Goal: Task Accomplishment & Management: Use online tool/utility

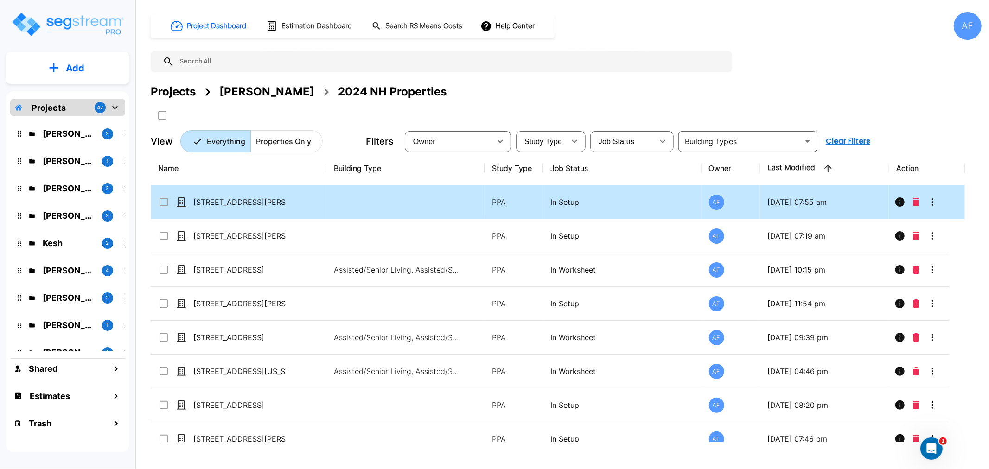
click at [218, 200] on p "[STREET_ADDRESS][PERSON_NAME]" at bounding box center [239, 202] width 93 height 11
checkbox input "true"
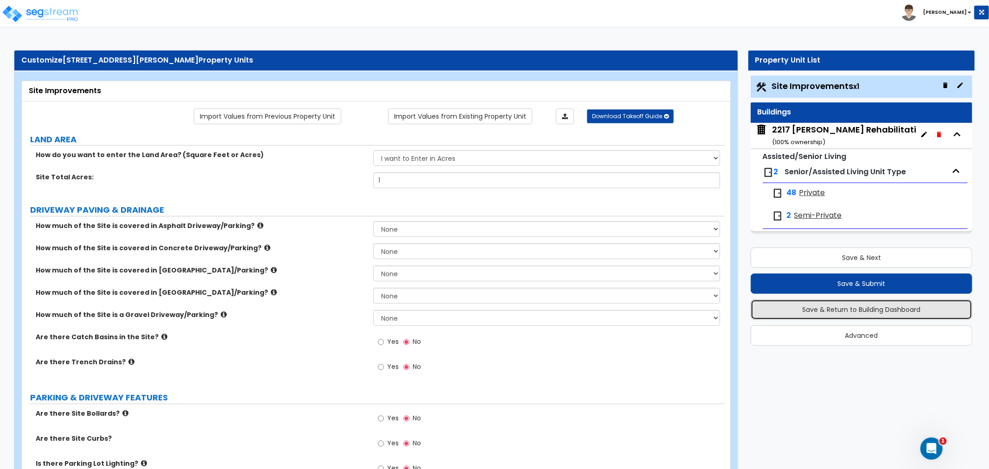
click at [828, 308] on button "Save & Return to Building Dashboard" at bounding box center [861, 309] width 222 height 20
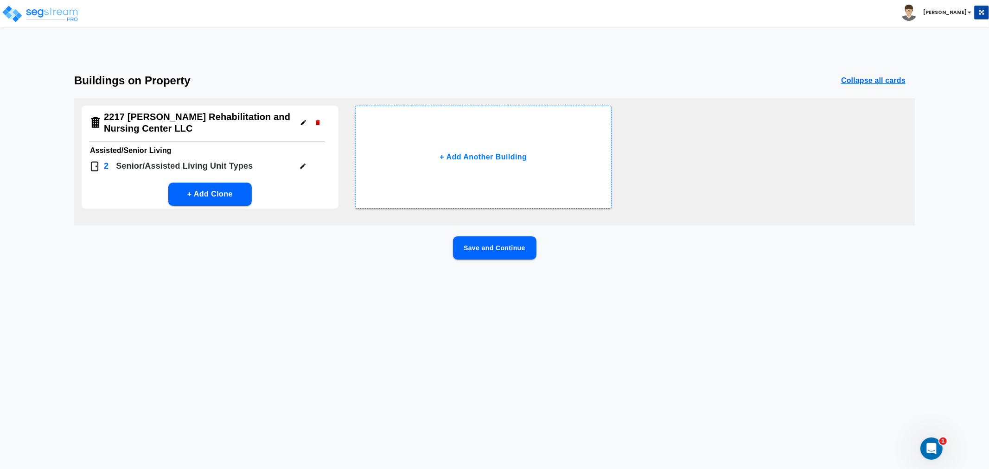
click at [488, 249] on button "Save and Continue" at bounding box center [494, 247] width 83 height 23
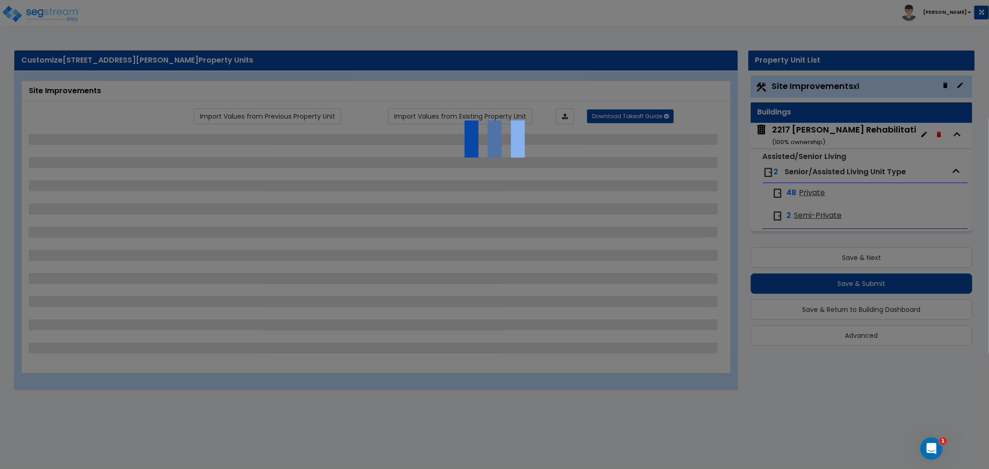
select select "2"
select select "5"
select select "6"
select select "1"
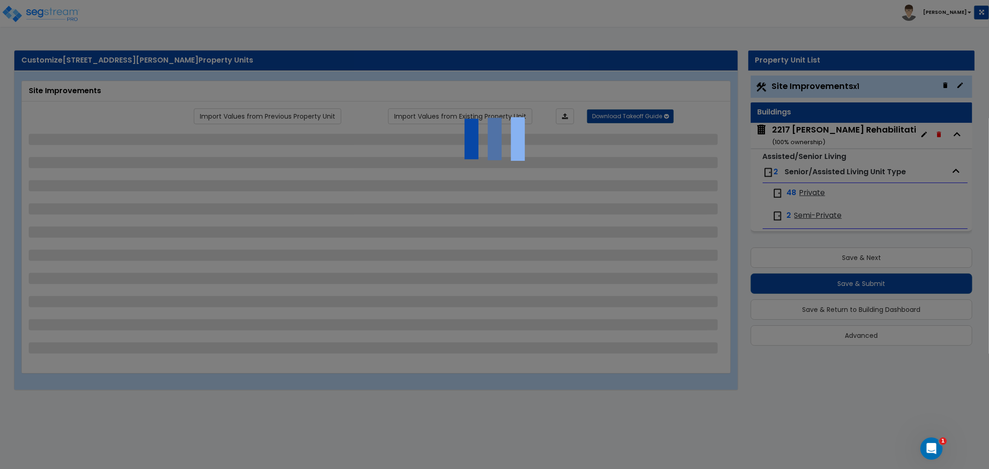
select select "1"
select select "6"
select select "2"
select select "4"
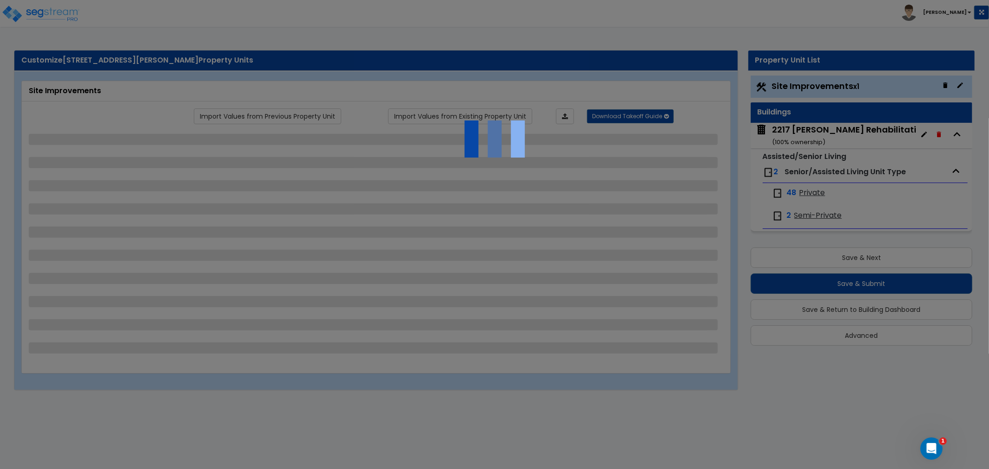
select select "3"
select select "1"
select select "2"
select select "1"
select select "2"
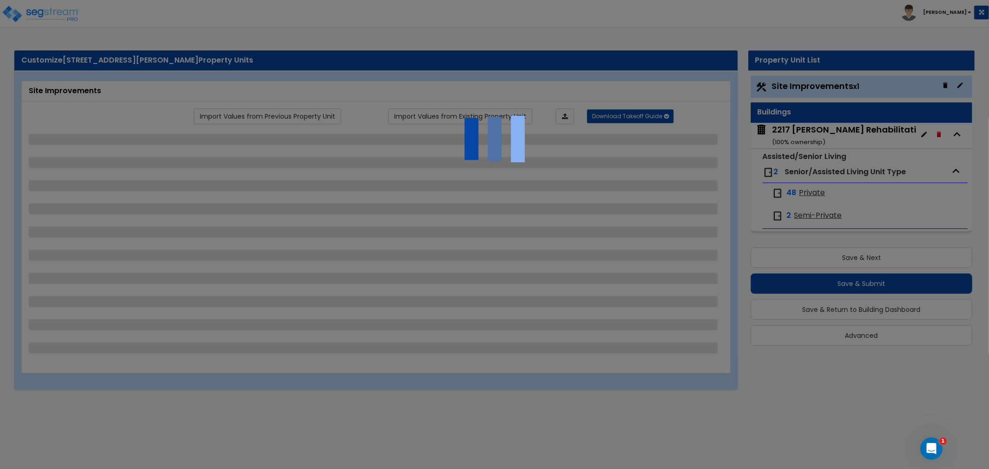
select select "2"
select select "1"
select select "3"
select select "2"
select select "5"
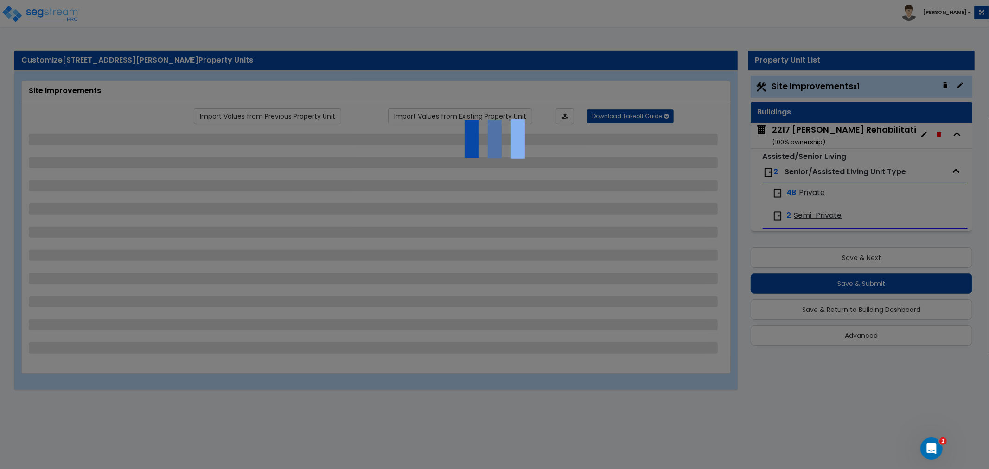
select select "2"
select select "3"
select select "2"
select select "5"
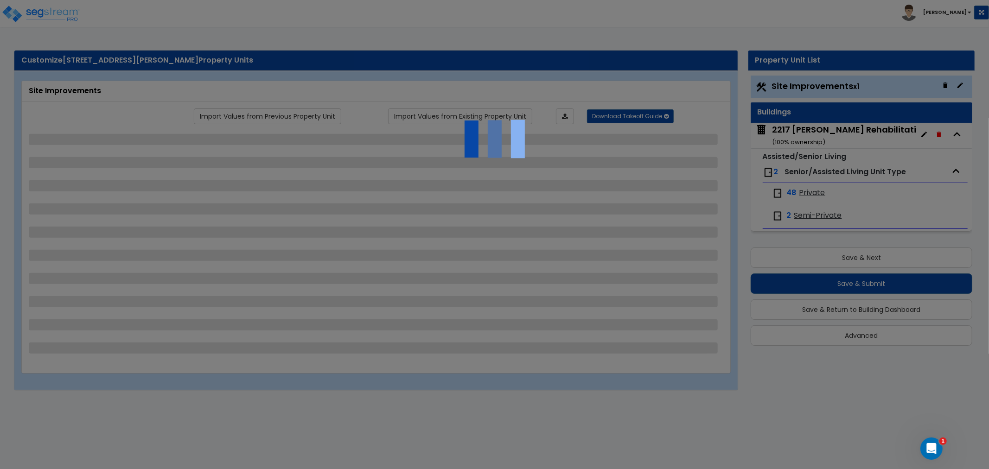
select select "6"
select select "2"
select select "3"
select select "6"
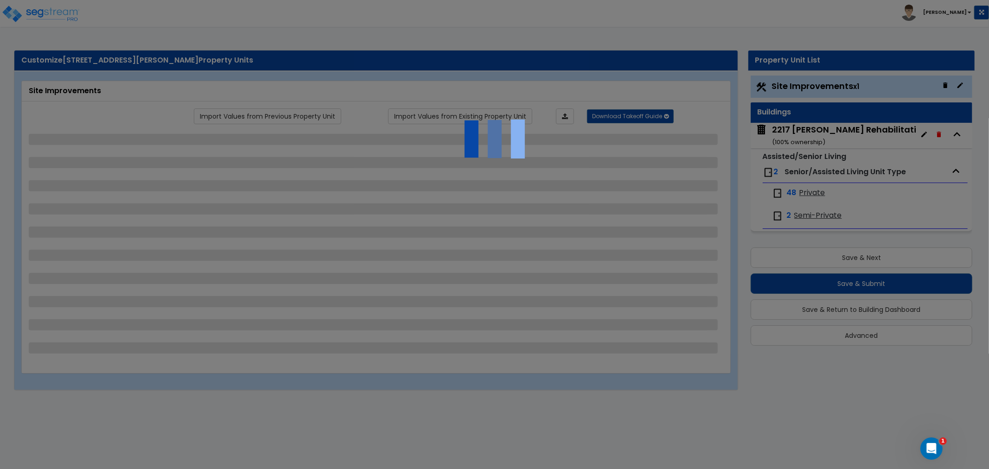
select select "1"
select select "2"
select select "1"
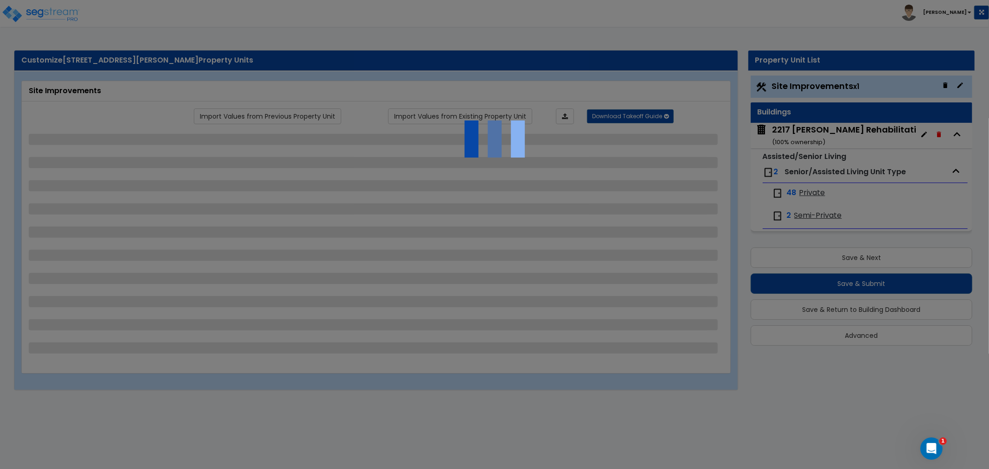
select select "2"
select select "1"
select select "2"
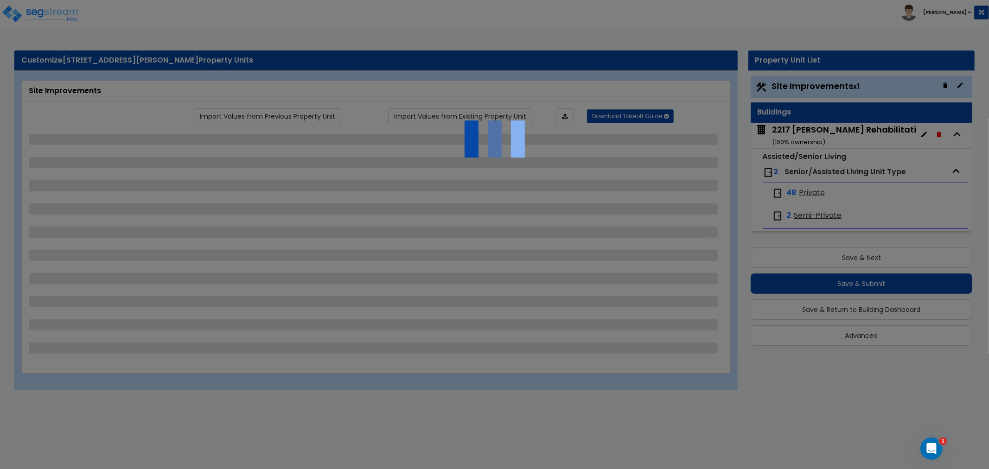
select select "2"
select select "1"
select select "3"
select select "4"
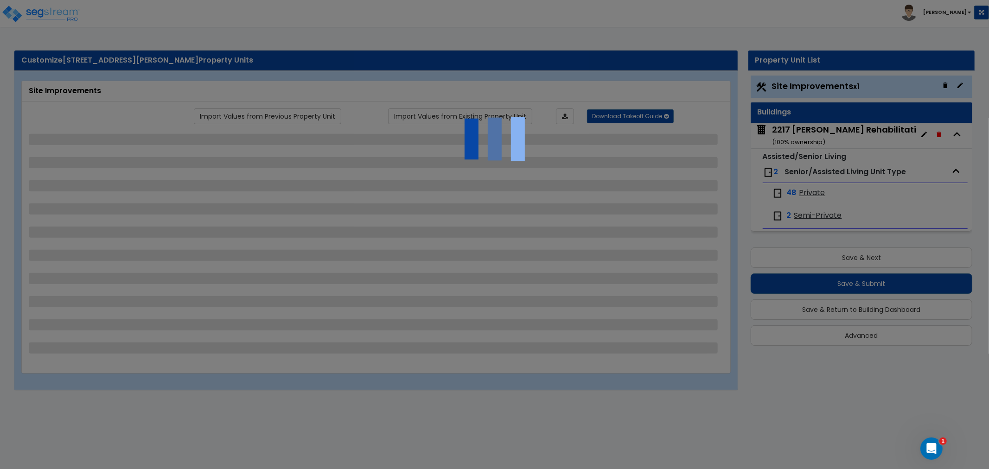
select select "5"
select select "9"
select select "6"
select select "1"
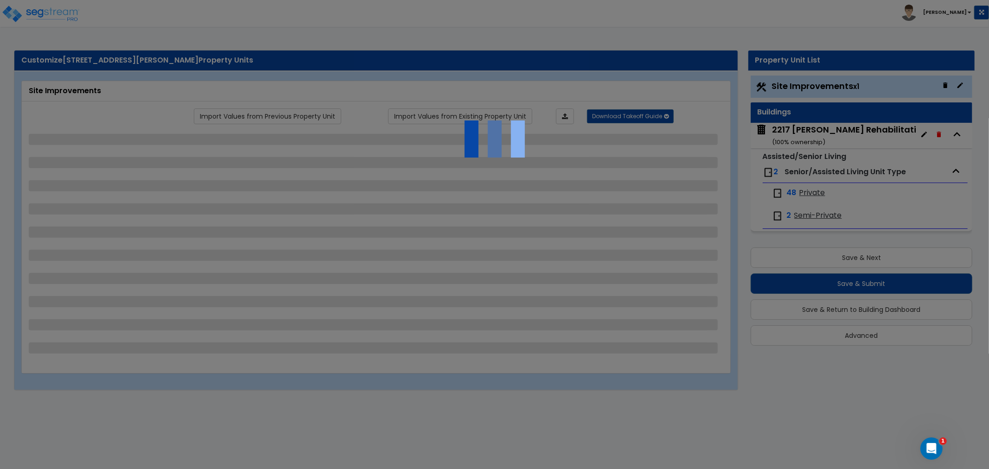
select select "2"
select select "4"
select select "3"
select select "1"
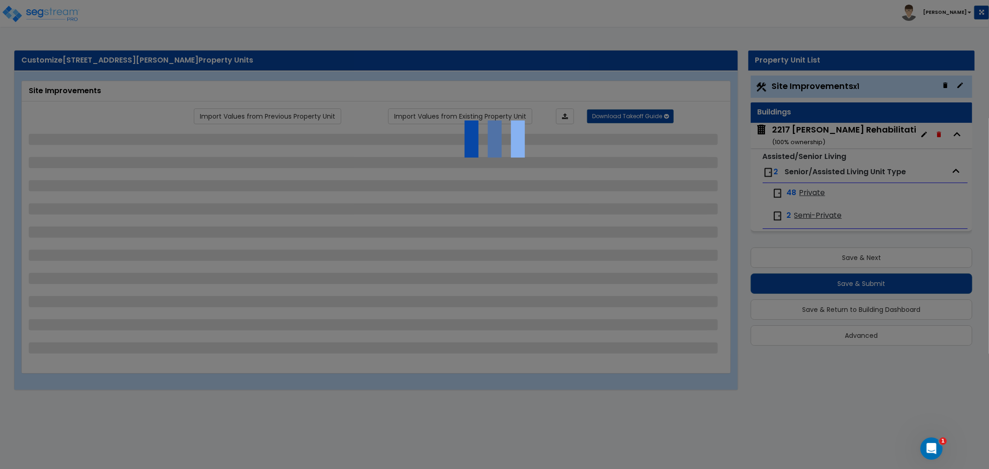
select select "2"
select select "1"
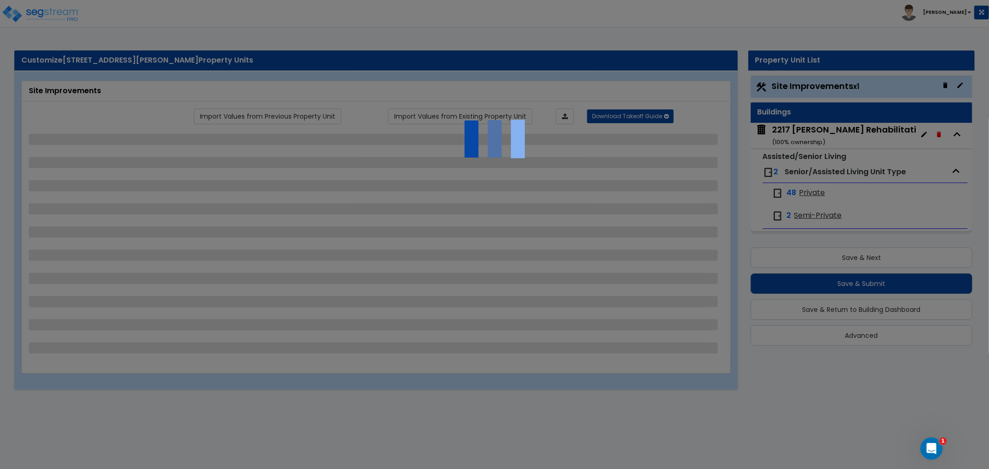
select select "3"
select select "2"
select select "1"
select select "2"
select select "3"
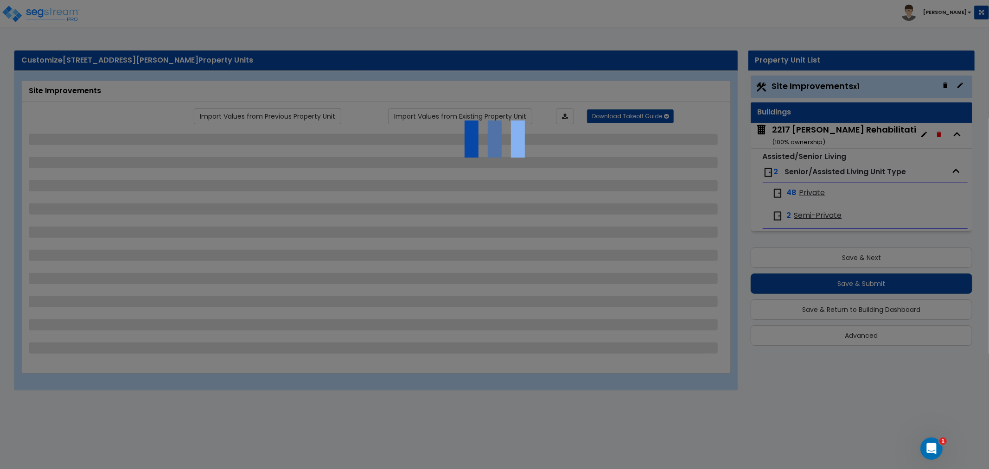
select select "2"
select select "1"
select select "4"
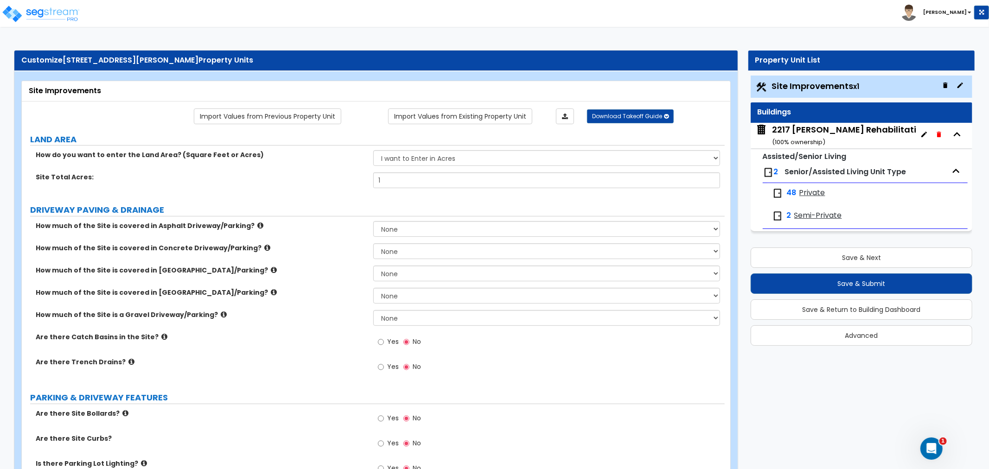
click at [810, 134] on div "2217 Bloomer Rehabilitation and Nursing Center LLC ( 100 % ownership)" at bounding box center [900, 136] width 257 height 24
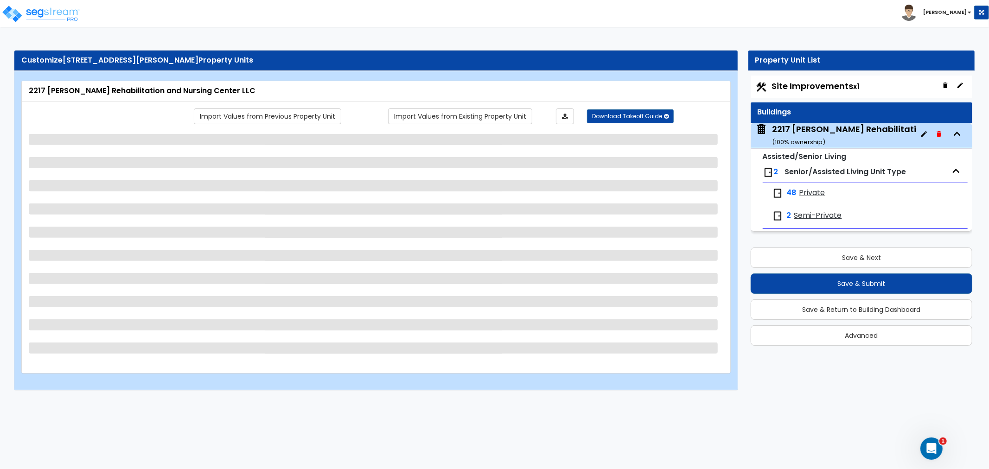
select select "2"
select select "5"
select select "6"
select select "1"
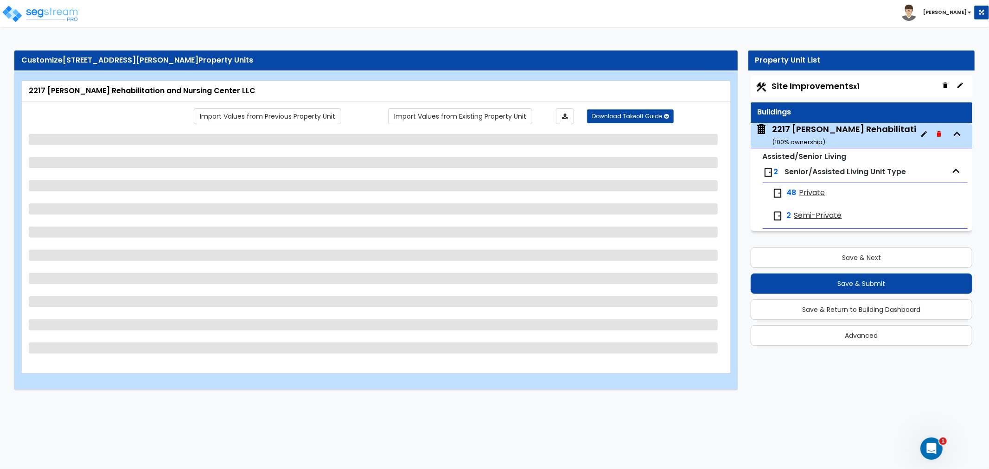
select select "1"
select select "6"
select select "2"
select select "4"
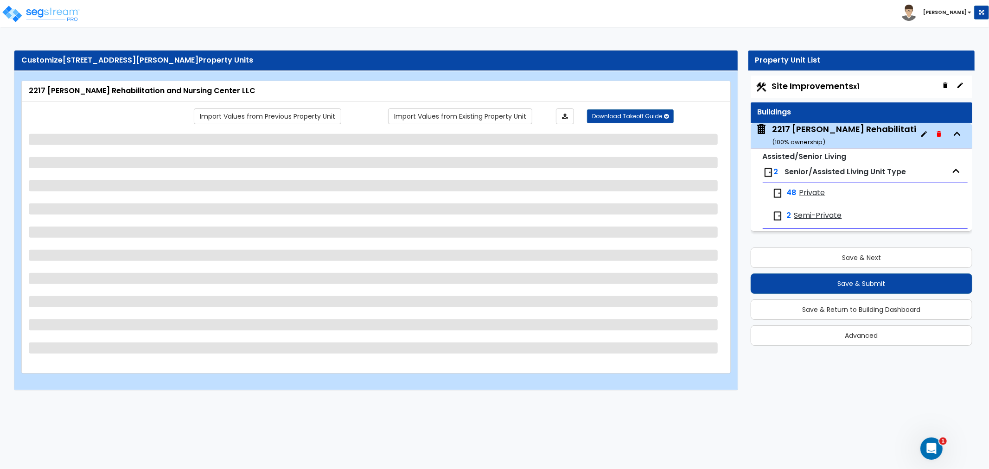
select select "3"
select select "1"
select select "2"
select select "1"
select select "2"
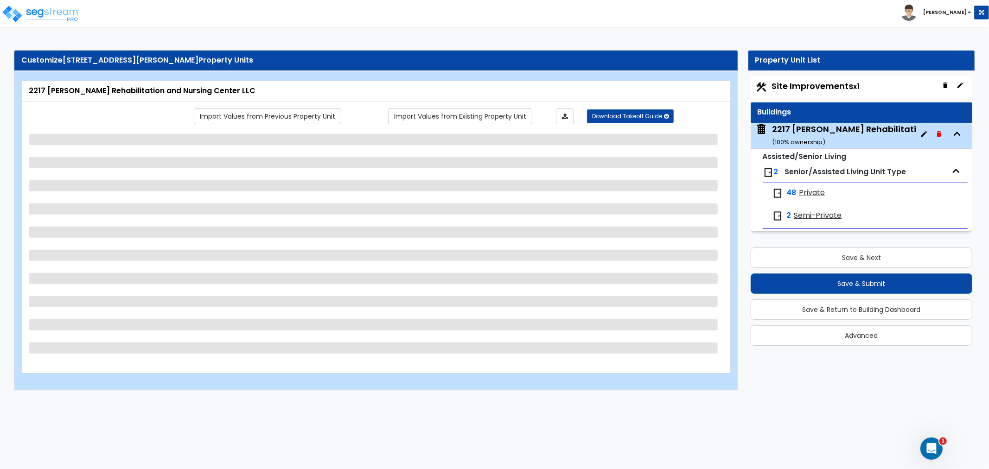
select select "1"
select select "3"
select select "2"
select select "5"
select select "2"
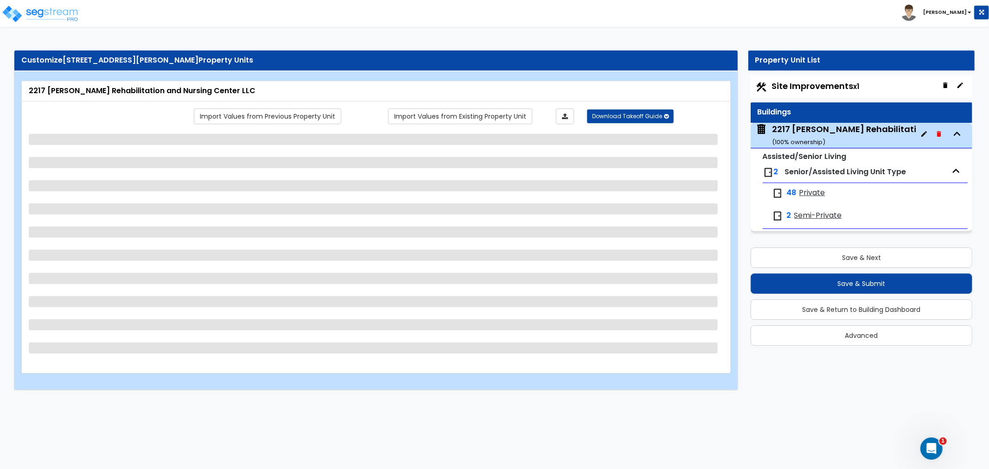
select select "2"
select select "3"
select select "2"
select select "5"
select select "6"
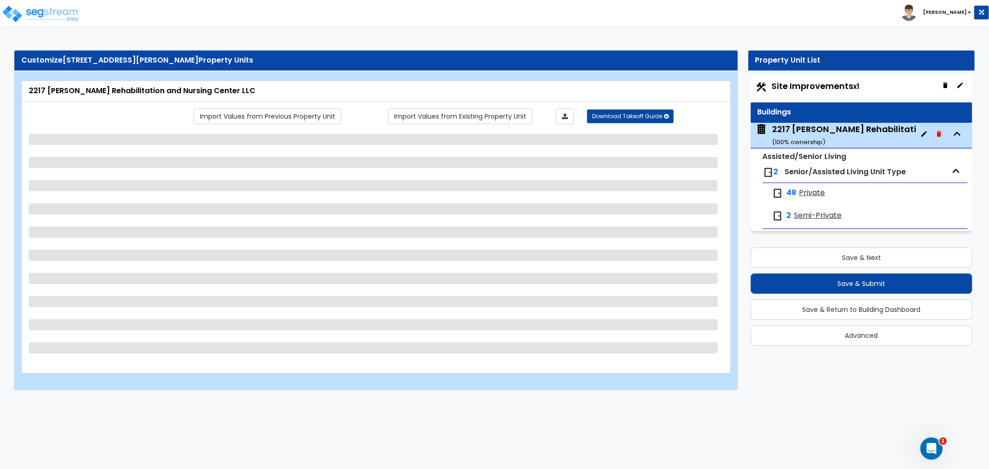
select select "2"
select select "3"
select select "6"
select select "1"
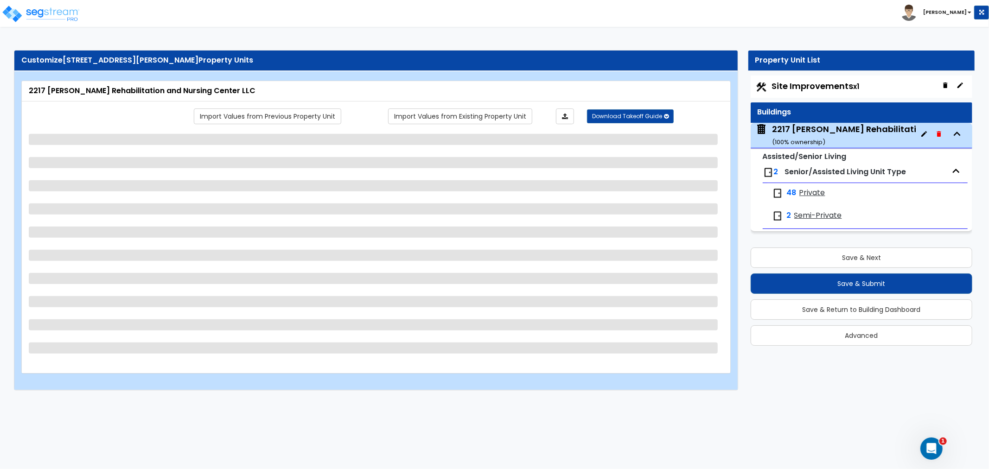
select select "1"
select select "2"
select select "1"
select select "2"
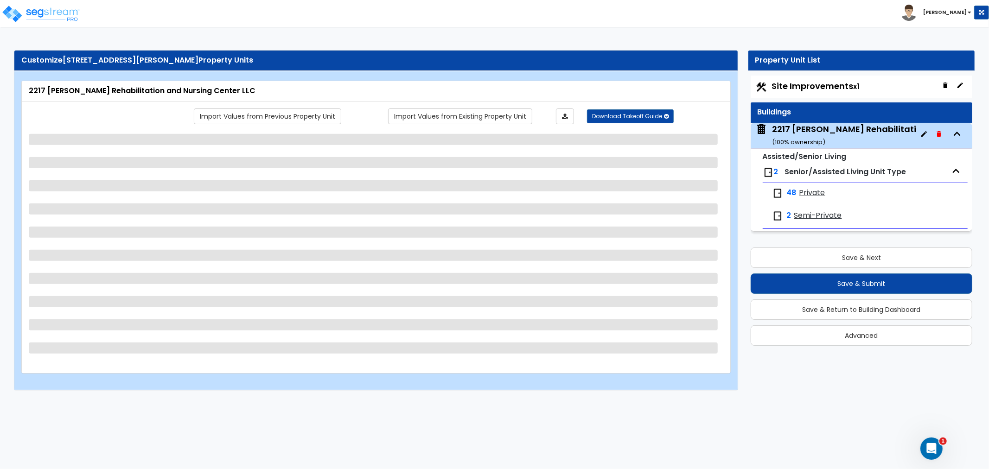
select select "2"
select select "1"
select select "2"
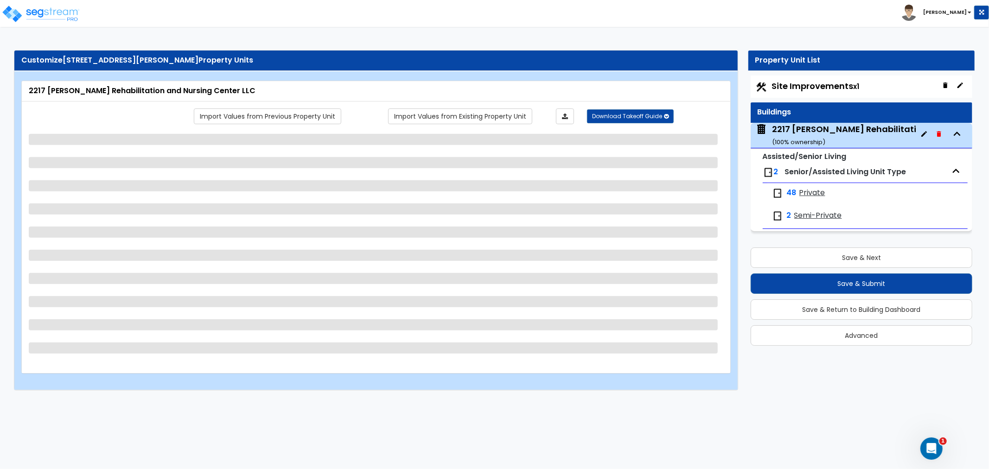
select select "2"
select select "1"
select select "3"
select select "4"
select select "5"
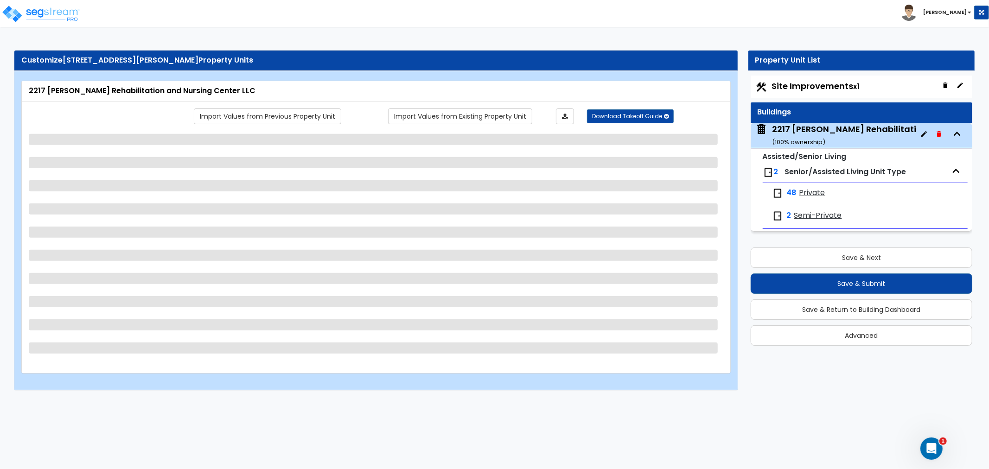
select select "9"
select select "6"
select select "1"
select select "2"
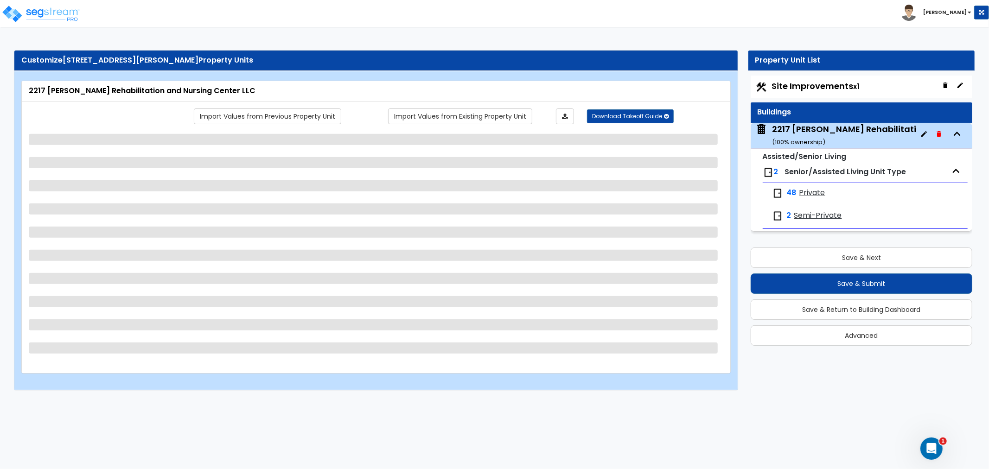
select select "4"
select select "3"
select select "1"
select select "2"
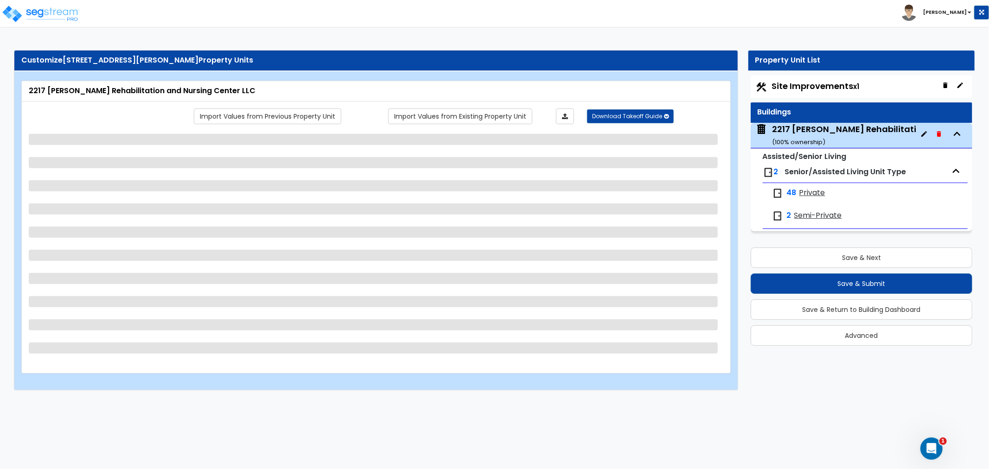
select select "2"
select select "1"
select select "3"
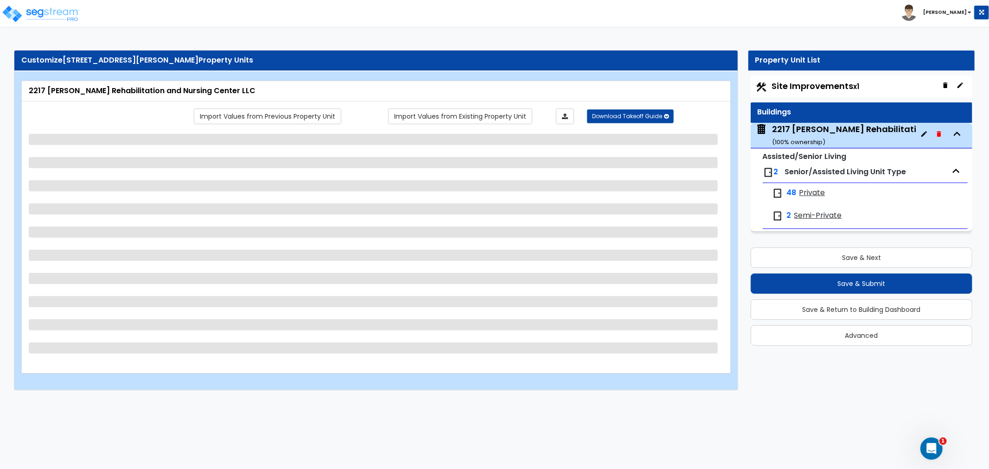
select select "2"
select select "1"
select select "2"
select select "3"
select select "2"
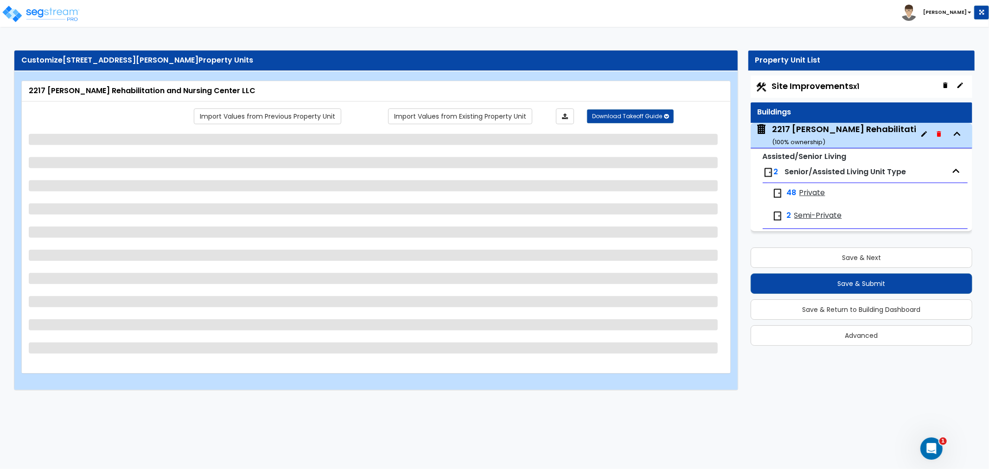
select select "1"
select select "4"
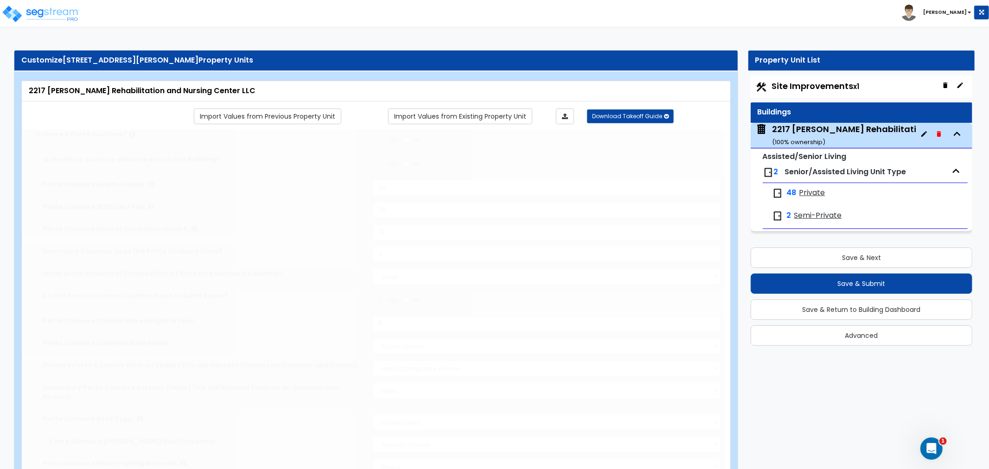
radio input "true"
select select "2"
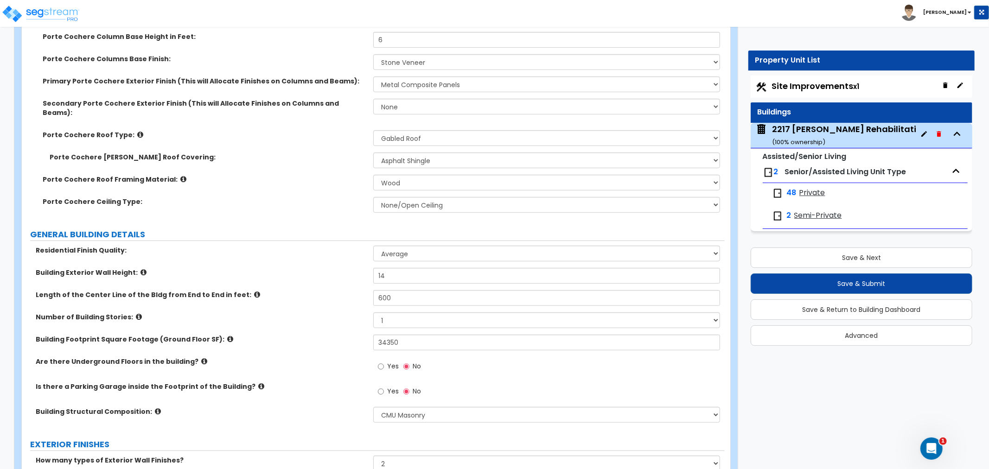
scroll to position [309, 0]
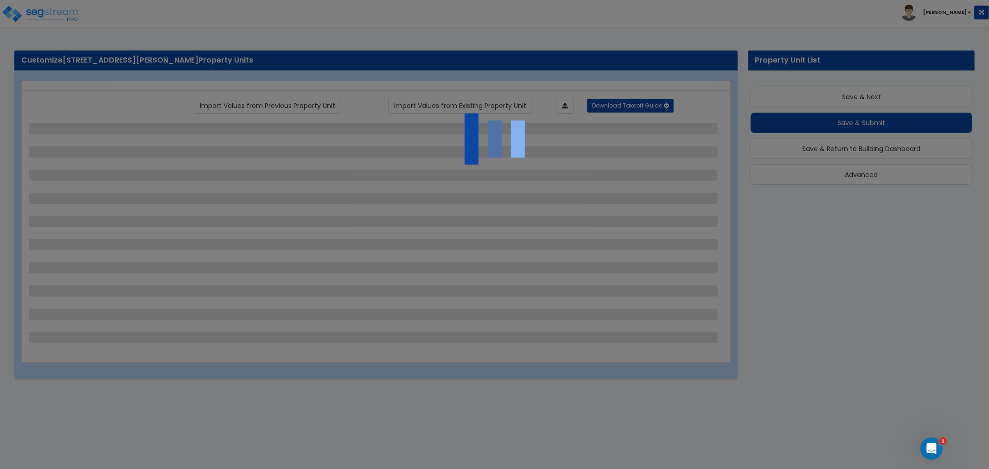
click at [44, 13] on div at bounding box center [494, 234] width 989 height 469
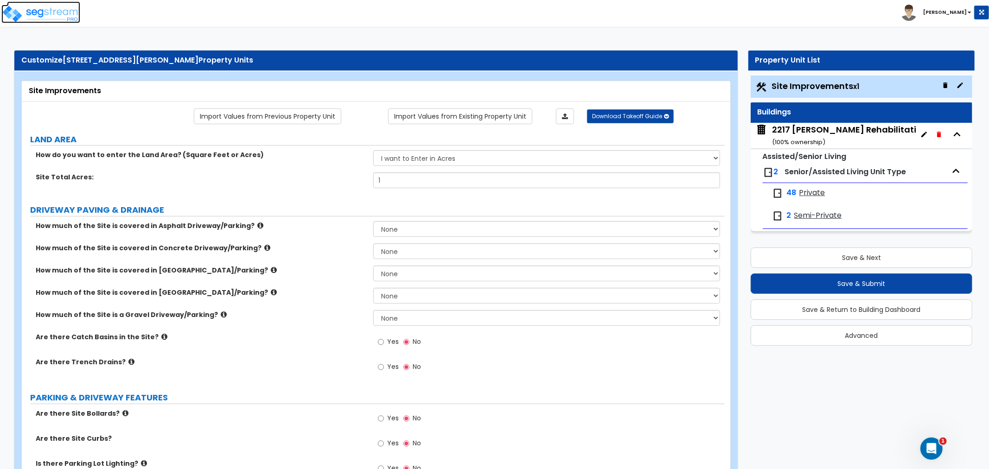
click at [61, 16] on img at bounding box center [40, 14] width 79 height 19
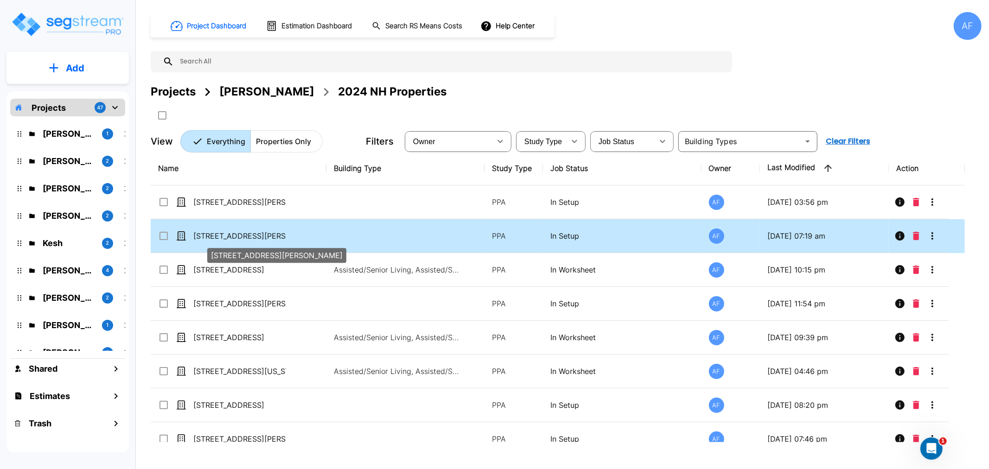
click at [211, 234] on p "[STREET_ADDRESS][PERSON_NAME]" at bounding box center [239, 235] width 93 height 11
checkbox input "true"
click at [211, 234] on p "[STREET_ADDRESS][PERSON_NAME]" at bounding box center [239, 235] width 93 height 11
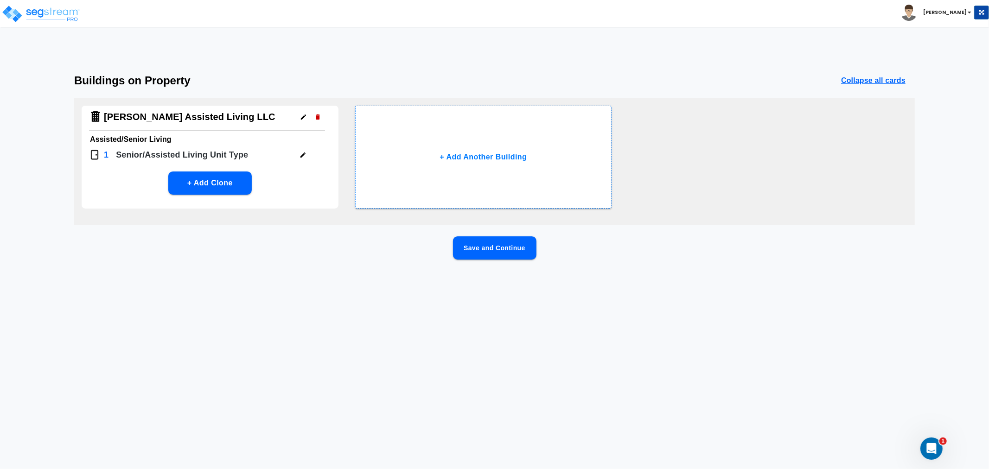
click at [477, 240] on button "Save and Continue" at bounding box center [494, 247] width 83 height 23
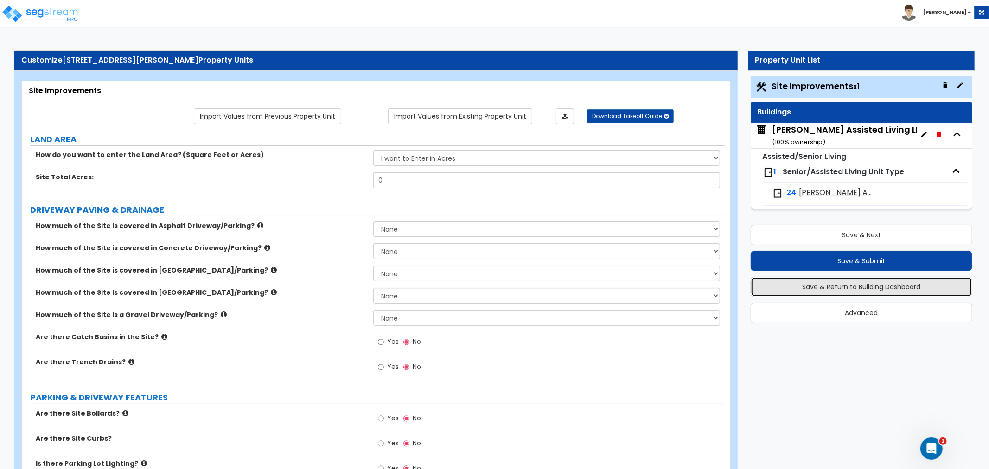
click at [865, 287] on button "Save & Return to Building Dashboard" at bounding box center [861, 287] width 222 height 20
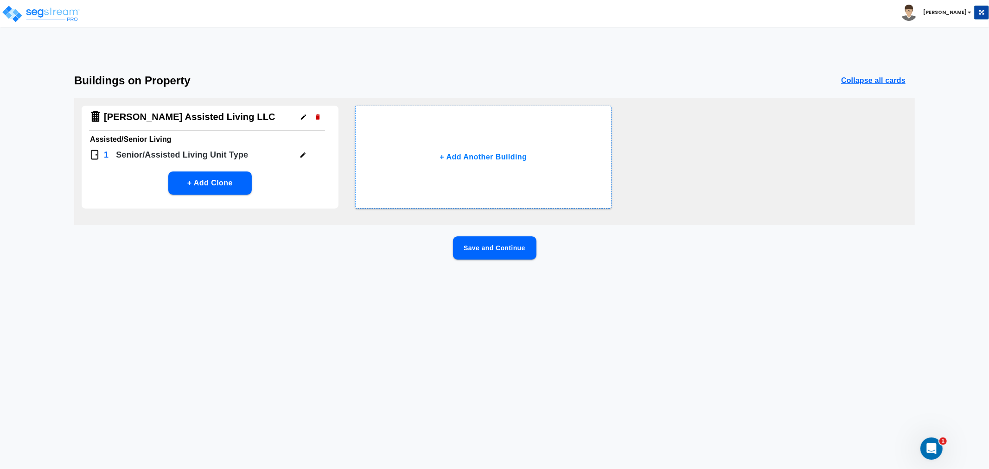
click at [300, 118] on icon "button" at bounding box center [303, 117] width 7 height 7
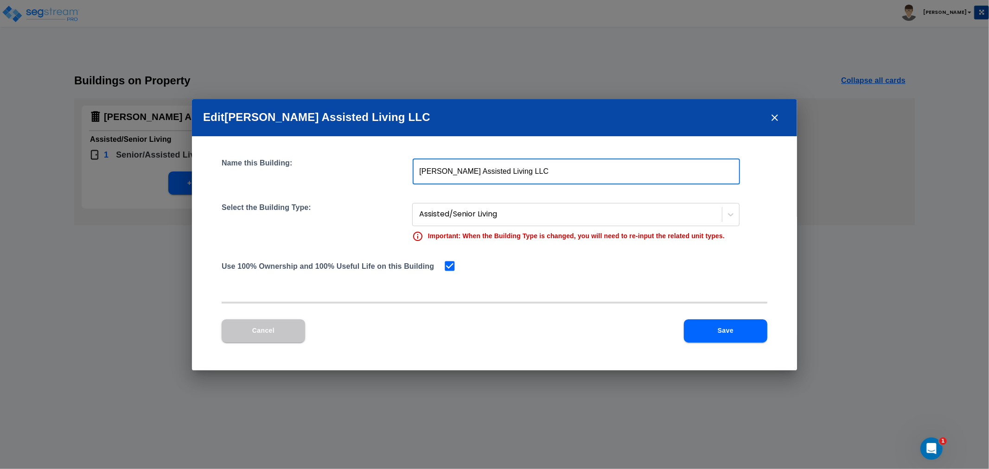
click at [418, 172] on input "Bloomer Assisted Living LLC" at bounding box center [576, 172] width 327 height 26
type input "2207 [PERSON_NAME] Assisted Living LLC"
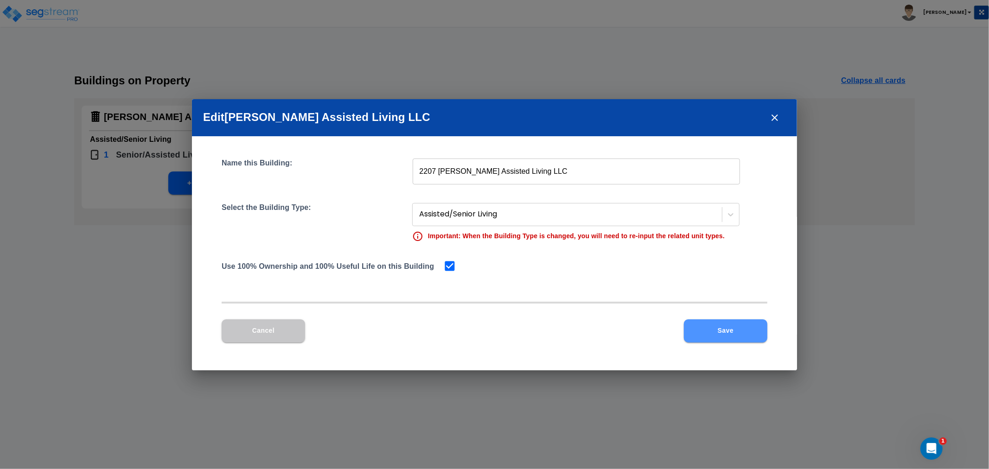
click at [726, 321] on button "Save" at bounding box center [725, 330] width 83 height 23
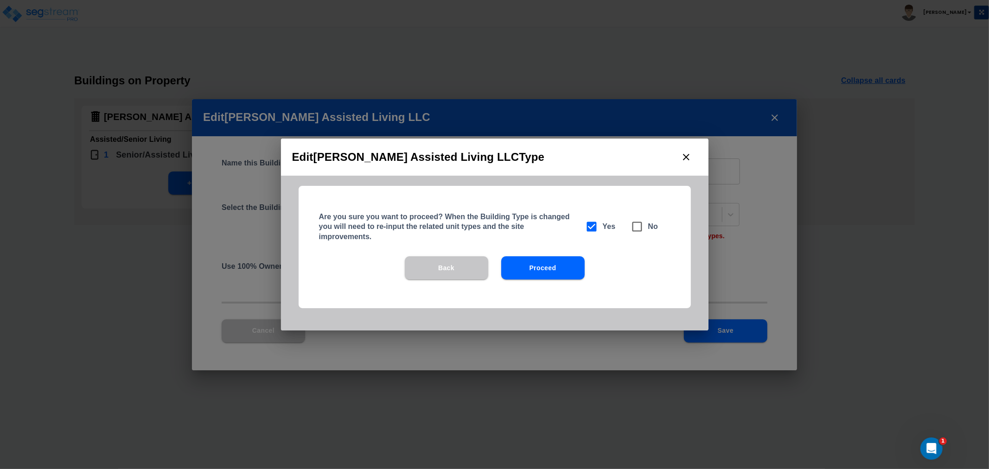
drag, startPoint x: 550, startPoint y: 267, endPoint x: 542, endPoint y: 275, distance: 11.2
click at [551, 268] on button "Proceed" at bounding box center [542, 267] width 83 height 23
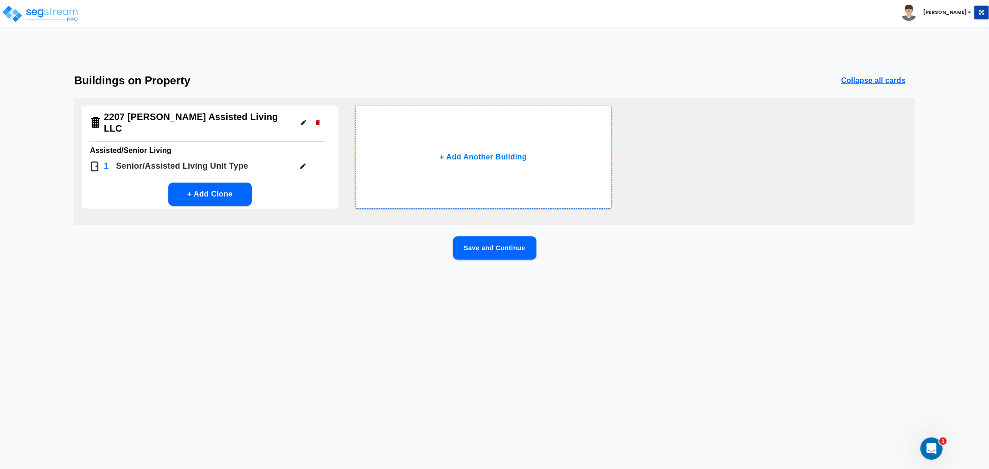
click at [306, 163] on icon "button" at bounding box center [302, 166] width 7 height 7
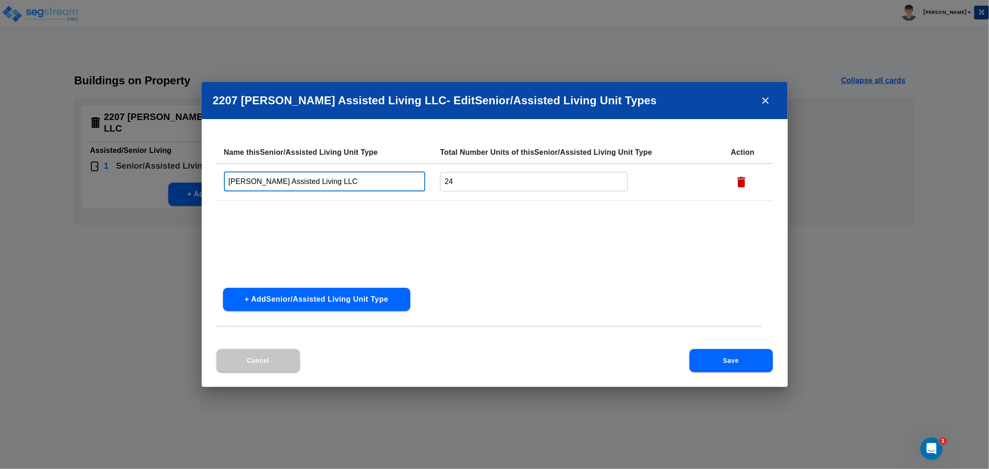
drag, startPoint x: 337, startPoint y: 188, endPoint x: 182, endPoint y: 184, distance: 154.4
click at [182, 184] on div "2207 Bloomer Assisted Living LLC - Edit Senior/Assisted Living Unit Type s Name…" at bounding box center [494, 234] width 989 height 469
type input "Private Assisted Living"
click at [495, 257] on div "Name this Senior/Assisted Living Unit Type Total Number Units of this Senior/As…" at bounding box center [494, 210] width 556 height 139
click at [725, 360] on button "Save" at bounding box center [730, 360] width 83 height 23
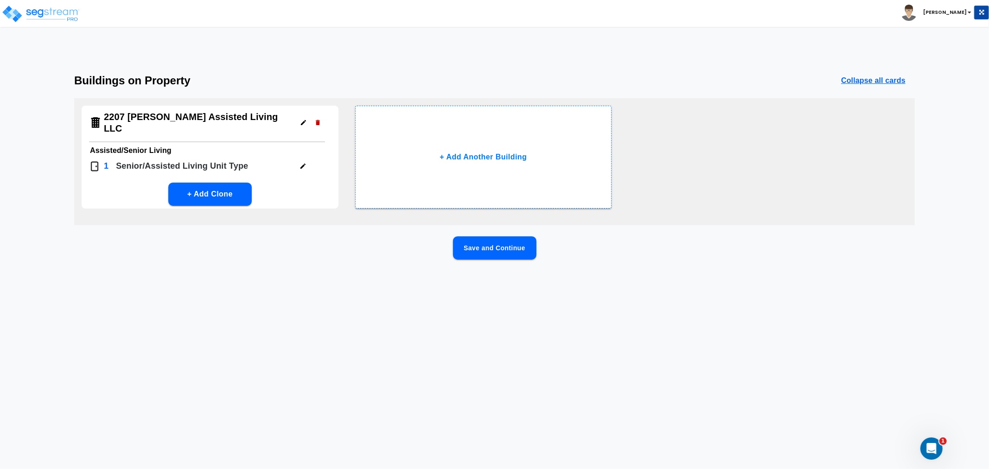
click at [503, 249] on button "Save and Continue" at bounding box center [494, 247] width 83 height 23
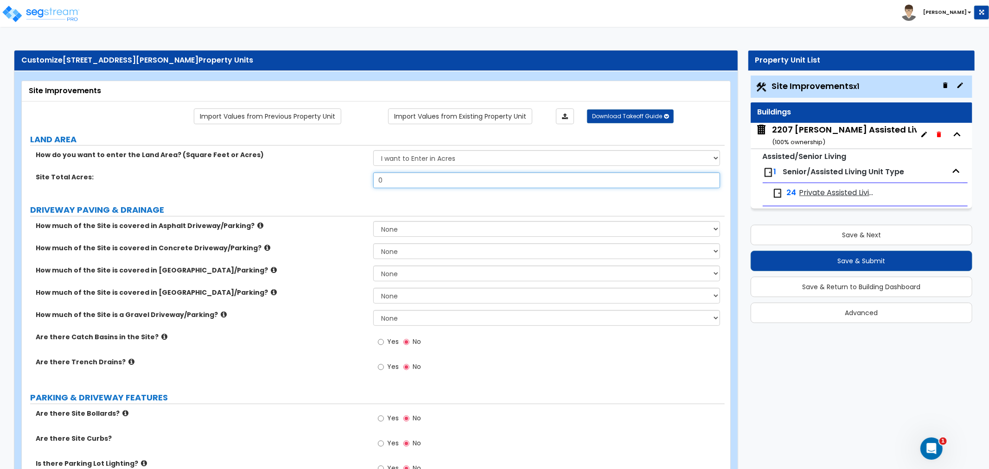
drag, startPoint x: 401, startPoint y: 178, endPoint x: 333, endPoint y: 181, distance: 68.7
click at [333, 181] on div "Site Total Acres: 0" at bounding box center [373, 183] width 703 height 22
type input "100"
click at [449, 193] on div "Site Total Acres: 100" at bounding box center [373, 183] width 703 height 22
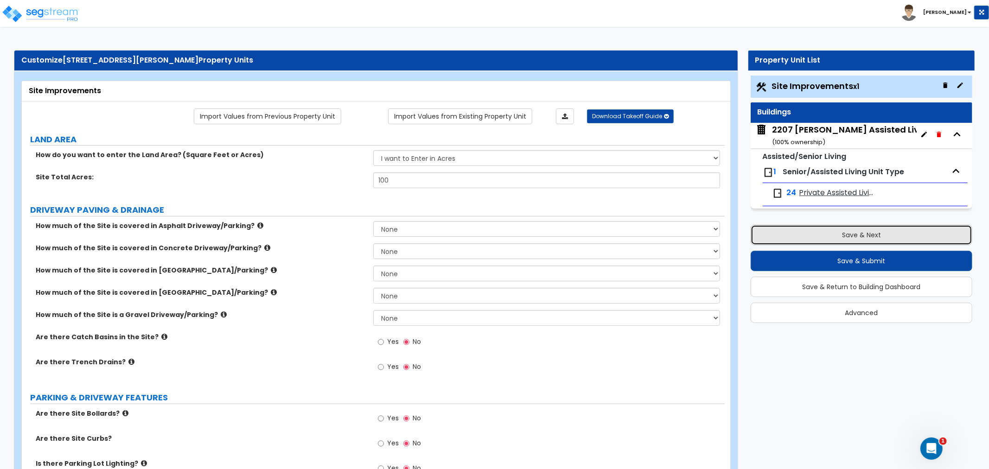
click at [855, 234] on button "Save & Next" at bounding box center [861, 235] width 222 height 20
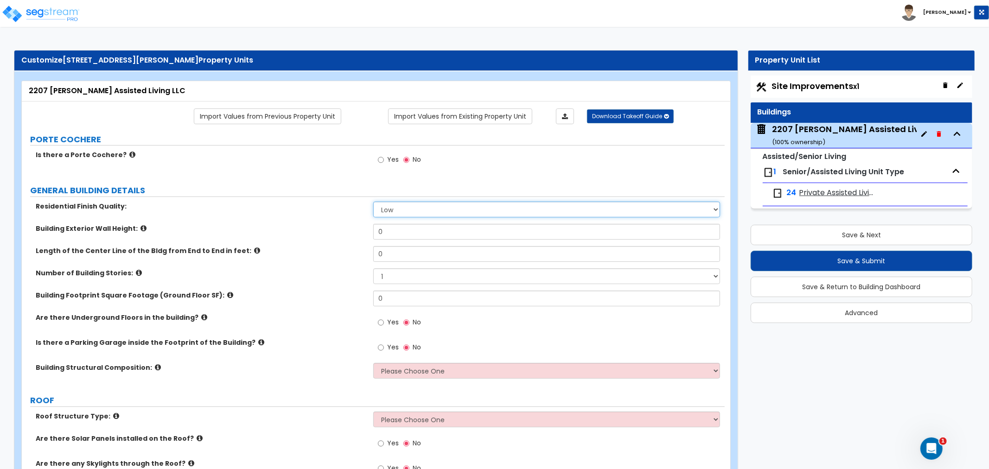
click at [400, 209] on select "Low Average High" at bounding box center [546, 210] width 347 height 16
select select "1"
click at [373, 202] on select "Low Average High" at bounding box center [546, 210] width 347 height 16
drag, startPoint x: 400, startPoint y: 233, endPoint x: 343, endPoint y: 237, distance: 56.7
click at [343, 237] on div "Building Exterior Wall Height: 0" at bounding box center [373, 235] width 703 height 22
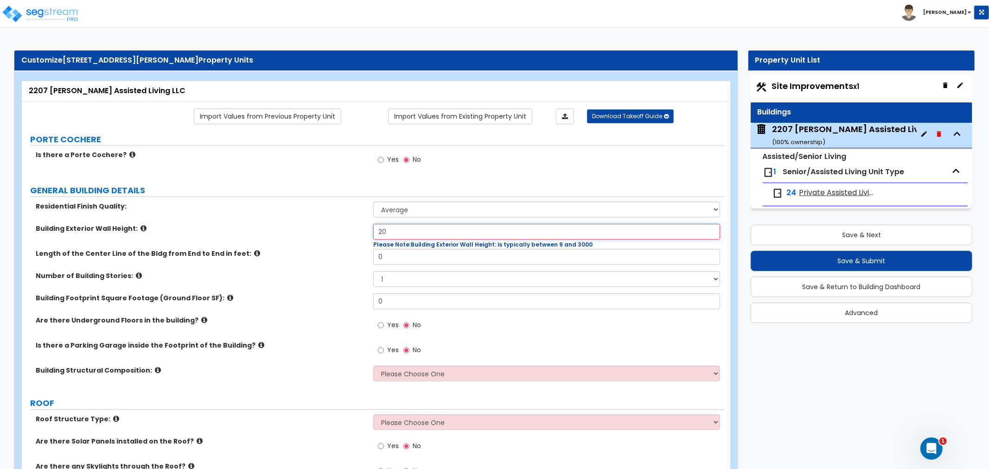
type input "20"
click at [329, 233] on label "Building Exterior Wall Height:" at bounding box center [201, 228] width 331 height 9
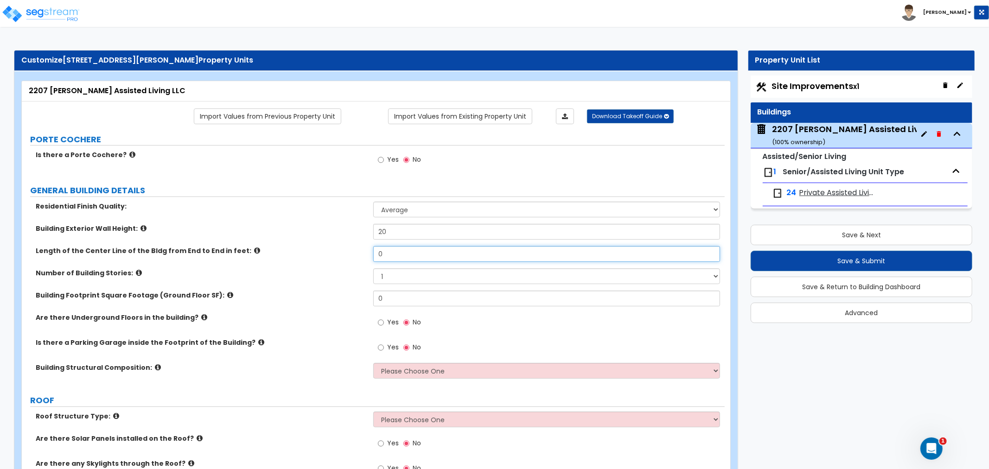
drag, startPoint x: 401, startPoint y: 256, endPoint x: 371, endPoint y: 254, distance: 29.3
click at [371, 254] on div "Length of the Center Line of the Bldg from End to End in feet: 0" at bounding box center [373, 257] width 703 height 22
type input "192"
drag, startPoint x: 400, startPoint y: 281, endPoint x: 356, endPoint y: 277, distance: 43.7
click at [356, 277] on div "Number of Building Stories: 1 2 3 4 5 6 7 8 9 10" at bounding box center [373, 279] width 703 height 22
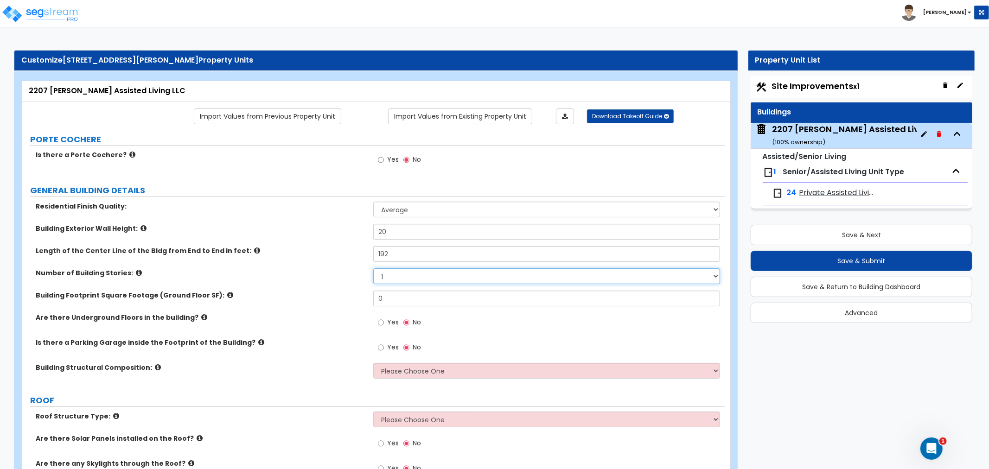
select select "2"
click at [373, 268] on select "1 2 3 4 5 6 7 8 9 10" at bounding box center [546, 276] width 347 height 16
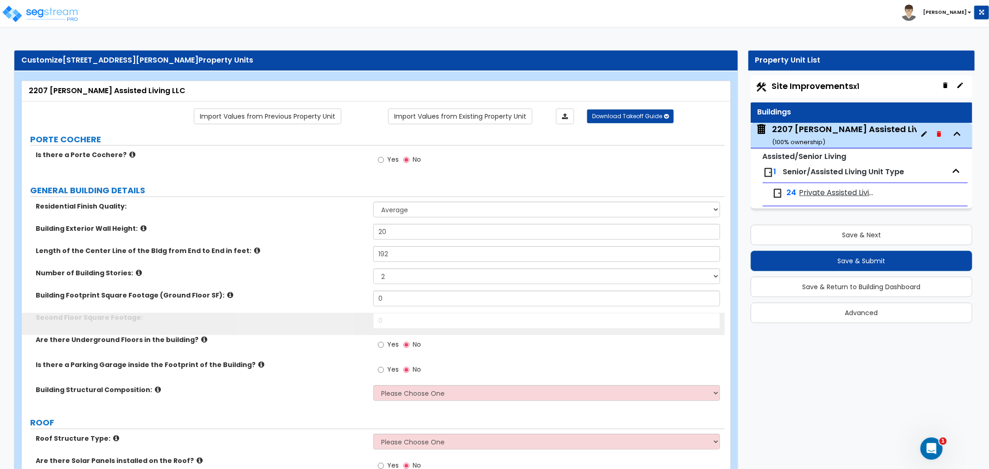
click at [314, 275] on label "Number of Building Stories:" at bounding box center [201, 272] width 331 height 9
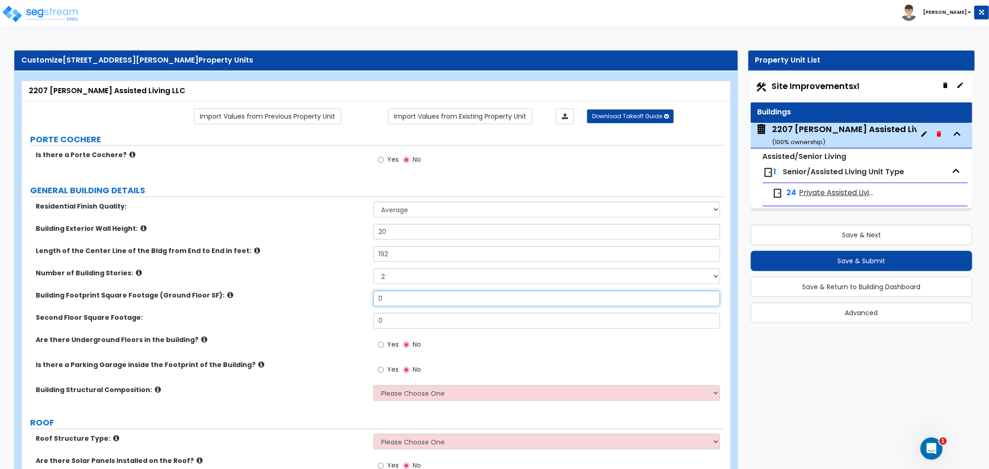
click at [399, 303] on input "0" at bounding box center [546, 299] width 347 height 16
drag, startPoint x: 397, startPoint y: 298, endPoint x: 368, endPoint y: 298, distance: 29.2
click at [368, 298] on div "Building Footprint Square Footage (Ground Floor SF): 0" at bounding box center [373, 302] width 703 height 22
type input "11,500"
click at [331, 293] on label "Building Footprint Square Footage (Ground Floor SF):" at bounding box center [201, 295] width 331 height 9
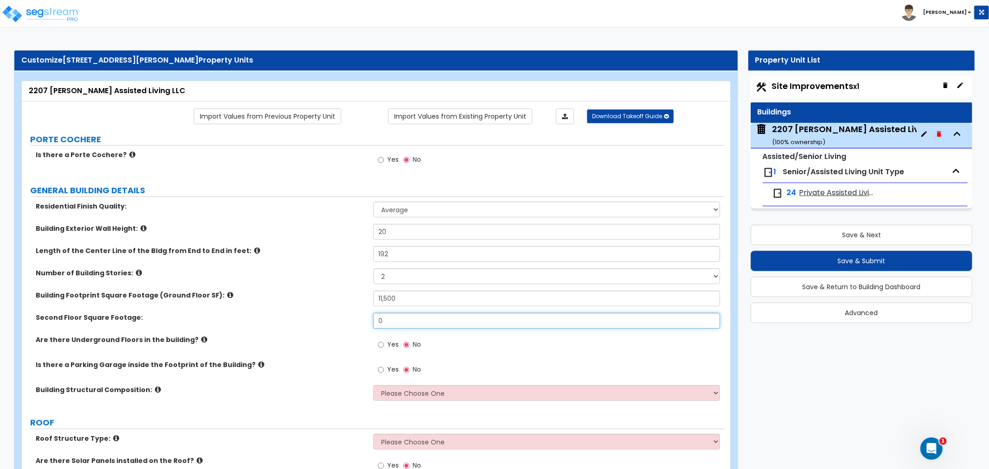
drag, startPoint x: 407, startPoint y: 318, endPoint x: 337, endPoint y: 323, distance: 69.3
click at [337, 323] on div "Second Floor Square Footage: 0" at bounding box center [373, 324] width 703 height 22
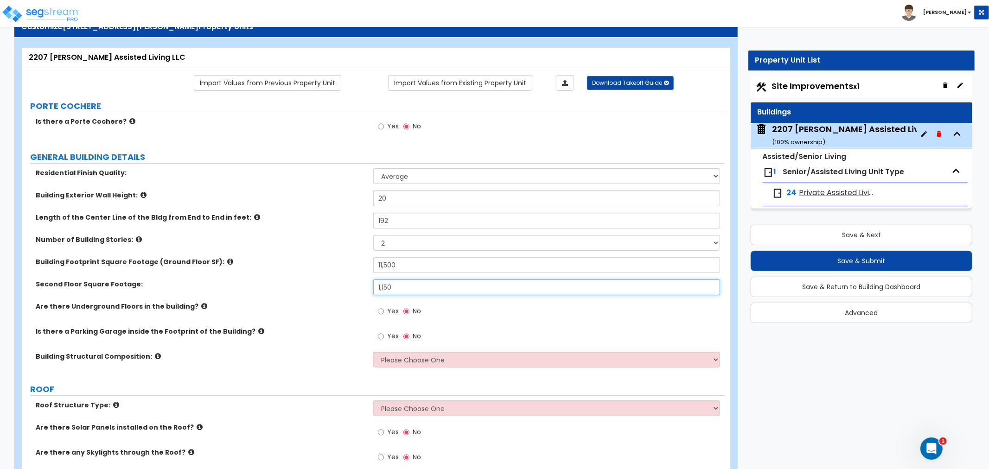
scroll to position [51, 0]
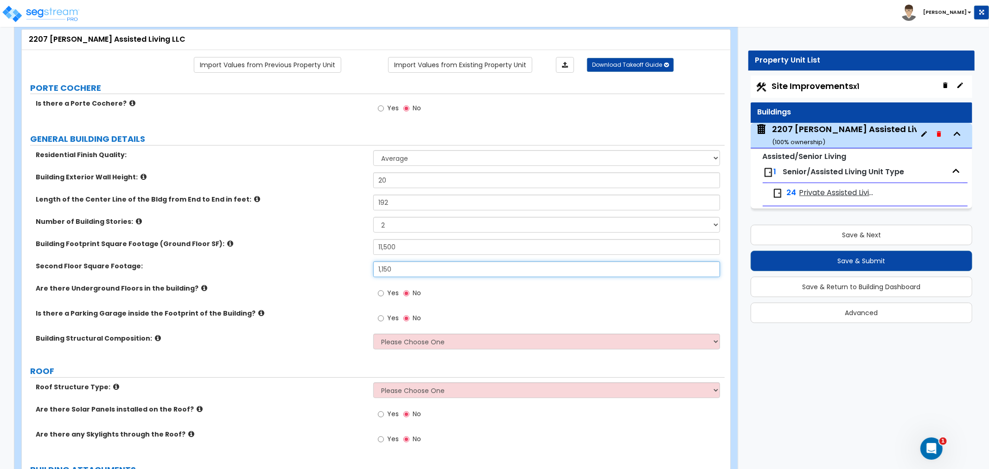
click at [379, 271] on input "1,150" at bounding box center [546, 269] width 347 height 16
type input "11,150"
click at [342, 283] on div "Second Floor Square Footage: 11,150" at bounding box center [373, 272] width 703 height 22
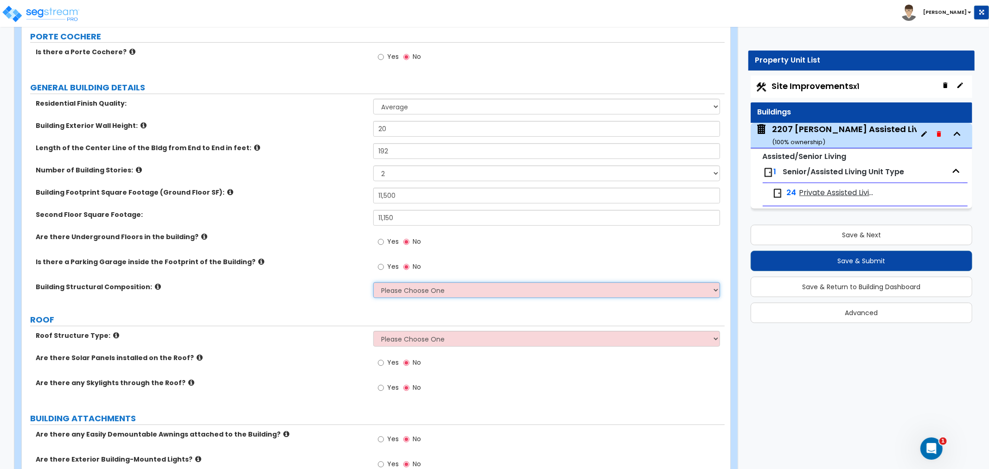
click at [397, 292] on select "Please Choose One Reinforced Concrete Structural Steel Brick Masonry CMU Masonr…" at bounding box center [546, 290] width 347 height 16
select select "6"
click at [373, 282] on select "Please Choose One Reinforced Concrete Structural Steel Brick Masonry CMU Masonr…" at bounding box center [546, 290] width 347 height 16
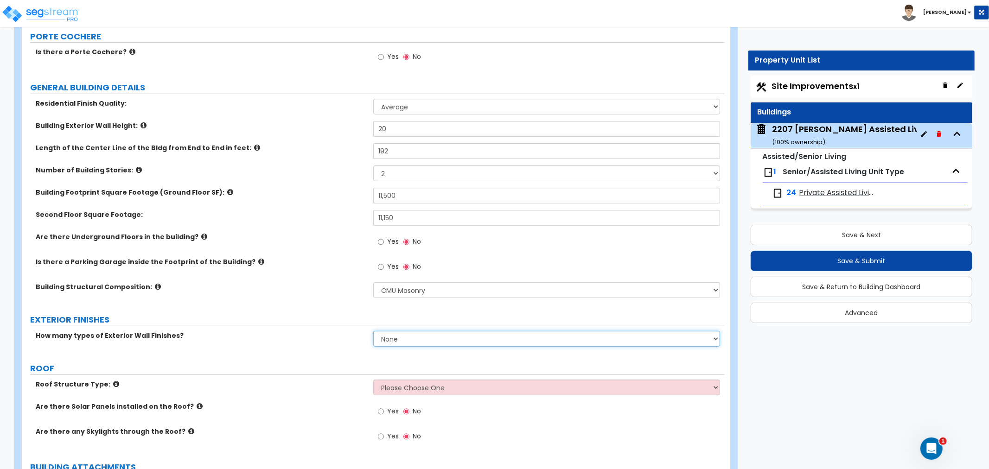
click at [405, 333] on select "None 1 2 3" at bounding box center [546, 339] width 347 height 16
select select "1"
click at [373, 331] on select "None 1 2 3" at bounding box center [546, 339] width 347 height 16
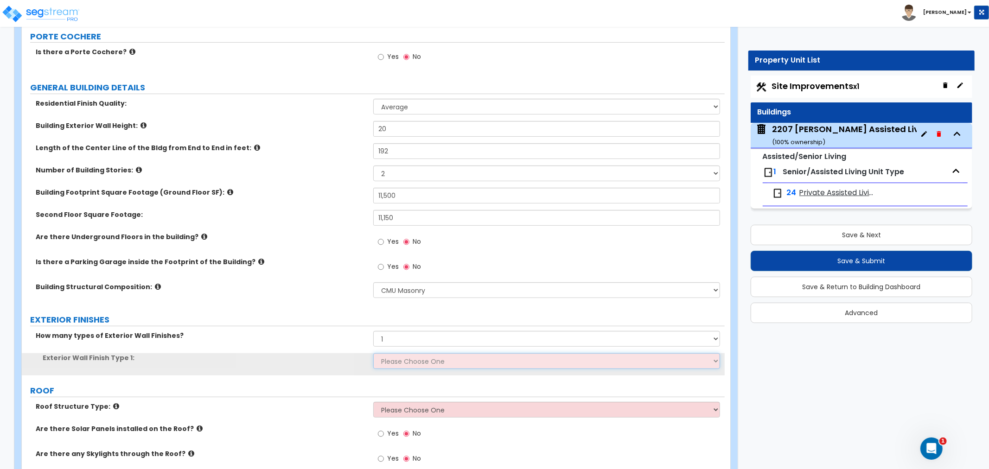
click at [416, 360] on select "Please Choose One No Finish/Shared Wall No Wall Brick Veneer Stone Veneer Wood …" at bounding box center [546, 361] width 347 height 16
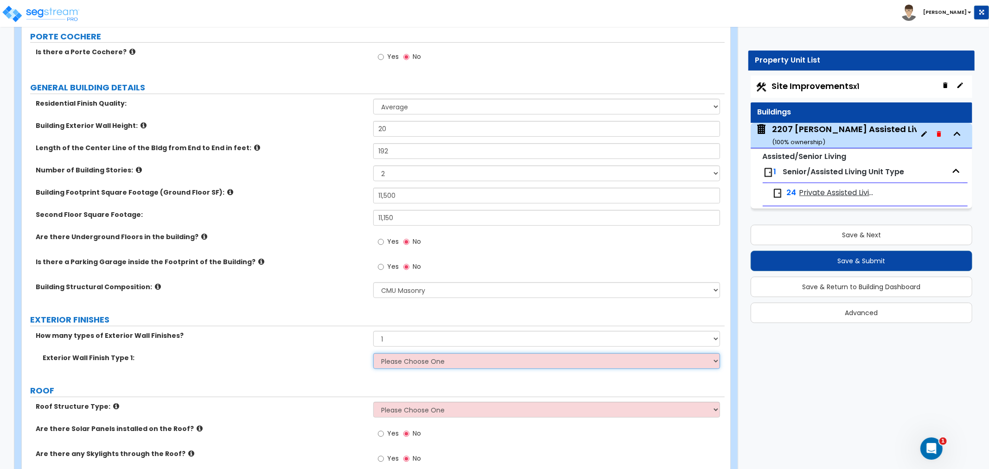
select select "4"
click at [373, 353] on select "Please Choose One No Finish/Shared Wall No Wall Brick Veneer Stone Veneer Wood …" at bounding box center [546, 361] width 347 height 16
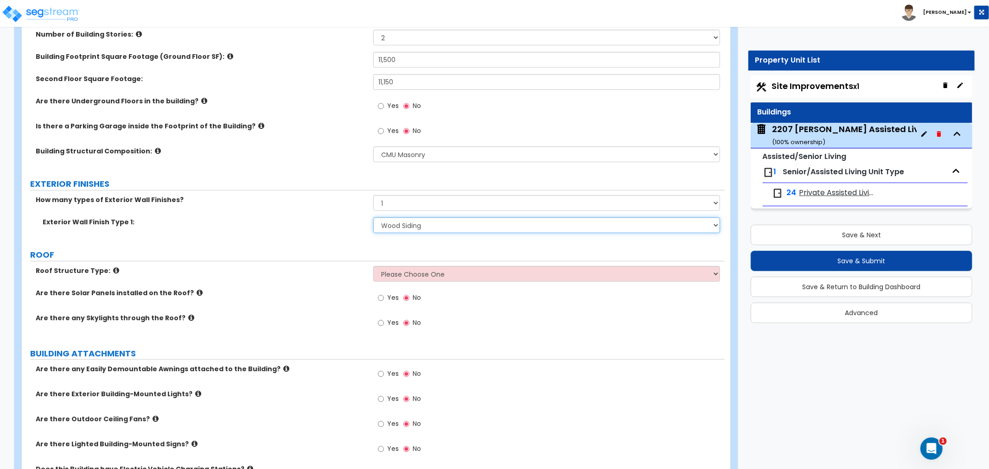
scroll to position [257, 0]
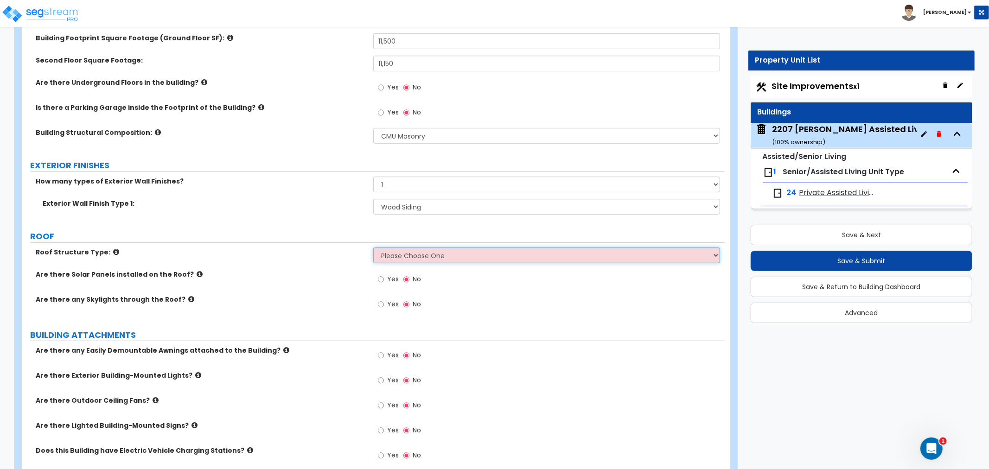
click at [406, 254] on select "Please Choose One Gable Roof Flat Roof Hybrid Gable & Flat Roof" at bounding box center [546, 256] width 347 height 16
select select "1"
click at [373, 248] on select "Please Choose One Gable Roof Flat Roof Hybrid Gable & Flat Roof" at bounding box center [546, 256] width 347 height 16
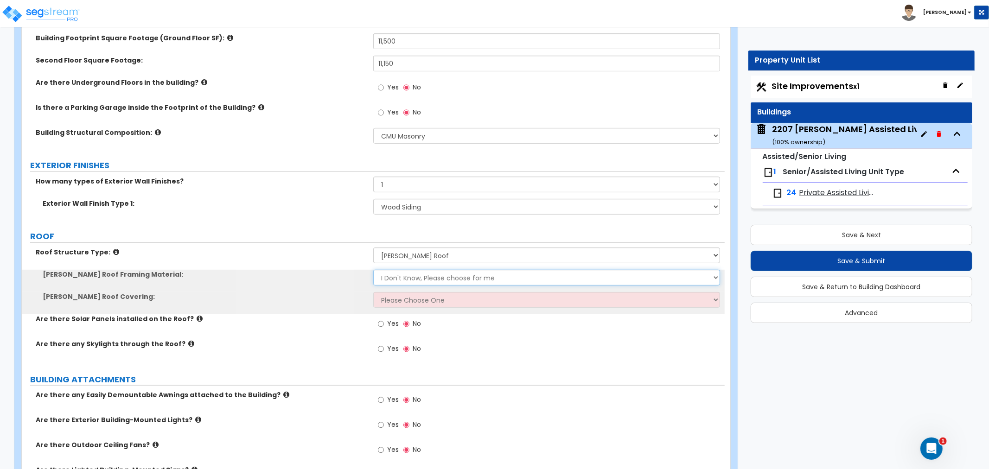
click at [403, 276] on select "I Don't Know, Please choose for me Metal Wood" at bounding box center [546, 278] width 347 height 16
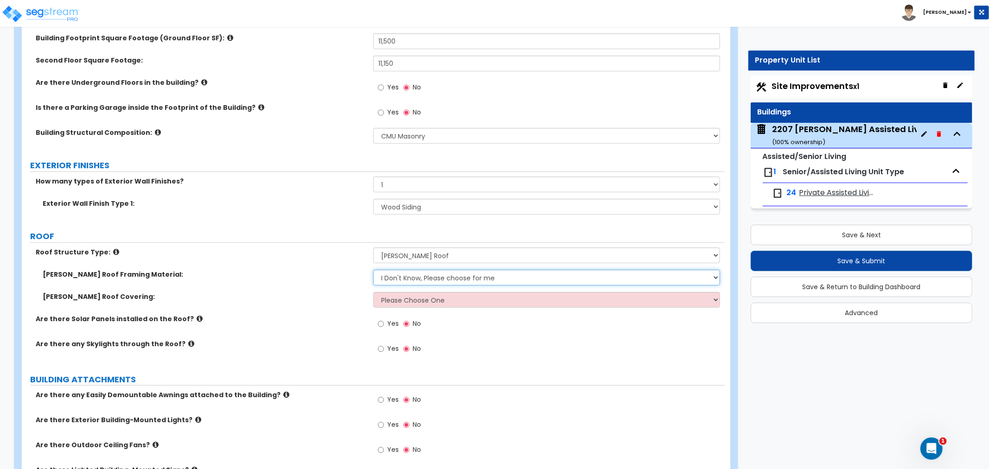
select select "2"
click at [373, 270] on select "I Don't Know, Please choose for me Metal Wood" at bounding box center [546, 278] width 347 height 16
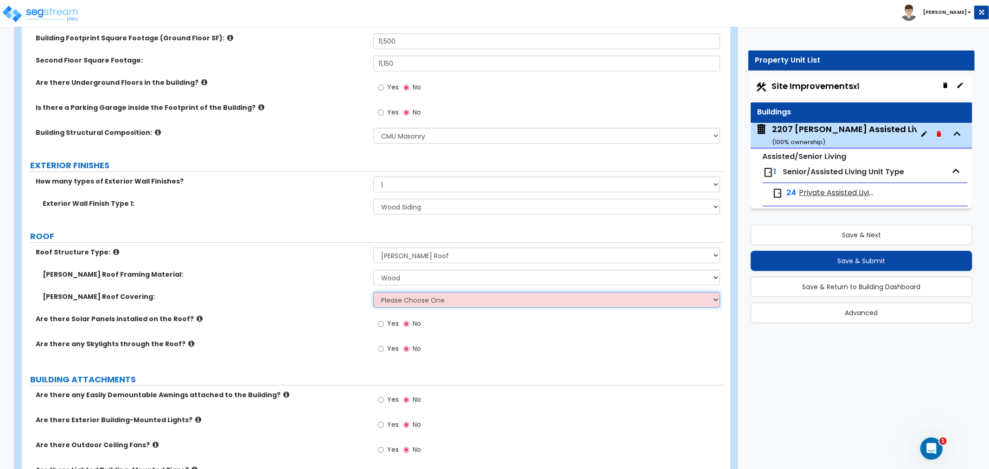
click at [408, 298] on select "Please Choose One Asphalt Shingle Clay Tile Wood Shingle Metal Shingle Standing…" at bounding box center [546, 300] width 347 height 16
select select "1"
click at [373, 292] on select "Please Choose One Asphalt Shingle Clay Tile Wood Shingle Metal Shingle Standing…" at bounding box center [546, 300] width 347 height 16
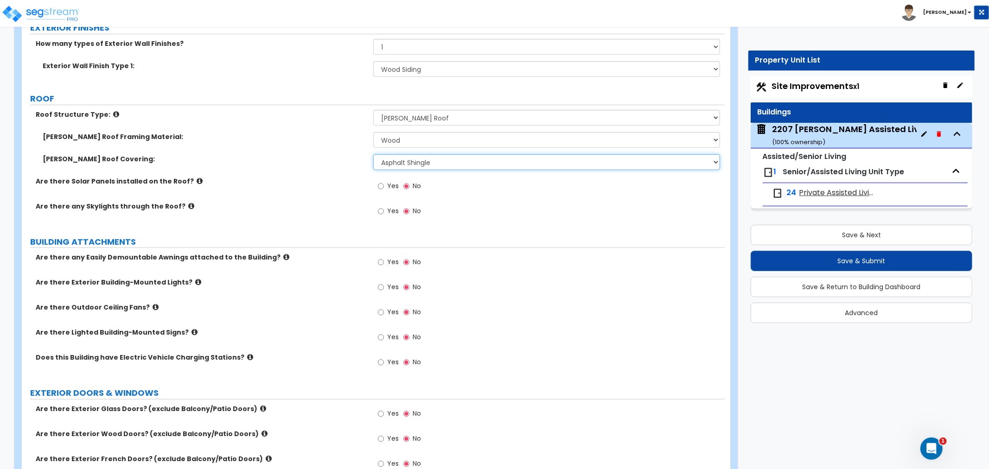
scroll to position [412, 0]
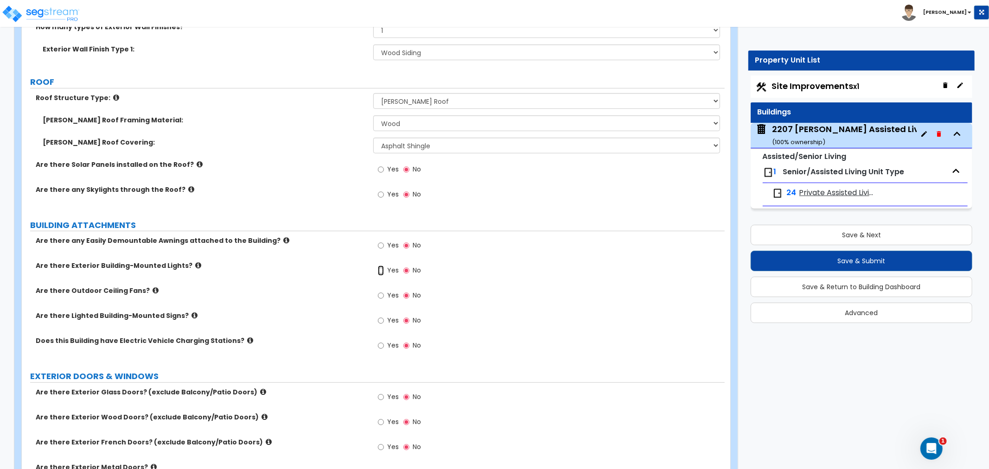
click at [382, 271] on input "Yes" at bounding box center [381, 271] width 6 height 10
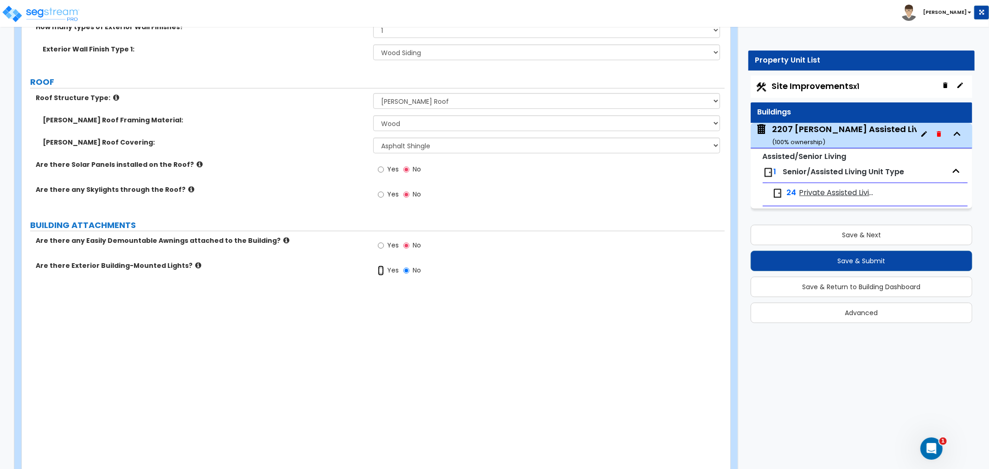
radio input "true"
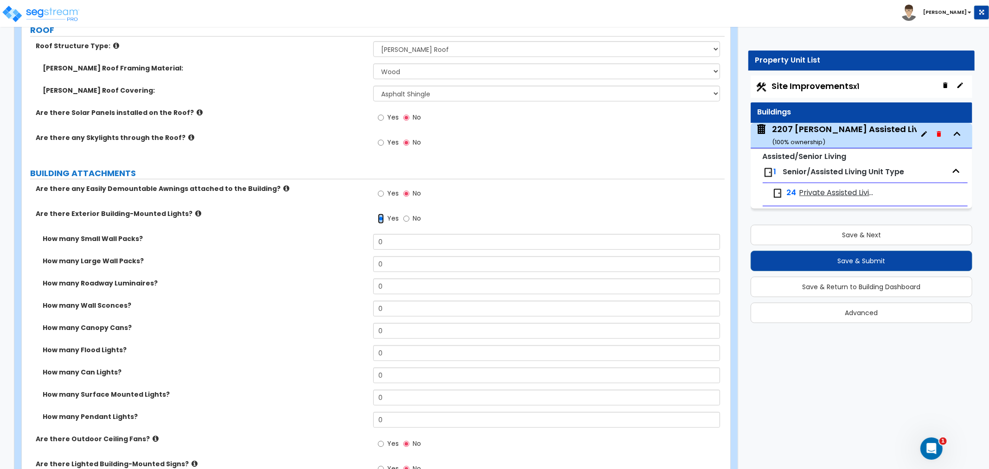
scroll to position [515, 0]
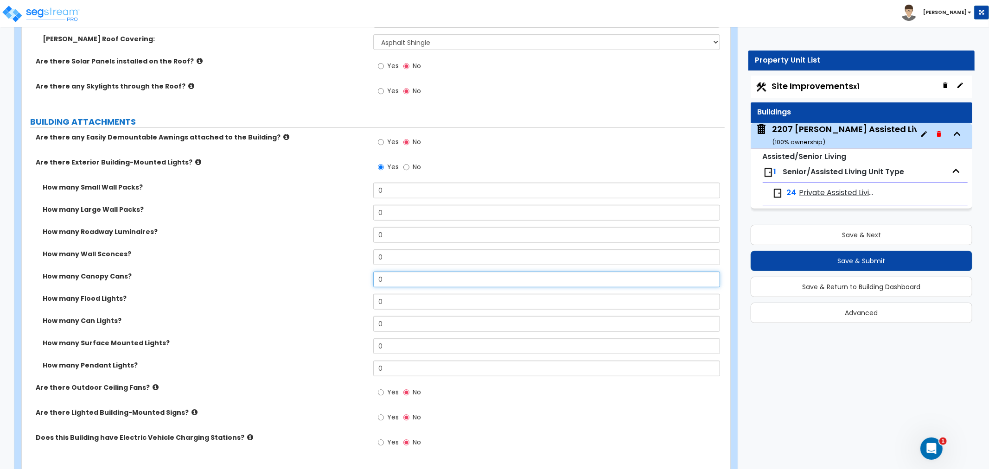
drag, startPoint x: 387, startPoint y: 280, endPoint x: 375, endPoint y: 280, distance: 12.1
click at [375, 280] on input "0" at bounding box center [546, 280] width 347 height 16
type input "4"
click at [317, 297] on label "How many Flood Lights?" at bounding box center [205, 298] width 324 height 9
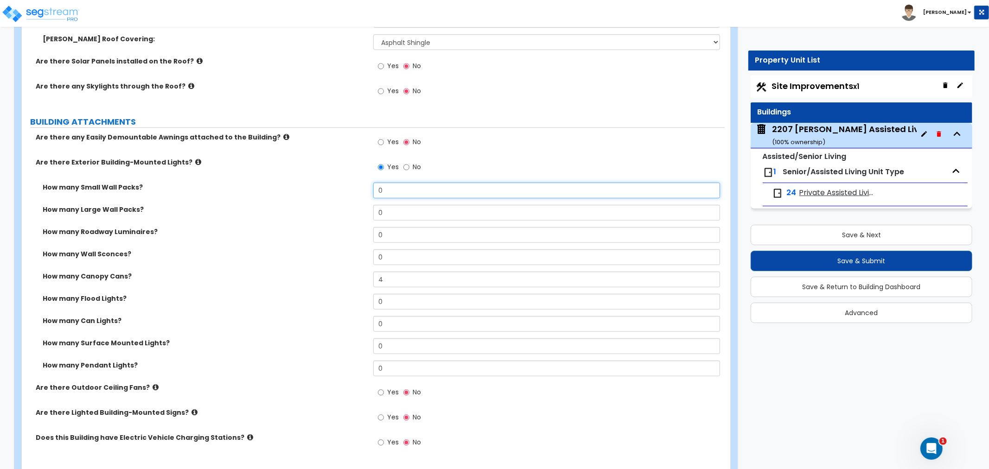
drag, startPoint x: 413, startPoint y: 187, endPoint x: 283, endPoint y: 203, distance: 131.2
click at [283, 203] on div "How many Small Wall Packs? 0" at bounding box center [373, 194] width 703 height 22
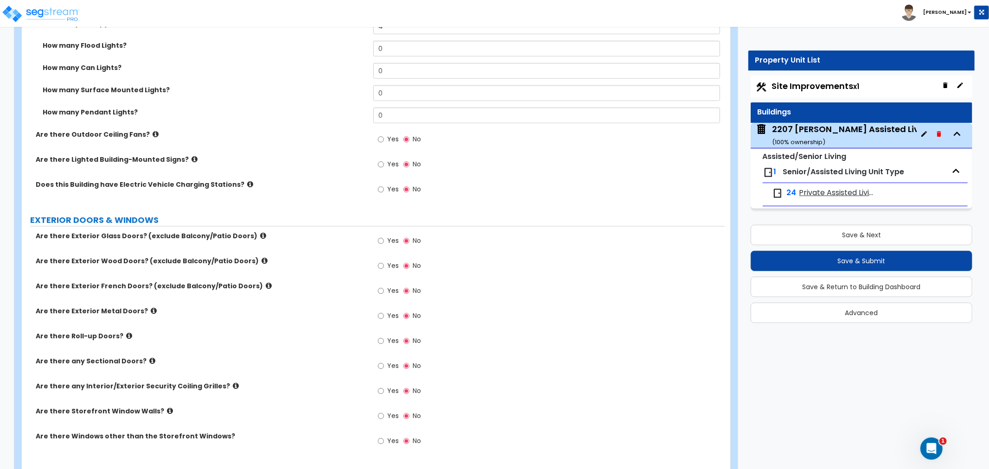
scroll to position [772, 0]
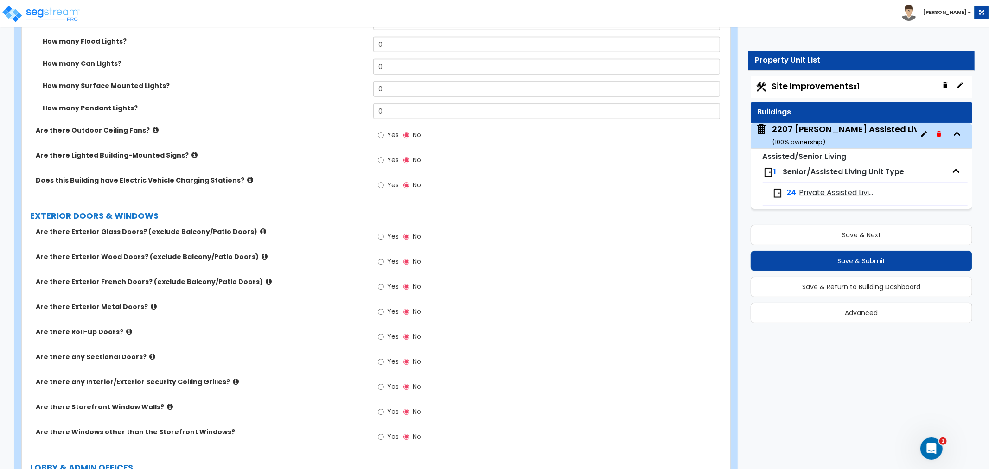
type input "2"
click at [382, 235] on input "Yes" at bounding box center [381, 237] width 6 height 10
radio input "true"
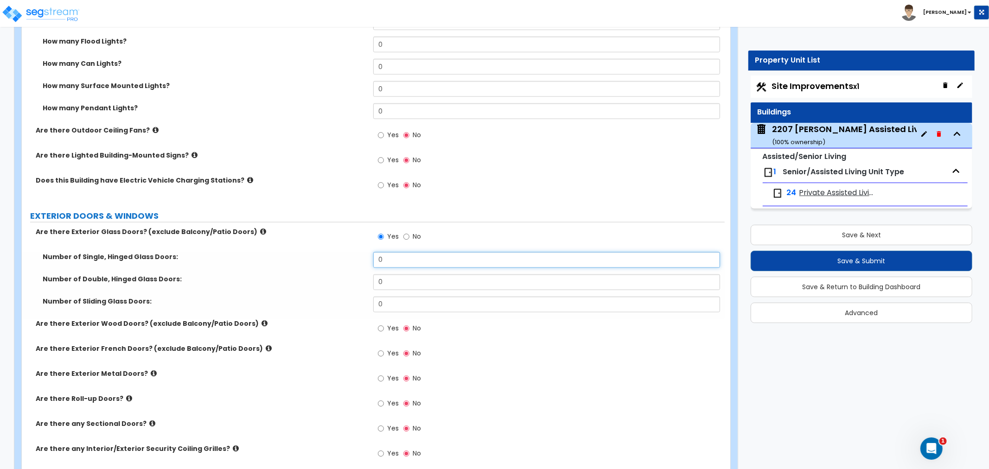
drag, startPoint x: 396, startPoint y: 261, endPoint x: 342, endPoint y: 257, distance: 54.4
click at [342, 257] on div "Number of Single, Hinged Glass Doors: 0" at bounding box center [373, 263] width 703 height 22
type input "1"
drag, startPoint x: 390, startPoint y: 278, endPoint x: 322, endPoint y: 283, distance: 68.8
click at [317, 283] on div "Number of Double, Hinged Glass Doors: 0" at bounding box center [373, 285] width 703 height 22
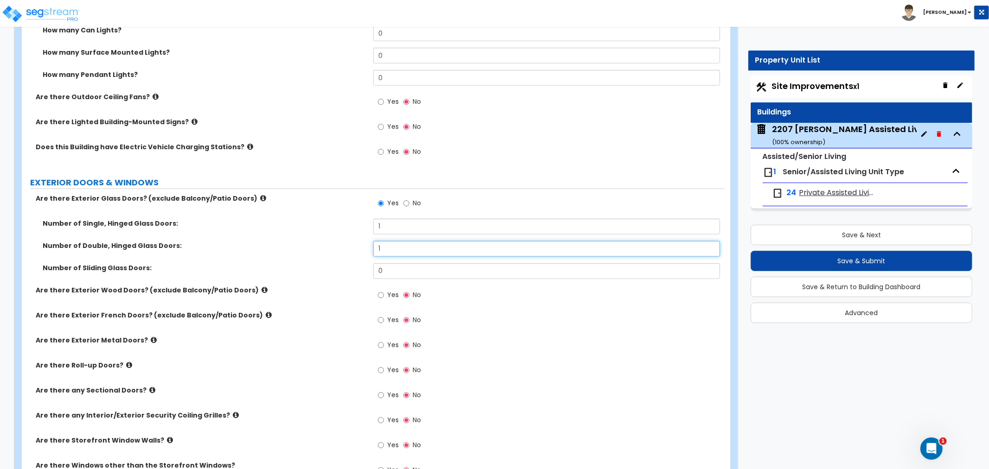
scroll to position [824, 0]
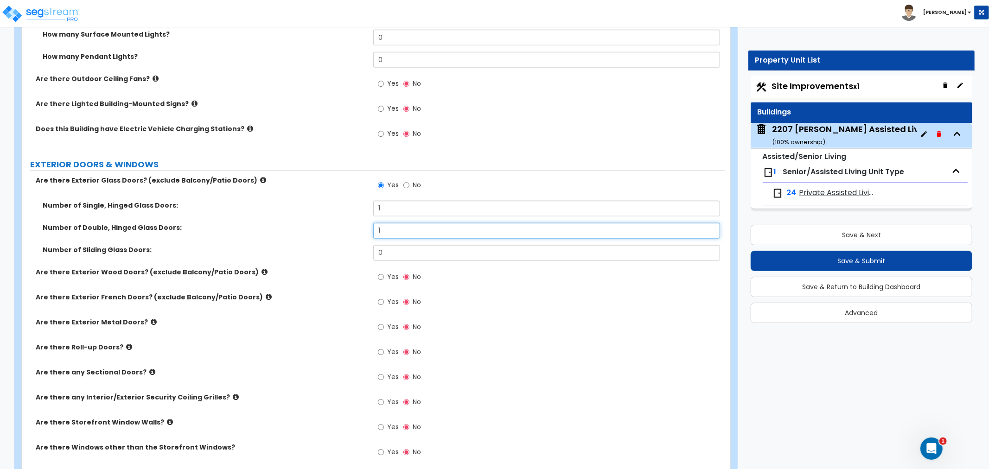
type input "1"
click at [384, 327] on label "Yes" at bounding box center [388, 328] width 21 height 16
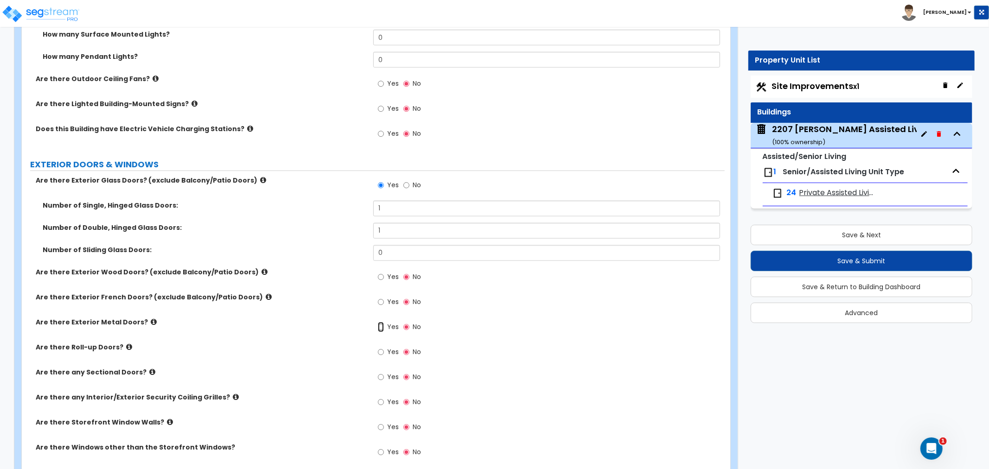
click at [384, 327] on input "Yes" at bounding box center [381, 327] width 6 height 10
radio input "true"
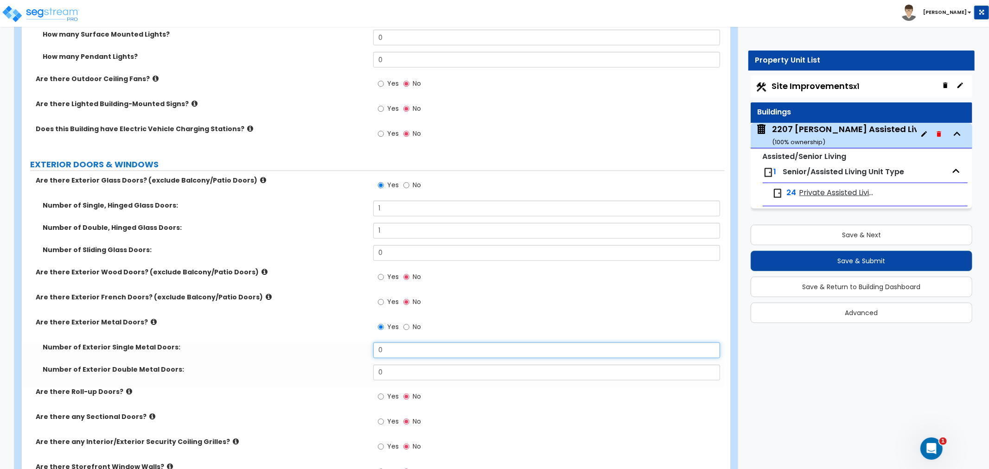
drag, startPoint x: 394, startPoint y: 351, endPoint x: 327, endPoint y: 352, distance: 67.7
click at [327, 352] on div "Number of Exterior Single Metal Doors: 0" at bounding box center [373, 354] width 703 height 22
type input "2"
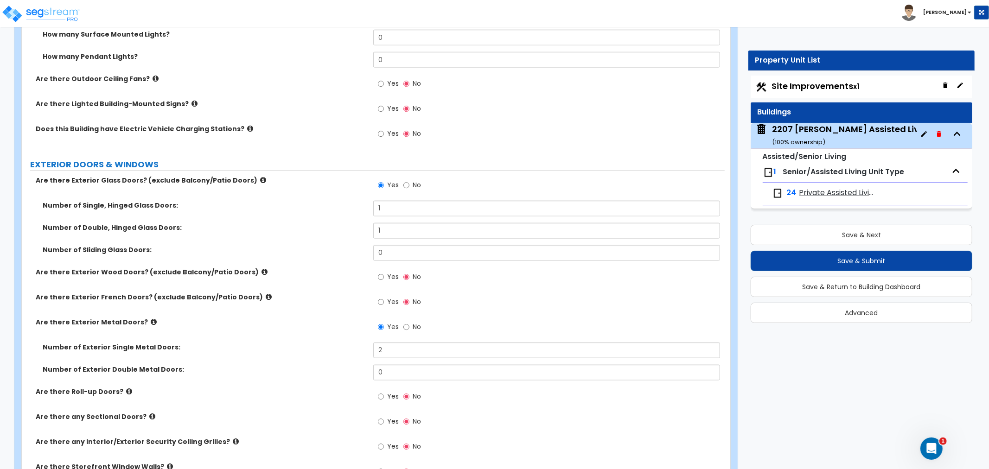
click at [279, 359] on div "Number of Exterior Single Metal Doors: 2" at bounding box center [373, 354] width 703 height 22
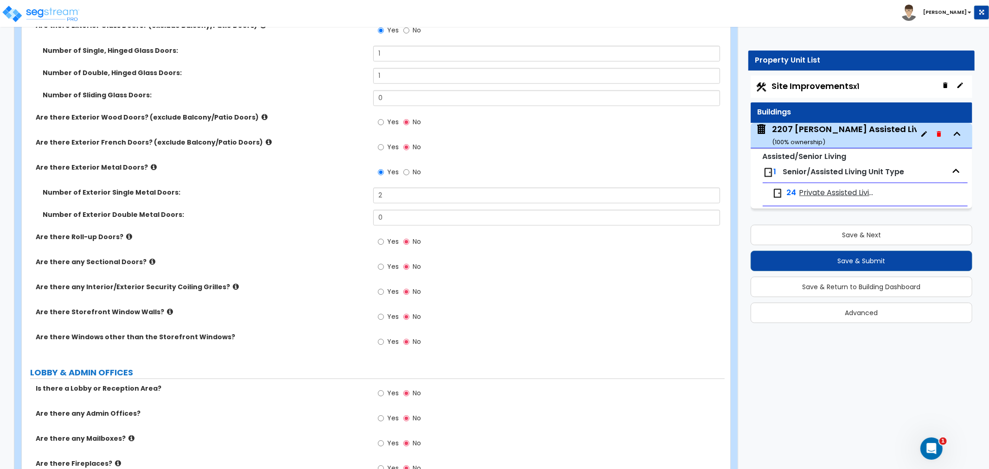
scroll to position [1030, 0]
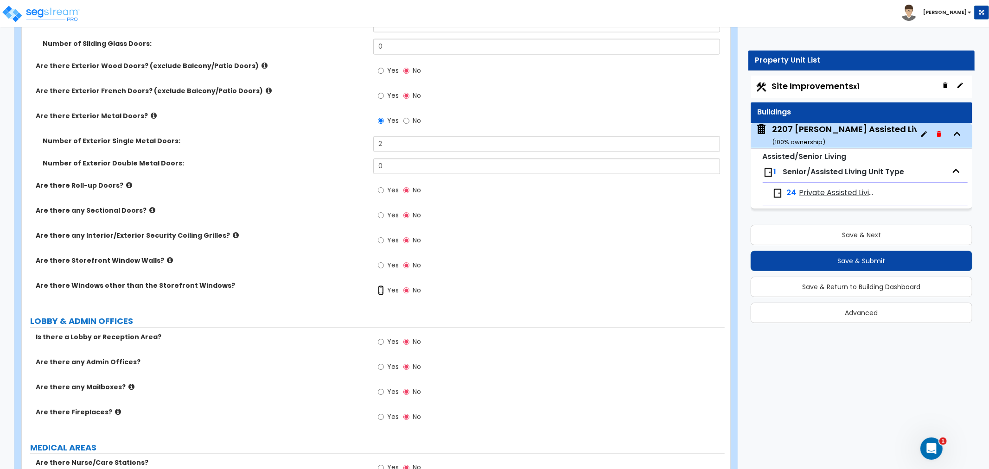
click at [382, 290] on input "Yes" at bounding box center [381, 291] width 6 height 10
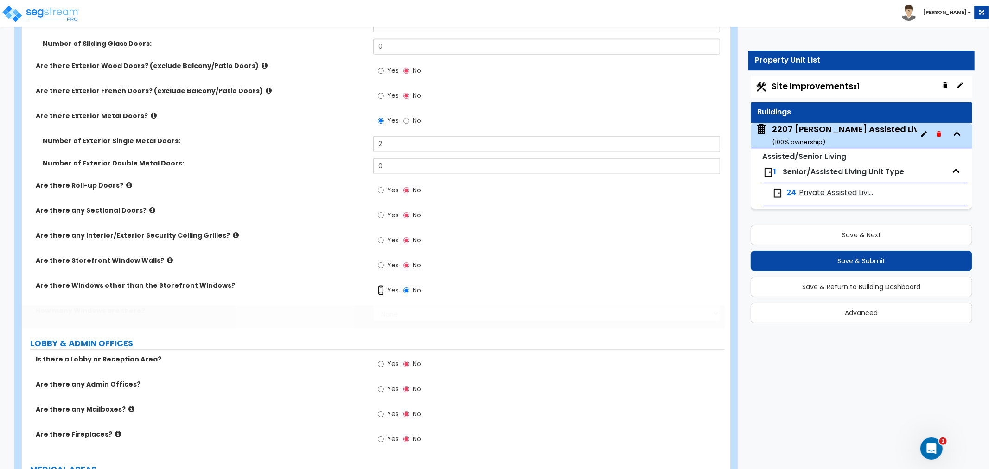
radio input "true"
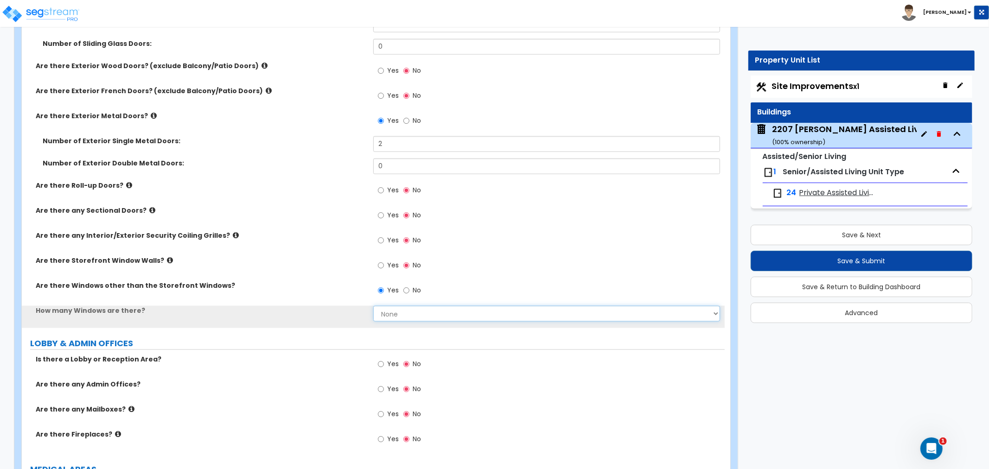
click at [401, 311] on select "None I want to enter a Percentage of the Exterior Windows I want to enter the N…" at bounding box center [546, 314] width 347 height 16
select select "2"
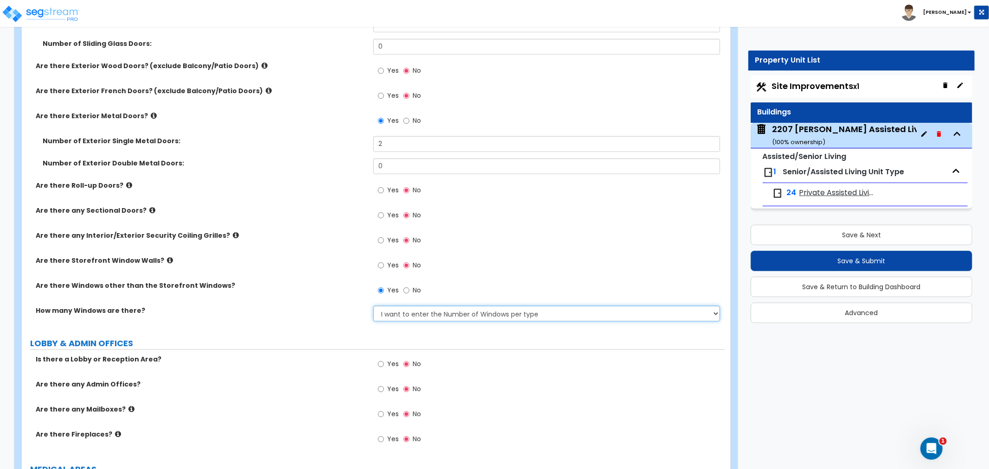
click at [373, 306] on select "None I want to enter a Percentage of the Exterior Windows I want to enter the N…" at bounding box center [546, 314] width 347 height 16
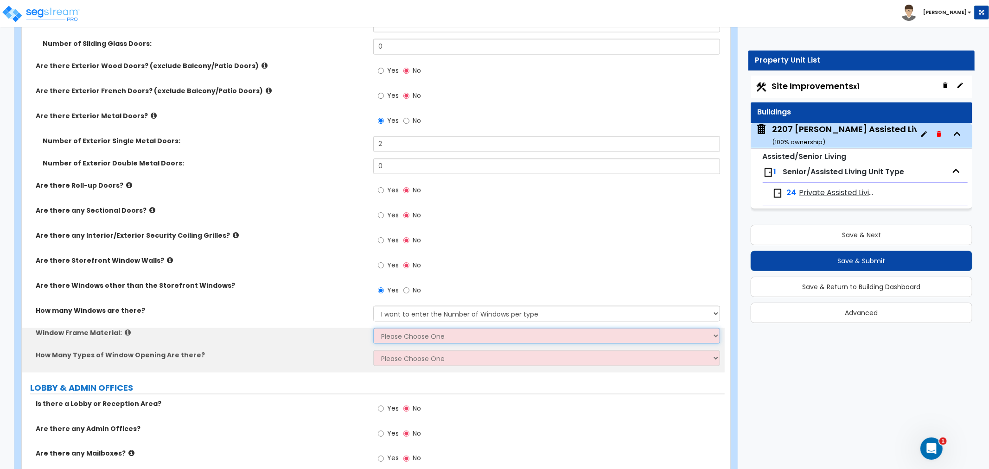
click at [391, 331] on select "Please Choose One Vinyl Aluminum Wood" at bounding box center [546, 336] width 347 height 16
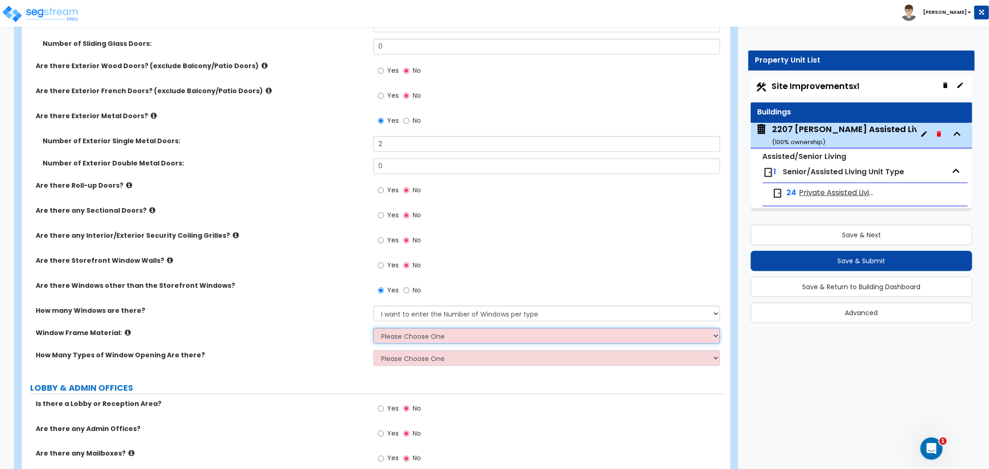
select select "2"
click at [373, 328] on select "Please Choose One Vinyl Aluminum Wood" at bounding box center [546, 336] width 347 height 16
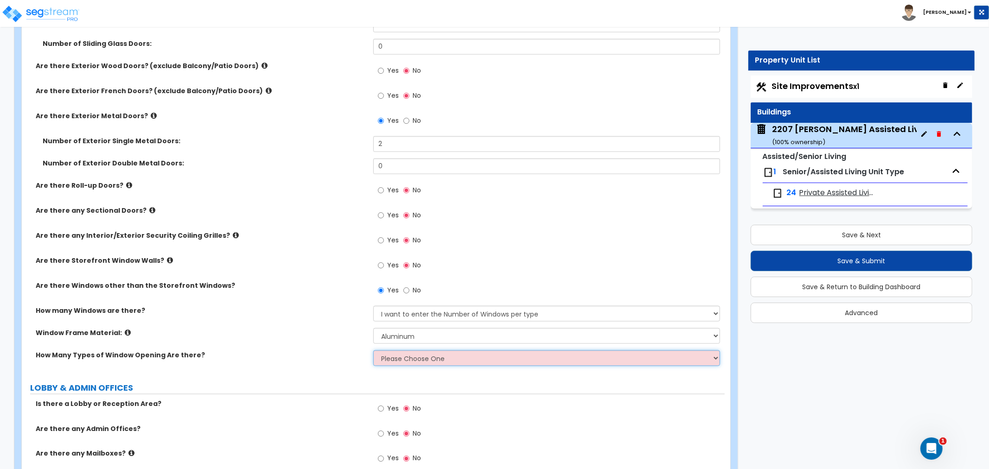
click at [406, 357] on select "Please Choose One 1 2 3 4" at bounding box center [546, 358] width 347 height 16
select select "1"
click at [373, 350] on select "Please Choose One 1 2 3 4" at bounding box center [546, 358] width 347 height 16
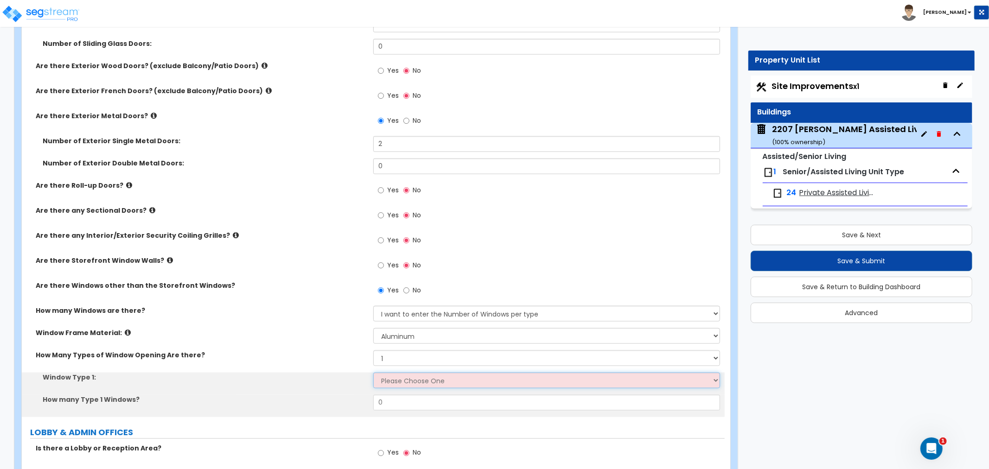
click at [395, 378] on select "Please Choose One Sliding Picture/Fixed Double/Single Hung Awning Swing" at bounding box center [546, 381] width 347 height 16
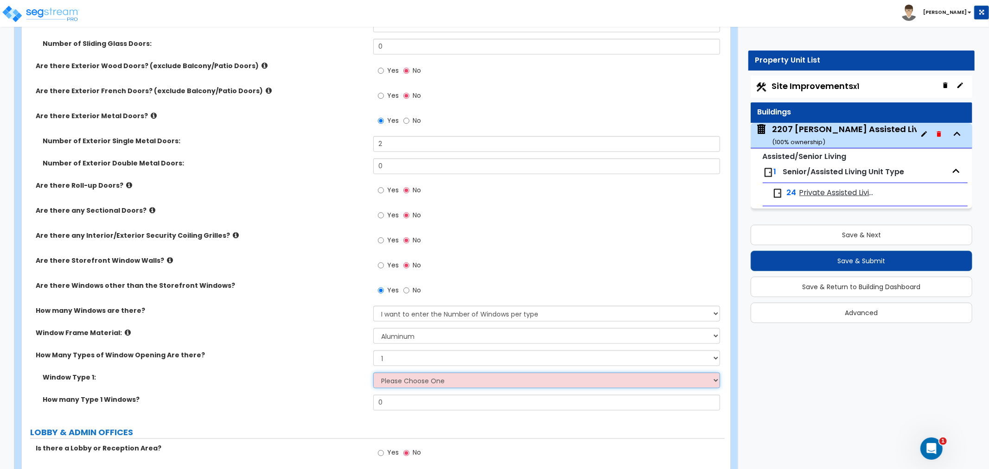
select select "3"
click at [373, 373] on select "Please Choose One Sliding Picture/Fixed Double/Single Hung Awning Swing" at bounding box center [546, 381] width 347 height 16
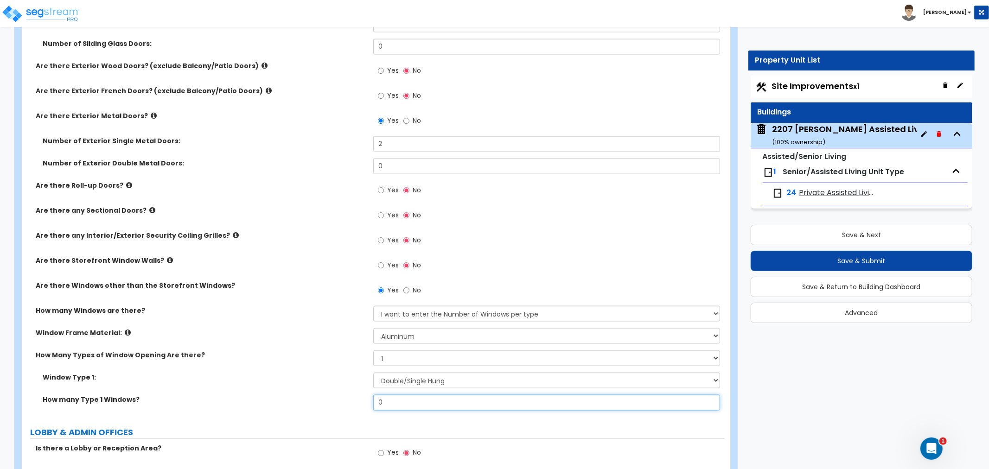
drag, startPoint x: 393, startPoint y: 406, endPoint x: 349, endPoint y: 406, distance: 43.6
click at [346, 406] on div "How many Type 1 Windows? 0" at bounding box center [373, 406] width 703 height 22
type input "56"
click at [312, 393] on div "Window Type 1: Please Choose One Sliding Picture/Fixed Double/Single Hung Awnin…" at bounding box center [373, 384] width 703 height 22
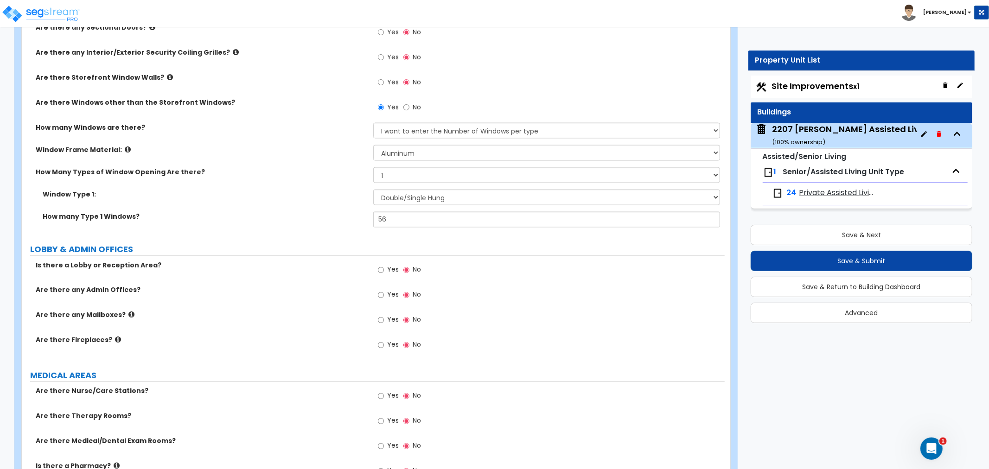
scroll to position [1236, 0]
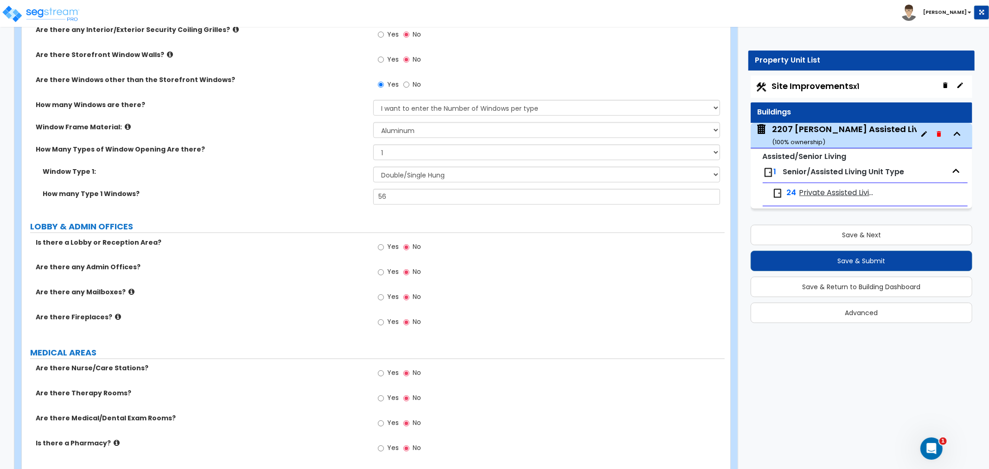
click at [294, 242] on label "Is there a Lobby or Reception Area?" at bounding box center [201, 242] width 331 height 9
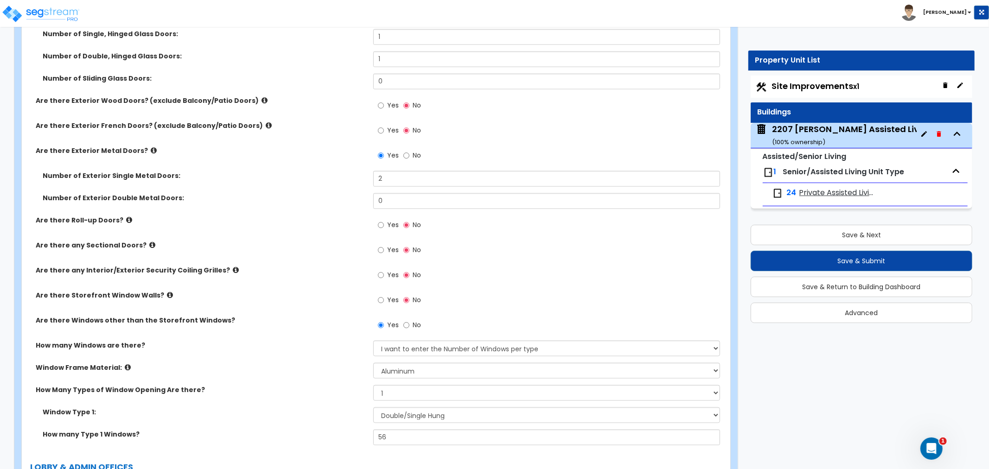
scroll to position [875, 0]
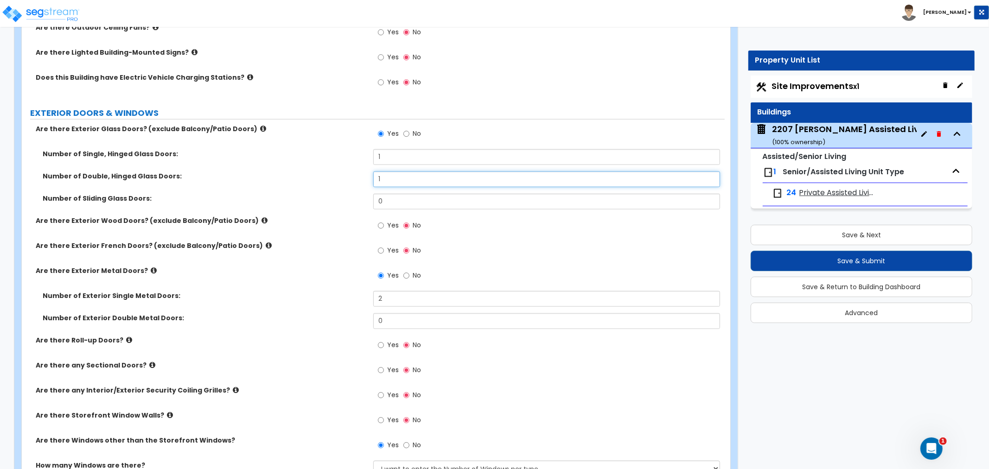
drag, startPoint x: 390, startPoint y: 175, endPoint x: 359, endPoint y: 184, distance: 32.4
click at [359, 184] on div "Number of Double, Hinged Glass Doors: 1" at bounding box center [373, 183] width 703 height 22
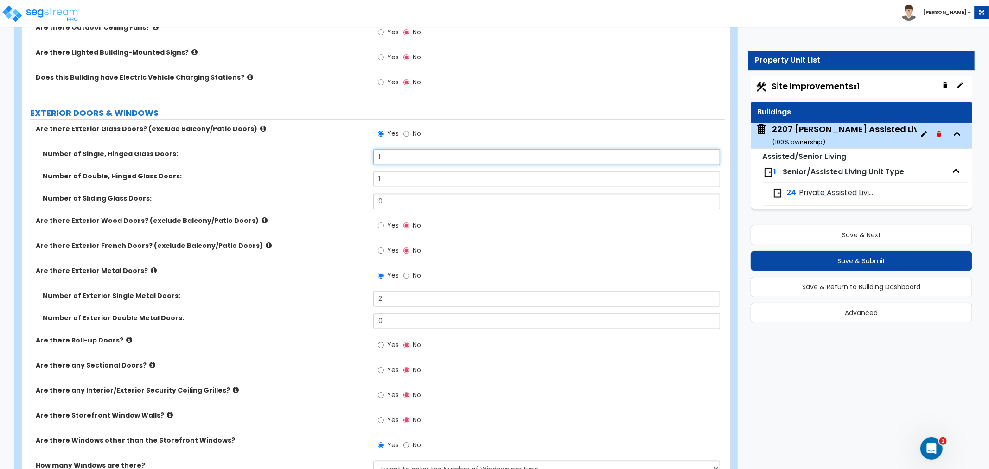
drag, startPoint x: 342, startPoint y: 156, endPoint x: 326, endPoint y: 156, distance: 16.2
click at [326, 156] on div "Number of Single, Hinged Glass Doors: 1" at bounding box center [373, 160] width 703 height 22
type input "2"
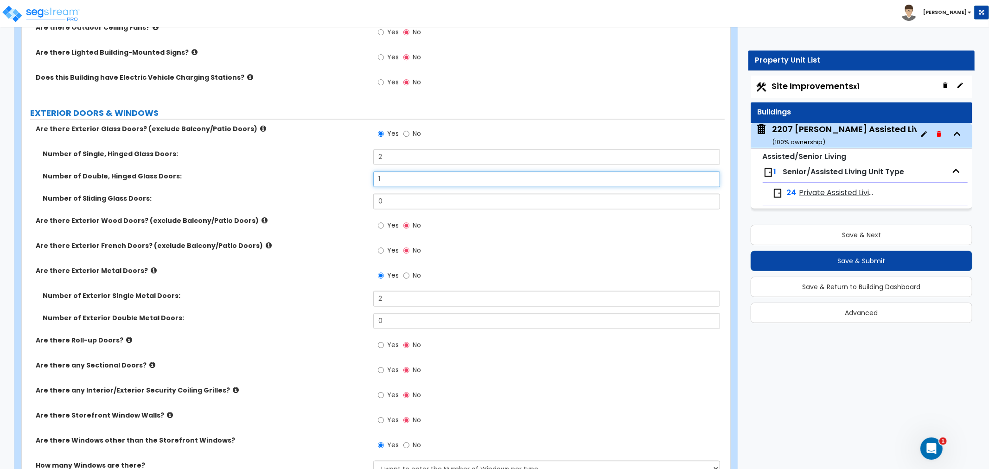
drag, startPoint x: 406, startPoint y: 178, endPoint x: 333, endPoint y: 181, distance: 73.3
click at [333, 180] on div "Number of Double, Hinged Glass Doors: 1" at bounding box center [373, 183] width 703 height 22
type input "0"
click at [301, 192] on div "Number of Double, Hinged Glass Doors: 0" at bounding box center [373, 183] width 703 height 22
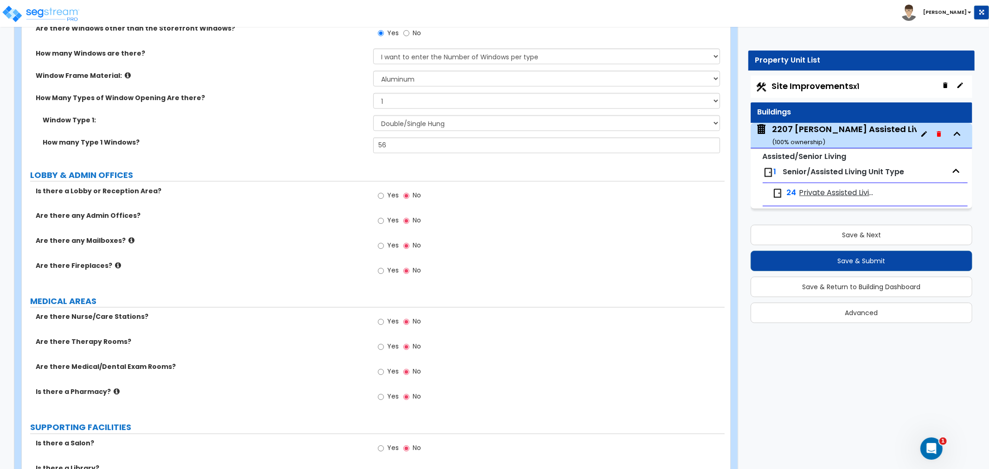
scroll to position [1339, 0]
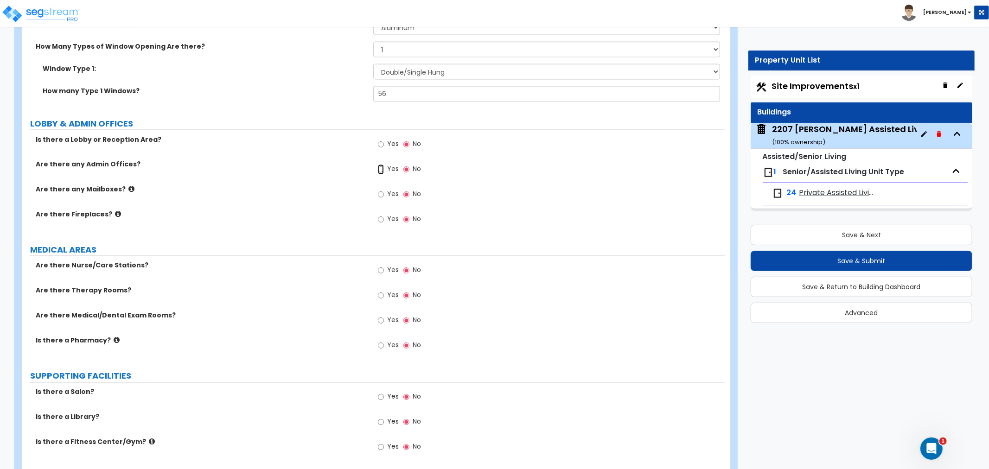
click at [381, 168] on input "Yes" at bounding box center [381, 170] width 6 height 10
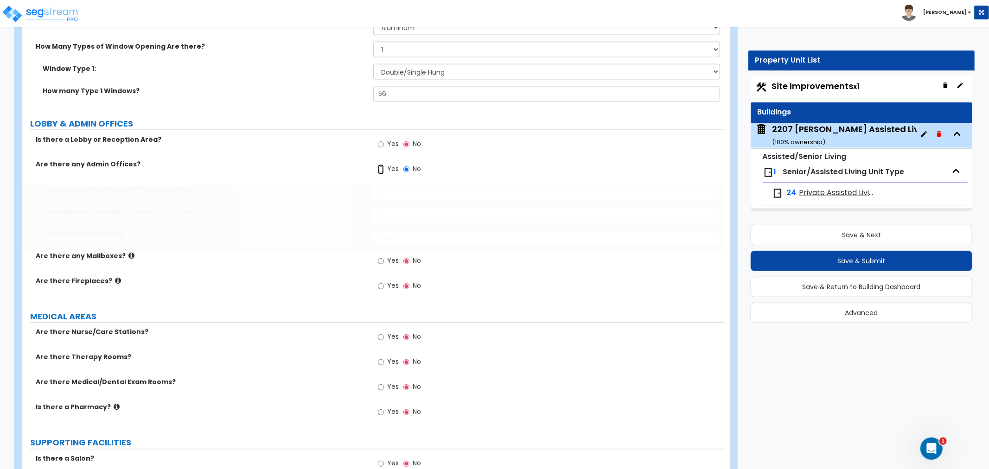
radio input "true"
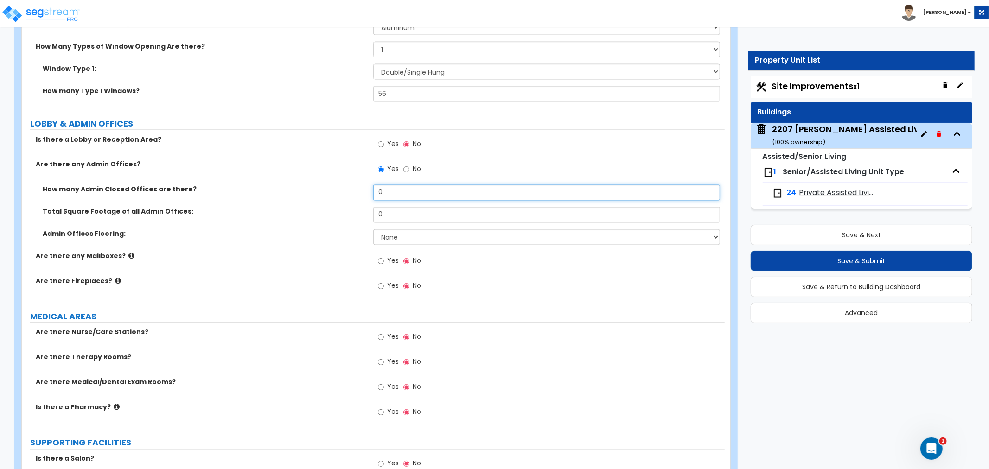
drag, startPoint x: 392, startPoint y: 192, endPoint x: 368, endPoint y: 195, distance: 24.3
click at [368, 195] on div "How many Admin Closed Offices are there? 0" at bounding box center [373, 196] width 703 height 22
drag, startPoint x: 336, startPoint y: 191, endPoint x: 345, endPoint y: 191, distance: 9.3
click at [336, 192] on div "How many Admin Closed Offices are there? 3" at bounding box center [373, 196] width 703 height 22
type input "2"
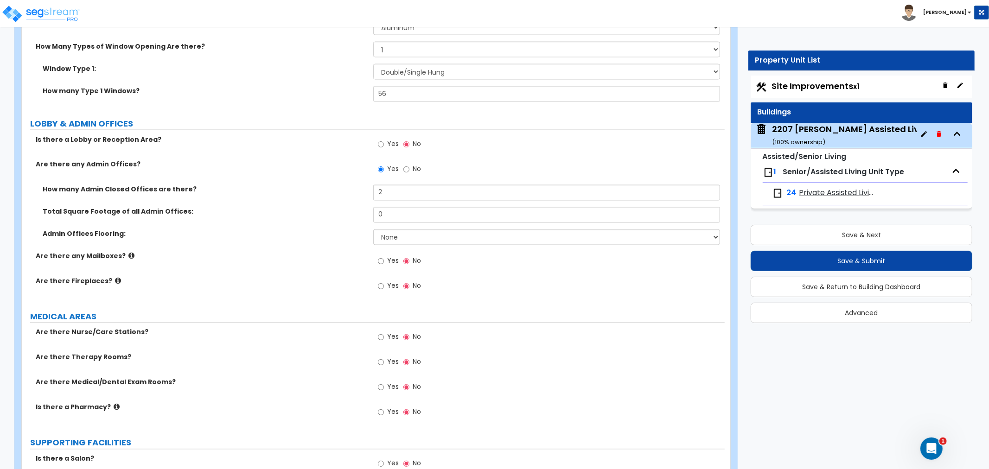
click at [322, 209] on label "Total Square Footage of all Admin Offices:" at bounding box center [205, 211] width 324 height 9
drag, startPoint x: 401, startPoint y: 213, endPoint x: 335, endPoint y: 215, distance: 65.9
click at [335, 215] on div "Total Square Footage of all Admin Offices: 0" at bounding box center [373, 218] width 703 height 22
type input "288"
click at [397, 234] on select "None Tile Flooring Hardwood Flooring Resilient Laminate Flooring VCT Flooring S…" at bounding box center [546, 237] width 347 height 16
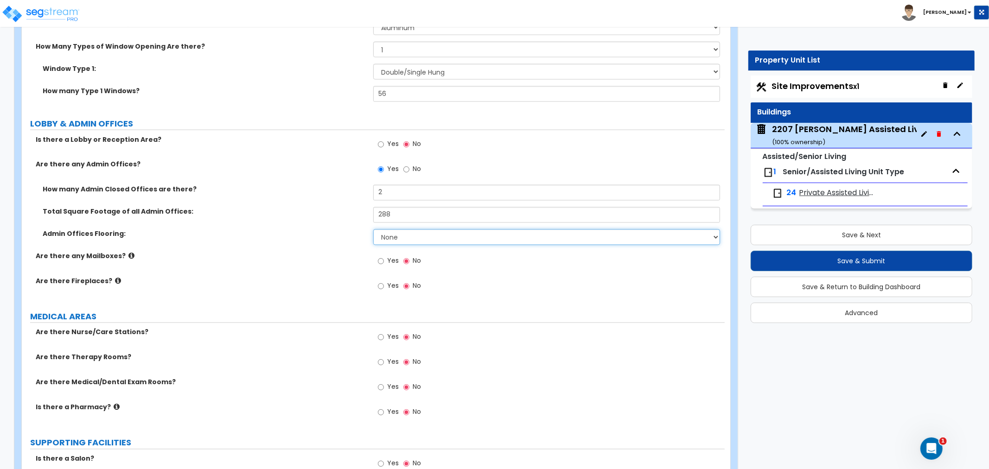
select select "5"
click at [373, 229] on select "None Tile Flooring Hardwood Flooring Resilient Laminate Flooring VCT Flooring S…" at bounding box center [546, 237] width 347 height 16
click at [382, 260] on input "Yes" at bounding box center [381, 261] width 6 height 10
radio input "true"
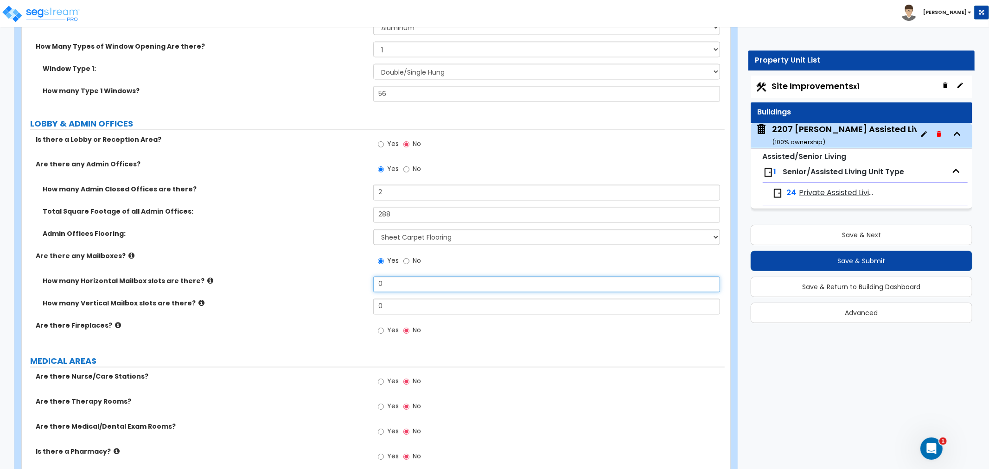
drag, startPoint x: 402, startPoint y: 285, endPoint x: 334, endPoint y: 285, distance: 67.7
click at [334, 285] on div "How many Horizontal Mailbox slots are there? 0" at bounding box center [373, 288] width 703 height 22
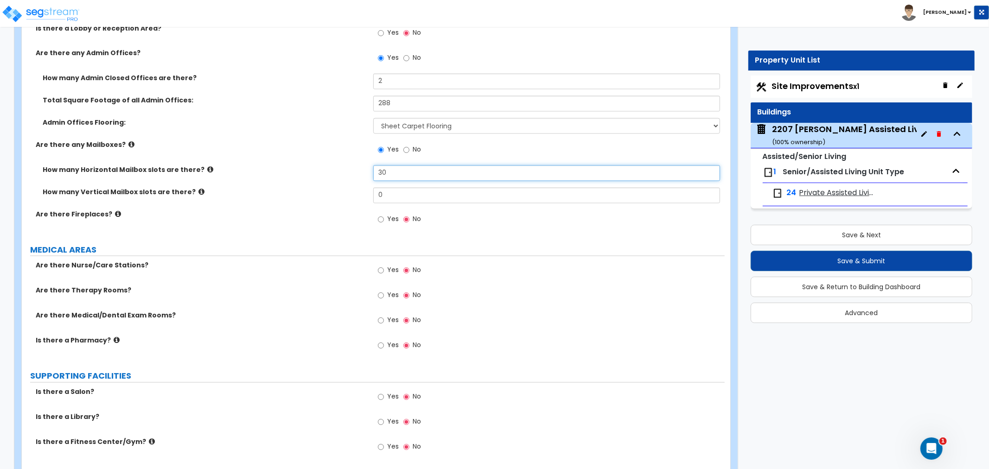
scroll to position [1494, 0]
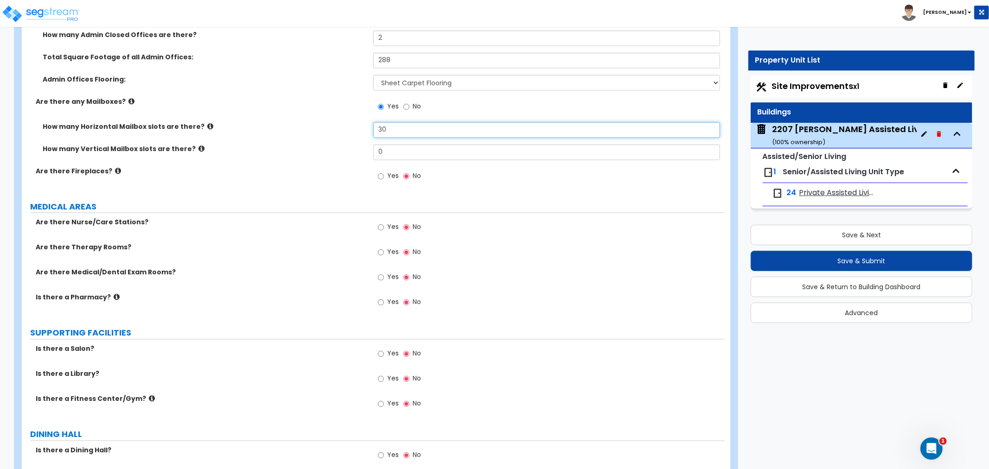
type input "30"
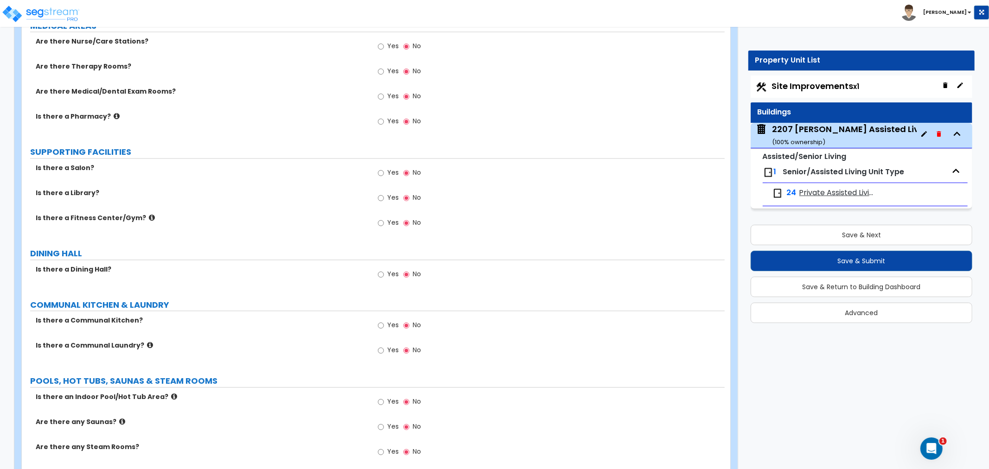
scroll to position [1699, 0]
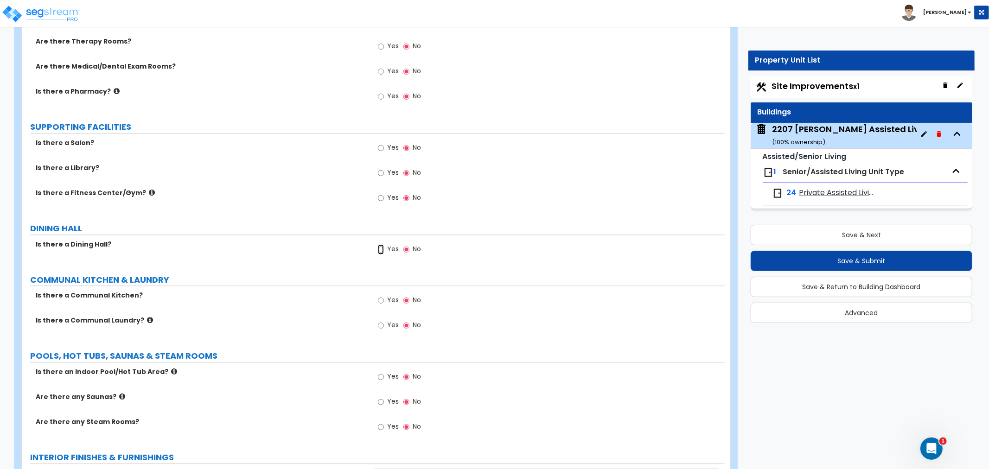
click at [381, 248] on input "Yes" at bounding box center [381, 249] width 6 height 10
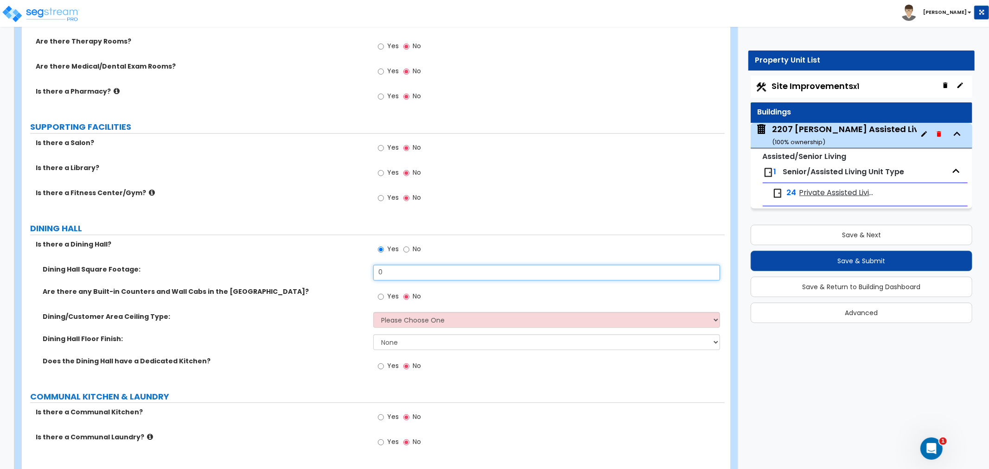
drag, startPoint x: 390, startPoint y: 266, endPoint x: 366, endPoint y: 269, distance: 23.9
click at [366, 269] on div "Dining Hall Square Footage: 0" at bounding box center [373, 276] width 703 height 22
click at [405, 247] on input "No" at bounding box center [406, 249] width 6 height 10
radio input "false"
radio input "true"
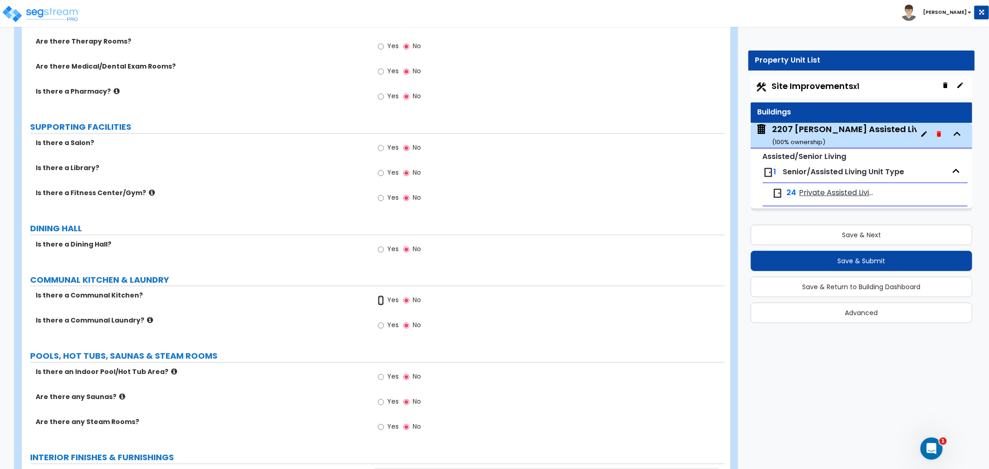
click at [379, 301] on input "Yes" at bounding box center [381, 300] width 6 height 10
radio input "true"
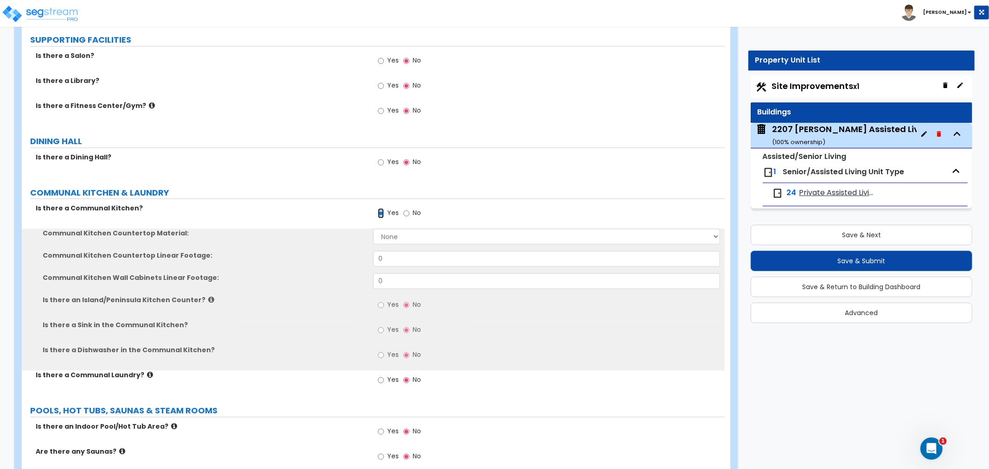
scroll to position [1802, 0]
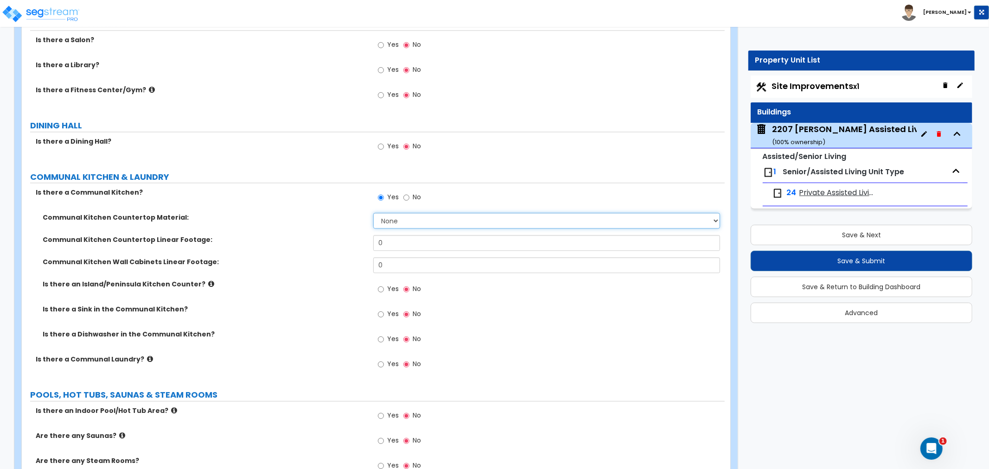
click at [388, 223] on select "None Plastic Laminate Solid Surface Stone Quartz Marble Tile Wood Stainless Ste…" at bounding box center [546, 221] width 347 height 16
select select "2"
click at [373, 213] on select "None Plastic Laminate Solid Surface Stone Quartz Marble Tile Wood Stainless Ste…" at bounding box center [546, 221] width 347 height 16
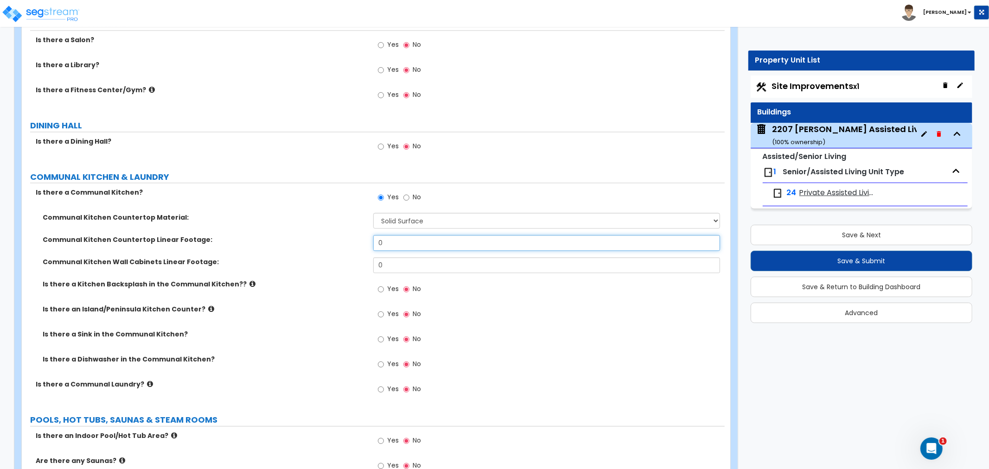
drag, startPoint x: 397, startPoint y: 242, endPoint x: 357, endPoint y: 246, distance: 39.6
click at [357, 246] on div "Communal Kitchen Countertop Linear Footage: 0" at bounding box center [373, 246] width 703 height 22
type input "23"
drag, startPoint x: 407, startPoint y: 268, endPoint x: 350, endPoint y: 265, distance: 56.6
click at [350, 265] on div "Communal Kitchen Wall Cabinets Linear Footage: 0" at bounding box center [373, 268] width 703 height 22
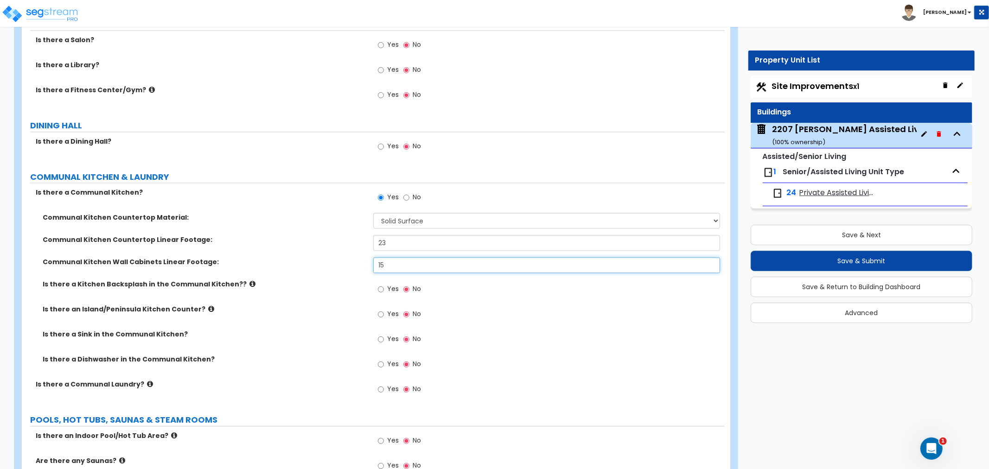
type input "15"
click at [380, 339] on input "Yes" at bounding box center [381, 339] width 6 height 10
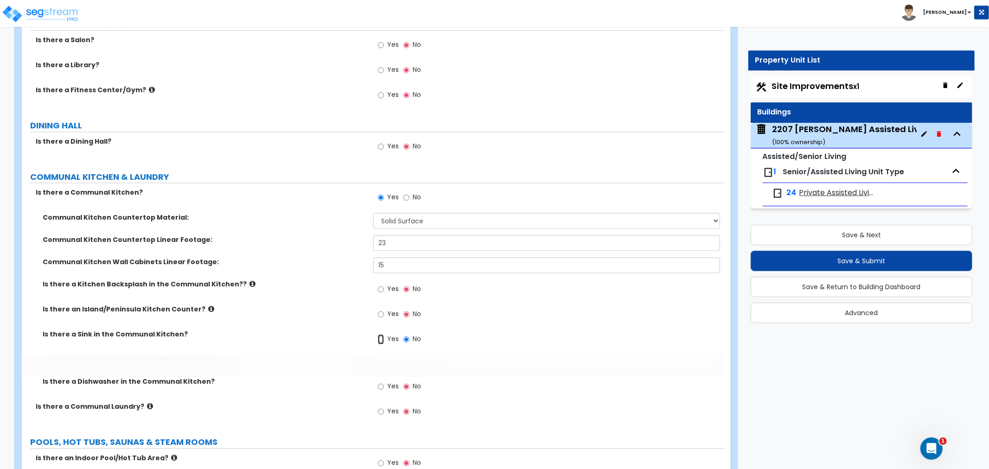
radio input "true"
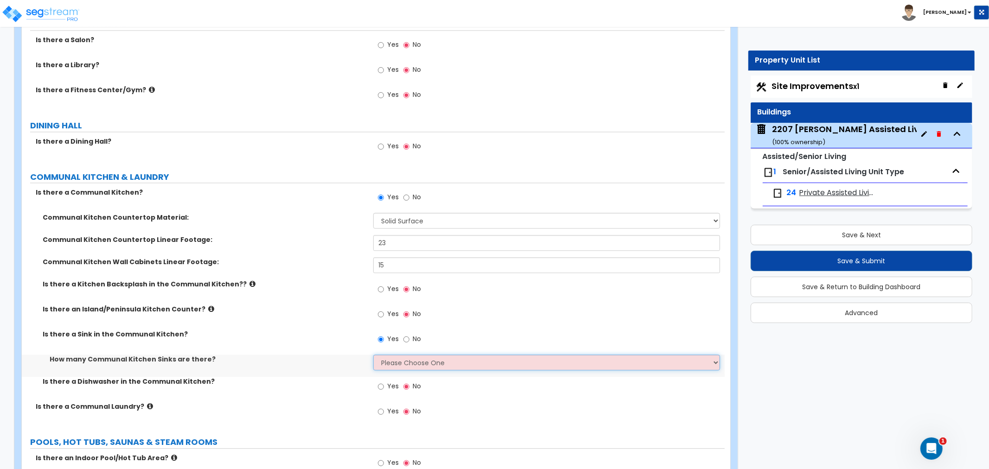
click at [401, 359] on select "Please Choose One 1 2 3" at bounding box center [546, 363] width 347 height 16
select select "1"
click at [373, 355] on select "Please Choose One 1 2 3" at bounding box center [546, 363] width 347 height 16
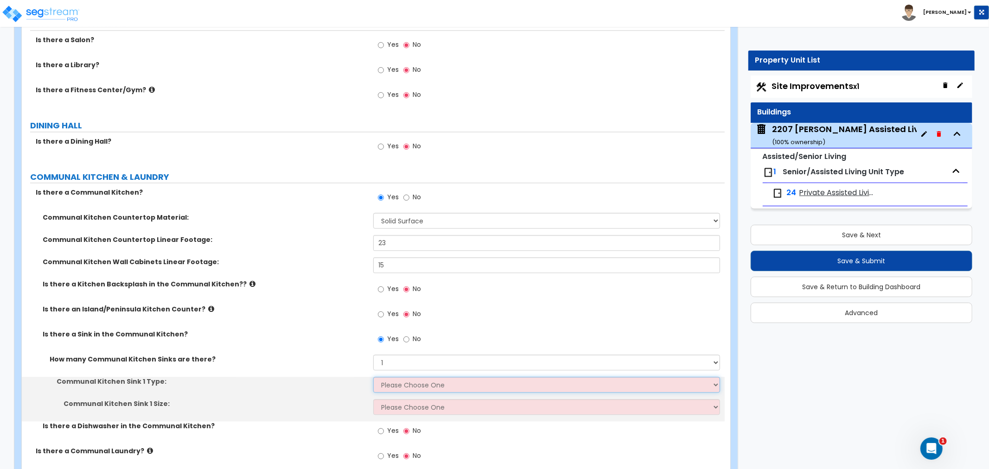
click at [404, 381] on select "Please Choose One Stainless Steel Porcelain Enamel Cast Iron Granite Composite" at bounding box center [546, 385] width 347 height 16
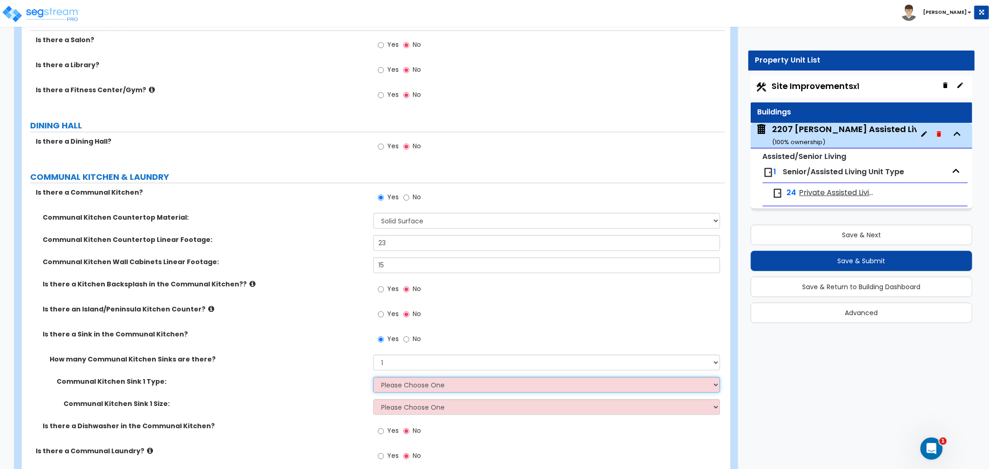
select select "1"
click at [373, 377] on select "Please Choose One Stainless Steel Porcelain Enamel Cast Iron Granite Composite" at bounding box center [546, 385] width 347 height 16
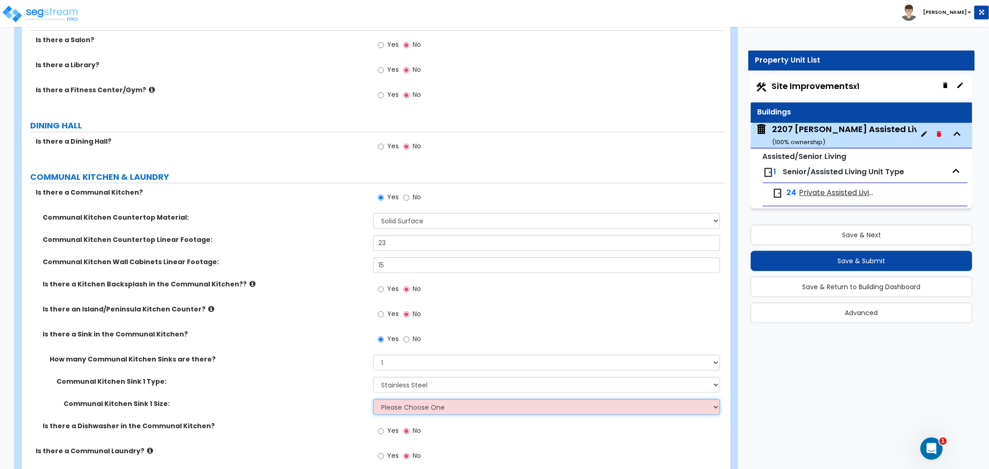
click at [431, 405] on select "Please Choose One Single Sink Double Sink" at bounding box center [546, 407] width 347 height 16
select select "2"
click at [373, 399] on select "Please Choose One Single Sink Double Sink" at bounding box center [546, 407] width 347 height 16
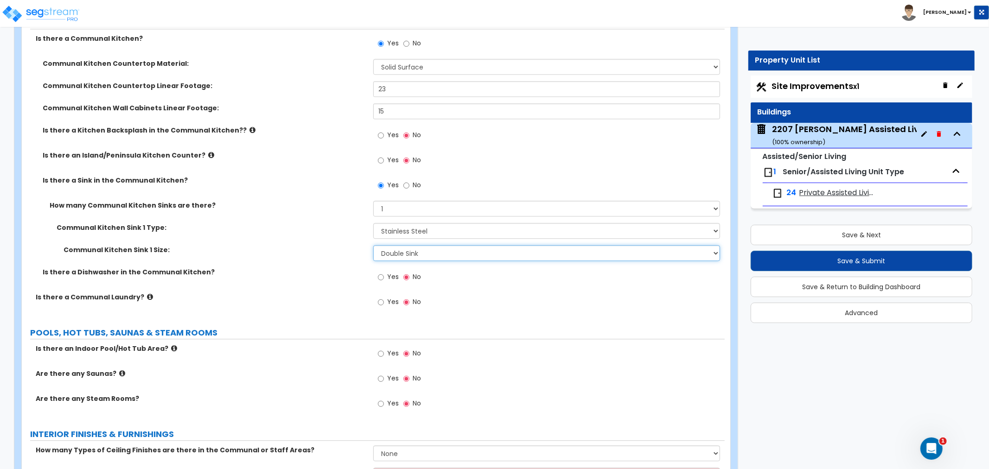
scroll to position [1957, 0]
click at [381, 275] on input "Yes" at bounding box center [381, 276] width 6 height 10
radio input "true"
click at [382, 300] on input "Yes" at bounding box center [381, 301] width 6 height 10
radio input "true"
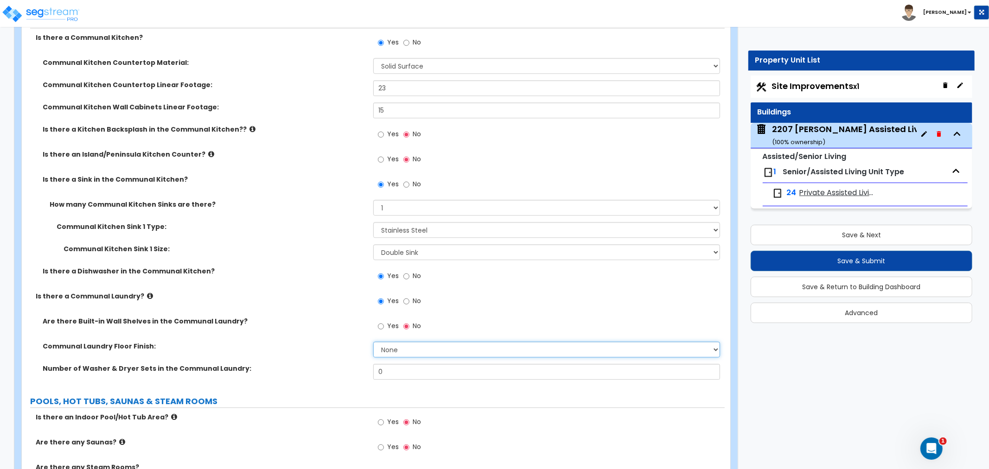
click at [395, 346] on select "None Tile Flooring Hardwood Flooring Resilient Laminate Flooring VCT Flooring S…" at bounding box center [546, 350] width 347 height 16
select select "4"
click at [373, 342] on select "None Tile Flooring Hardwood Flooring Resilient Laminate Flooring VCT Flooring S…" at bounding box center [546, 350] width 347 height 16
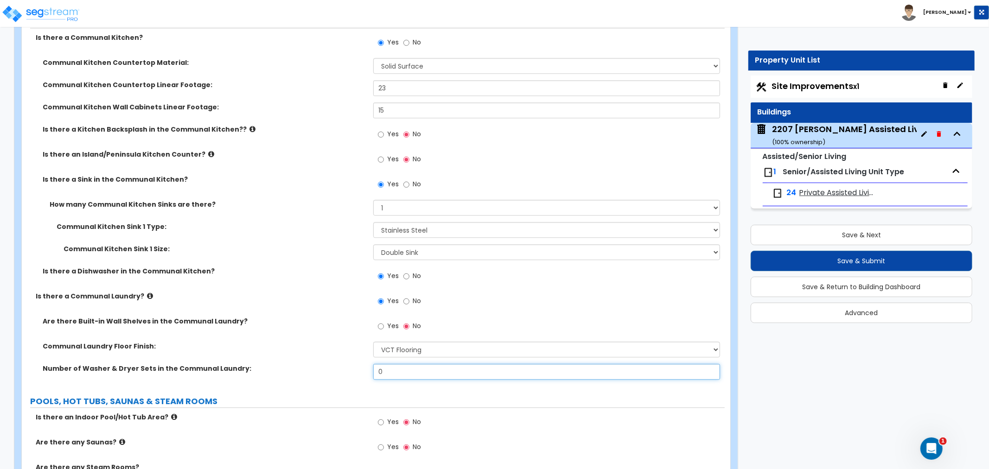
drag, startPoint x: 394, startPoint y: 372, endPoint x: 365, endPoint y: 371, distance: 29.2
click at [365, 371] on div "Number of Washer & Dryer Sets in the Communal Laundry: 0" at bounding box center [373, 375] width 703 height 22
type input "3"
click at [306, 350] on label "Communal Laundry Floor Finish:" at bounding box center [205, 346] width 324 height 9
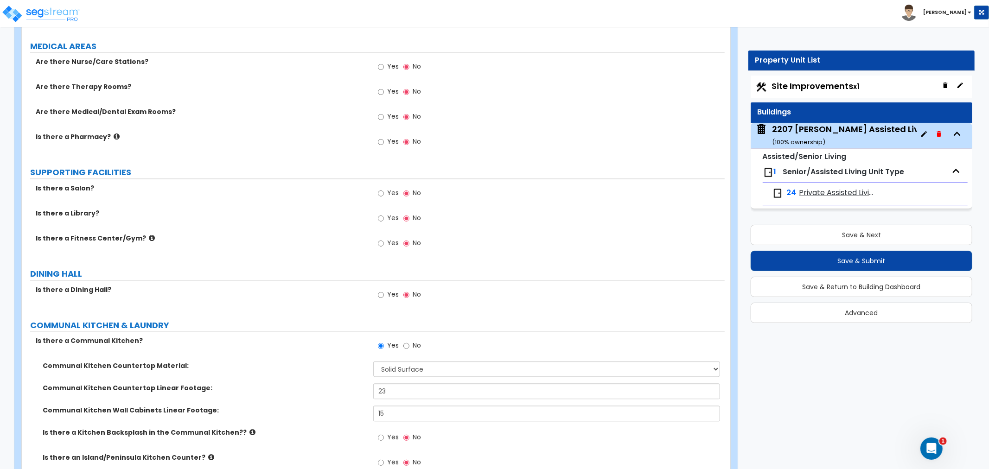
scroll to position [1648, 0]
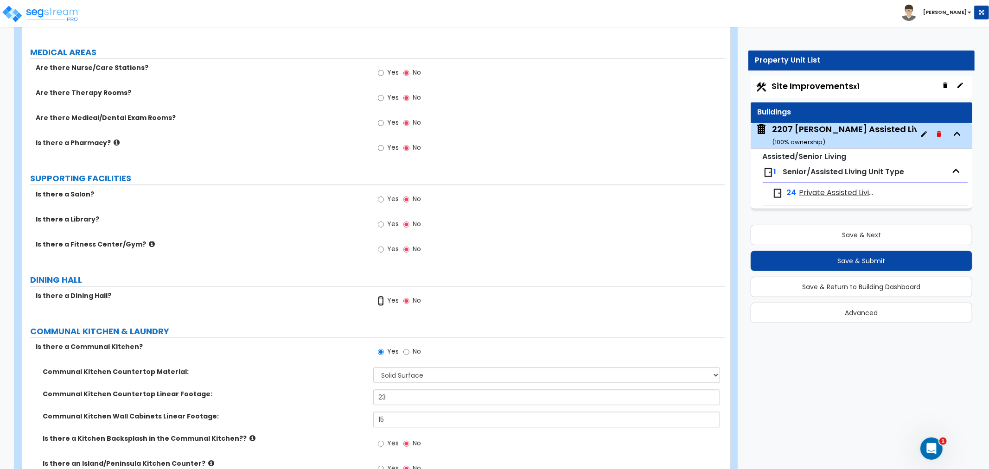
click at [381, 300] on input "Yes" at bounding box center [381, 301] width 6 height 10
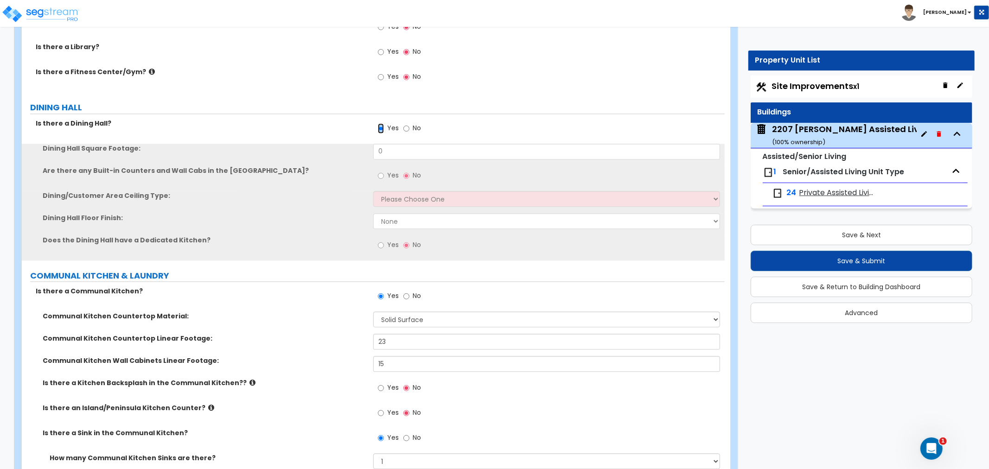
scroll to position [1854, 0]
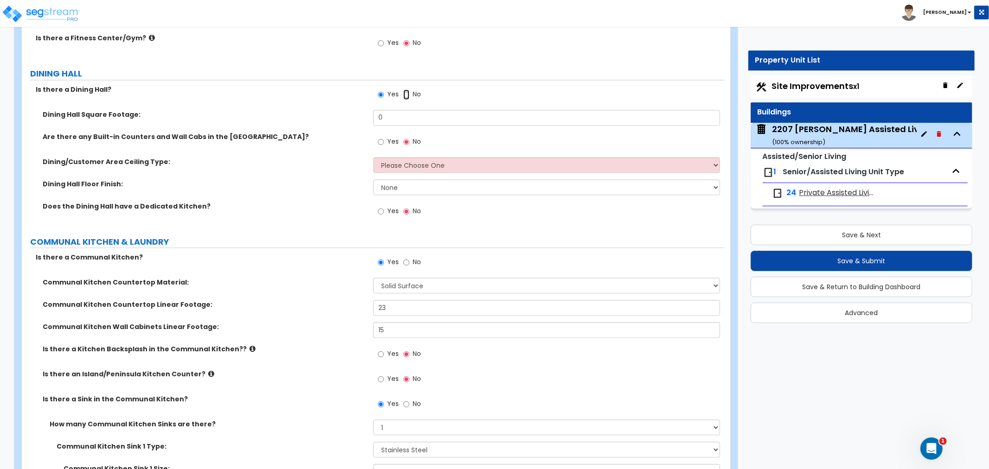
drag, startPoint x: 405, startPoint y: 94, endPoint x: 418, endPoint y: 135, distance: 42.8
click at [405, 95] on input "No" at bounding box center [406, 94] width 6 height 10
radio input "false"
radio input "true"
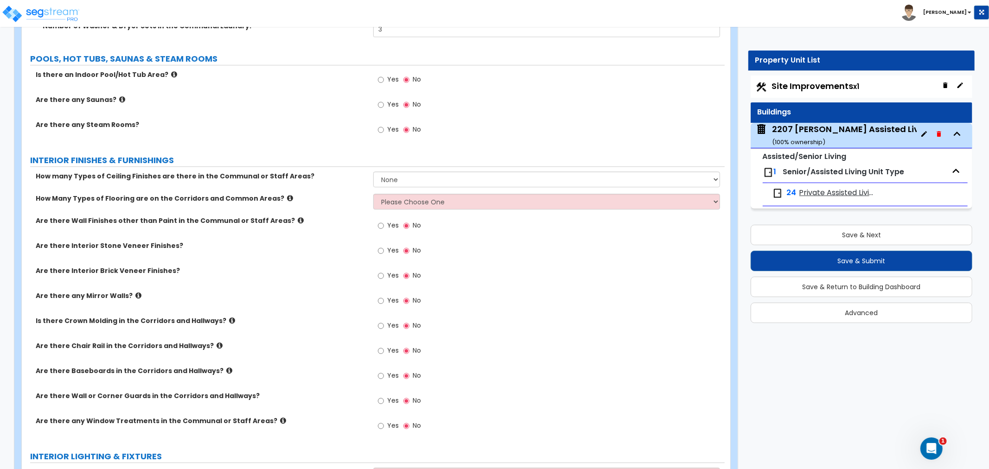
scroll to position [2318, 0]
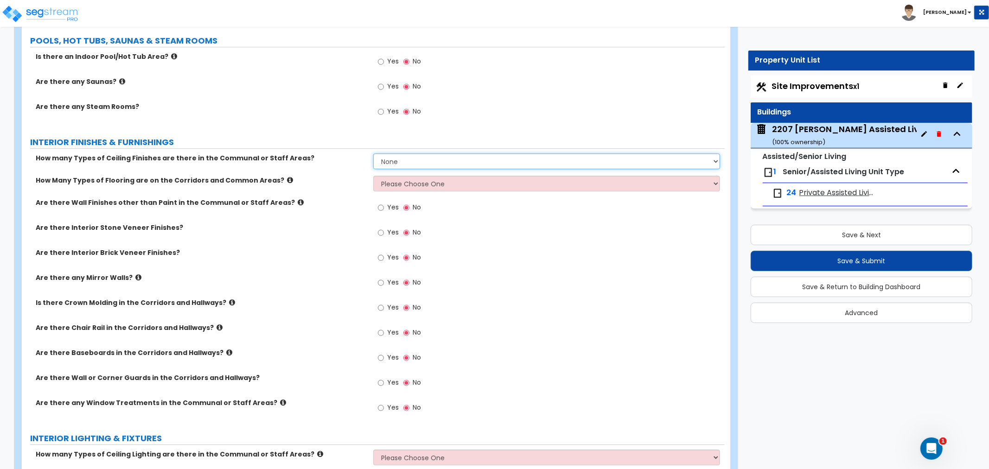
click at [408, 163] on select "None 1 2 3" at bounding box center [546, 161] width 347 height 16
select select "2"
click at [373, 153] on select "None 1 2 3" at bounding box center [546, 161] width 347 height 16
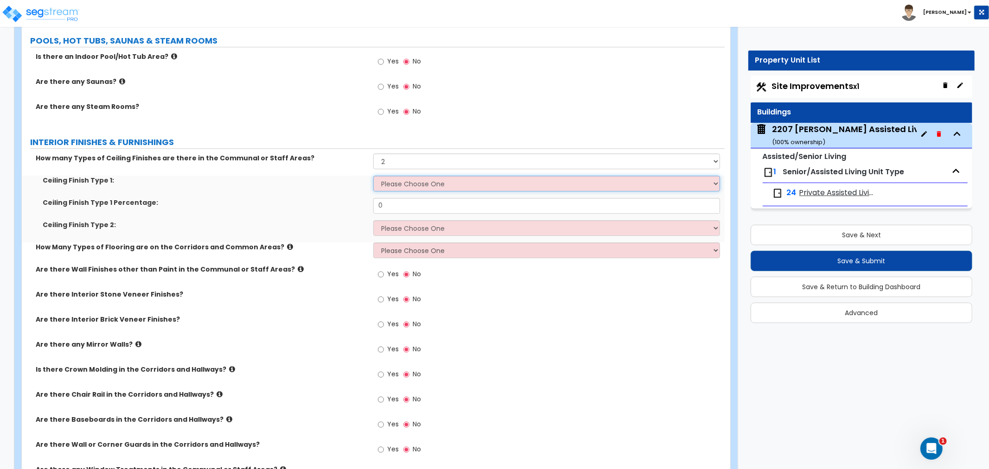
click at [405, 184] on select "Please Choose One Drop Ceiling Drywall Ceiling Open Ceiling" at bounding box center [546, 184] width 347 height 16
select select "1"
click at [373, 176] on select "Please Choose One Drop Ceiling Drywall Ceiling Open Ceiling" at bounding box center [546, 184] width 347 height 16
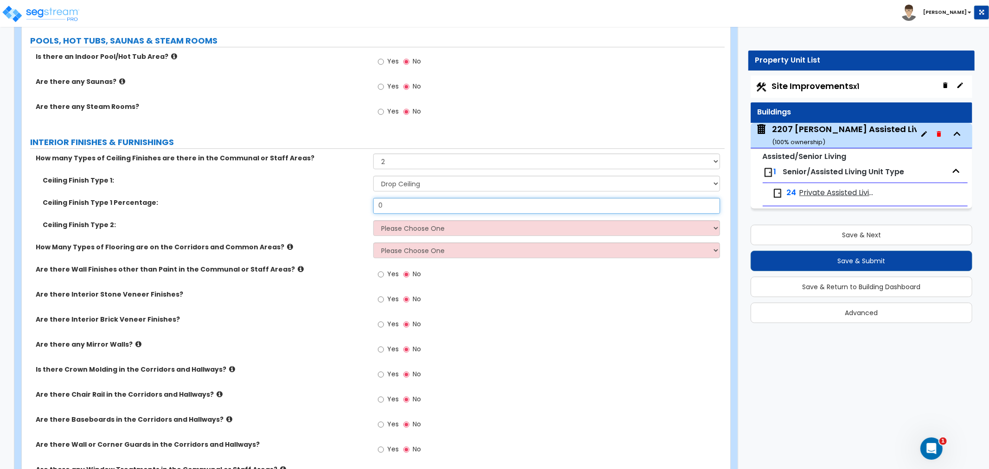
drag, startPoint x: 396, startPoint y: 203, endPoint x: 354, endPoint y: 207, distance: 42.4
click at [354, 207] on div "Ceiling Finish Type 1 Percentage: 0" at bounding box center [373, 209] width 703 height 22
type input "30"
drag, startPoint x: 392, startPoint y: 225, endPoint x: 400, endPoint y: 232, distance: 10.8
click at [392, 225] on select "Please Choose One Drop Ceiling Drywall Ceiling Open Ceiling" at bounding box center [546, 228] width 347 height 16
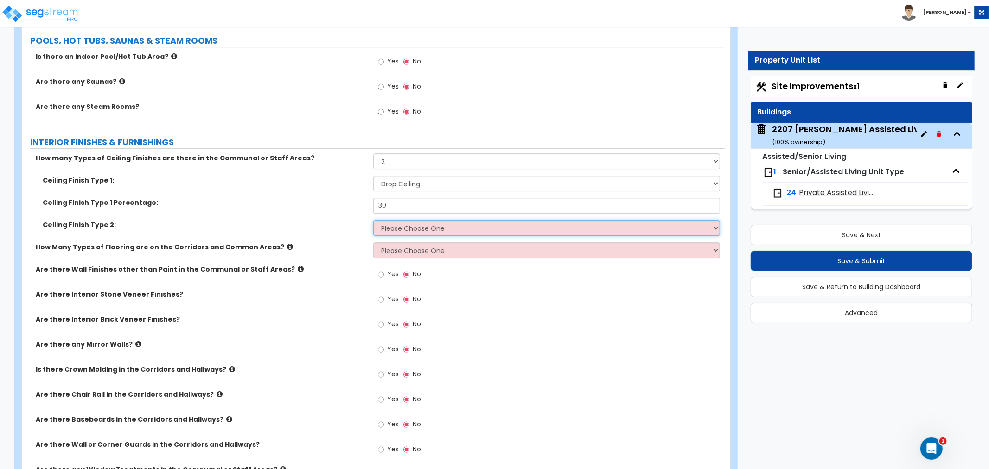
select select "2"
click at [373, 220] on select "Please Choose One Drop Ceiling Drywall Ceiling Open Ceiling" at bounding box center [546, 228] width 347 height 16
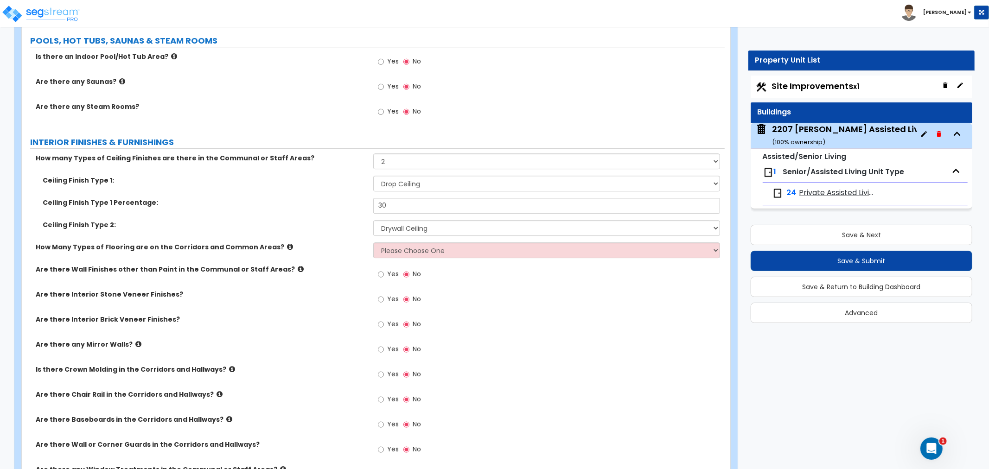
drag, startPoint x: 418, startPoint y: 258, endPoint x: 422, endPoint y: 251, distance: 8.3
click at [419, 258] on div "How Many Types of Flooring are on the Corridors and Common Areas? Please Choose…" at bounding box center [373, 253] width 703 height 22
click at [505, 252] on select "Please Choose One 1 2 3" at bounding box center [546, 250] width 347 height 16
select select "2"
click at [373, 242] on select "Please Choose One 1 2 3" at bounding box center [546, 250] width 347 height 16
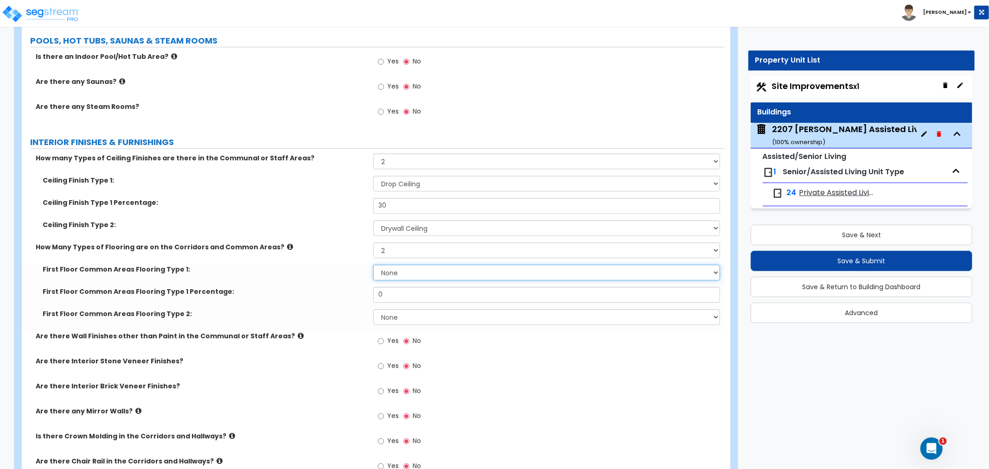
click at [422, 272] on select "None Tile Flooring Hardwood Flooring Resilient Laminate Flooring VCT Flooring S…" at bounding box center [546, 273] width 347 height 16
select select "9"
click at [373, 265] on select "None Tile Flooring Hardwood Flooring Resilient Laminate Flooring VCT Flooring S…" at bounding box center [546, 273] width 347 height 16
drag, startPoint x: 382, startPoint y: 290, endPoint x: 359, endPoint y: 291, distance: 23.7
click at [359, 291] on div "First Floor Common Areas Flooring Type 1 Percentage: 0" at bounding box center [373, 298] width 703 height 22
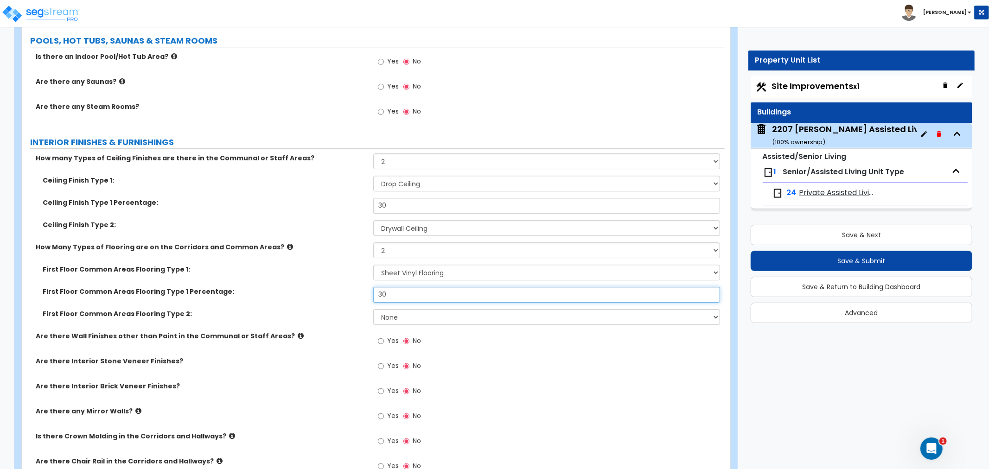
type input "30"
click at [418, 319] on select "None Tile Flooring Hardwood Flooring Resilient Laminate Flooring VCT Flooring S…" at bounding box center [546, 317] width 347 height 16
select select "9"
click at [373, 309] on select "None Tile Flooring Hardwood Flooring Resilient Laminate Flooring VCT Flooring S…" at bounding box center [546, 317] width 347 height 16
click at [330, 334] on label "Are there Wall Finishes other than Paint in the Communal or Staff Areas?" at bounding box center [201, 335] width 331 height 9
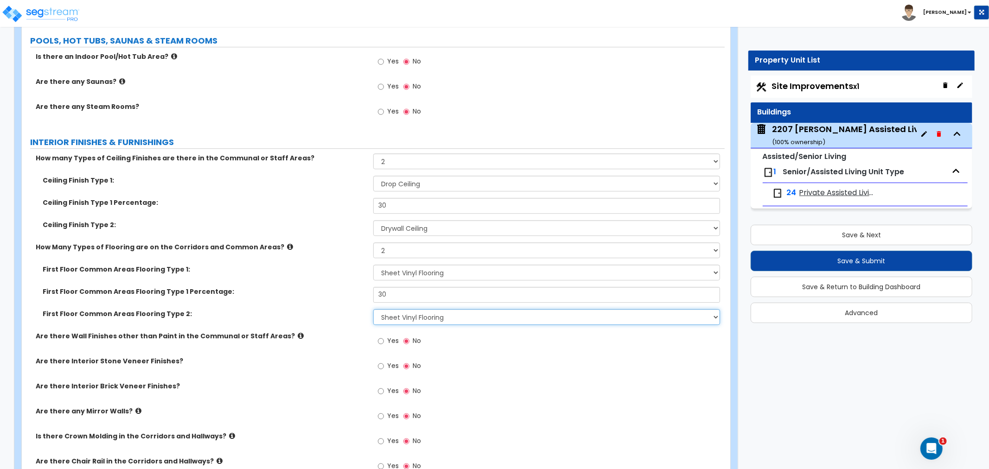
click at [409, 320] on select "None Tile Flooring Hardwood Flooring Resilient Laminate Flooring VCT Flooring S…" at bounding box center [546, 317] width 347 height 16
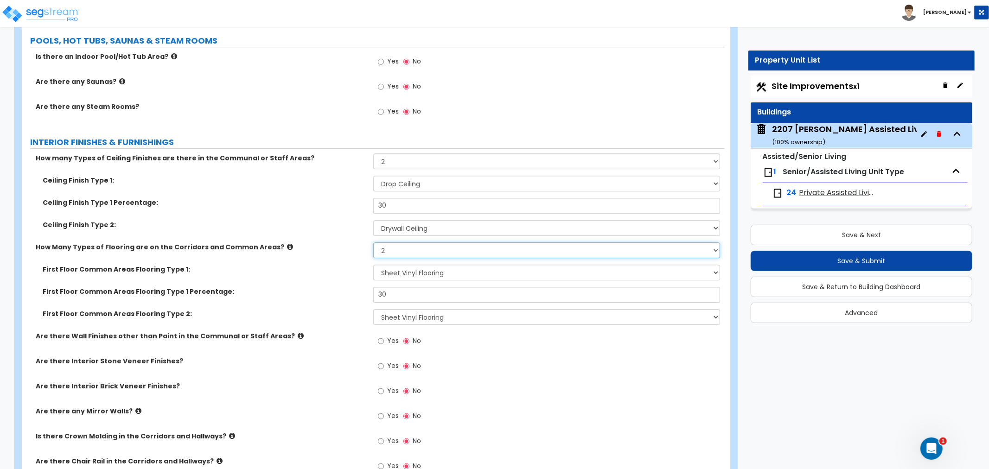
click at [438, 248] on select "Please Choose One 1 2 3" at bounding box center [546, 250] width 347 height 16
select select "3"
click at [373, 242] on select "Please Choose One 1 2 3" at bounding box center [546, 250] width 347 height 16
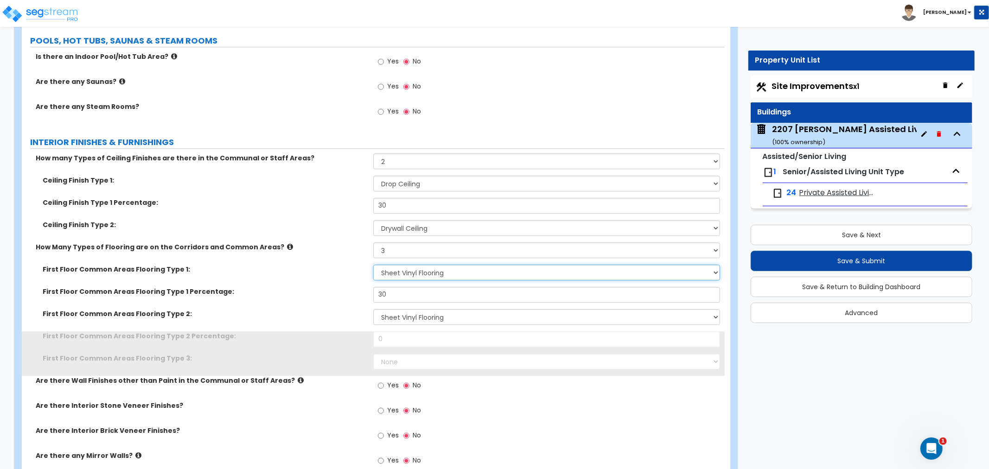
click at [412, 271] on select "None Tile Flooring Hardwood Flooring Resilient Laminate Flooring VCT Flooring S…" at bounding box center [546, 273] width 347 height 16
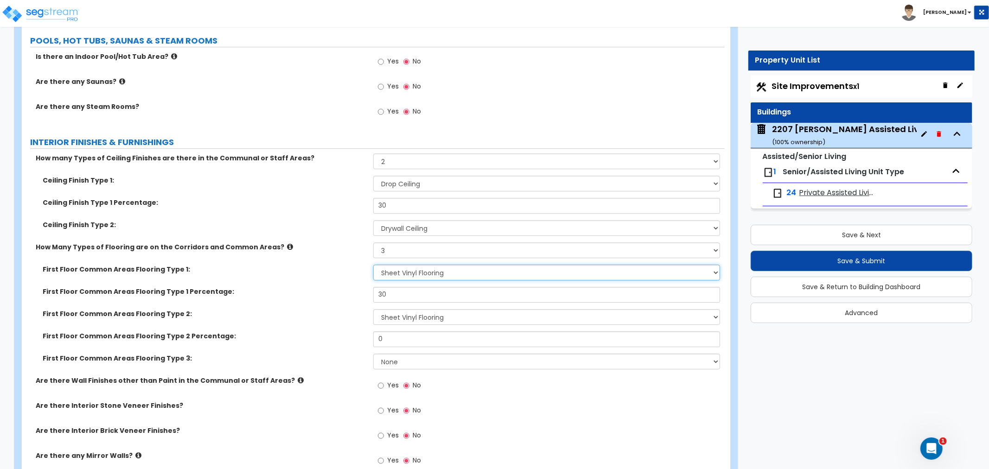
click at [373, 265] on select "None Tile Flooring Hardwood Flooring Resilient Laminate Flooring VCT Flooring S…" at bounding box center [546, 273] width 347 height 16
drag, startPoint x: 404, startPoint y: 295, endPoint x: 345, endPoint y: 300, distance: 59.6
click at [345, 300] on div "First Floor Common Areas Flooring Type 1 Percentage: 30" at bounding box center [373, 298] width 703 height 22
type input "20"
click at [409, 318] on select "None Tile Flooring Hardwood Flooring Resilient Laminate Flooring VCT Flooring S…" at bounding box center [546, 317] width 347 height 16
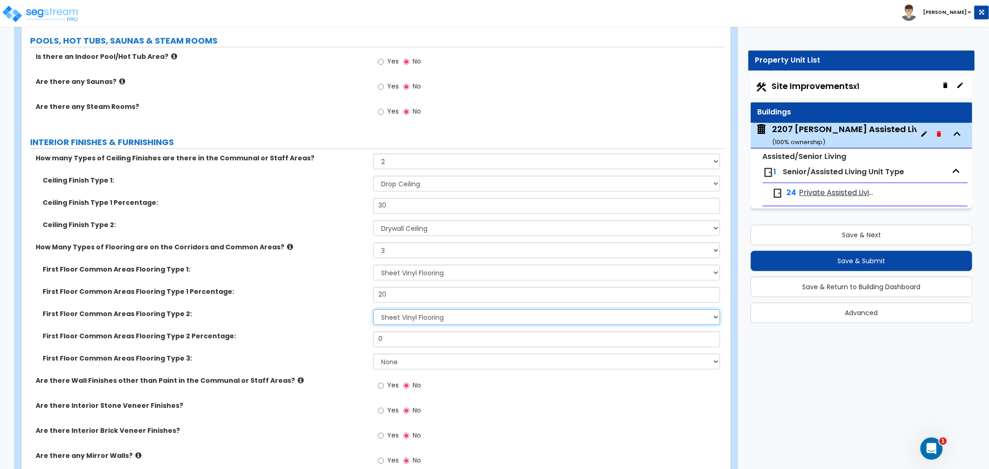
select select "4"
click at [373, 309] on select "None Tile Flooring Hardwood Flooring Resilient Laminate Flooring VCT Flooring S…" at bounding box center [546, 317] width 347 height 16
drag, startPoint x: 402, startPoint y: 339, endPoint x: 350, endPoint y: 341, distance: 52.9
click at [350, 341] on div "First Floor Common Areas Flooring Type 2 Percentage: 0" at bounding box center [373, 342] width 703 height 22
type input "5"
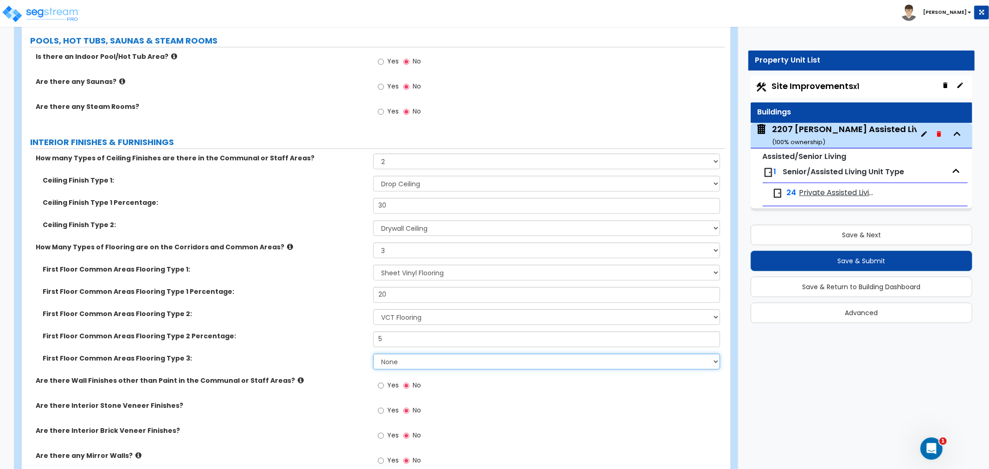
click at [410, 357] on select "None Tile Flooring Hardwood Flooring Resilient Laminate Flooring VCT Flooring S…" at bounding box center [546, 362] width 347 height 16
select select "5"
click at [373, 354] on select "None Tile Flooring Hardwood Flooring Resilient Laminate Flooring VCT Flooring S…" at bounding box center [546, 362] width 347 height 16
click at [323, 322] on div "First Floor Common Areas Flooring Type 2: None Tile Flooring Hardwood Flooring …" at bounding box center [373, 320] width 703 height 22
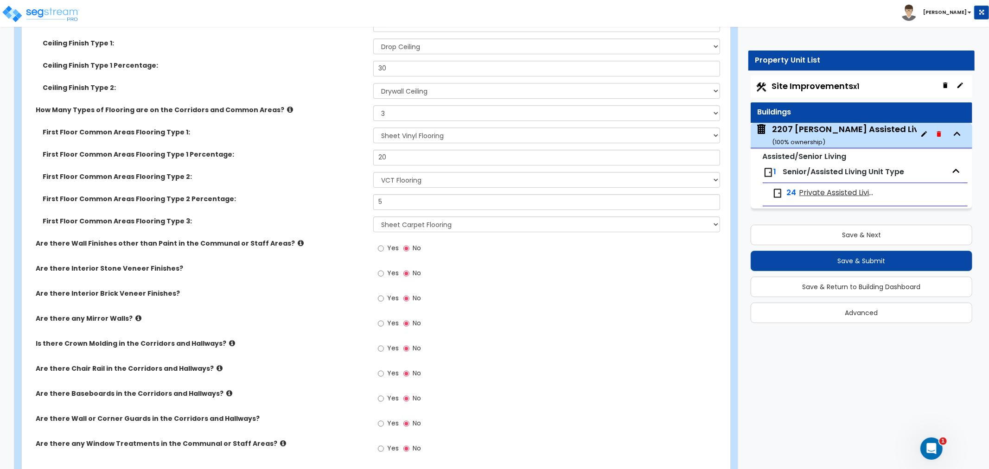
scroll to position [2472, 0]
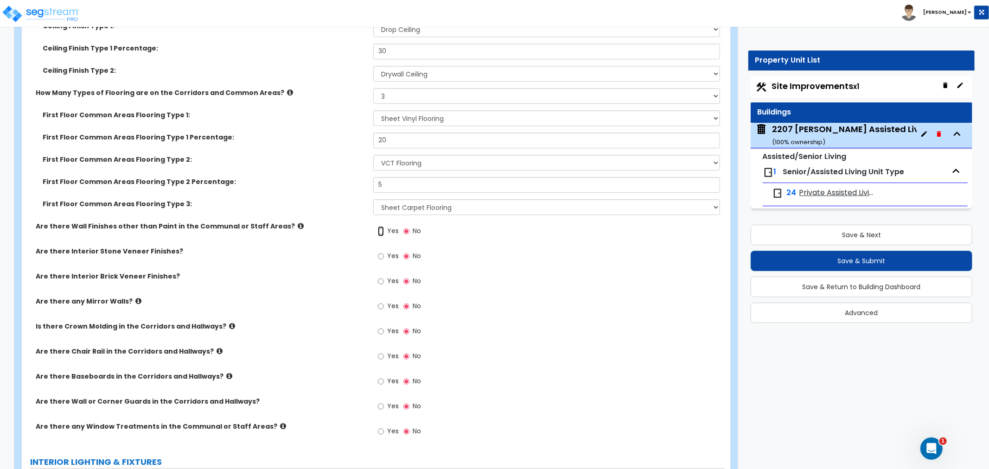
click at [379, 231] on input "Yes" at bounding box center [381, 231] width 6 height 10
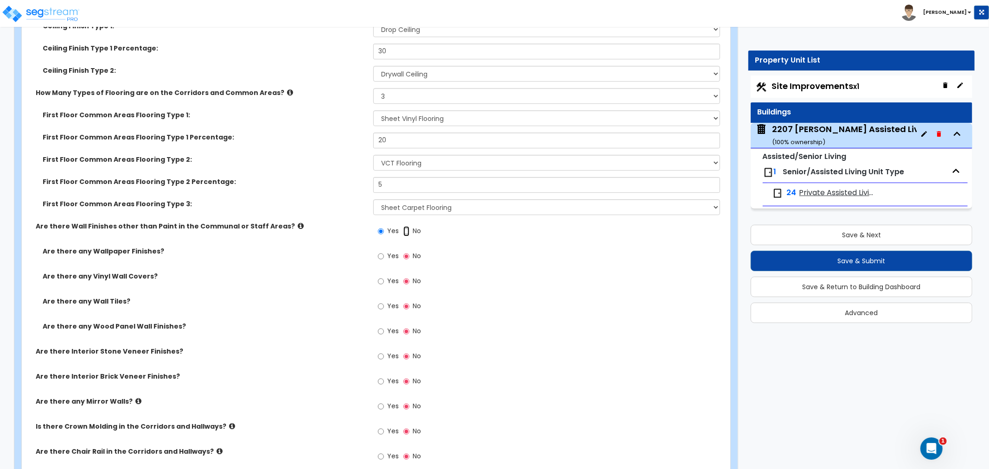
click at [403, 229] on input "No" at bounding box center [406, 231] width 6 height 10
radio input "false"
radio input "true"
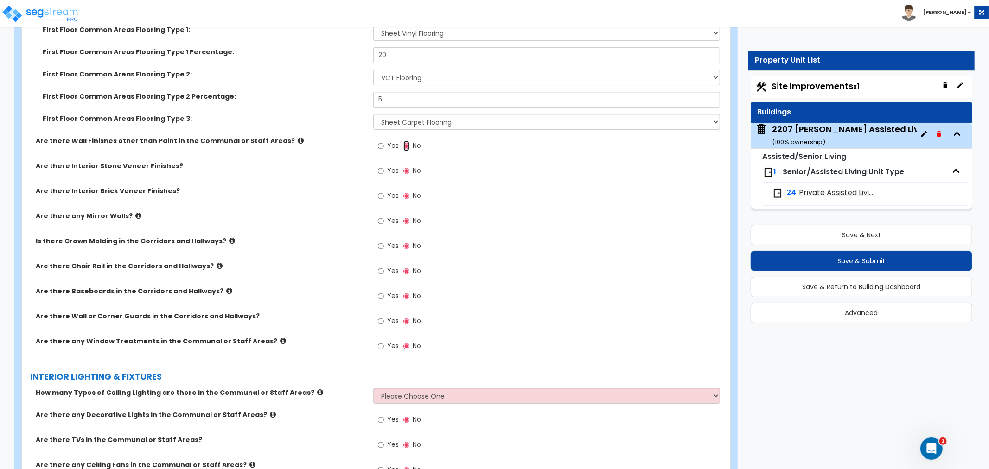
scroll to position [2575, 0]
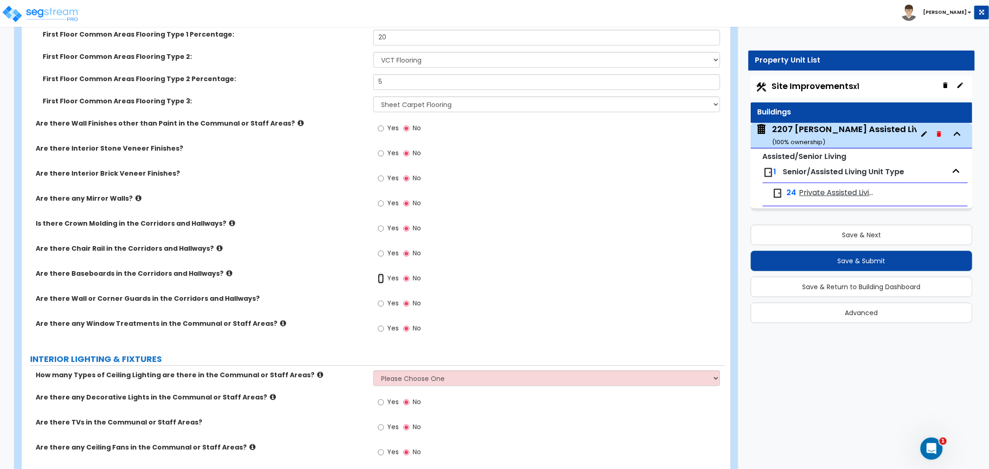
click at [382, 277] on input "Yes" at bounding box center [381, 278] width 6 height 10
radio input "true"
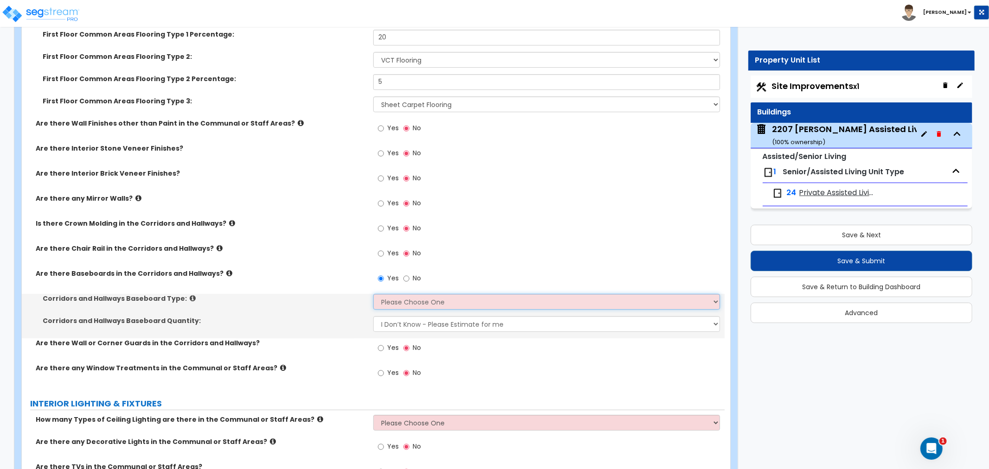
click at [437, 294] on select "Please Choose One Wood Vinyl Carpet Tile" at bounding box center [546, 302] width 347 height 16
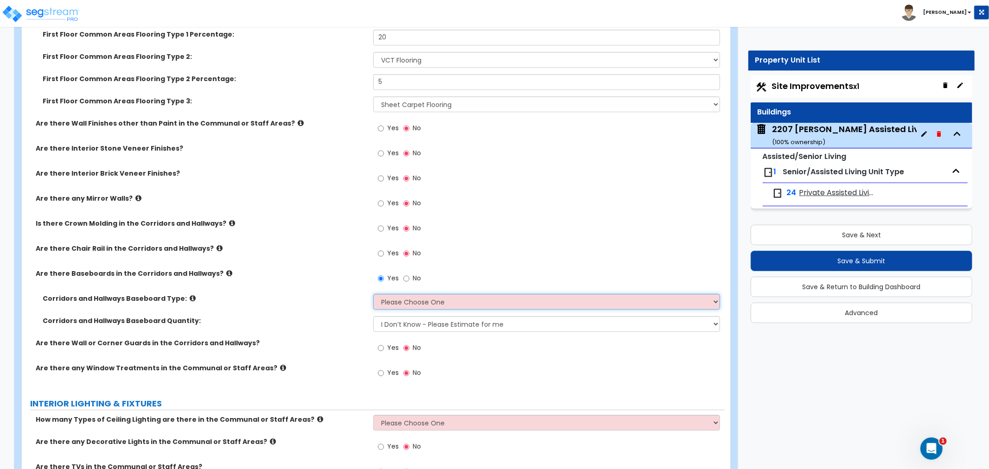
select select "2"
click at [373, 294] on select "Please Choose One Wood Vinyl Carpet Tile" at bounding box center [546, 302] width 347 height 16
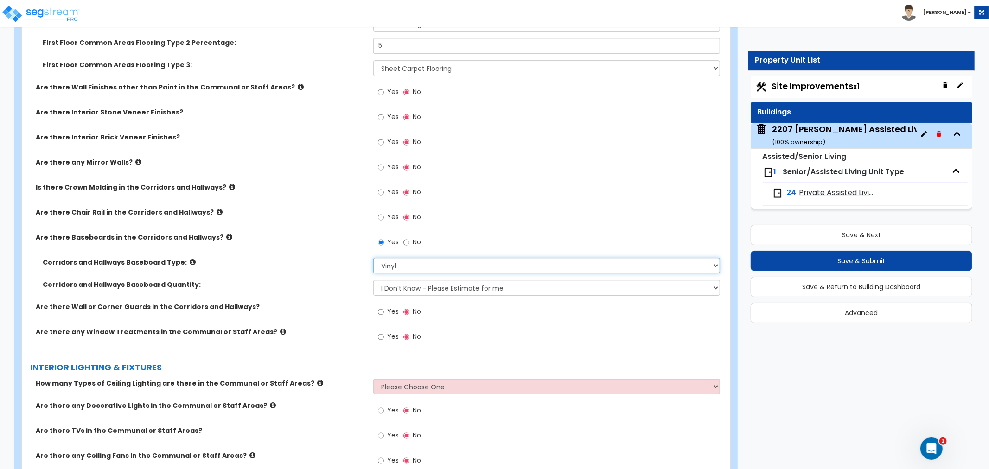
scroll to position [2627, 0]
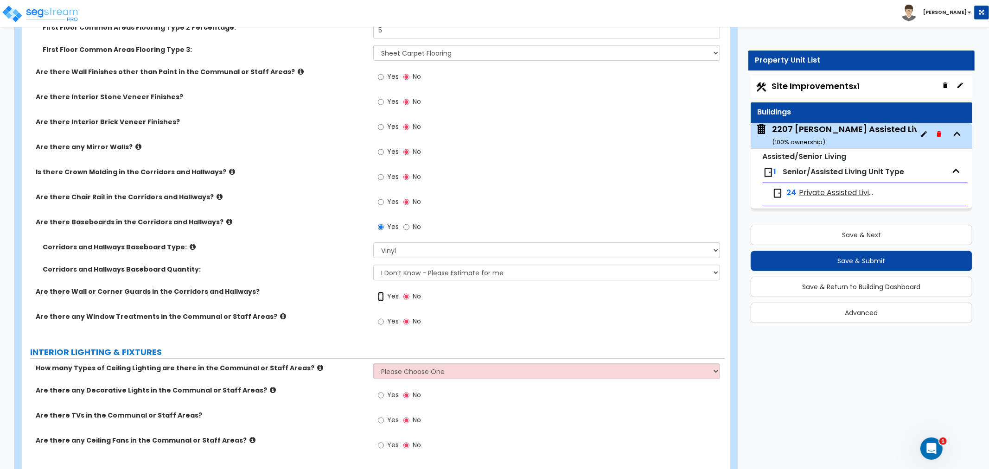
click at [381, 295] on input "Yes" at bounding box center [381, 297] width 6 height 10
radio input "true"
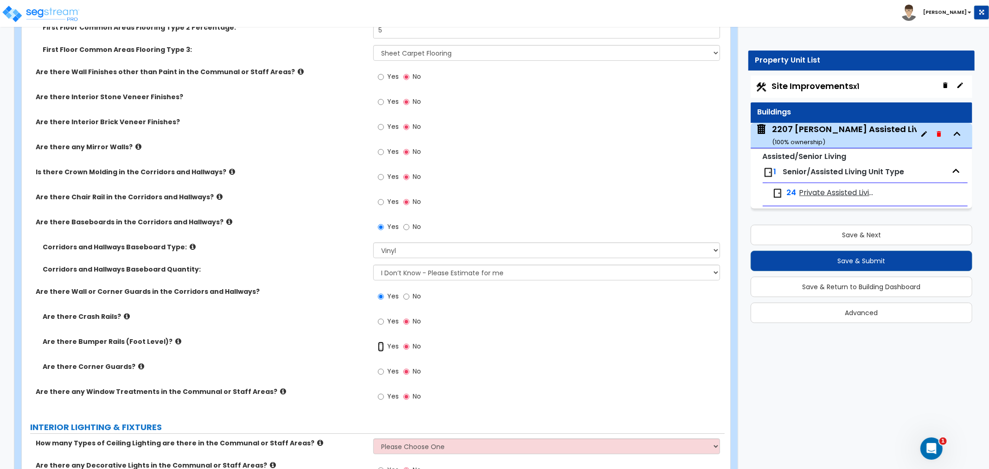
click at [380, 343] on input "Yes" at bounding box center [381, 347] width 6 height 10
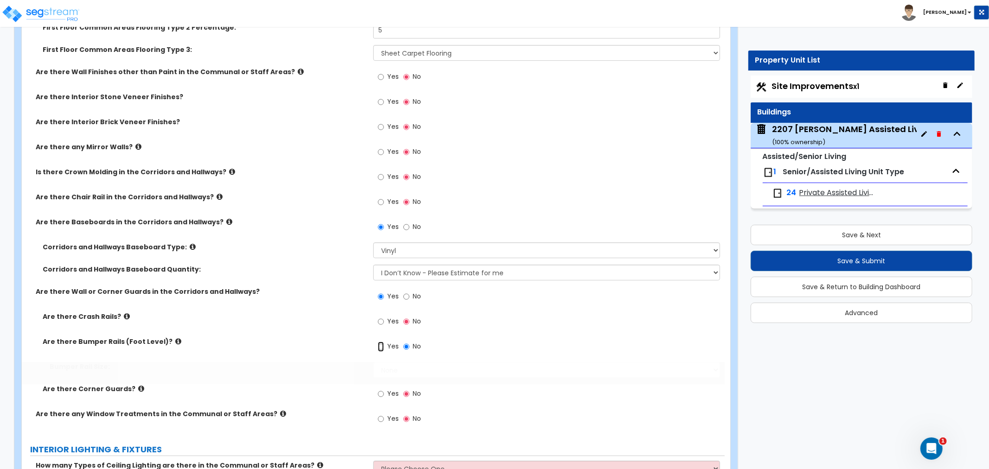
radio input "true"
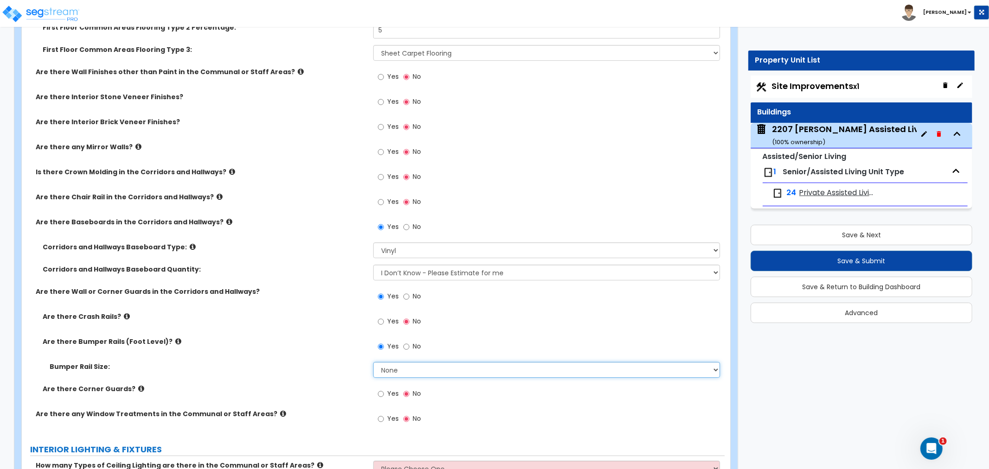
click at [402, 368] on select "None Small Large" at bounding box center [546, 370] width 347 height 16
select select "1"
click at [373, 362] on select "None Small Large" at bounding box center [546, 370] width 347 height 16
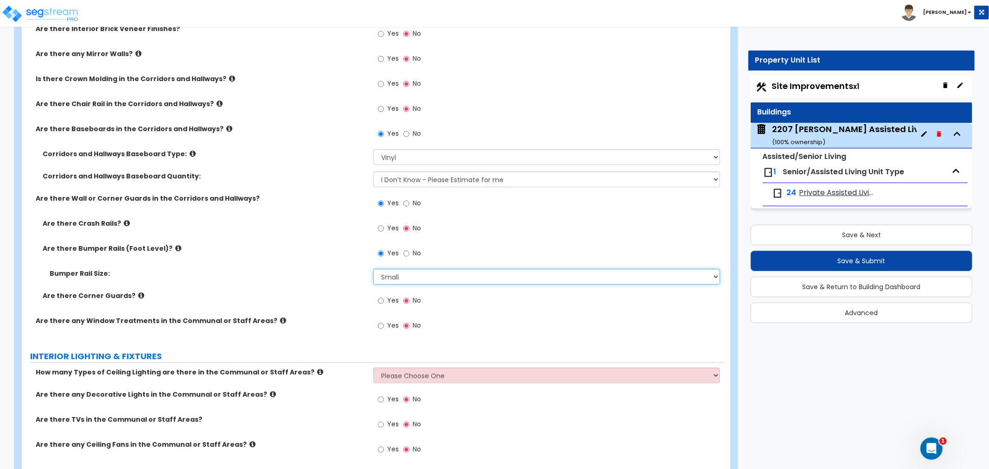
scroll to position [2729, 0]
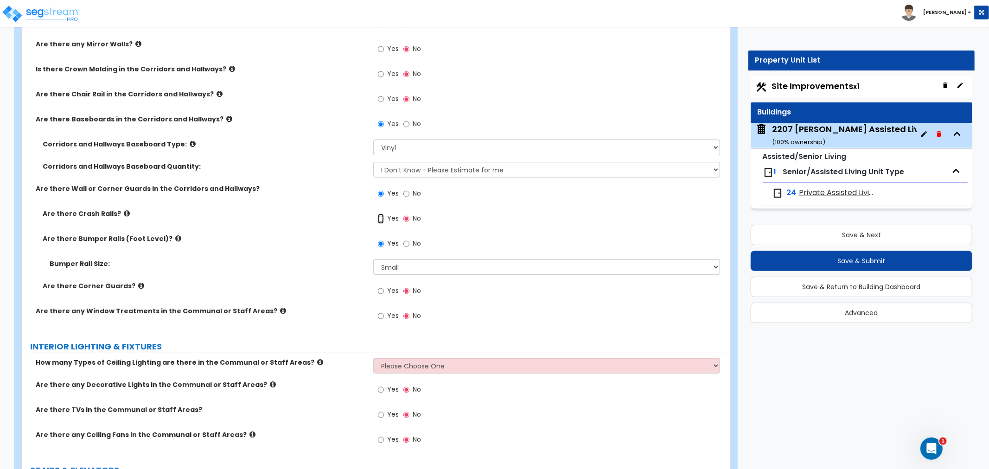
click at [381, 218] on input "Yes" at bounding box center [381, 219] width 6 height 10
radio input "true"
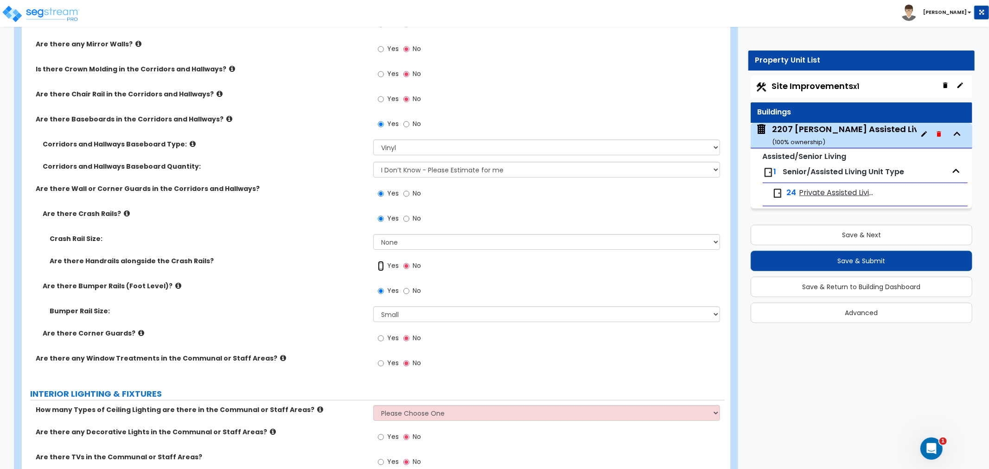
click at [382, 261] on input "Yes" at bounding box center [381, 266] width 6 height 10
radio input "true"
click at [404, 289] on input "No" at bounding box center [406, 291] width 6 height 10
radio input "false"
radio input "true"
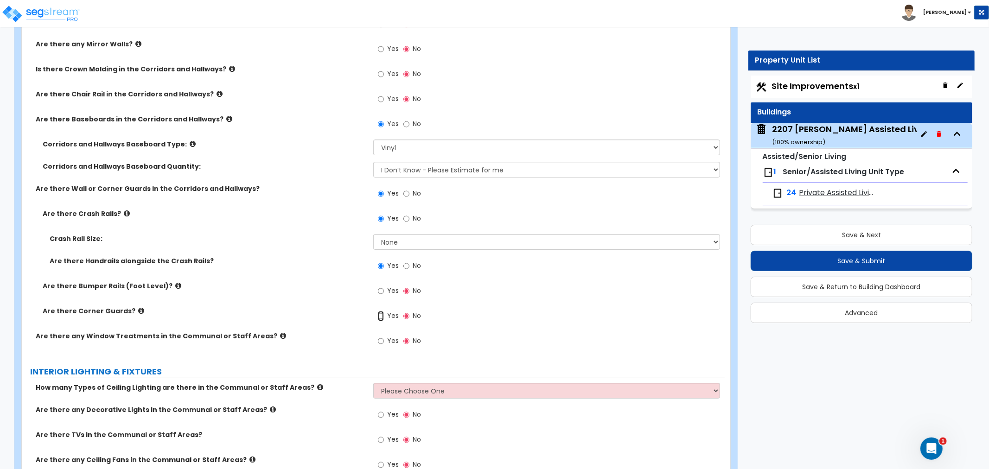
click at [381, 314] on input "Yes" at bounding box center [381, 316] width 6 height 10
radio input "true"
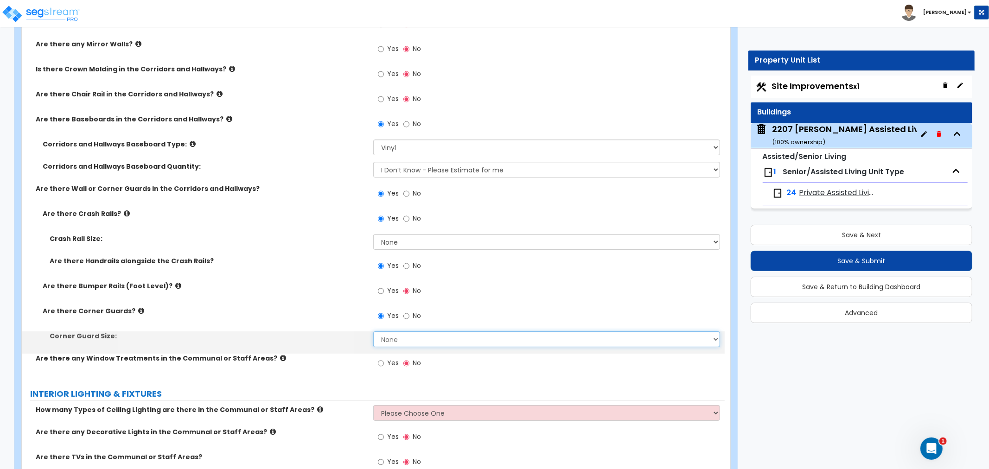
click at [416, 339] on select "None Small Large" at bounding box center [546, 339] width 347 height 16
select select "2"
click at [373, 331] on select "None Small Large" at bounding box center [546, 339] width 347 height 16
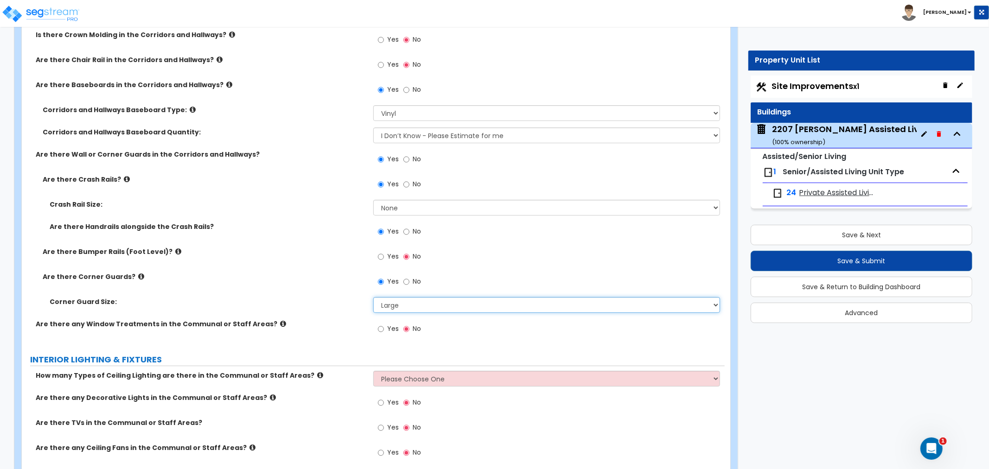
scroll to position [2781, 0]
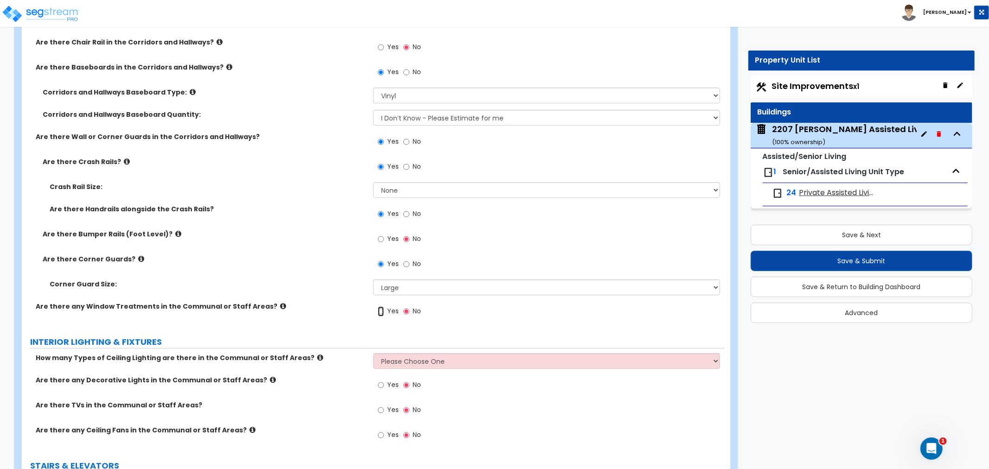
click at [382, 311] on input "Yes" at bounding box center [381, 311] width 6 height 10
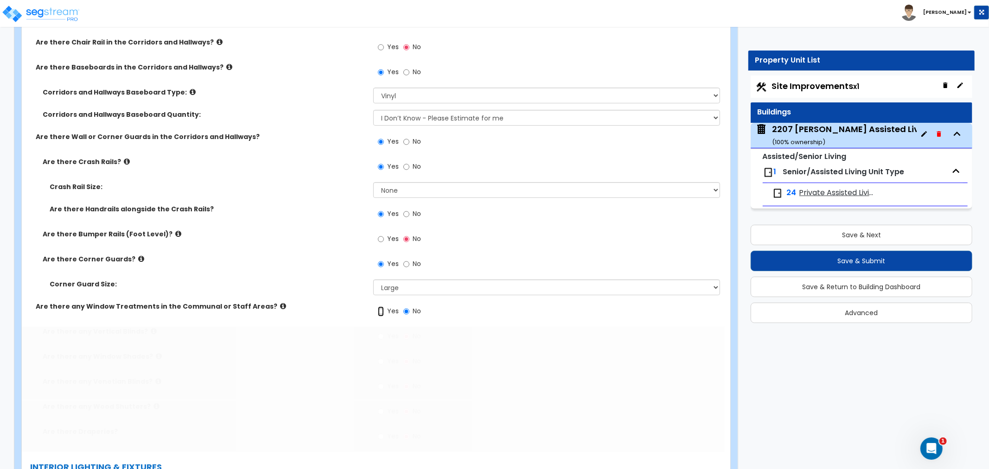
radio input "true"
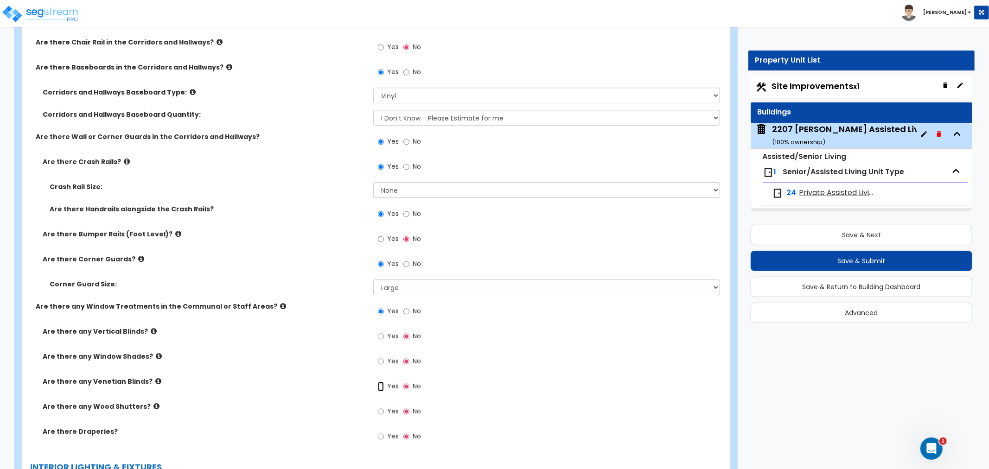
click at [383, 385] on input "Yes" at bounding box center [381, 387] width 6 height 10
radio input "true"
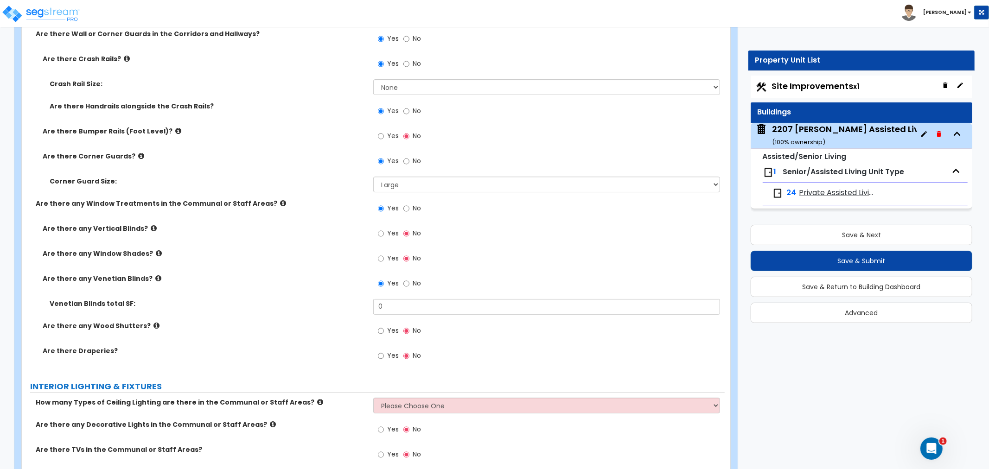
scroll to position [2936, 0]
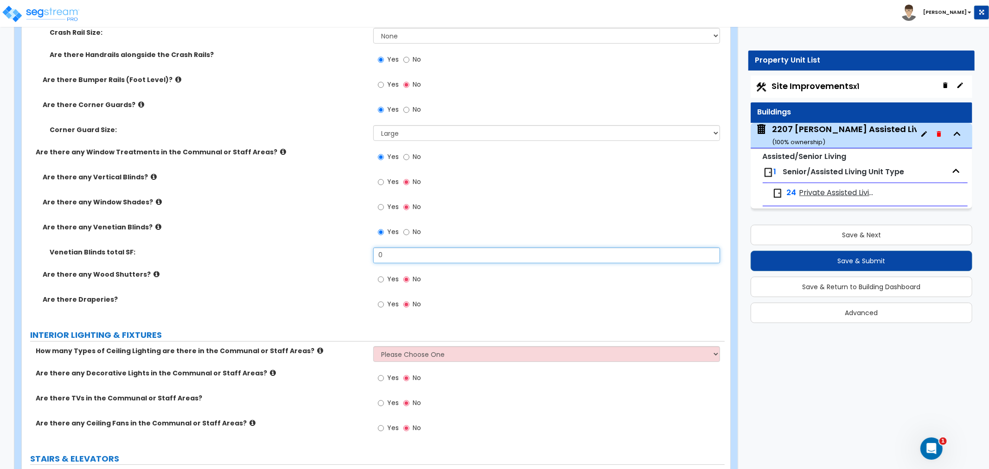
drag, startPoint x: 391, startPoint y: 257, endPoint x: 359, endPoint y: 257, distance: 31.5
click at [359, 257] on div "Venetian Blinds total SF: 0" at bounding box center [373, 259] width 703 height 22
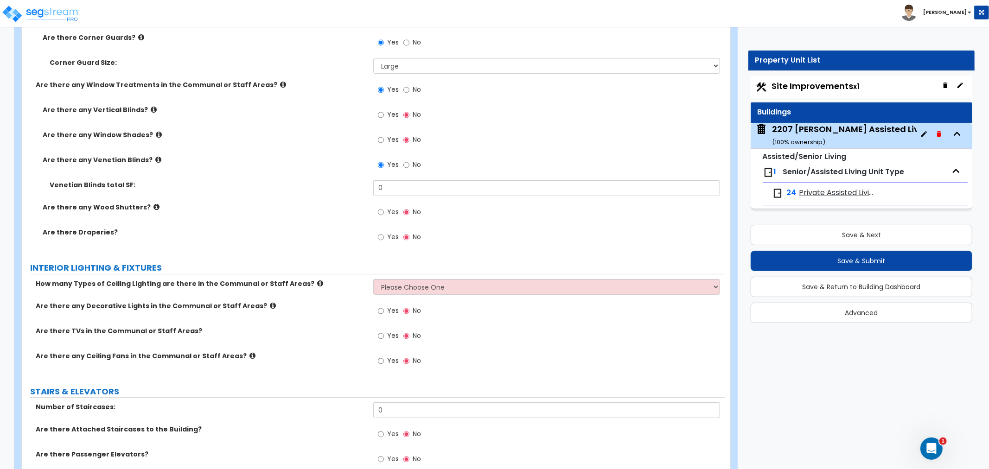
scroll to position [2905, 0]
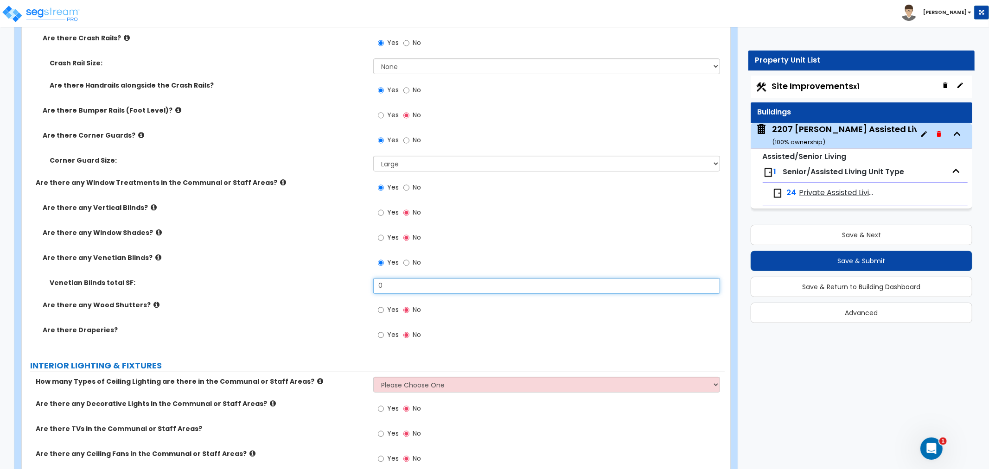
drag, startPoint x: 346, startPoint y: 290, endPoint x: 340, endPoint y: 290, distance: 6.0
click at [340, 290] on div "Venetian Blinds total SF: 0" at bounding box center [373, 289] width 703 height 22
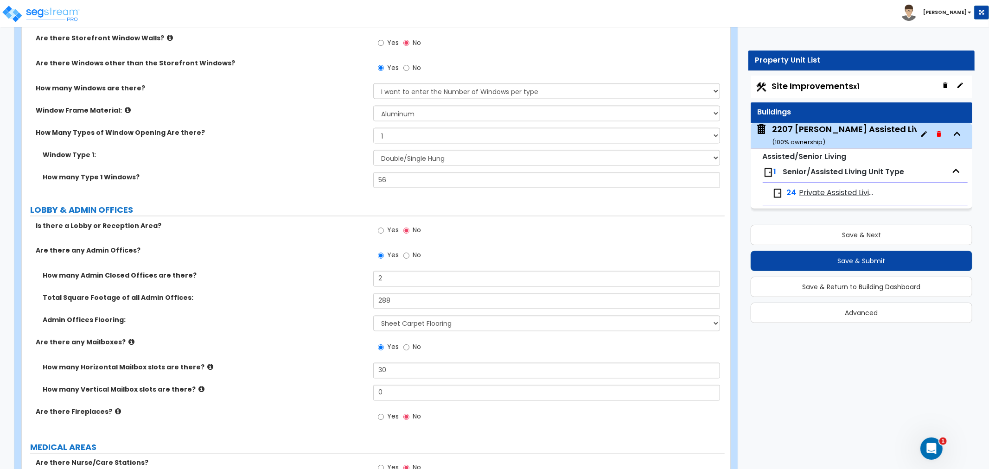
scroll to position [1257, 0]
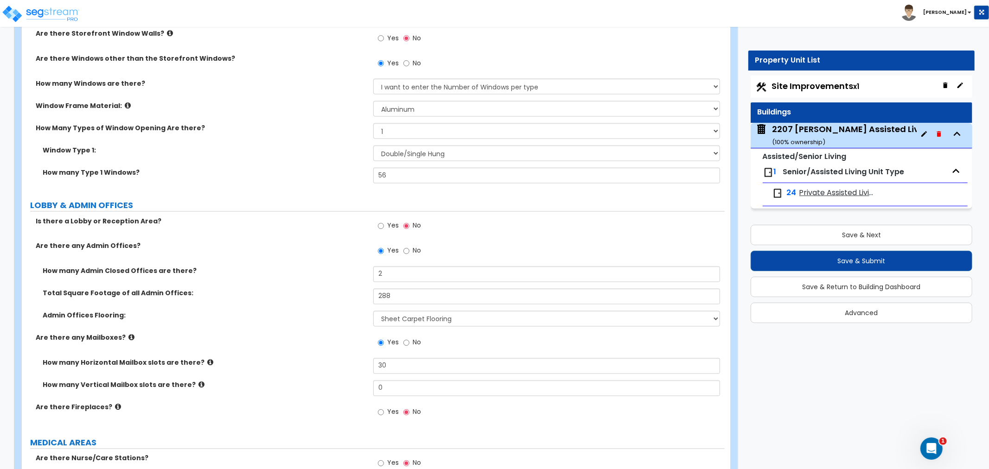
type input "450"
drag, startPoint x: 400, startPoint y: 185, endPoint x: 373, endPoint y: 175, distance: 28.9
click at [359, 175] on div "How many Type 1 Windows? 56" at bounding box center [373, 179] width 703 height 22
drag, startPoint x: 387, startPoint y: 172, endPoint x: 353, endPoint y: 182, distance: 35.7
click at [353, 182] on div "How many Type 1 Windows? 56" at bounding box center [373, 179] width 703 height 22
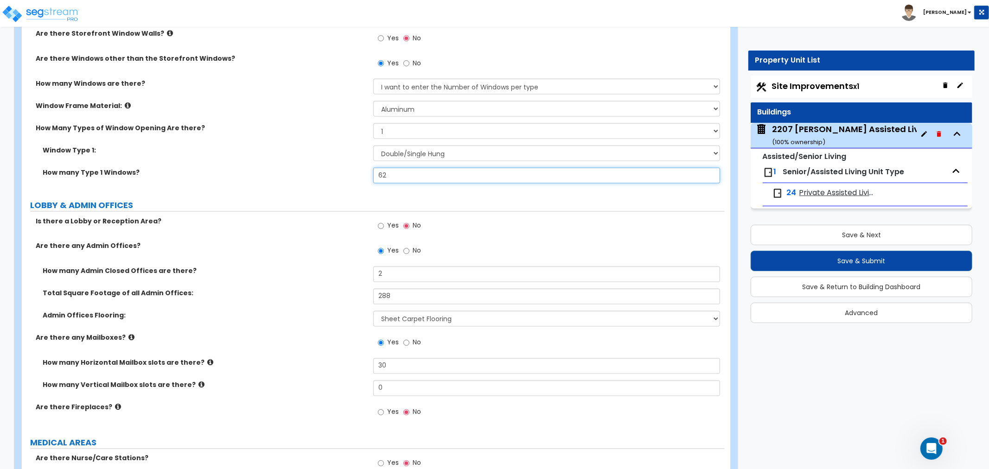
type input "62"
click at [339, 217] on label "Is there a Lobby or Reception Area?" at bounding box center [201, 220] width 331 height 9
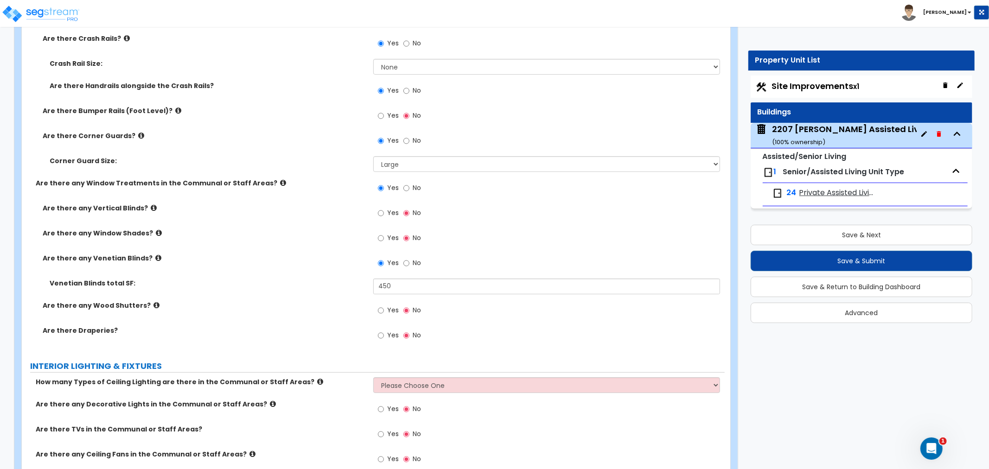
scroll to position [2905, 0]
drag, startPoint x: 406, startPoint y: 276, endPoint x: 348, endPoint y: 280, distance: 58.0
click at [348, 280] on div "Venetian Blinds total SF: 450" at bounding box center [373, 289] width 703 height 22
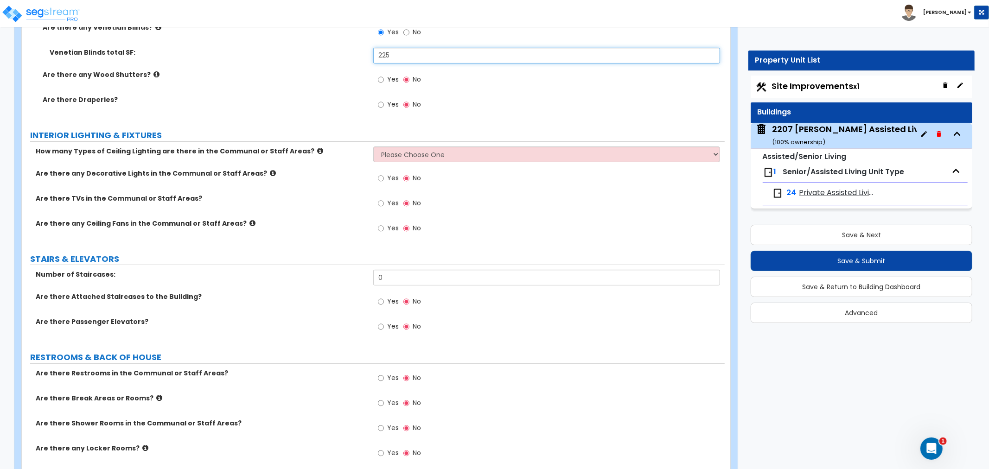
scroll to position [3111, 0]
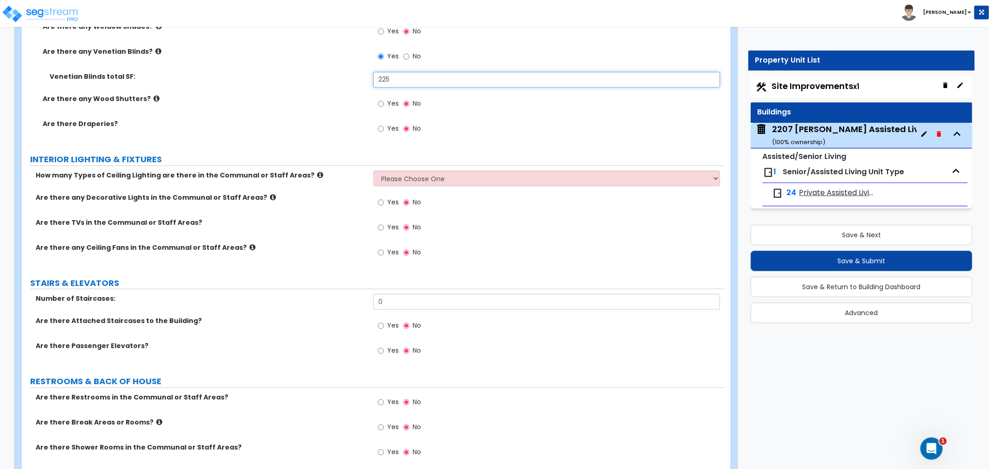
type input "225"
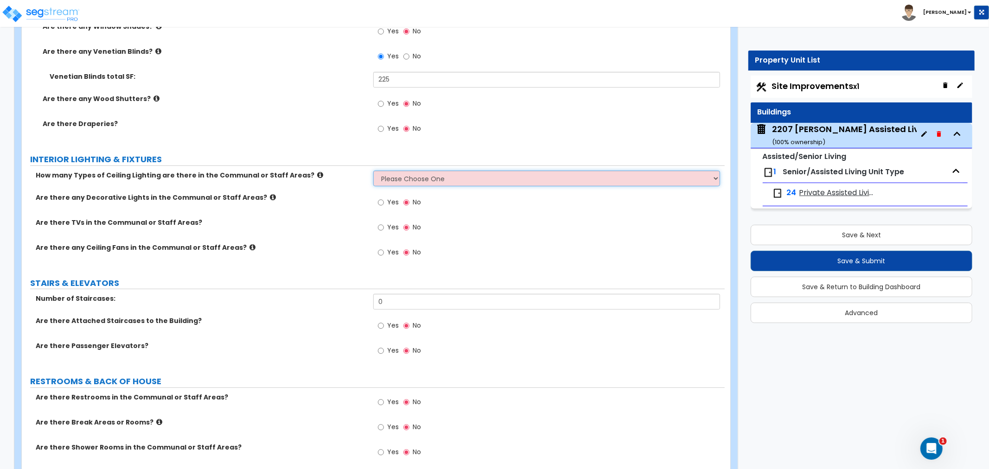
click at [451, 177] on select "Please Choose One 1 2 3" at bounding box center [546, 179] width 347 height 16
select select "2"
click at [373, 171] on select "Please Choose One 1 2 3" at bounding box center [546, 179] width 347 height 16
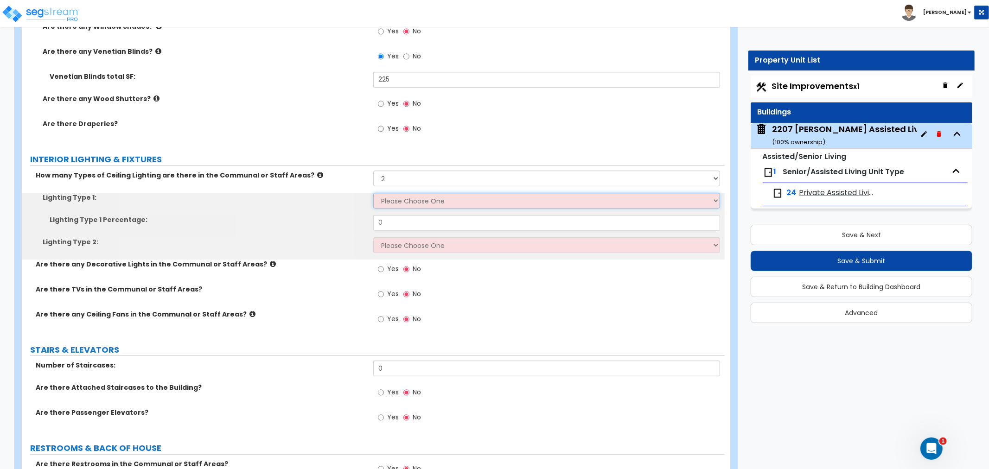
click at [413, 199] on select "Please Choose One LED Surface-Mounted LED Recessed Fluorescent Surface-Mounted …" at bounding box center [546, 201] width 347 height 16
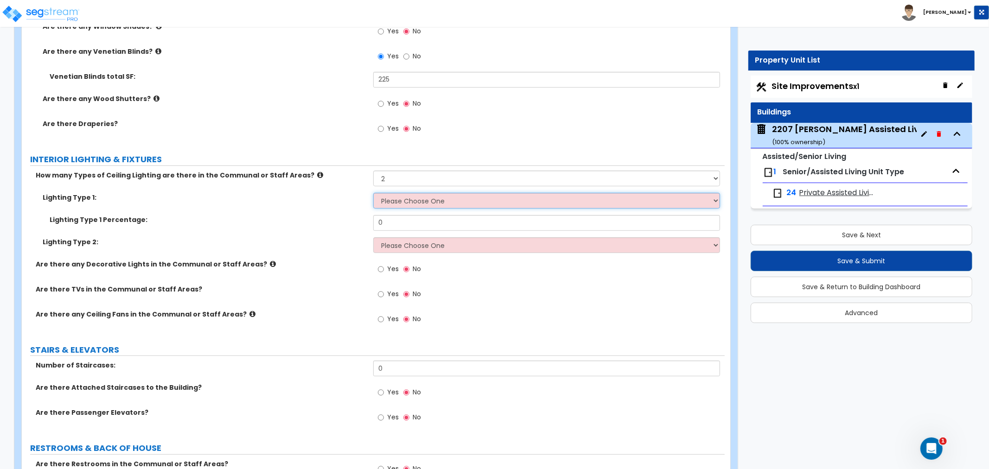
select select "3"
click at [373, 193] on select "Please Choose One LED Surface-Mounted LED Recessed Fluorescent Surface-Mounted …" at bounding box center [546, 201] width 347 height 16
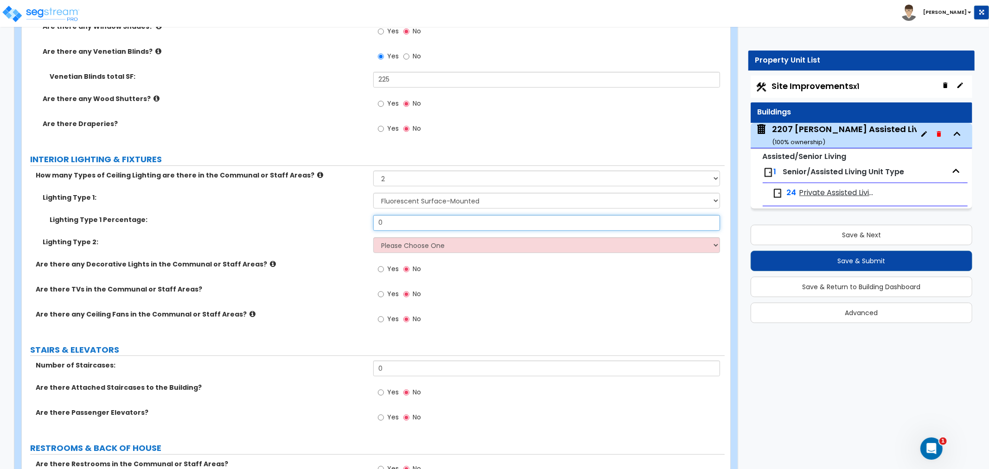
drag, startPoint x: 417, startPoint y: 219, endPoint x: 335, endPoint y: 229, distance: 83.1
click at [335, 229] on div "Lighting Type 1 Percentage: 0" at bounding box center [373, 226] width 703 height 22
type input "70"
drag, startPoint x: 405, startPoint y: 244, endPoint x: 409, endPoint y: 251, distance: 7.9
click at [406, 244] on select "Please Choose One LED Surface-Mounted LED Recessed Fluorescent Surface-Mounted …" at bounding box center [546, 245] width 347 height 16
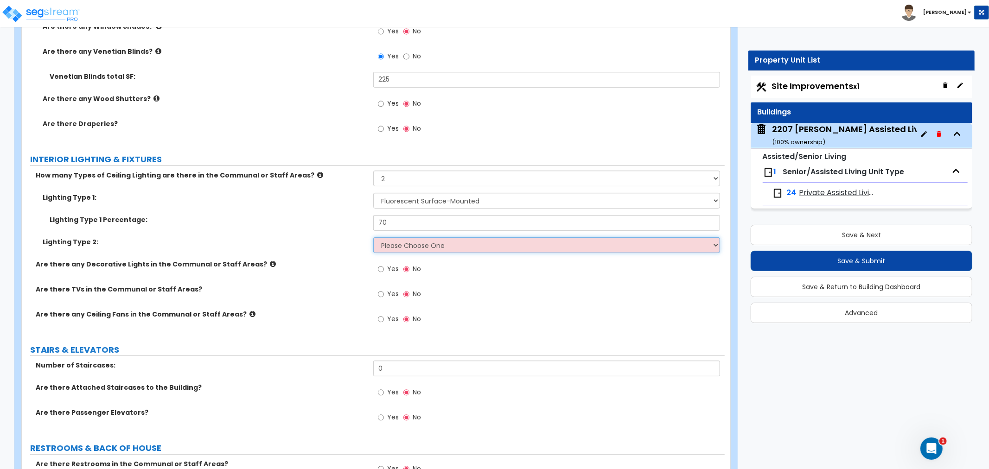
select select "4"
click at [373, 237] on select "Please Choose One LED Surface-Mounted LED Recessed Fluorescent Surface-Mounted …" at bounding box center [546, 245] width 347 height 16
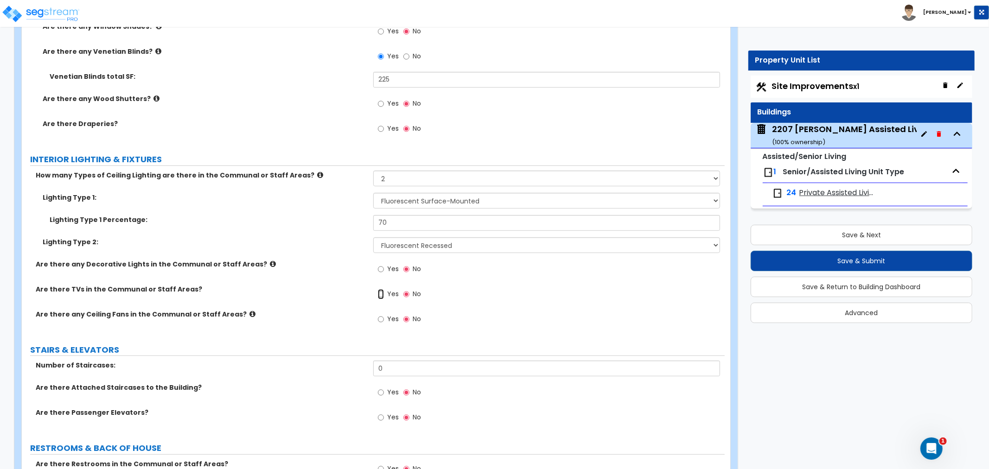
click at [381, 294] on input "Yes" at bounding box center [381, 294] width 6 height 10
radio input "true"
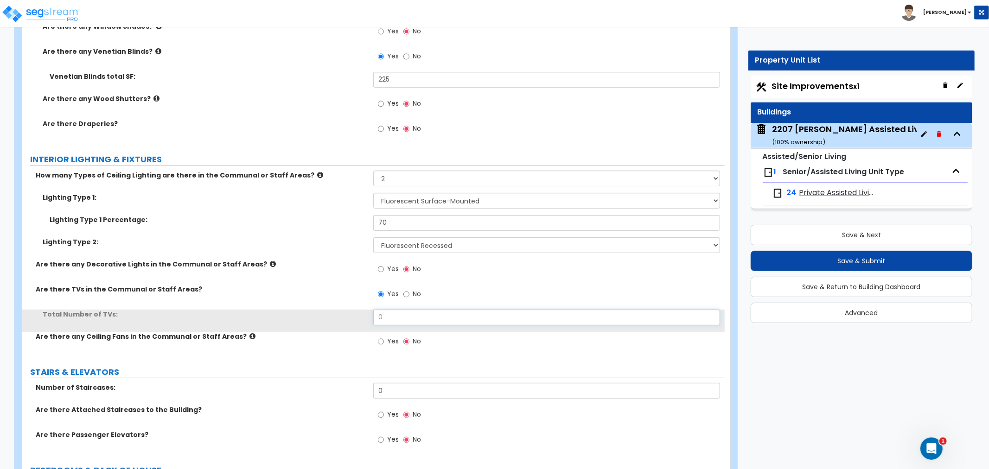
drag, startPoint x: 334, startPoint y: 322, endPoint x: 320, endPoint y: 322, distance: 13.9
click at [320, 322] on div "Total Number of TVs: 0" at bounding box center [373, 321] width 703 height 22
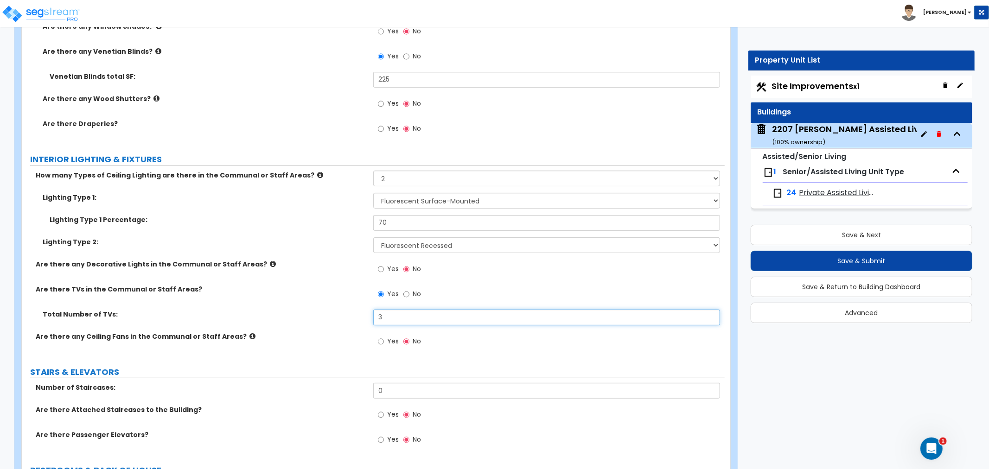
type input "3"
click at [300, 329] on div "Total Number of TVs: 3" at bounding box center [373, 321] width 703 height 22
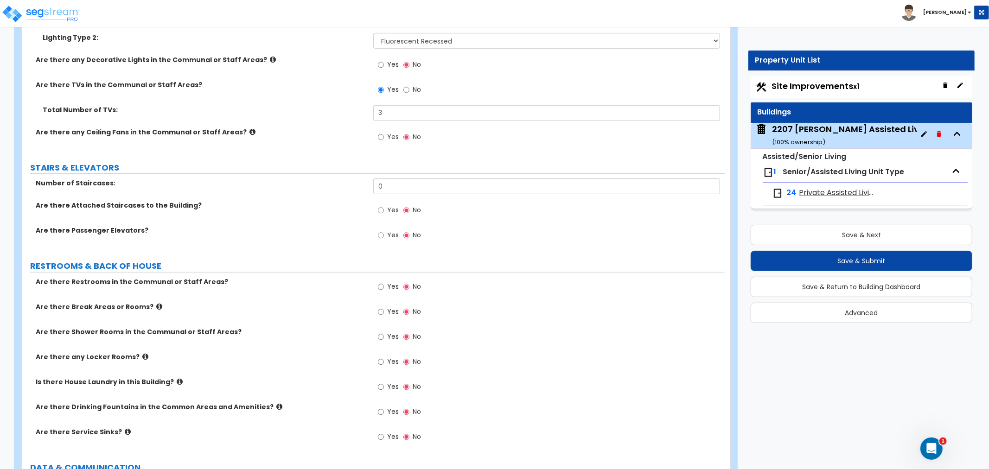
scroll to position [3317, 0]
drag, startPoint x: 391, startPoint y: 184, endPoint x: 375, endPoint y: 187, distance: 15.5
click at [375, 187] on input "0" at bounding box center [546, 185] width 347 height 16
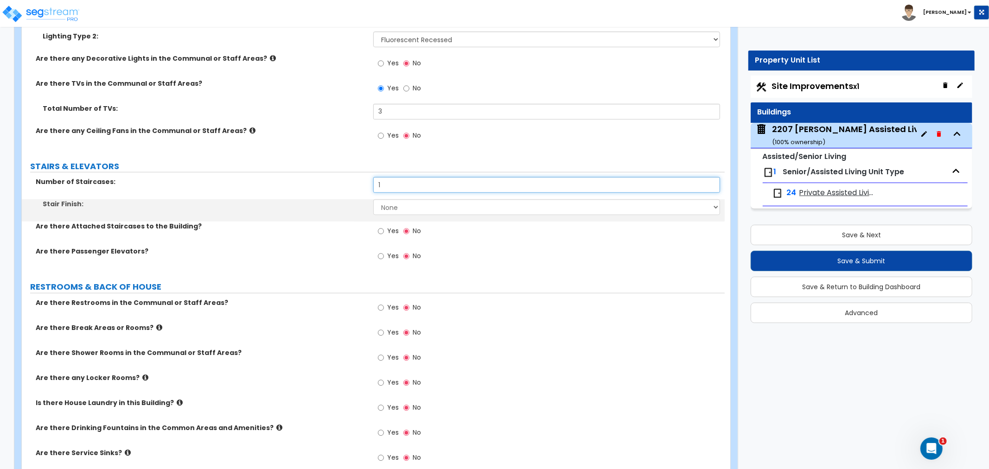
type input "1"
click at [407, 202] on select "None Tile Wood Laminate VCT Sheet Carpet Sheet Vinyl Carpet Tile" at bounding box center [546, 207] width 347 height 16
select select "5"
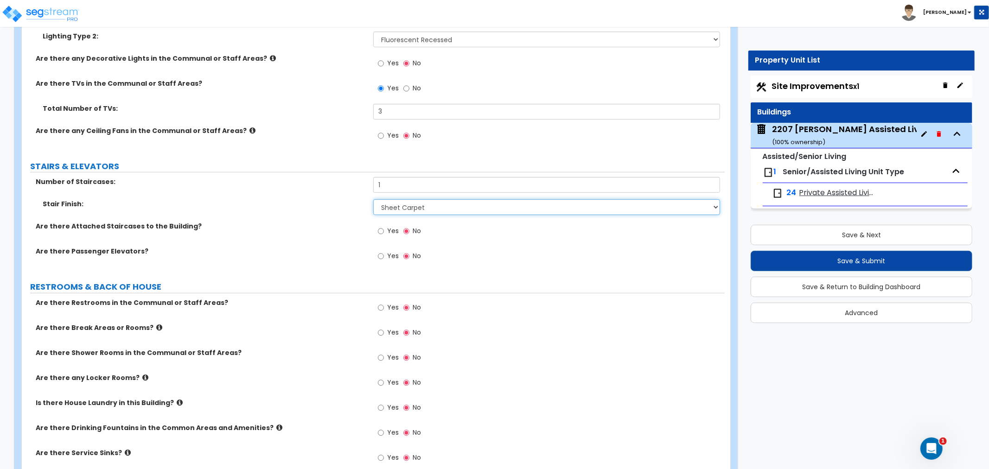
click at [373, 199] on select "None Tile Wood Laminate VCT Sheet Carpet Sheet Vinyl Carpet Tile" at bounding box center [546, 207] width 347 height 16
click at [380, 232] on input "Yes" at bounding box center [381, 231] width 6 height 10
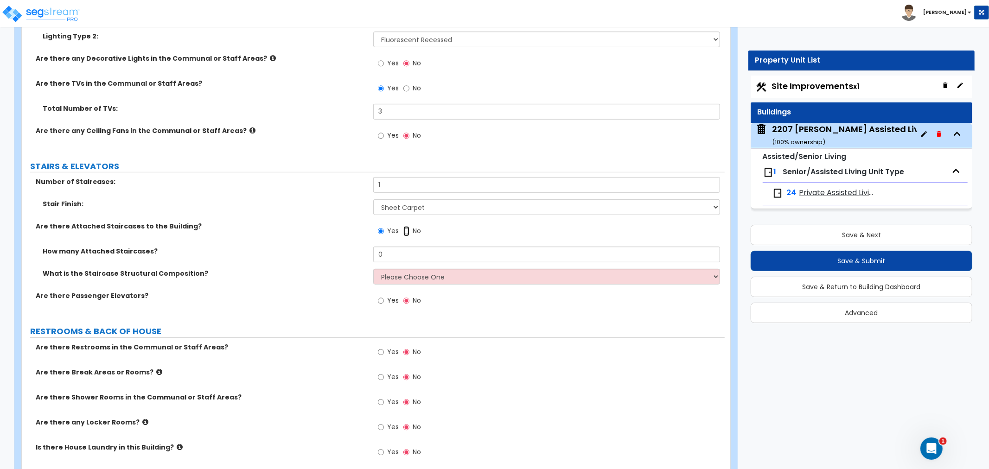
click at [406, 229] on input "No" at bounding box center [406, 231] width 6 height 10
radio input "false"
radio input "true"
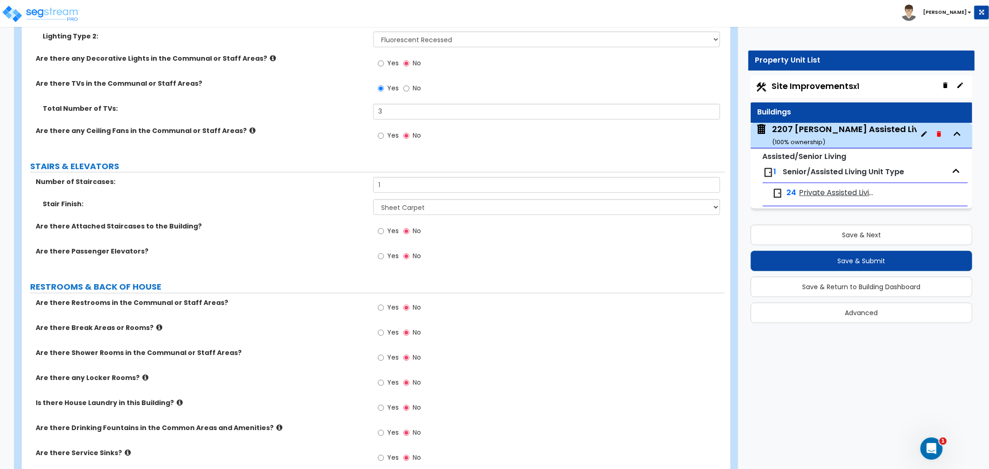
click at [430, 251] on div "Yes No" at bounding box center [548, 259] width 351 height 25
click at [378, 255] on input "Yes" at bounding box center [381, 256] width 6 height 10
radio input "true"
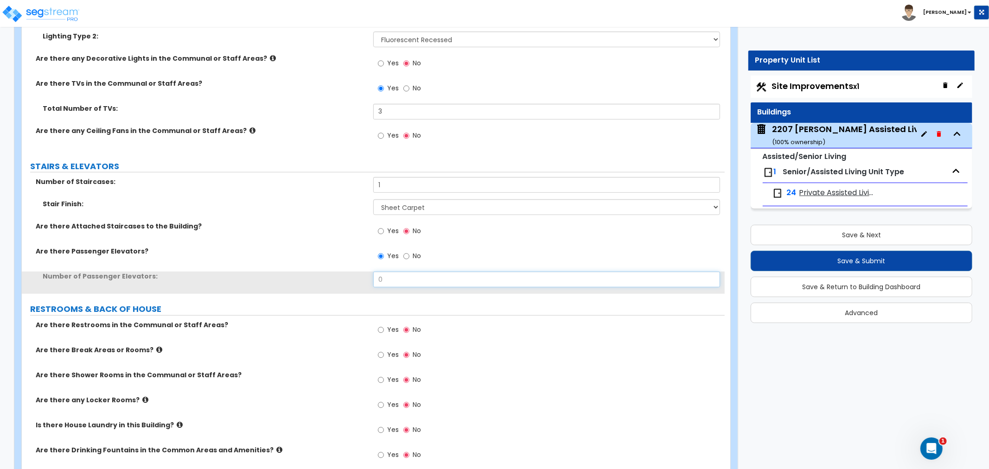
drag, startPoint x: 395, startPoint y: 278, endPoint x: 351, endPoint y: 281, distance: 43.7
click at [351, 281] on div "Number of Passenger Elevators: 0" at bounding box center [373, 283] width 703 height 22
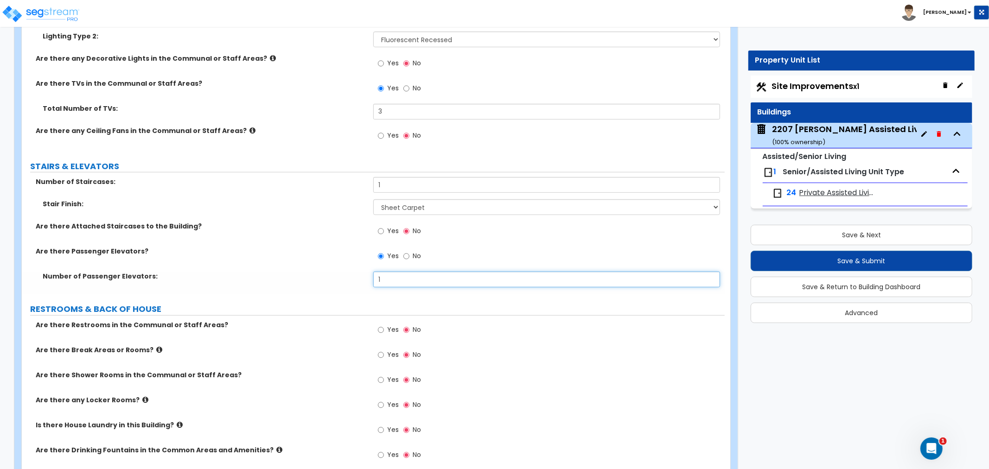
type input "1"
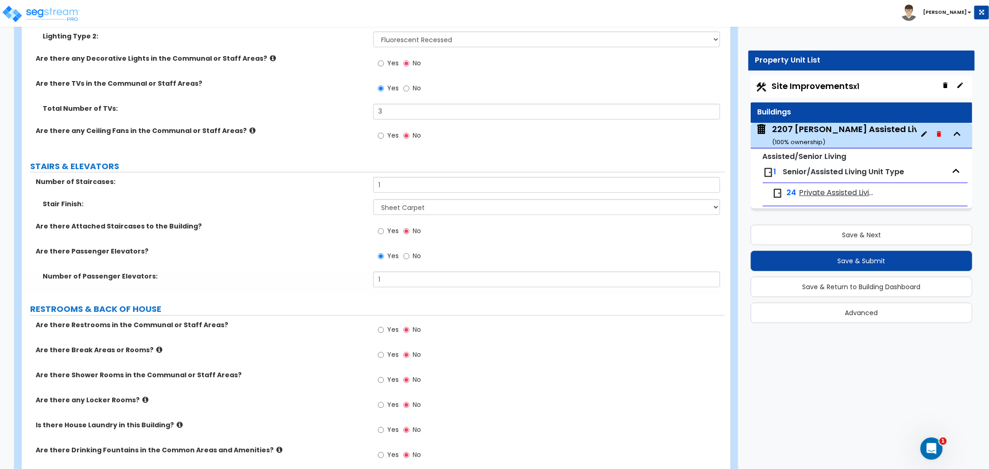
click at [324, 286] on div "Number of Passenger Elevators: 1" at bounding box center [373, 283] width 703 height 22
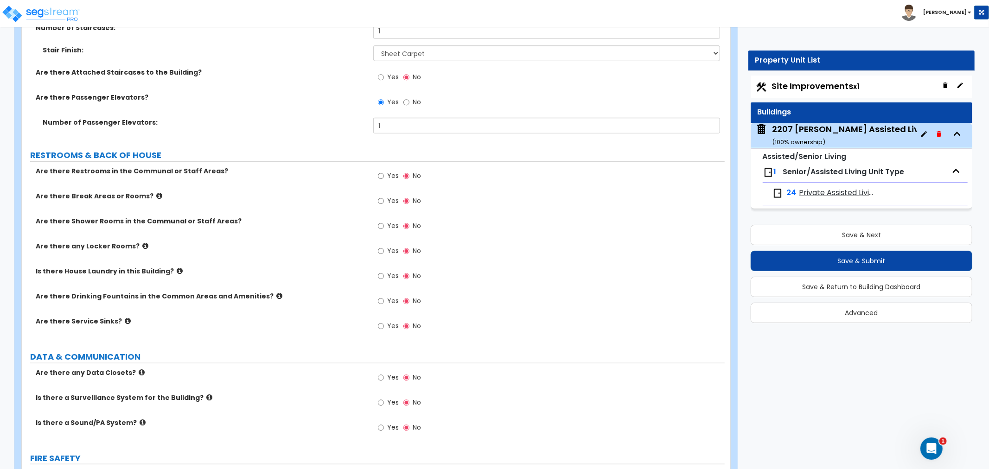
scroll to position [3472, 0]
click at [380, 175] on input "Yes" at bounding box center [381, 175] width 6 height 10
radio input "true"
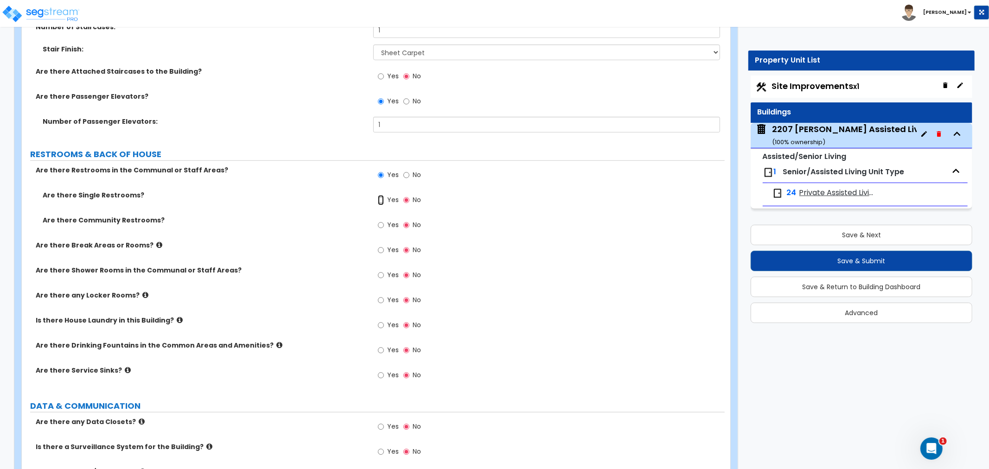
click at [381, 200] on input "Yes" at bounding box center [381, 200] width 6 height 10
radio input "true"
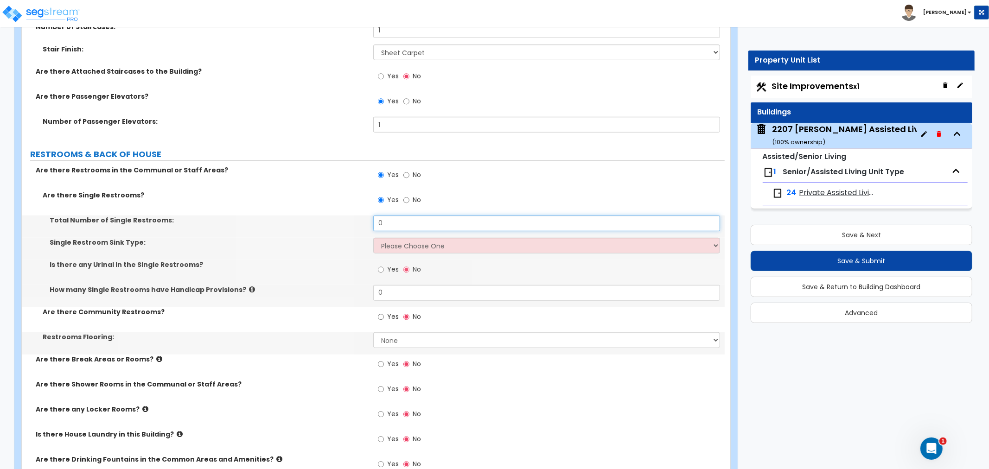
drag, startPoint x: 401, startPoint y: 223, endPoint x: 365, endPoint y: 229, distance: 36.7
click at [365, 229] on div "Total Number of Single Restrooms: 0" at bounding box center [373, 227] width 703 height 22
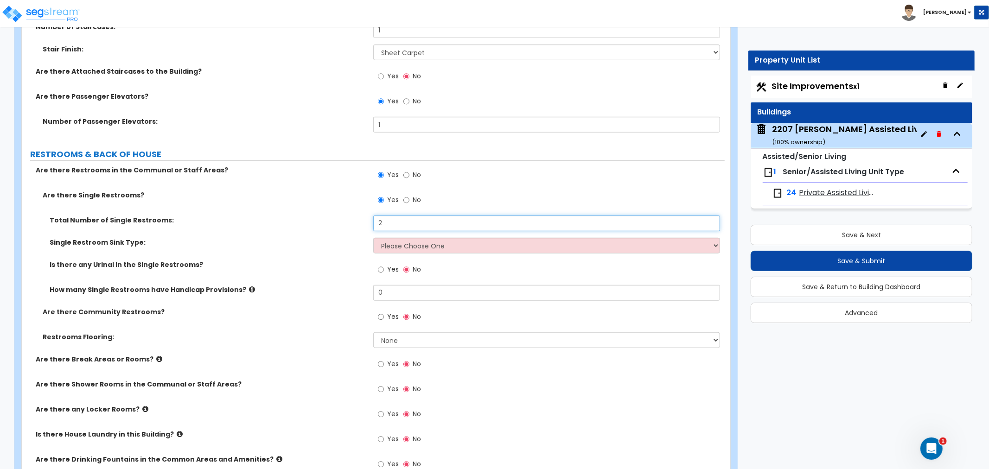
type input "2"
click at [389, 244] on select "Please Choose One Wall-mounted Vanity-mounted" at bounding box center [546, 246] width 347 height 16
select select "1"
click at [373, 238] on select "Please Choose One Wall-mounted Vanity-mounted" at bounding box center [546, 246] width 347 height 16
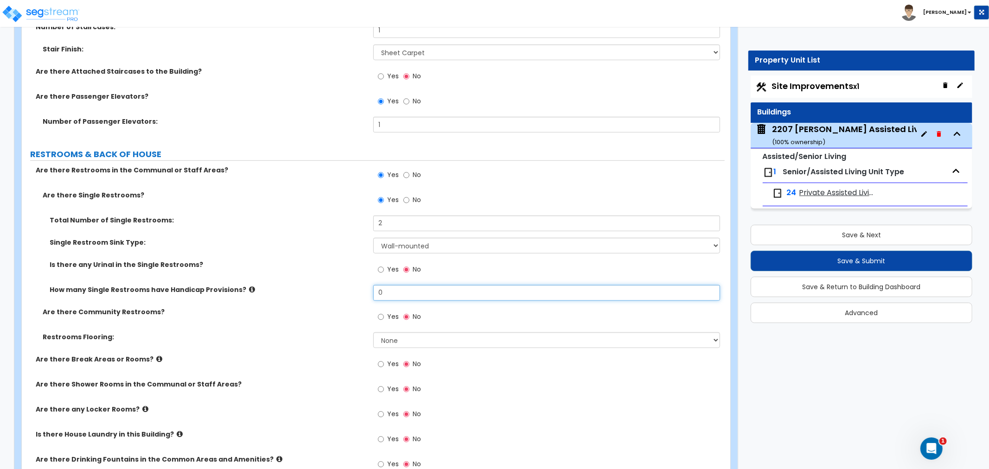
drag, startPoint x: 388, startPoint y: 293, endPoint x: 336, endPoint y: 291, distance: 52.4
click at [336, 291] on div "How many Single Restrooms have Handicap Provisions? 0" at bounding box center [373, 296] width 703 height 22
type input "2"
click at [336, 290] on label "How many Single Restrooms have Handicap Provisions?" at bounding box center [208, 289] width 317 height 9
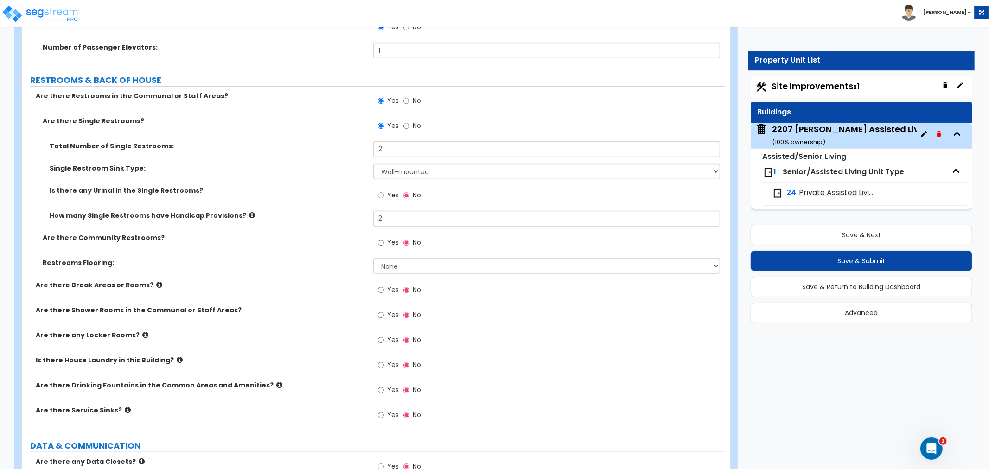
scroll to position [3575, 0]
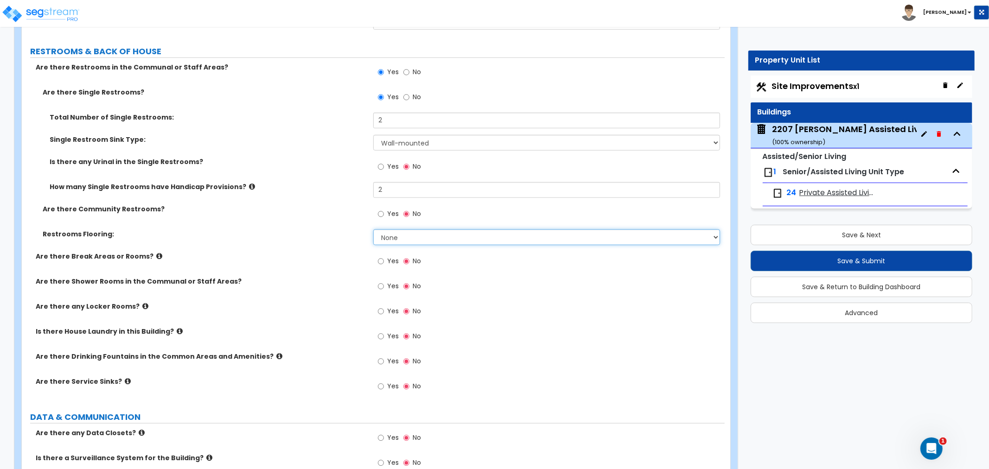
click at [390, 235] on select "None Tile Flooring Resilient Laminate Flooring VCT Flooring Sheet Vinyl Flooring" at bounding box center [546, 237] width 347 height 16
select select "4"
click at [373, 229] on select "None Tile Flooring Resilient Laminate Flooring VCT Flooring Sheet Vinyl Flooring" at bounding box center [546, 237] width 347 height 16
click at [382, 258] on input "Yes" at bounding box center [381, 261] width 6 height 10
radio input "true"
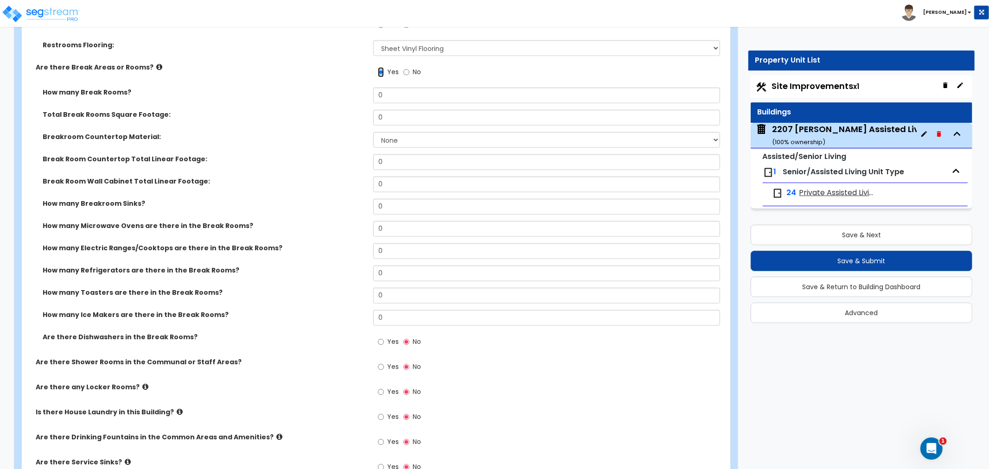
scroll to position [3781, 0]
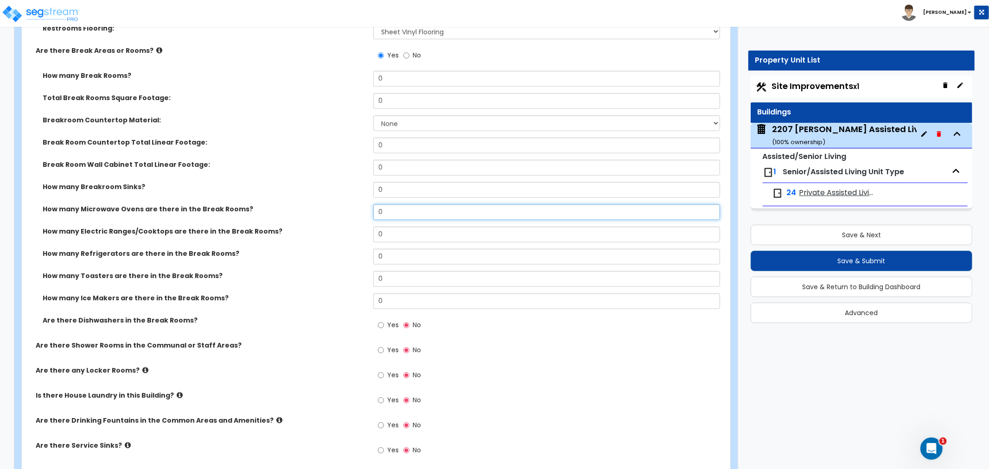
drag, startPoint x: 386, startPoint y: 209, endPoint x: 359, endPoint y: 210, distance: 26.4
click at [359, 210] on div "How many Microwave Ovens are there in the Break Rooms? 0" at bounding box center [373, 215] width 703 height 22
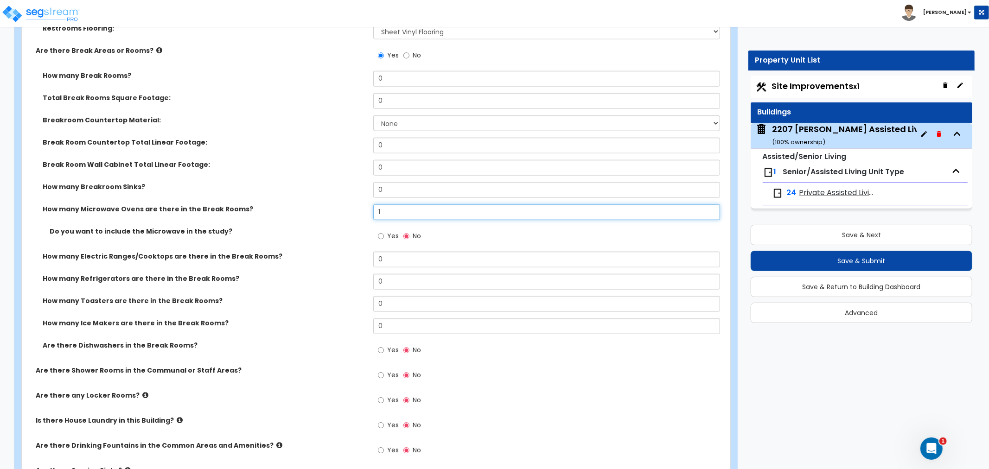
type input "1"
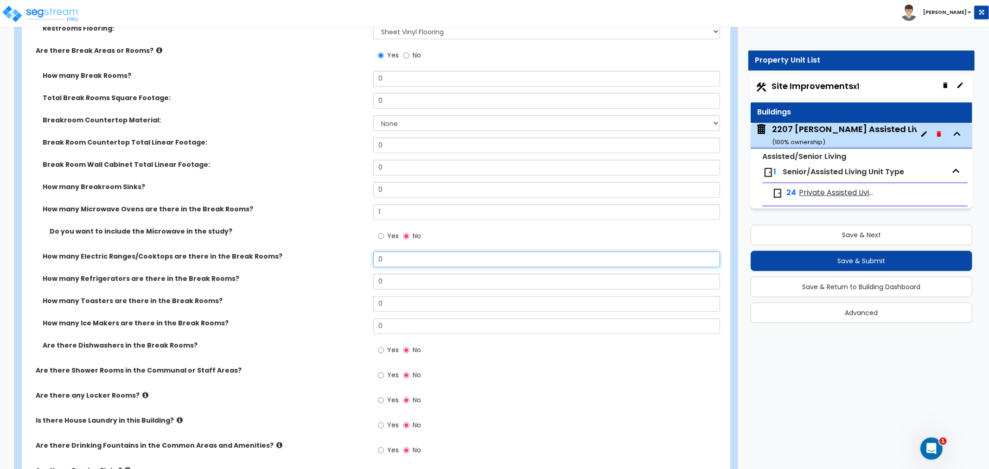
drag, startPoint x: 389, startPoint y: 258, endPoint x: 351, endPoint y: 260, distance: 38.1
click at [351, 260] on div "How many Electric Ranges/Cooktops are there in the Break Rooms? 0" at bounding box center [373, 263] width 703 height 22
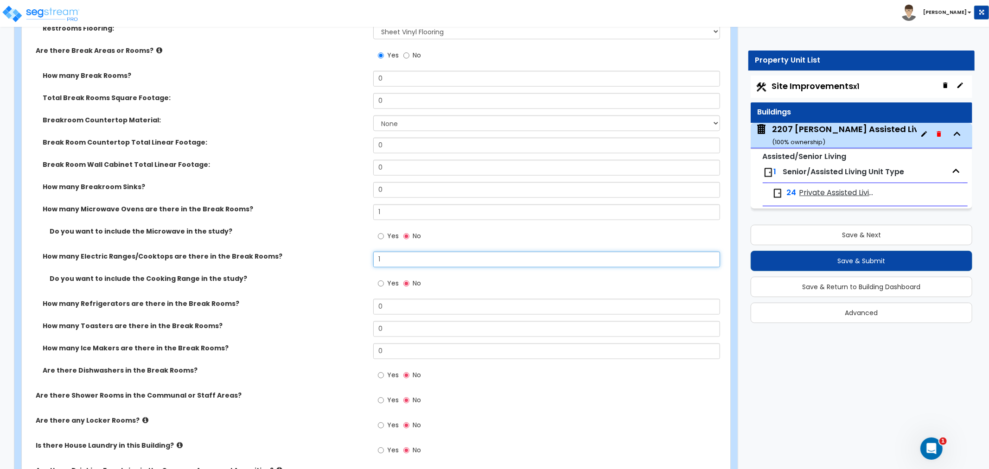
type input "1"
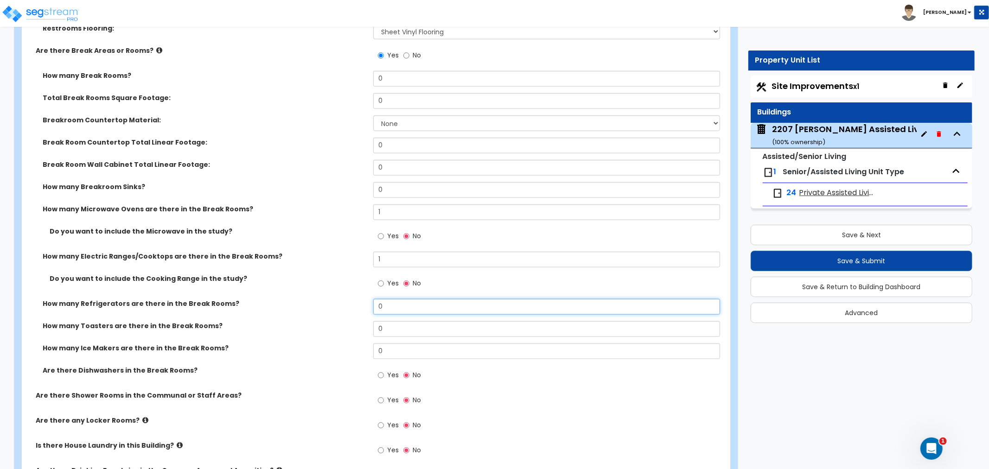
click at [345, 304] on div "How many Refrigerators are there in the Break Rooms? 0" at bounding box center [373, 310] width 703 height 22
type input "1"
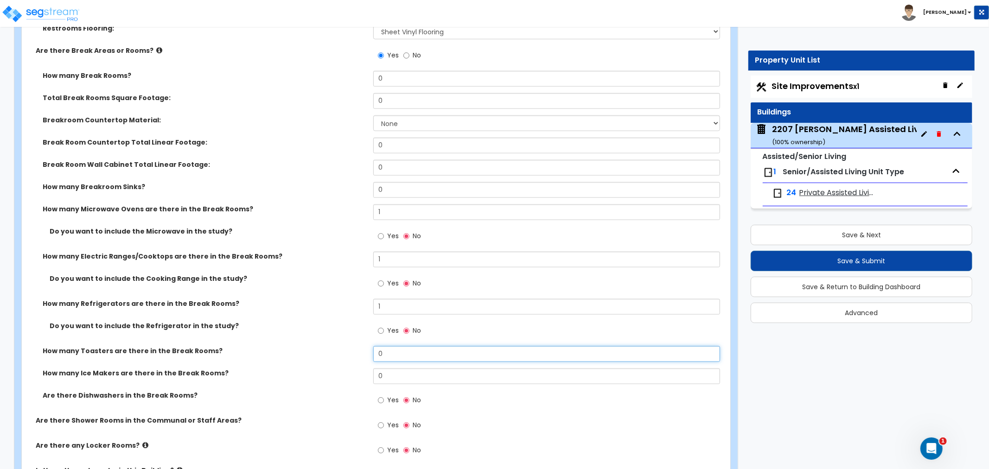
drag, startPoint x: 404, startPoint y: 354, endPoint x: 353, endPoint y: 354, distance: 50.5
click at [353, 354] on div "How many Toasters are there in the Break Rooms? 0" at bounding box center [373, 357] width 703 height 22
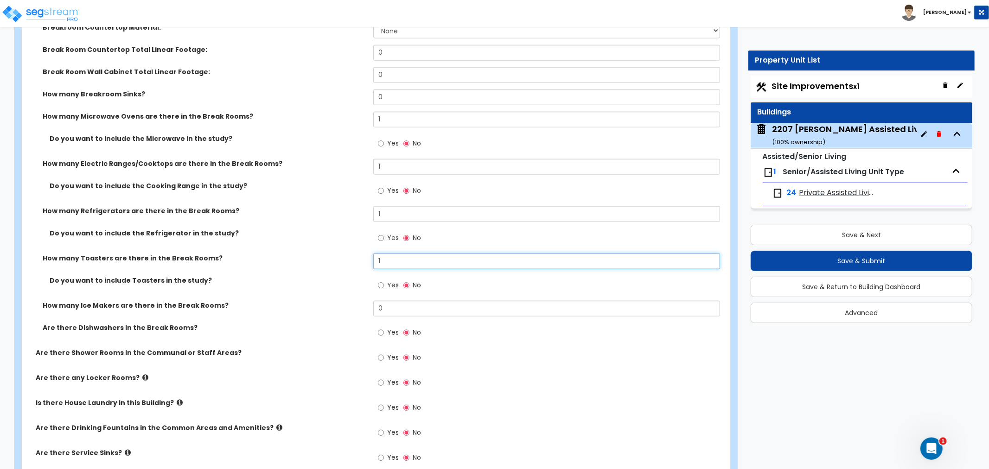
scroll to position [3884, 0]
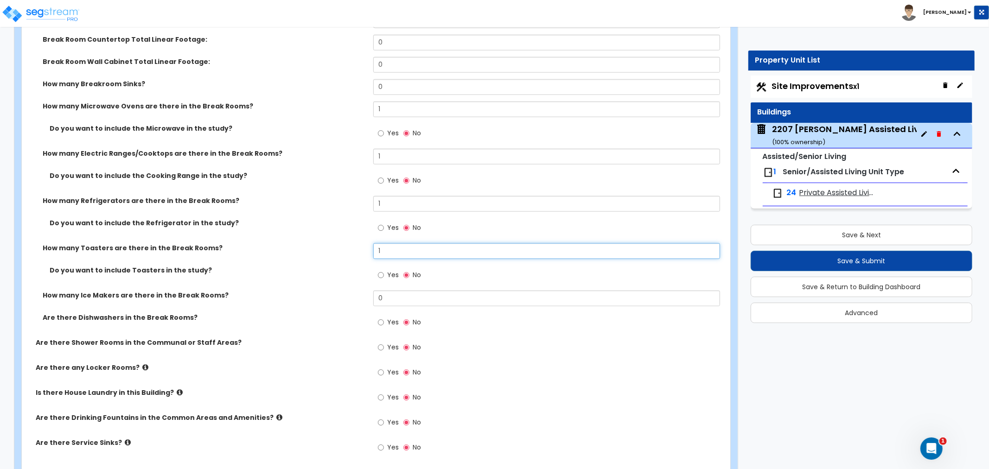
type input "1"
drag, startPoint x: 407, startPoint y: 284, endPoint x: 403, endPoint y: 289, distance: 5.7
click at [406, 286] on div "Yes No" at bounding box center [548, 278] width 351 height 25
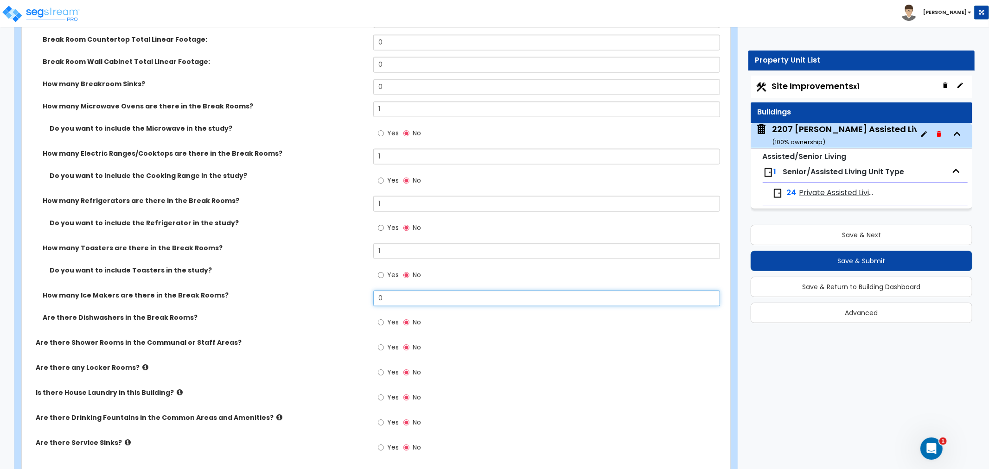
drag, startPoint x: 403, startPoint y: 289, endPoint x: 352, endPoint y: 290, distance: 51.0
click at [352, 291] on div "How many Ice Makers are there in the Break Rooms? 0" at bounding box center [373, 302] width 703 height 22
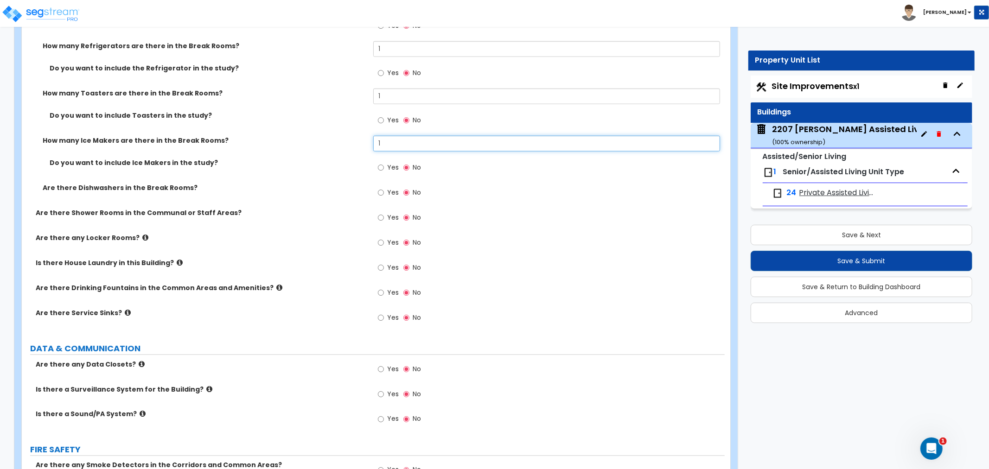
scroll to position [4090, 0]
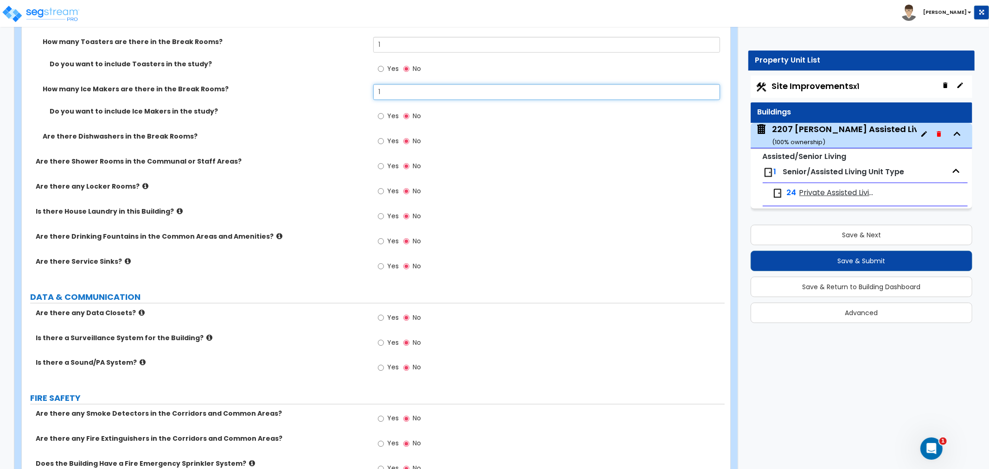
type input "1"
click at [378, 212] on input "Yes" at bounding box center [381, 216] width 6 height 10
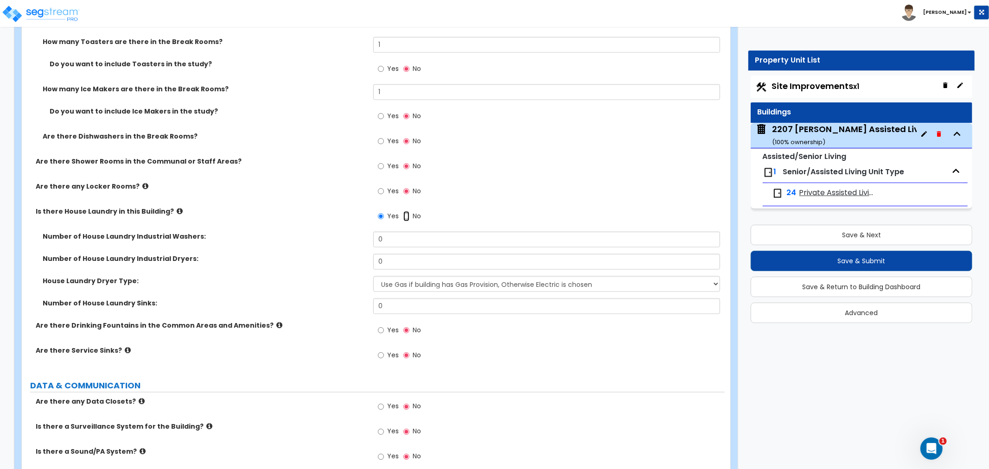
click at [404, 213] on input "No" at bounding box center [406, 216] width 6 height 10
radio input "false"
radio input "true"
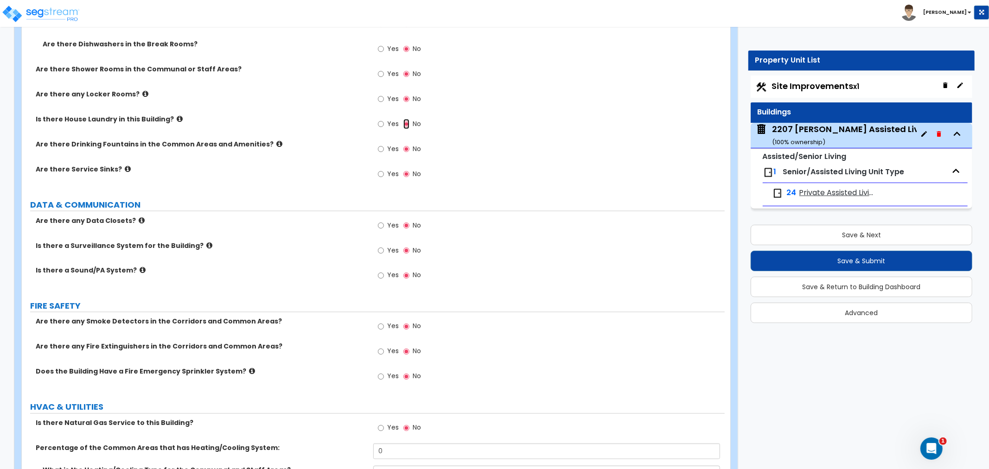
scroll to position [4193, 0]
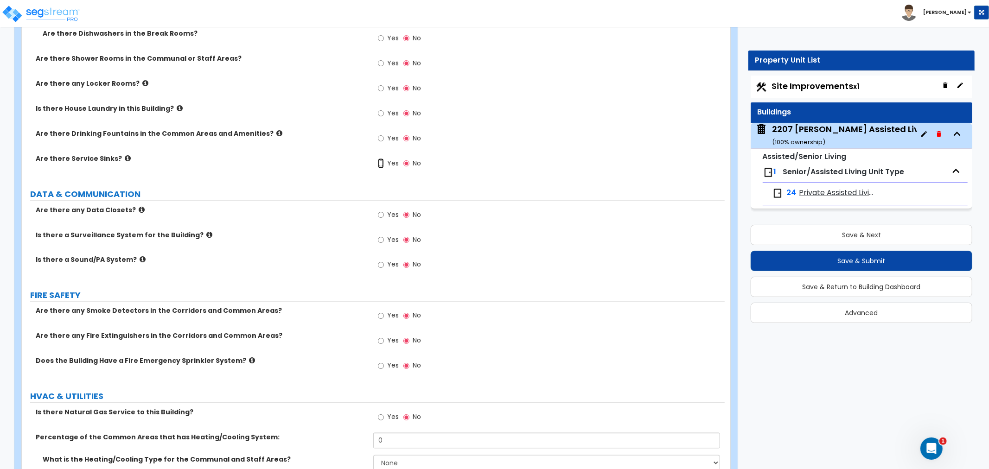
click at [382, 160] on input "Yes" at bounding box center [381, 164] width 6 height 10
radio input "true"
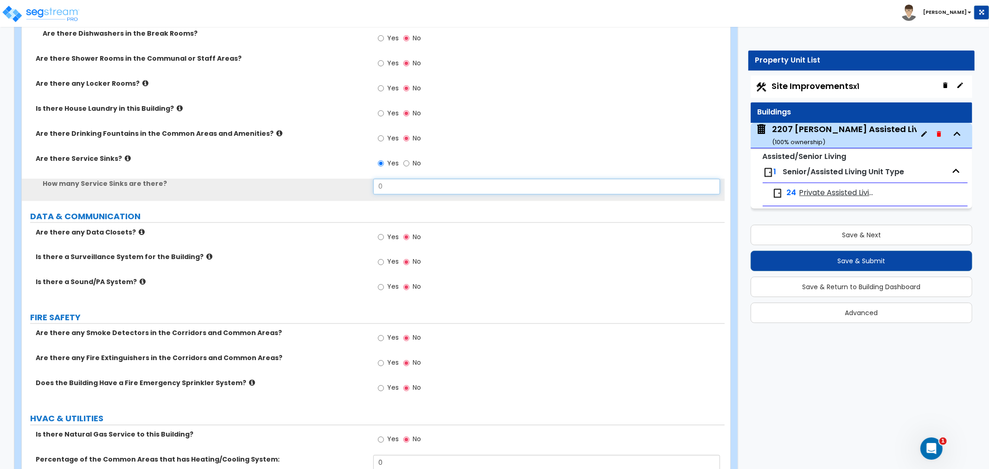
drag, startPoint x: 409, startPoint y: 189, endPoint x: 275, endPoint y: 189, distance: 133.5
click at [273, 192] on div "How many Service Sinks are there? 0" at bounding box center [373, 190] width 703 height 22
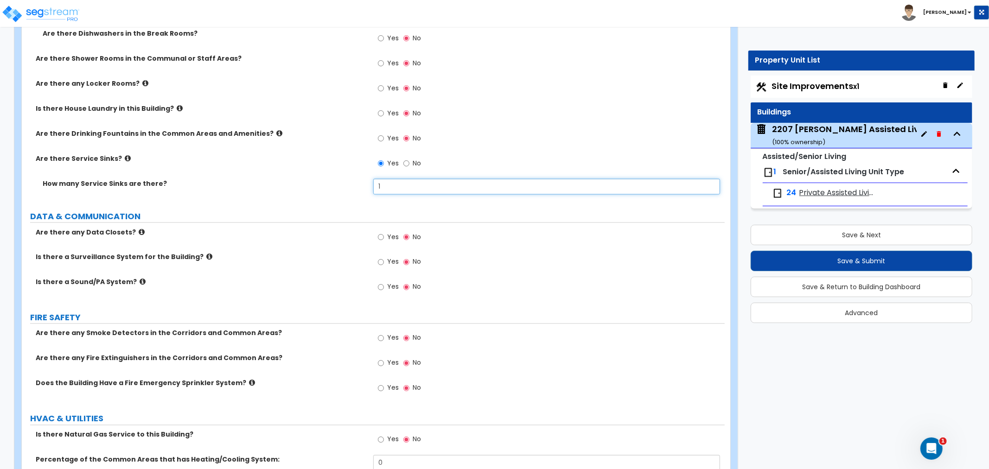
type input "1"
click at [272, 191] on div "How many Service Sinks are there? 1" at bounding box center [373, 190] width 703 height 22
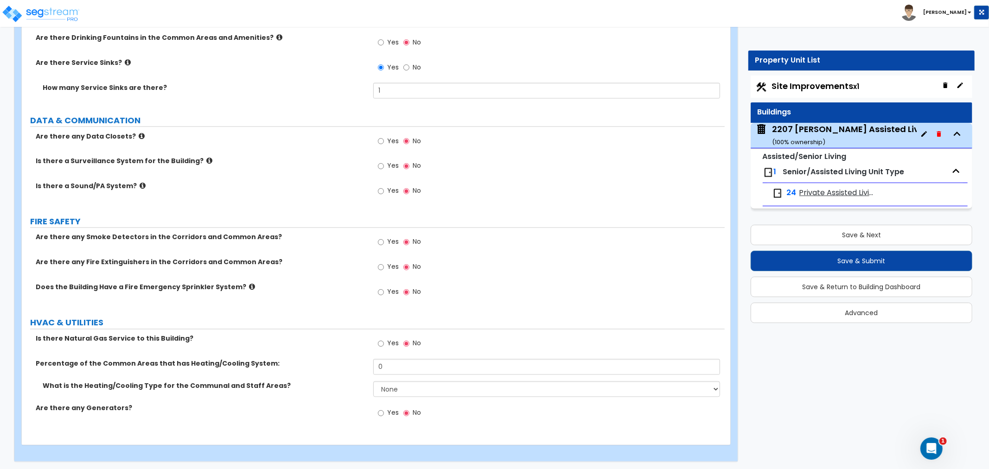
scroll to position [4289, 0]
click at [381, 239] on input "Yes" at bounding box center [381, 242] width 6 height 10
radio input "true"
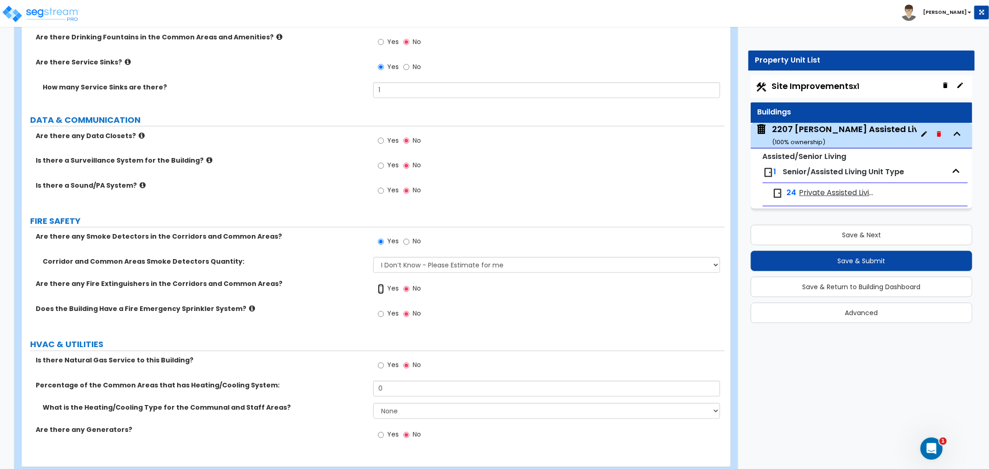
click at [379, 287] on input "Yes" at bounding box center [381, 289] width 6 height 10
radio input "true"
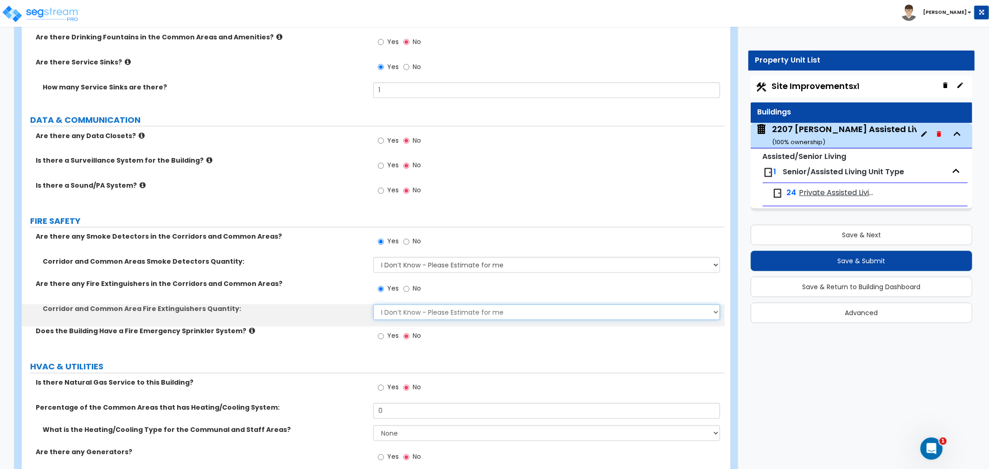
click at [390, 314] on select "I Don’t Know - Please Estimate for me I want to Enter the Number of Fire Exting…" at bounding box center [546, 313] width 347 height 16
select select "1"
click at [373, 305] on select "I Don’t Know - Please Estimate for me I want to Enter the Number of Fire Exting…" at bounding box center [546, 313] width 347 height 16
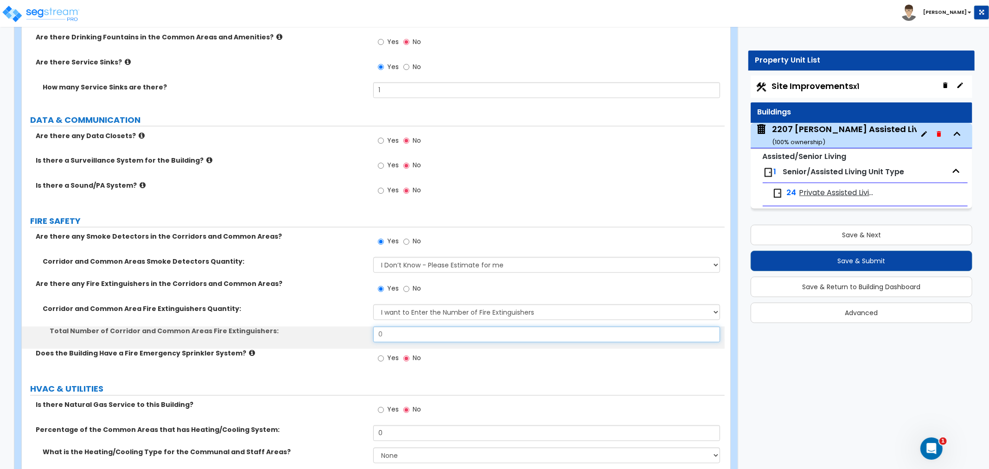
drag, startPoint x: 392, startPoint y: 333, endPoint x: 349, endPoint y: 330, distance: 42.8
click at [349, 330] on div "Total Number of Corridor and Common Areas Fire Extinguishers: 0" at bounding box center [373, 338] width 703 height 22
type input "3"
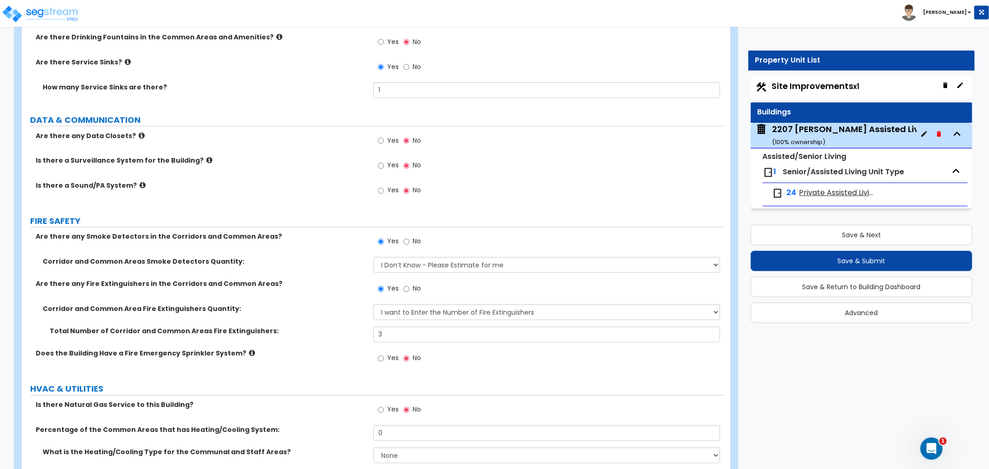
click at [320, 315] on div "Corridor and Common Area Fire Extinguishers Quantity: I Don’t Know - Please Est…" at bounding box center [373, 316] width 703 height 22
click at [432, 261] on select "I Don’t Know - Please Estimate for me I want to Enter the Number of Smoke Detec…" at bounding box center [546, 265] width 347 height 16
click at [324, 272] on div "Corridor and Common Areas Smoke Detectors Quantity: I Don’t Know - Please Estim…" at bounding box center [373, 268] width 703 height 22
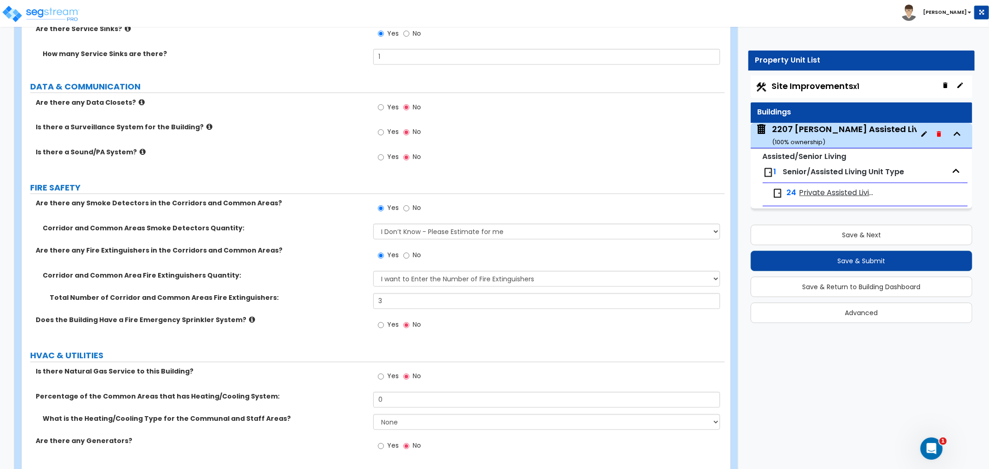
scroll to position [4341, 0]
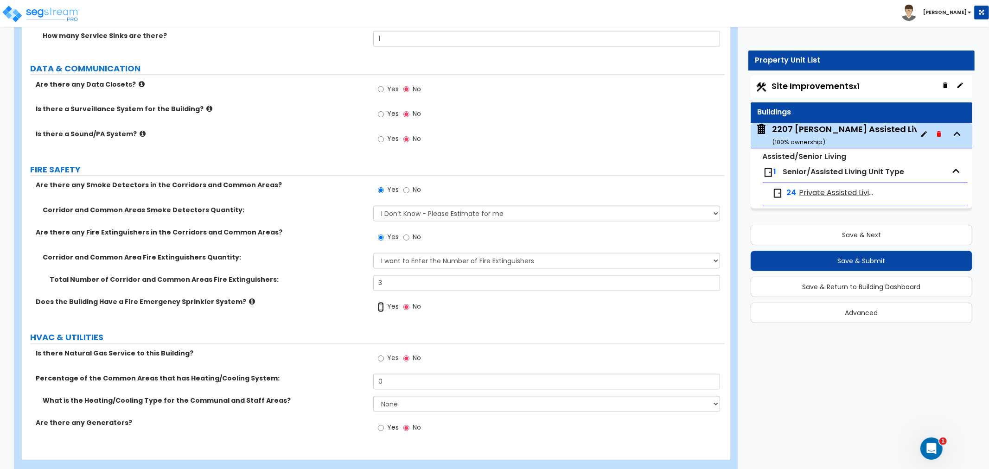
click at [382, 305] on input "Yes" at bounding box center [381, 307] width 6 height 10
radio input "true"
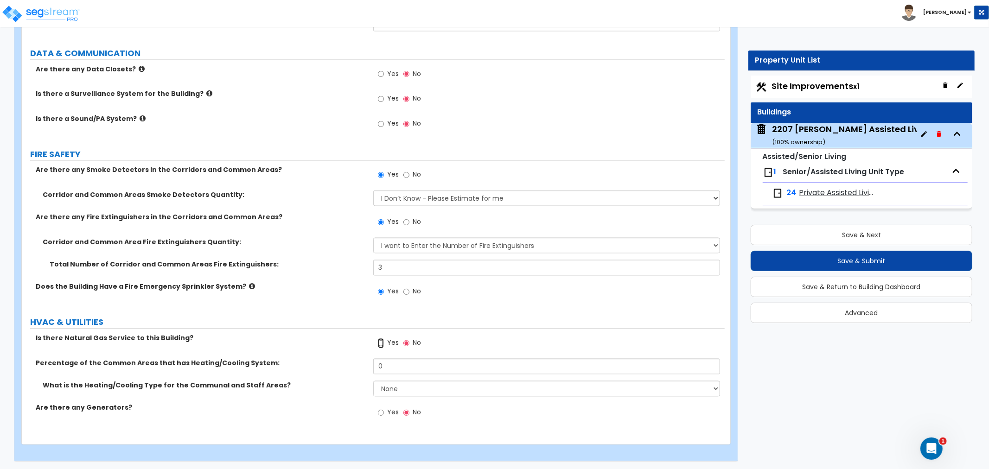
click at [382, 339] on input "Yes" at bounding box center [381, 343] width 6 height 10
radio input "true"
drag, startPoint x: 413, startPoint y: 363, endPoint x: 349, endPoint y: 366, distance: 65.0
click at [349, 366] on div "Percentage of the Common Areas that has Heating/Cooling System: 0" at bounding box center [373, 370] width 703 height 22
type input "100"
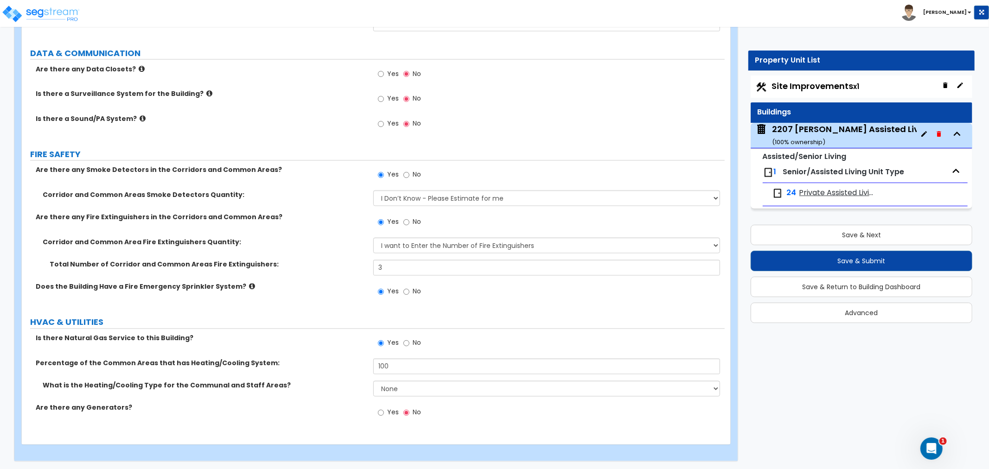
click at [348, 362] on label "Percentage of the Common Areas that has Heating/Cooling System:" at bounding box center [201, 363] width 331 height 9
click at [413, 388] on select "None Heat Only Centralized Heating & Cooling Thru Wall Air Conditioners Mini Sp…" at bounding box center [546, 389] width 347 height 16
select select "2"
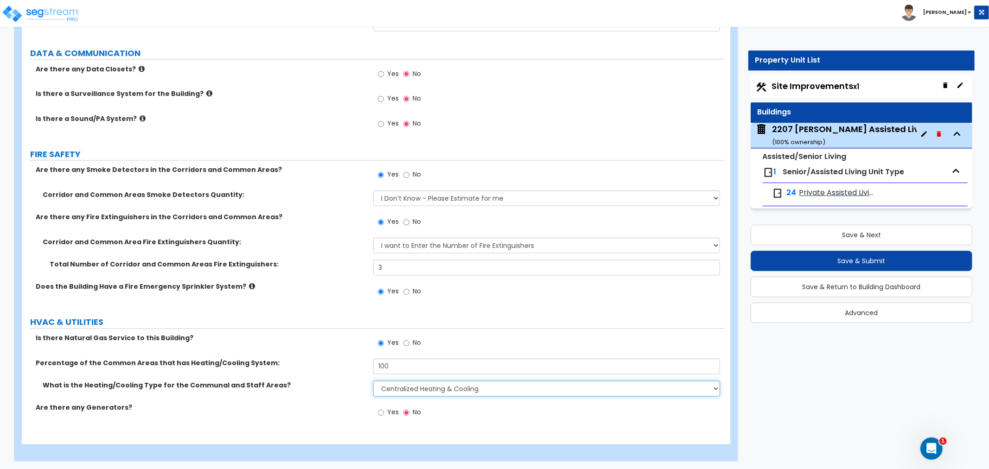
click at [373, 381] on select "None Heat Only Centralized Heating & Cooling Thru Wall Air Conditioners Mini Sp…" at bounding box center [546, 389] width 347 height 16
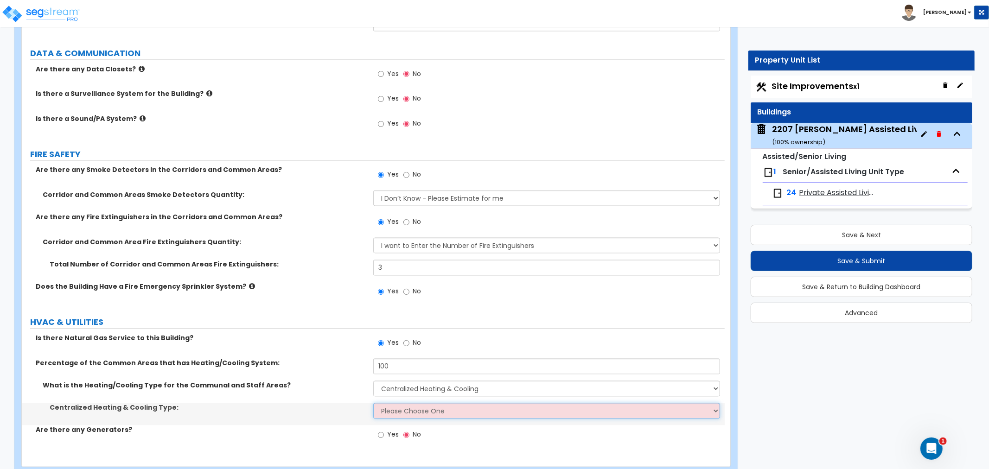
click at [409, 414] on select "Please Choose One Rooftop Unit Furnace-Condenser Forced Air Split Heating/Cooli…" at bounding box center [546, 411] width 347 height 16
select select "3"
click at [373, 403] on select "Please Choose One Rooftop Unit Furnace-Condenser Forced Air Split Heating/Cooli…" at bounding box center [546, 411] width 347 height 16
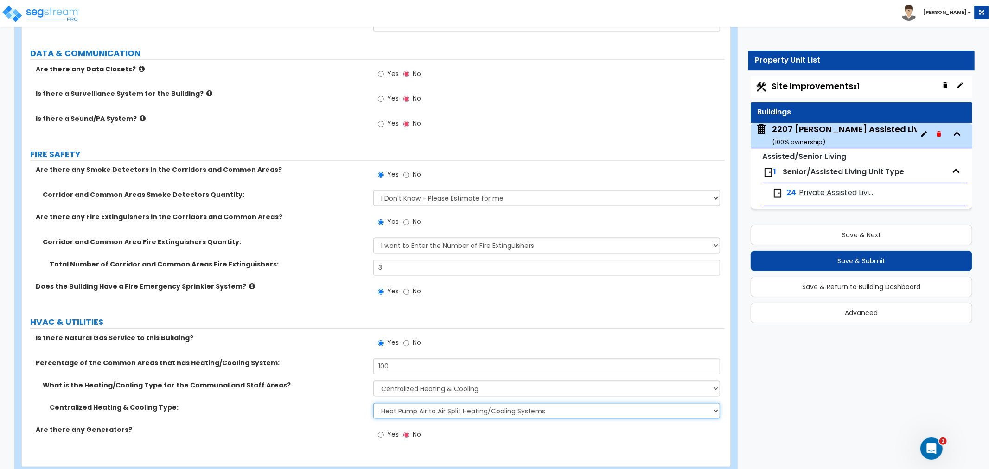
scroll to position [4378, 0]
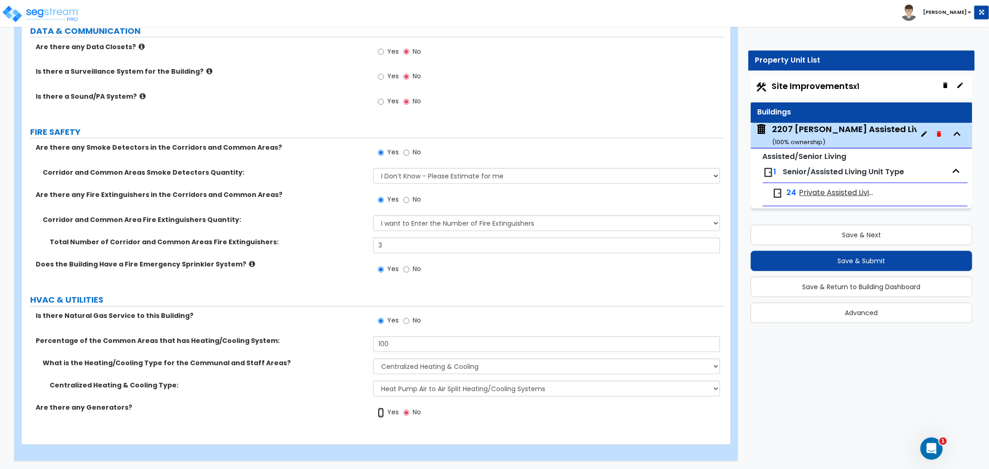
click at [380, 411] on input "Yes" at bounding box center [381, 413] width 6 height 10
radio input "true"
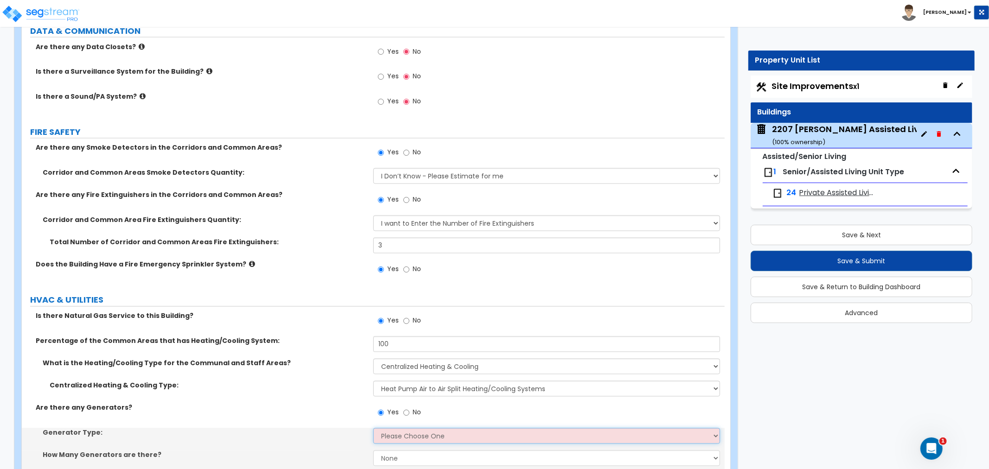
click at [393, 428] on select "Please Choose One Gas Diesel" at bounding box center [546, 436] width 347 height 16
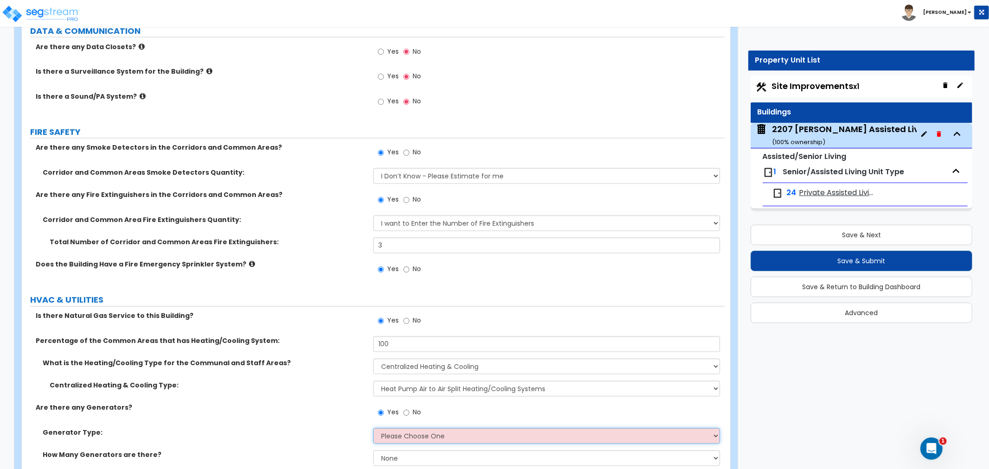
select select "2"
click at [373, 428] on select "Please Choose One Gas Diesel" at bounding box center [546, 436] width 347 height 16
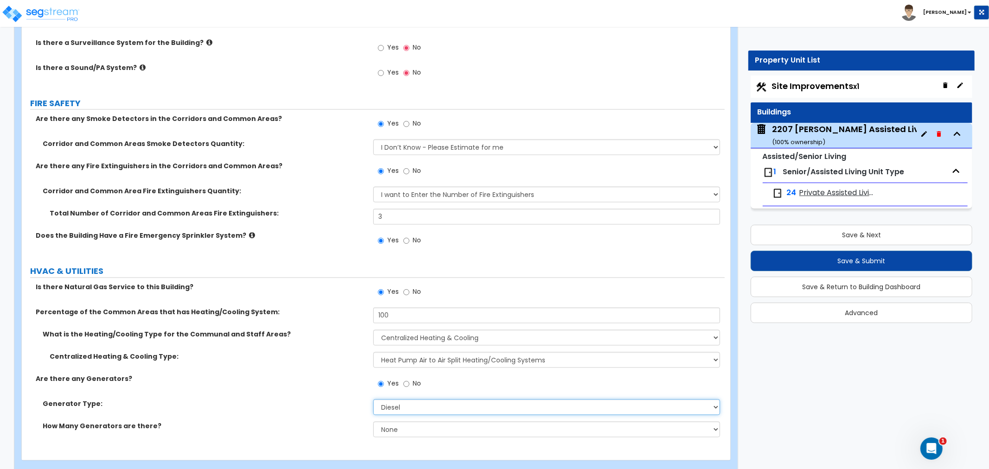
scroll to position [4423, 0]
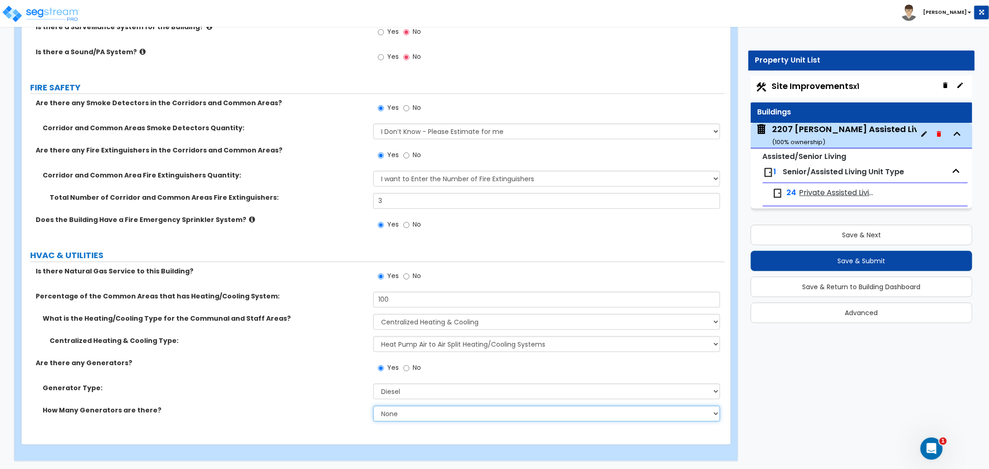
click at [404, 412] on select "None 1 2 3" at bounding box center [546, 414] width 347 height 16
click at [406, 416] on select "None 1 2 3" at bounding box center [546, 414] width 347 height 16
select select "1"
click at [373, 406] on select "None 1 2 3" at bounding box center [546, 414] width 347 height 16
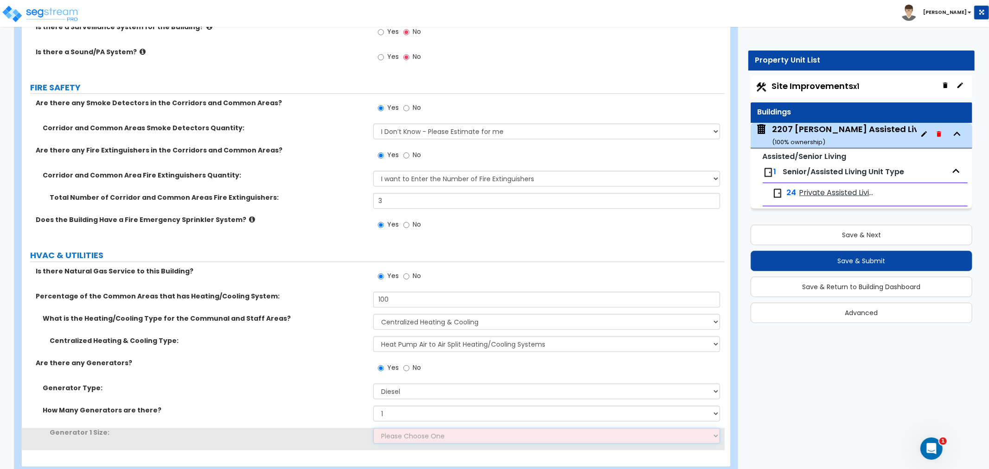
click at [414, 438] on select "Please Choose One 30kW 50kW 75kW 100kW 125 kW 150 kW 175 kW 200 kW 250 kW 300 k…" at bounding box center [546, 436] width 347 height 16
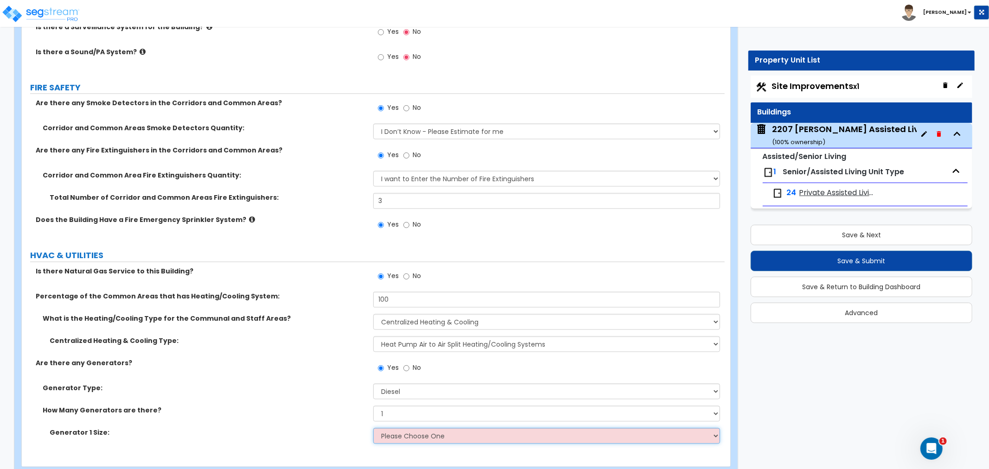
select select "4"
click at [373, 428] on select "Please Choose One 30kW 50kW 75kW 100kW 125 kW 150 kW 175 kW 200 kW 250 kW 300 k…" at bounding box center [546, 436] width 347 height 16
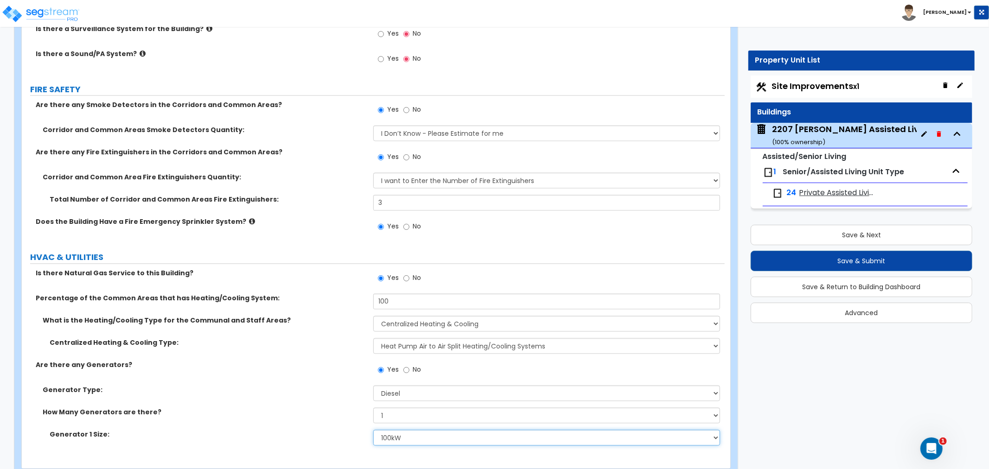
scroll to position [4445, 0]
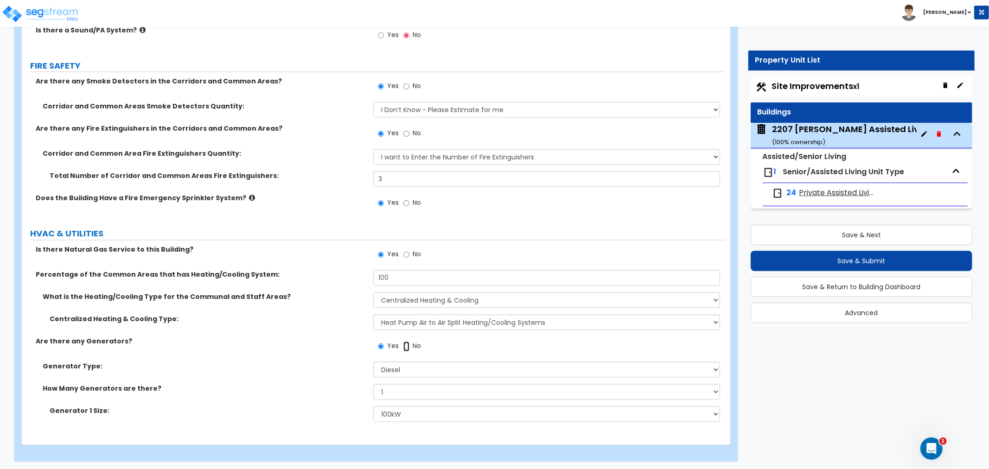
click at [404, 343] on input "No" at bounding box center [406, 347] width 6 height 10
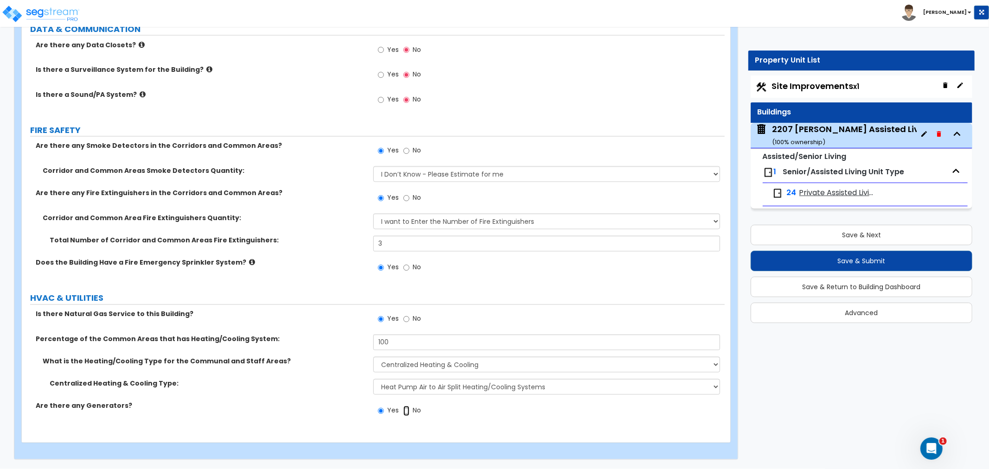
radio input "false"
radio input "true"
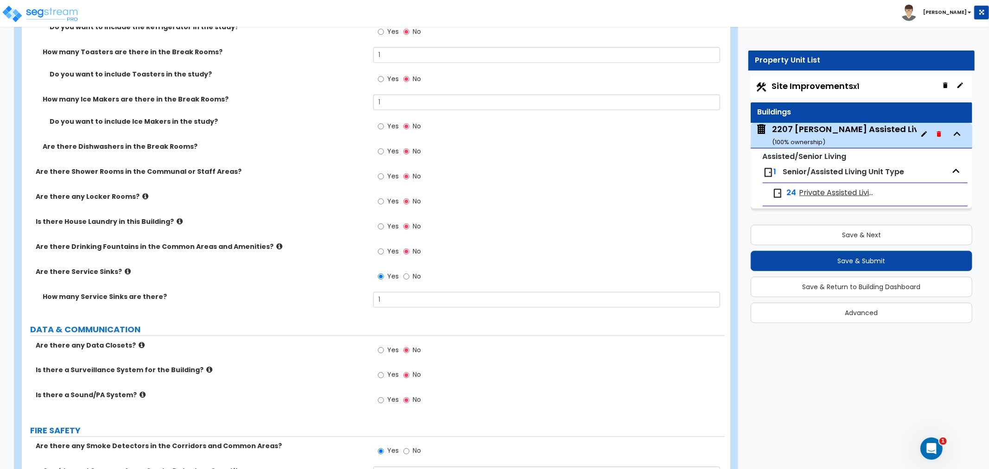
scroll to position [4121, 0]
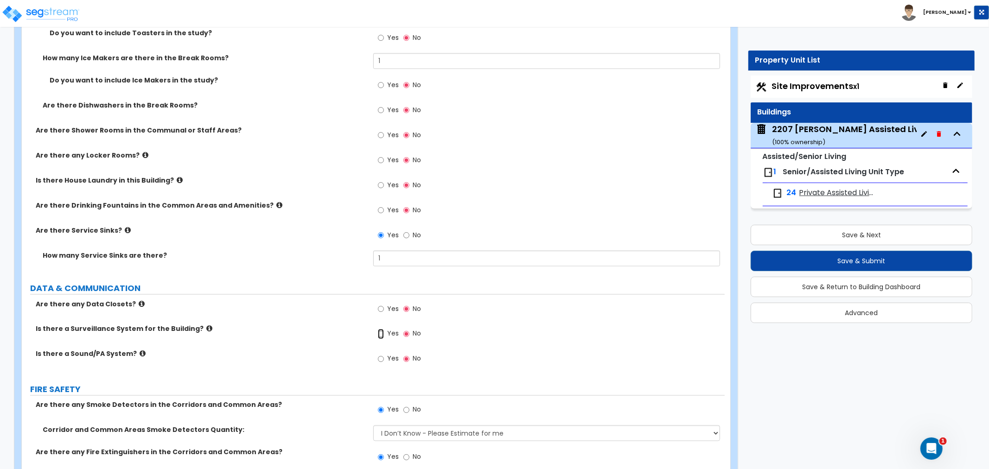
click at [378, 334] on input "Yes" at bounding box center [381, 334] width 6 height 10
radio input "true"
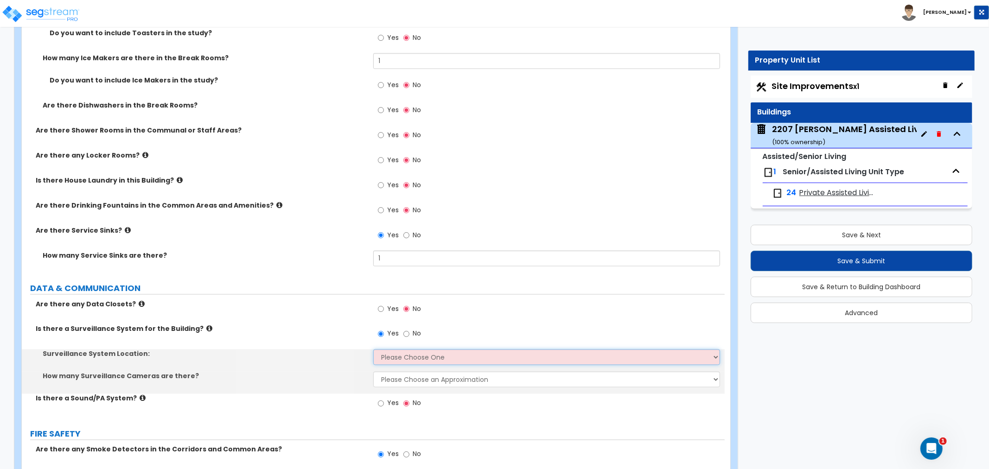
click at [411, 354] on select "Please Choose One Inside the Building Outside the Building Both Inside & Outside" at bounding box center [546, 358] width 347 height 16
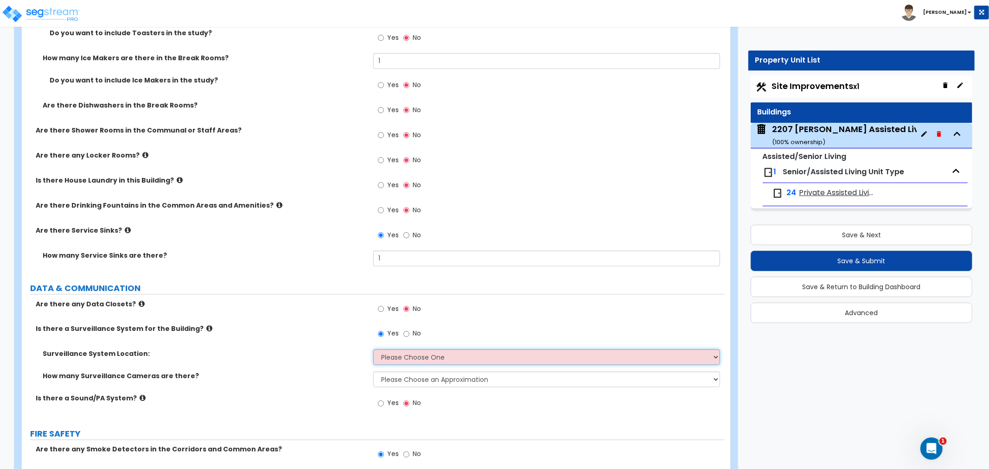
select select "3"
click at [373, 350] on select "Please Choose One Inside the Building Outside the Building Both Inside & Outside" at bounding box center [546, 358] width 347 height 16
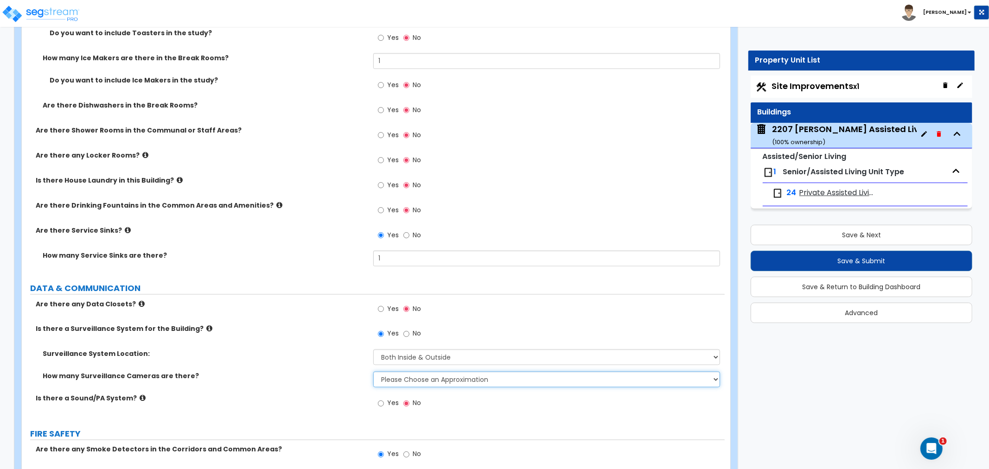
click at [407, 377] on select "Please Choose an Approximation Barely Noticed Any Noticed a Couple Frequently S…" at bounding box center [546, 380] width 347 height 16
select select "2"
click at [373, 372] on select "Please Choose an Approximation Barely Noticed Any Noticed a Couple Frequently S…" at bounding box center [546, 380] width 347 height 16
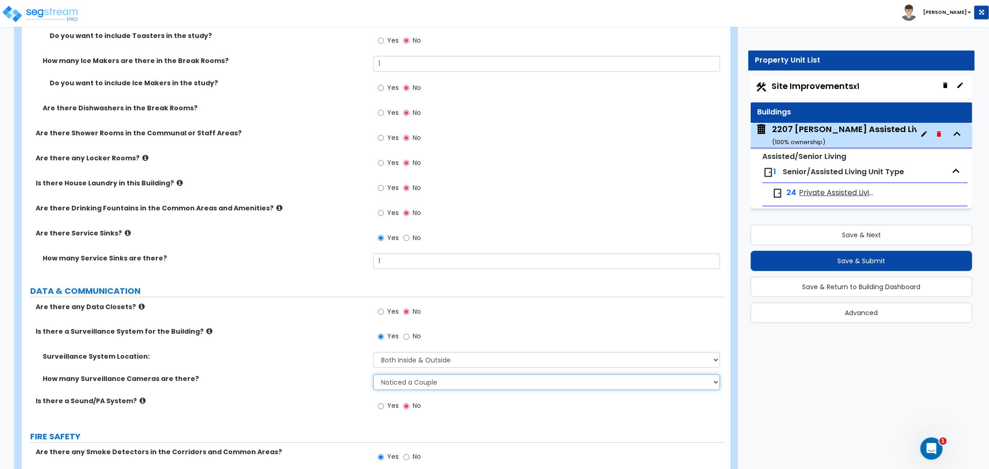
scroll to position [4114, 0]
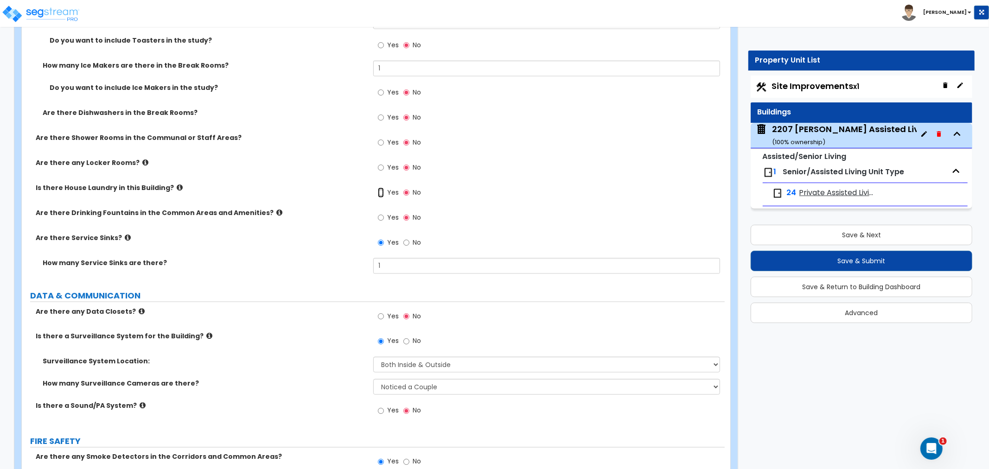
click at [382, 189] on input "Yes" at bounding box center [381, 193] width 6 height 10
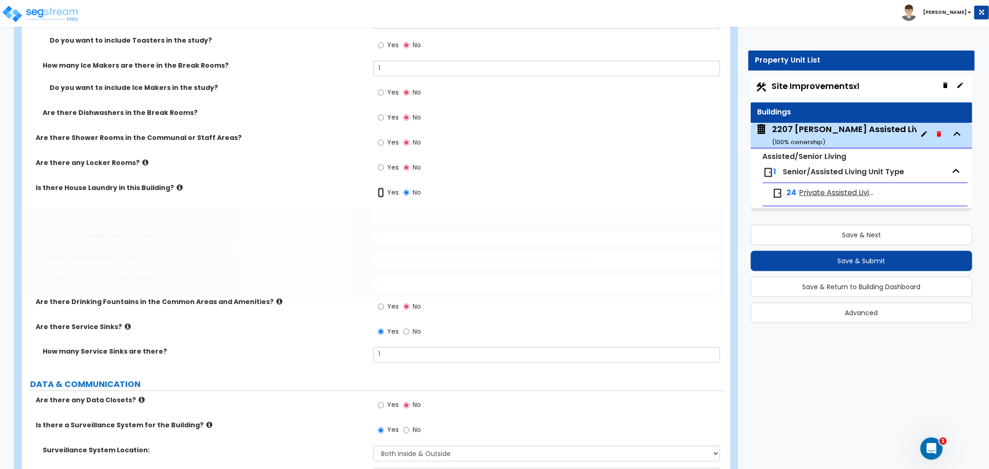
radio input "true"
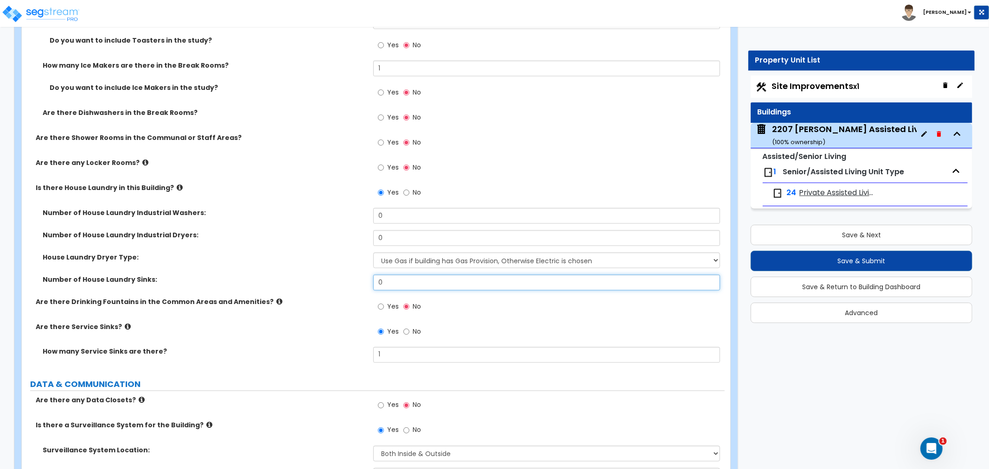
click at [441, 275] on input "0" at bounding box center [546, 283] width 347 height 16
drag, startPoint x: 414, startPoint y: 278, endPoint x: 362, endPoint y: 284, distance: 53.1
click at [362, 284] on div "Number of House Laundry Sinks: 0" at bounding box center [373, 286] width 703 height 22
type input "1"
click at [337, 269] on div "House Laundry Dryer Type: Use Gas if building has Gas Provision, Otherwise Elec…" at bounding box center [373, 264] width 703 height 22
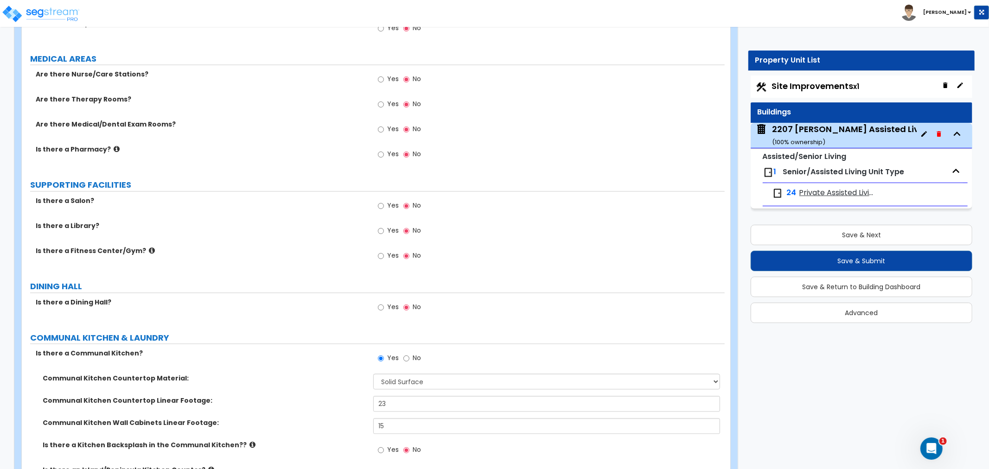
scroll to position [1590, 0]
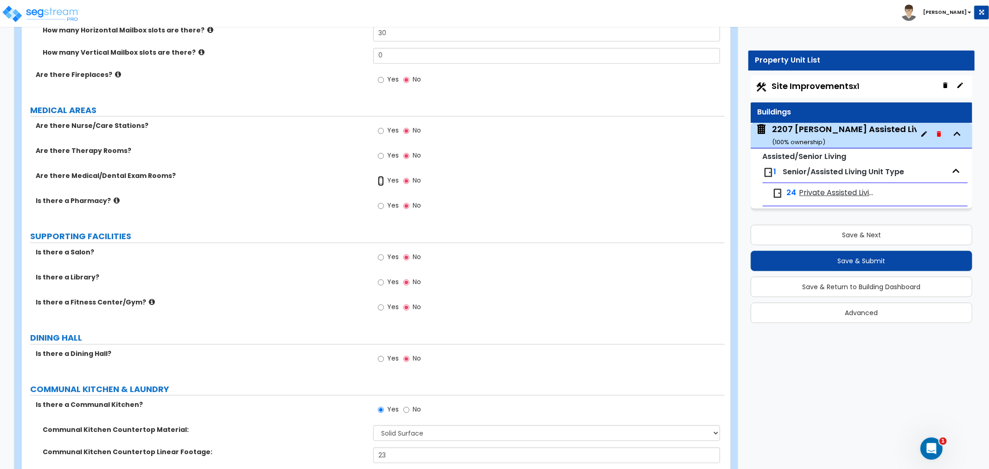
click at [382, 182] on input "Yes" at bounding box center [381, 181] width 6 height 10
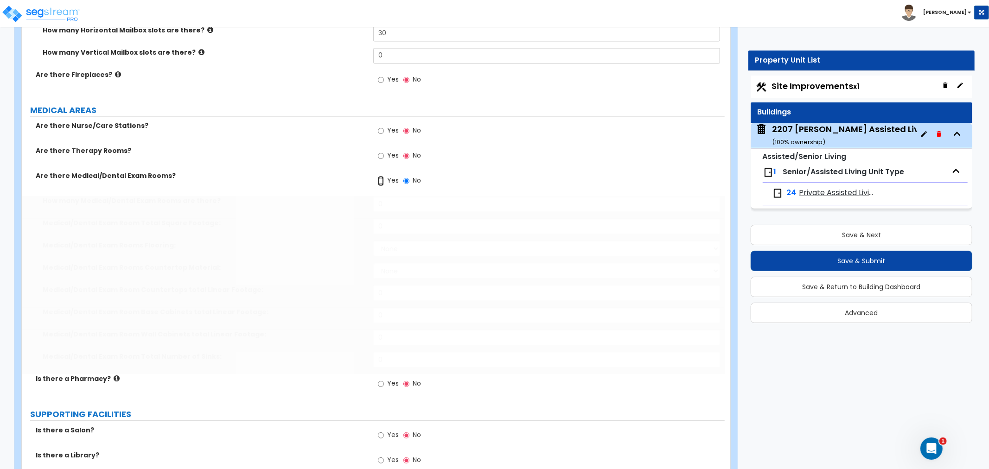
radio input "true"
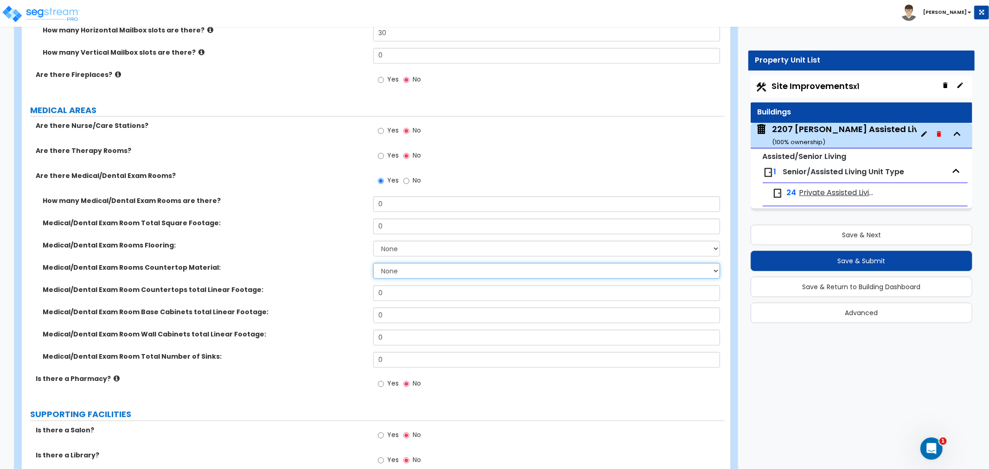
click at [394, 268] on select "None Plastic Laminate Solid Surface Stone Quartz Marble Tile Wood Stainless Ste…" at bounding box center [546, 271] width 347 height 16
select select "2"
click at [373, 263] on select "None Plastic Laminate Solid Surface Stone Quartz Marble Tile Wood Stainless Ste…" at bounding box center [546, 271] width 347 height 16
drag, startPoint x: 385, startPoint y: 293, endPoint x: 356, endPoint y: 293, distance: 29.2
click at [356, 293] on div "Medical/Dental Exam Room Countertops total Linear Footage: 0" at bounding box center [373, 296] width 703 height 22
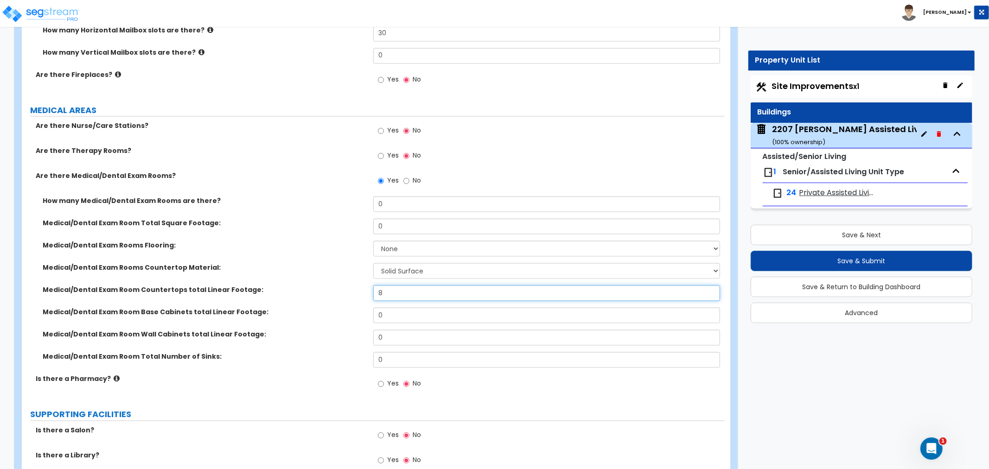
type input "8"
drag, startPoint x: 391, startPoint y: 317, endPoint x: 362, endPoint y: 317, distance: 29.2
click at [362, 317] on div "Medical/Dental Exam Room Base Cabinets total Linear Footage: 0" at bounding box center [373, 318] width 703 height 22
type input "8"
click at [339, 320] on div "Medical/Dental Exam Room Base Cabinets total Linear Footage: 8" at bounding box center [373, 318] width 703 height 22
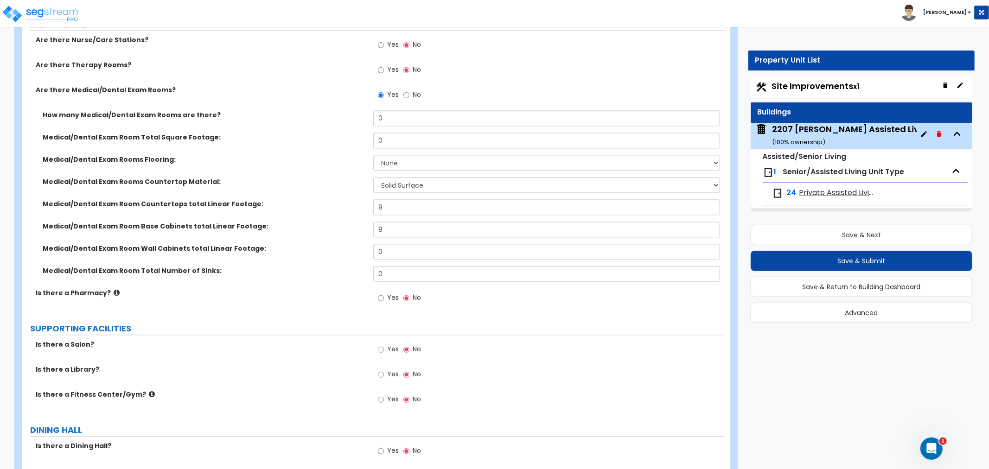
scroll to position [1693, 0]
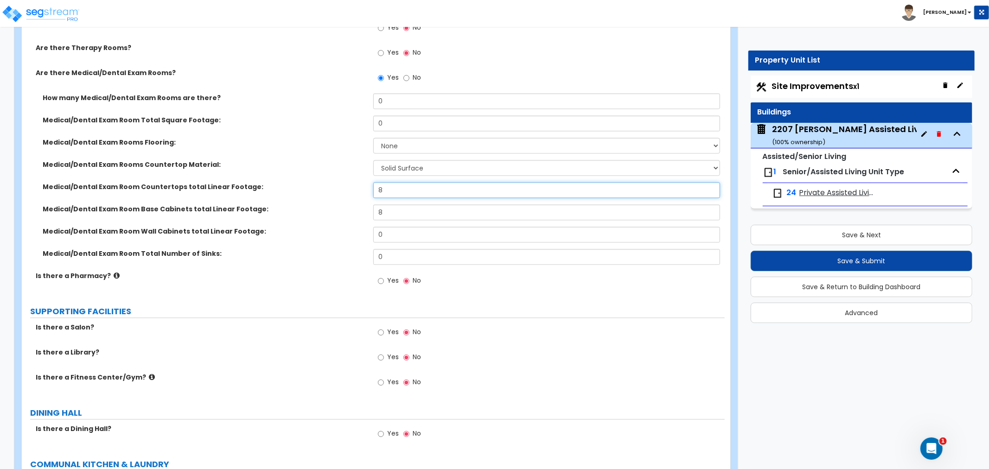
drag, startPoint x: 400, startPoint y: 188, endPoint x: 363, endPoint y: 188, distance: 36.2
click at [363, 188] on div "Medical/Dental Exam Room Countertops total Linear Footage: 8" at bounding box center [373, 193] width 703 height 22
type input "14"
click at [354, 177] on div "Medical/Dental Exam Rooms Countertop Material: None Plastic Laminate Solid Surf…" at bounding box center [373, 171] width 703 height 22
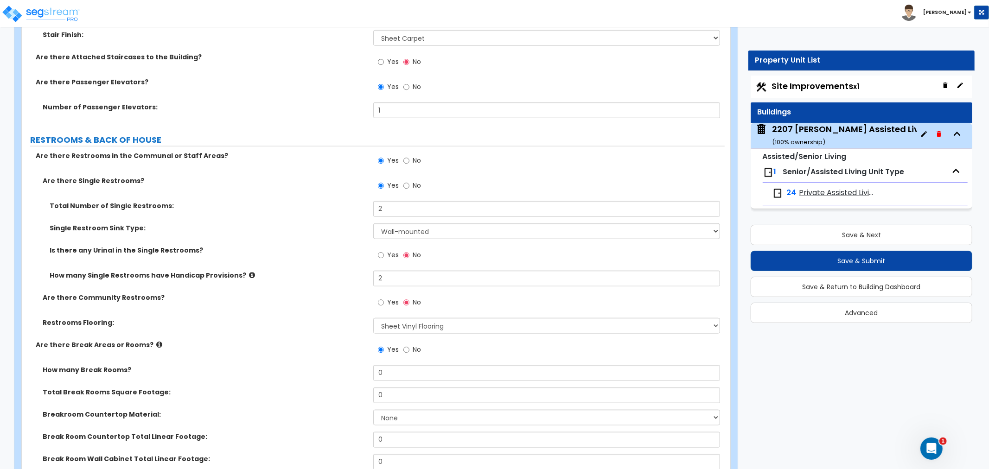
scroll to position [3659, 0]
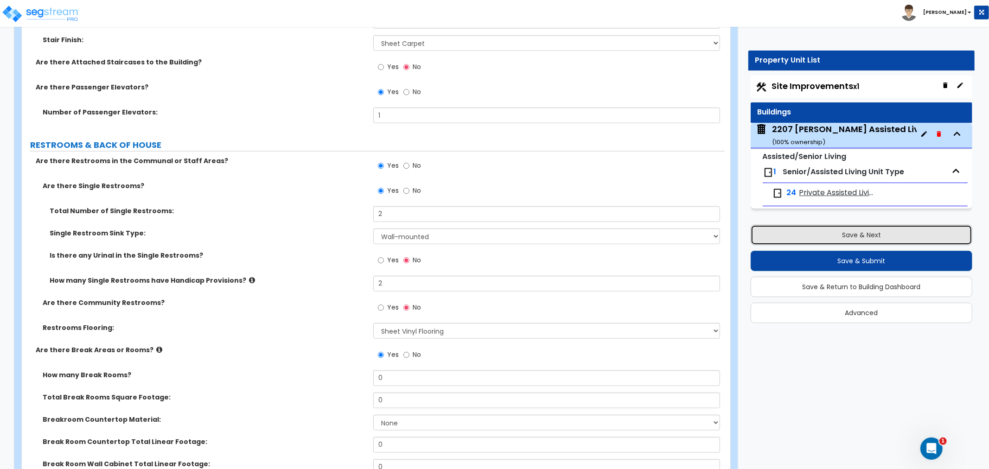
click at [827, 233] on button "Save & Next" at bounding box center [861, 235] width 222 height 20
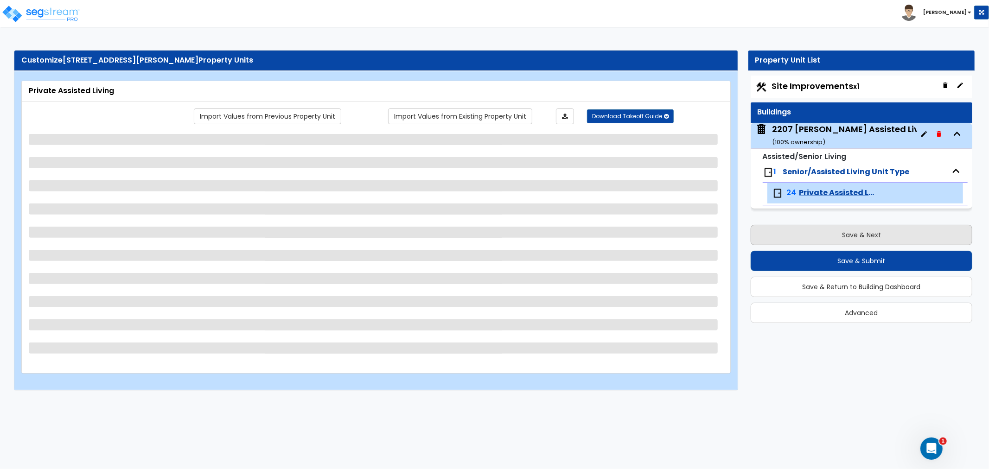
scroll to position [0, 0]
select select "1"
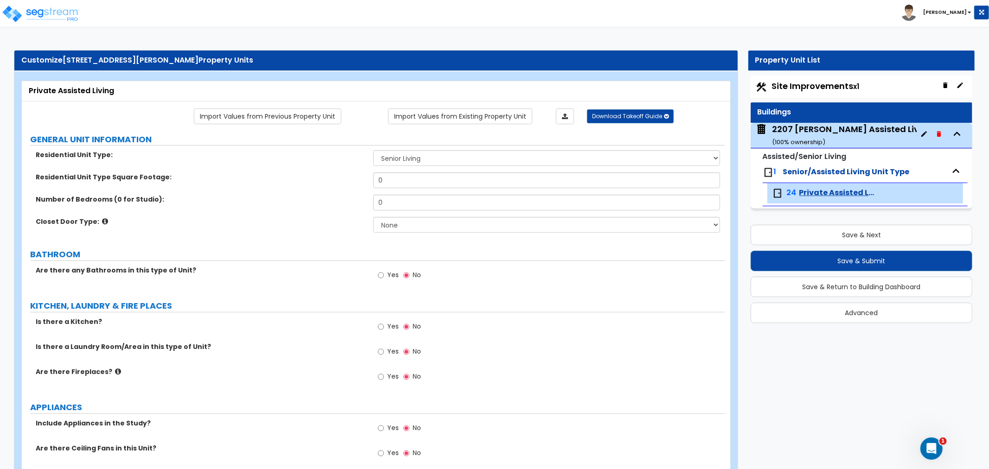
drag, startPoint x: 397, startPoint y: 170, endPoint x: 392, endPoint y: 176, distance: 8.2
click at [385, 173] on div "Residential Unit Type: Assisted Living Senior Living Residential Unit Type Squa…" at bounding box center [373, 194] width 689 height 89
drag, startPoint x: 396, startPoint y: 181, endPoint x: 350, endPoint y: 183, distance: 45.9
click at [350, 183] on div "Residential Unit Type Square Footage: 0" at bounding box center [373, 183] width 703 height 22
type input "632"
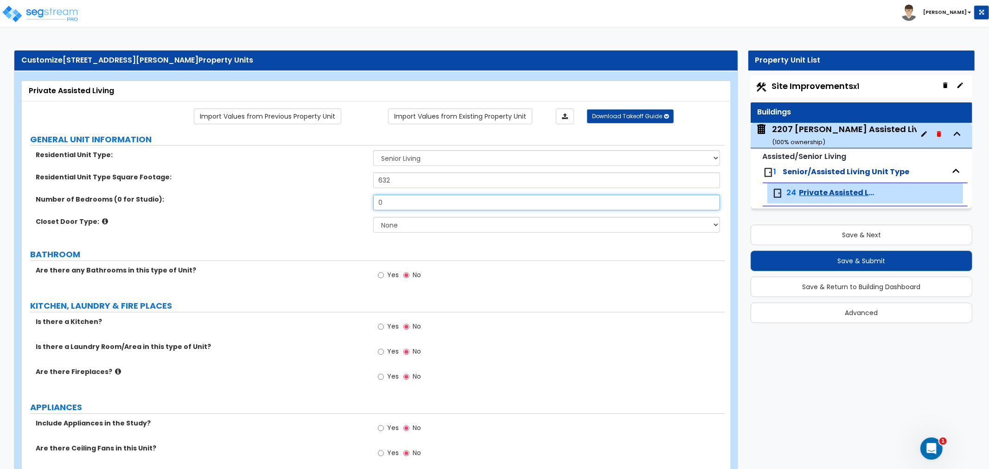
drag, startPoint x: 399, startPoint y: 198, endPoint x: 369, endPoint y: 202, distance: 29.9
click at [369, 202] on div "Number of Bedrooms (0 for Studio): 0" at bounding box center [373, 206] width 703 height 22
type input "1"
click at [335, 207] on div "Number of Bedrooms (0 for Studio): 1" at bounding box center [373, 206] width 703 height 22
click at [425, 219] on select "None Bi-fold Louvered Doors Bi-fold Panel Doors Sliding Doors Hinged Wood Door" at bounding box center [546, 225] width 347 height 16
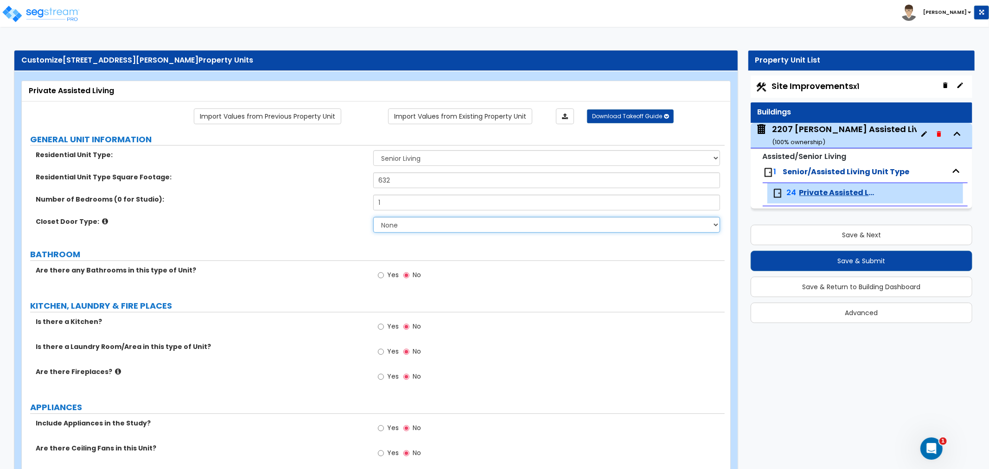
select select "2"
click at [373, 217] on select "None Bi-fold Louvered Doors Bi-fold Panel Doors Sliding Doors Hinged Wood Door" at bounding box center [546, 225] width 347 height 16
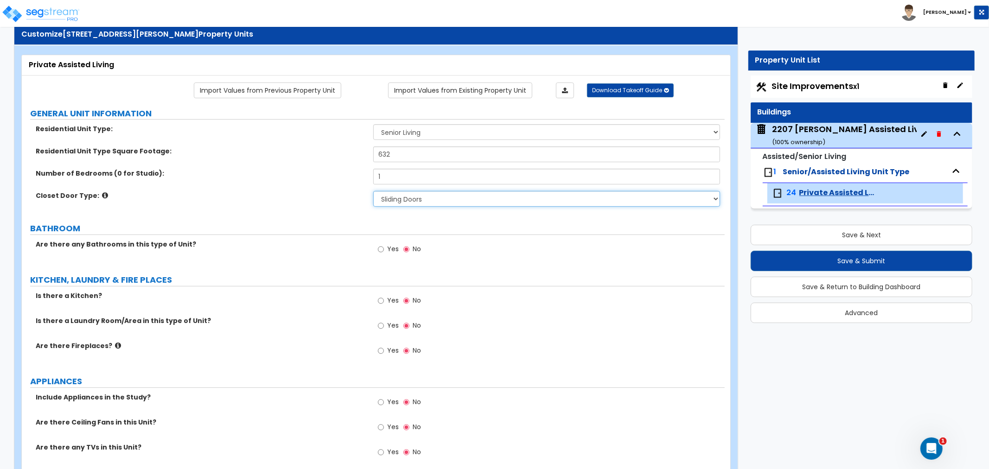
scroll to position [51, 0]
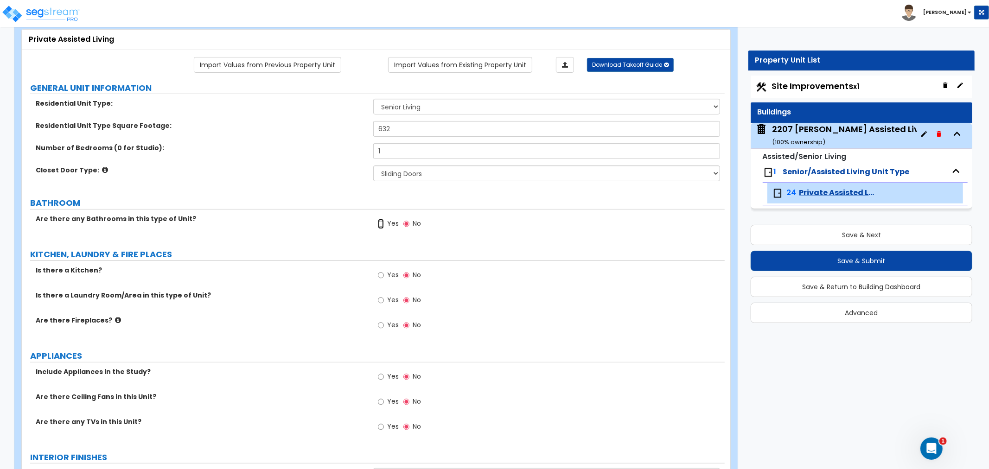
click at [380, 224] on input "Yes" at bounding box center [381, 224] width 6 height 10
radio input "true"
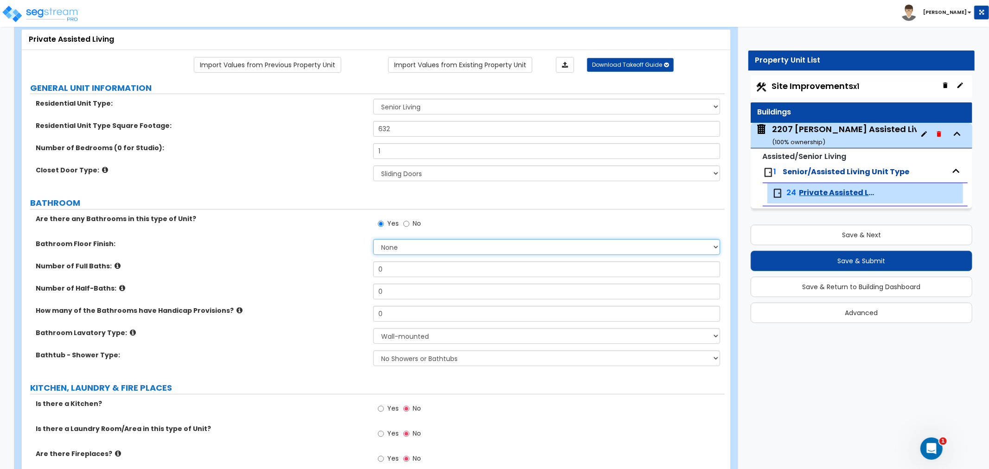
click at [405, 247] on select "None Tile Flooring Hardwood Flooring Resilient Laminate Flooring VCT Flooring S…" at bounding box center [546, 247] width 347 height 16
select select "5"
click at [373, 239] on select "None Tile Flooring Hardwood Flooring Resilient Laminate Flooring VCT Flooring S…" at bounding box center [546, 247] width 347 height 16
drag, startPoint x: 396, startPoint y: 264, endPoint x: 363, endPoint y: 267, distance: 34.0
click at [363, 267] on div "Number of Full Baths: 0" at bounding box center [373, 272] width 703 height 22
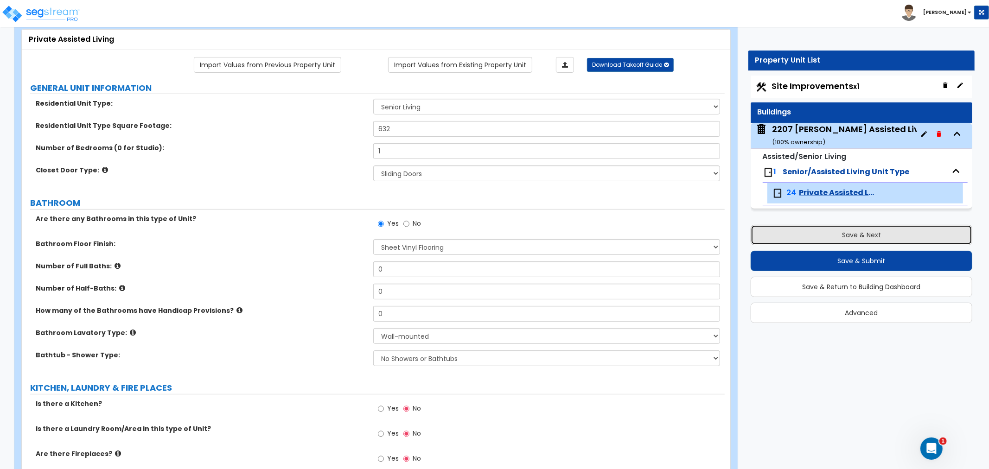
click at [868, 234] on button "Save & Next" at bounding box center [861, 235] width 222 height 20
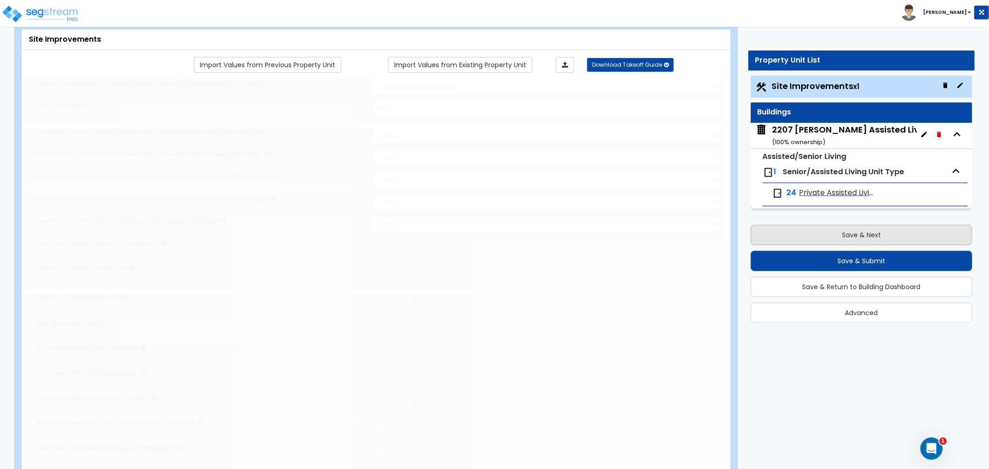
scroll to position [0, 0]
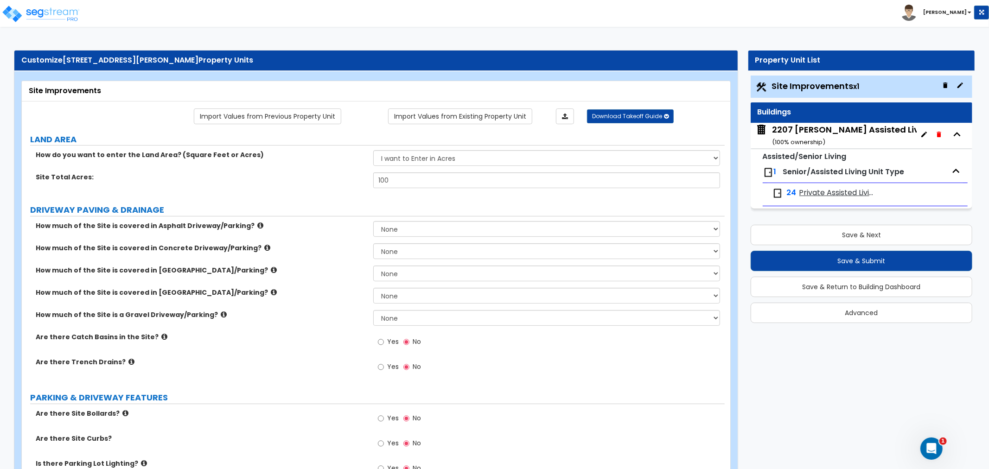
click at [813, 193] on span "Private Assisted Living" at bounding box center [836, 193] width 75 height 11
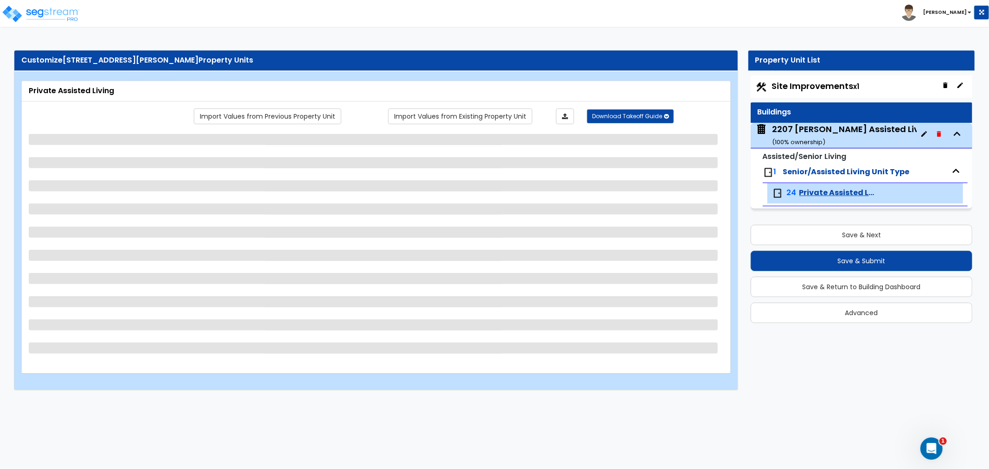
select select "1"
select select "2"
select select "5"
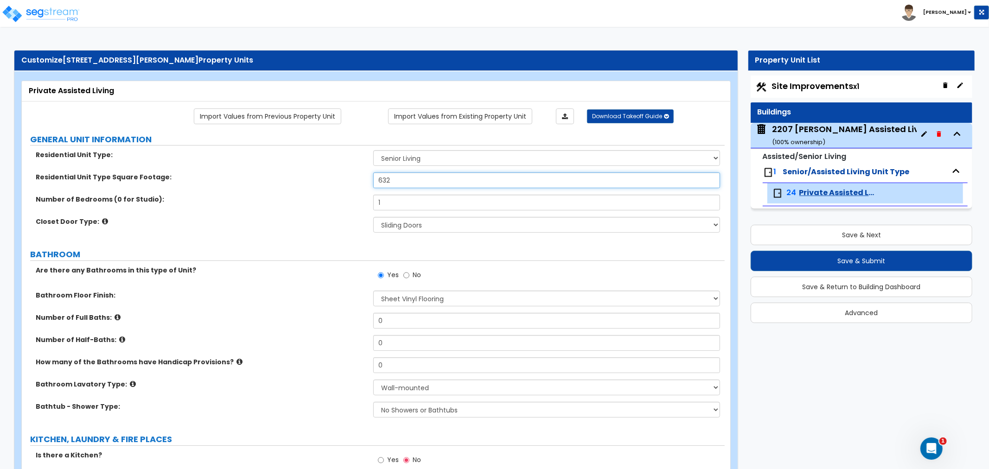
drag, startPoint x: 397, startPoint y: 179, endPoint x: 362, endPoint y: 179, distance: 35.2
click at [362, 179] on div "Residential Unit Type Square Footage: 632" at bounding box center [373, 183] width 703 height 22
type input "650"
click at [337, 188] on div "Residential Unit Type Square Footage: 650" at bounding box center [373, 183] width 703 height 22
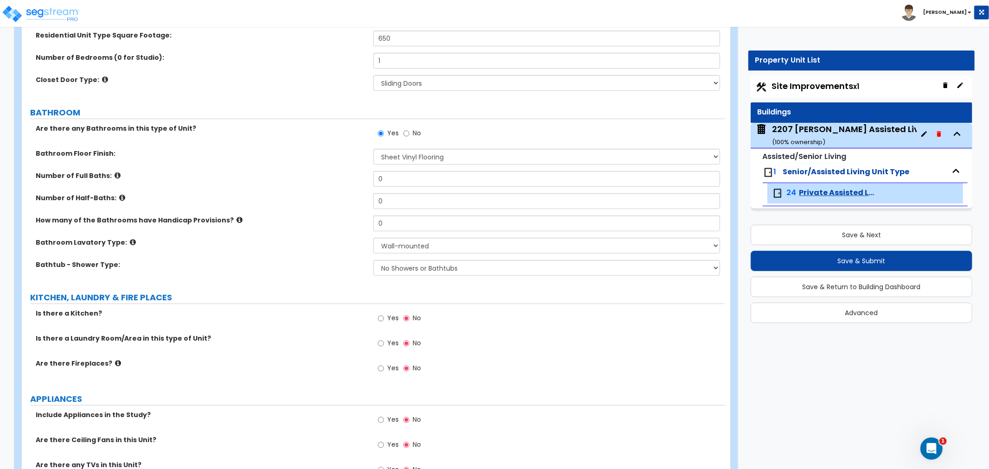
scroll to position [154, 0]
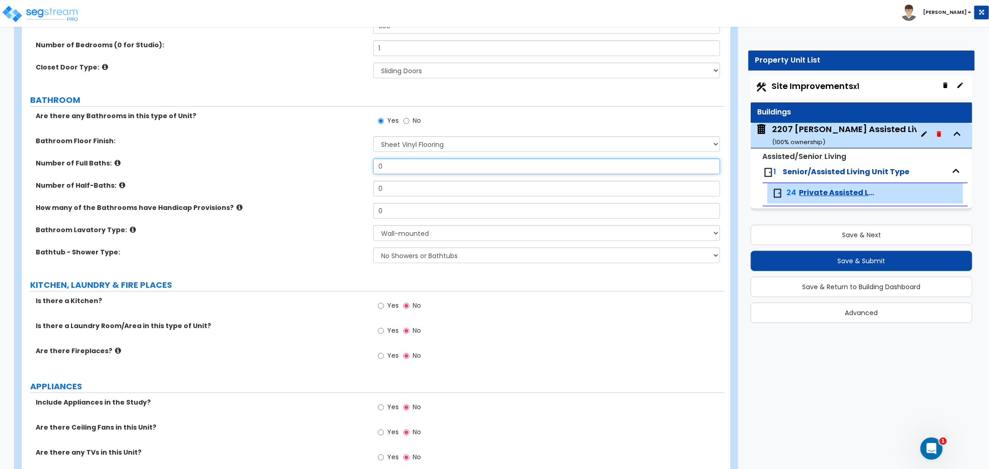
drag, startPoint x: 405, startPoint y: 168, endPoint x: 324, endPoint y: 173, distance: 80.4
click at [324, 173] on div "Number of Full Baths: 0" at bounding box center [373, 170] width 703 height 22
type input "1"
drag, startPoint x: 407, startPoint y: 188, endPoint x: 374, endPoint y: 192, distance: 33.2
click at [374, 192] on input "0" at bounding box center [546, 189] width 347 height 16
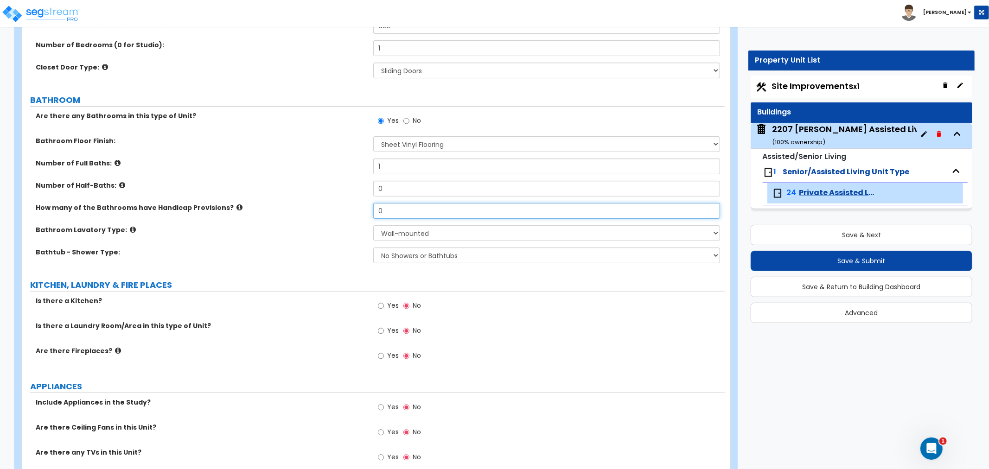
drag, startPoint x: 395, startPoint y: 211, endPoint x: 368, endPoint y: 216, distance: 27.8
click at [368, 216] on div "How many of the Bathrooms have Handicap Provisions? 0" at bounding box center [373, 214] width 703 height 22
type input "1"
click at [394, 234] on select "Wall-mounted Pedestal-mounted Vanity-mounted" at bounding box center [546, 233] width 347 height 16
select select "3"
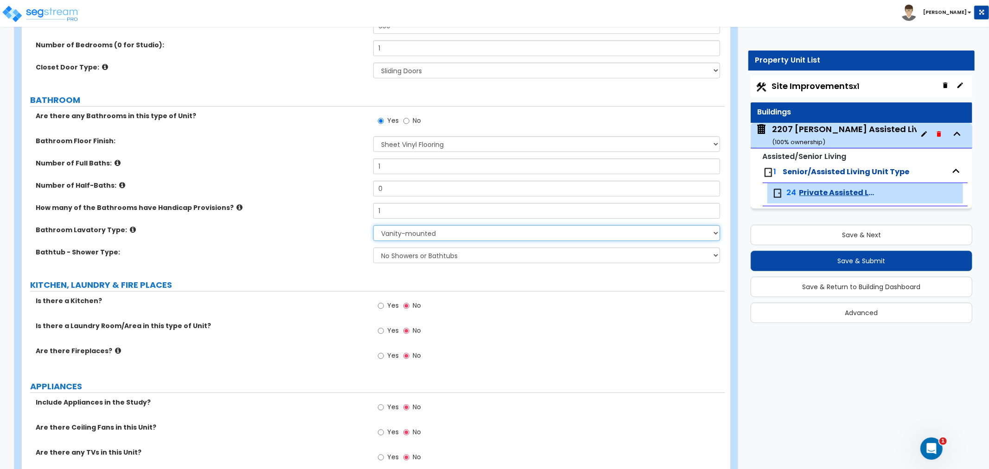
click at [373, 225] on select "Wall-mounted Pedestal-mounted Vanity-mounted" at bounding box center [546, 233] width 347 height 16
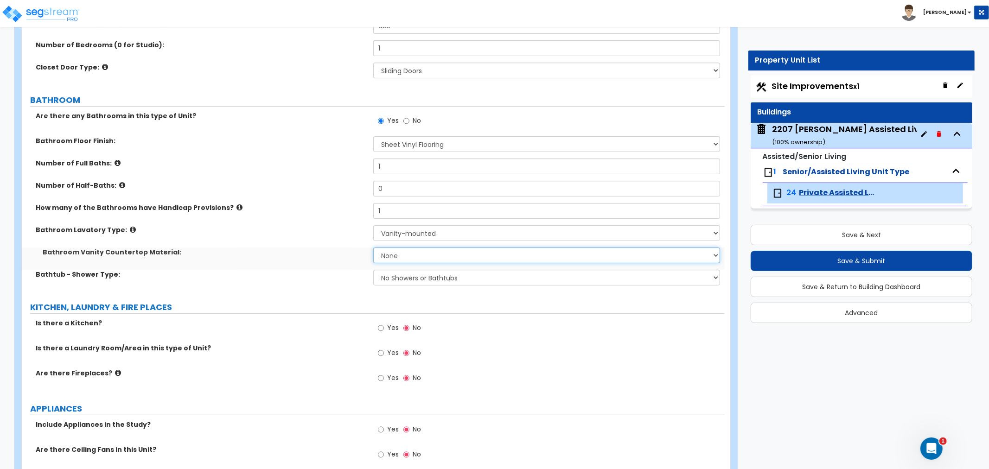
click at [402, 255] on select "None Plastic Laminate Solid Surface Stone Quartz Marble Tile Wood Stainless Ste…" at bounding box center [546, 256] width 347 height 16
select select "2"
click at [373, 248] on select "None Plastic Laminate Solid Surface Stone Quartz Marble Tile Wood Stainless Ste…" at bounding box center [546, 256] width 347 height 16
click at [411, 280] on select "No Showers or Bathtubs Shower Only Bathtub Only Shower-and-Bath Combo Dedicated…" at bounding box center [546, 278] width 347 height 16
select select "1"
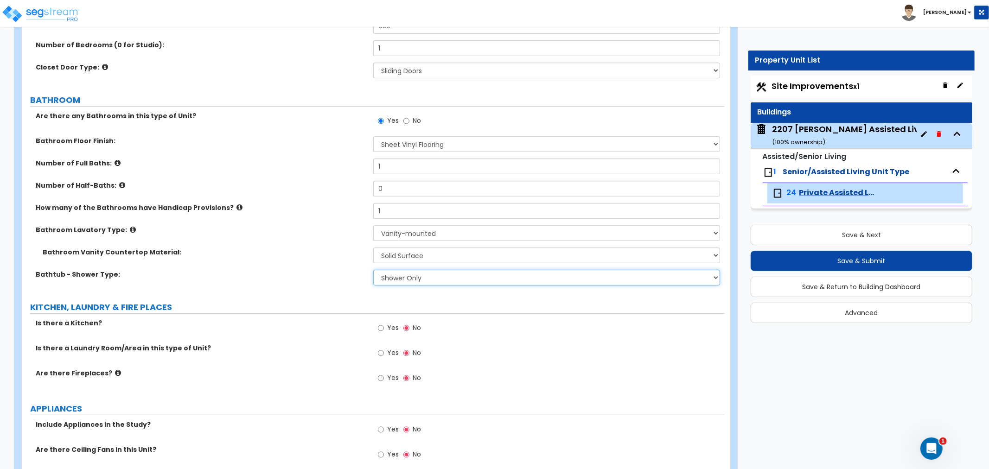
click at [373, 270] on select "No Showers or Bathtubs Shower Only Bathtub Only Shower-and-Bath Combo Dedicated…" at bounding box center [546, 278] width 347 height 16
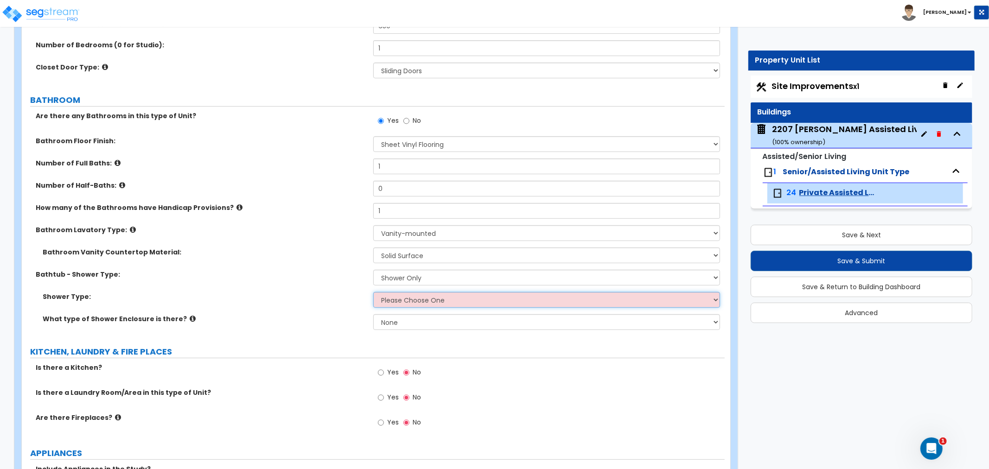
click at [407, 300] on select "Please Choose One Pre-Fabricated Shower Stalls Custom Finish Walk-in Showers" at bounding box center [546, 300] width 347 height 16
select select "2"
click at [373, 292] on select "Please Choose One Pre-Fabricated Shower Stalls Custom Finish Walk-in Showers" at bounding box center [546, 300] width 347 height 16
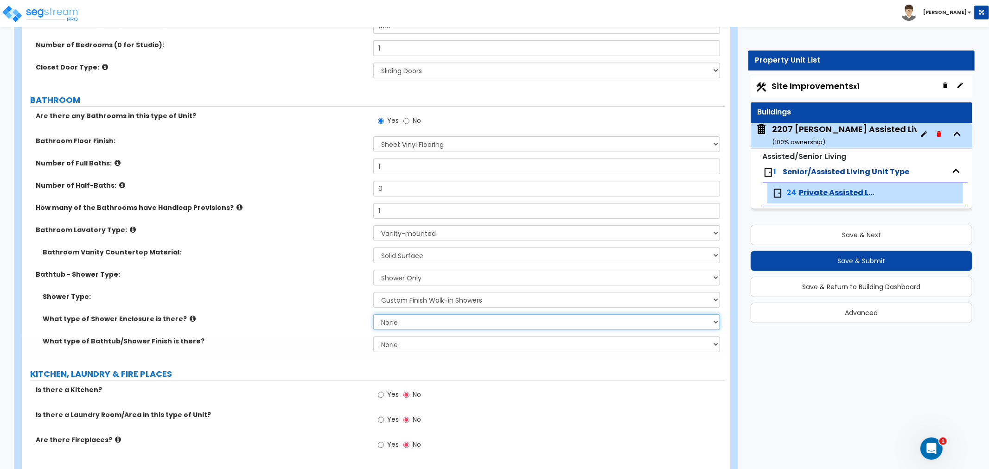
click at [420, 322] on select "None Curtain & Rod Glass Sliding Doors Glass Hinged Doors" at bounding box center [546, 322] width 347 height 16
select select "1"
click at [373, 314] on select "None Curtain & Rod Glass Sliding Doors Glass Hinged Doors" at bounding box center [546, 322] width 347 height 16
click at [397, 342] on select "None Plastic Tile Stone" at bounding box center [546, 345] width 347 height 16
select select "1"
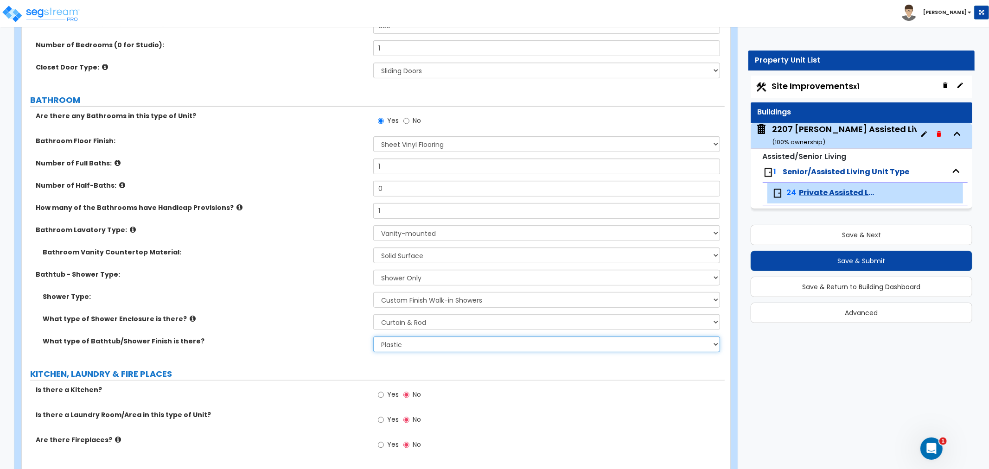
click at [373, 337] on select "None Plastic Tile Stone" at bounding box center [546, 345] width 347 height 16
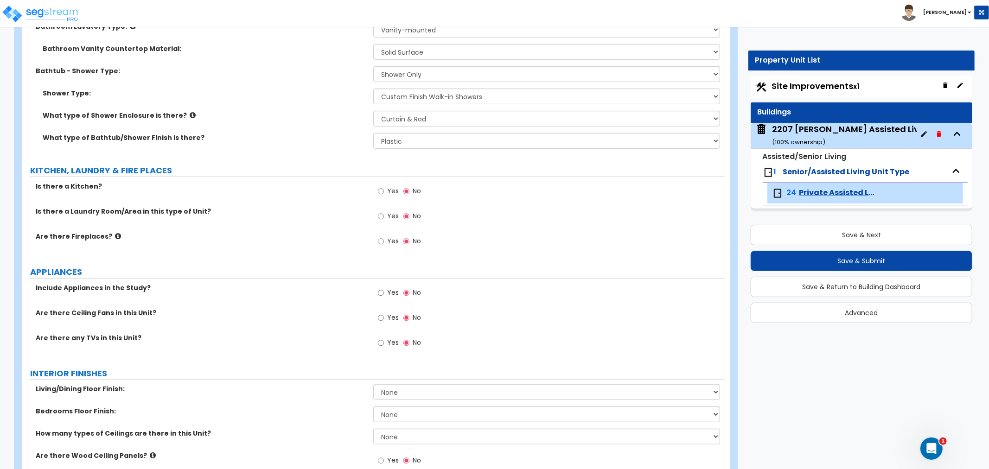
scroll to position [360, 0]
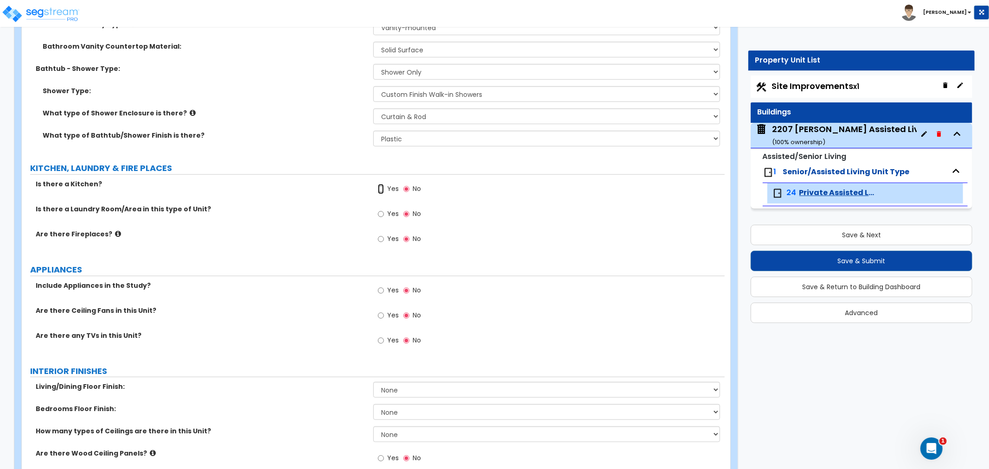
click at [382, 187] on input "Yes" at bounding box center [381, 189] width 6 height 10
radio input "true"
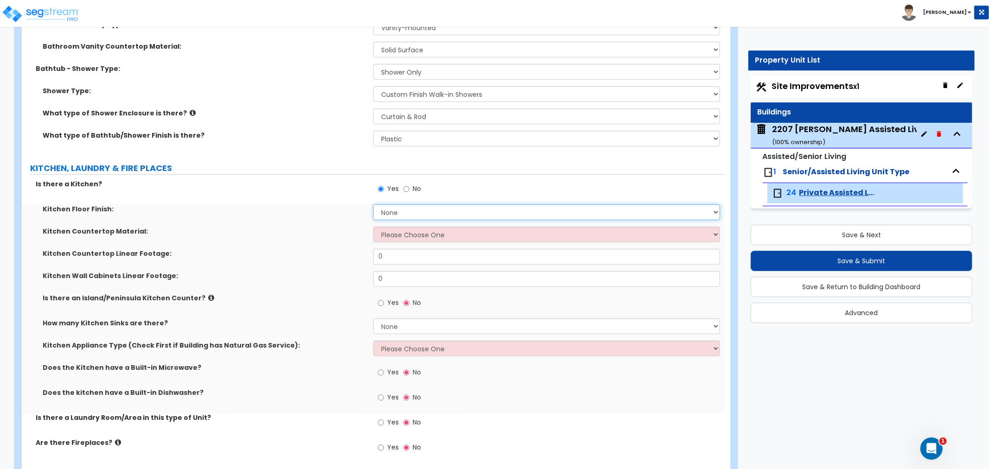
click at [396, 211] on select "None Tile Flooring Hardwood Flooring Resilient Laminate Flooring VCT Flooring S…" at bounding box center [546, 212] width 347 height 16
select select "7"
click at [373, 204] on select "None Tile Flooring Hardwood Flooring Resilient Laminate Flooring VCT Flooring S…" at bounding box center [546, 212] width 347 height 16
click at [414, 229] on select "Please Choose One Plastic Laminate Solid Surface Stone Quartz Marble Tile Wood …" at bounding box center [546, 235] width 347 height 16
select select "2"
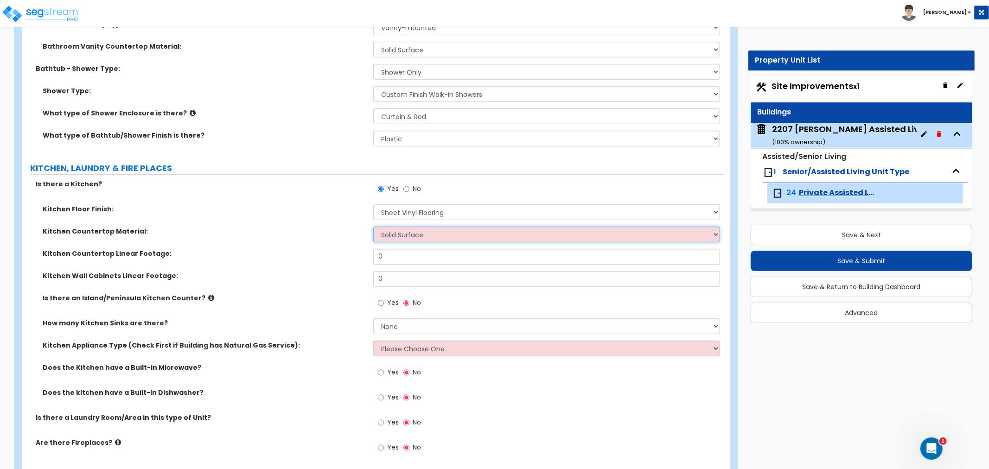
click at [373, 227] on select "Please Choose One Plastic Laminate Solid Surface Stone Quartz Marble Tile Wood …" at bounding box center [546, 235] width 347 height 16
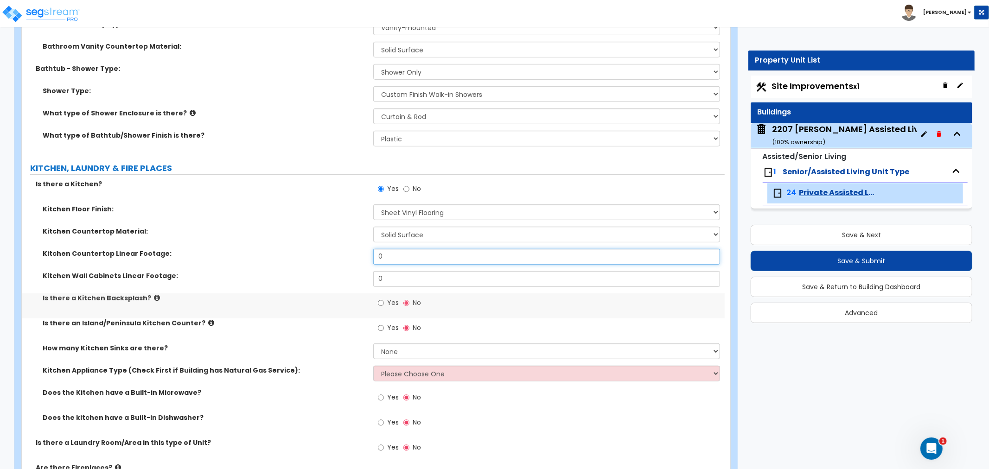
drag, startPoint x: 395, startPoint y: 257, endPoint x: 344, endPoint y: 257, distance: 51.5
click at [344, 257] on div "Kitchen Countertop Linear Footage: 0" at bounding box center [373, 260] width 703 height 22
type input "7.5"
drag, startPoint x: 399, startPoint y: 277, endPoint x: 335, endPoint y: 276, distance: 64.0
click at [335, 276] on div "Kitchen Wall Cabinets Linear Footage: 0" at bounding box center [373, 282] width 703 height 22
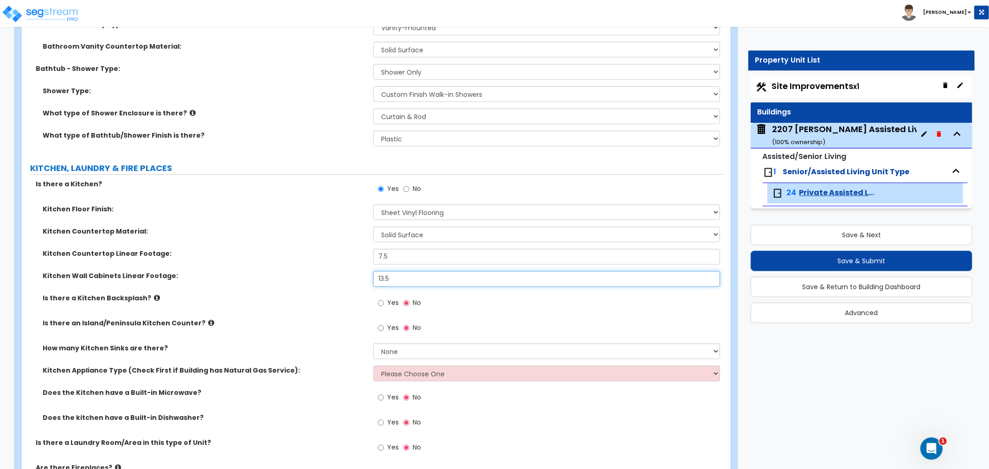
type input "13.5"
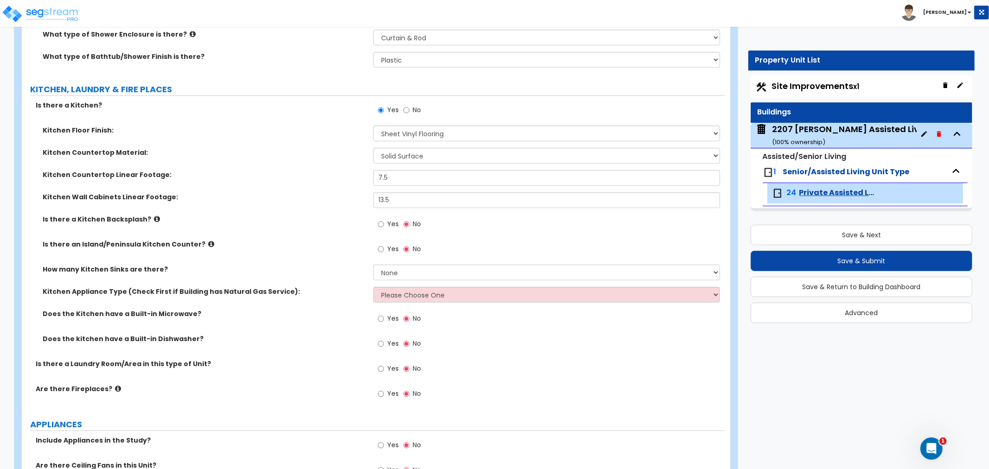
scroll to position [464, 0]
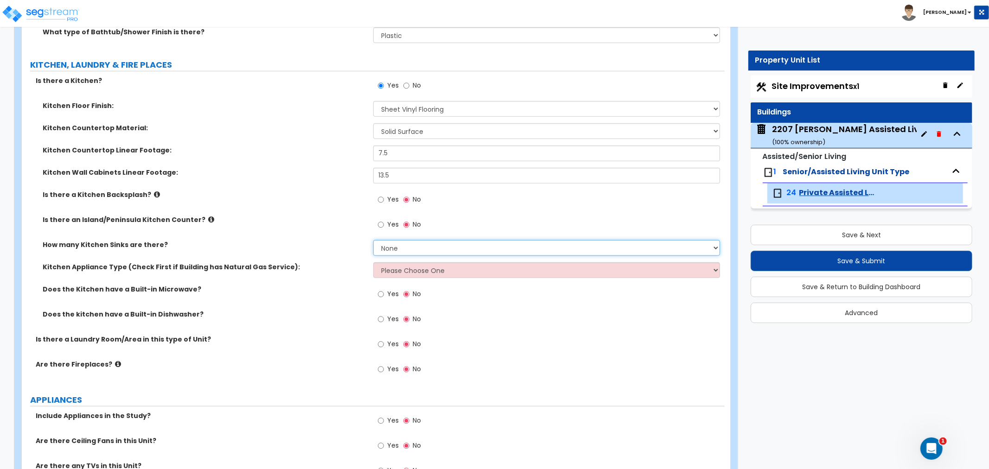
click at [441, 249] on select "None 1 2 3" at bounding box center [546, 248] width 347 height 16
select select "1"
click at [373, 240] on select "None 1 2 3" at bounding box center [546, 248] width 347 height 16
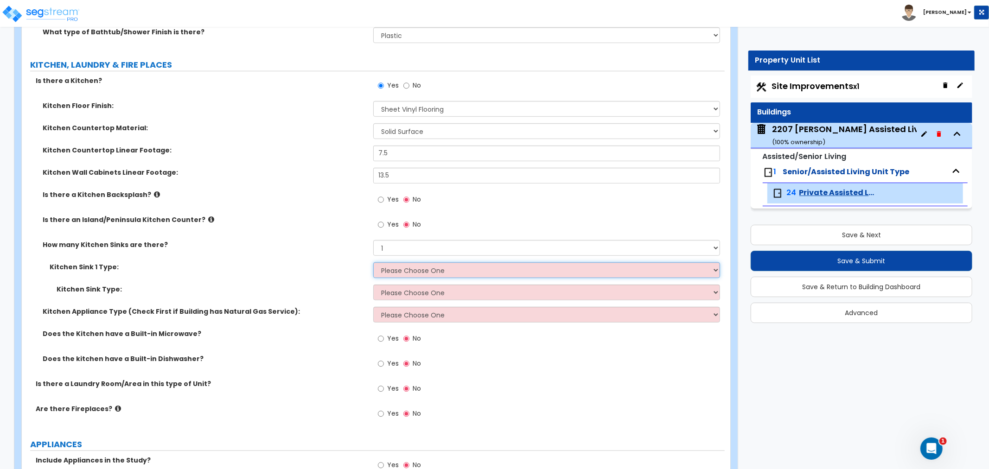
click at [419, 273] on select "Please Choose One Stainless Steel Porcelain Enamel Cast Iron Granite Composite" at bounding box center [546, 270] width 347 height 16
select select "1"
click at [373, 262] on select "Please Choose One Stainless Steel Porcelain Enamel Cast Iron Granite Composite" at bounding box center [546, 270] width 347 height 16
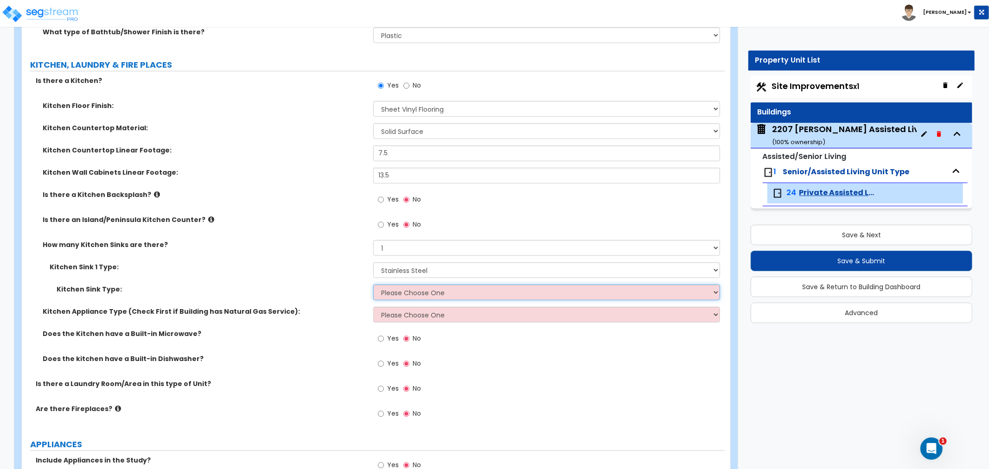
click at [413, 286] on select "Please Choose One Single Sink Double Sink" at bounding box center [546, 293] width 347 height 16
select select "1"
click at [373, 285] on select "Please Choose One Single Sink Double Sink" at bounding box center [546, 293] width 347 height 16
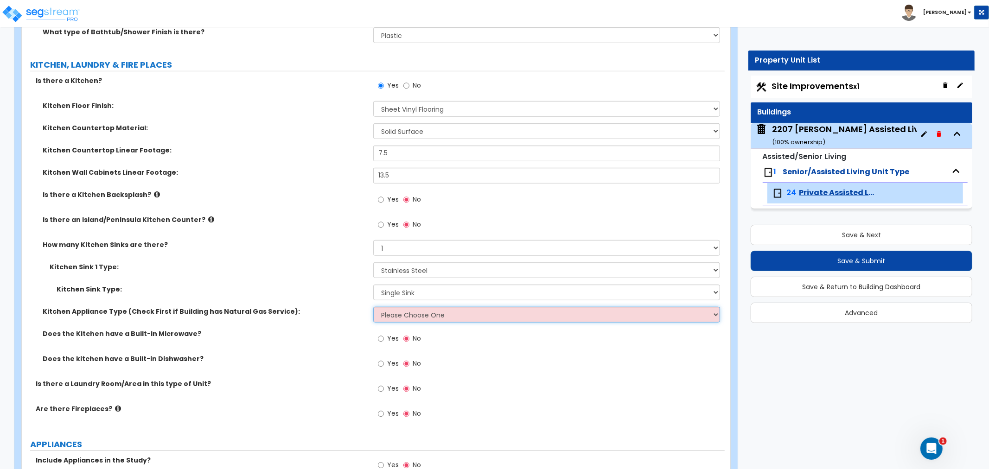
click at [410, 313] on select "Please Choose One Gas Electric" at bounding box center [546, 315] width 347 height 16
select select "2"
click at [373, 307] on select "Please Choose One Gas Electric" at bounding box center [546, 315] width 347 height 16
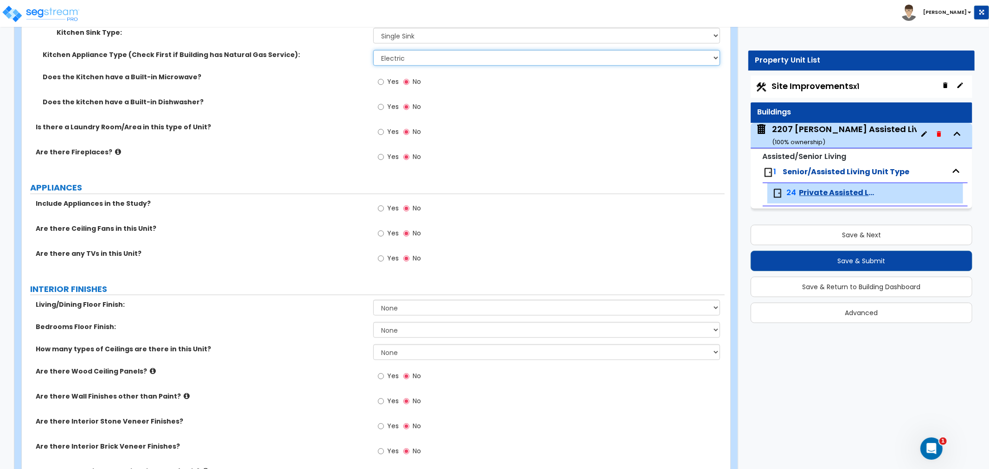
scroll to position [721, 0]
click at [381, 206] on input "Yes" at bounding box center [381, 208] width 6 height 10
radio input "true"
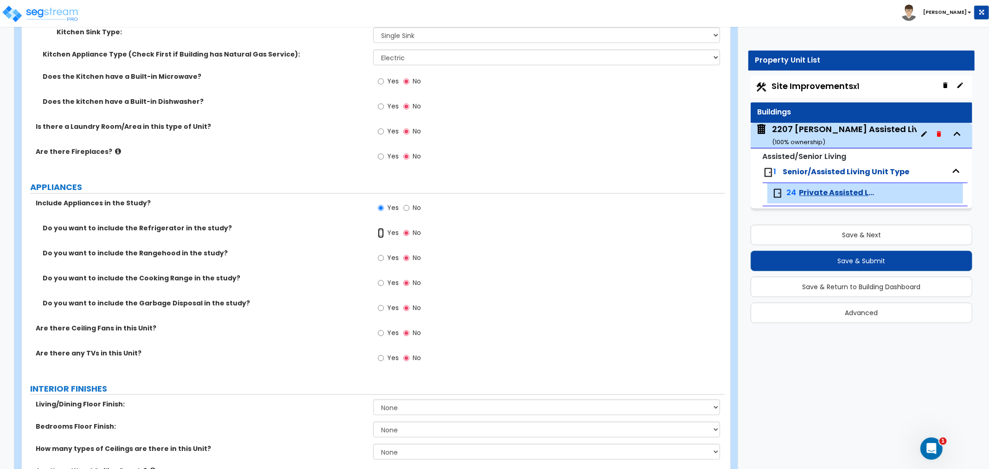
click at [379, 231] on input "Yes" at bounding box center [381, 233] width 6 height 10
radio input "true"
click at [382, 257] on input "Yes" at bounding box center [381, 258] width 6 height 10
radio input "true"
click at [380, 281] on input "Yes" at bounding box center [381, 283] width 6 height 10
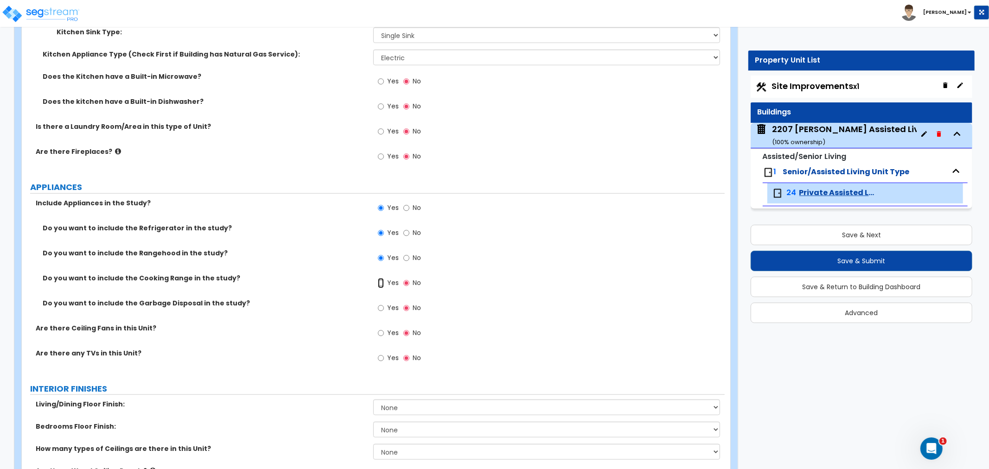
radio input "true"
click at [383, 308] on input "Yes" at bounding box center [381, 308] width 6 height 10
radio input "true"
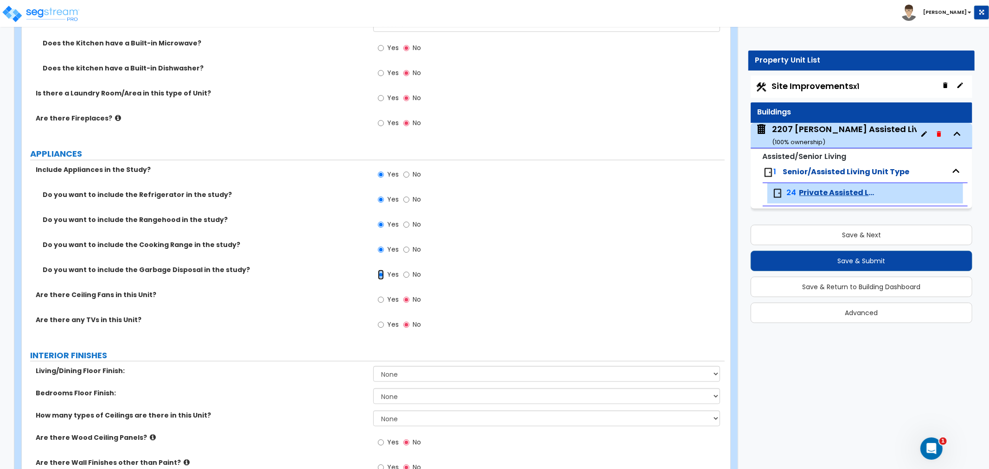
scroll to position [772, 0]
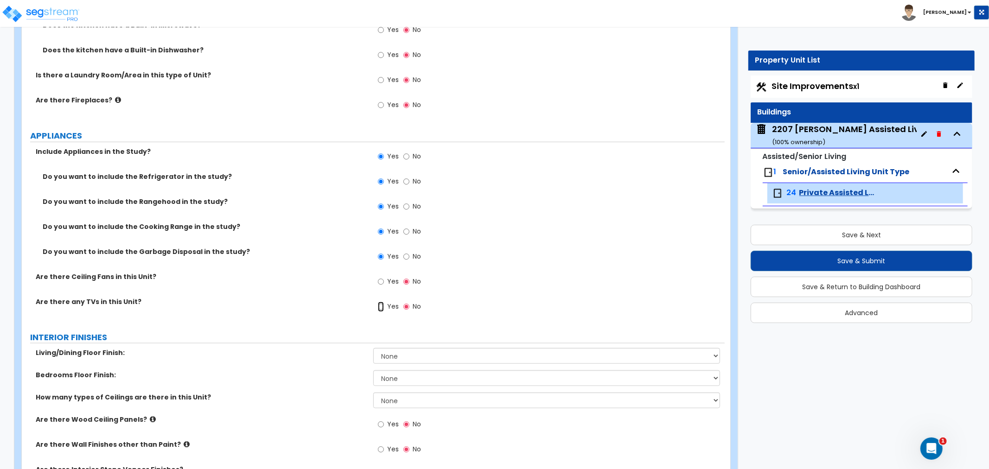
click at [379, 307] on input "Yes" at bounding box center [381, 307] width 6 height 10
radio input "true"
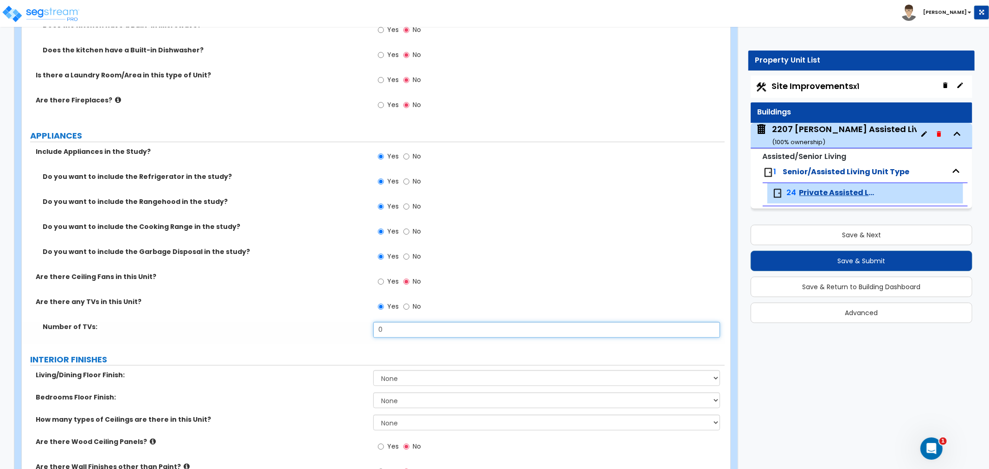
drag, startPoint x: 368, startPoint y: 330, endPoint x: 357, endPoint y: 332, distance: 10.8
click at [357, 332] on div "Number of TVs: 0" at bounding box center [373, 333] width 703 height 22
type input "2"
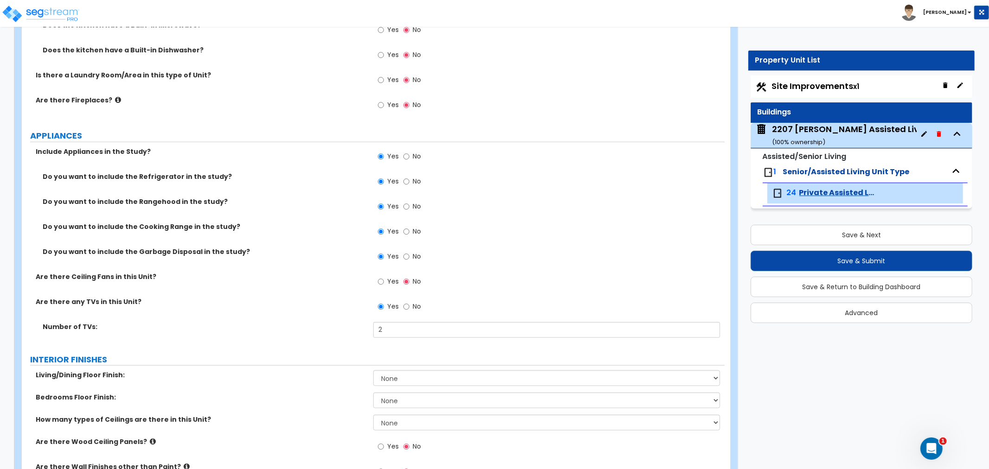
click at [314, 326] on label "Number of TVs:" at bounding box center [205, 326] width 324 height 9
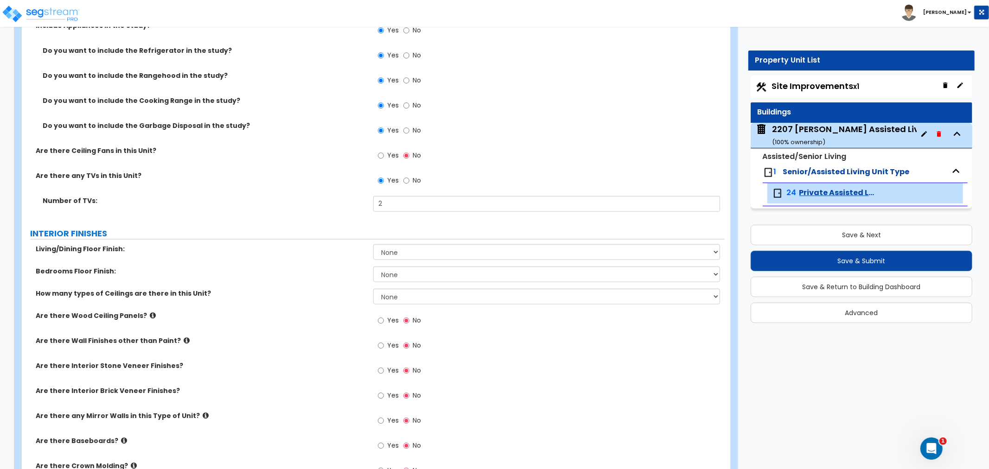
scroll to position [927, 0]
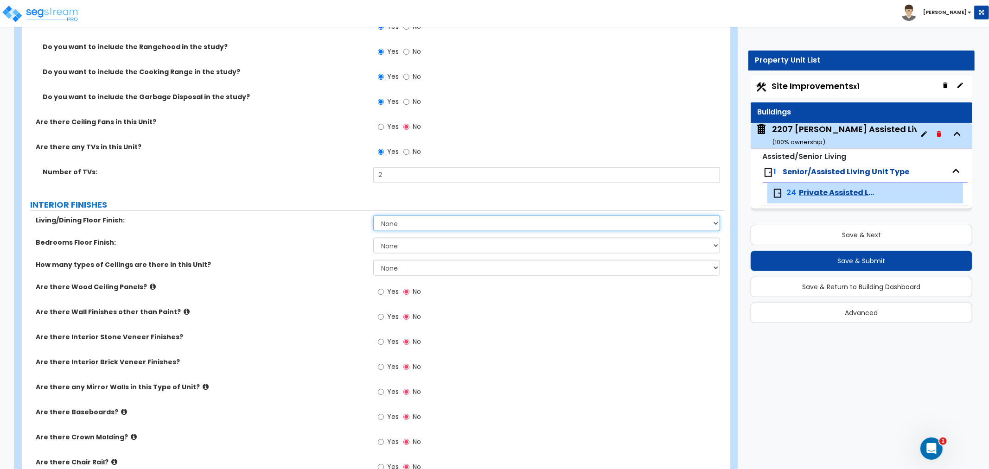
click at [423, 223] on select "None Tile Flooring Hardwood Flooring Resilient Laminate Flooring VCT Flooring S…" at bounding box center [546, 224] width 347 height 16
select select "5"
click at [373, 216] on select "None Tile Flooring Hardwood Flooring Resilient Laminate Flooring VCT Flooring S…" at bounding box center [546, 224] width 347 height 16
click at [402, 246] on select "None Tile Flooring Hardwood Flooring Resilient Laminate Flooring VCT Flooring S…" at bounding box center [546, 246] width 347 height 16
select select "5"
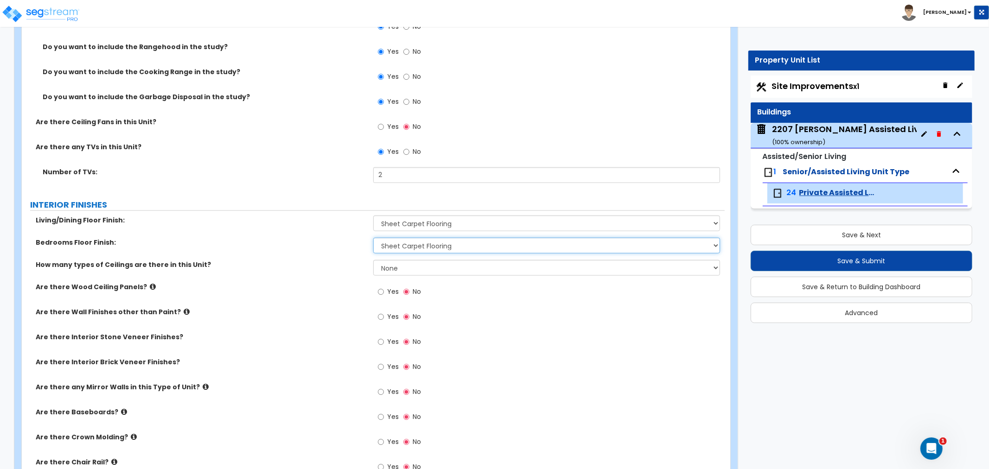
click at [373, 238] on select "None Tile Flooring Hardwood Flooring Resilient Laminate Flooring VCT Flooring S…" at bounding box center [546, 246] width 347 height 16
click at [410, 266] on select "None 1 2 3" at bounding box center [546, 268] width 347 height 16
select select "2"
click at [373, 260] on select "None 1 2 3" at bounding box center [546, 268] width 347 height 16
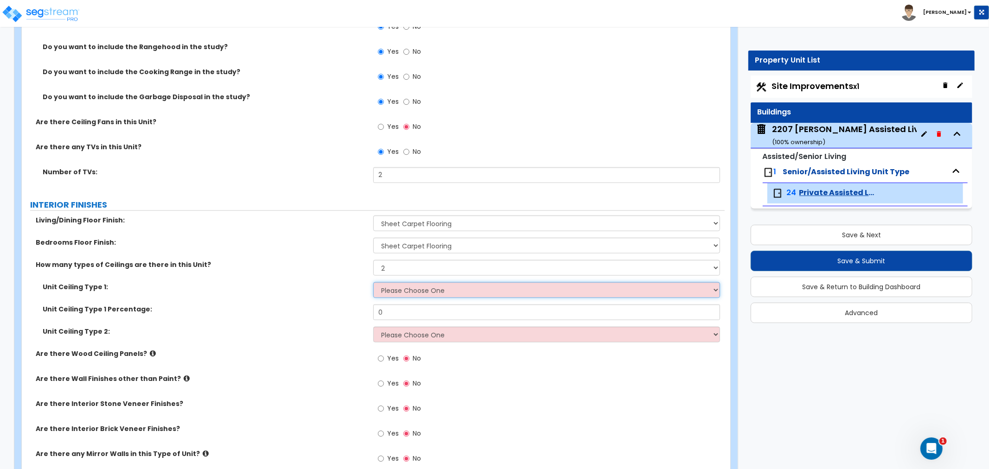
click at [399, 288] on select "Please Choose One Drop Ceiling Drywall Ceiling Open Ceiling" at bounding box center [546, 290] width 347 height 16
select select "1"
click at [373, 282] on select "Please Choose One Drop Ceiling Drywall Ceiling Open Ceiling" at bounding box center [546, 290] width 347 height 16
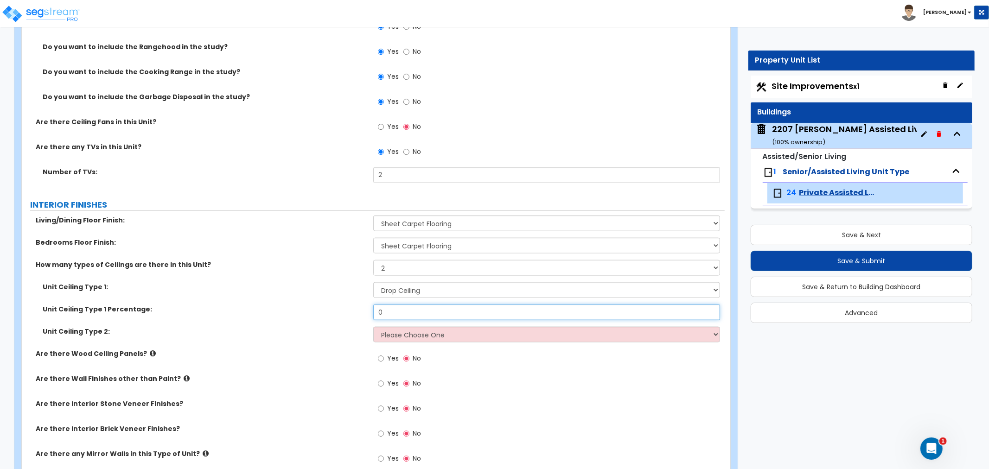
drag, startPoint x: 398, startPoint y: 311, endPoint x: 364, endPoint y: 311, distance: 33.4
click at [364, 311] on div "Unit Ceiling Type 1 Percentage: 0" at bounding box center [373, 316] width 703 height 22
type input "10"
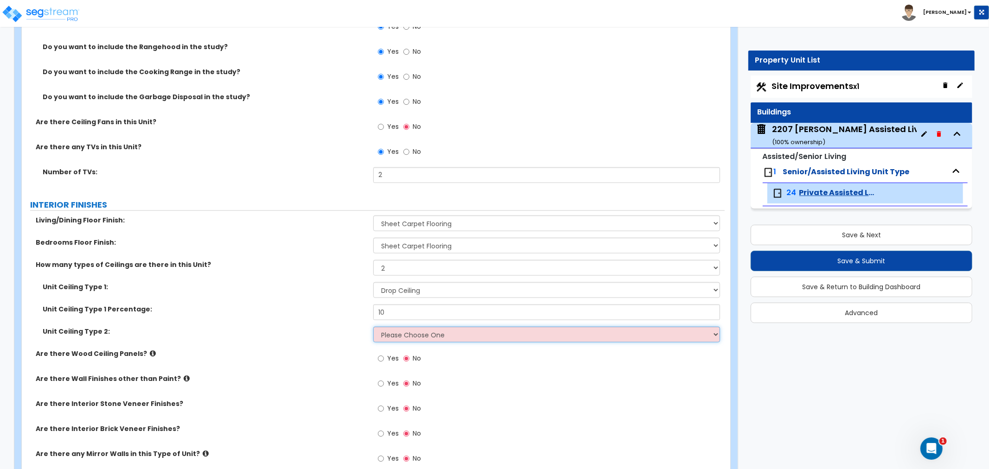
click at [400, 332] on select "Please Choose One Drop Ceiling Drywall Ceiling Open Ceiling" at bounding box center [546, 335] width 347 height 16
select select "2"
click at [373, 327] on select "Please Choose One Drop Ceiling Drywall Ceiling Open Ceiling" at bounding box center [546, 335] width 347 height 16
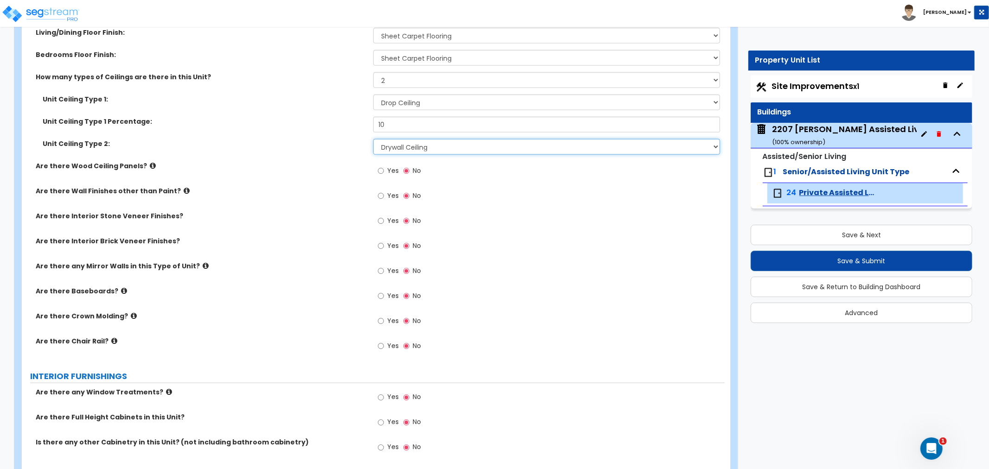
scroll to position [1133, 0]
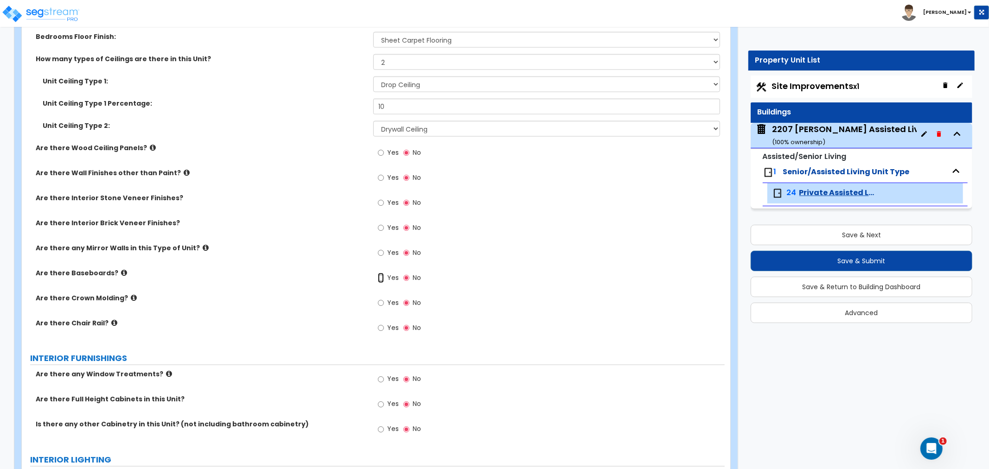
click at [381, 280] on input "Yes" at bounding box center [381, 278] width 6 height 10
radio input "true"
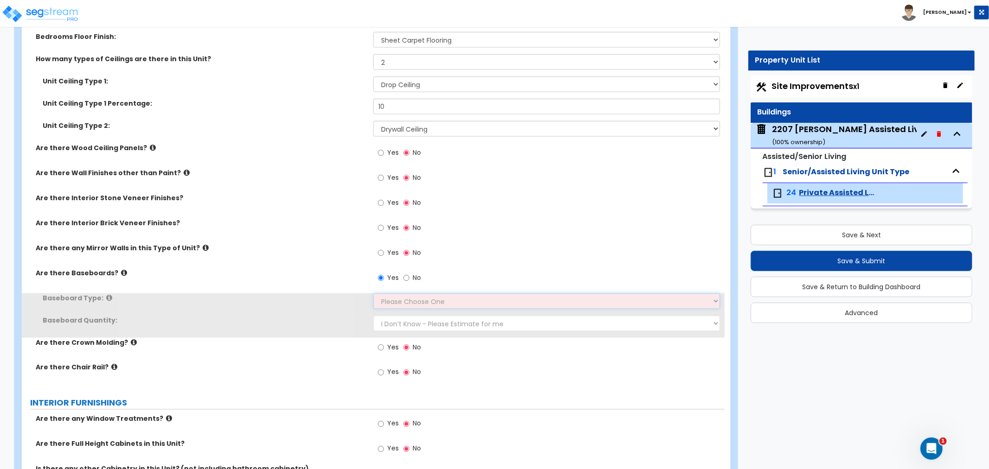
click at [401, 304] on select "Please Choose One Wood Vinyl Carpet Tile" at bounding box center [546, 301] width 347 height 16
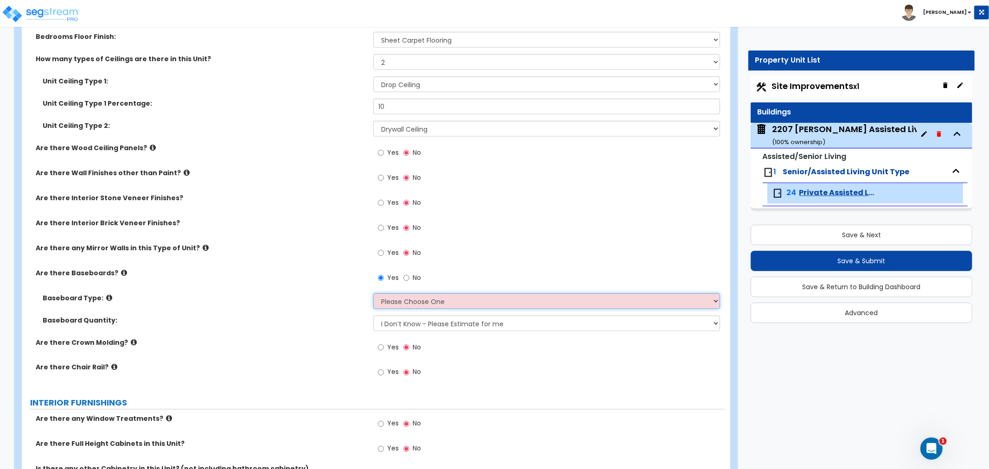
select select "2"
click at [373, 293] on select "Please Choose One Wood Vinyl Carpet Tile" at bounding box center [546, 301] width 347 height 16
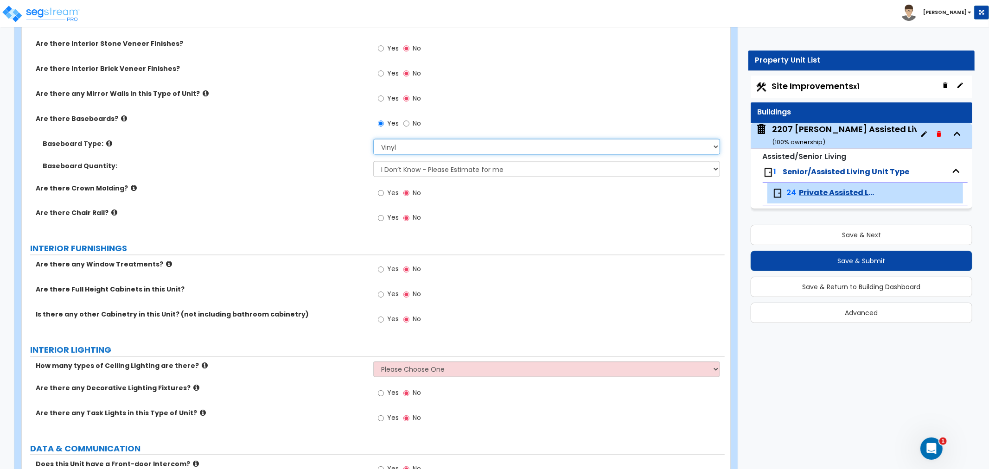
scroll to position [1339, 0]
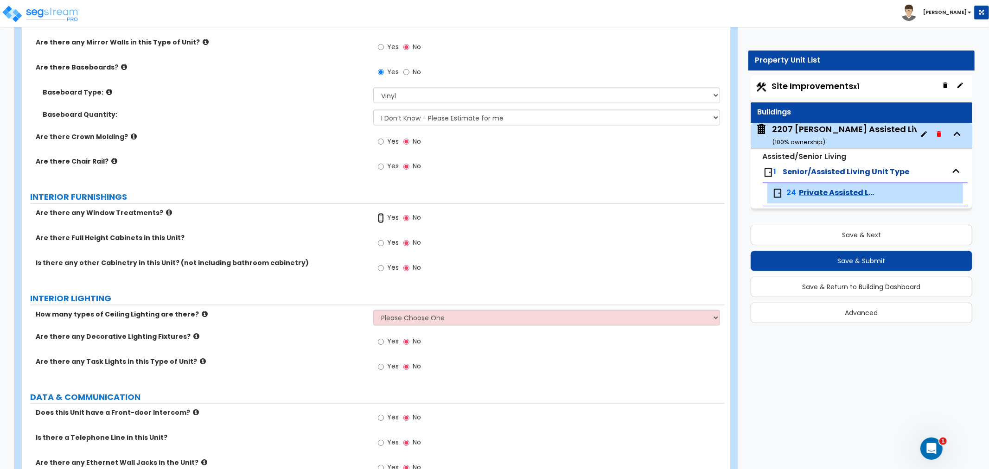
click at [381, 216] on input "Yes" at bounding box center [381, 218] width 6 height 10
radio input "true"
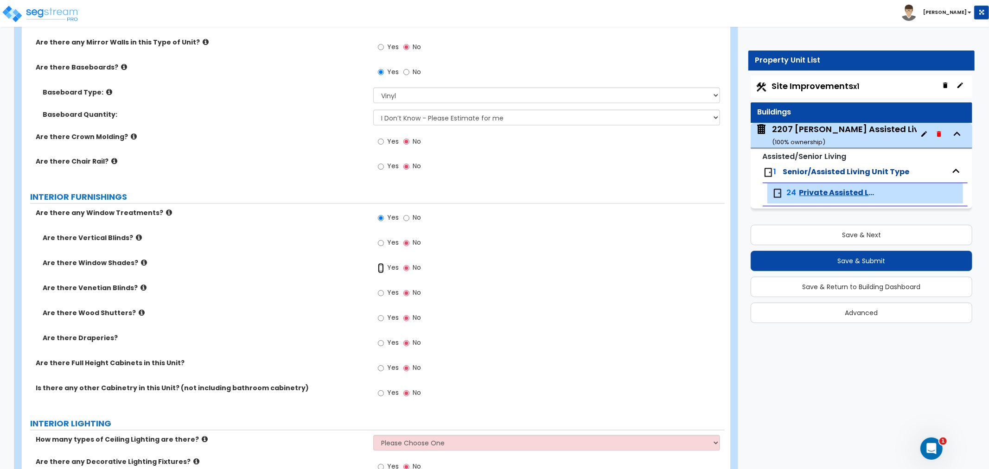
drag, startPoint x: 381, startPoint y: 267, endPoint x: 394, endPoint y: 279, distance: 18.1
click at [381, 267] on input "Yes" at bounding box center [381, 268] width 6 height 10
radio input "true"
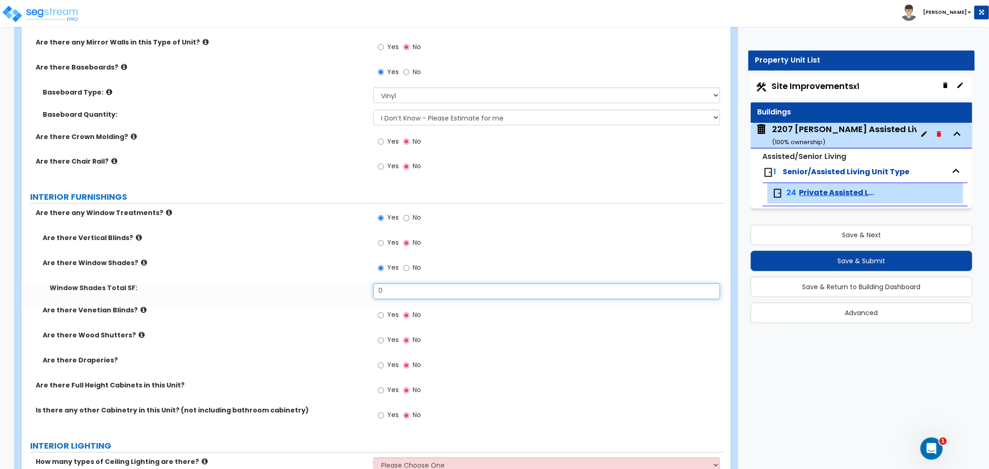
drag, startPoint x: 404, startPoint y: 293, endPoint x: 330, endPoint y: 291, distance: 74.2
click at [330, 291] on div "Window Shades Total SF: 0" at bounding box center [373, 295] width 703 height 22
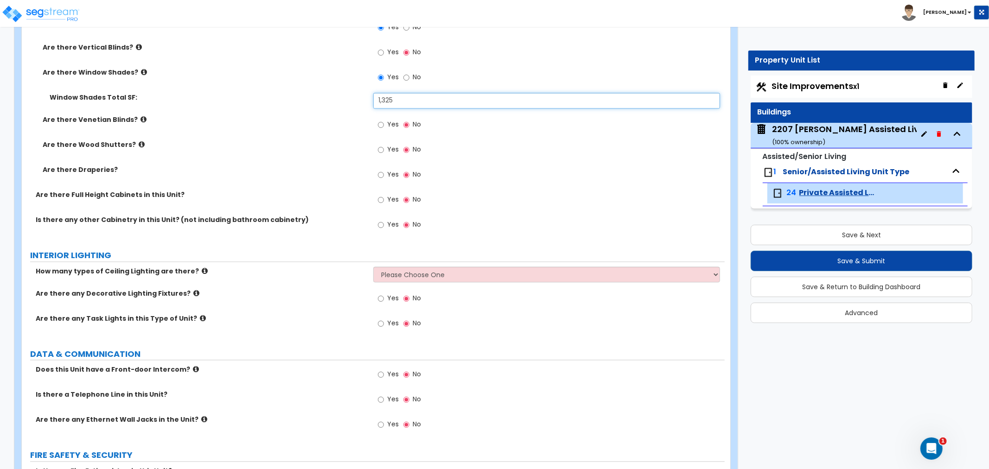
scroll to position [1545, 0]
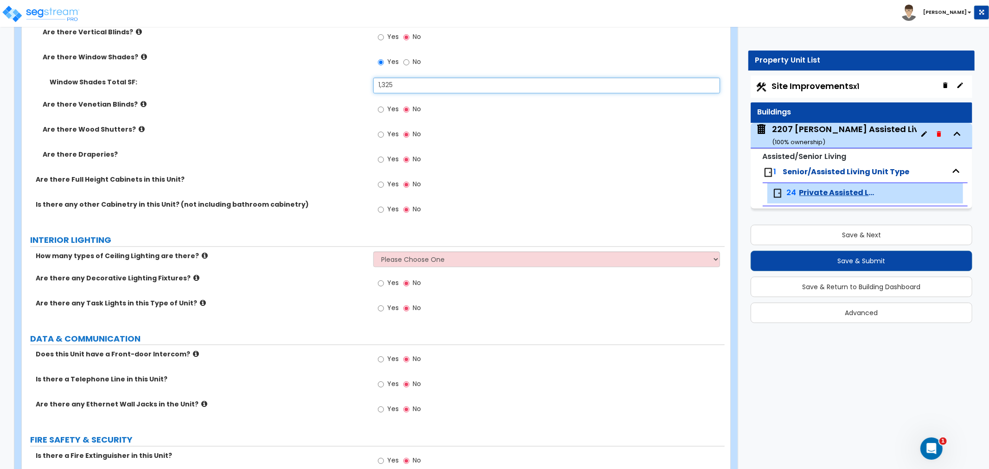
type input "1,325"
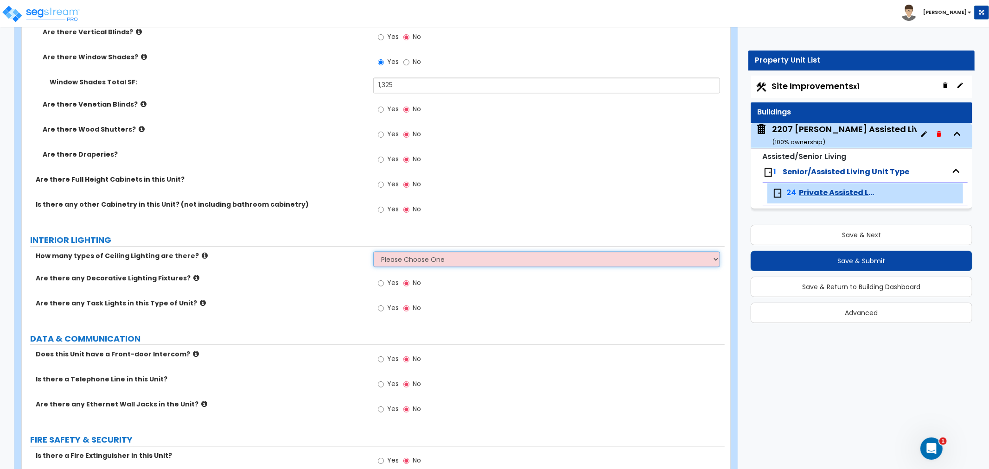
click at [414, 258] on select "Please Choose One 1 2 3" at bounding box center [546, 259] width 347 height 16
select select "2"
click at [373, 251] on select "Please Choose One 1 2 3" at bounding box center [546, 259] width 347 height 16
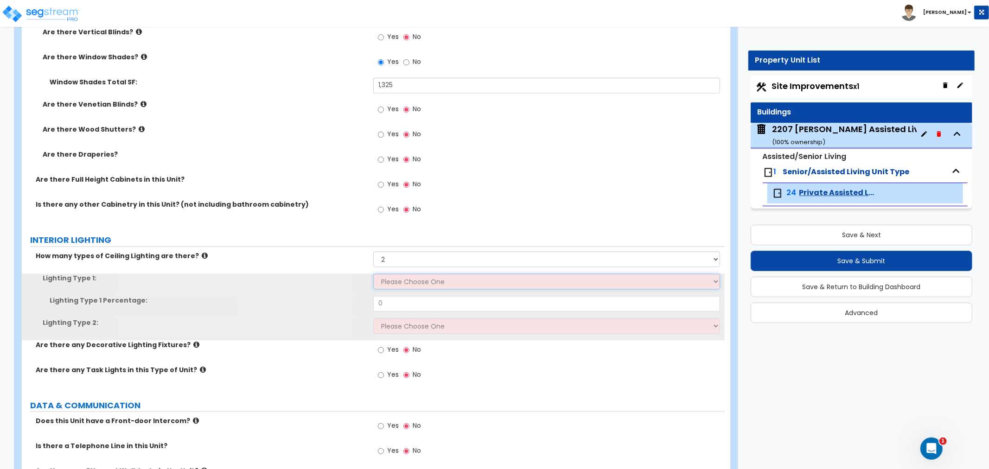
drag, startPoint x: 400, startPoint y: 300, endPoint x: 399, endPoint y: 283, distance: 17.2
click at [399, 283] on select "Please Choose One LED Surface-Mounted LED Recessed Fluorescent Surface-Mounted …" at bounding box center [546, 281] width 347 height 16
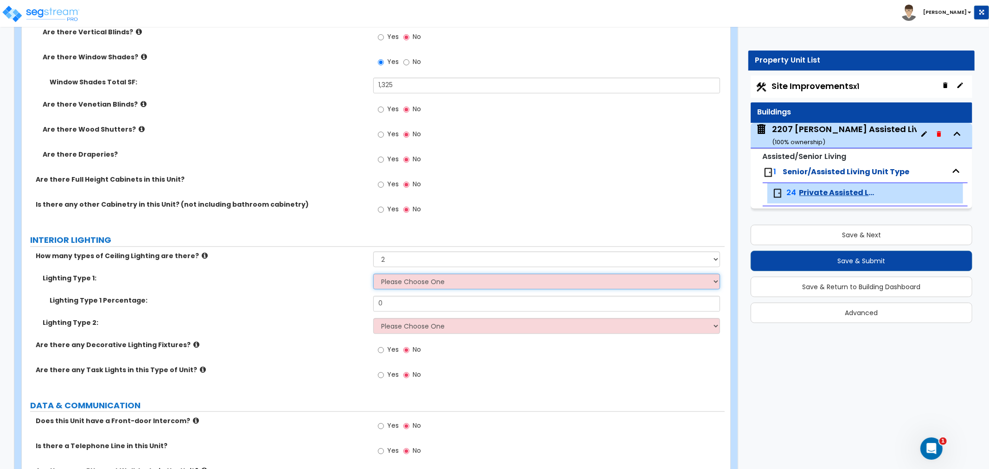
select select "3"
click at [373, 273] on select "Please Choose One LED Surface-Mounted LED Recessed Fluorescent Surface-Mounted …" at bounding box center [546, 281] width 347 height 16
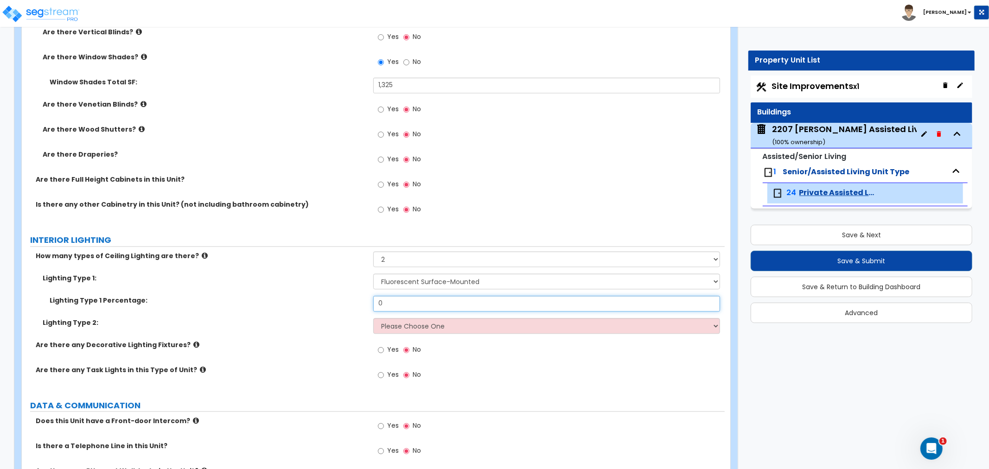
drag, startPoint x: 386, startPoint y: 301, endPoint x: 369, endPoint y: 304, distance: 17.8
click at [369, 304] on div "Lighting Type 1 Percentage: 0" at bounding box center [373, 307] width 703 height 22
type input "10"
click at [405, 326] on select "Please Choose One LED Surface-Mounted LED Recessed Fluorescent Surface-Mounted …" at bounding box center [546, 326] width 347 height 16
select select "3"
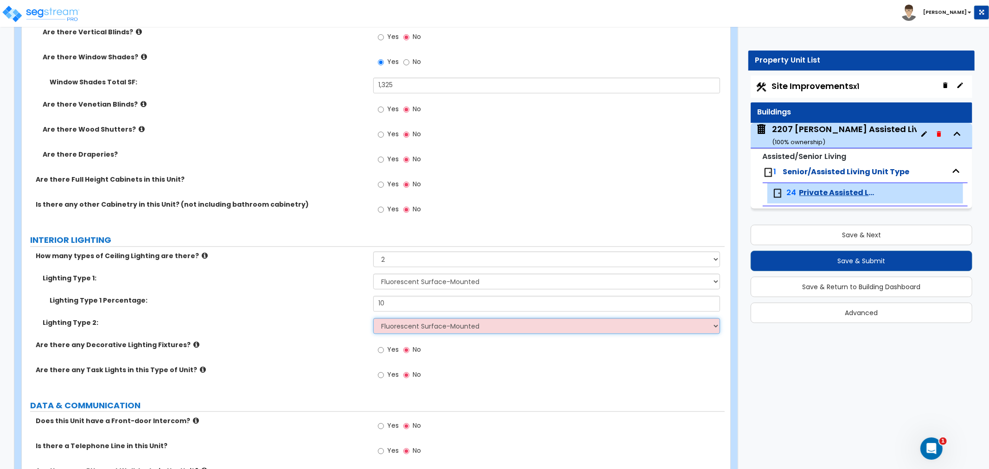
click at [373, 318] on select "Please Choose One LED Surface-Mounted LED Recessed Fluorescent Surface-Mounted …" at bounding box center [546, 326] width 347 height 16
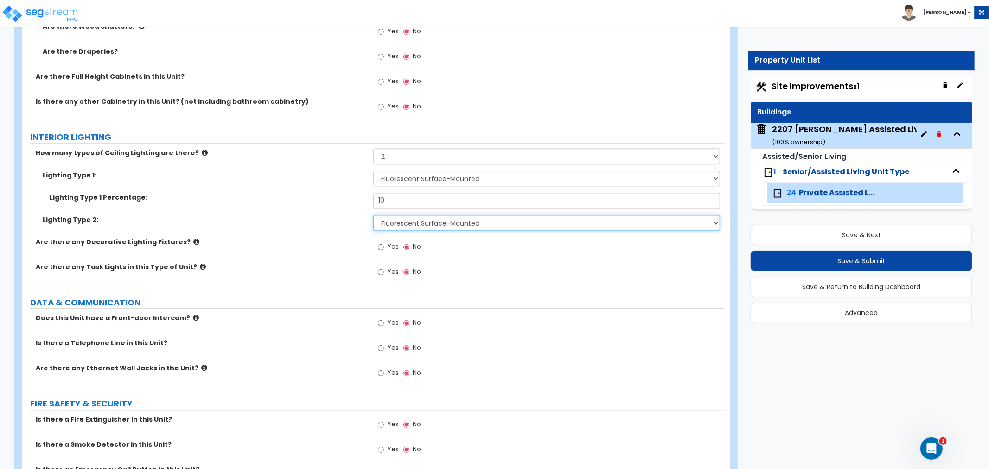
scroll to position [1699, 0]
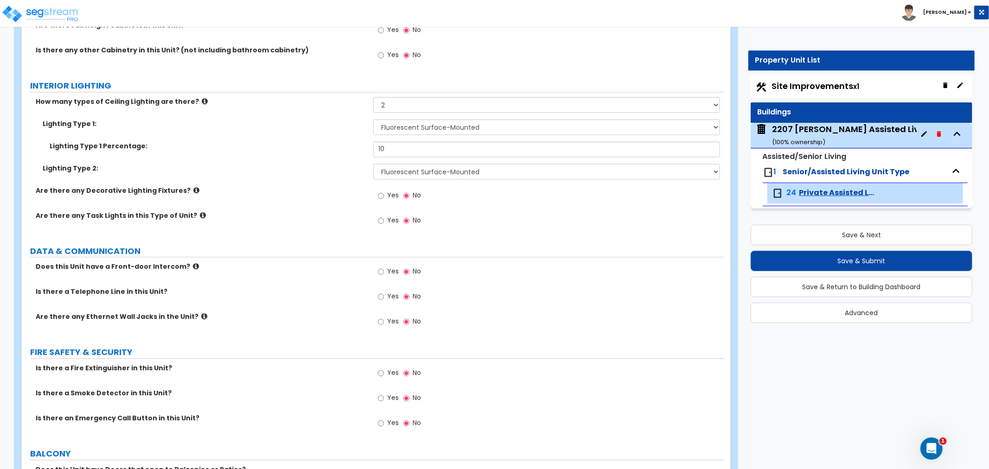
click at [200, 216] on icon at bounding box center [203, 215] width 6 height 7
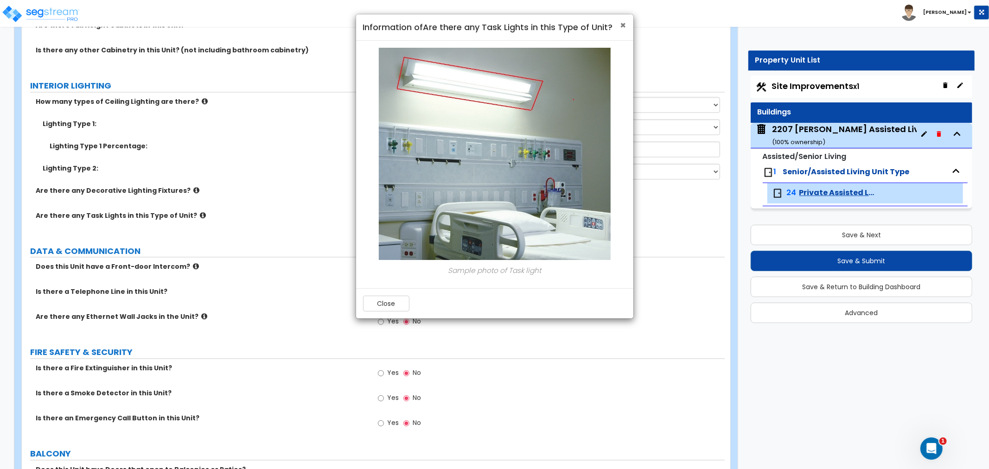
click at [622, 24] on span "×" at bounding box center [623, 25] width 6 height 13
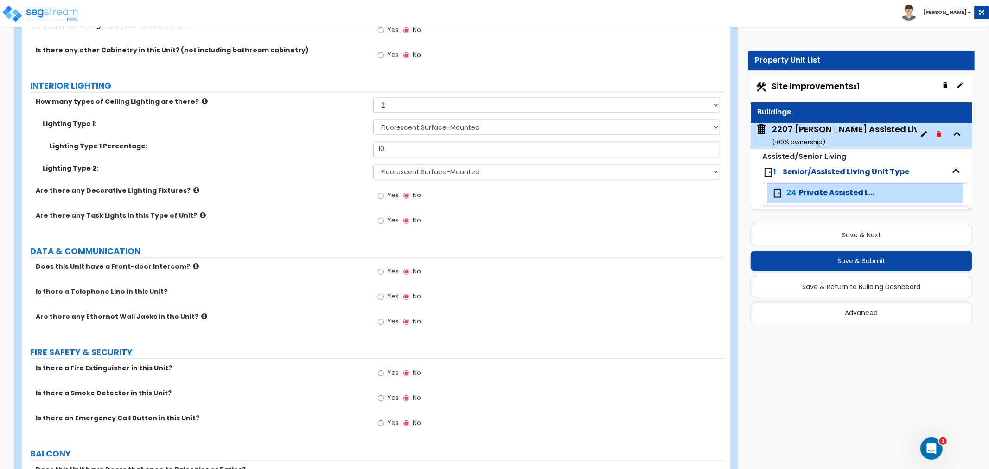
click at [193, 187] on icon at bounding box center [196, 190] width 6 height 7
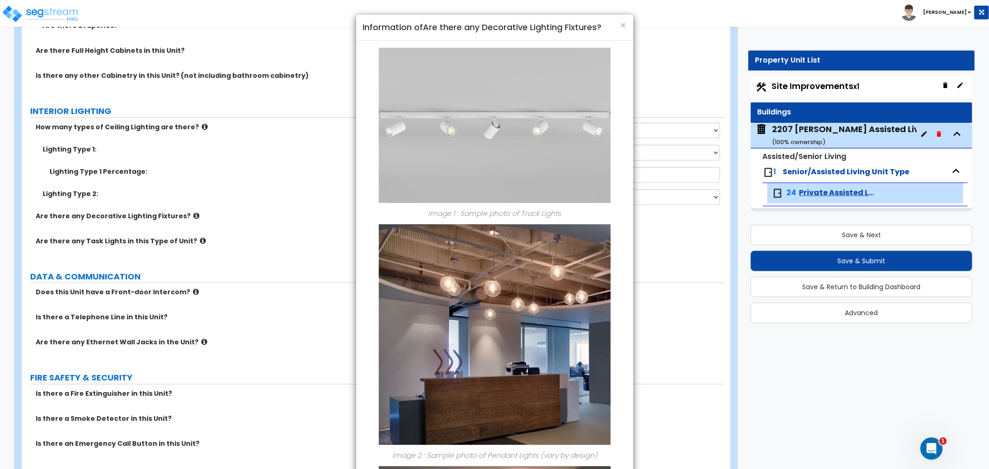
scroll to position [1391, 0]
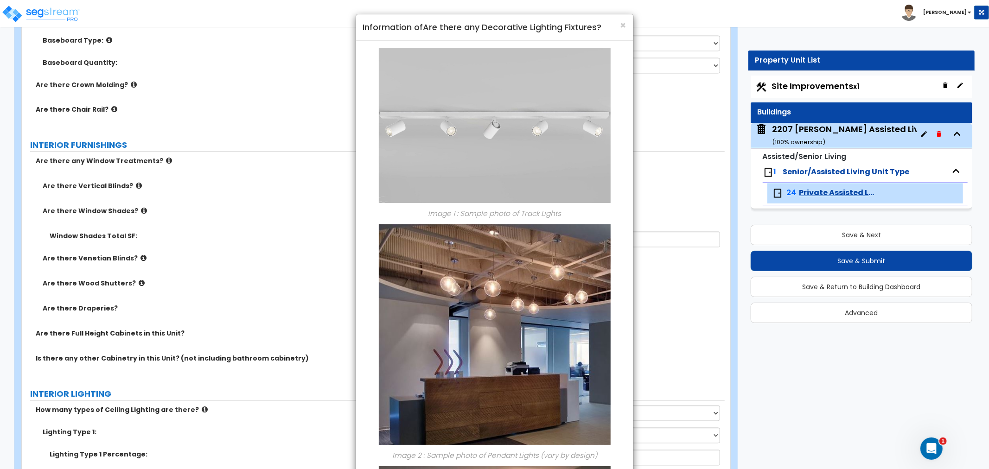
click at [618, 24] on h4 "Information of Are there any Decorative Lighting Fixtures?" at bounding box center [494, 27] width 263 height 12
click at [621, 23] on span "×" at bounding box center [623, 25] width 6 height 13
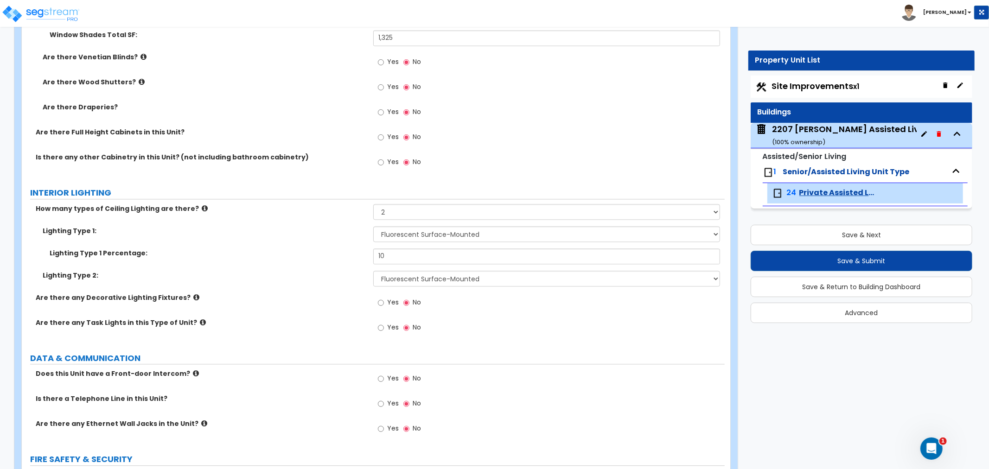
scroll to position [1596, 0]
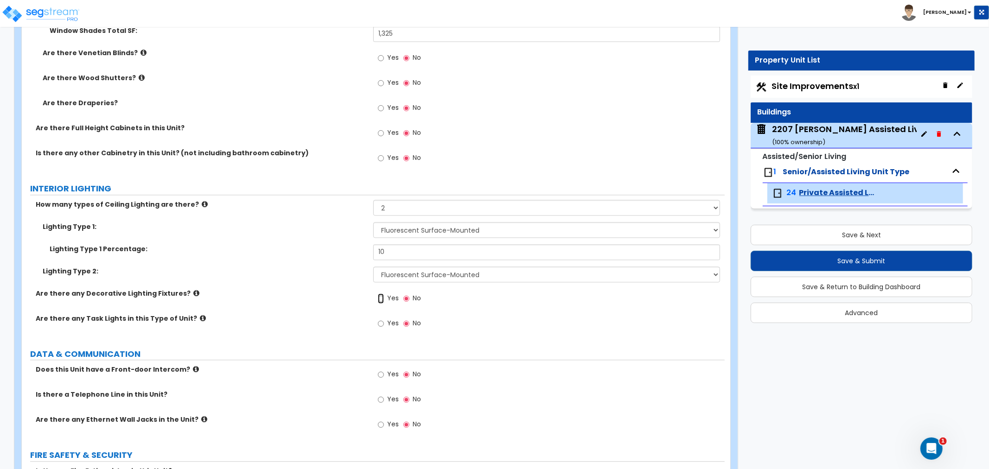
click at [381, 298] on input "Yes" at bounding box center [381, 298] width 6 height 10
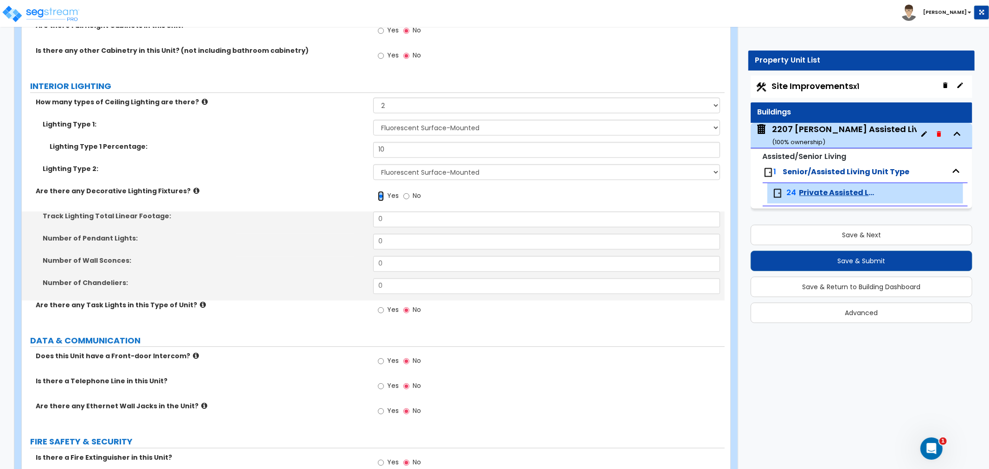
scroll to position [1699, 0]
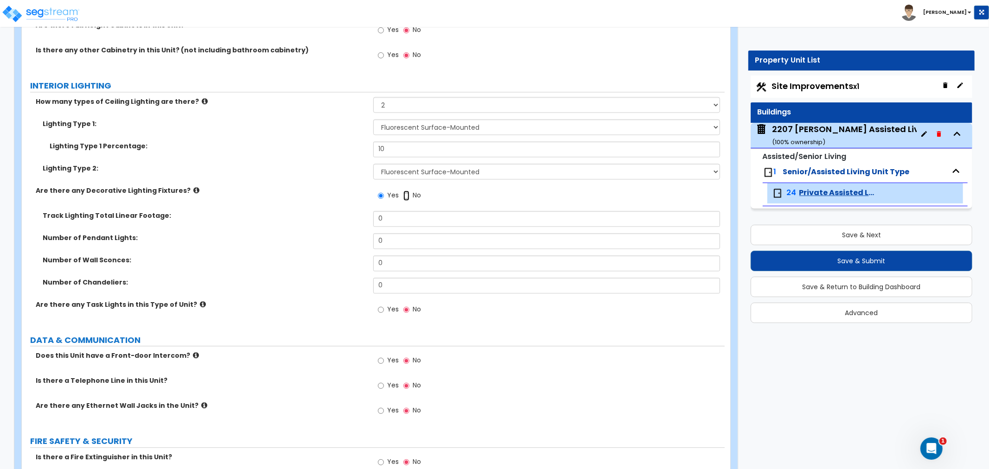
click at [409, 191] on input "No" at bounding box center [406, 196] width 6 height 10
radio input "false"
radio input "true"
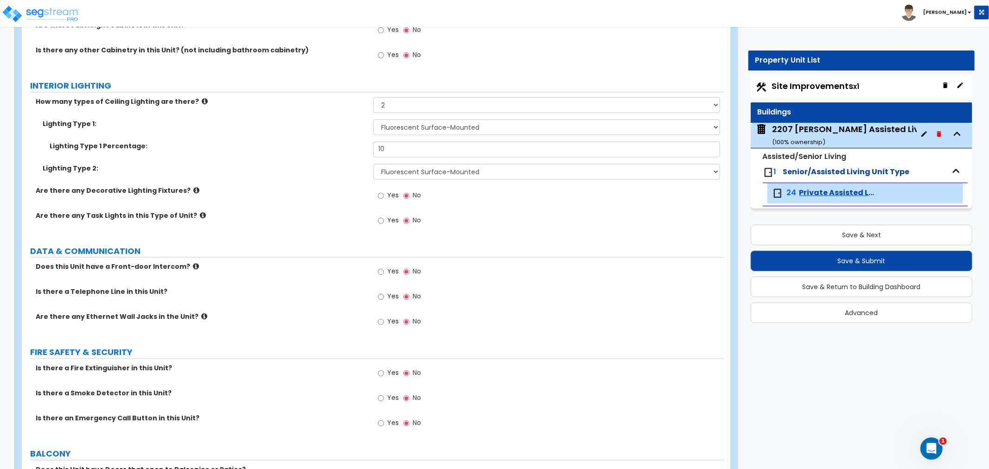
click at [200, 213] on icon at bounding box center [203, 215] width 6 height 7
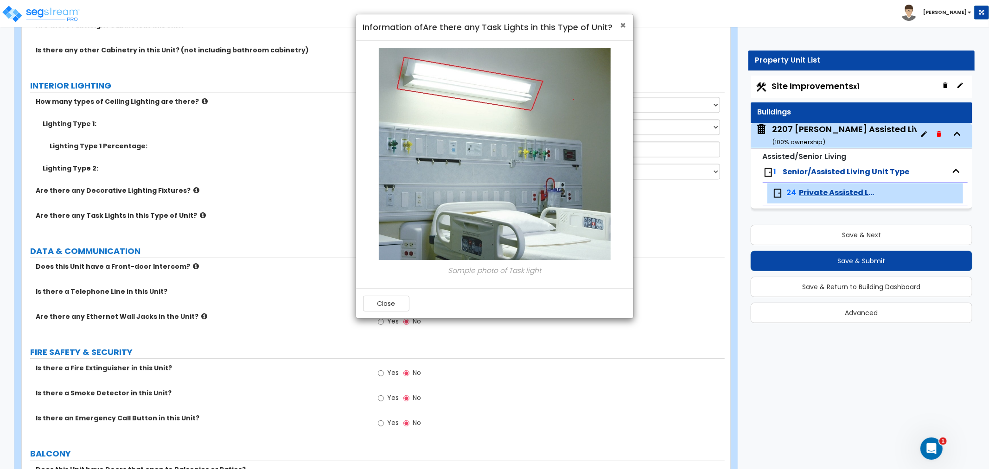
click at [626, 25] on span "×" at bounding box center [623, 25] width 6 height 13
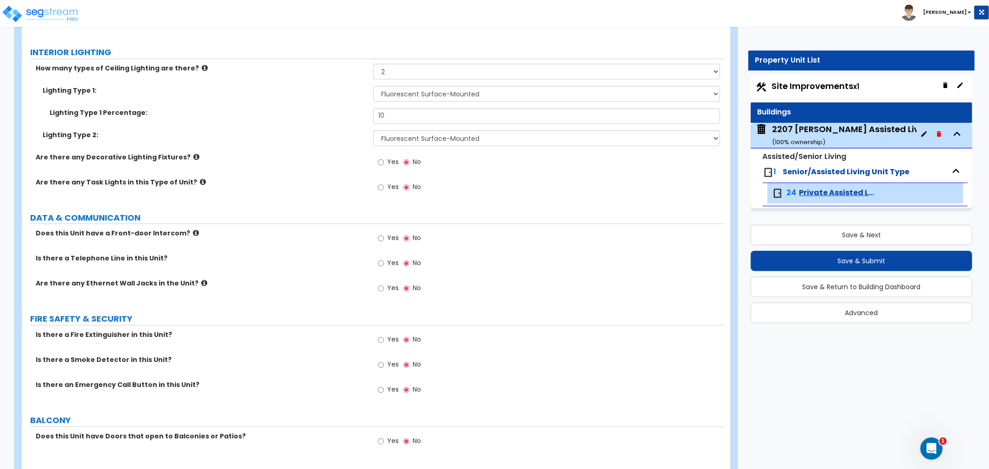
scroll to position [1751, 0]
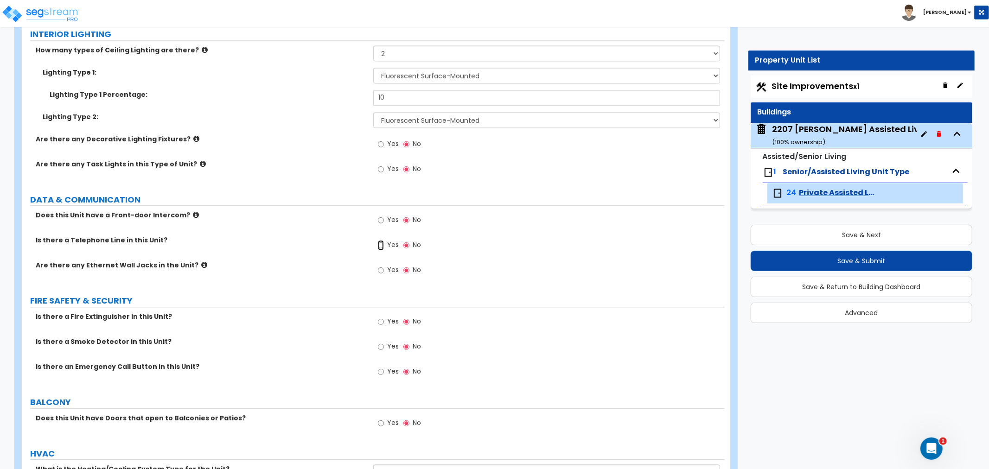
click at [380, 244] on input "Yes" at bounding box center [381, 245] width 6 height 10
radio input "true"
click at [379, 267] on input "Yes" at bounding box center [381, 270] width 6 height 10
radio input "true"
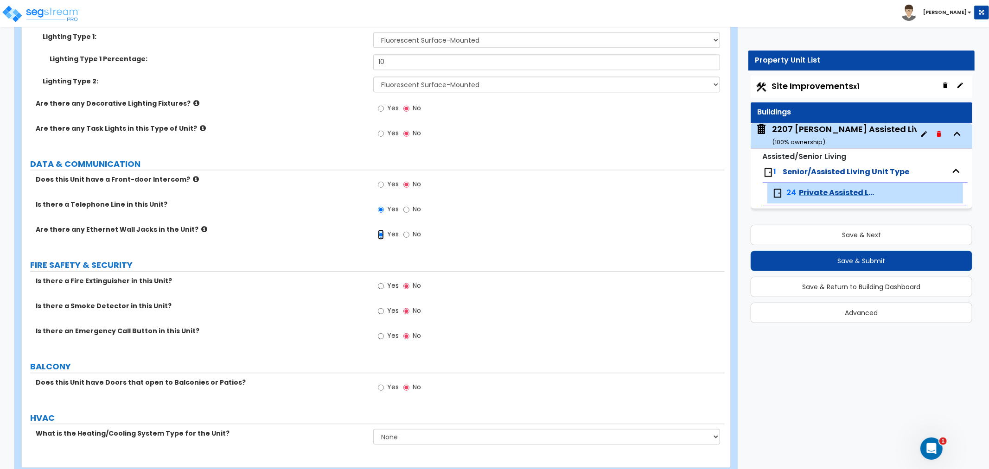
scroll to position [1802, 0]
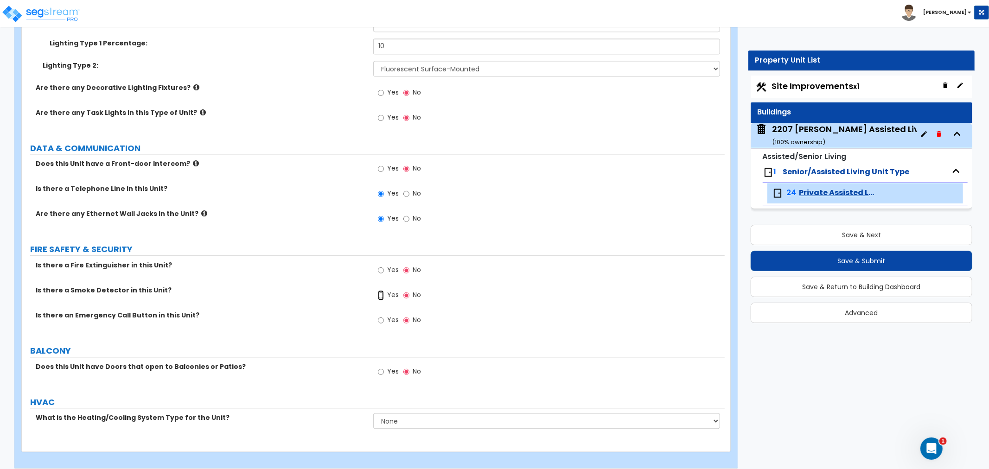
click at [382, 294] on input "Yes" at bounding box center [381, 295] width 6 height 10
radio input "true"
click at [382, 318] on input "Yes" at bounding box center [381, 320] width 6 height 10
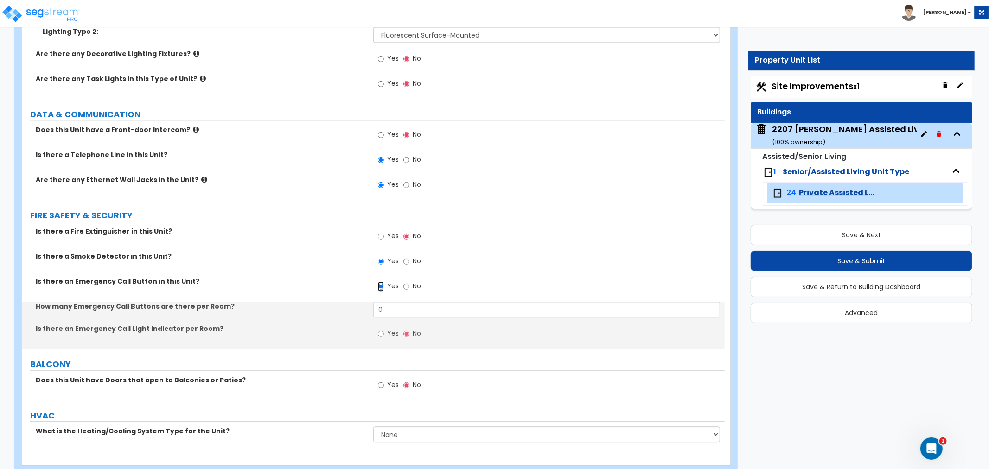
scroll to position [1854, 0]
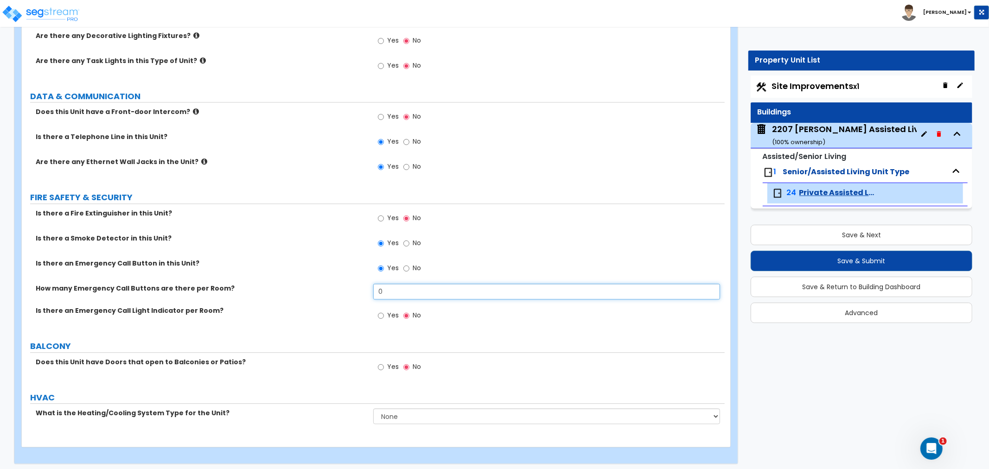
drag, startPoint x: 404, startPoint y: 295, endPoint x: 364, endPoint y: 297, distance: 39.9
click at [364, 297] on div "How many Emergency Call Buttons are there per Room? 0" at bounding box center [373, 295] width 703 height 22
click at [326, 307] on label "Is there an Emergency Call Light Indicator per Room?" at bounding box center [201, 310] width 331 height 9
click at [404, 267] on input "No" at bounding box center [406, 268] width 6 height 10
radio input "false"
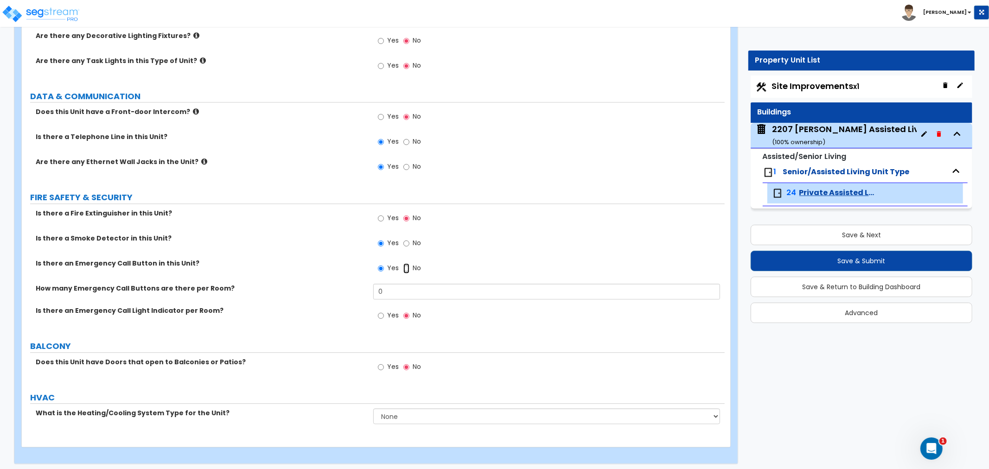
radio input "true"
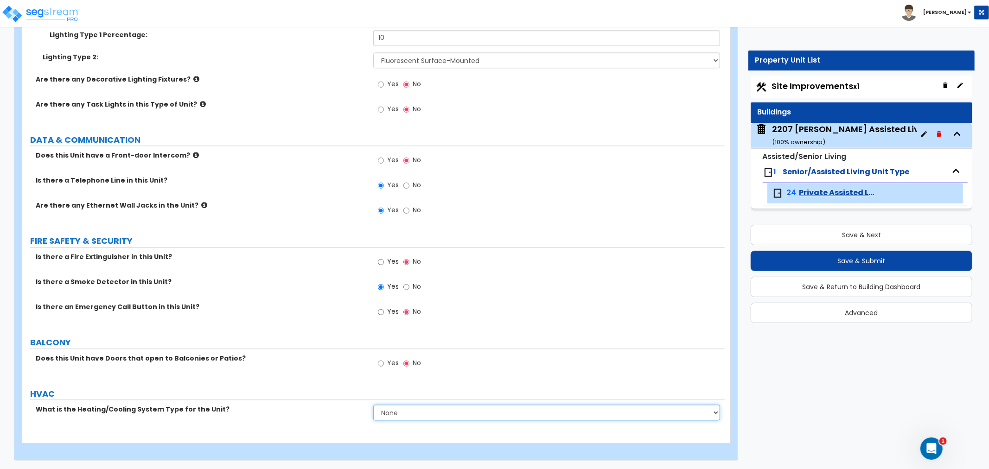
click at [416, 411] on select "None Heat Only Centralized Heating & Cooling Thru Wall Air Conditioners Mini Sp…" at bounding box center [546, 413] width 347 height 16
click at [420, 413] on select "None Heat Only Centralized Heating & Cooling Thru Wall Air Conditioners Mini Sp…" at bounding box center [546, 413] width 347 height 16
select select "3"
click at [373, 405] on select "None Heat Only Centralized Heating & Cooling Thru Wall Air Conditioners Mini Sp…" at bounding box center [546, 413] width 347 height 16
click at [808, 85] on span "Site Improvements x1" at bounding box center [816, 86] width 88 height 12
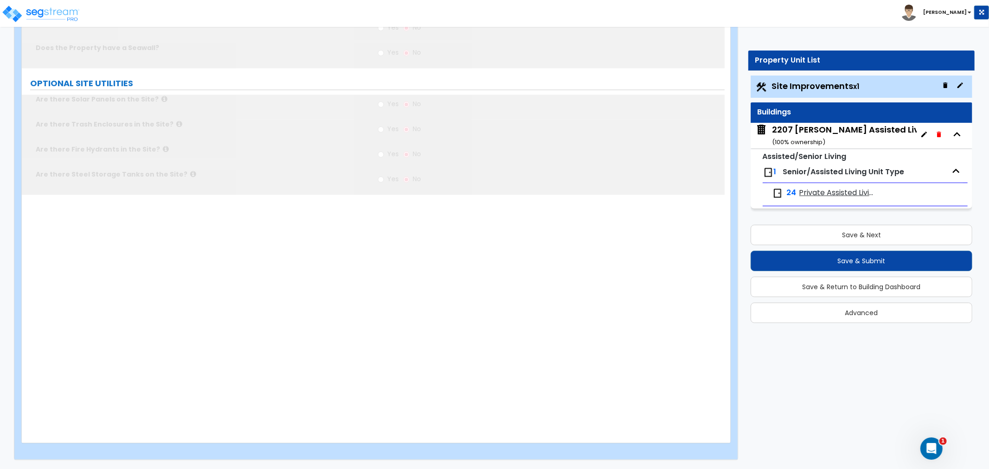
scroll to position [0, 0]
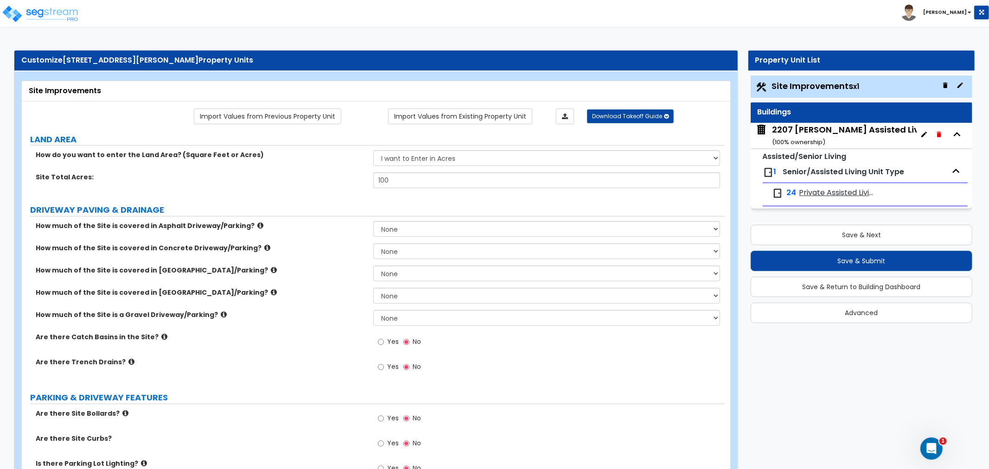
click at [827, 139] on div "2207 Bloomer Assisted Living LLC ( 100 % ownership)" at bounding box center [860, 136] width 177 height 24
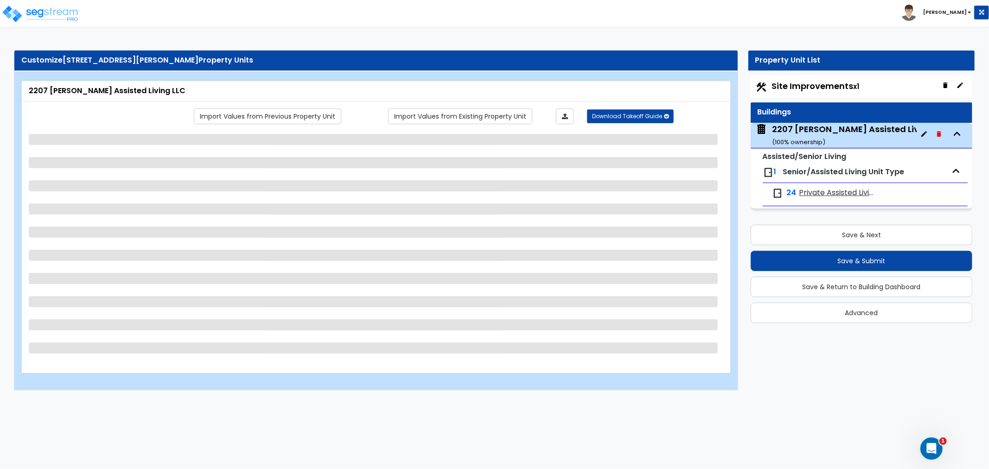
select select "1"
select select "2"
select select "6"
select select "1"
select select "4"
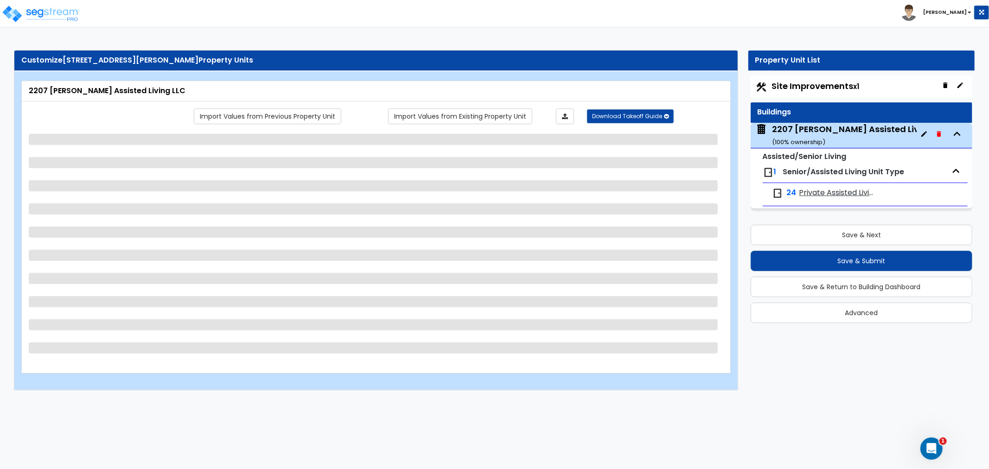
select select "1"
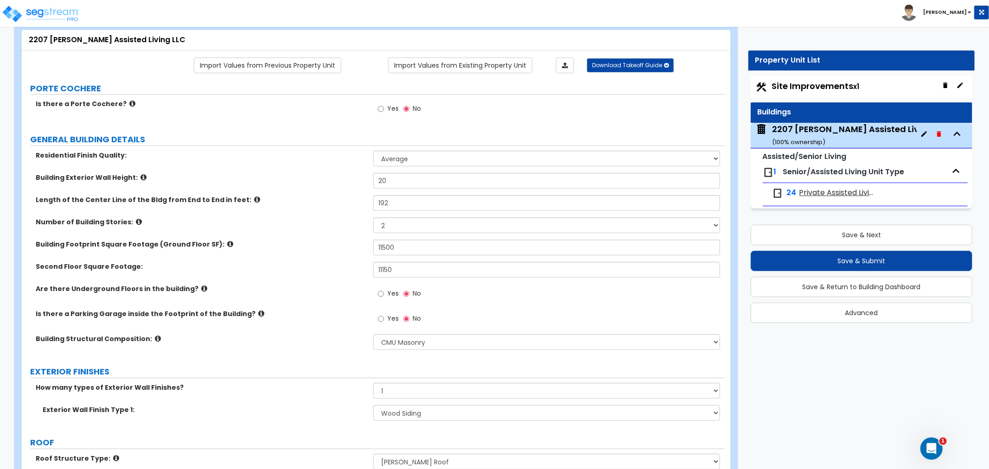
scroll to position [51, 0]
drag, startPoint x: 410, startPoint y: 243, endPoint x: 363, endPoint y: 243, distance: 47.3
click at [363, 242] on div "Building Footprint Square Footage (Ground Floor SF): 11500" at bounding box center [373, 250] width 703 height 22
click at [403, 246] on input "11500" at bounding box center [546, 247] width 347 height 16
drag, startPoint x: 374, startPoint y: 248, endPoint x: 355, endPoint y: 248, distance: 19.5
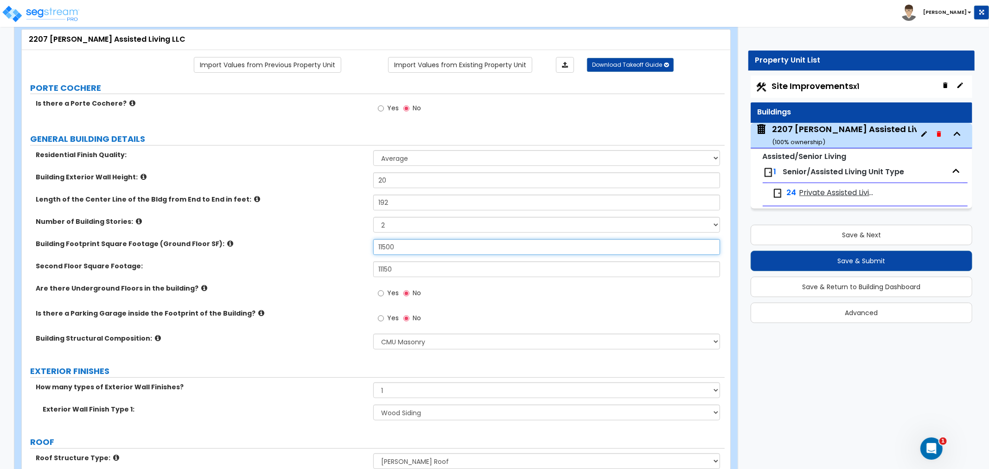
click at [355, 248] on div "Building Footprint Square Footage (Ground Floor SF): 11500" at bounding box center [373, 250] width 703 height 22
drag, startPoint x: 405, startPoint y: 273, endPoint x: 351, endPoint y: 267, distance: 54.6
click at [351, 267] on div "Second Floor Square Footage: 11150" at bounding box center [373, 272] width 703 height 22
click at [326, 284] on label "Are there Underground Floors in the building?" at bounding box center [201, 288] width 331 height 9
click at [823, 195] on span "Private Assisted Living" at bounding box center [836, 193] width 75 height 11
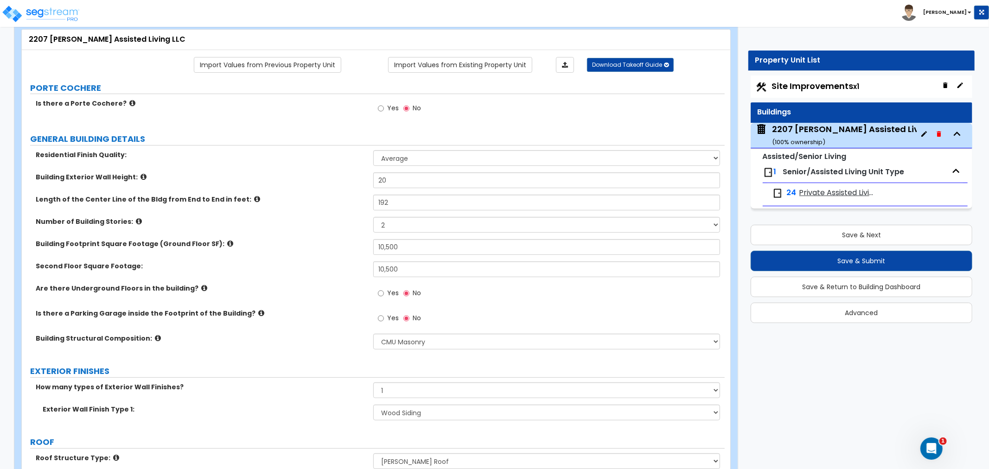
scroll to position [0, 0]
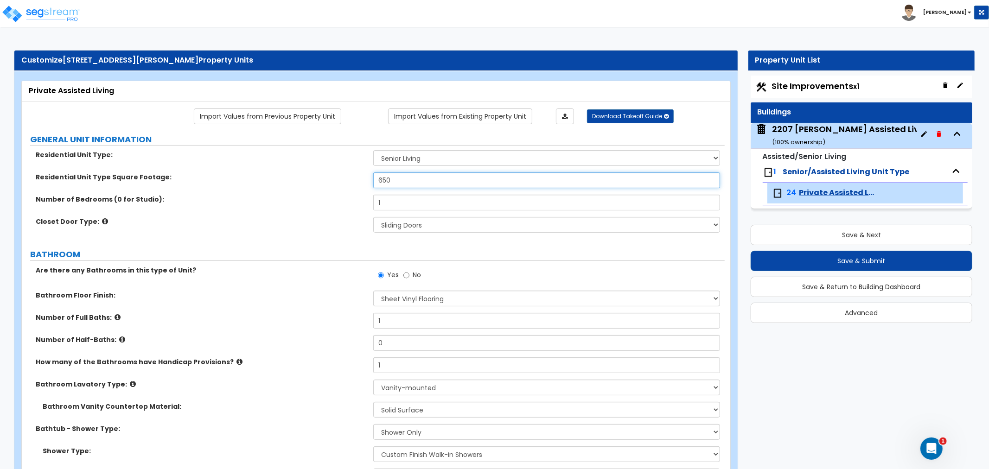
drag, startPoint x: 402, startPoint y: 179, endPoint x: 381, endPoint y: 181, distance: 21.4
click at [381, 179] on input "650" at bounding box center [546, 180] width 347 height 16
click at [311, 214] on div "Number of Bedrooms (0 for Studio): 1" at bounding box center [373, 206] width 703 height 22
click at [807, 75] on div "Site Improvements x1 Buildings 2207 Bloomer Assisted Living LLC ( 100 % ownersh…" at bounding box center [861, 199] width 226 height 252
click at [806, 86] on span "Site Improvements x1" at bounding box center [816, 86] width 88 height 12
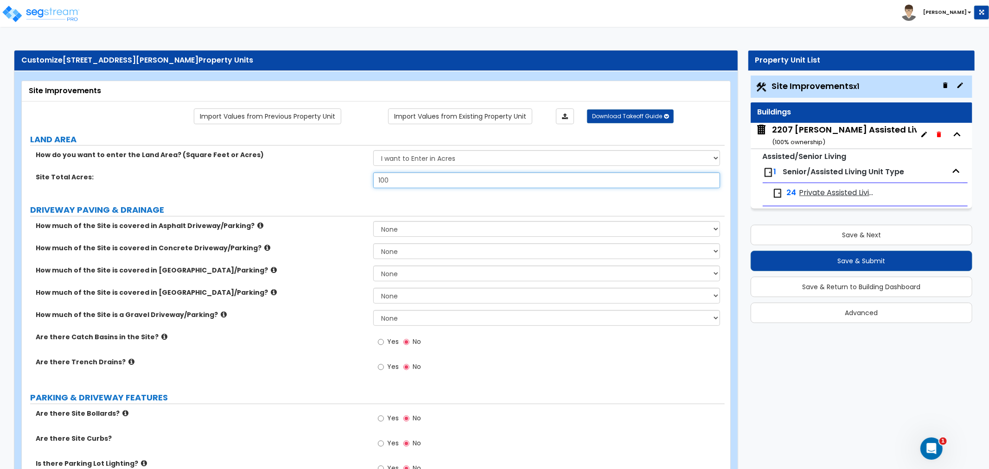
drag, startPoint x: 403, startPoint y: 182, endPoint x: 348, endPoint y: 188, distance: 56.0
click at [348, 188] on div "Site Total Acres: 100" at bounding box center [373, 183] width 703 height 22
click at [416, 164] on select "I want to Enter in Acres I want to Enter in Square Feet" at bounding box center [546, 158] width 347 height 16
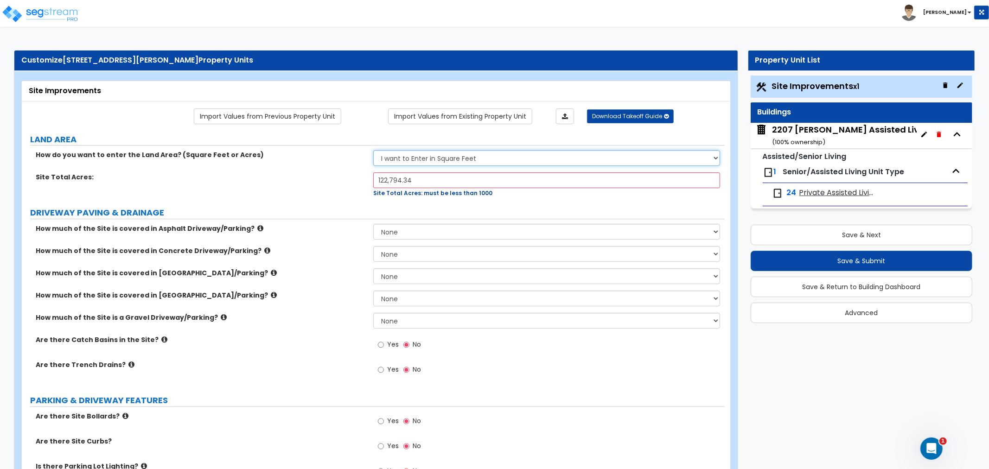
click at [373, 151] on select "I want to Enter in Acres I want to Enter in Square Feet" at bounding box center [546, 158] width 347 height 16
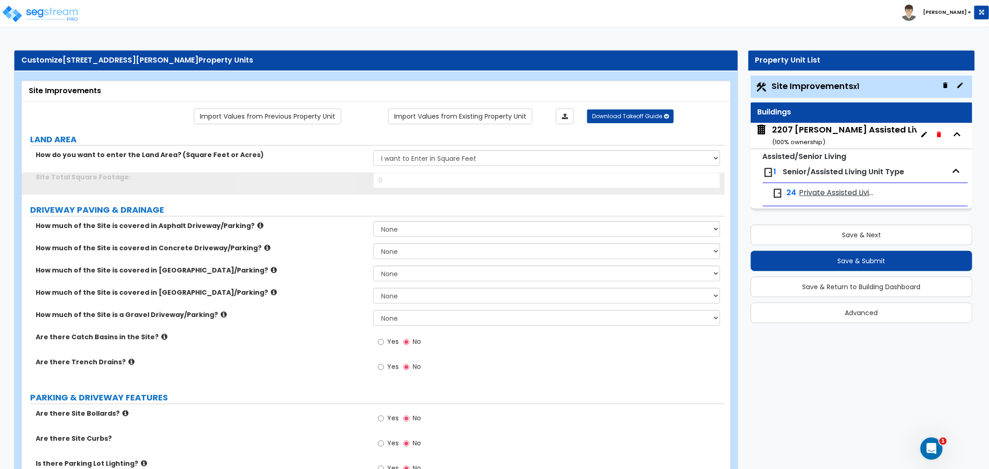
click at [349, 207] on label "DRIVEWAY PAVING & DRAINAGE" at bounding box center [377, 210] width 694 height 12
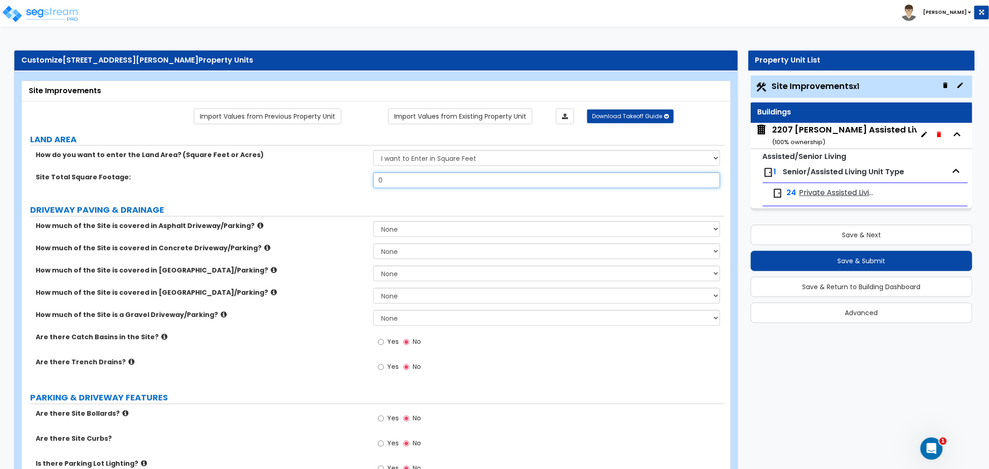
drag, startPoint x: 389, startPoint y: 184, endPoint x: 330, endPoint y: 178, distance: 60.1
click at [330, 178] on div "Site Total Square Footage: 0" at bounding box center [373, 183] width 703 height 22
click at [330, 178] on label "Site Total Square Footage:" at bounding box center [201, 176] width 331 height 9
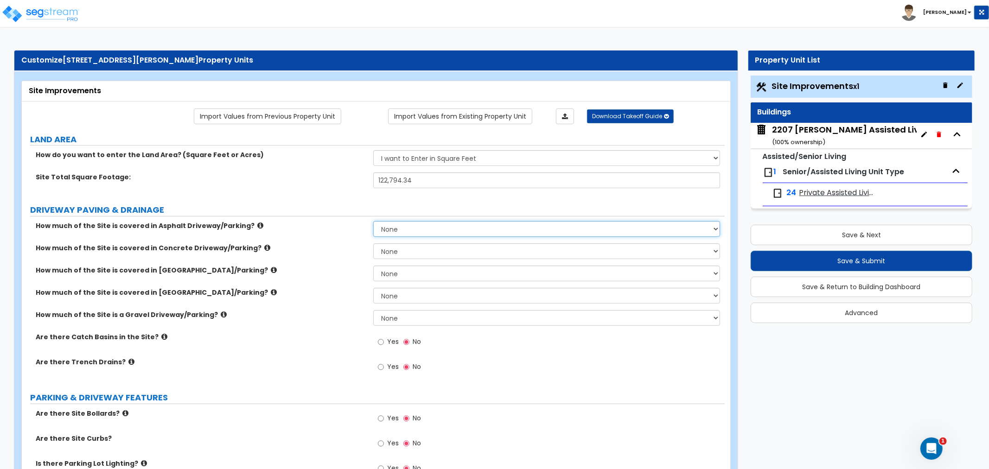
click at [391, 226] on select "None I want to Enter an Approximate Percentage I want to Enter the Square Foota…" at bounding box center [546, 229] width 347 height 16
click at [380, 246] on select "None I want to Enter an Approximate Percentage I want to Enter the Square Foota…" at bounding box center [546, 251] width 347 height 16
click at [413, 234] on select "None I want to Enter an Approximate Percentage I want to Enter the Square Foota…" at bounding box center [546, 229] width 347 height 16
click at [373, 221] on select "None I want to Enter an Approximate Percentage I want to Enter the Square Foota…" at bounding box center [546, 229] width 347 height 16
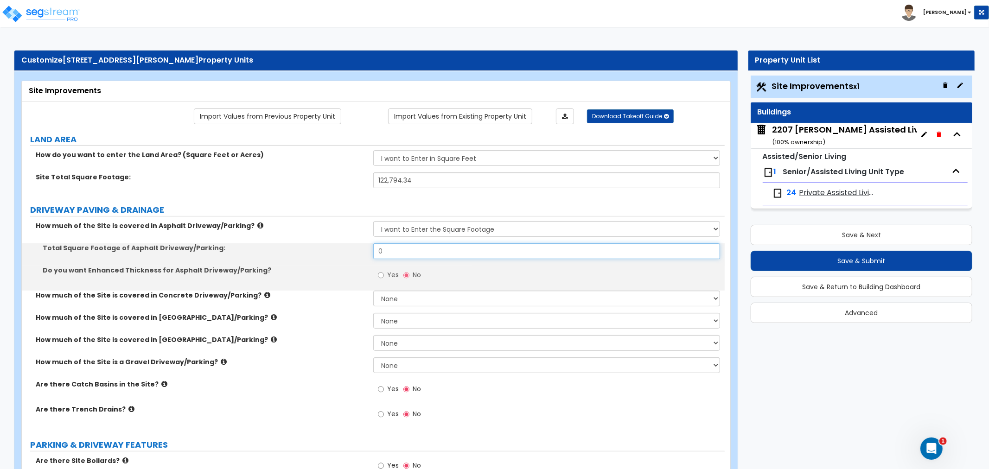
drag, startPoint x: 391, startPoint y: 256, endPoint x: 330, endPoint y: 256, distance: 61.2
click at [332, 256] on div "Total Square Footage of Asphalt Driveway/Parking: 0" at bounding box center [373, 254] width 703 height 22
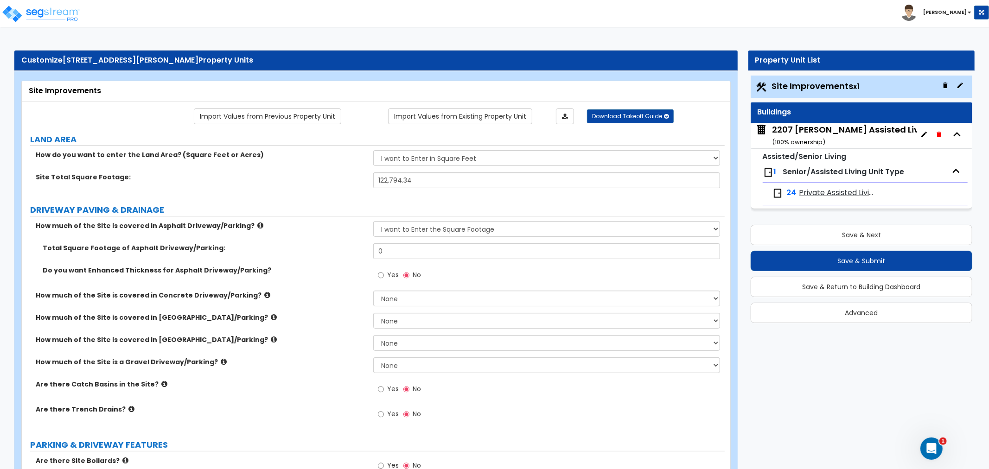
click at [401, 210] on label "DRIVEWAY PAVING & DRAINAGE" at bounding box center [377, 210] width 694 height 12
drag, startPoint x: 385, startPoint y: 251, endPoint x: 337, endPoint y: 242, distance: 49.5
click at [344, 252] on div "Total Square Footage of Asphalt Driveway/Parking: 0" at bounding box center [373, 254] width 703 height 22
click at [375, 270] on div "Yes No" at bounding box center [399, 276] width 52 height 21
click at [408, 294] on select "None I want to Enter an Approximate Percentage I want to Enter the Square Foota…" at bounding box center [546, 299] width 347 height 16
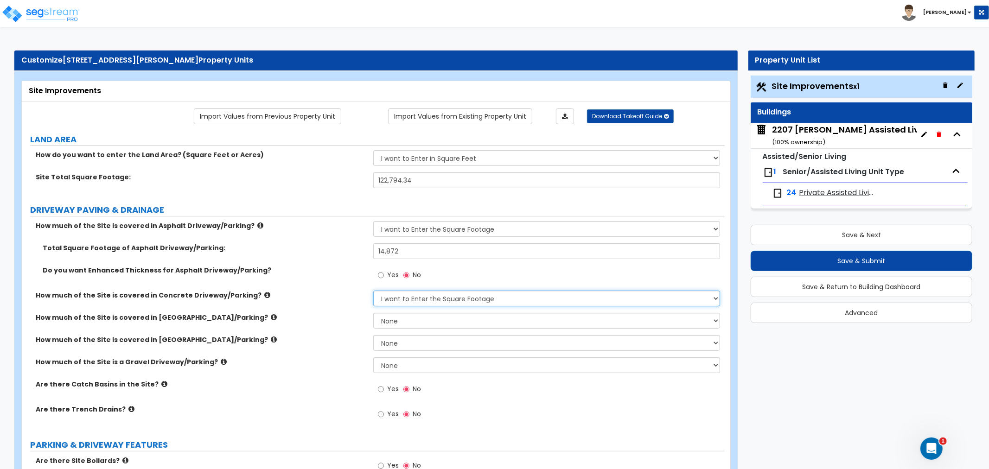
click at [373, 291] on select "None I want to Enter an Approximate Percentage I want to Enter the Square Foota…" at bounding box center [546, 299] width 347 height 16
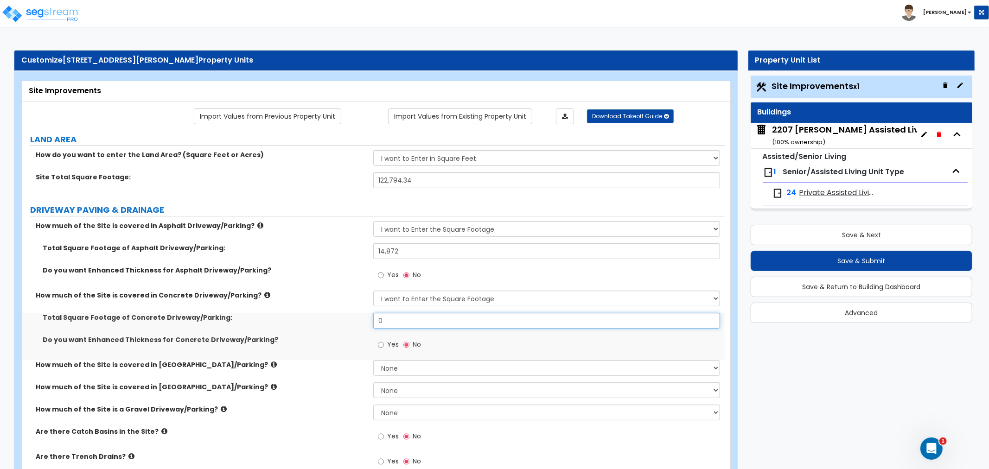
drag, startPoint x: 392, startPoint y: 321, endPoint x: 306, endPoint y: 318, distance: 85.8
click at [306, 318] on div "Total Square Footage of Concrete Driveway/Parking: 0" at bounding box center [373, 324] width 703 height 22
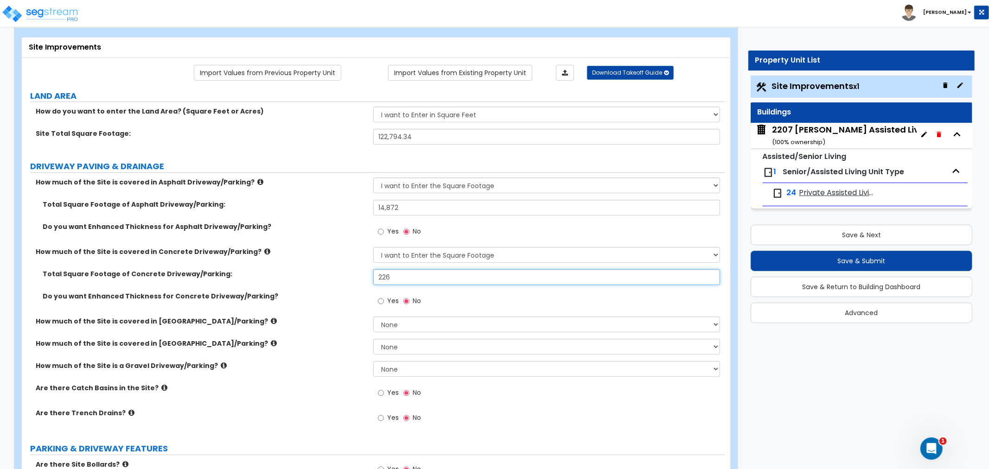
scroll to position [103, 0]
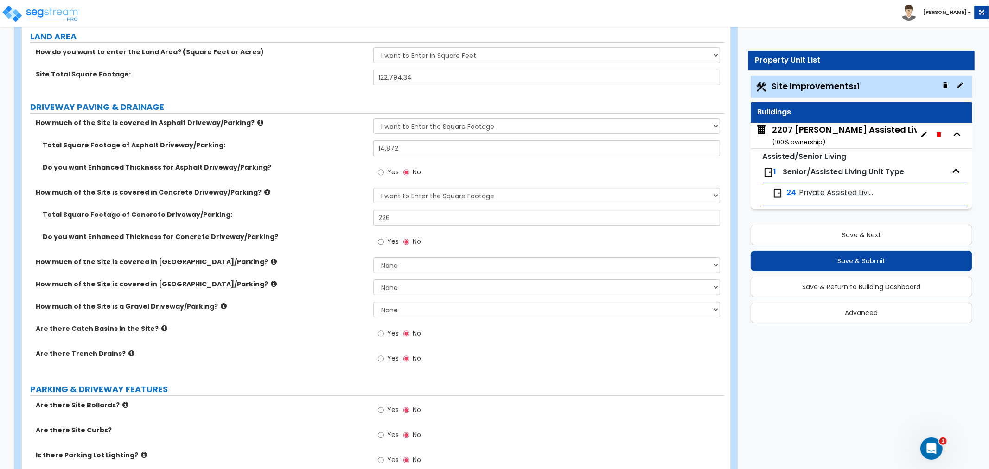
click at [340, 261] on label "How much of the Site is covered in Brick Driveway/Parking?" at bounding box center [201, 261] width 331 height 9
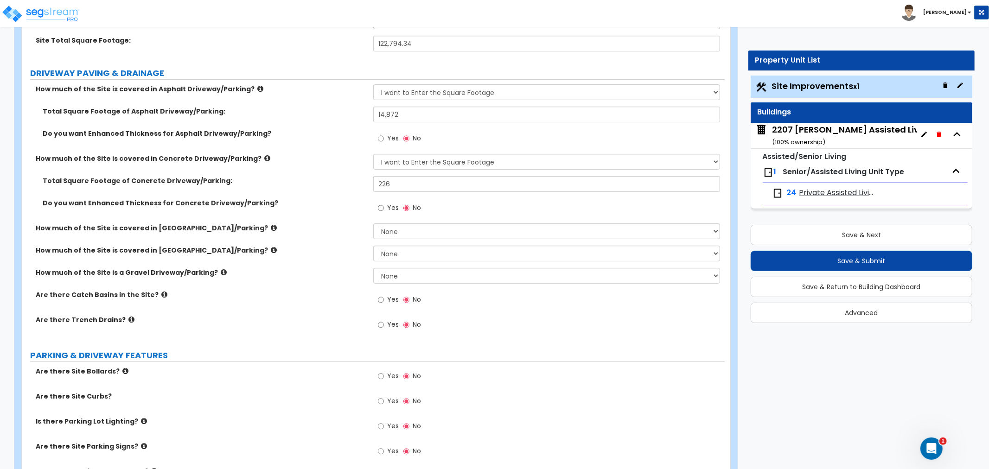
scroll to position [154, 0]
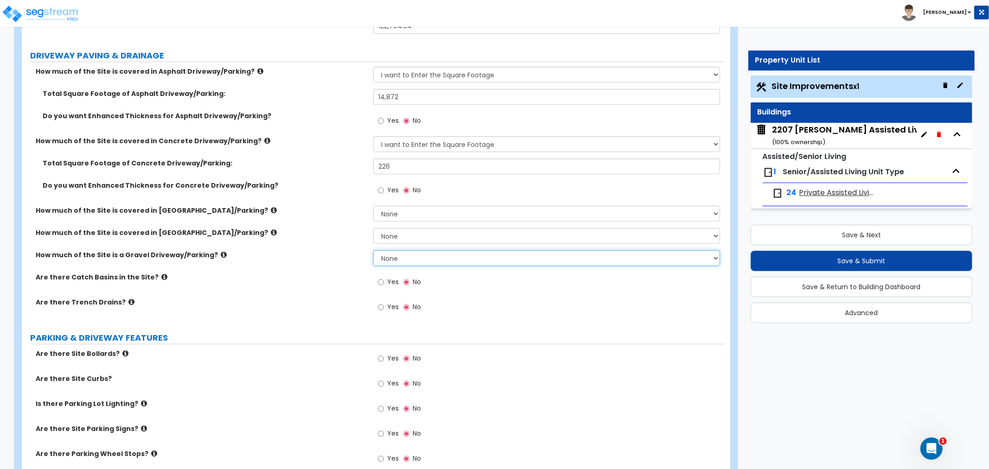
click at [418, 252] on select "None I want to Enter an Approximate Percentage I want to Enter the Square Foota…" at bounding box center [546, 258] width 347 height 16
click at [373, 250] on select "None I want to Enter an Approximate Percentage I want to Enter the Square Foota…" at bounding box center [546, 258] width 347 height 16
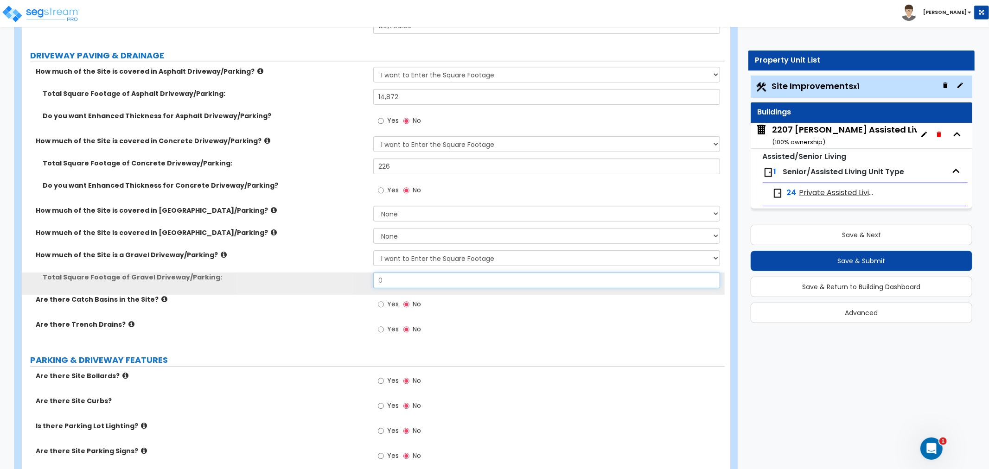
drag, startPoint x: 401, startPoint y: 284, endPoint x: 298, endPoint y: 289, distance: 102.6
click at [298, 289] on div "Total Square Footage of Gravel Driveway/Parking: 0" at bounding box center [373, 284] width 703 height 22
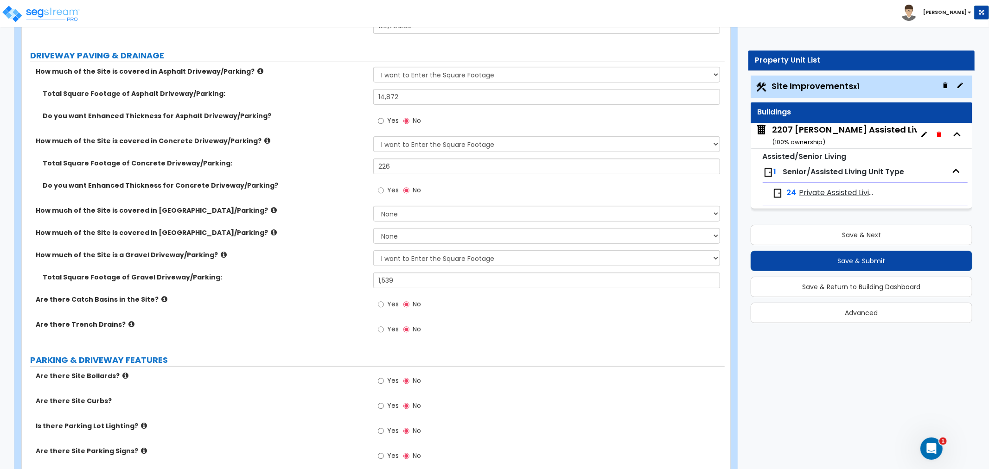
drag, startPoint x: 298, startPoint y: 289, endPoint x: 42, endPoint y: 260, distance: 258.0
click at [294, 288] on div "Total Square Footage of Gravel Driveway/Parking: 1,539" at bounding box center [373, 284] width 703 height 22
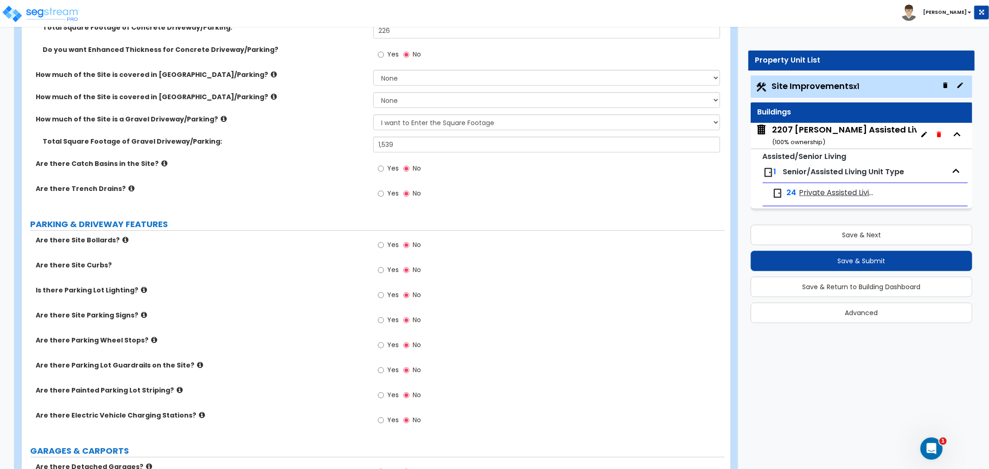
scroll to position [309, 0]
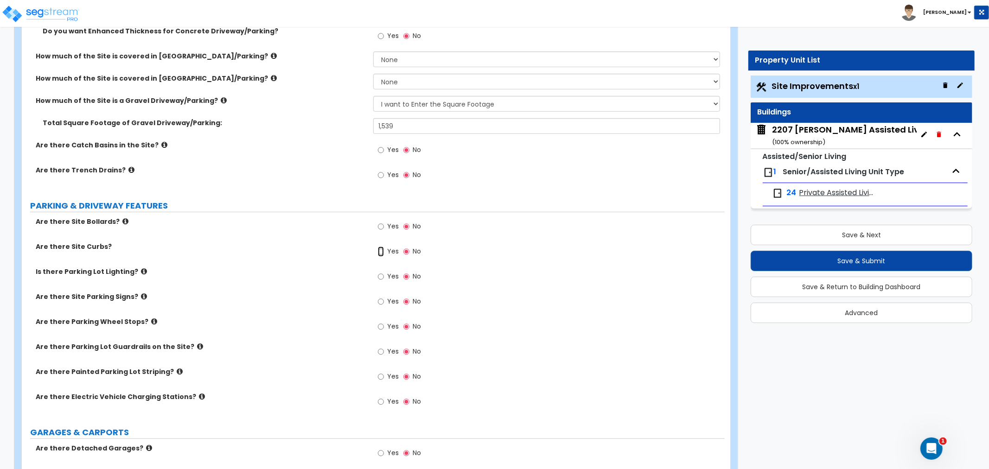
click at [382, 249] on input "Yes" at bounding box center [381, 252] width 6 height 10
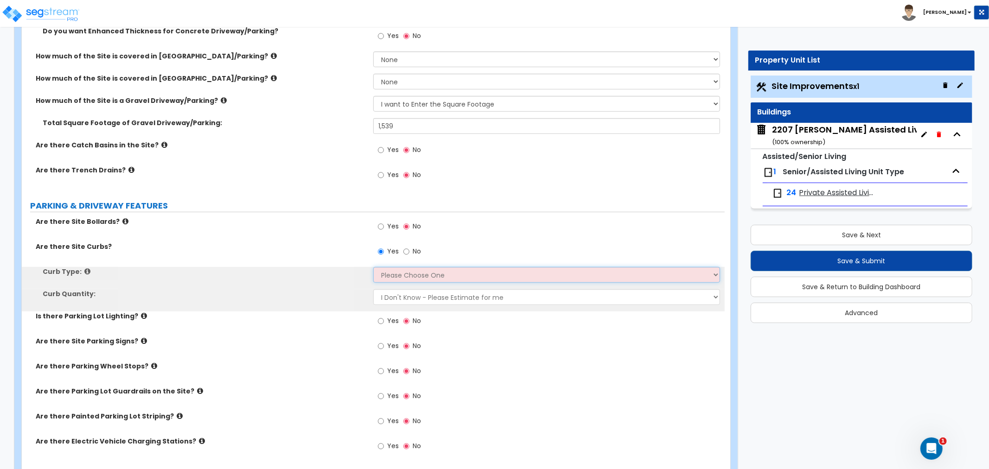
click at [417, 274] on select "Please Choose One Curb (Only) Curb & Gutter Asphalt Berm" at bounding box center [546, 275] width 347 height 16
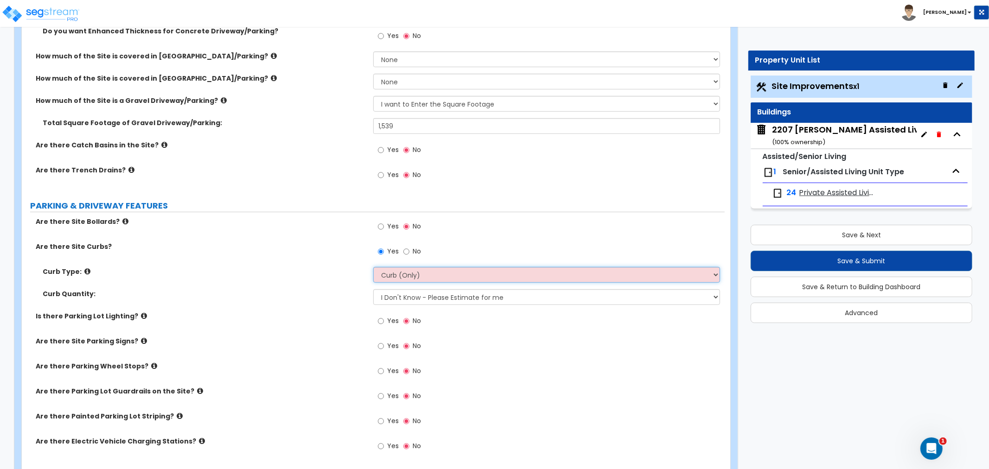
click at [373, 267] on select "Please Choose One Curb (Only) Curb & Gutter Asphalt Berm" at bounding box center [546, 275] width 347 height 16
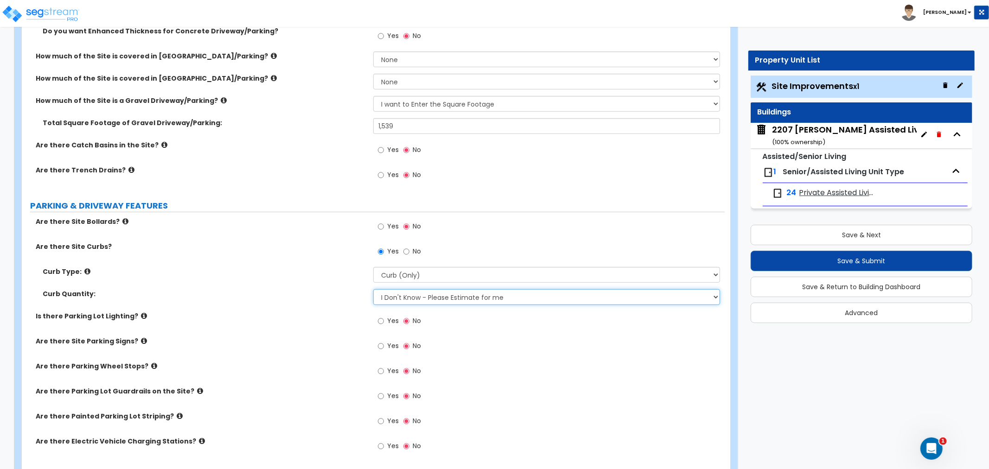
click at [404, 298] on select "I Don't Know - Please Estimate for me I want to Enter the LF" at bounding box center [546, 297] width 347 height 16
click at [373, 289] on select "I Don't Know - Please Estimate for me I want to Enter the LF" at bounding box center [546, 297] width 347 height 16
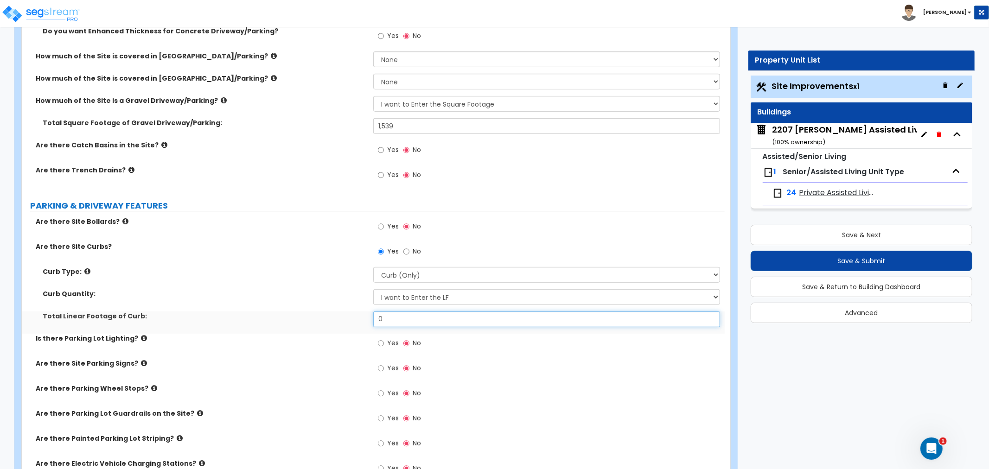
drag, startPoint x: 394, startPoint y: 317, endPoint x: 339, endPoint y: 317, distance: 55.6
click at [339, 317] on div "Total Linear Footage of Curb: 0" at bounding box center [373, 323] width 703 height 22
click at [320, 321] on div "Total Linear Footage of Curb: 632" at bounding box center [373, 323] width 703 height 22
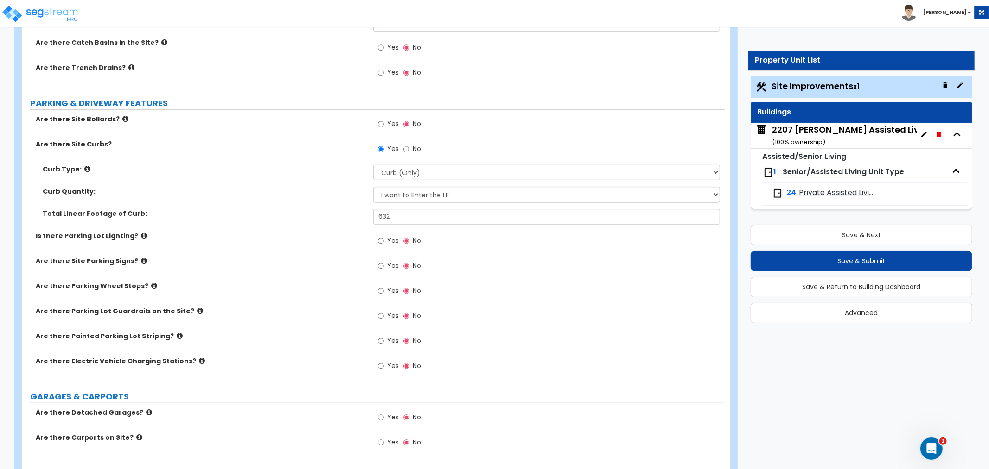
scroll to position [412, 0]
click at [383, 238] on input "Yes" at bounding box center [381, 240] width 6 height 10
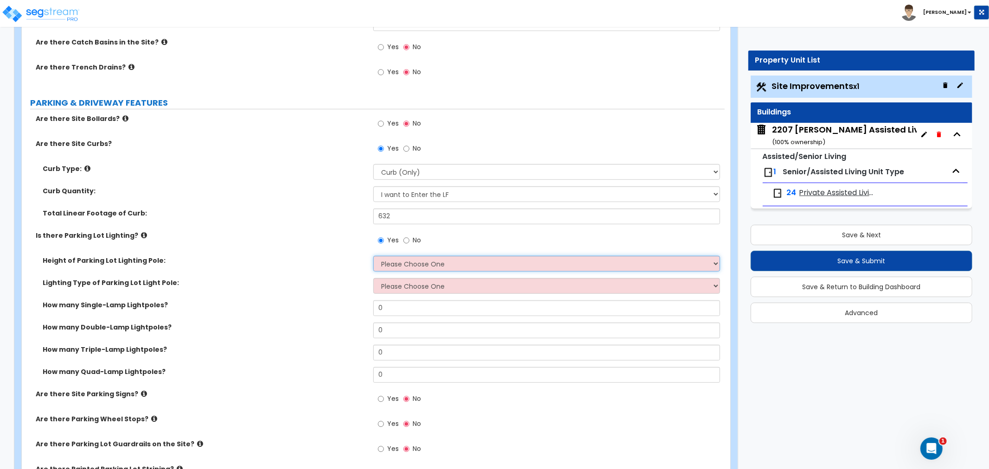
click at [399, 265] on select "Please Choose One 20' high 30' high 40' high" at bounding box center [546, 264] width 347 height 16
click at [373, 256] on select "Please Choose One 20' high 30' high 40' high" at bounding box center [546, 264] width 347 height 16
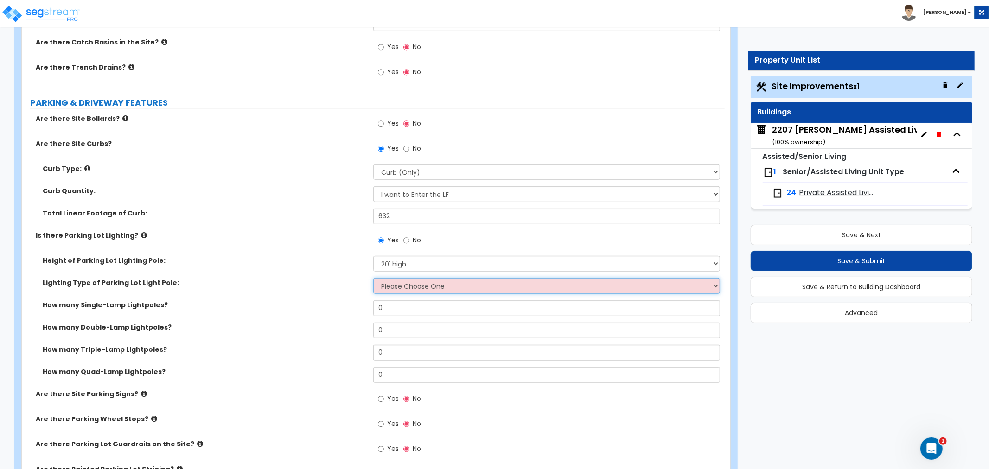
click at [400, 286] on select "Please Choose One LED Metal Halide High Pressure Sodium Please Choose for me" at bounding box center [546, 286] width 347 height 16
click at [373, 278] on select "Please Choose One LED Metal Halide High Pressure Sodium Please Choose for me" at bounding box center [546, 286] width 347 height 16
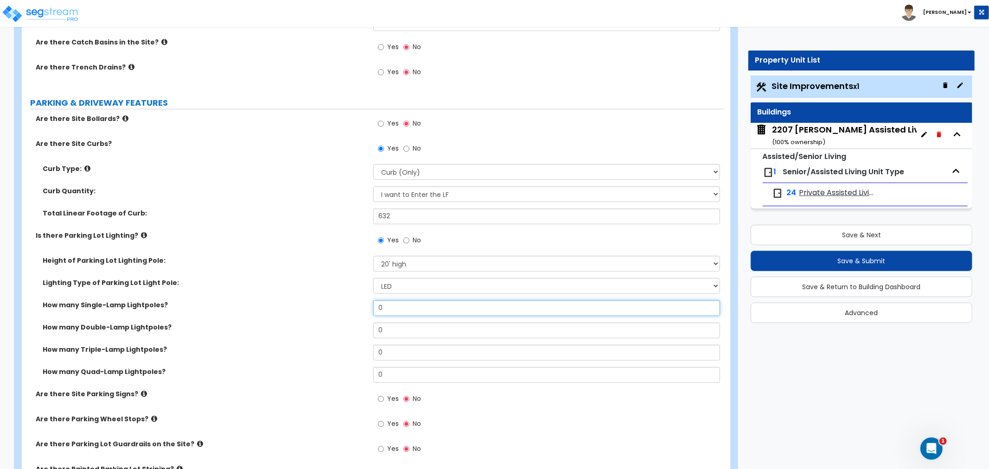
drag, startPoint x: 396, startPoint y: 307, endPoint x: 368, endPoint y: 309, distance: 27.9
click at [368, 309] on div "How many Single-Lamp Lightpoles? 0" at bounding box center [373, 311] width 703 height 22
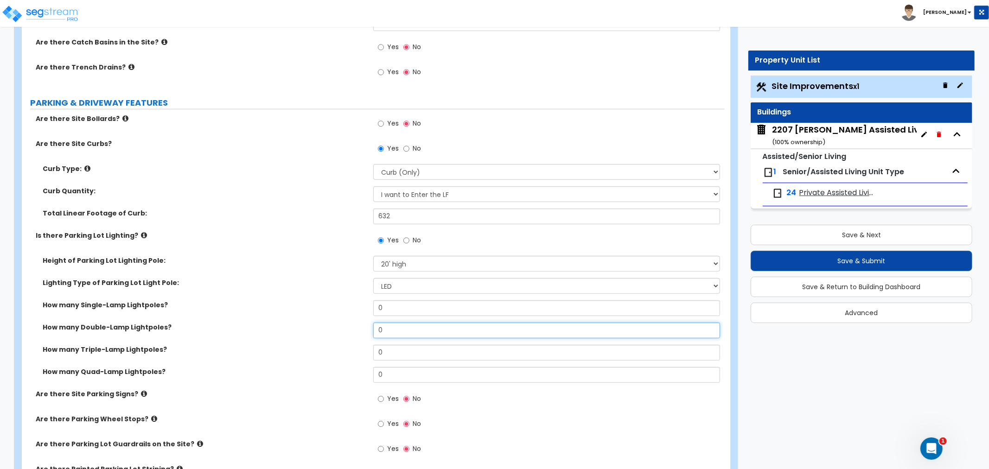
drag, startPoint x: 402, startPoint y: 330, endPoint x: 328, endPoint y: 330, distance: 74.2
click at [328, 330] on div "How many Double-Lamp Lightpoles? 0" at bounding box center [373, 334] width 703 height 22
click at [307, 331] on div "How many Double-Lamp Lightpoles? 3" at bounding box center [373, 334] width 703 height 22
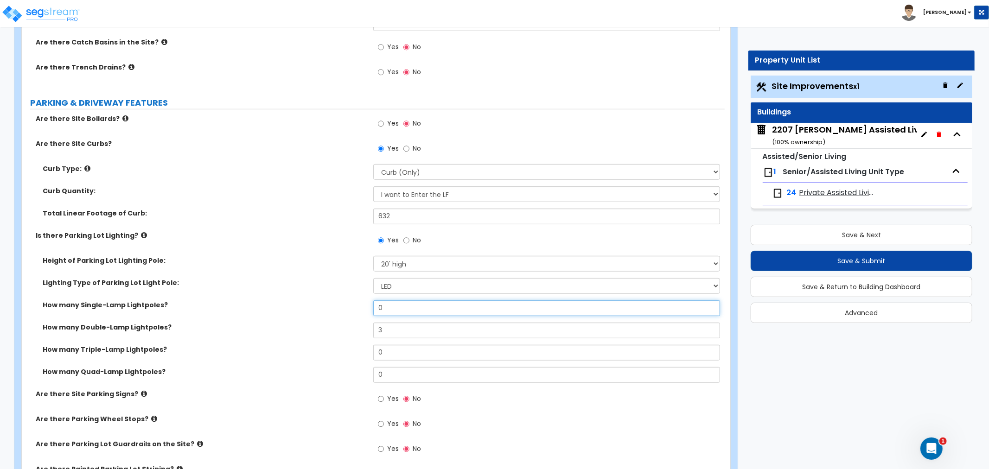
drag, startPoint x: 394, startPoint y: 309, endPoint x: 340, endPoint y: 308, distance: 54.2
click at [340, 308] on div "How many Single-Lamp Lightpoles? 0" at bounding box center [373, 311] width 703 height 22
click at [335, 314] on div "How many Single-Lamp Lightpoles? 2" at bounding box center [373, 311] width 703 height 22
drag, startPoint x: 393, startPoint y: 307, endPoint x: 350, endPoint y: 306, distance: 42.6
click at [350, 306] on div "How many Single-Lamp Lightpoles? 2" at bounding box center [373, 311] width 703 height 22
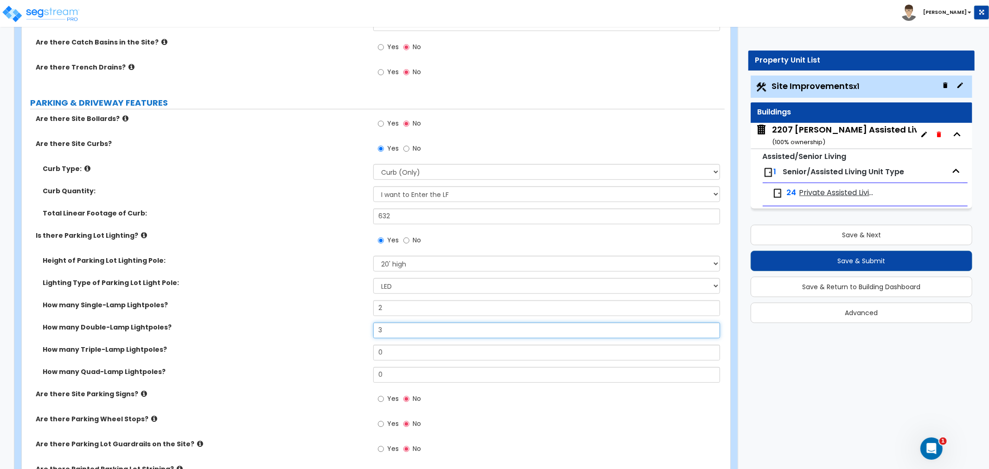
drag, startPoint x: 411, startPoint y: 330, endPoint x: 343, endPoint y: 330, distance: 67.7
click at [343, 330] on div "How many Double-Lamp Lightpoles? 3" at bounding box center [373, 334] width 703 height 22
click at [326, 335] on div "How many Double-Lamp Lightpoles? 2" at bounding box center [373, 334] width 703 height 22
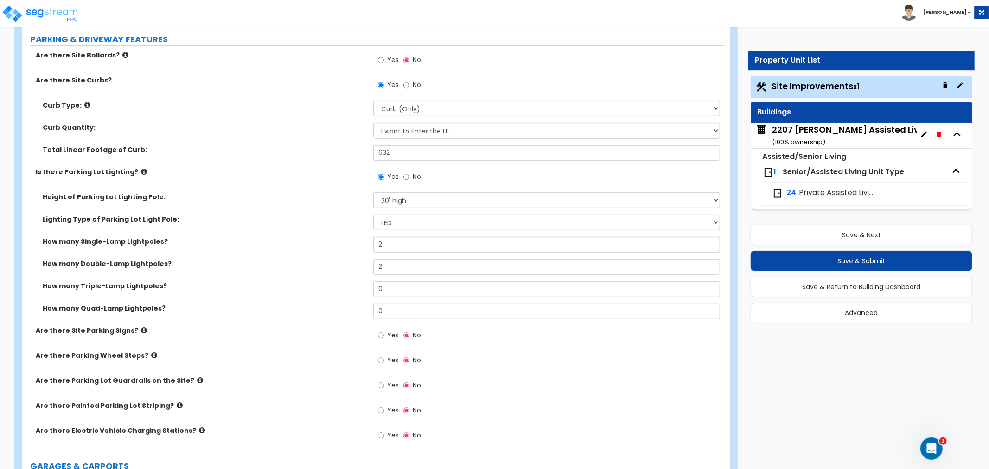
scroll to position [566, 0]
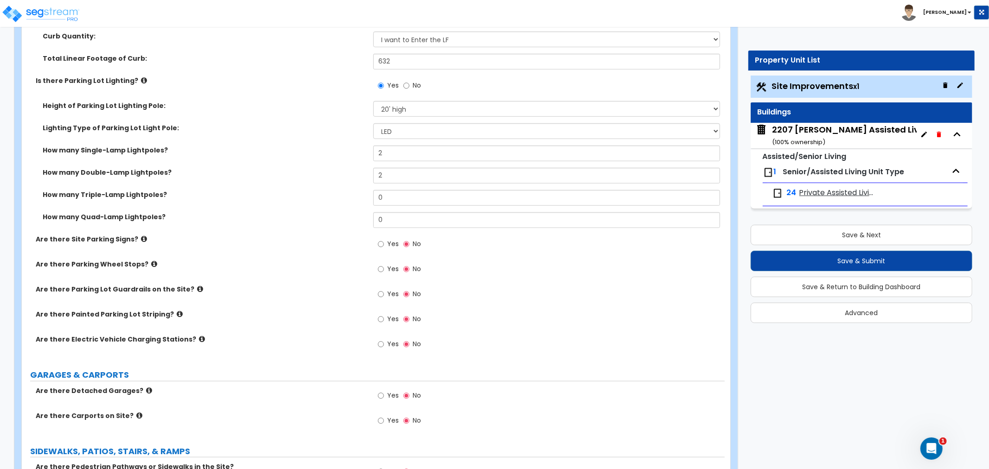
click at [376, 242] on div "Yes No" at bounding box center [399, 245] width 52 height 21
click at [378, 245] on input "Yes" at bounding box center [381, 244] width 6 height 10
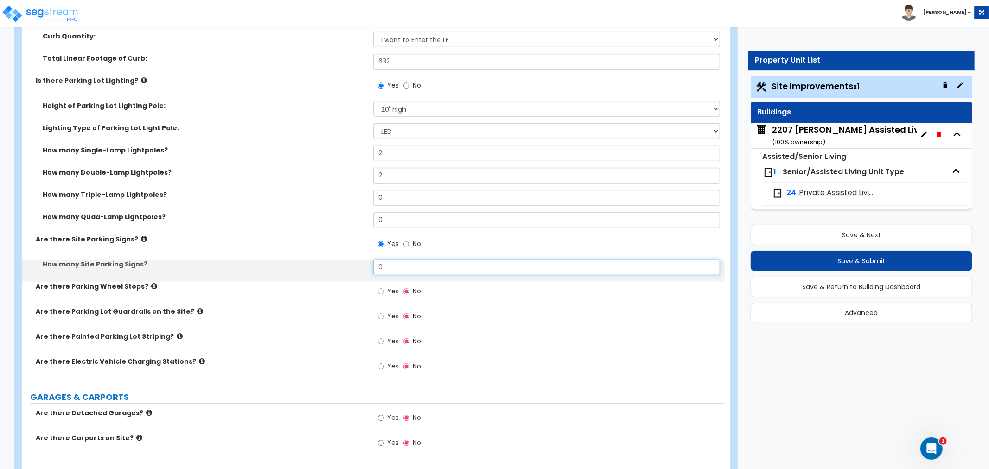
drag, startPoint x: 407, startPoint y: 267, endPoint x: 336, endPoint y: 276, distance: 71.5
click at [336, 276] on div "How many Site Parking Signs? 0" at bounding box center [373, 271] width 703 height 22
click at [331, 280] on div "How many Site Parking Signs? 37" at bounding box center [373, 271] width 703 height 22
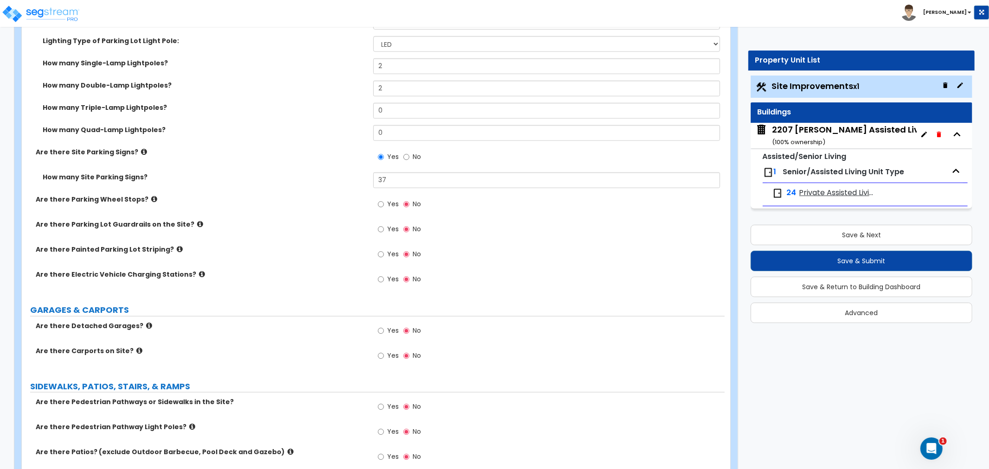
scroll to position [669, 0]
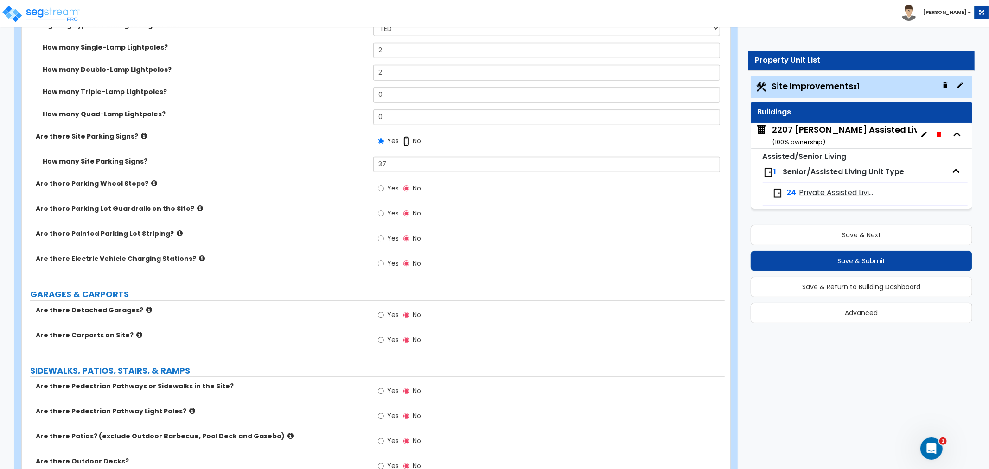
drag, startPoint x: 407, startPoint y: 140, endPoint x: 407, endPoint y: 145, distance: 4.7
click at [407, 140] on input "No" at bounding box center [406, 141] width 6 height 10
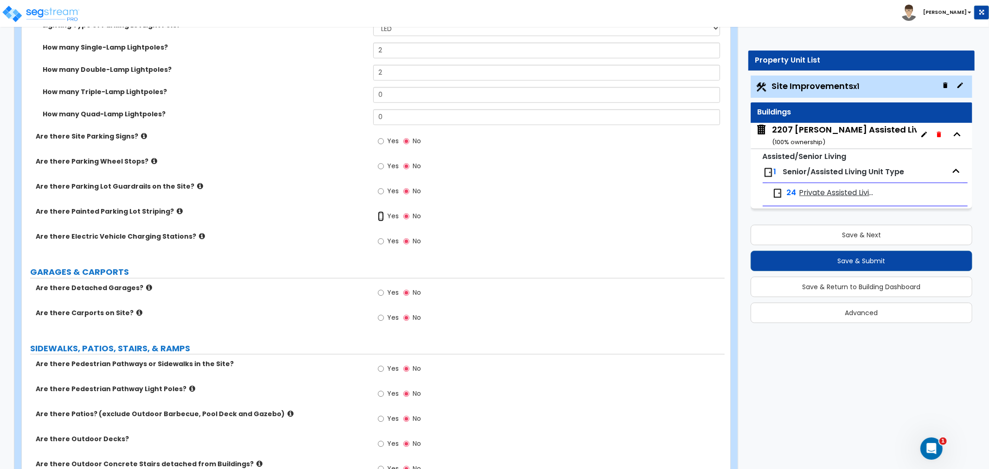
click at [382, 214] on input "Yes" at bounding box center [381, 216] width 6 height 10
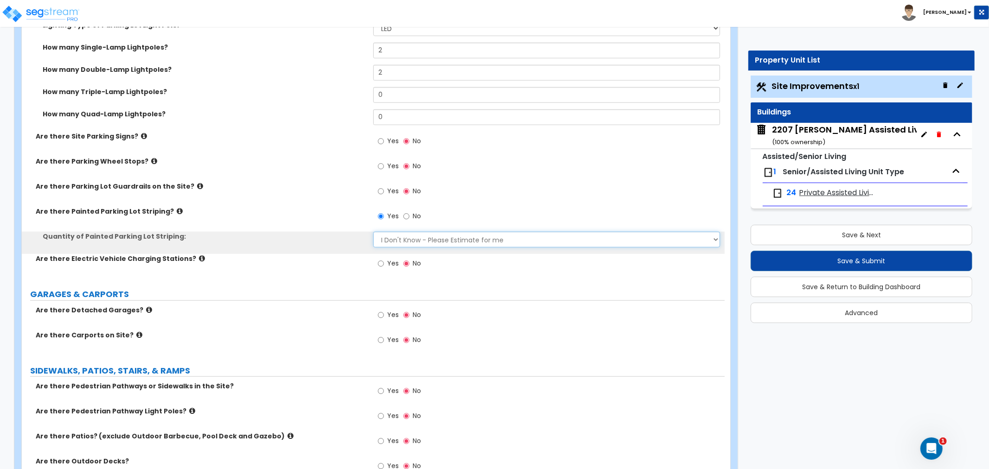
click at [404, 239] on select "I Don't Know - Please Estimate for me I Want to Enter the Number of Parking Spa…" at bounding box center [546, 240] width 347 height 16
click at [373, 232] on select "I Don't Know - Please Estimate for me I Want to Enter the Number of Parking Spa…" at bounding box center [546, 240] width 347 height 16
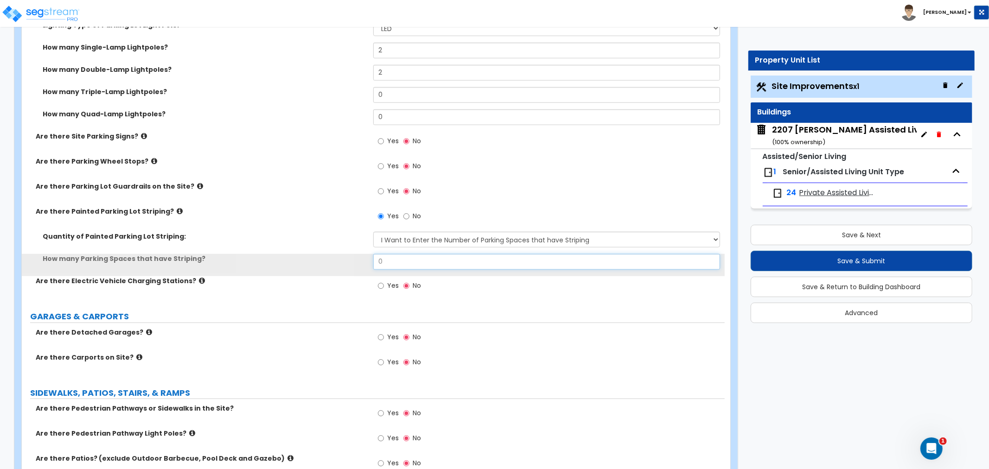
drag, startPoint x: 409, startPoint y: 261, endPoint x: 341, endPoint y: 266, distance: 67.8
click at [341, 266] on div "How many Parking Spaces that have Striping? 0" at bounding box center [373, 265] width 703 height 22
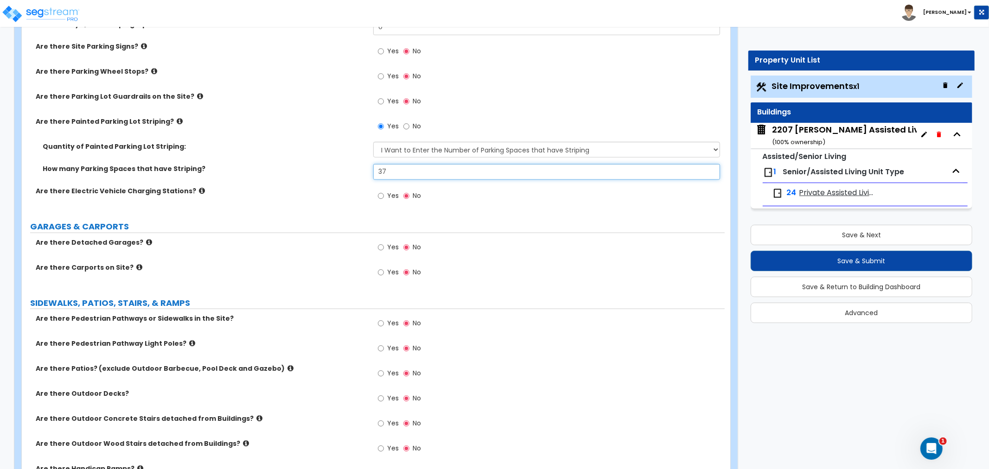
scroll to position [824, 0]
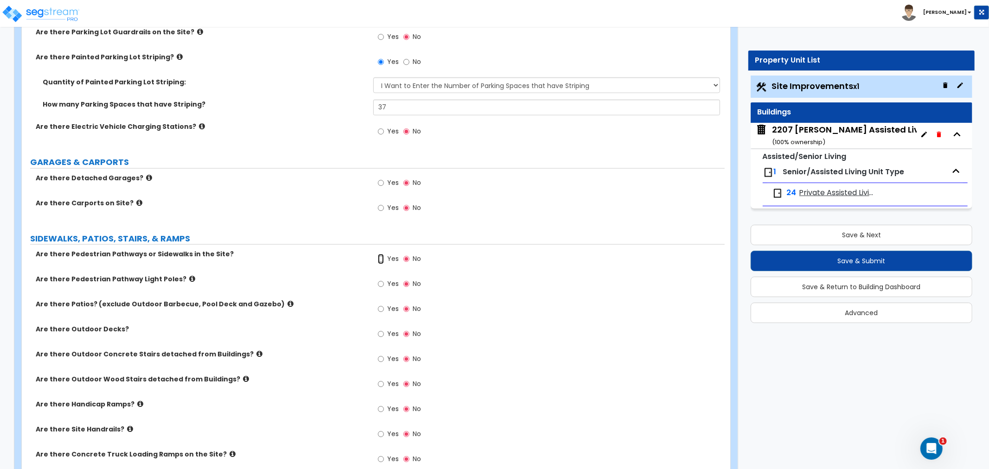
drag, startPoint x: 379, startPoint y: 261, endPoint x: 394, endPoint y: 273, distance: 19.7
click at [381, 261] on input "Yes" at bounding box center [381, 259] width 6 height 10
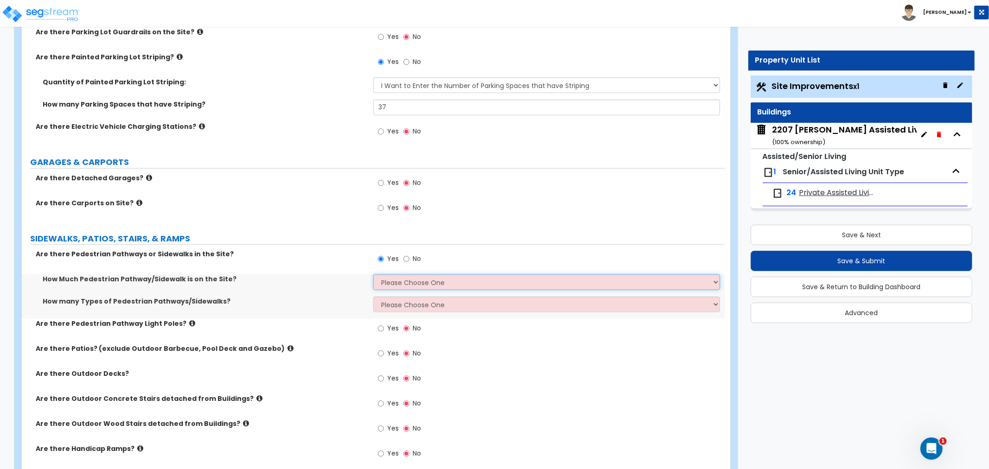
drag, startPoint x: 401, startPoint y: 281, endPoint x: 405, endPoint y: 289, distance: 8.9
click at [401, 282] on select "Please Choose One I Don't Know, Please Estimate For Me Enter Linear Footage" at bounding box center [546, 282] width 347 height 16
click at [373, 274] on select "Please Choose One I Don't Know, Please Estimate For Me Enter Linear Footage" at bounding box center [546, 282] width 347 height 16
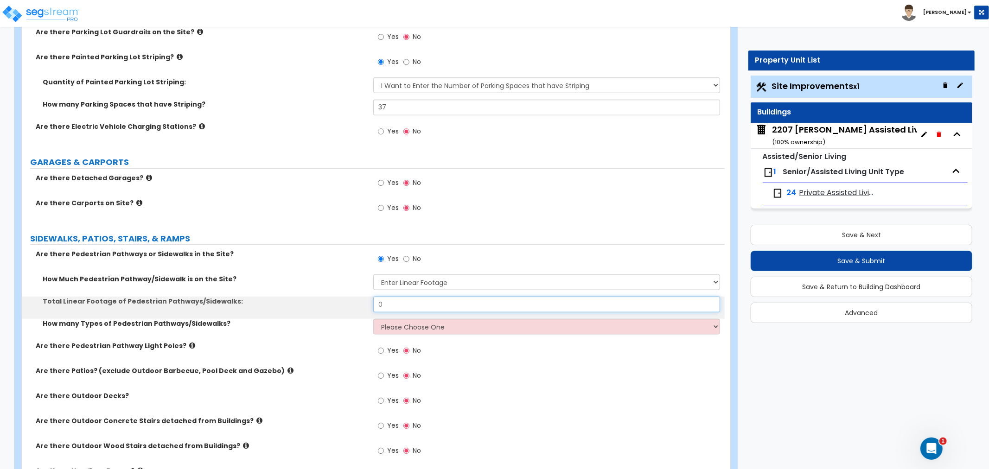
drag, startPoint x: 401, startPoint y: 306, endPoint x: 350, endPoint y: 308, distance: 51.0
click at [350, 308] on div "Total Linear Footage of Pedestrian Pathways/Sidewalks: 0" at bounding box center [373, 308] width 703 height 22
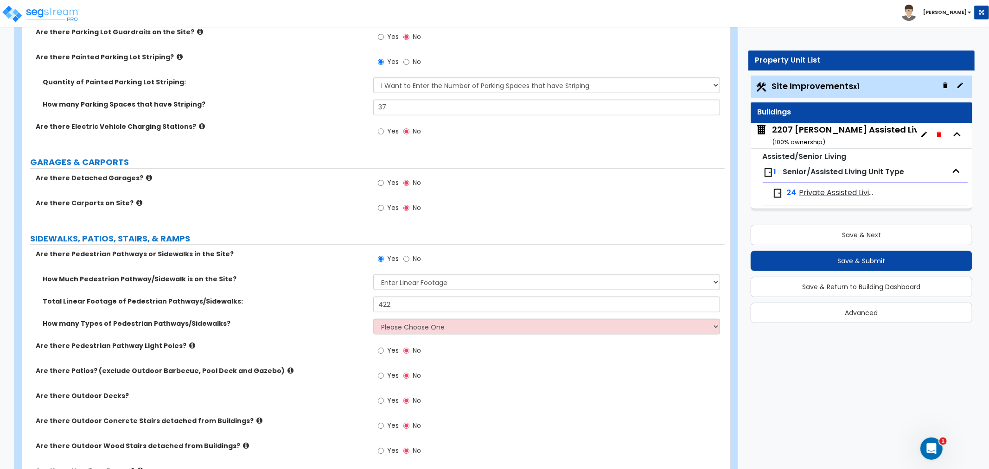
click at [340, 299] on label "Total Linear Footage of Pedestrian Pathways/Sidewalks:" at bounding box center [205, 301] width 324 height 9
click at [322, 283] on label "How Much Pedestrian Pathway/Sidewalk is on the Site?" at bounding box center [205, 278] width 324 height 9
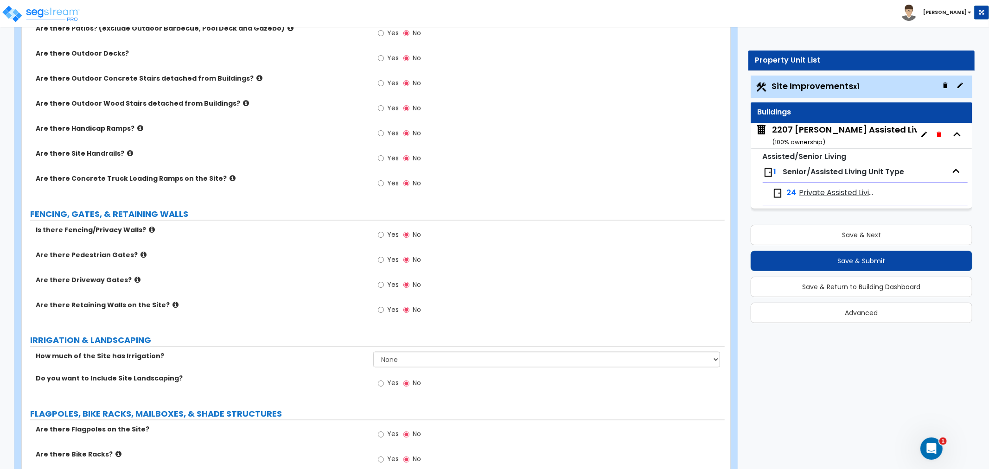
scroll to position [1184, 0]
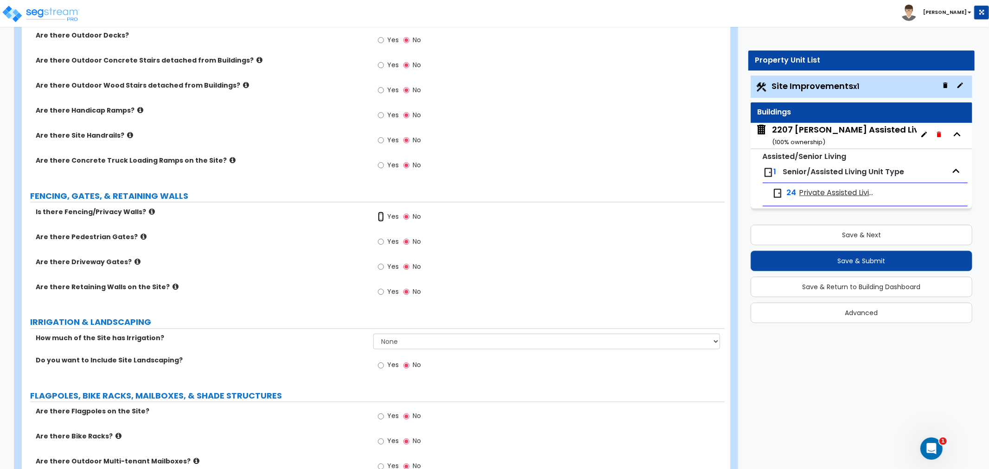
click at [381, 215] on input "Yes" at bounding box center [381, 217] width 6 height 10
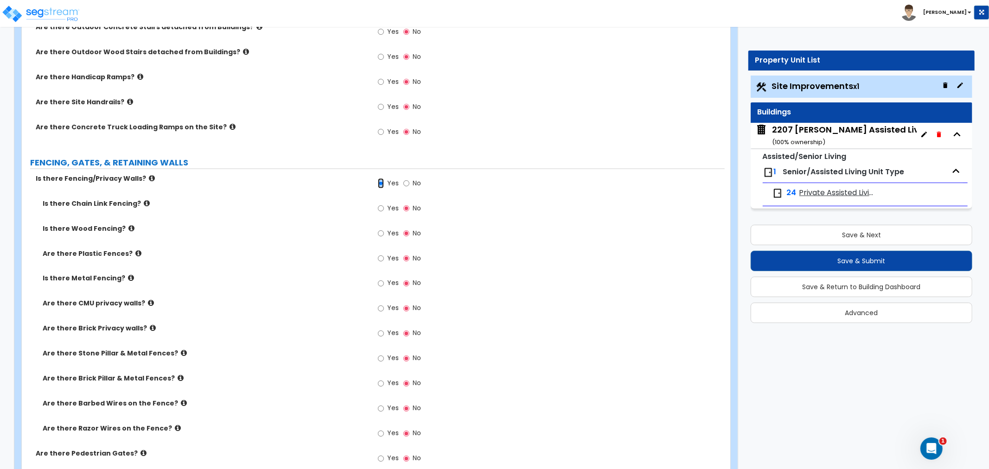
scroll to position [1236, 0]
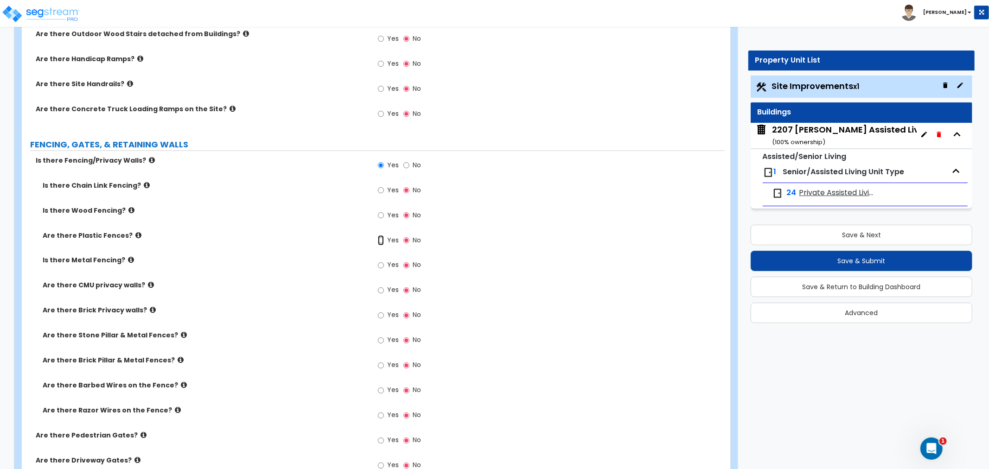
click at [381, 238] on input "Yes" at bounding box center [381, 240] width 6 height 10
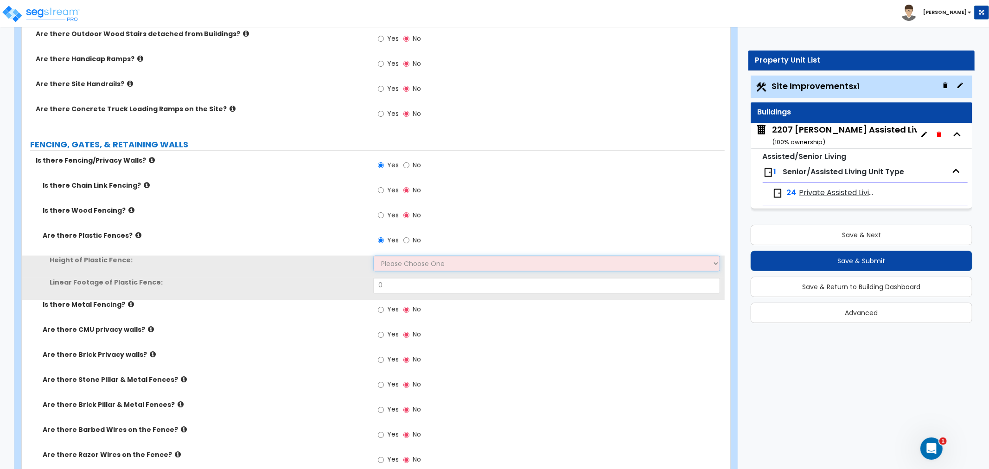
click at [394, 260] on select "Please Choose One 3 feet 4 feet 5 feet 6 feet" at bounding box center [546, 264] width 347 height 16
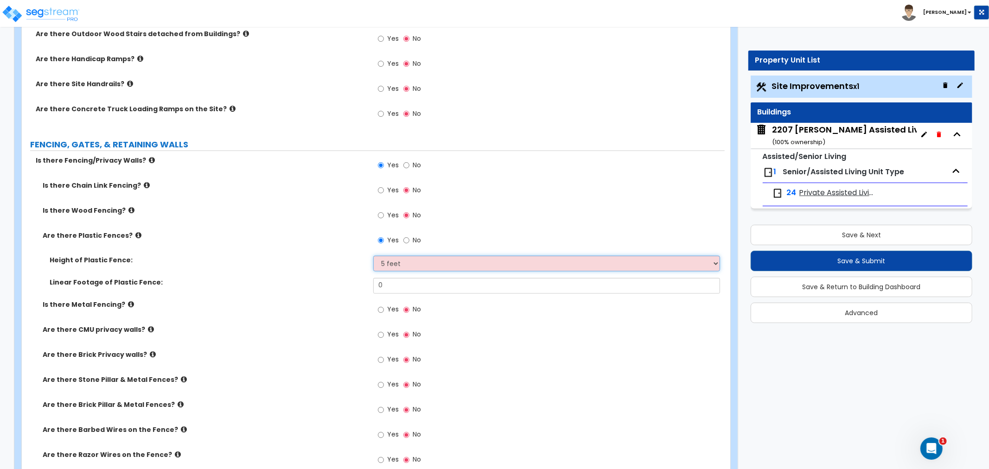
click at [373, 256] on select "Please Choose One 3 feet 4 feet 5 feet 6 feet" at bounding box center [546, 264] width 347 height 16
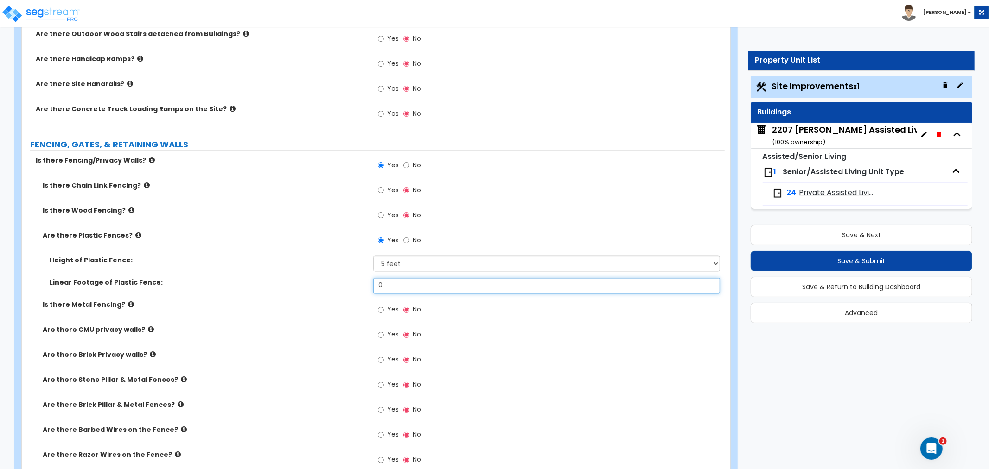
drag, startPoint x: 391, startPoint y: 290, endPoint x: 332, endPoint y: 294, distance: 59.1
click at [332, 294] on div "Linear Footage of Plastic Fence: 0" at bounding box center [373, 289] width 703 height 22
drag, startPoint x: 395, startPoint y: 279, endPoint x: 349, endPoint y: 282, distance: 46.9
click at [349, 282] on div "Linear Footage of Plastic Fence: 85" at bounding box center [373, 289] width 703 height 22
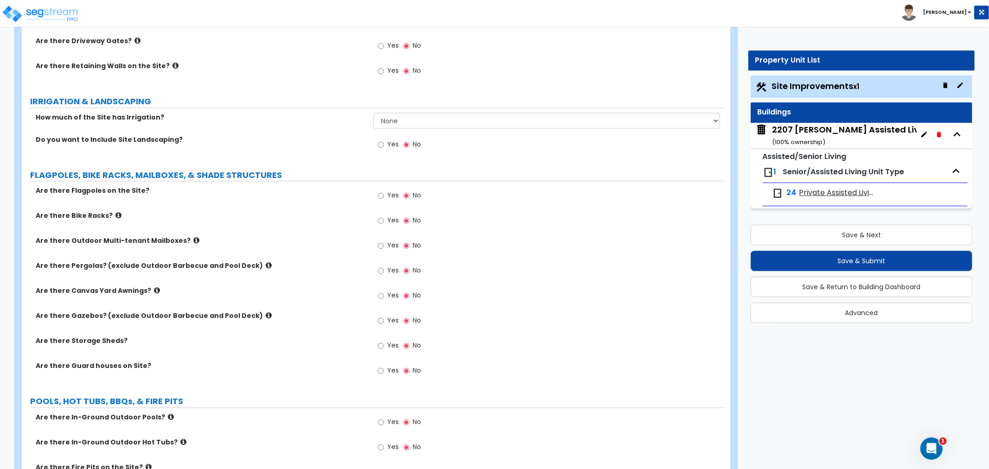
scroll to position [1699, 0]
click at [407, 123] on select "None I want to Enter an Approximate Percentage I want to Enter the Square Foota…" at bounding box center [546, 122] width 347 height 16
click at [373, 114] on select "None I want to Enter an Approximate Percentage I want to Enter the Square Foota…" at bounding box center [546, 122] width 347 height 16
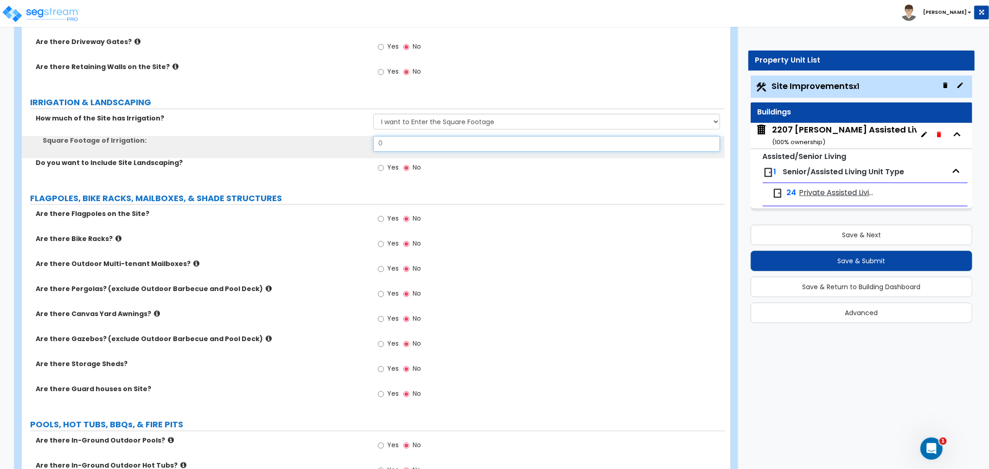
drag, startPoint x: 398, startPoint y: 145, endPoint x: 364, endPoint y: 145, distance: 33.4
click at [364, 145] on div "Square Footage of Irrigation: 0" at bounding box center [373, 147] width 703 height 22
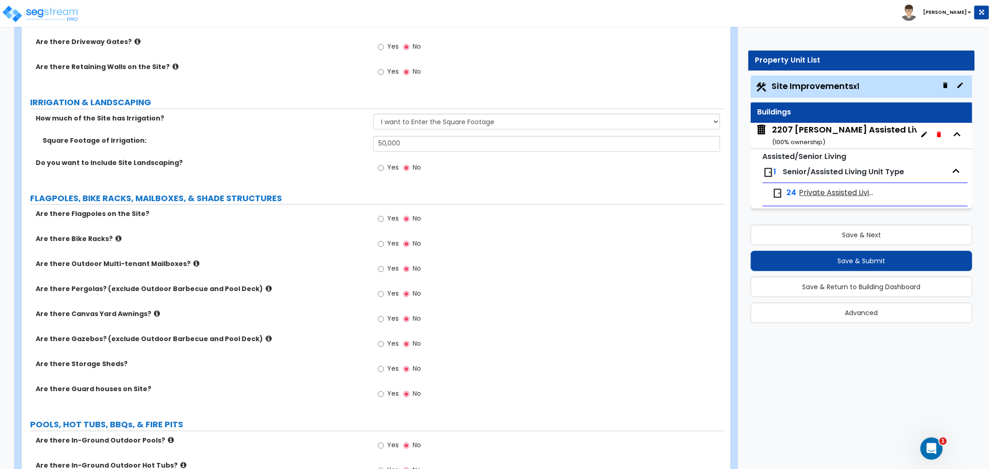
click at [372, 173] on div "Do you want to Include Site Landscaping? Yes No" at bounding box center [373, 170] width 703 height 25
click at [381, 166] on input "Yes" at bounding box center [381, 168] width 6 height 10
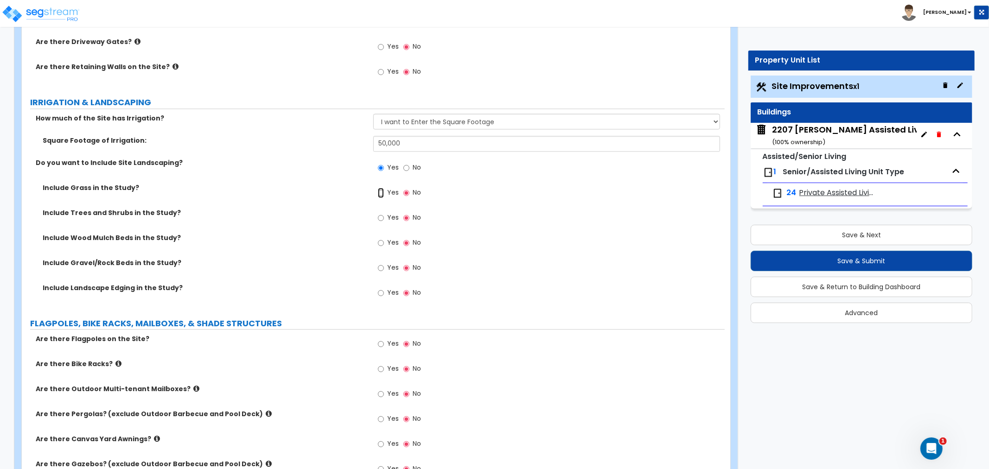
click at [379, 195] on input "Yes" at bounding box center [381, 193] width 6 height 10
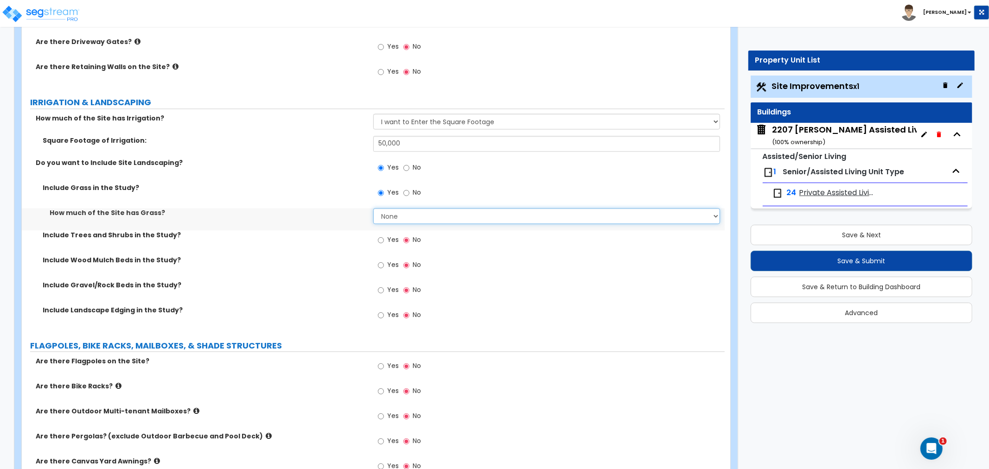
click at [394, 218] on select "None I want to Enter an Approximate Percentage I want to Enter the Square Foota…" at bounding box center [546, 216] width 347 height 16
click at [373, 208] on select "None I want to Enter an Approximate Percentage I want to Enter the Square Foota…" at bounding box center [546, 216] width 347 height 16
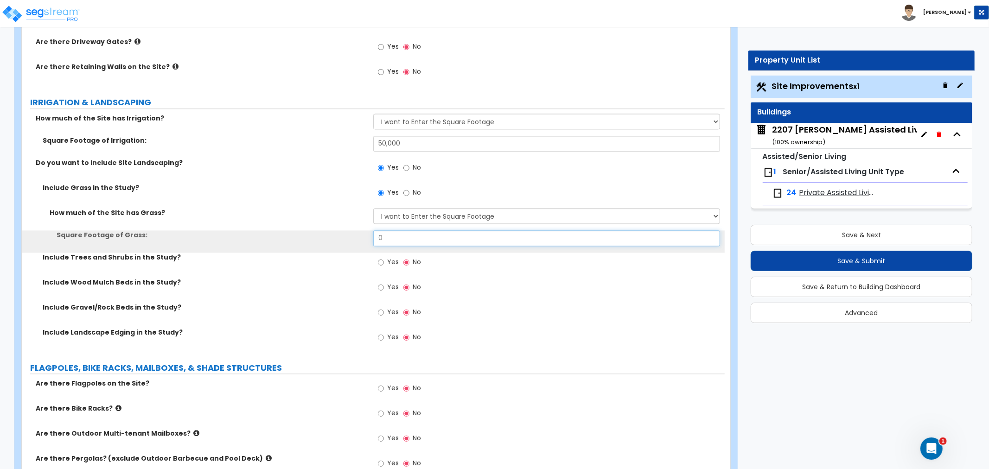
drag, startPoint x: 393, startPoint y: 235, endPoint x: 363, endPoint y: 242, distance: 31.4
click at [363, 242] on div "Square Footage of Grass: 0" at bounding box center [373, 241] width 703 height 22
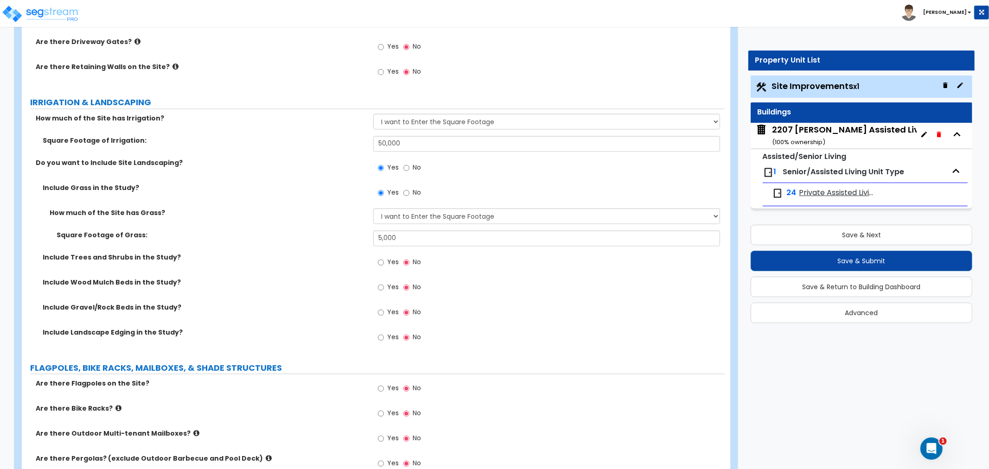
click at [341, 253] on label "Include Trees and Shrubs in the Study?" at bounding box center [205, 257] width 324 height 9
click at [414, 242] on input "5,000" at bounding box center [546, 238] width 347 height 16
click at [301, 256] on label "Include Trees and Shrubs in the Study?" at bounding box center [205, 257] width 324 height 9
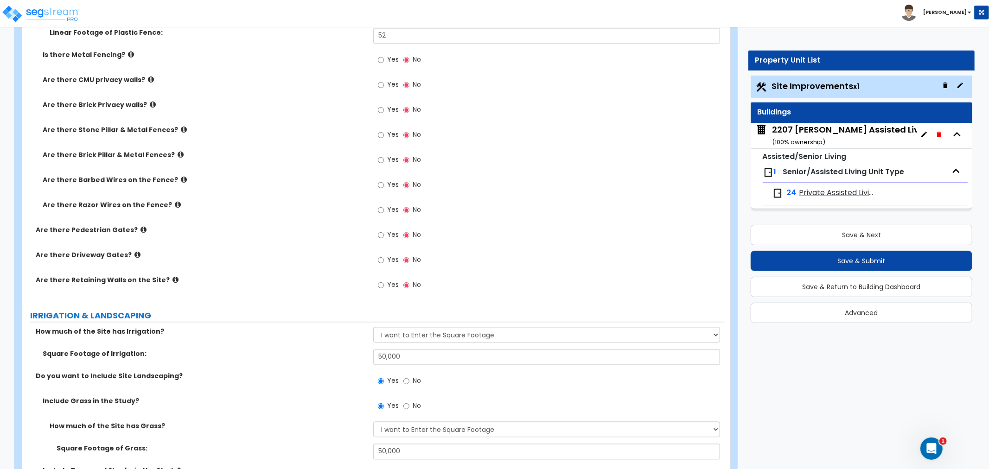
scroll to position [1391, 0]
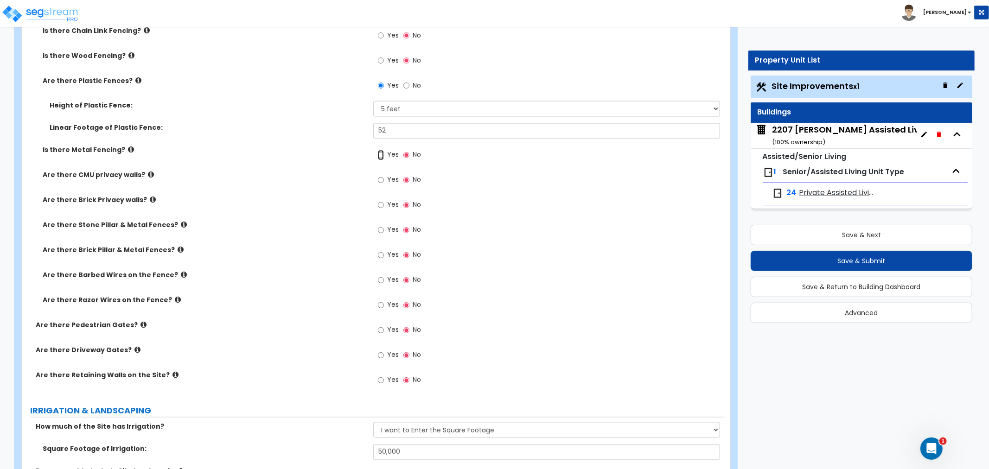
drag, startPoint x: 381, startPoint y: 154, endPoint x: 390, endPoint y: 165, distance: 14.1
click at [381, 154] on input "Yes" at bounding box center [381, 155] width 6 height 10
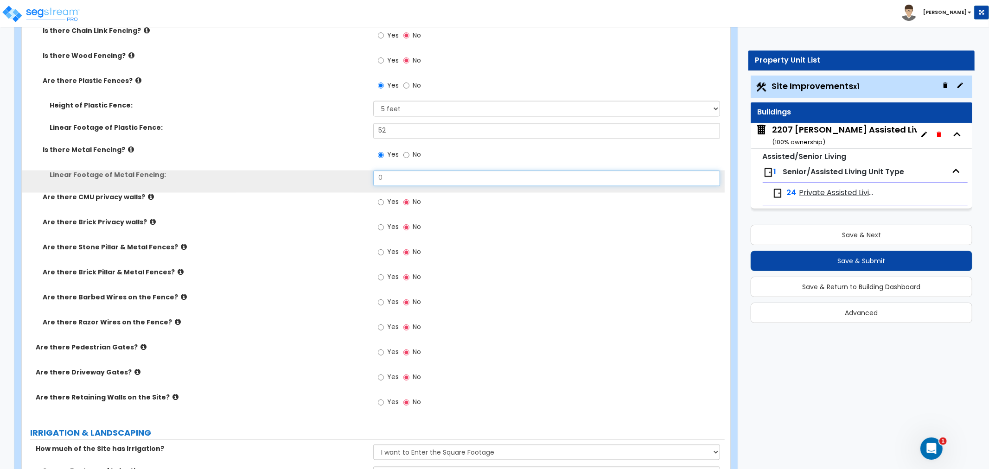
drag, startPoint x: 406, startPoint y: 185, endPoint x: 344, endPoint y: 185, distance: 62.1
click at [344, 185] on div "Linear Footage of Metal Fencing: 0" at bounding box center [373, 182] width 703 height 22
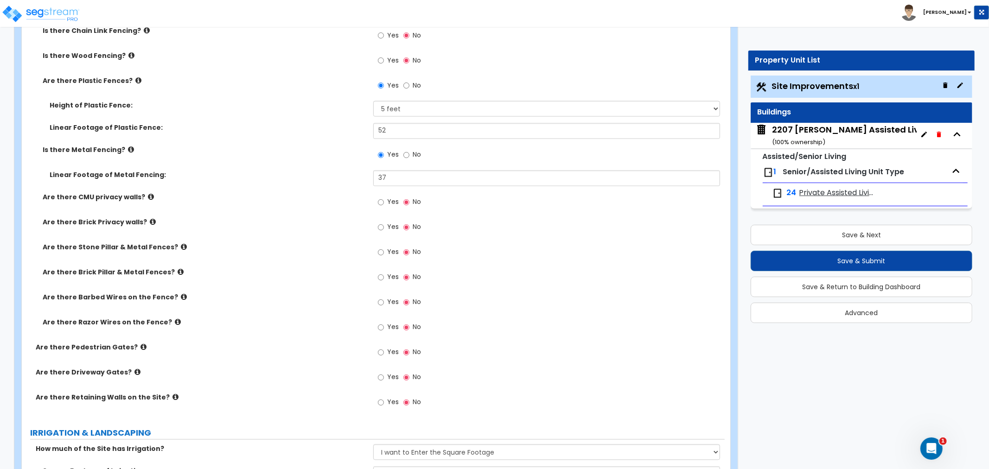
click at [346, 223] on label "Are there Brick Privacy walls?" at bounding box center [205, 222] width 324 height 9
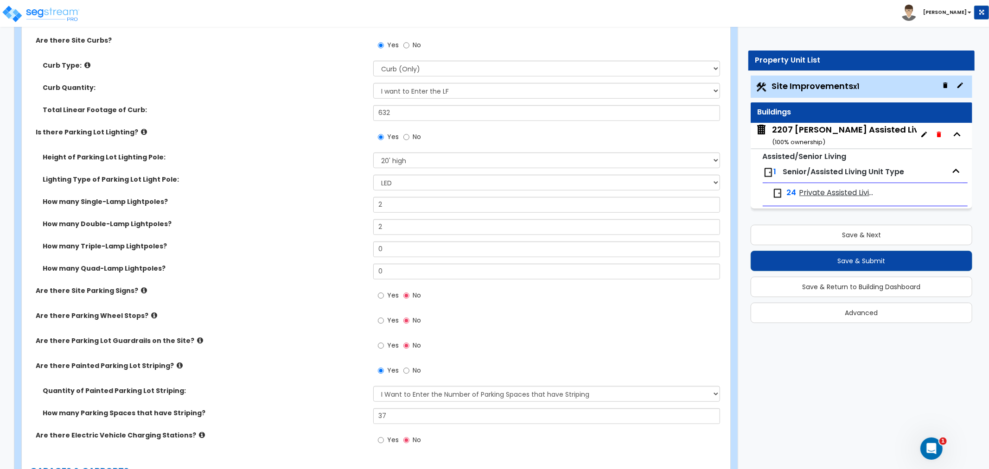
scroll to position [566, 0]
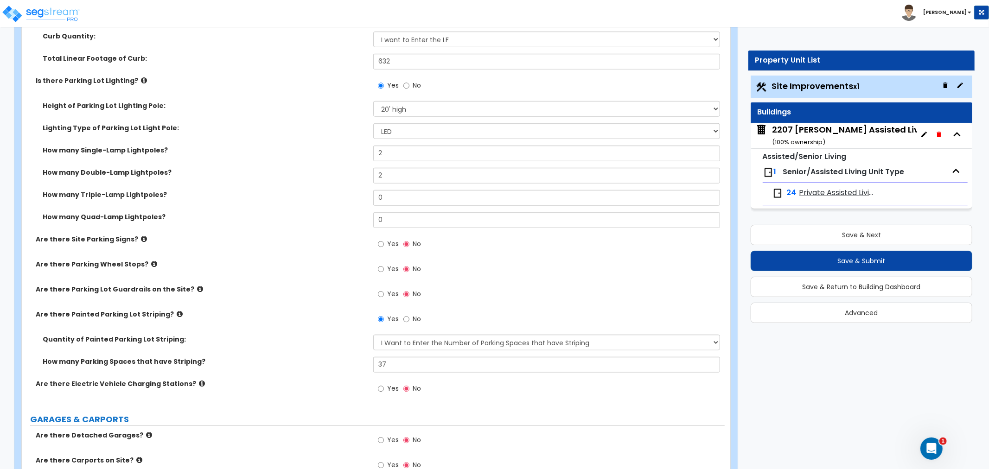
click at [222, 306] on div "Are there Parking Lot Guardrails on the Site? Yes No" at bounding box center [373, 297] width 703 height 25
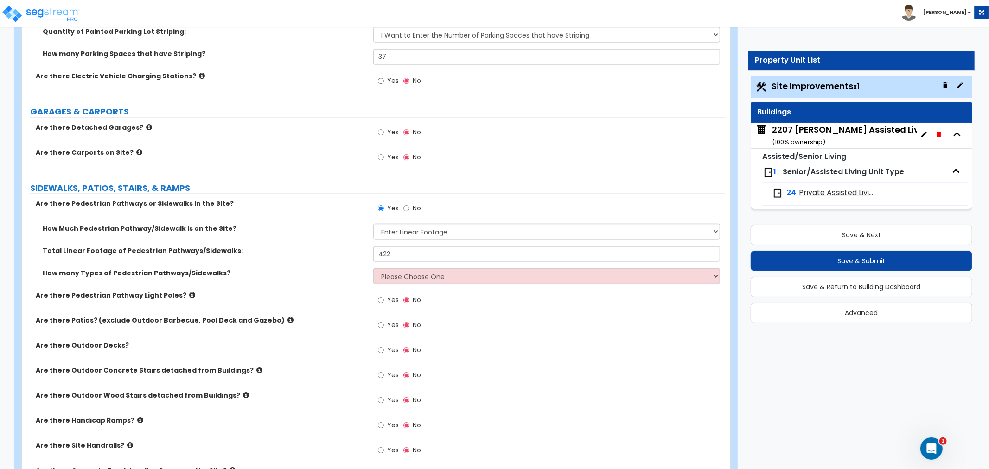
scroll to position [875, 0]
click at [319, 300] on div "Are there Pedestrian Pathway Light Poles? Yes No" at bounding box center [373, 302] width 703 height 25
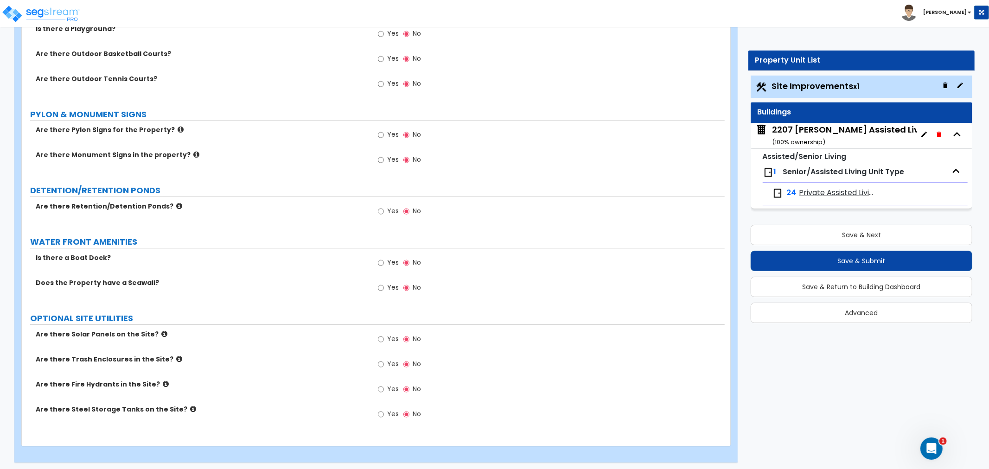
scroll to position [2431, 0]
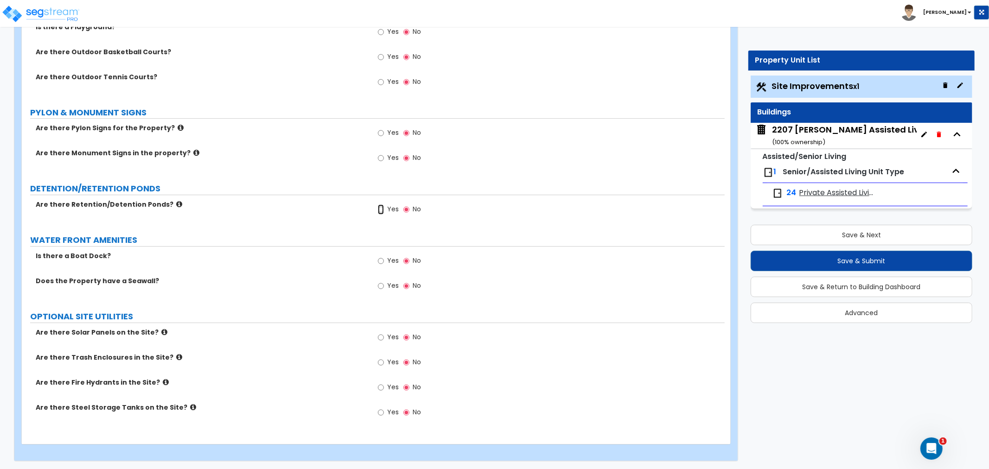
drag, startPoint x: 379, startPoint y: 207, endPoint x: 405, endPoint y: 235, distance: 38.4
click at [380, 207] on input "Yes" at bounding box center [381, 209] width 6 height 10
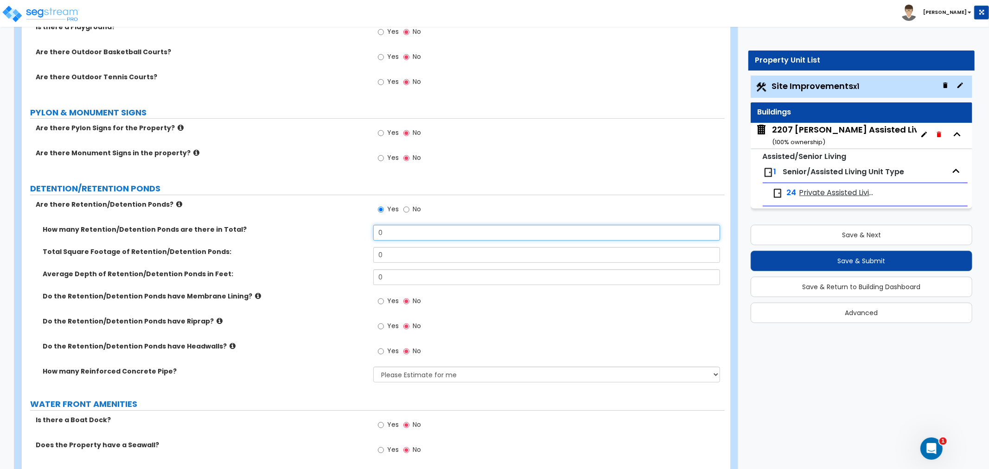
drag, startPoint x: 393, startPoint y: 225, endPoint x: 357, endPoint y: 230, distance: 35.6
click at [357, 230] on div "How many Retention/Detention Ponds are there in Total? 0" at bounding box center [373, 236] width 703 height 22
drag, startPoint x: 385, startPoint y: 251, endPoint x: 354, endPoint y: 254, distance: 31.2
click at [354, 254] on div "Total Square Footage of Retention/Detention Ponds: 0" at bounding box center [373, 258] width 703 height 22
drag, startPoint x: 402, startPoint y: 280, endPoint x: 345, endPoint y: 280, distance: 57.5
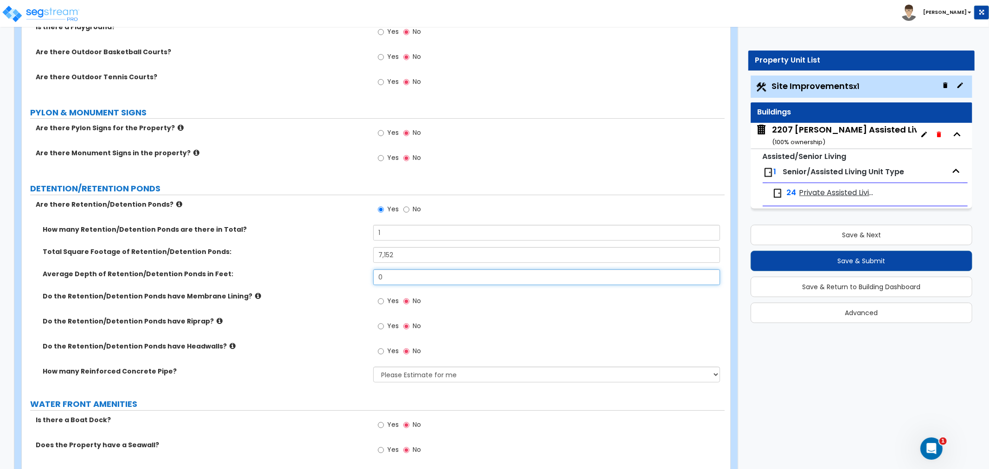
click at [345, 280] on div "Average Depth of Retention/Detention Ponds in Feet: 0" at bounding box center [373, 280] width 703 height 22
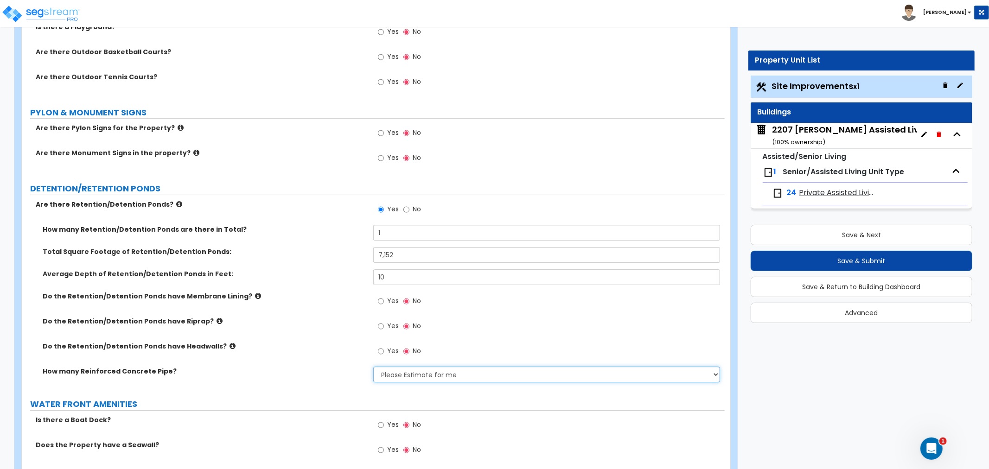
click at [423, 375] on select "Please Estimate for me I want to Enter Linear Footage" at bounding box center [546, 375] width 347 height 16
click at [373, 367] on select "Please Estimate for me I want to Enter Linear Footage" at bounding box center [546, 375] width 347 height 16
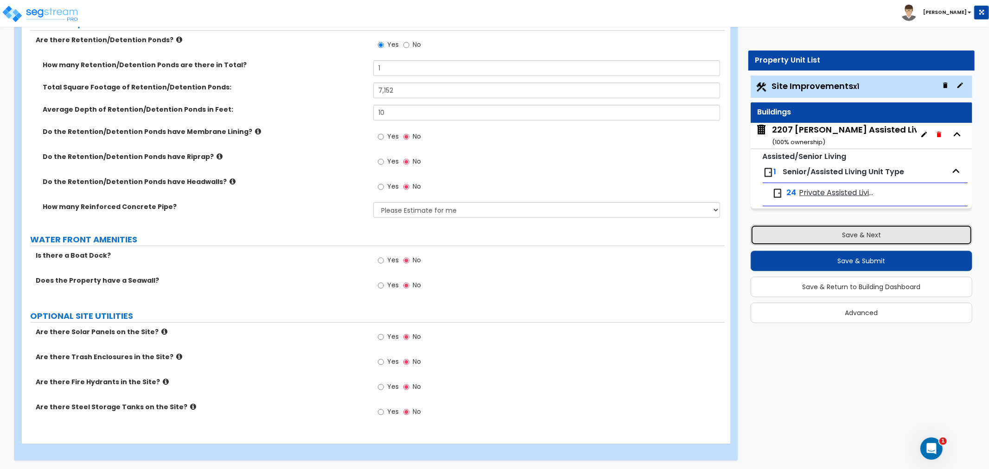
click at [854, 234] on button "Save & Next" at bounding box center [861, 235] width 222 height 20
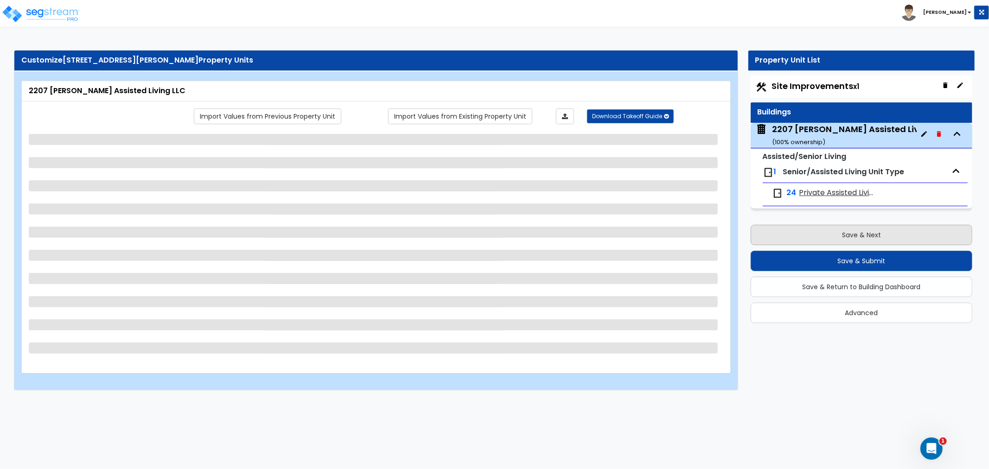
scroll to position [0, 0]
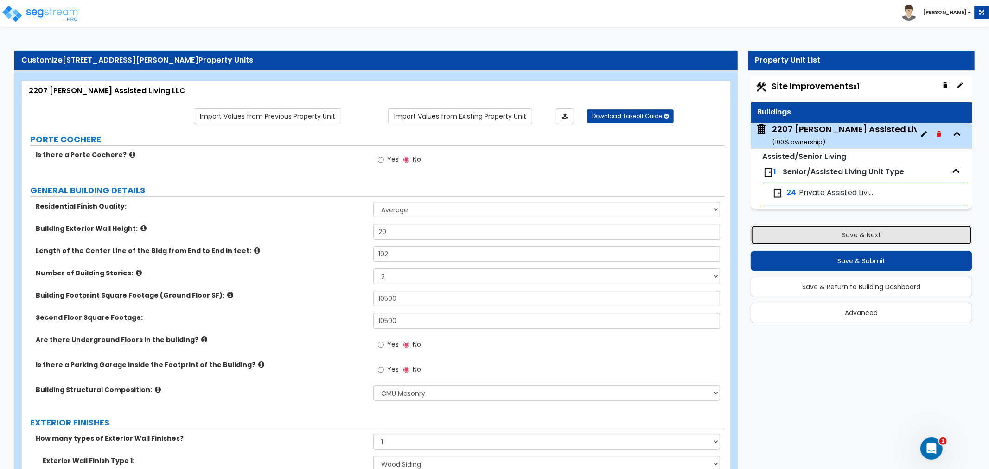
click at [854, 234] on button "Save & Next" at bounding box center [861, 235] width 222 height 20
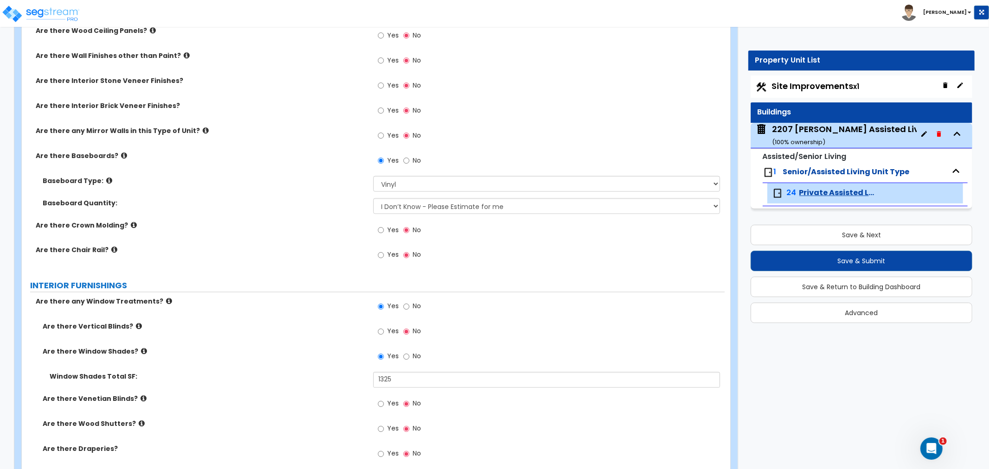
scroll to position [1141, 0]
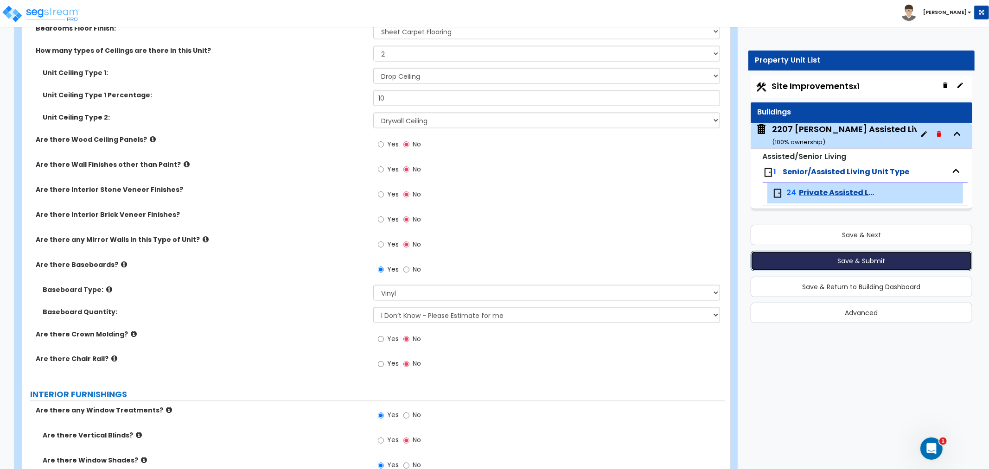
click at [832, 258] on button "Save & Submit" at bounding box center [861, 261] width 222 height 20
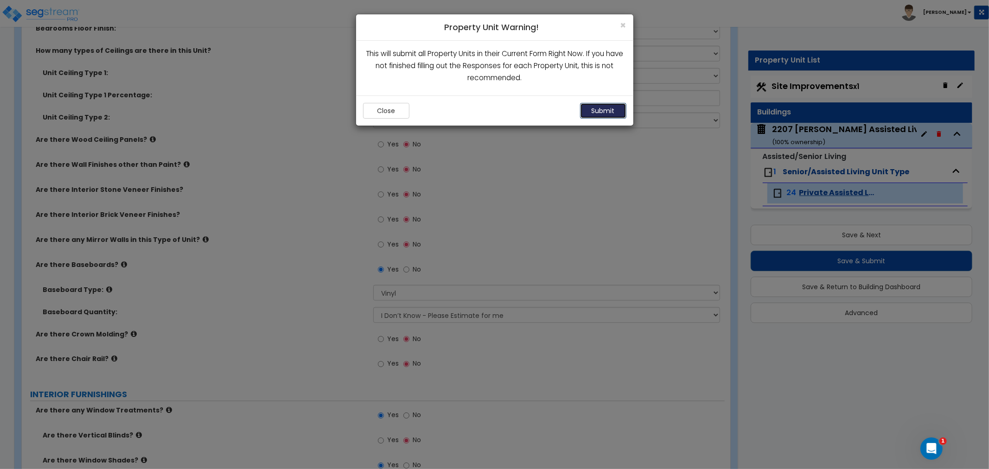
click at [619, 112] on button "Submit" at bounding box center [603, 111] width 46 height 16
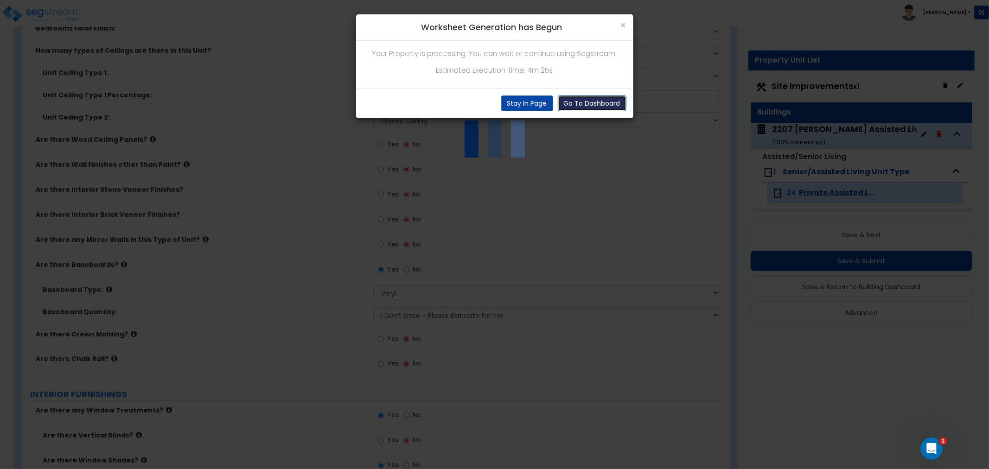
click at [590, 98] on button "Go To Dashboard" at bounding box center [592, 103] width 69 height 16
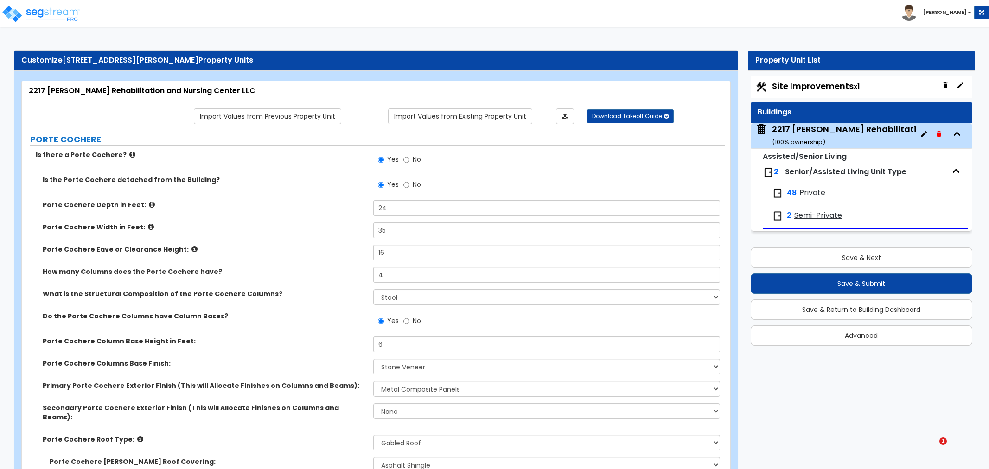
select select "2"
select select "5"
select select "6"
select select "1"
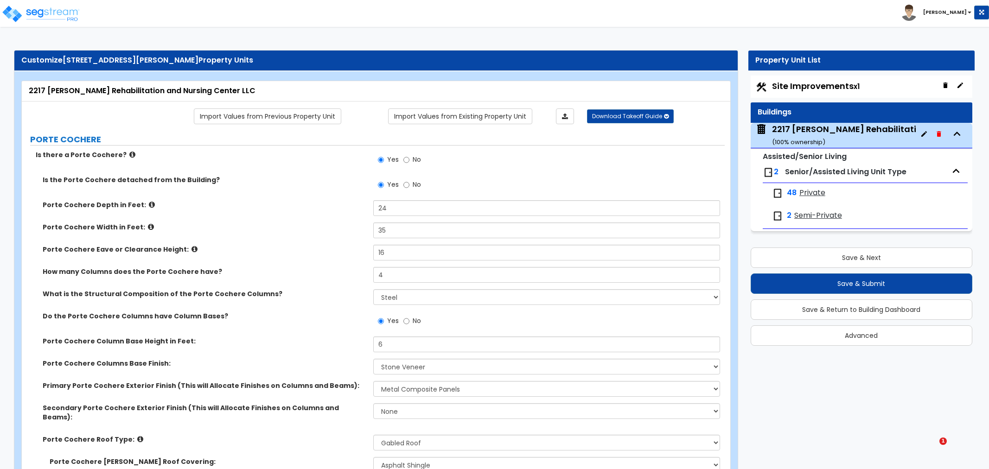
select select "1"
select select "6"
select select "2"
select select "4"
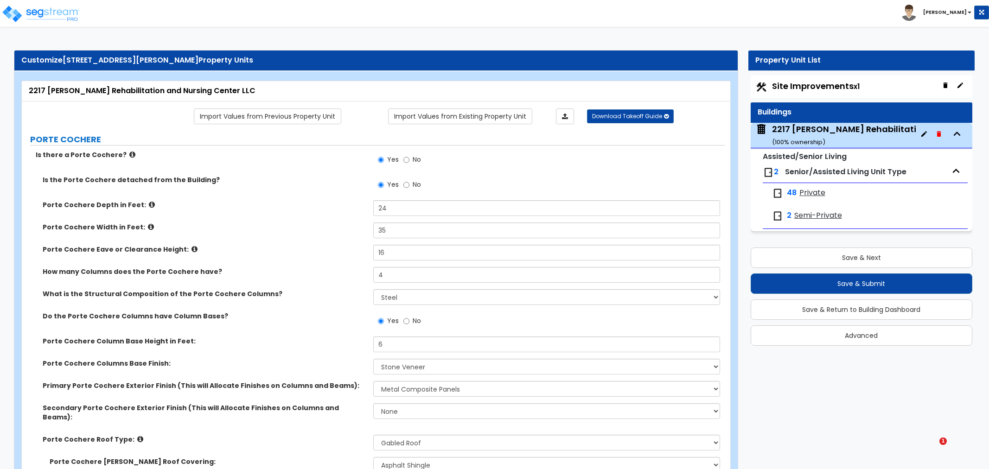
select select "3"
select select "1"
select select "2"
select select "1"
select select "2"
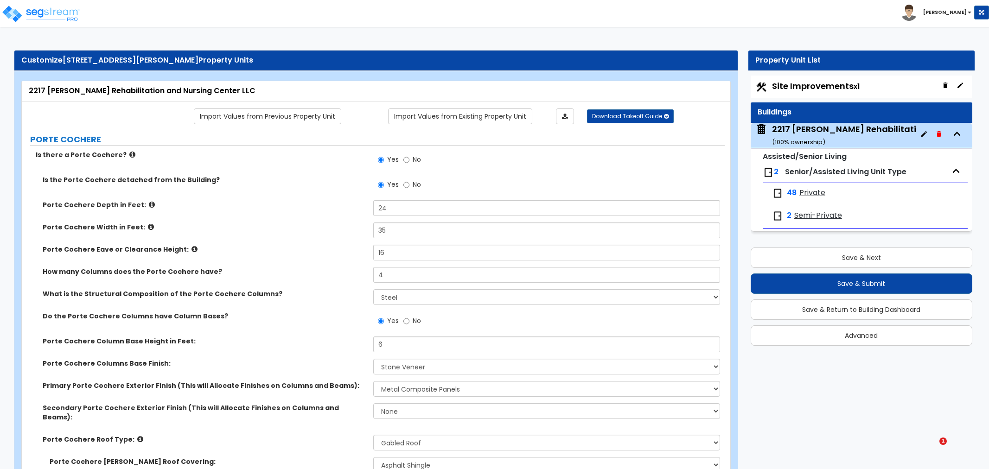
select select "2"
select select "1"
select select "3"
select select "2"
select select "5"
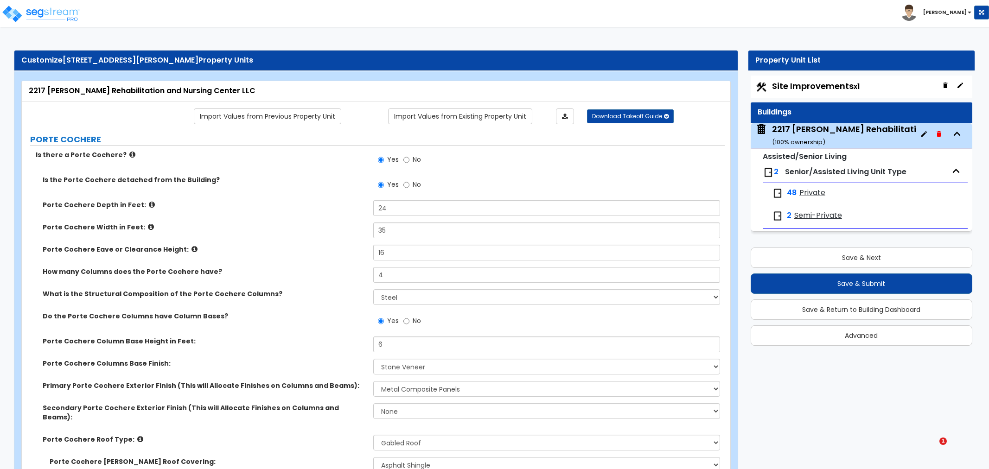
select select "2"
select select "3"
select select "2"
select select "5"
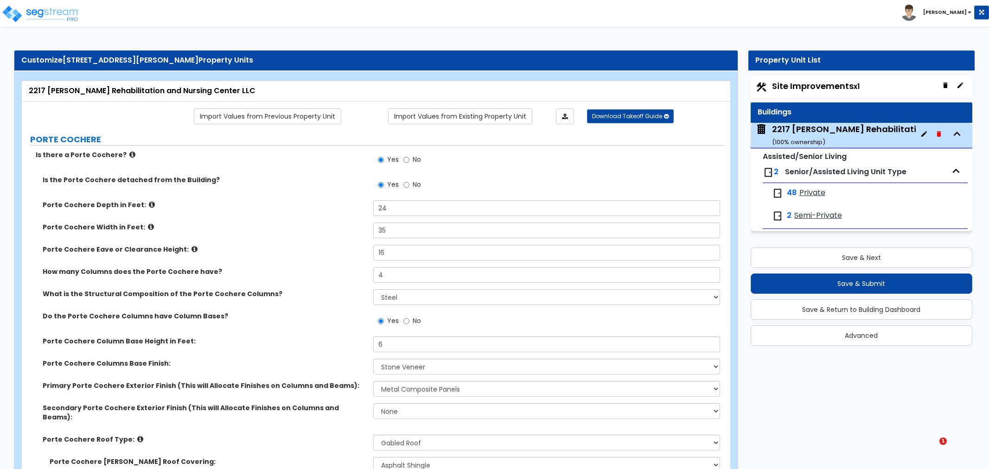
select select "6"
select select "2"
select select "3"
select select "6"
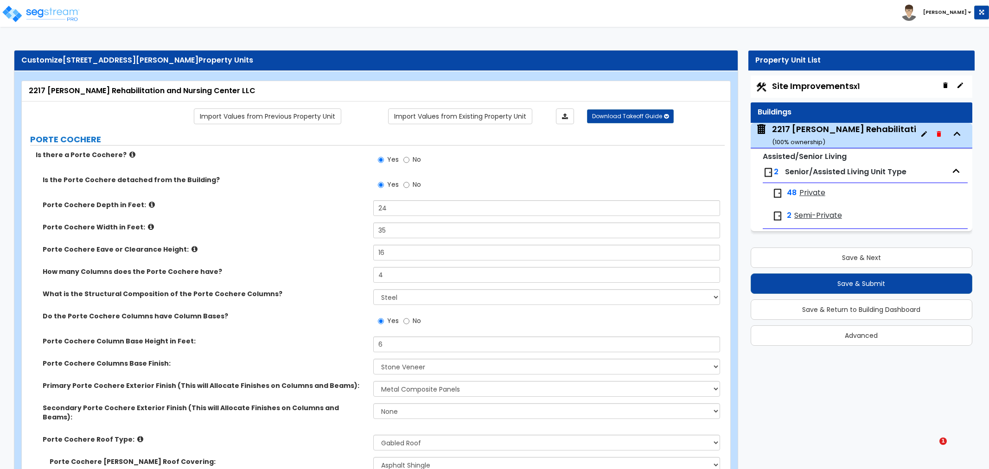
select select "1"
select select "2"
select select "1"
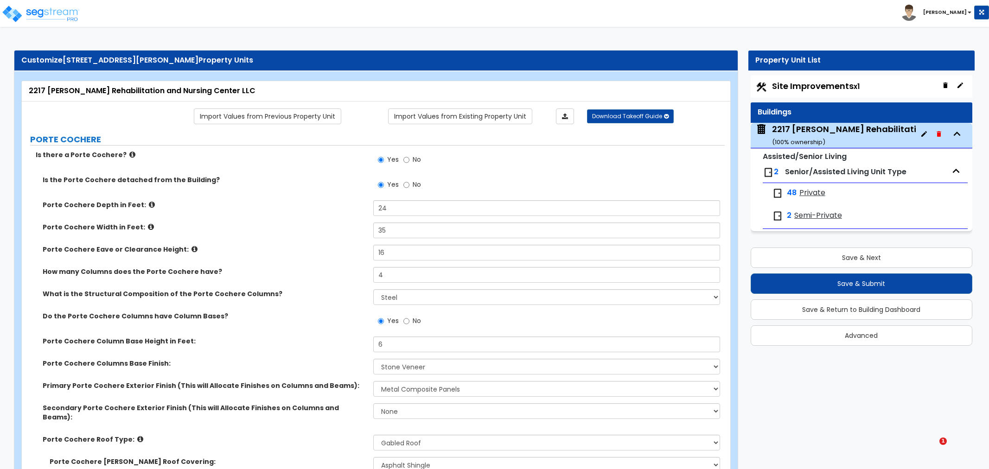
select select "2"
select select "1"
select select "2"
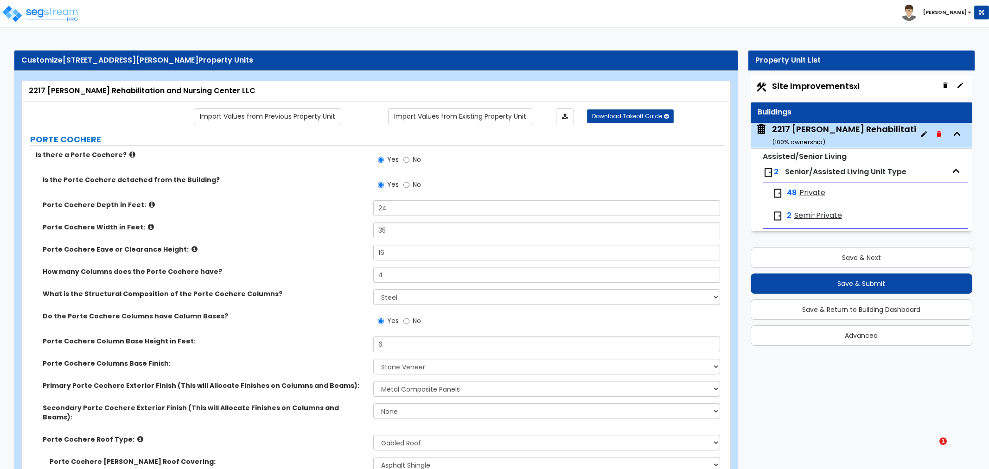
select select "2"
select select "1"
select select "3"
select select "4"
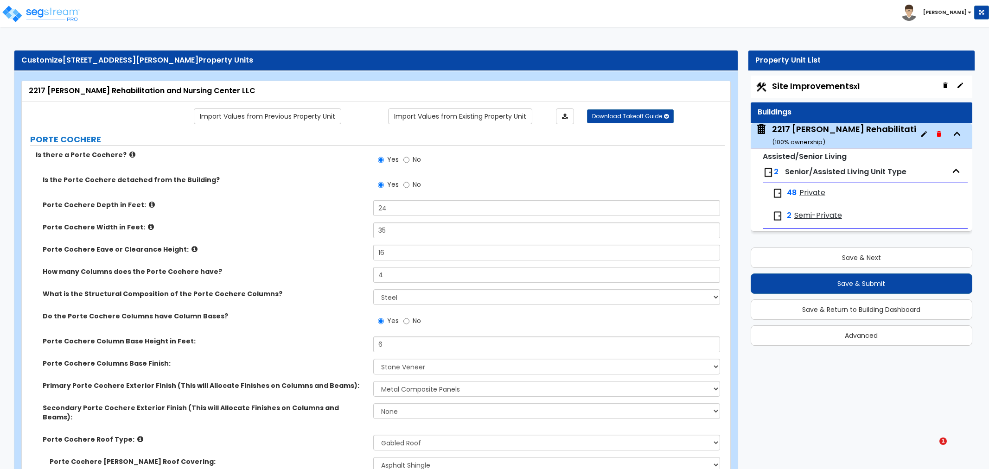
select select "5"
select select "9"
select select "6"
select select "1"
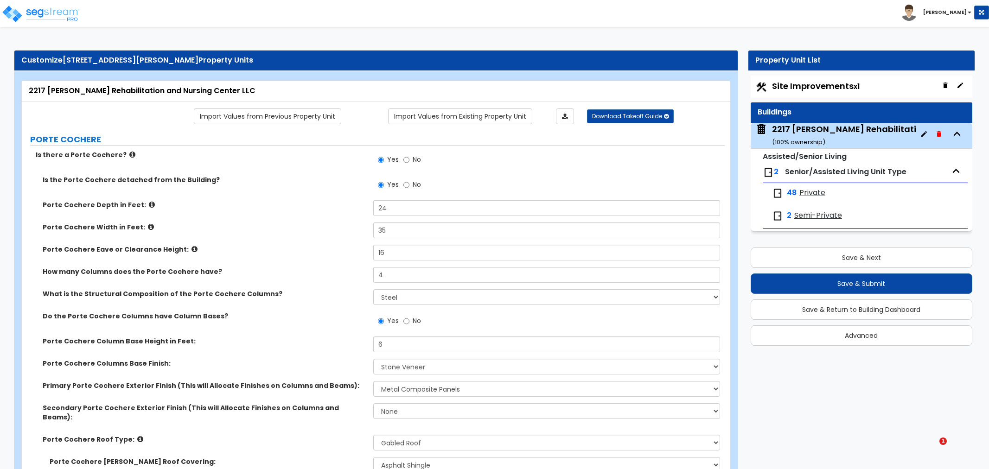
select select "2"
select select "4"
select select "3"
select select "1"
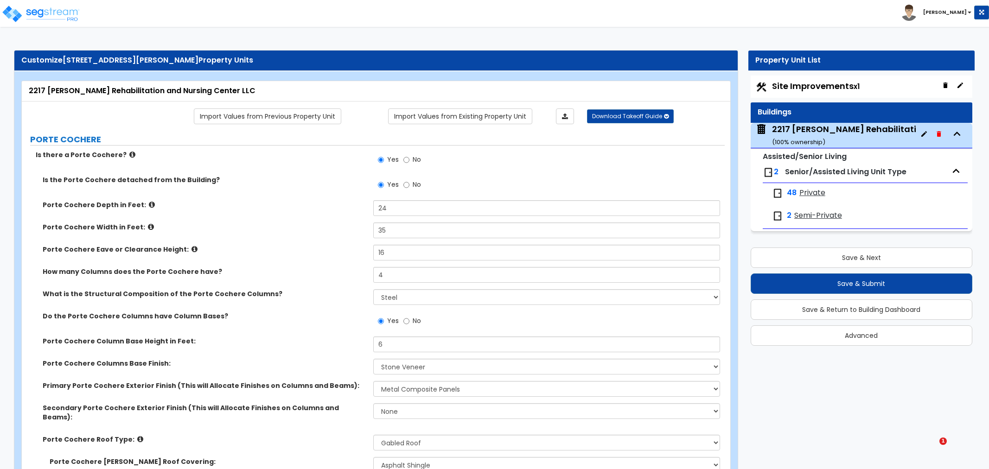
select select "2"
select select "1"
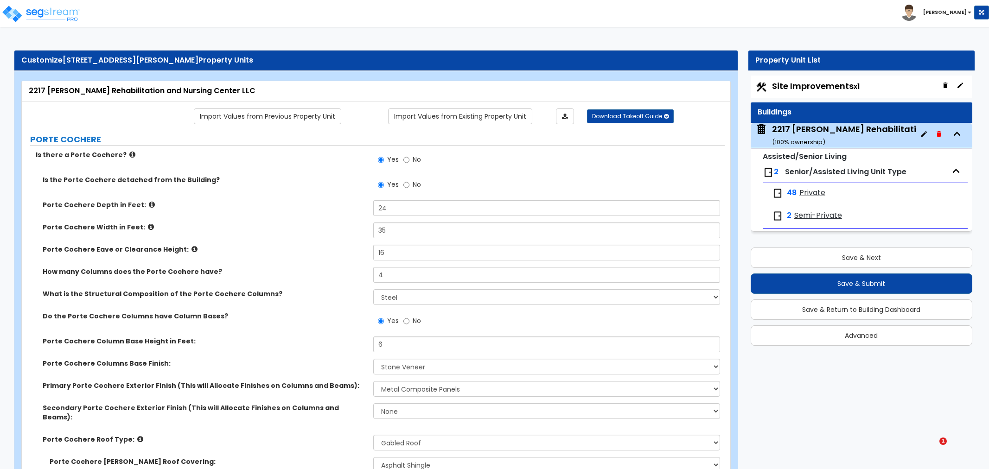
select select "3"
select select "2"
select select "1"
select select "2"
select select "3"
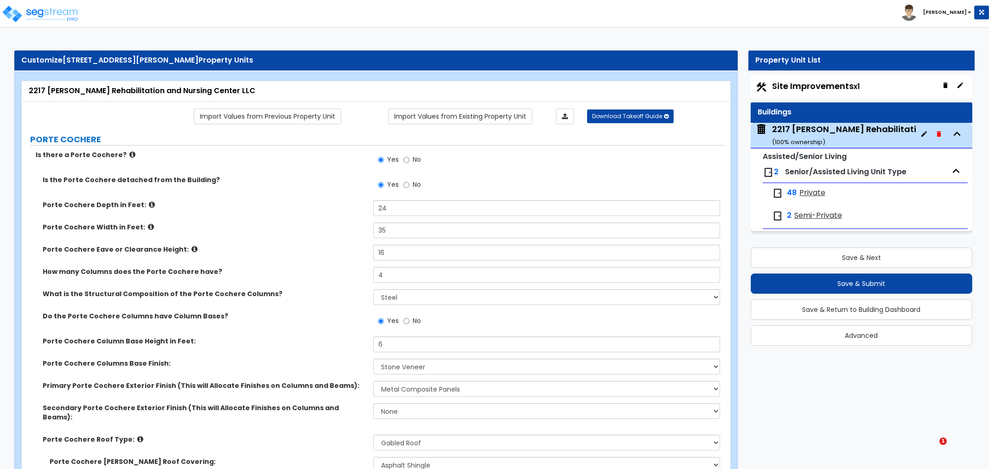
select select "2"
select select "1"
select select "4"
click at [813, 130] on div "2217 Bloomer Rehabilitation and Nursing Center LLC ( 100 % ownership)" at bounding box center [900, 135] width 257 height 24
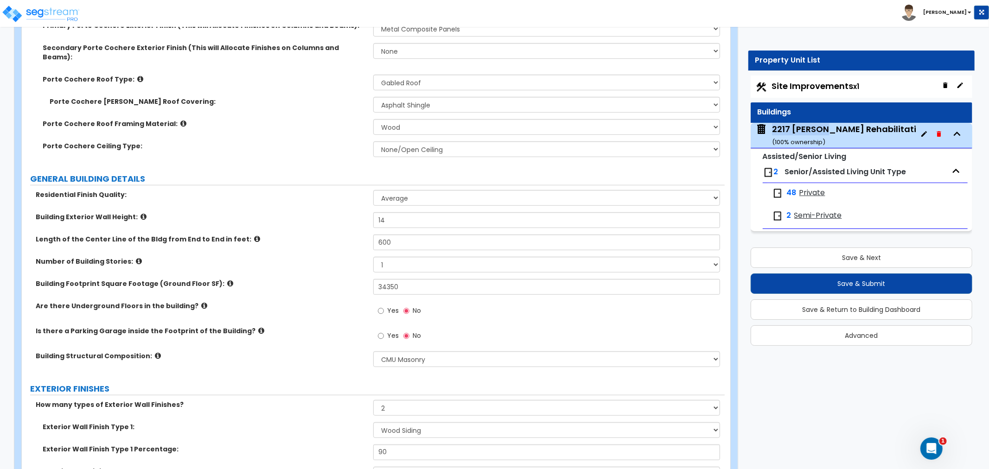
drag, startPoint x: 770, startPoint y: 128, endPoint x: 826, endPoint y: 129, distance: 55.6
click at [826, 129] on span "2217 Bloomer Rehabilitation and Nursing Center LLC ( 100 % ownership)" at bounding box center [835, 135] width 161 height 24
copy div "2217 Bloomer"
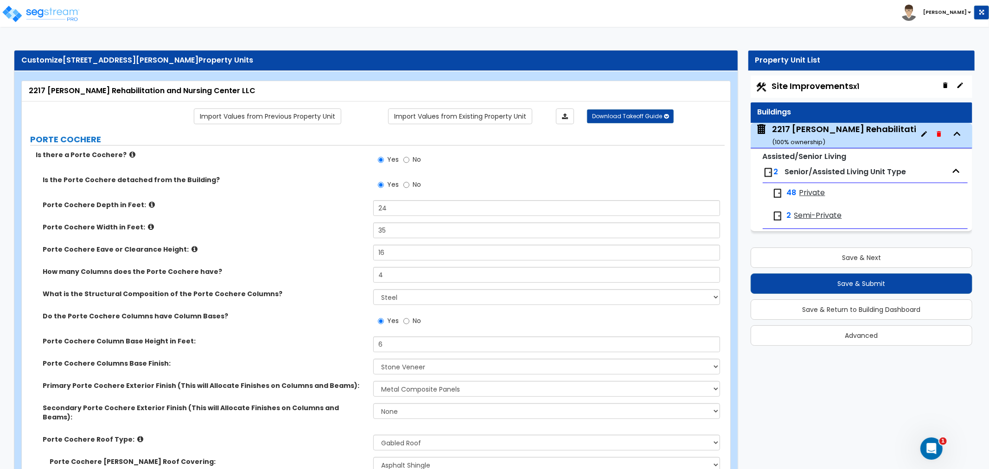
click at [625, 173] on div "Is there a Porte Cochere? Yes No Is the Porte Cochere detached from the Buildin…" at bounding box center [373, 337] width 689 height 374
click at [835, 86] on span "Site Improvements x1" at bounding box center [816, 86] width 88 height 12
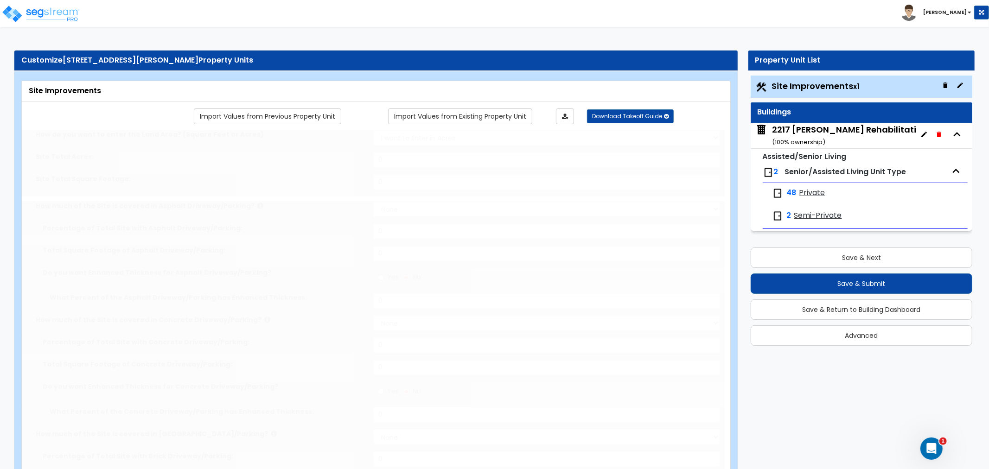
type input "1"
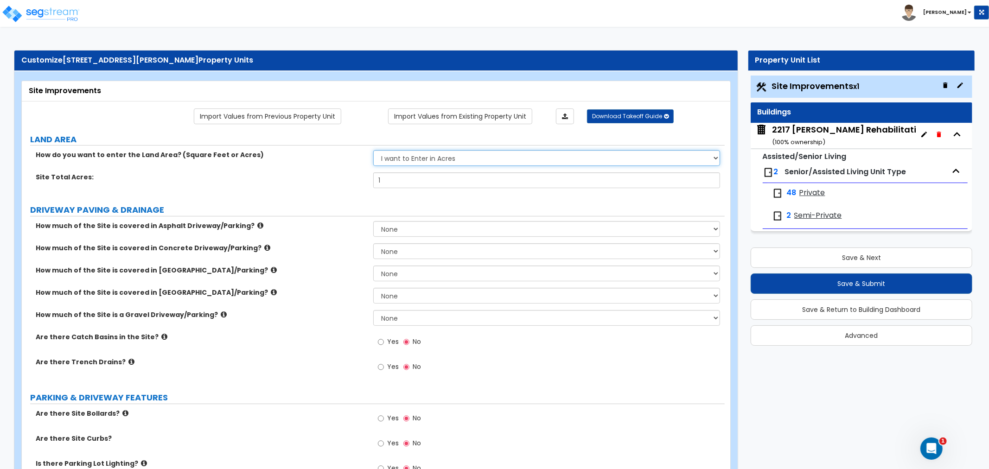
click at [438, 163] on select "I want to Enter in Acres I want to Enter in Square Feet" at bounding box center [546, 158] width 347 height 16
click at [373, 151] on select "I want to Enter in Acres I want to Enter in Square Feet" at bounding box center [546, 158] width 347 height 16
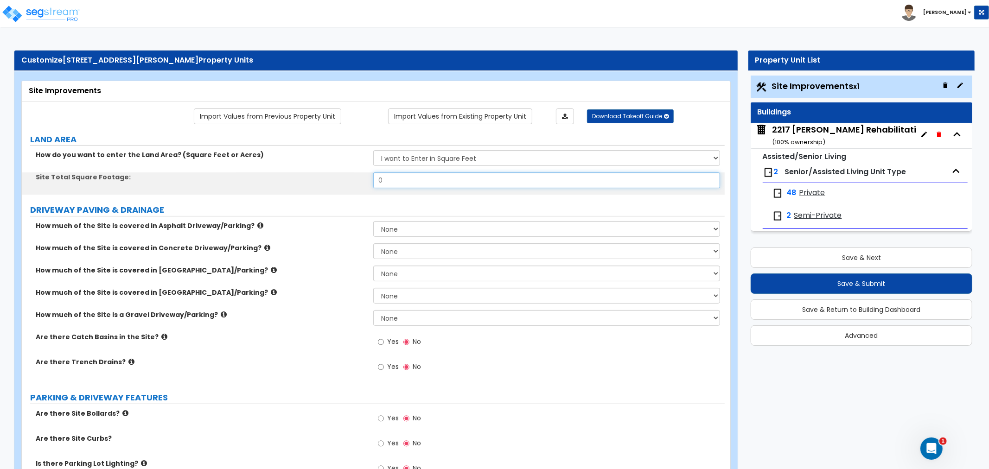
drag, startPoint x: 396, startPoint y: 178, endPoint x: 334, endPoint y: 192, distance: 63.1
click at [334, 192] on div "Site Total Square Footage: 0" at bounding box center [373, 183] width 703 height 22
click at [391, 182] on input "1" at bounding box center [546, 180] width 347 height 16
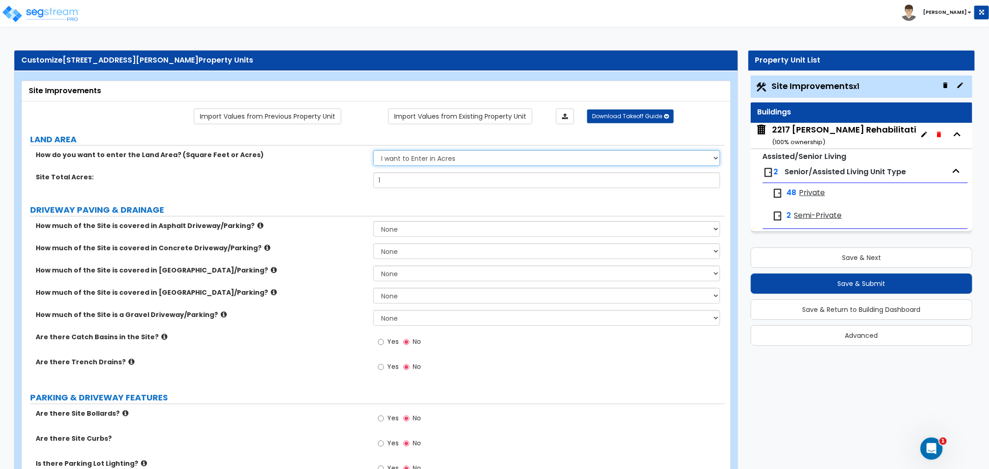
click at [441, 158] on select "I want to Enter in Acres I want to Enter in Square Feet" at bounding box center [546, 158] width 347 height 16
select select "2"
click at [373, 151] on select "I want to Enter in Acres I want to Enter in Square Feet" at bounding box center [546, 158] width 347 height 16
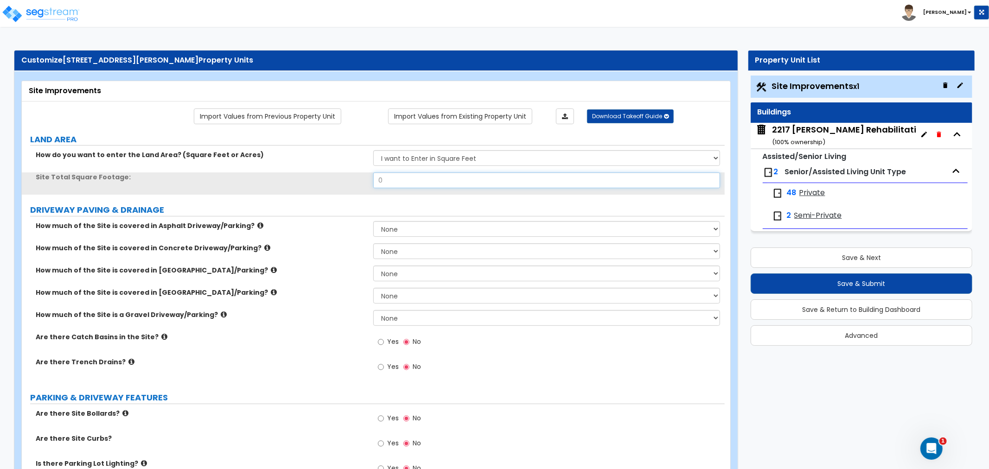
drag, startPoint x: 401, startPoint y: 183, endPoint x: 317, endPoint y: 191, distance: 84.3
click at [317, 191] on div "Site Total Square Footage: 0" at bounding box center [373, 183] width 703 height 22
type input "200,856.46"
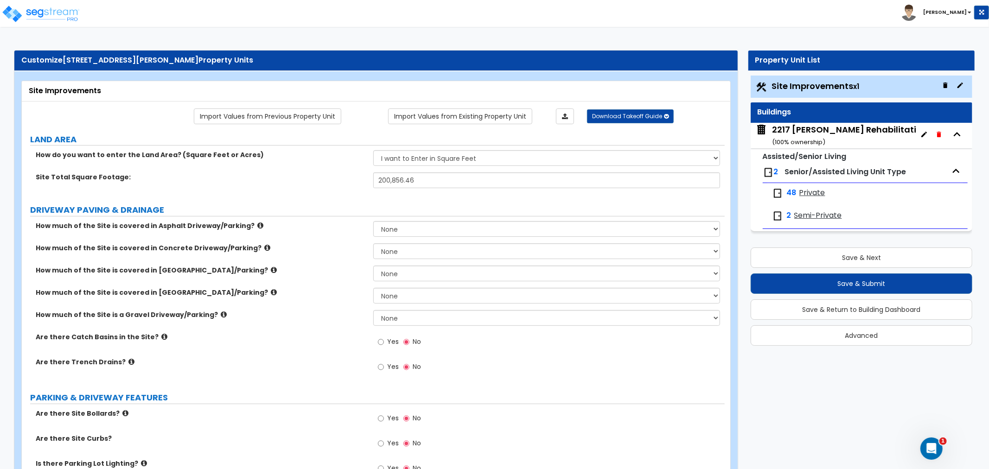
click at [317, 191] on div "Site Total Square Footage: 200,856.46" at bounding box center [373, 183] width 703 height 22
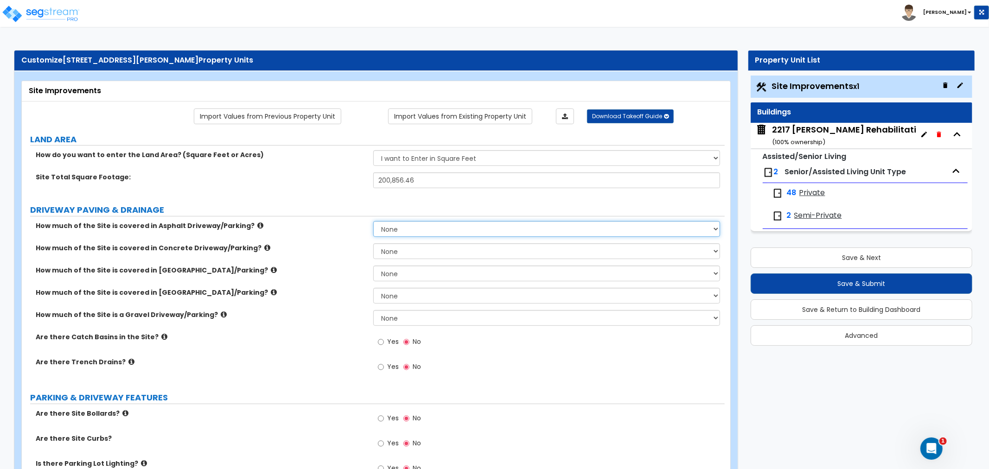
click at [406, 228] on select "None I want to Enter an Approximate Percentage I want to Enter the Square Foota…" at bounding box center [546, 229] width 347 height 16
select select "2"
click at [373, 221] on select "None I want to Enter an Approximate Percentage I want to Enter the Square Foota…" at bounding box center [546, 229] width 347 height 16
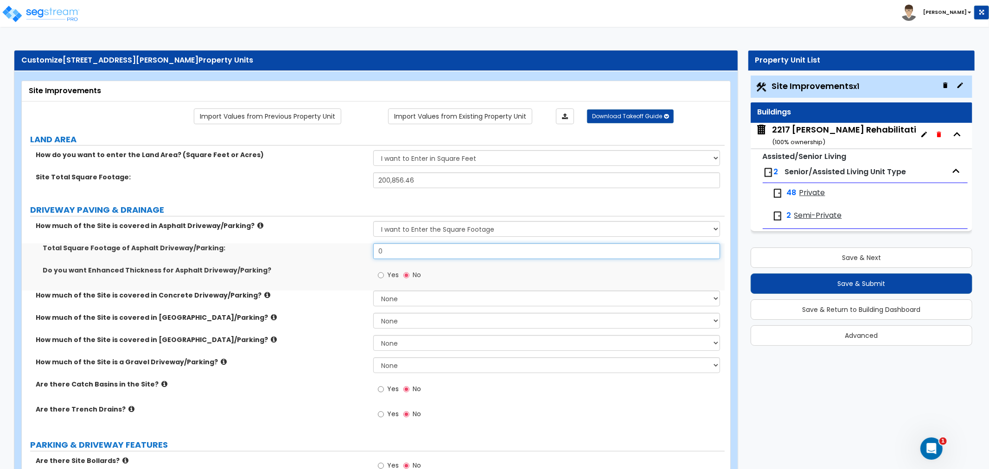
drag, startPoint x: 402, startPoint y: 250, endPoint x: 344, endPoint y: 245, distance: 57.7
click at [344, 245] on div "Total Square Footage of Asphalt Driveway/Parking: 0" at bounding box center [373, 254] width 703 height 22
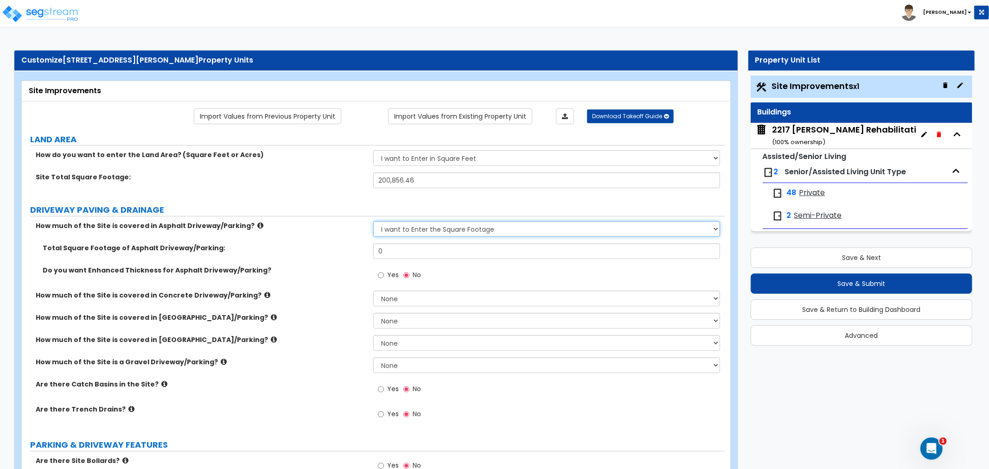
click at [380, 235] on select "None I want to Enter an Approximate Percentage I want to Enter the Square Foota…" at bounding box center [546, 229] width 347 height 16
click at [373, 221] on select "None I want to Enter an Approximate Percentage I want to Enter the Square Foota…" at bounding box center [546, 229] width 347 height 16
type input "24,327"
click at [326, 267] on label "Do you want Enhanced Thickness for Asphalt Driveway/Parking?" at bounding box center [205, 270] width 324 height 9
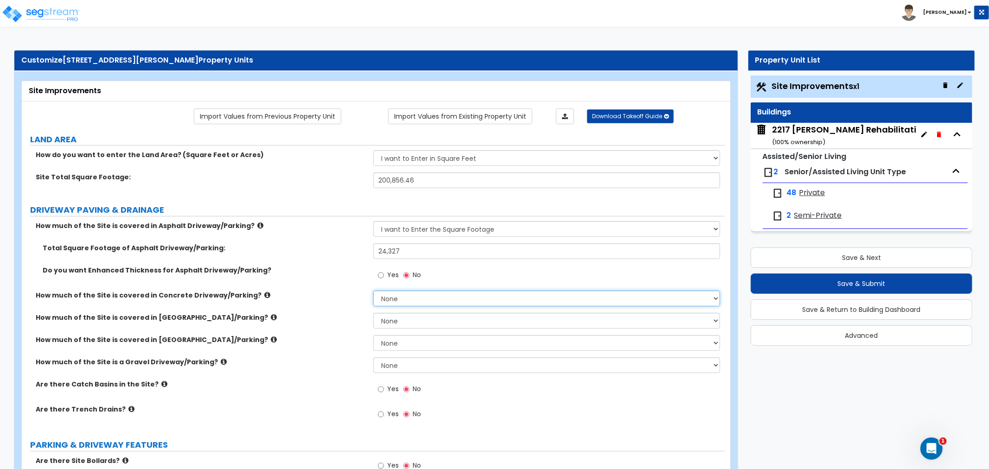
click at [407, 292] on select "None I want to Enter an Approximate Percentage I want to Enter the Square Foota…" at bounding box center [546, 299] width 347 height 16
select select "2"
click at [373, 291] on select "None I want to Enter an Approximate Percentage I want to Enter the Square Foota…" at bounding box center [546, 299] width 347 height 16
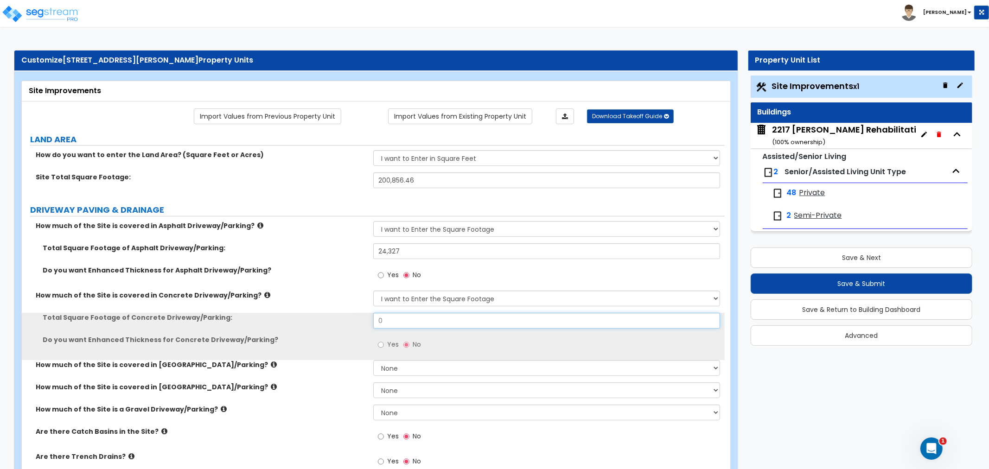
drag, startPoint x: 416, startPoint y: 324, endPoint x: 282, endPoint y: 312, distance: 134.5
click at [282, 312] on div "How much of the Site is covered in Asphalt Driveway/Parking? None I want to Ent…" at bounding box center [373, 349] width 689 height 256
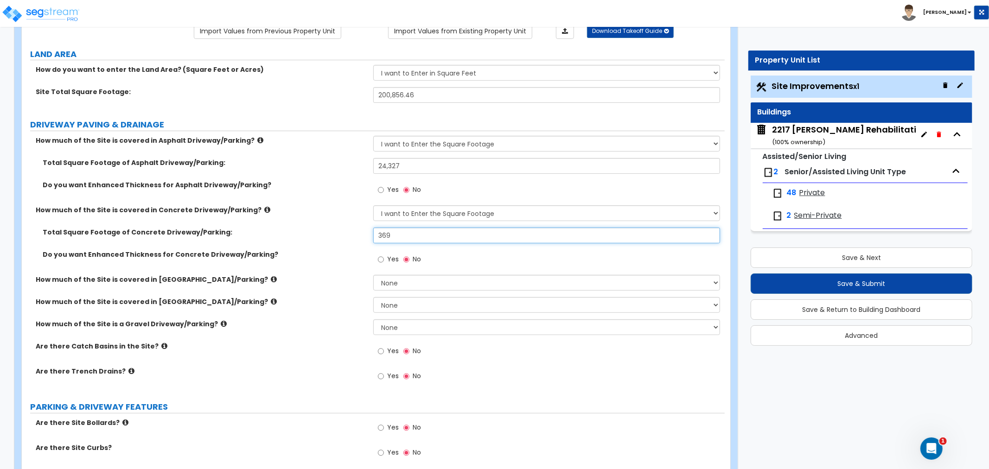
scroll to position [103, 0]
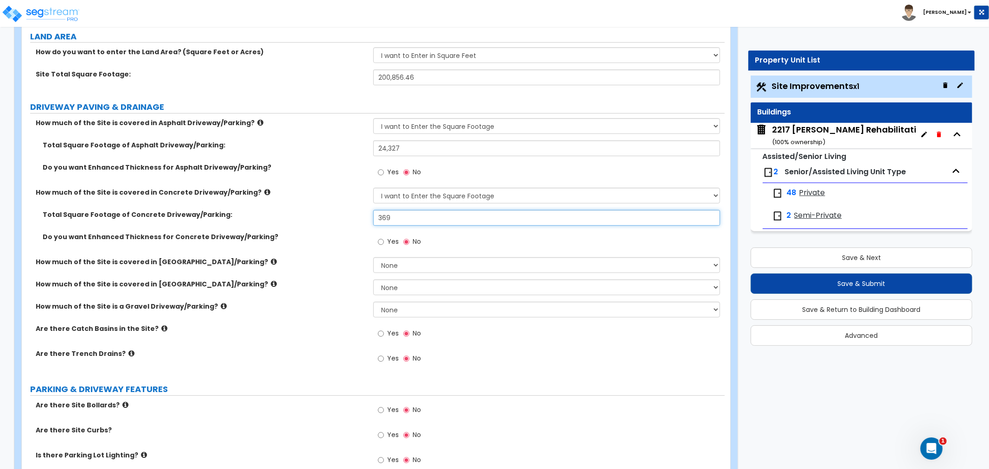
type input "369"
click at [438, 309] on select "None I want to Enter an Approximate Percentage I want to Enter the Square Foota…" at bounding box center [546, 310] width 347 height 16
select select "2"
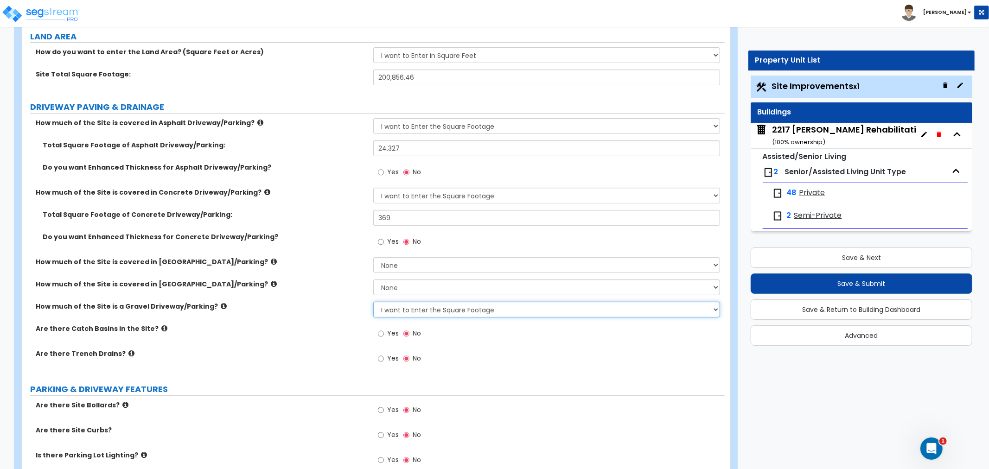
click at [373, 302] on select "None I want to Enter an Approximate Percentage I want to Enter the Square Foota…" at bounding box center [546, 310] width 347 height 16
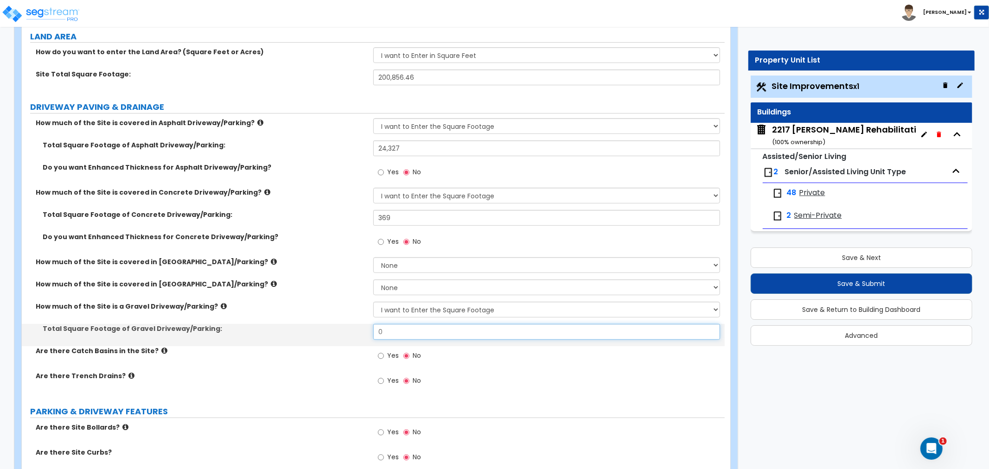
drag, startPoint x: 406, startPoint y: 335, endPoint x: 337, endPoint y: 327, distance: 69.6
click at [337, 327] on div "Total Square Footage of Gravel Driveway/Parking: 0" at bounding box center [373, 335] width 703 height 22
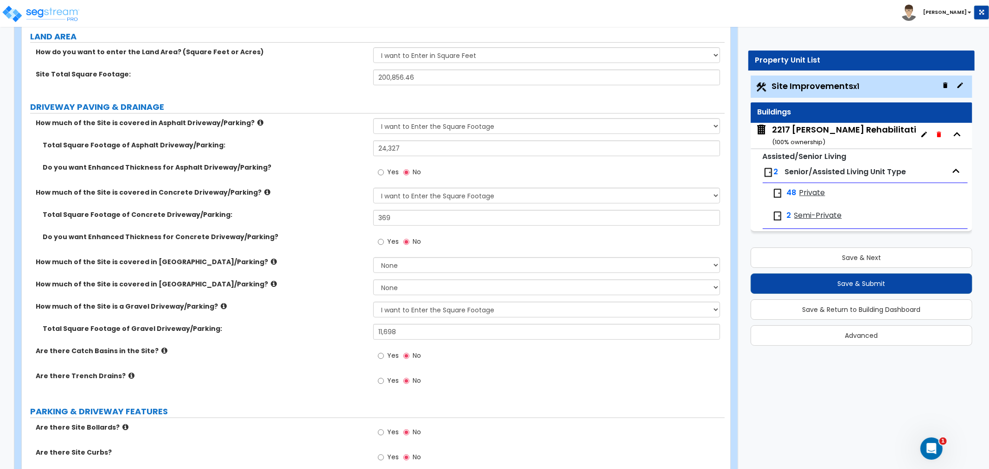
click at [331, 313] on div "How much of the Site is a Gravel Driveway/Parking? None I want to Enter an Appr…" at bounding box center [373, 313] width 703 height 22
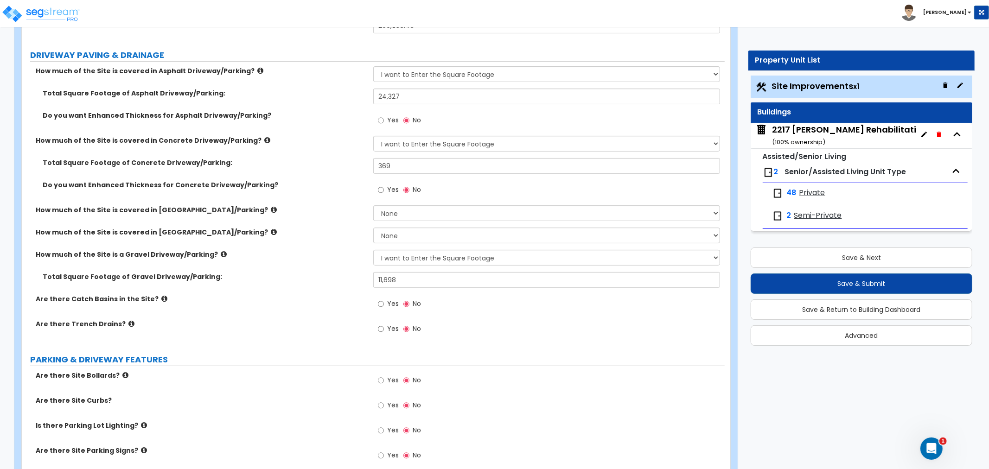
scroll to position [154, 0]
drag, startPoint x: 410, startPoint y: 288, endPoint x: 276, endPoint y: 281, distance: 134.6
click at [276, 281] on div "Total Square Footage of Gravel Driveway/Parking: 11,698" at bounding box center [373, 284] width 703 height 22
type input "2,517"
click at [383, 305] on input "Yes" at bounding box center [381, 304] width 6 height 10
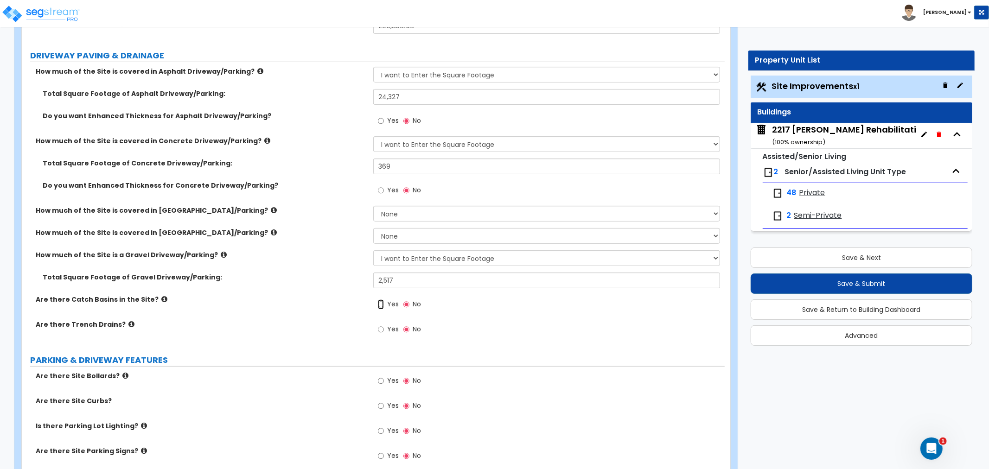
radio input "true"
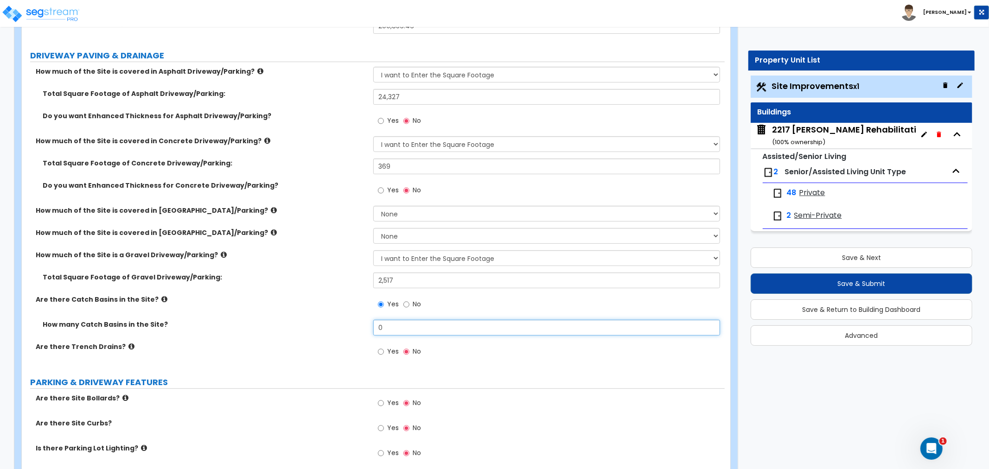
drag, startPoint x: 396, startPoint y: 327, endPoint x: 332, endPoint y: 330, distance: 64.5
click at [332, 330] on div "How many Catch Basins in the Site? 0" at bounding box center [373, 331] width 703 height 22
type input "2"
click at [306, 346] on label "Are there Trench Drains?" at bounding box center [201, 346] width 331 height 9
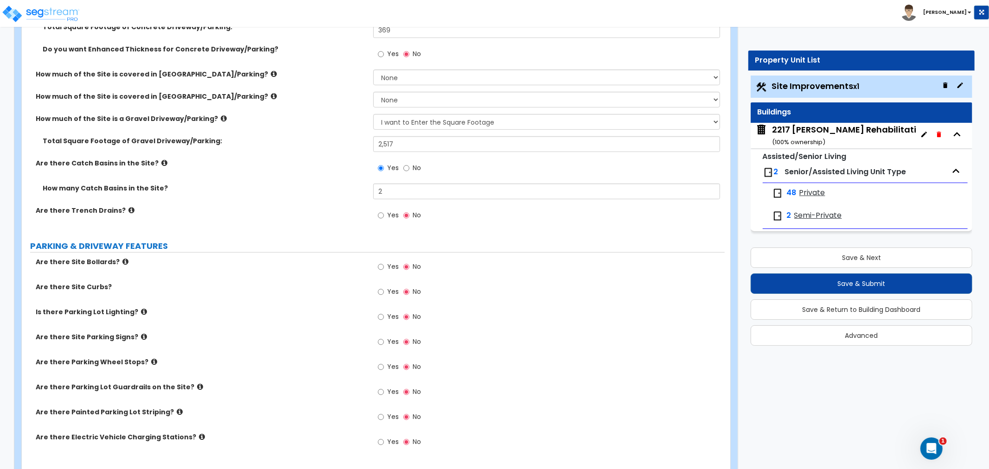
scroll to position [309, 0]
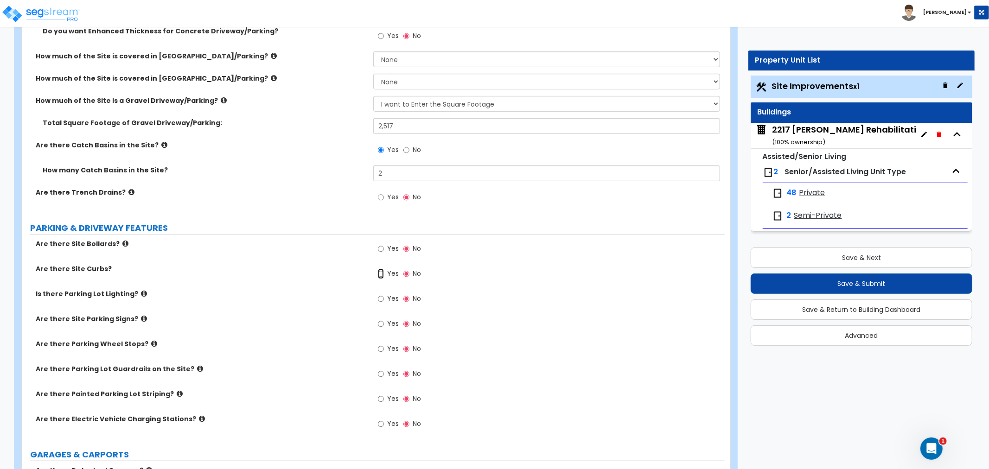
click at [379, 272] on input "Yes" at bounding box center [381, 274] width 6 height 10
radio input "true"
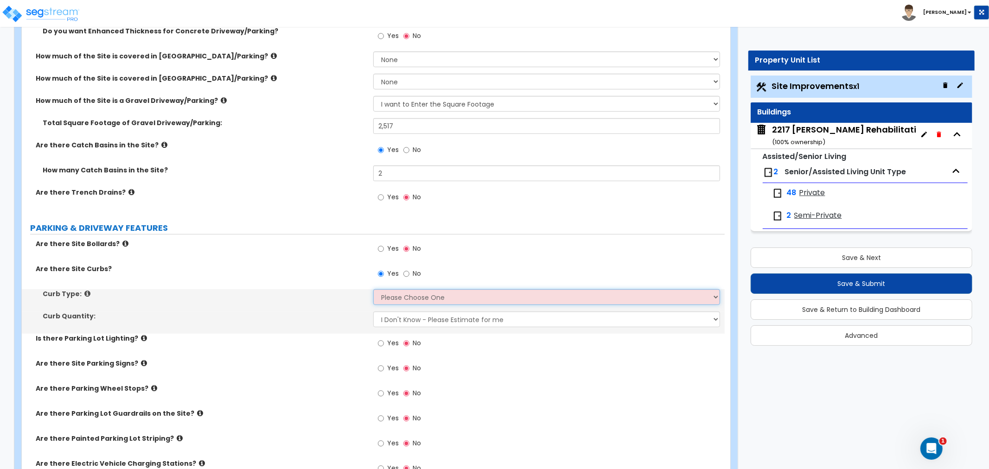
click at [418, 299] on select "Please Choose One Curb (Only) Curb & Gutter Asphalt Berm" at bounding box center [546, 297] width 347 height 16
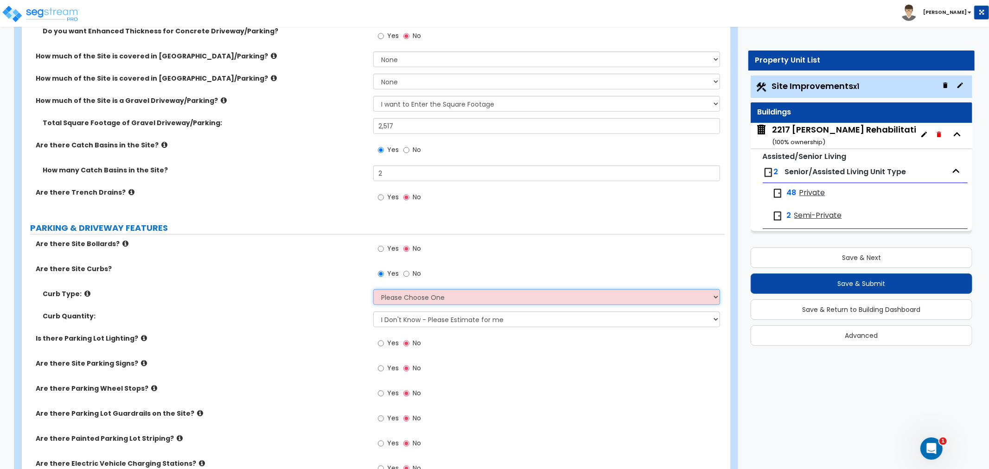
select select "1"
click at [373, 289] on select "Please Choose One Curb (Only) Curb & Gutter Asphalt Berm" at bounding box center [546, 297] width 347 height 16
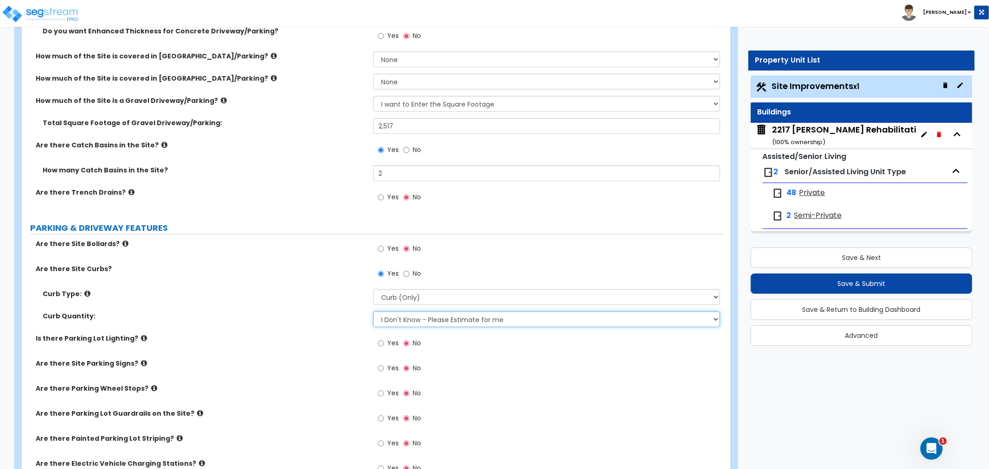
click at [400, 321] on select "I Don't Know - Please Estimate for me I want to Enter the LF" at bounding box center [546, 320] width 347 height 16
select select "1"
click at [373, 312] on select "I Don't Know - Please Estimate for me I want to Enter the LF" at bounding box center [546, 320] width 347 height 16
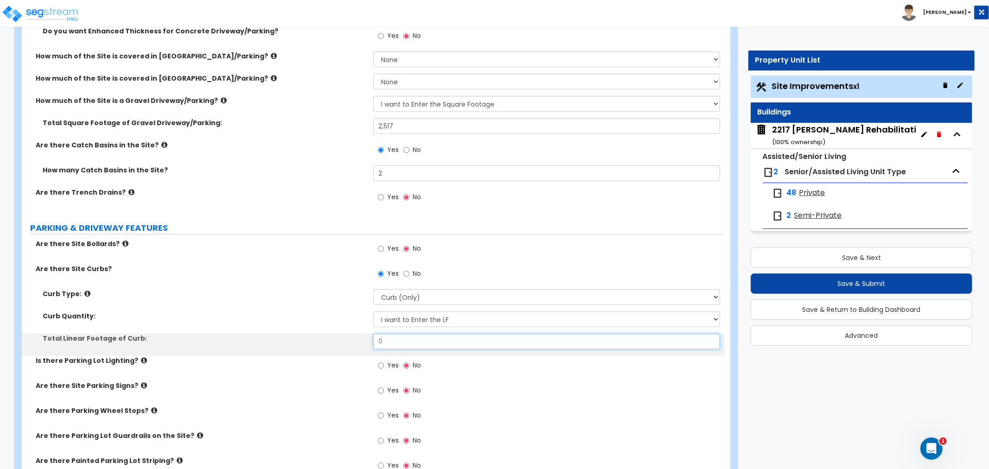
drag, startPoint x: 392, startPoint y: 337, endPoint x: 317, endPoint y: 345, distance: 75.6
click at [317, 345] on div "Total Linear Footage of Curb: 0" at bounding box center [373, 345] width 703 height 22
type input "1,034"
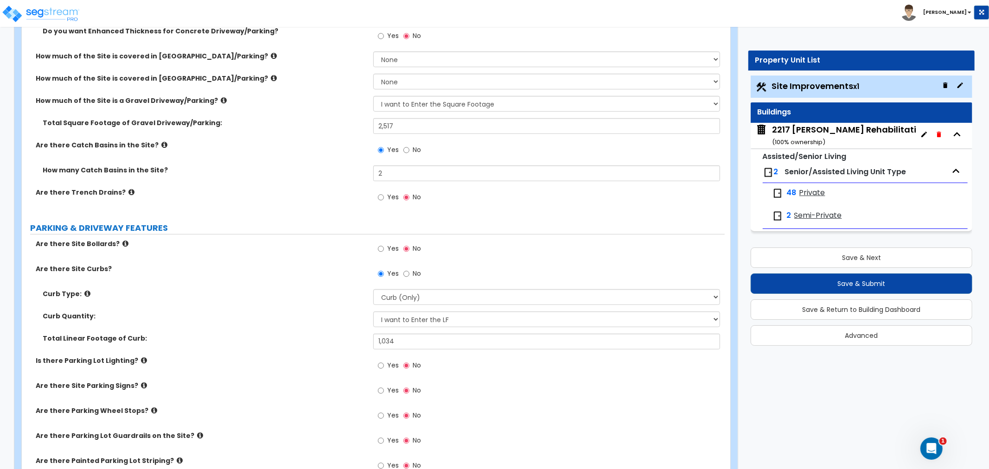
click at [289, 328] on div "Curb Quantity: I Don't Know - Please Estimate for me I want to Enter the LF" at bounding box center [373, 323] width 703 height 22
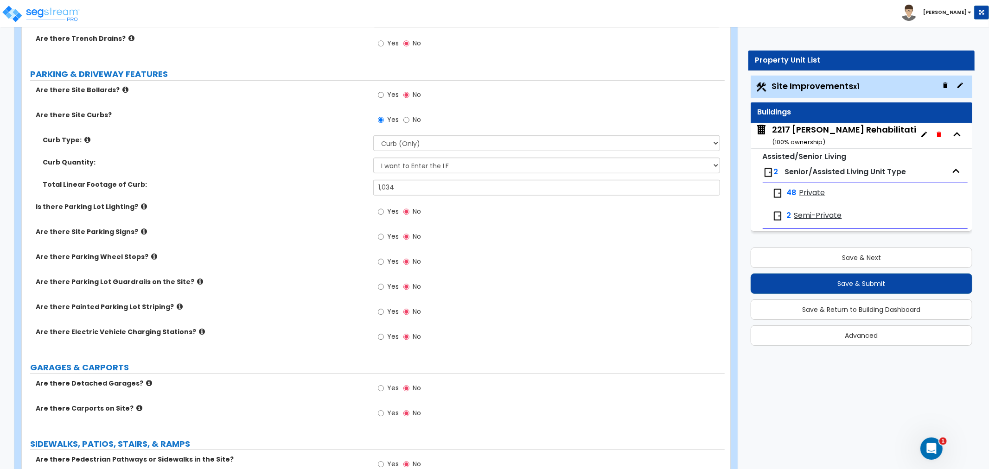
scroll to position [464, 0]
click at [378, 211] on input "Yes" at bounding box center [381, 211] width 6 height 10
radio input "true"
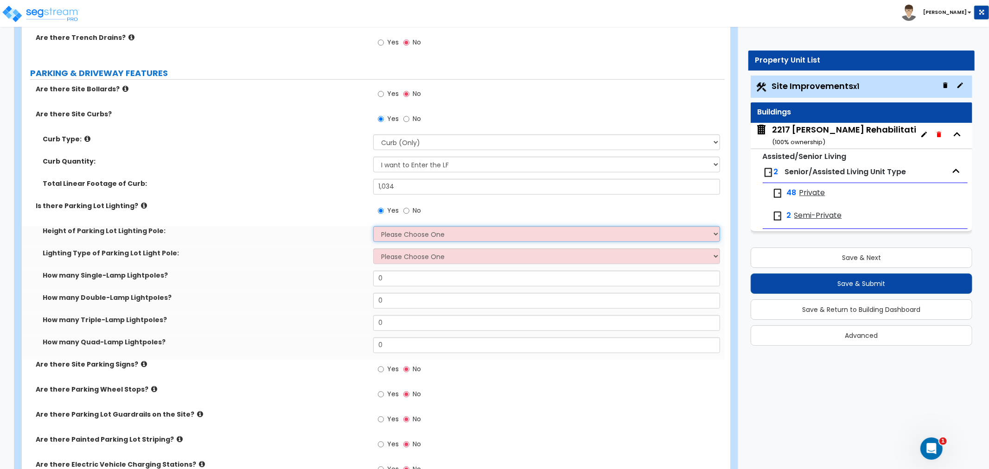
click at [426, 232] on select "Please Choose One 20' high 30' high 40' high" at bounding box center [546, 234] width 347 height 16
select select "1"
click at [373, 226] on select "Please Choose One 20' high 30' high 40' high" at bounding box center [546, 234] width 347 height 16
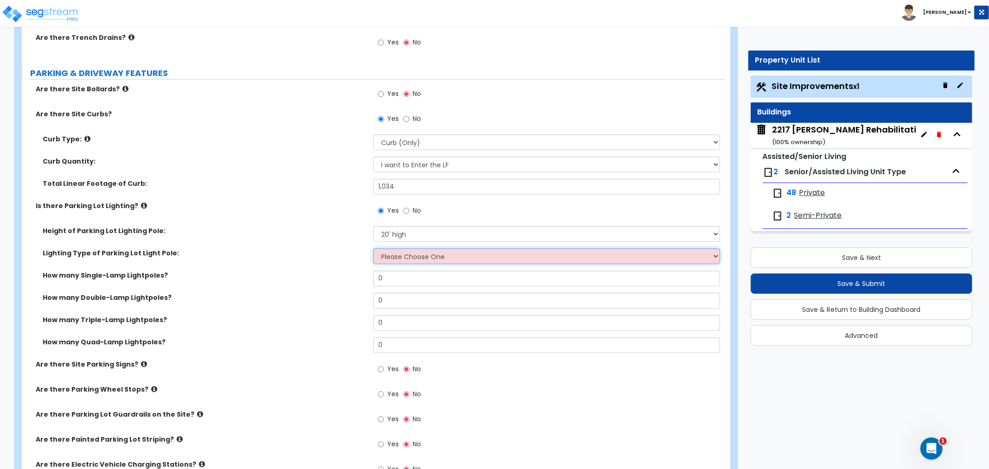
click at [415, 251] on select "Please Choose One LED Metal Halide High Pressure Sodium Please Choose for me" at bounding box center [546, 256] width 347 height 16
select select "1"
click at [373, 248] on select "Please Choose One LED Metal Halide High Pressure Sodium Please Choose for me" at bounding box center [546, 256] width 347 height 16
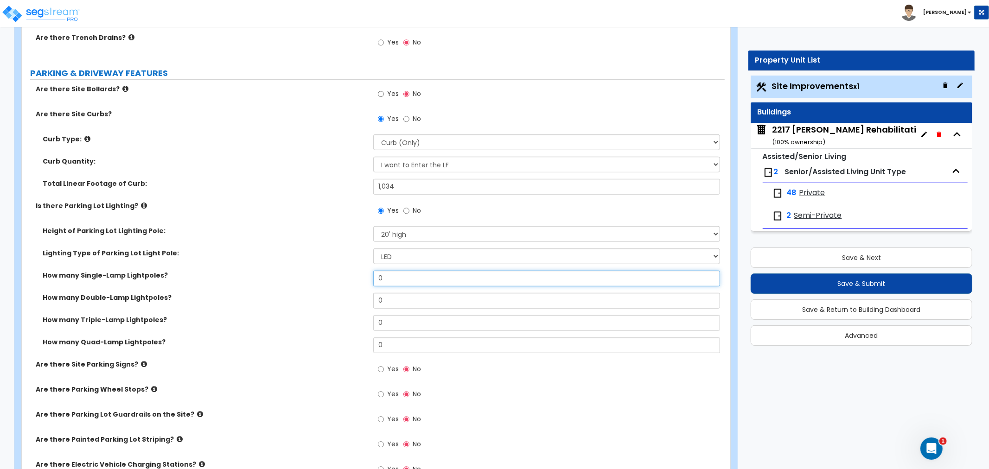
drag, startPoint x: 391, startPoint y: 277, endPoint x: 357, endPoint y: 280, distance: 33.9
click at [357, 280] on div "How many Single-Lamp Lightpoles? 0" at bounding box center [373, 282] width 703 height 22
type input "3"
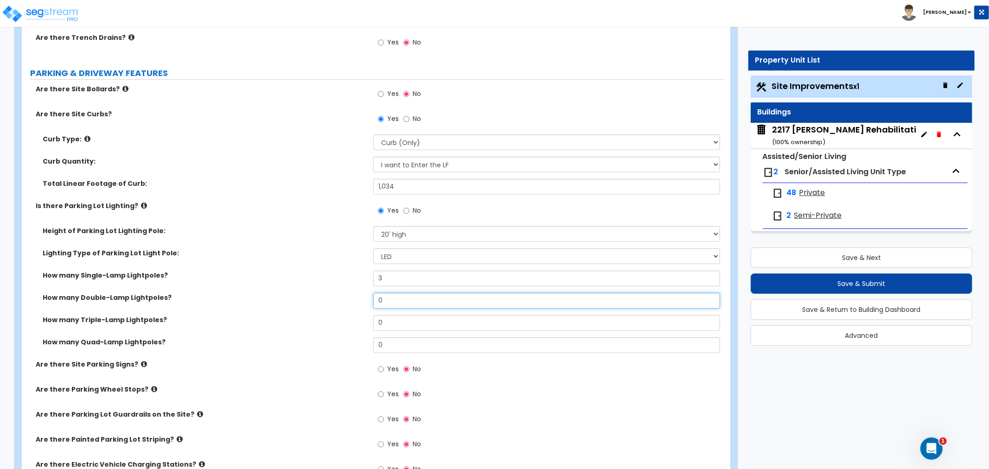
drag, startPoint x: 394, startPoint y: 297, endPoint x: 341, endPoint y: 300, distance: 53.4
click at [341, 300] on div "How many Double-Lamp Lightpoles? 0" at bounding box center [373, 304] width 703 height 22
type input "3"
click at [336, 299] on label "How many Double-Lamp Lightpoles?" at bounding box center [205, 297] width 324 height 9
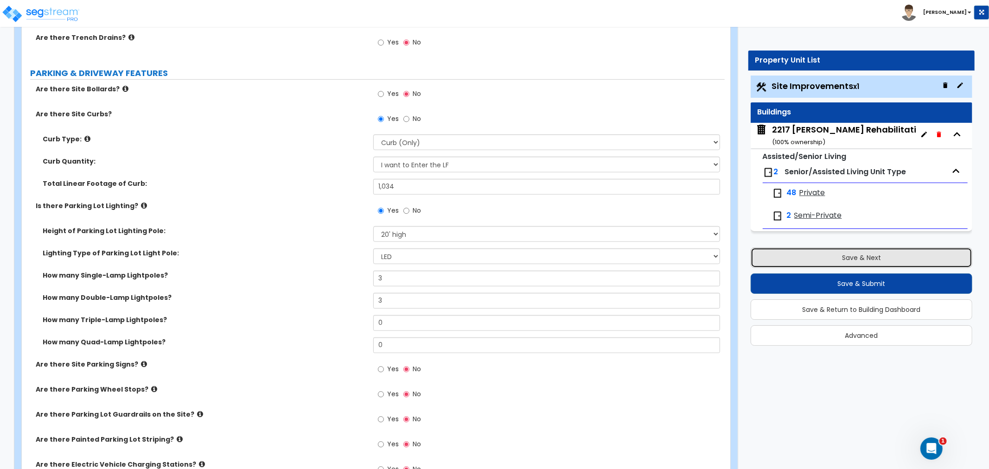
click at [865, 262] on button "Save & Next" at bounding box center [861, 258] width 222 height 20
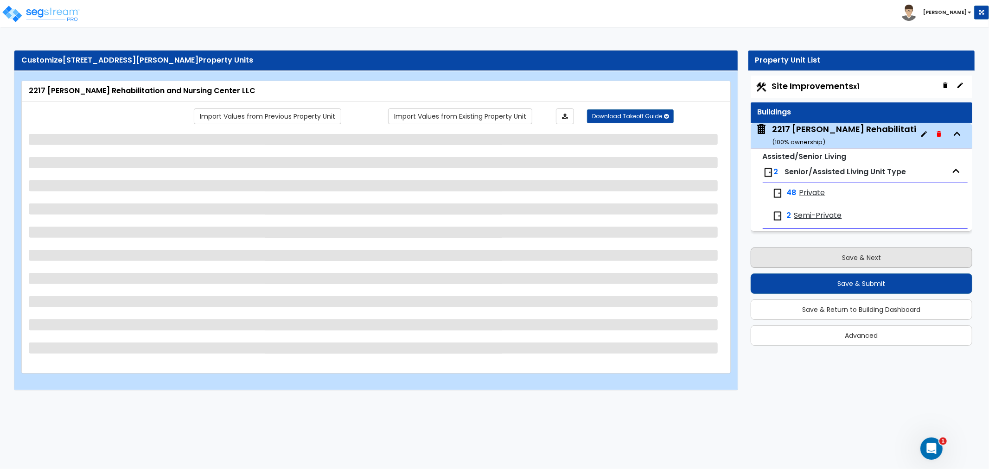
scroll to position [0, 0]
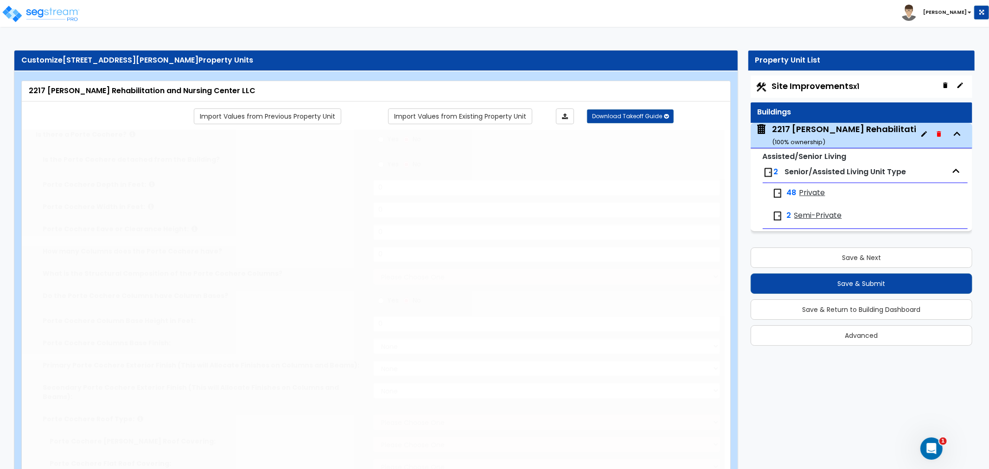
radio input "true"
type input "24"
type input "35"
type input "16"
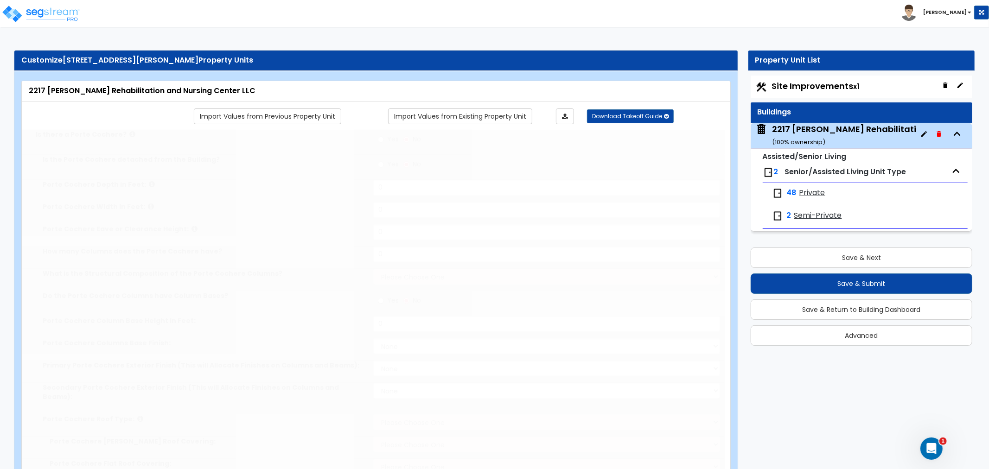
type input "4"
select select "2"
radio input "true"
type input "6"
select select "5"
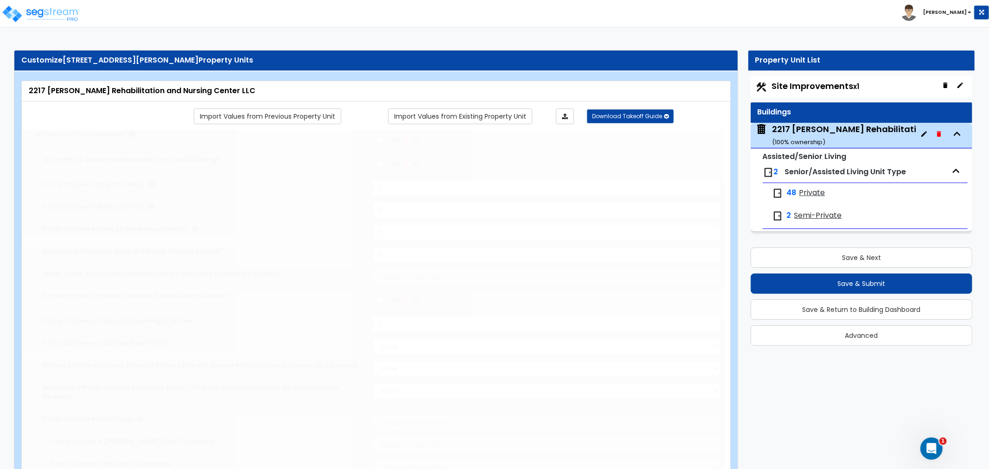
select select "6"
select select "1"
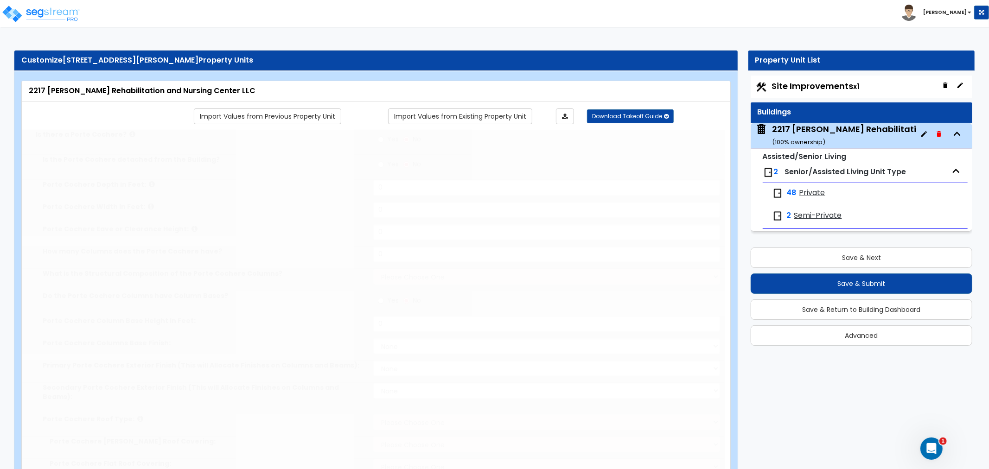
type input "14"
type input "600"
type input "34350"
select select "6"
select select "2"
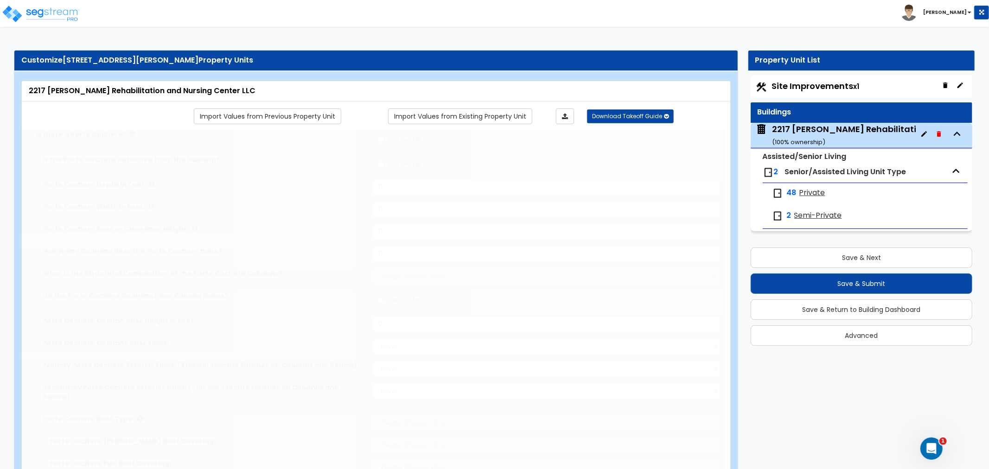
select select "4"
type input "90"
select select "3"
select select "1"
select select "2"
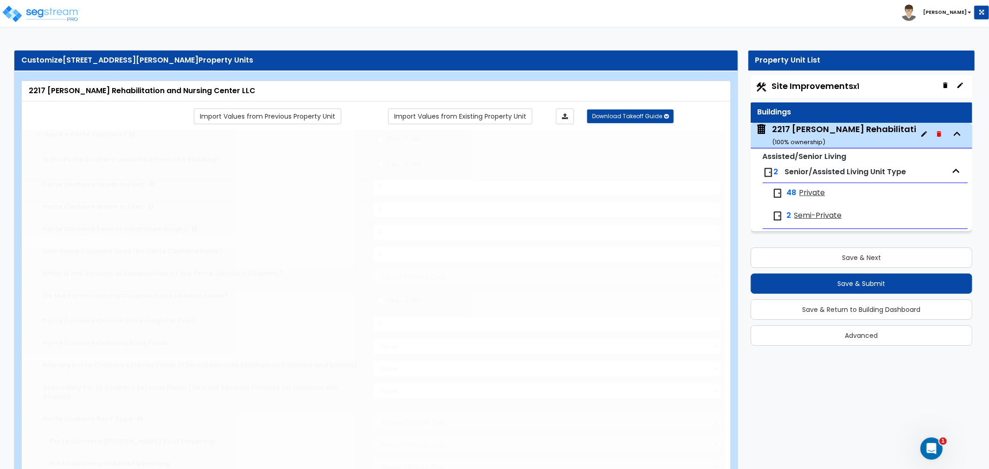
select select "1"
radio input "true"
type input "7"
type input "1"
radio input "true"
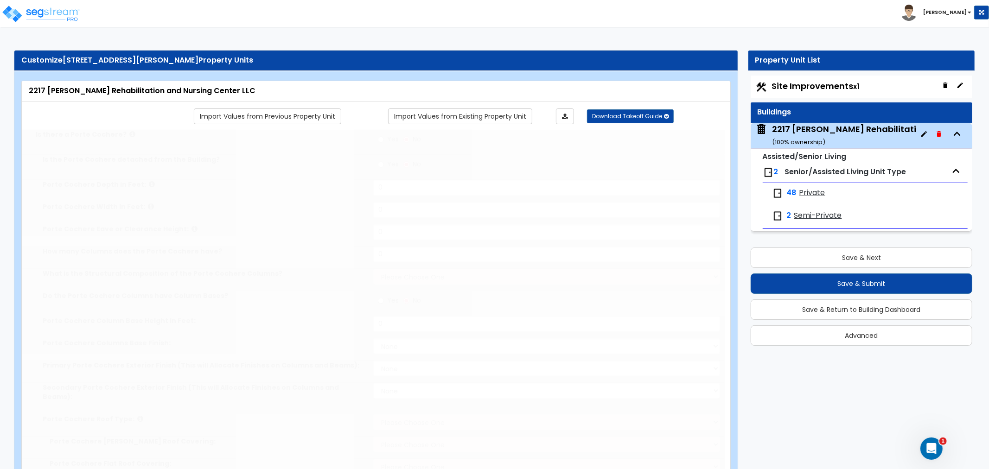
type input "3"
select select "2"
select select "1"
select select "3"
type input "27"
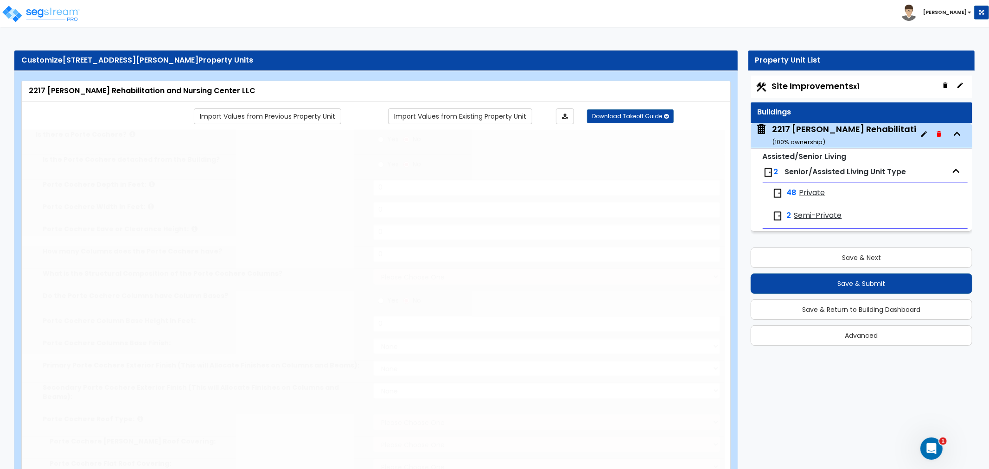
radio input "true"
type input "770"
radio input "true"
select select "2"
type input "13"
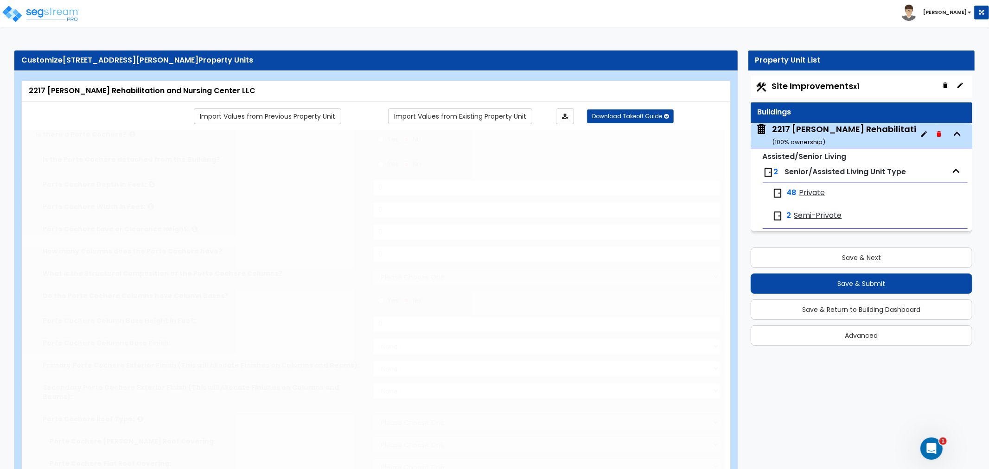
type input "3"
radio input "true"
type input "9"
type input "1290"
select select "5"
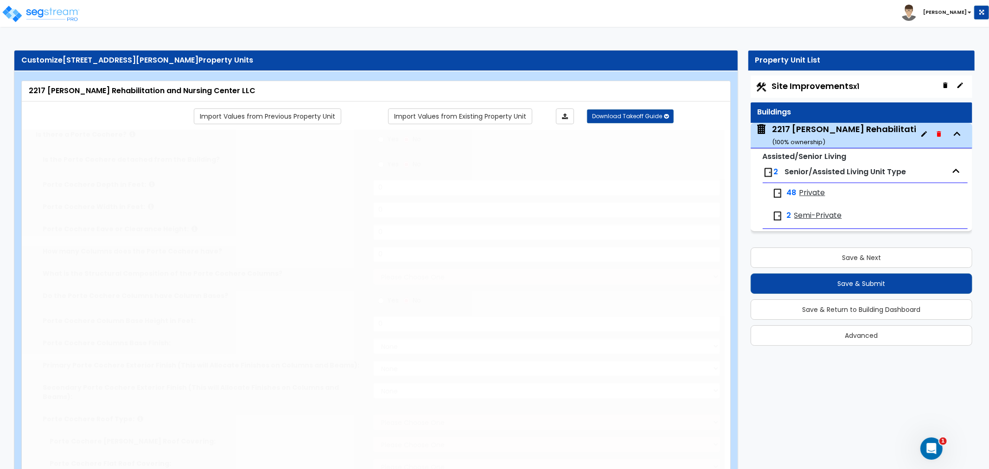
radio input "true"
select select "2"
radio input "true"
select select "3"
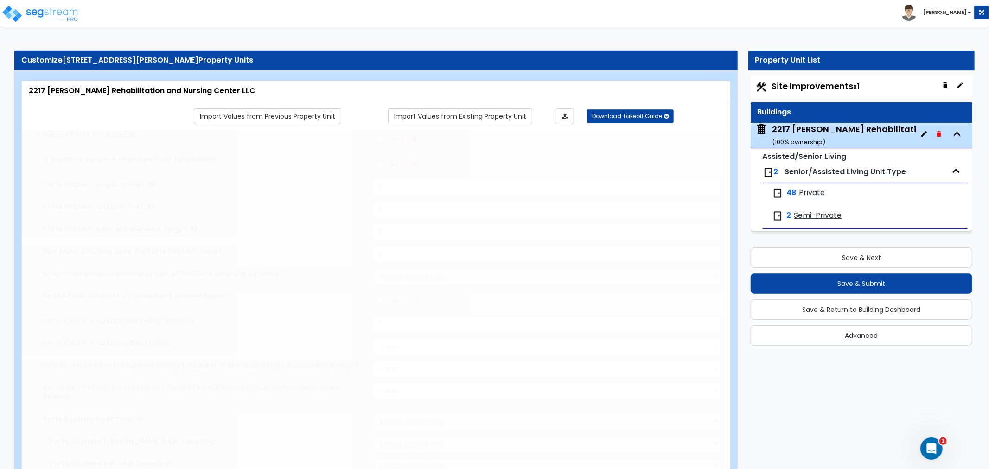
type input "1"
radio input "true"
type input "2"
select select "2"
type input "16"
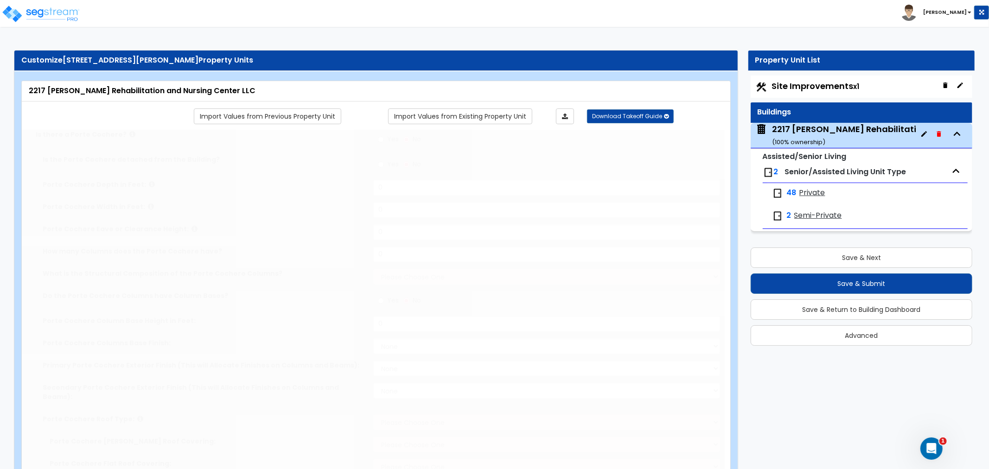
type input "5"
type input "4"
radio input "true"
type input "1"
type input "2210"
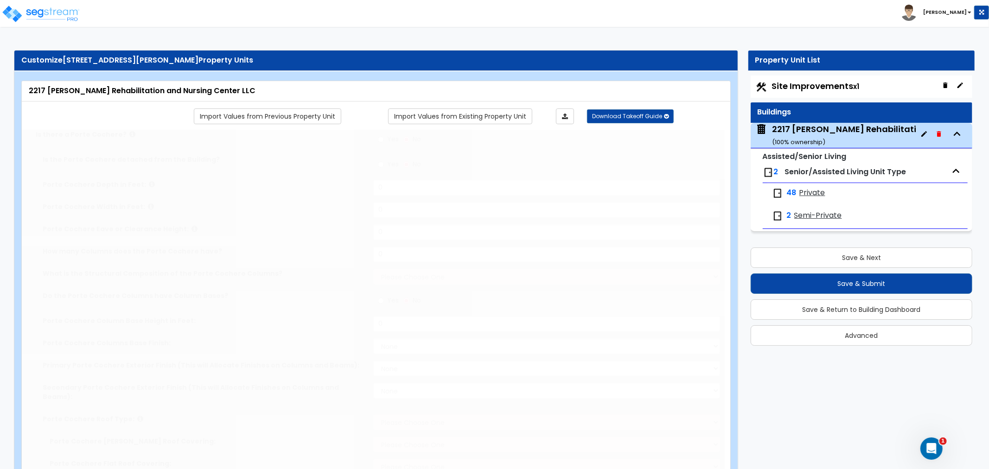
select select "5"
type input "5"
radio input "true"
type input "2"
type input "80"
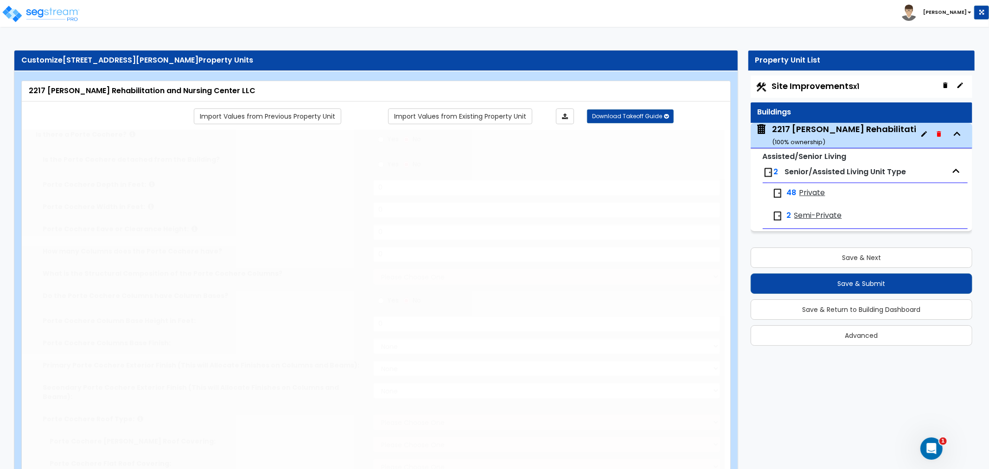
select select "6"
select select "2"
type input "11"
type input "9"
type input "11"
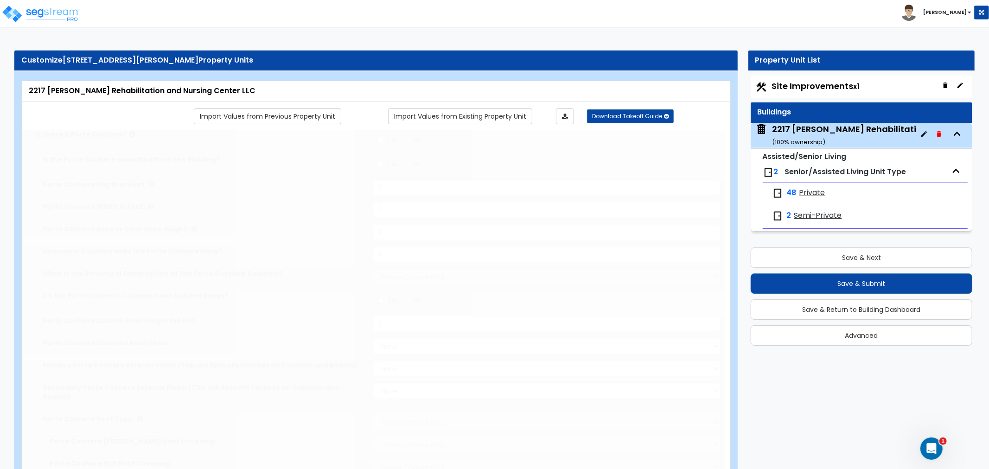
type input "1"
radio input "true"
type input "2"
radio input "true"
type input "2"
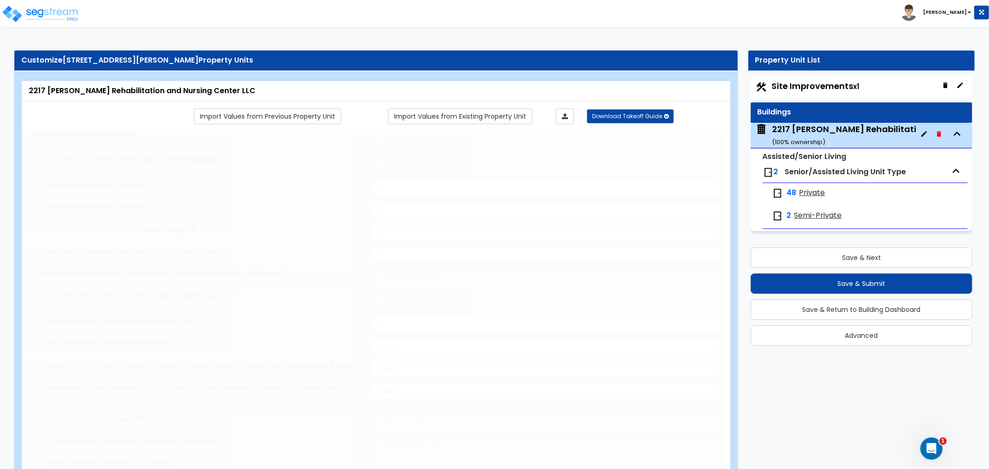
radio input "true"
type input "1214"
radio input "true"
select select "2"
type input "20"
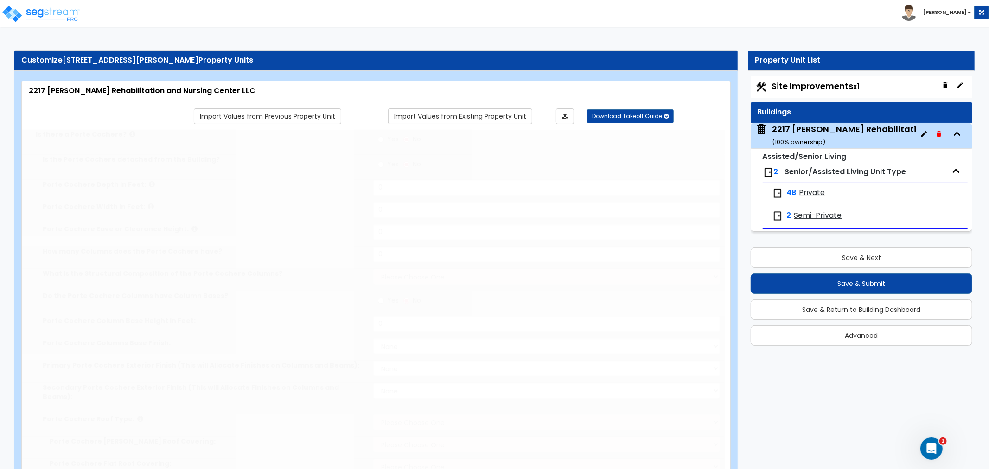
select select "3"
select select "6"
radio input "true"
type input "1350"
select select "1"
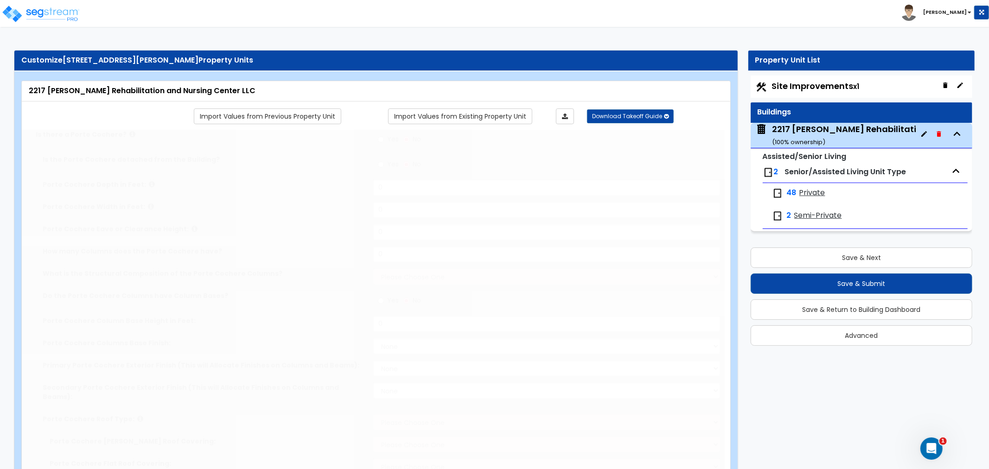
radio input "true"
type input "976"
radio input "true"
type input "256"
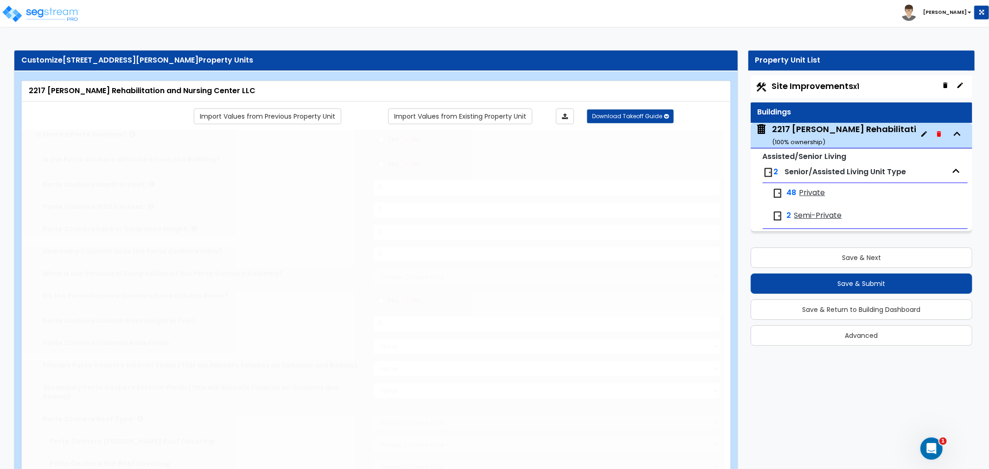
select select "1"
type input "3"
radio input "true"
select select "1"
select select "2"
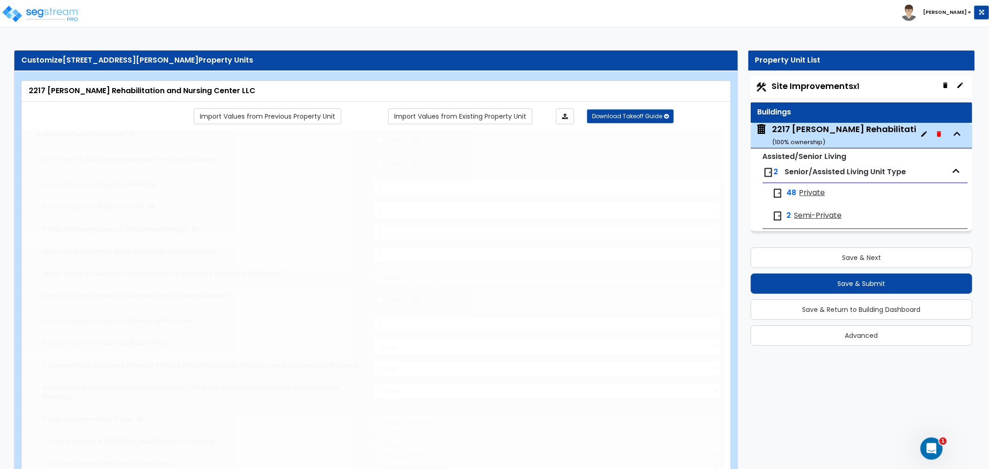
type input "2"
select select "1"
type input "12"
radio input "true"
type input "2"
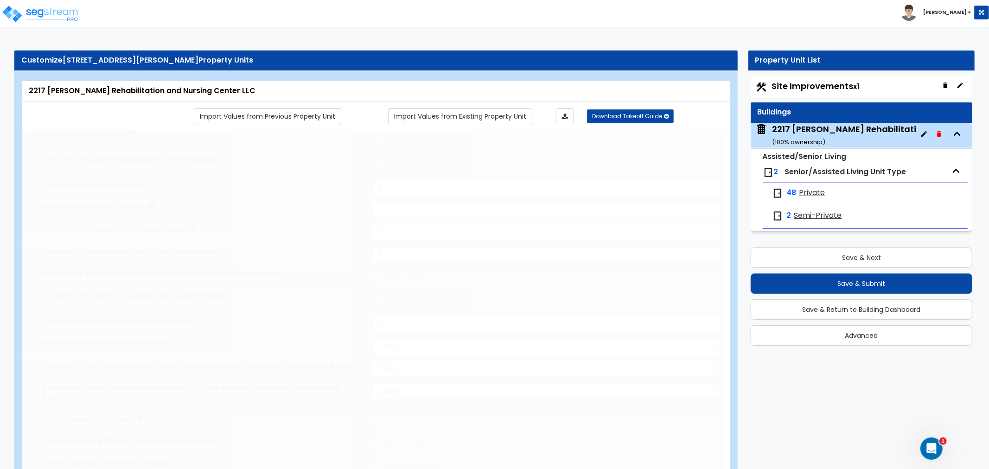
radio input "true"
type input "6"
radio input "true"
select select "2"
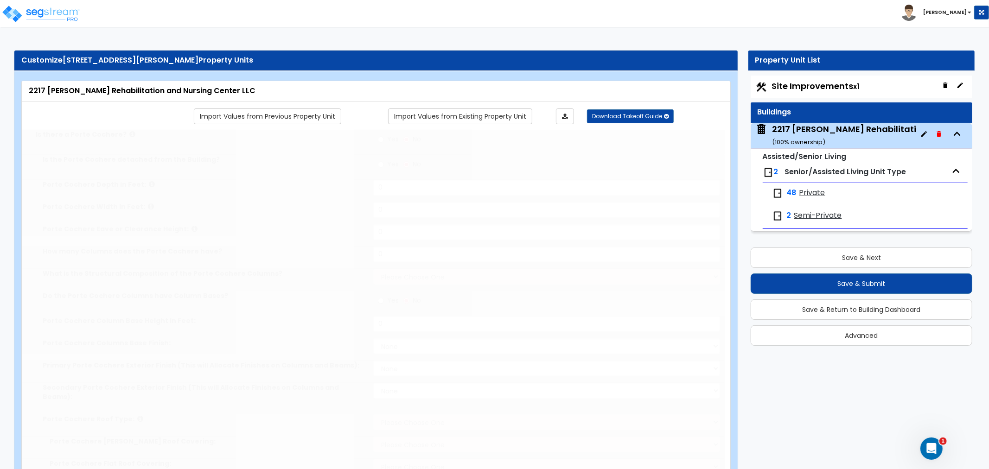
radio input "true"
select select "2"
type input "23"
type input "15"
radio input "true"
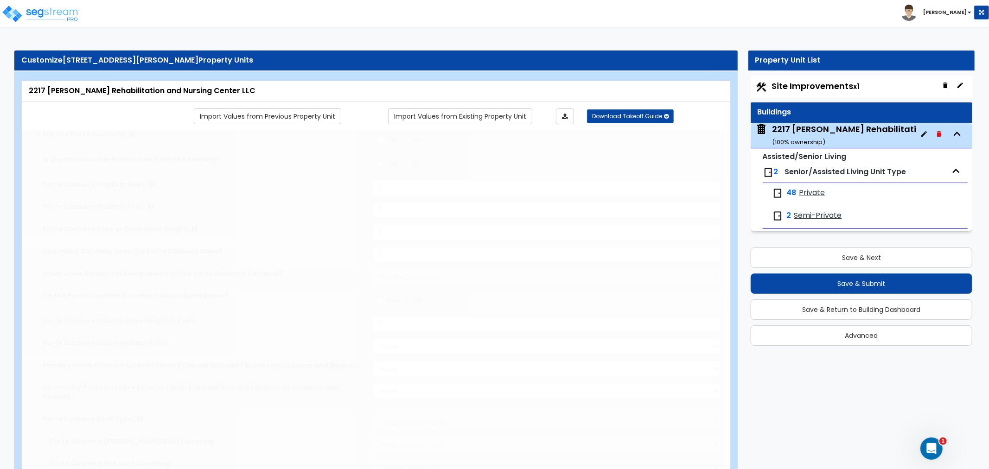
select select "1"
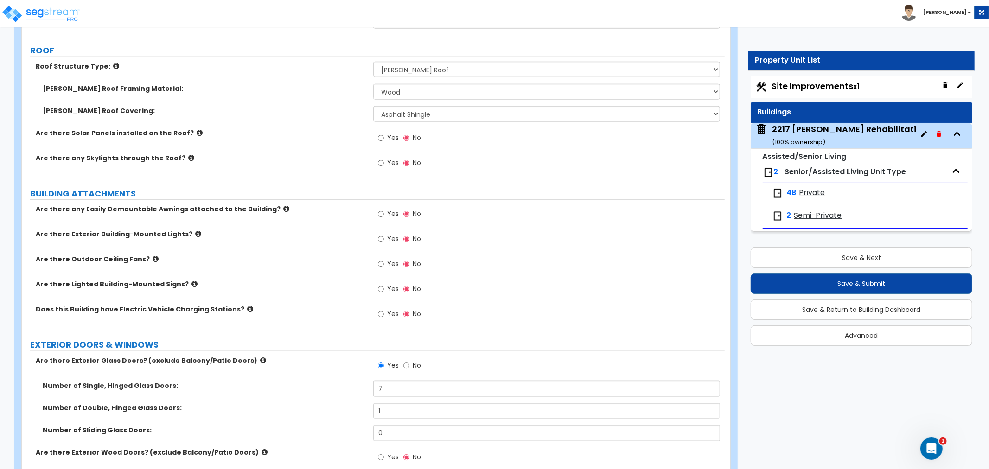
scroll to position [824, 0]
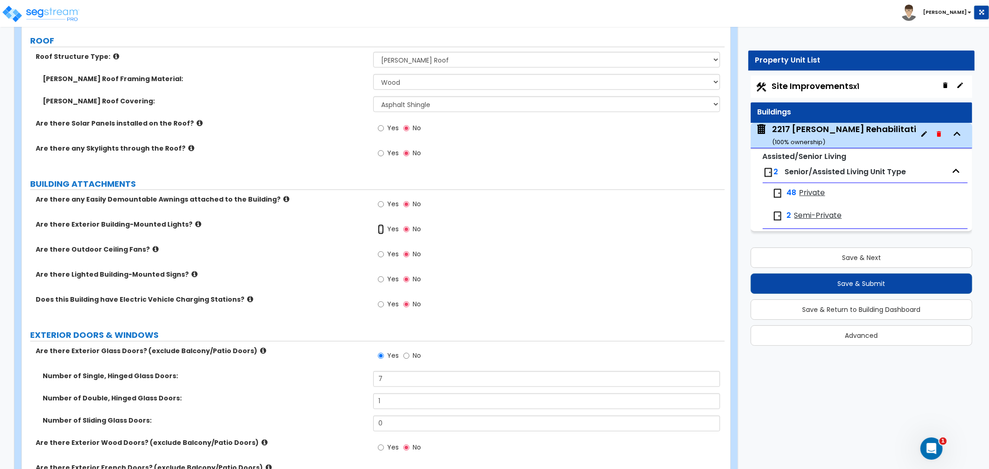
click at [381, 224] on input "Yes" at bounding box center [381, 229] width 6 height 10
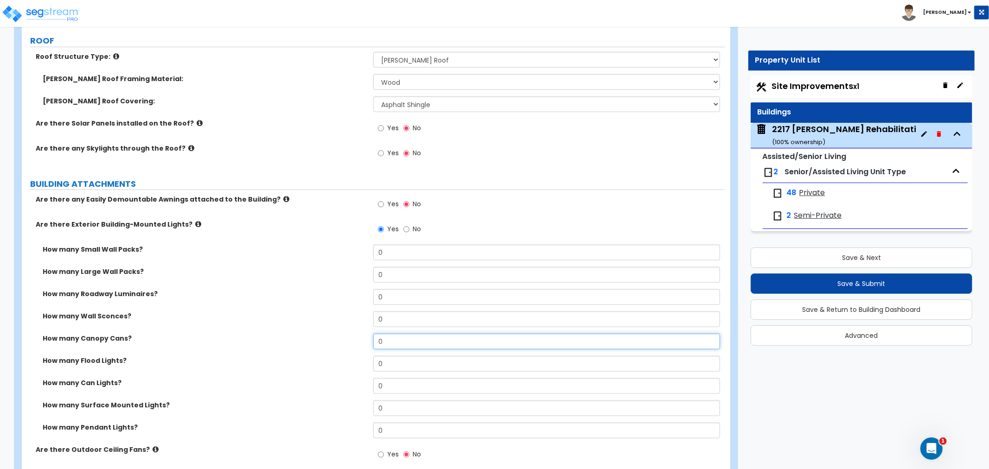
drag, startPoint x: 395, startPoint y: 332, endPoint x: 275, endPoint y: 337, distance: 120.2
click at [274, 337] on div "How many Canopy Cans? 0" at bounding box center [373, 345] width 703 height 22
click at [224, 335] on div "How many Canopy Cans? 6" at bounding box center [373, 345] width 703 height 22
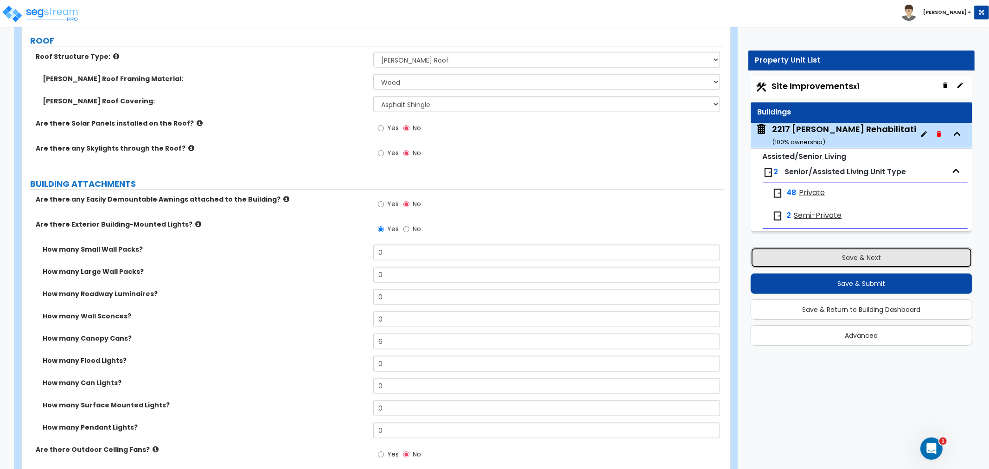
click at [837, 256] on button "Save & Next" at bounding box center [861, 258] width 222 height 20
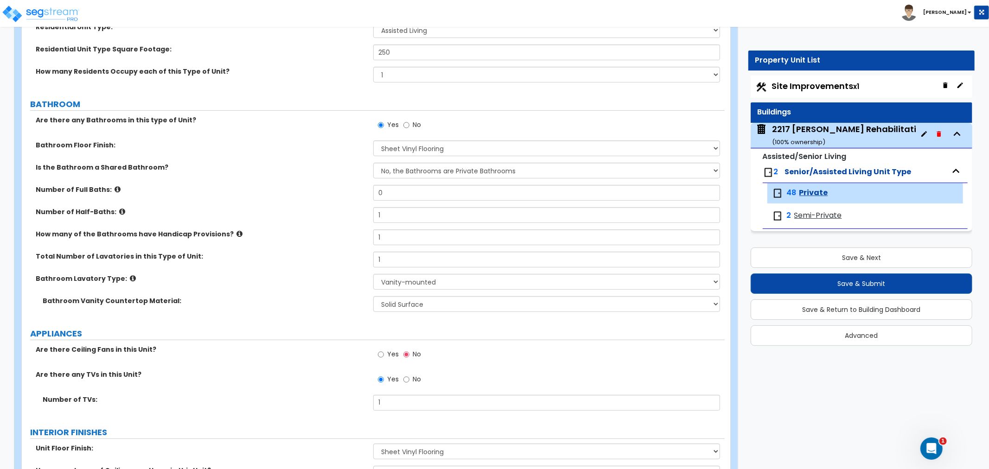
scroll to position [206, 0]
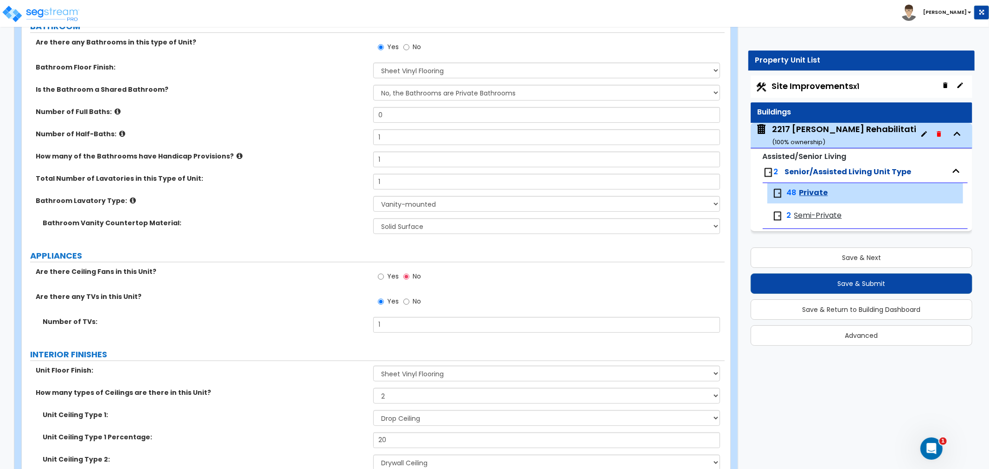
click at [814, 127] on div "2217 Bloomer Rehabilitation and Nursing Center LLC ( 100 % ownership)" at bounding box center [900, 135] width 257 height 24
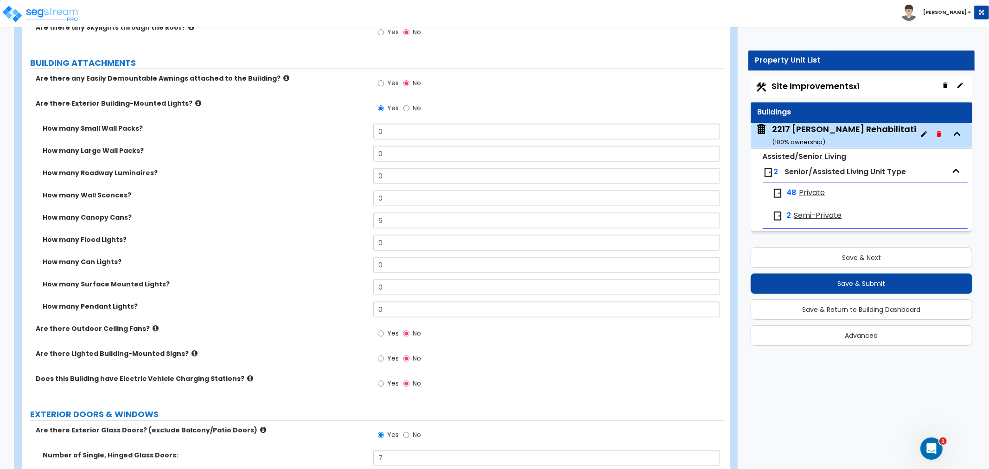
scroll to position [927, 0]
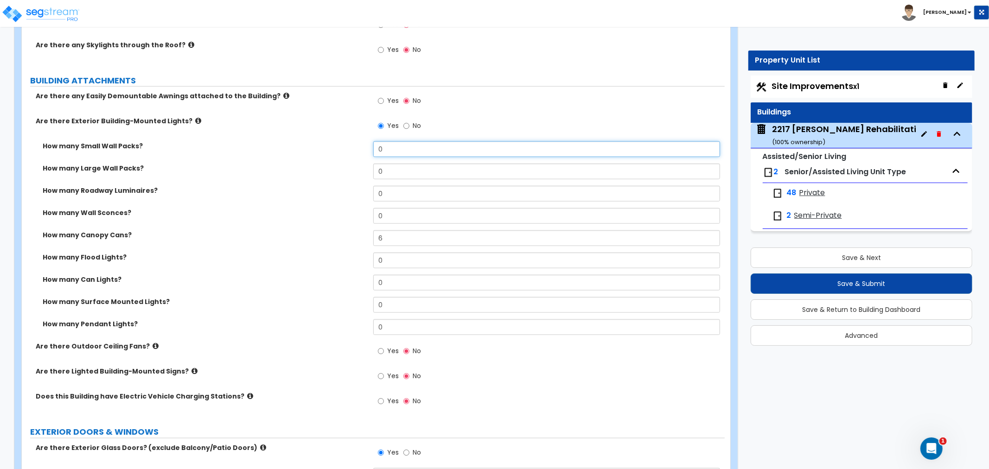
drag, startPoint x: 390, startPoint y: 140, endPoint x: 364, endPoint y: 141, distance: 26.0
click at [364, 141] on div "How many Small Wall Packs? 0" at bounding box center [373, 152] width 703 height 22
click at [322, 186] on label "How many Roadway Luminaires?" at bounding box center [205, 190] width 324 height 9
click at [816, 86] on span "Site Improvements x1" at bounding box center [816, 86] width 88 height 12
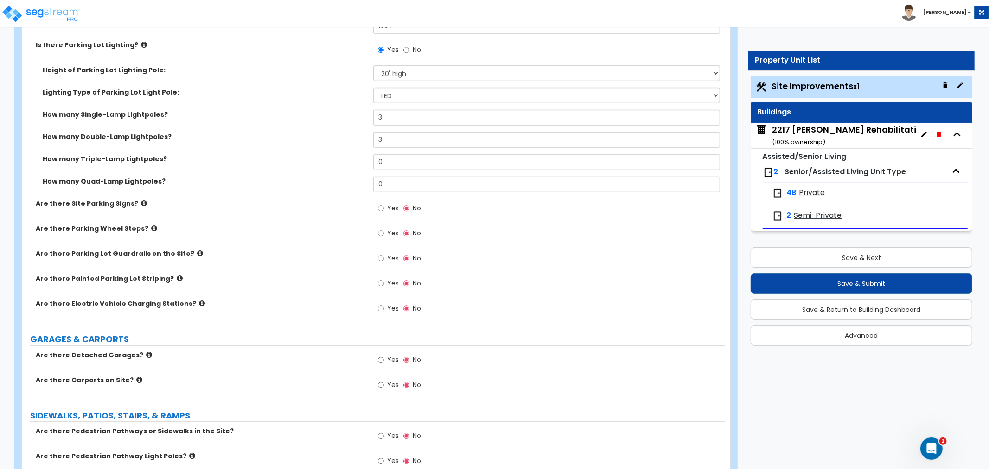
scroll to position [669, 0]
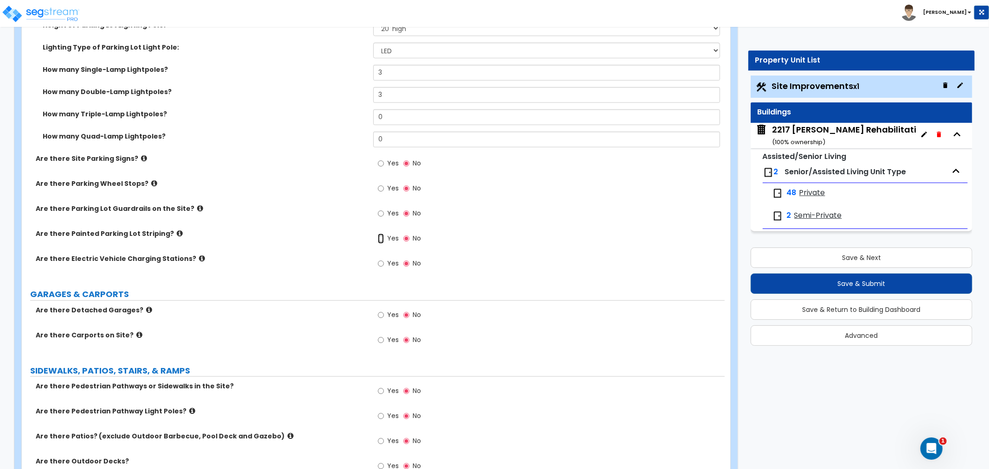
click at [378, 238] on input "Yes" at bounding box center [381, 239] width 6 height 10
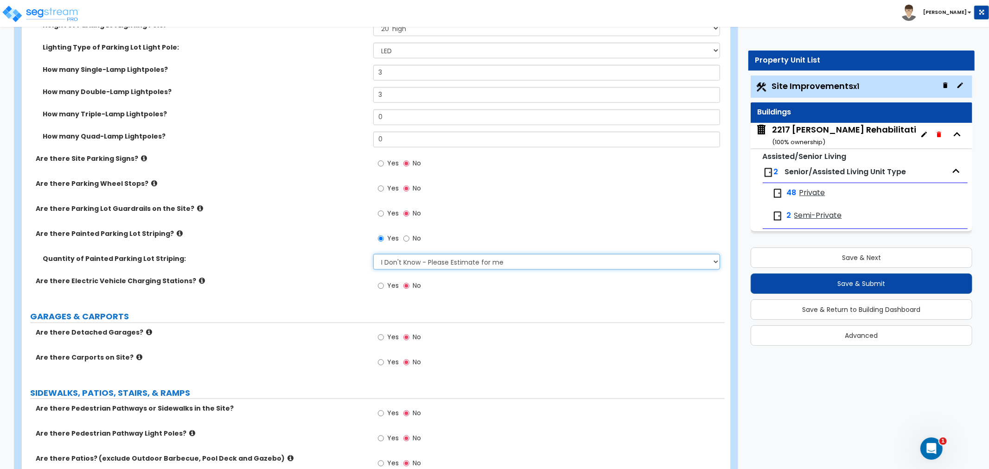
click at [470, 256] on select "I Don't Know - Please Estimate for me I Want to Enter the Number of Parking Spa…" at bounding box center [546, 262] width 347 height 16
click at [373, 254] on select "I Don't Know - Please Estimate for me I Want to Enter the Number of Parking Spa…" at bounding box center [546, 262] width 347 height 16
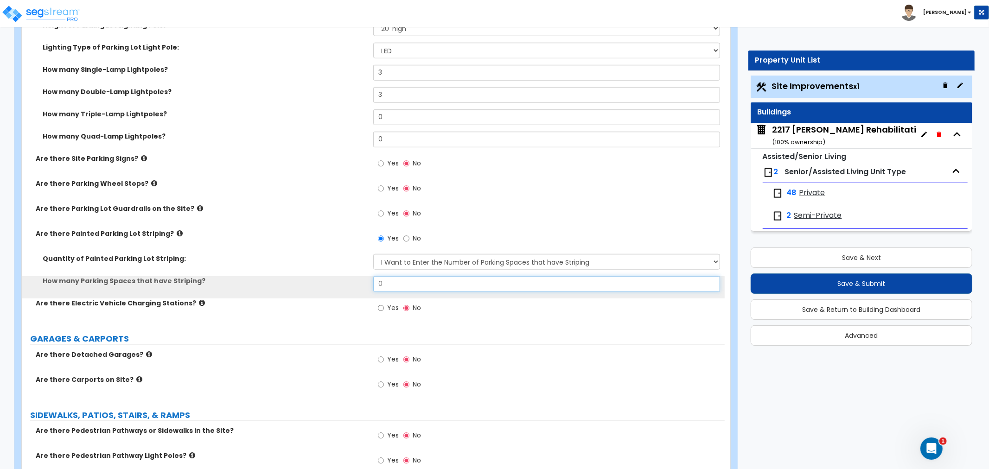
drag, startPoint x: 386, startPoint y: 282, endPoint x: 340, endPoint y: 284, distance: 46.0
click at [340, 284] on div "How many Parking Spaces that have Striping? 0" at bounding box center [373, 287] width 703 height 22
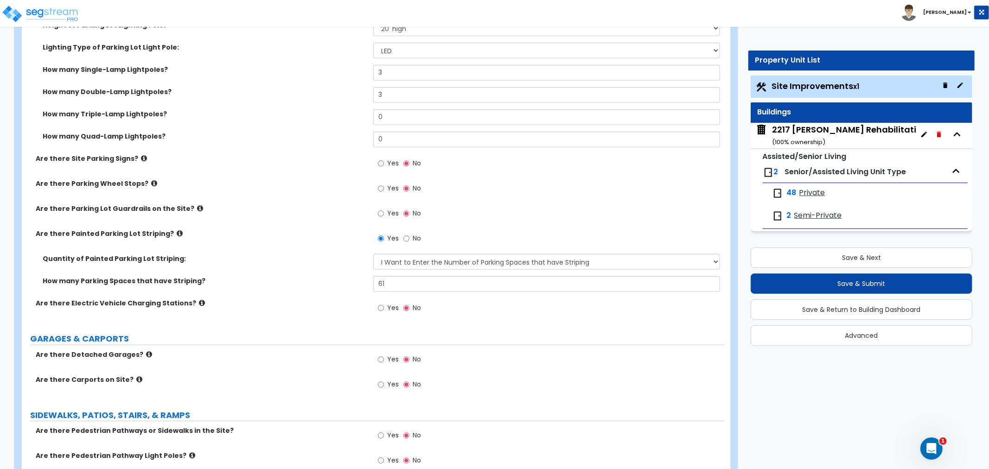
drag, startPoint x: 337, startPoint y: 303, endPoint x: 271, endPoint y: 89, distance: 223.6
click at [336, 303] on label "Are there Electric Vehicle Charging Stations?" at bounding box center [201, 303] width 331 height 9
click at [325, 280] on label "How many Parking Spaces that have Striping?" at bounding box center [205, 280] width 324 height 9
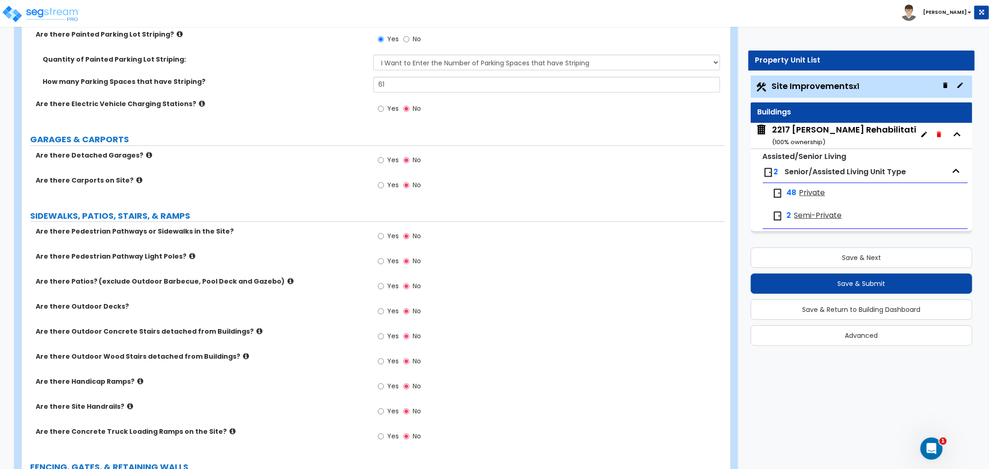
scroll to position [875, 0]
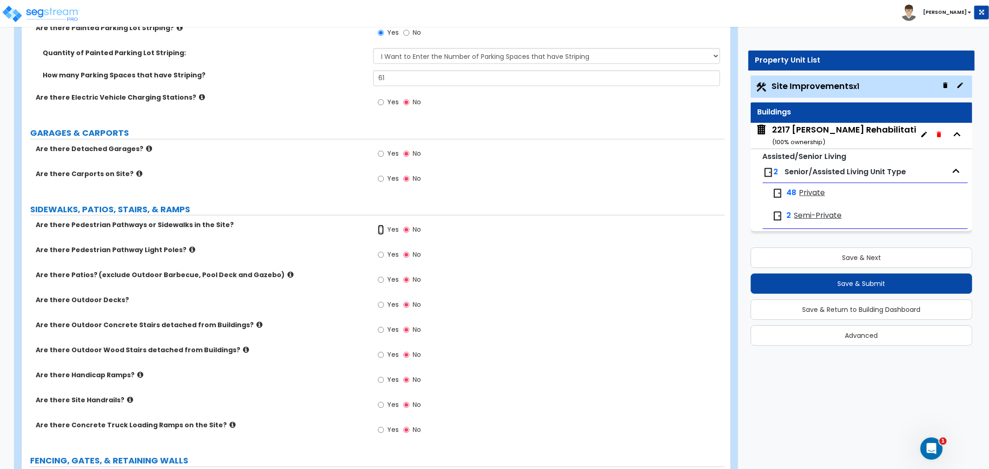
click at [379, 229] on input "Yes" at bounding box center [381, 230] width 6 height 10
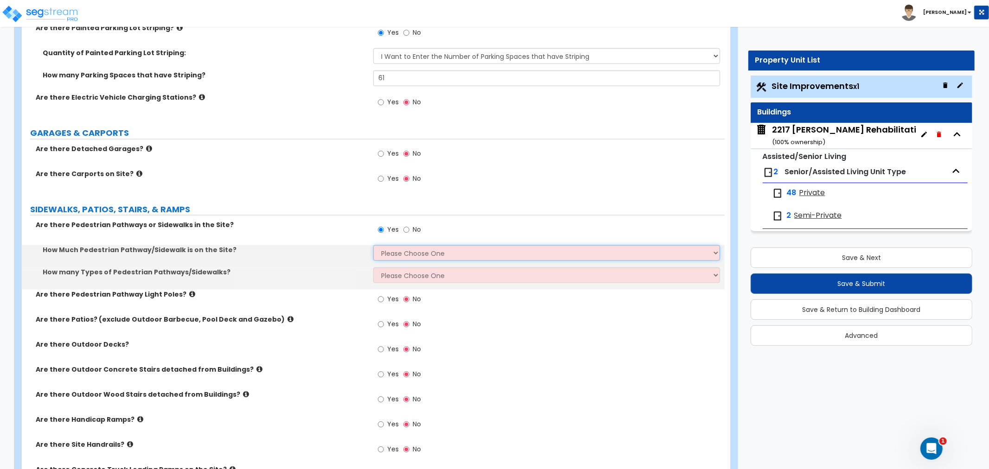
drag, startPoint x: 400, startPoint y: 252, endPoint x: 409, endPoint y: 258, distance: 11.7
click at [400, 252] on select "Please Choose One I Don't Know, Please Estimate For Me Enter Linear Footage" at bounding box center [546, 253] width 347 height 16
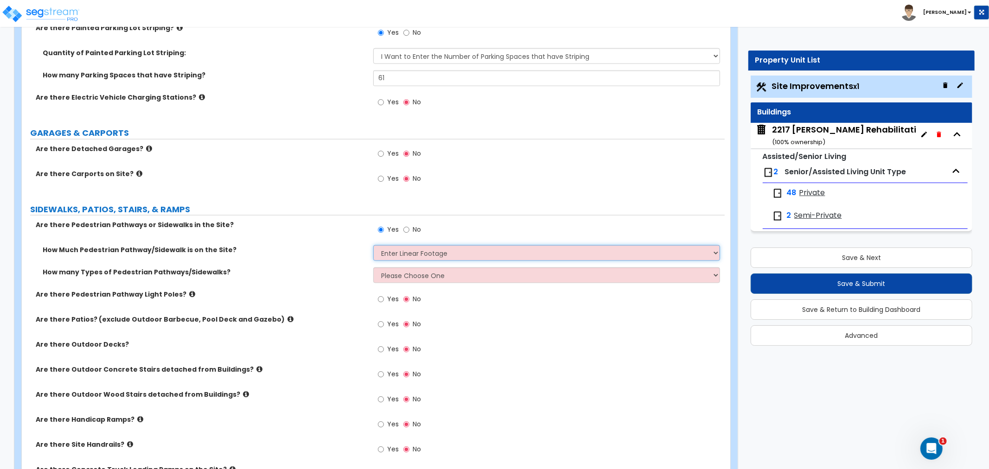
click at [373, 245] on select "Please Choose One I Don't Know, Please Estimate For Me Enter Linear Footage" at bounding box center [546, 253] width 347 height 16
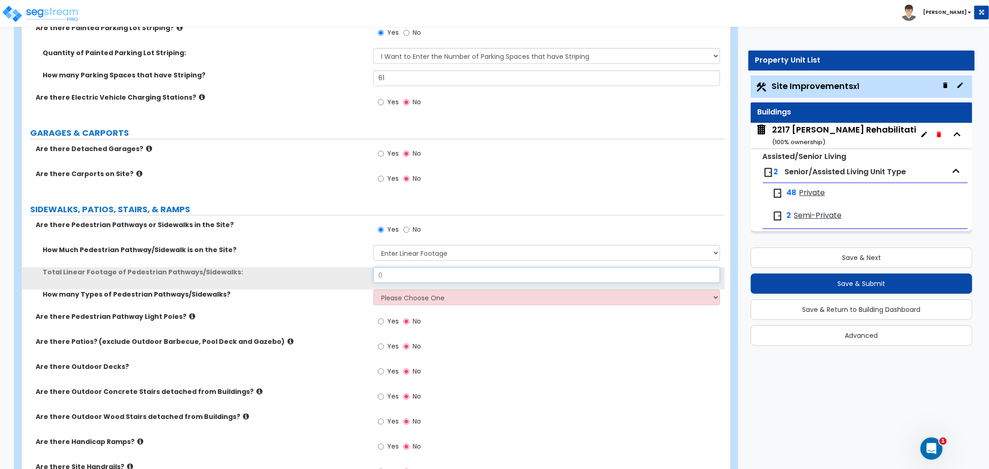
drag, startPoint x: 415, startPoint y: 290, endPoint x: 331, endPoint y: 282, distance: 84.3
click at [331, 282] on div "Total Linear Footage of Pedestrian Pathways/Sidewalks: 0" at bounding box center [373, 278] width 703 height 22
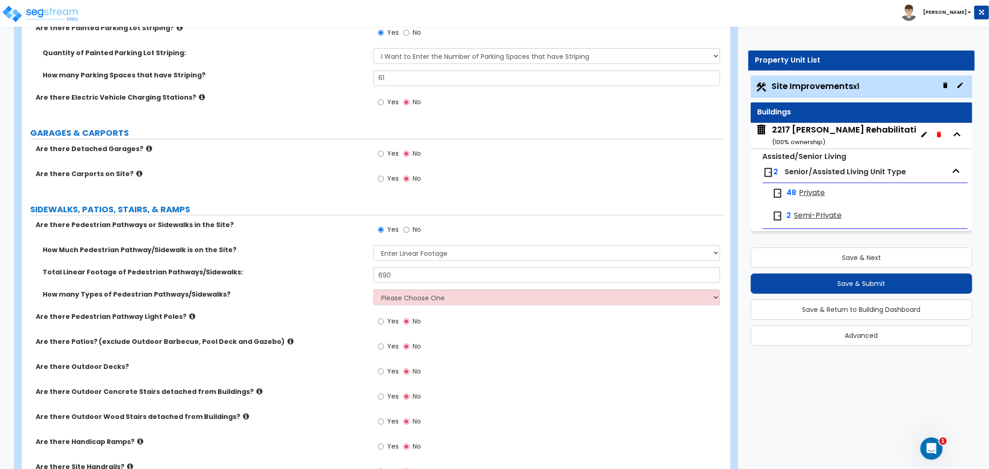
click at [309, 292] on label "How many Types of Pedestrian Pathways/Sidewalks?" at bounding box center [205, 294] width 324 height 9
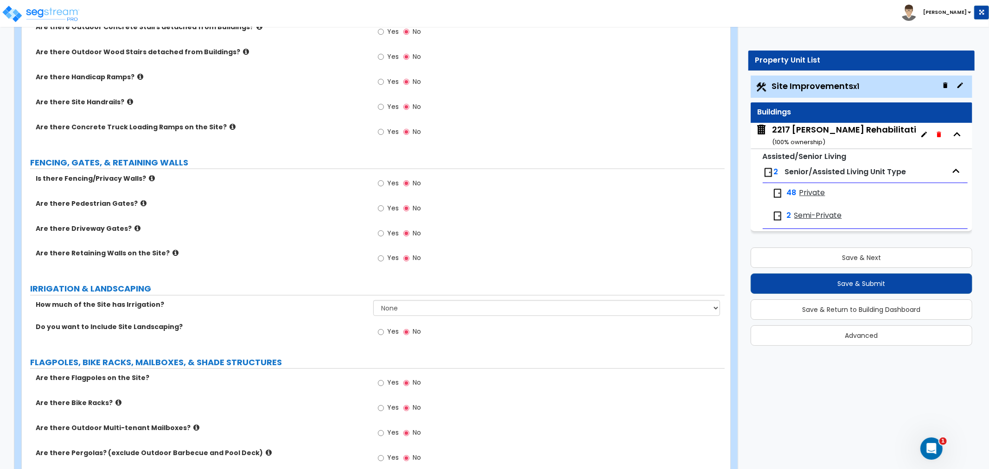
scroll to position [1287, 0]
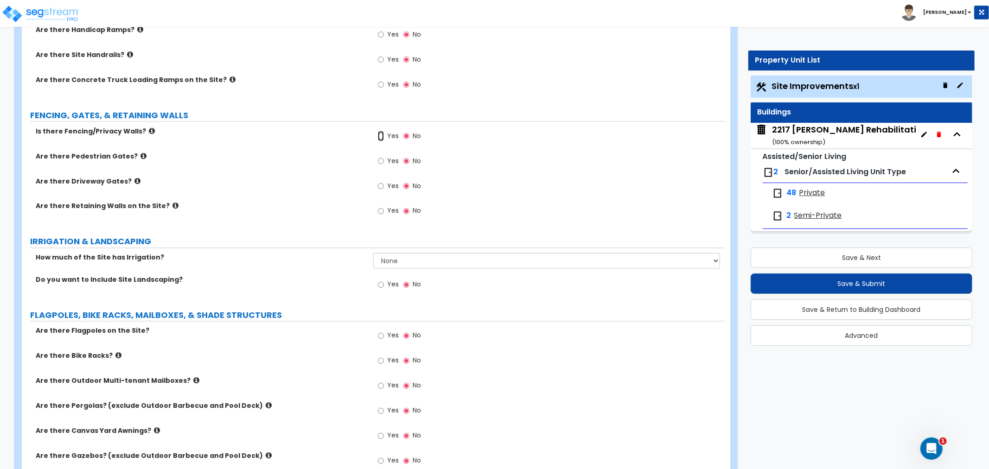
click at [382, 135] on input "Yes" at bounding box center [381, 136] width 6 height 10
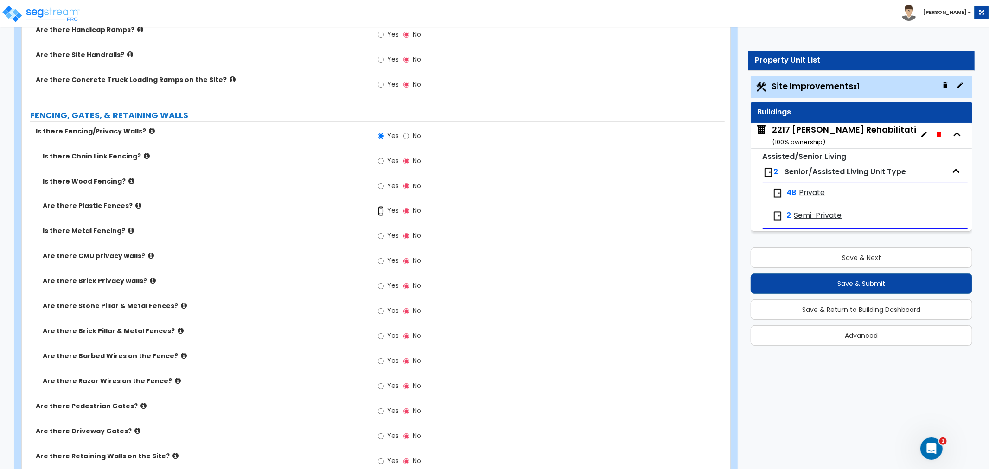
click at [382, 209] on input "Yes" at bounding box center [381, 211] width 6 height 10
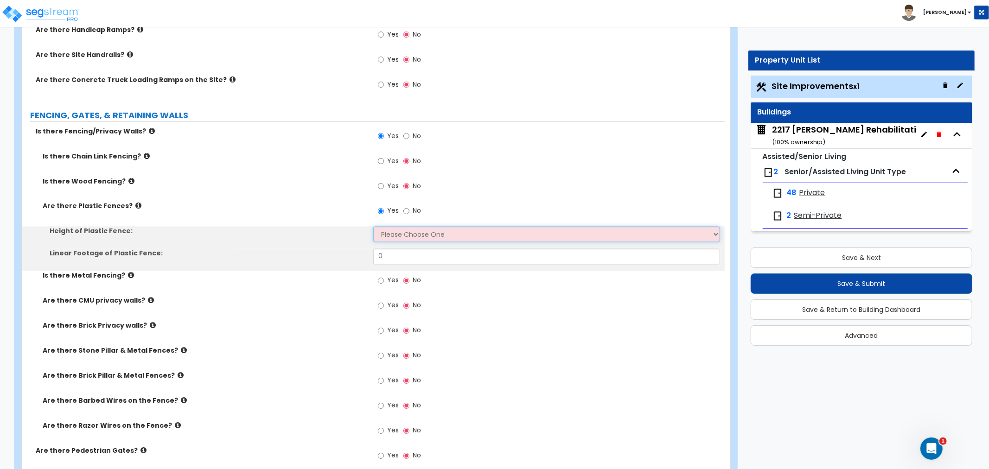
click at [401, 233] on select "Please Choose One 3 feet 4 feet 5 feet 6 feet" at bounding box center [546, 235] width 347 height 16
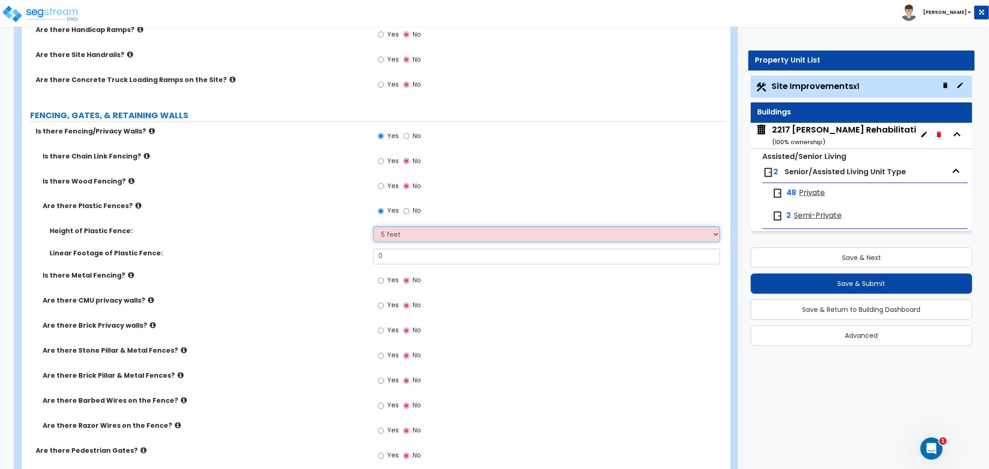
click at [373, 227] on select "Please Choose One 3 feet 4 feet 5 feet 6 feet" at bounding box center [546, 235] width 347 height 16
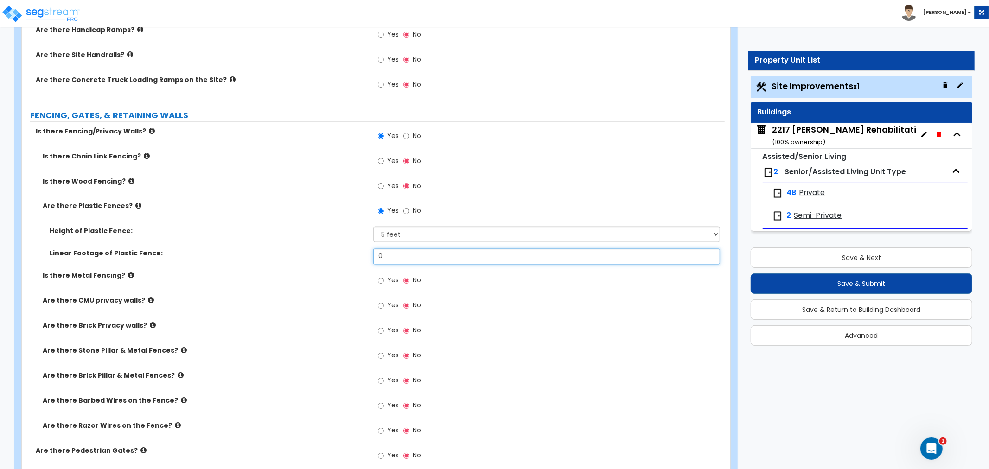
drag, startPoint x: 391, startPoint y: 258, endPoint x: 349, endPoint y: 262, distance: 41.9
click at [349, 262] on div "Linear Footage of Plastic Fence: 0" at bounding box center [373, 260] width 703 height 22
click at [313, 278] on label "Is there Metal Fencing?" at bounding box center [205, 275] width 324 height 9
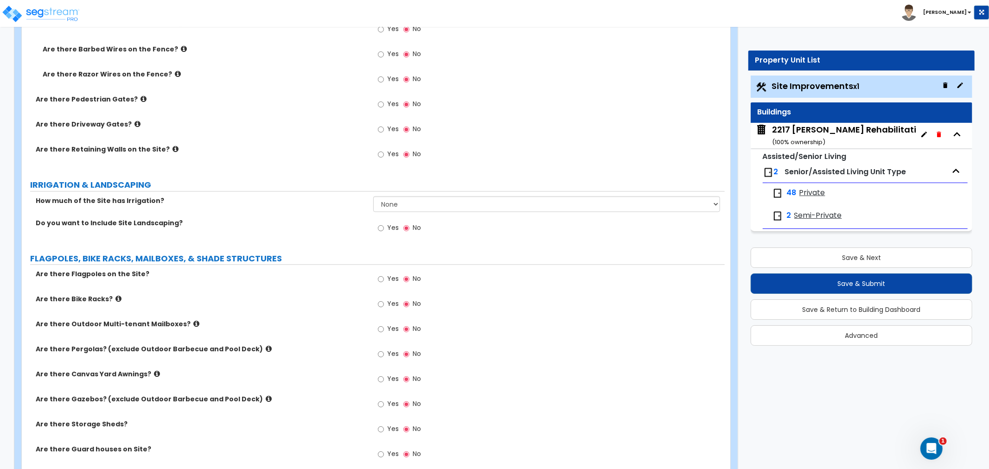
scroll to position [1648, 0]
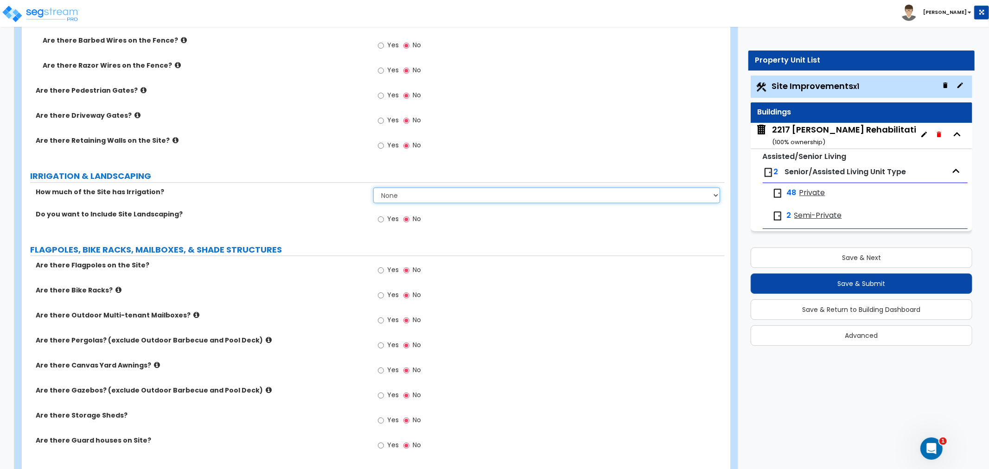
click at [414, 190] on select "None I want to Enter an Approximate Percentage I want to Enter the Square Foota…" at bounding box center [546, 195] width 347 height 16
click at [373, 187] on select "None I want to Enter an Approximate Percentage I want to Enter the Square Foota…" at bounding box center [546, 195] width 347 height 16
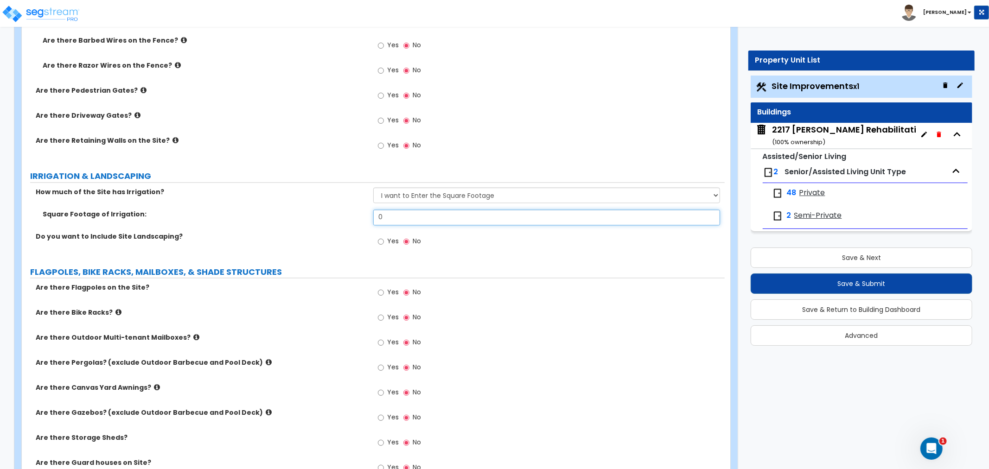
drag, startPoint x: 388, startPoint y: 215, endPoint x: 360, endPoint y: 216, distance: 27.8
click at [360, 216] on div "Square Footage of Irrigation: 0" at bounding box center [373, 221] width 703 height 22
click at [357, 223] on div "Square Footage of Irrigation: 50,000" at bounding box center [373, 221] width 703 height 22
click at [378, 240] on input "Yes" at bounding box center [381, 241] width 6 height 10
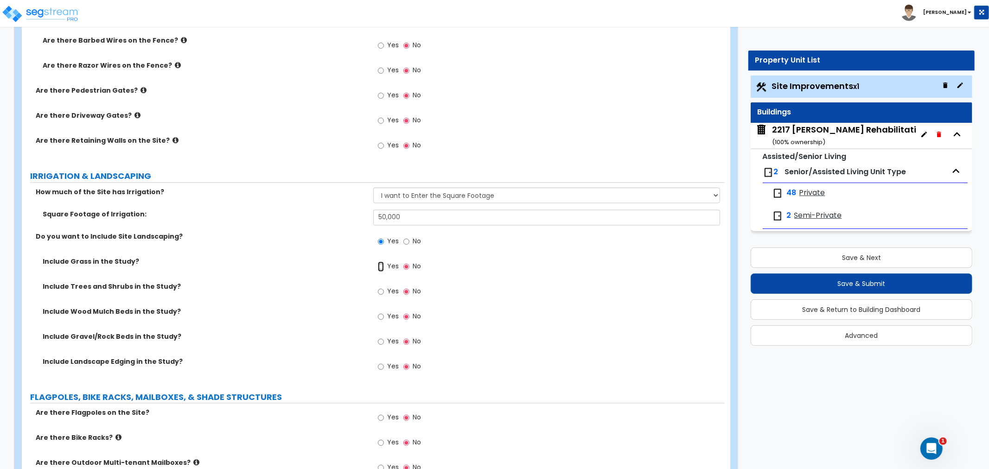
click at [382, 267] on input "Yes" at bounding box center [381, 266] width 6 height 10
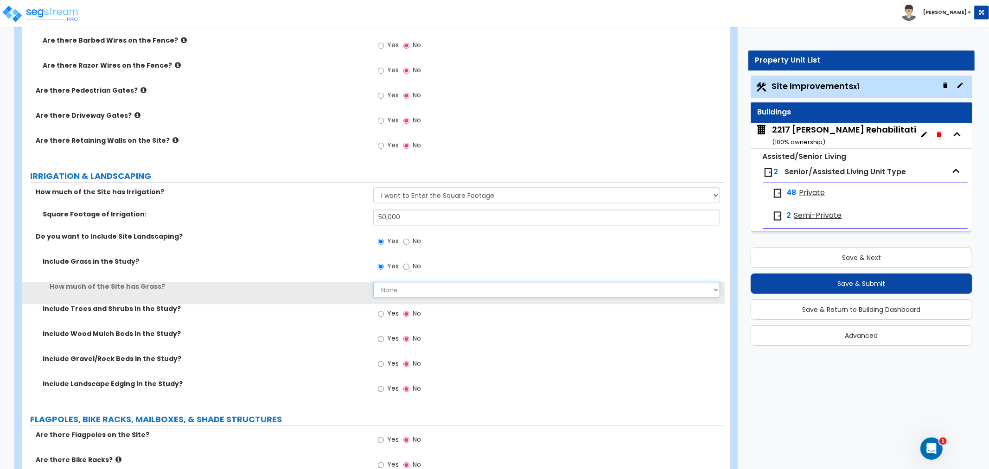
click at [393, 286] on select "None I want to Enter an Approximate Percentage I want to Enter the Square Foota…" at bounding box center [546, 290] width 347 height 16
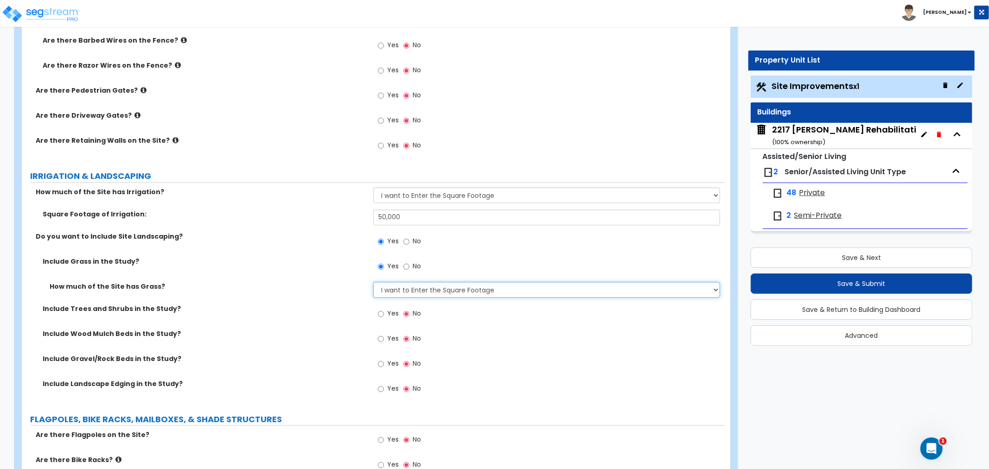
click at [373, 282] on select "None I want to Enter an Approximate Percentage I want to Enter the Square Foota…" at bounding box center [546, 290] width 347 height 16
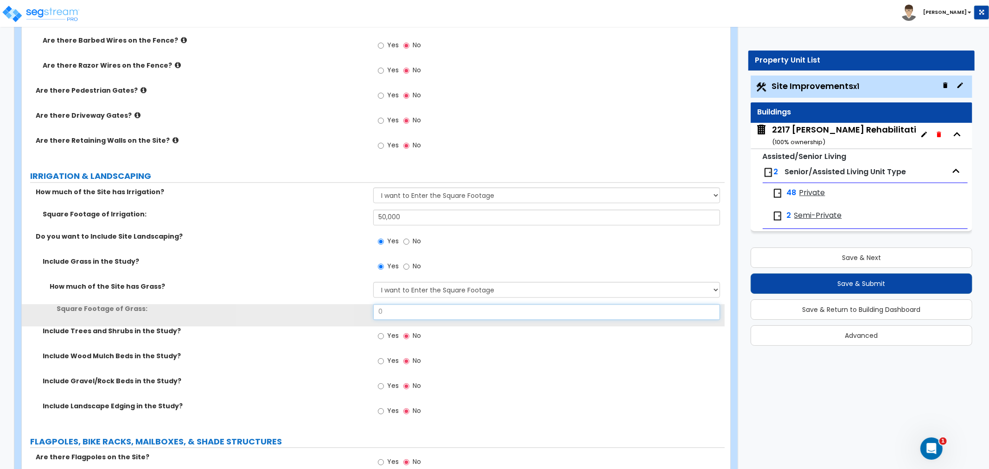
drag, startPoint x: 400, startPoint y: 311, endPoint x: 338, endPoint y: 314, distance: 61.3
click at [338, 314] on div "Square Footage of Grass: 0" at bounding box center [373, 315] width 703 height 22
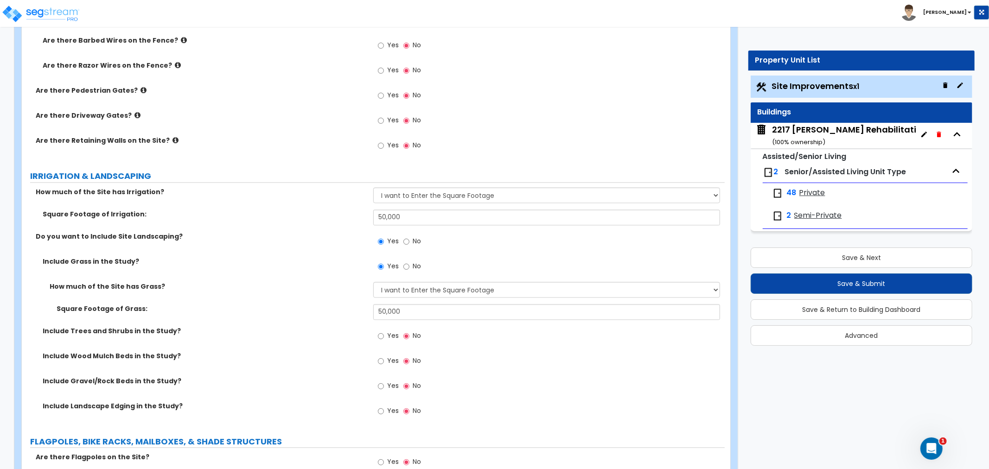
click at [334, 298] on div "How much of the Site has Grass? None I want to Enter an Approximate Percentage …" at bounding box center [373, 293] width 703 height 22
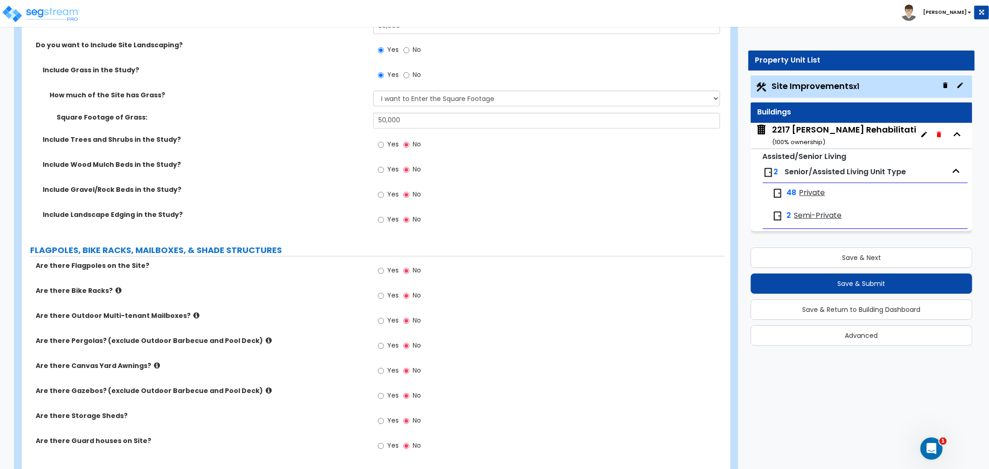
scroll to position [1854, 0]
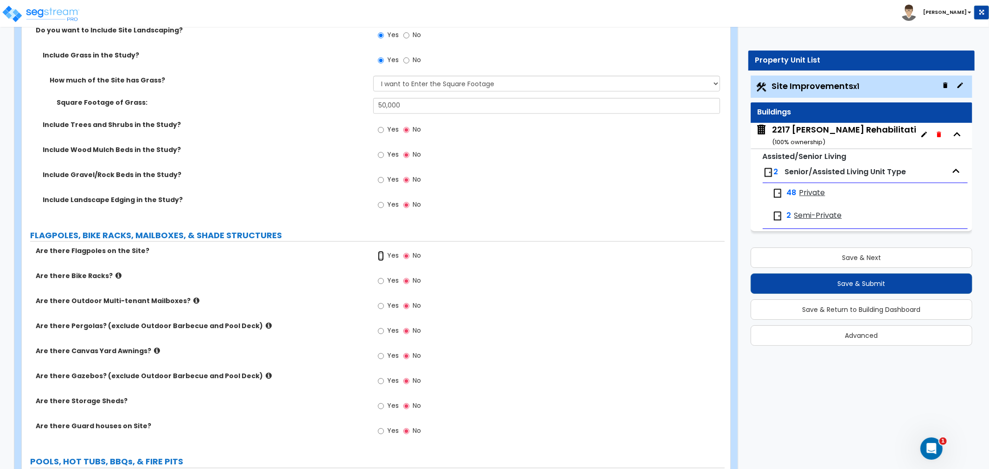
click at [380, 256] on input "Yes" at bounding box center [381, 256] width 6 height 10
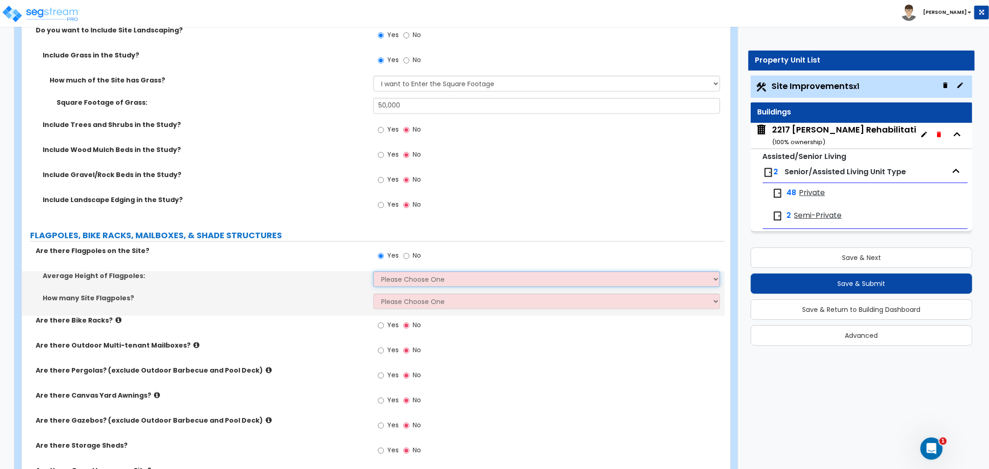
click at [406, 280] on select "Please Choose One 20 ft 59 ft 70 ft 100 ft" at bounding box center [546, 279] width 347 height 16
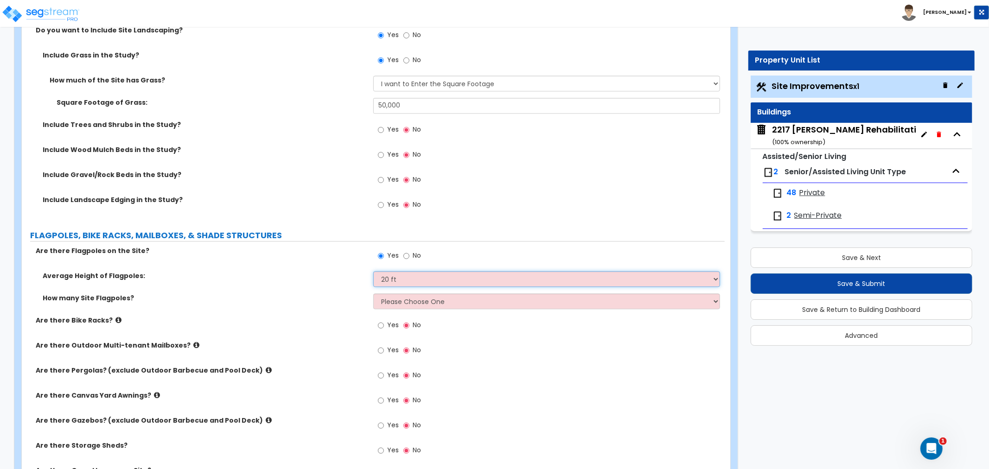
click at [373, 271] on select "Please Choose One 20 ft 59 ft 70 ft 100 ft" at bounding box center [546, 279] width 347 height 16
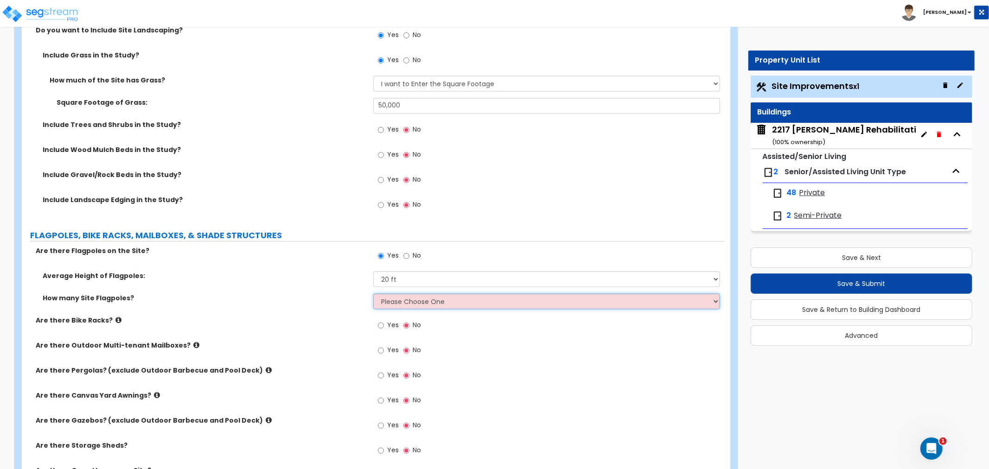
click at [405, 302] on select "Please Choose One 1 2 3 4 5" at bounding box center [546, 301] width 347 height 16
click at [373, 293] on select "Please Choose One 1 2 3 4 5" at bounding box center [546, 301] width 347 height 16
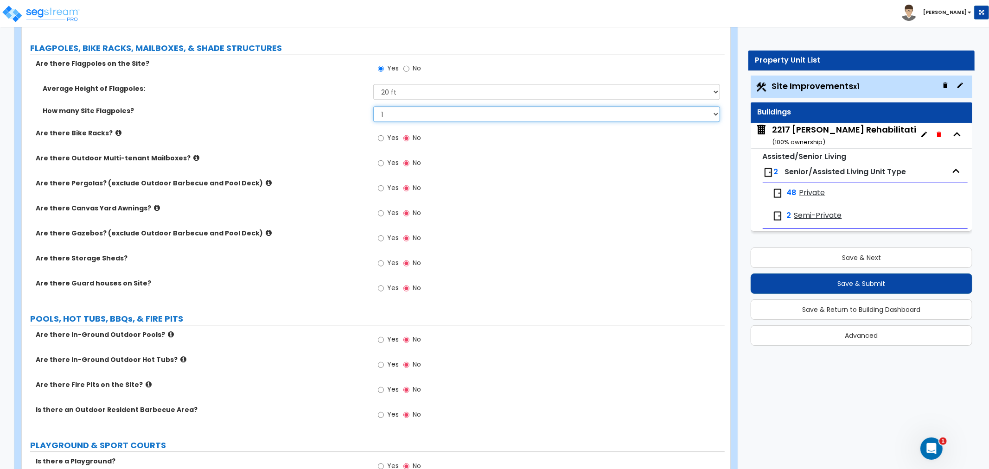
scroll to position [2060, 0]
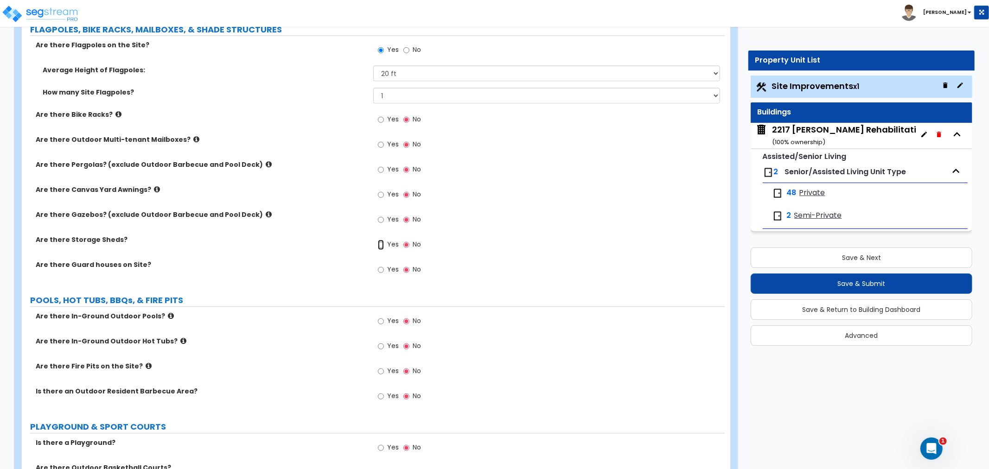
click at [378, 244] on input "Yes" at bounding box center [381, 245] width 6 height 10
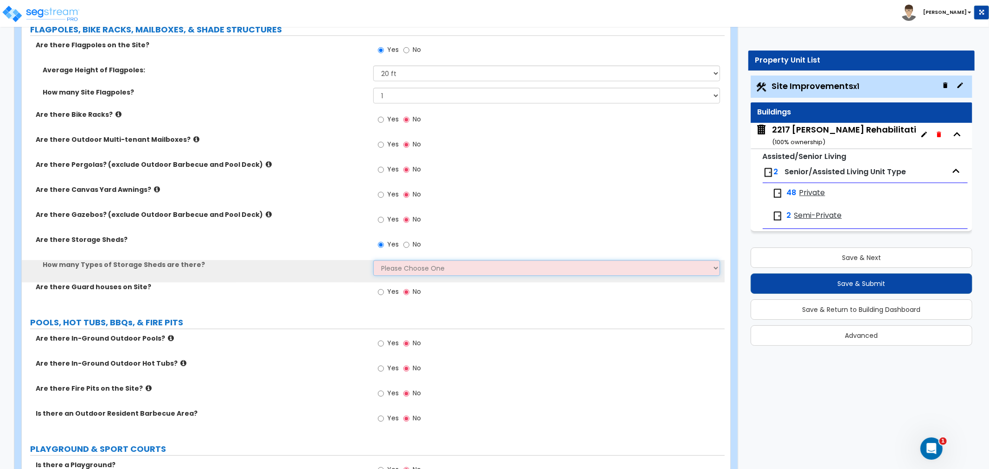
drag, startPoint x: 397, startPoint y: 269, endPoint x: 401, endPoint y: 274, distance: 6.9
click at [397, 269] on select "Please Choose One 1 2" at bounding box center [546, 268] width 347 height 16
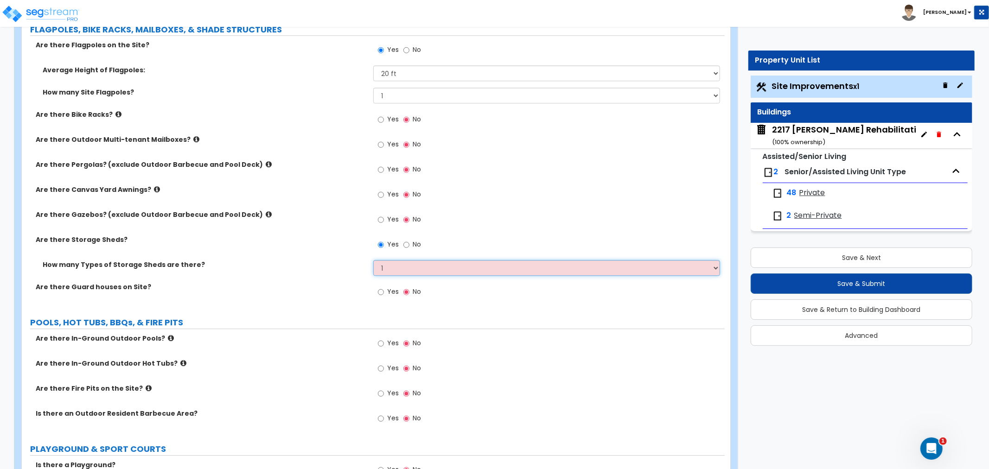
click at [373, 260] on select "Please Choose One 1 2" at bounding box center [546, 268] width 347 height 16
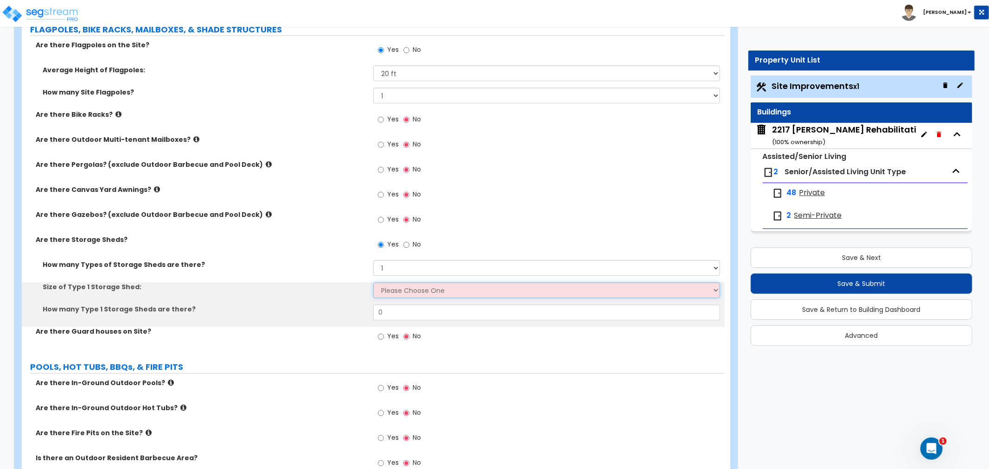
click at [404, 286] on select "Please Choose One 16' x 32' 30' x 64'" at bounding box center [546, 290] width 347 height 16
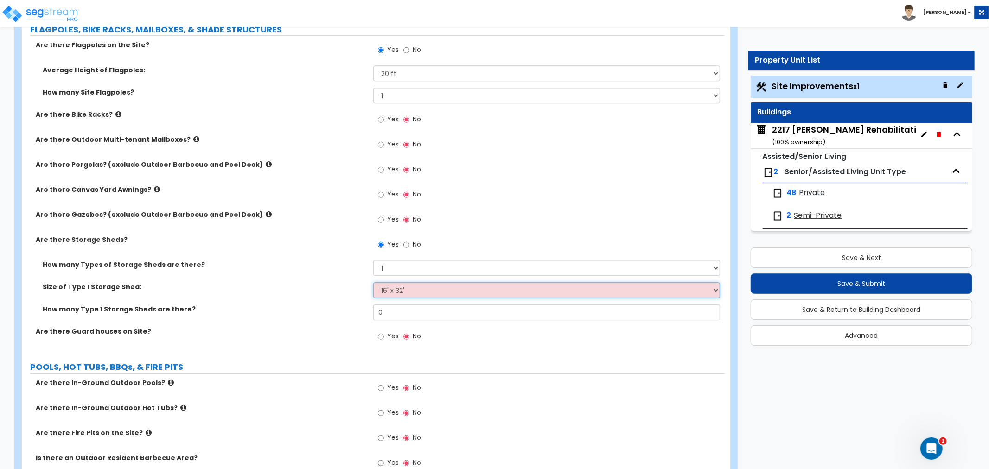
click at [373, 282] on select "Please Choose One 16' x 32' 30' x 64'" at bounding box center [546, 290] width 347 height 16
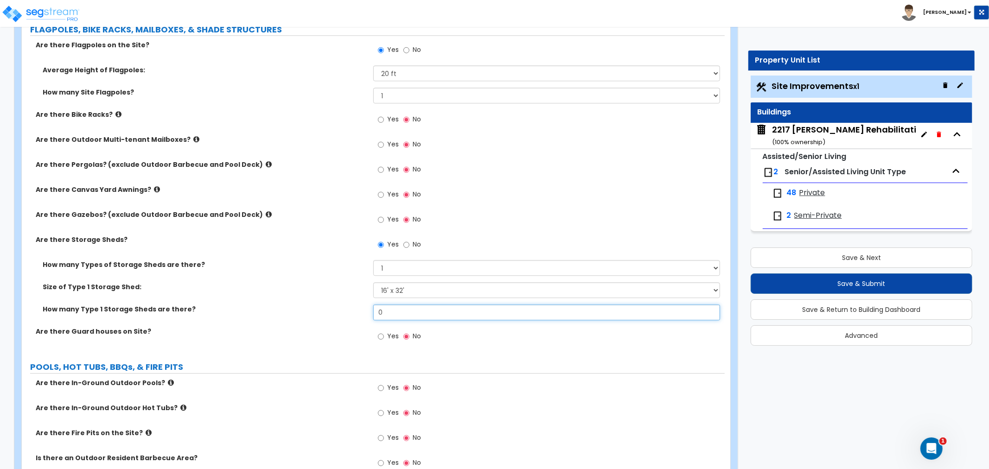
drag, startPoint x: 404, startPoint y: 310, endPoint x: 342, endPoint y: 315, distance: 62.4
click at [342, 315] on div "How many Type 1 Storage Sheds are there? 0" at bounding box center [373, 316] width 703 height 22
click at [323, 316] on div "How many Type 1 Storage Sheds are there? 1" at bounding box center [373, 316] width 703 height 22
click at [248, 251] on div "Are there Storage Sheds? Yes No" at bounding box center [373, 247] width 703 height 25
click at [266, 163] on icon at bounding box center [269, 164] width 6 height 7
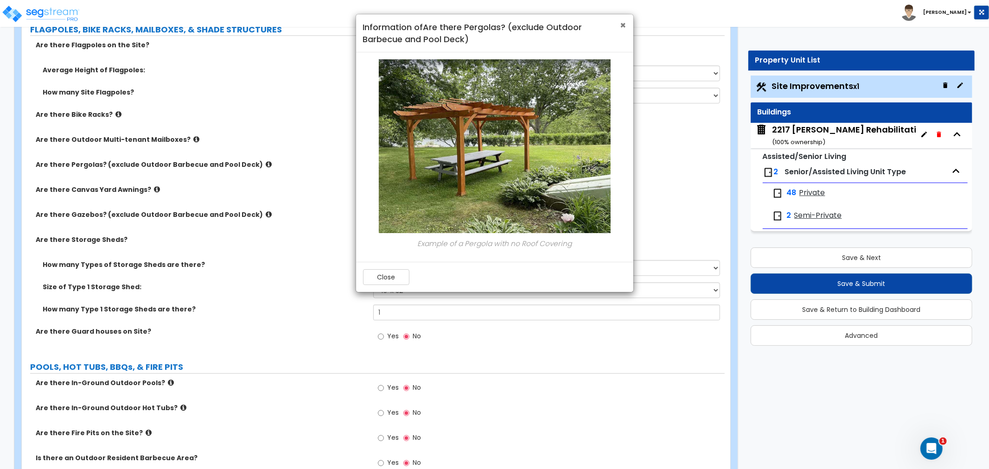
click at [623, 24] on span "×" at bounding box center [623, 25] width 6 height 13
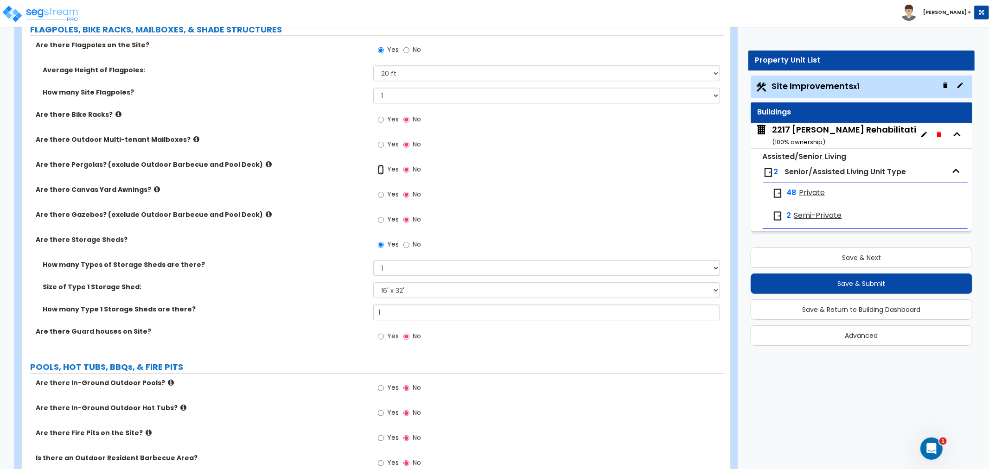
click at [380, 168] on input "Yes" at bounding box center [381, 170] width 6 height 10
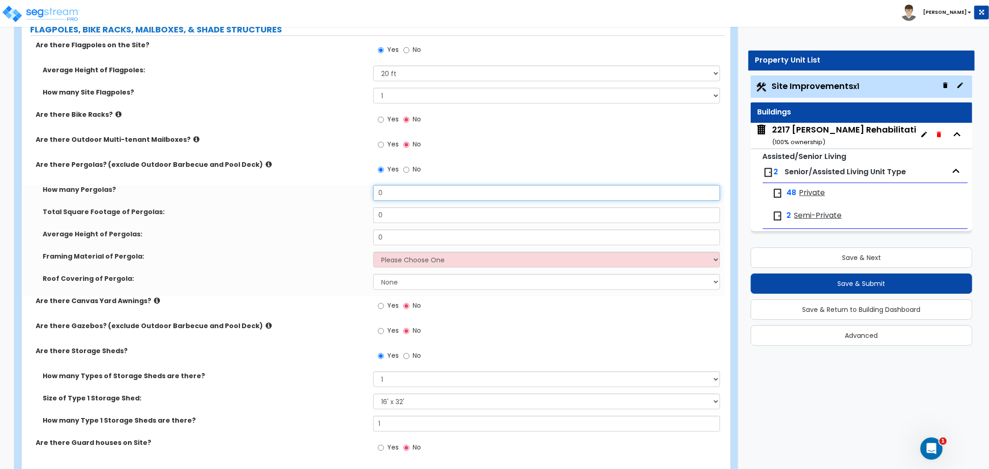
drag, startPoint x: 397, startPoint y: 191, endPoint x: 346, endPoint y: 192, distance: 50.5
click at [346, 192] on div "How many Pergolas? 0" at bounding box center [373, 196] width 703 height 22
drag, startPoint x: 406, startPoint y: 211, endPoint x: 363, endPoint y: 221, distance: 43.4
click at [363, 223] on div "Total Square Footage of Pergolas: 0" at bounding box center [373, 218] width 703 height 22
drag, startPoint x: 406, startPoint y: 233, endPoint x: 353, endPoint y: 235, distance: 52.9
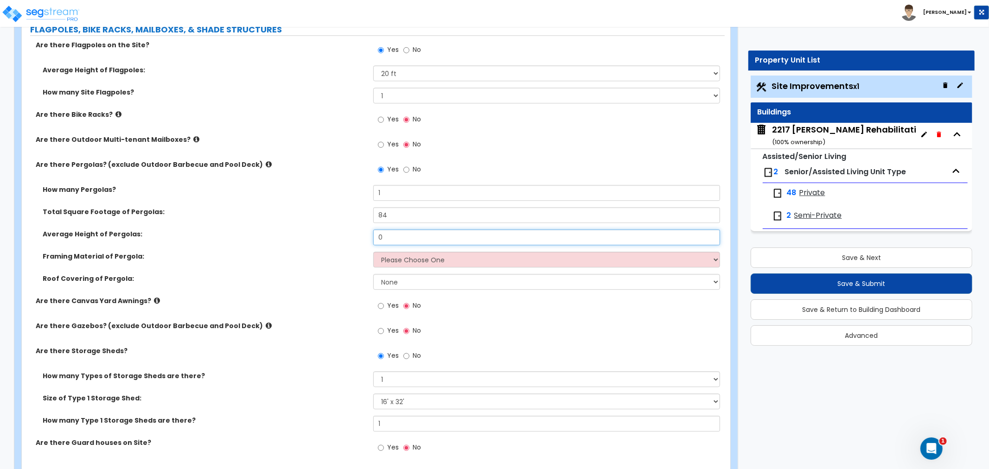
click at [353, 235] on div "Average Height of Pergolas: 0" at bounding box center [373, 240] width 703 height 22
click at [328, 254] on label "Framing Material of Pergola:" at bounding box center [205, 256] width 324 height 9
click at [387, 260] on select "Please Choose One Wood Metal" at bounding box center [546, 260] width 347 height 16
click at [373, 252] on select "Please Choose One Wood Metal" at bounding box center [546, 260] width 347 height 16
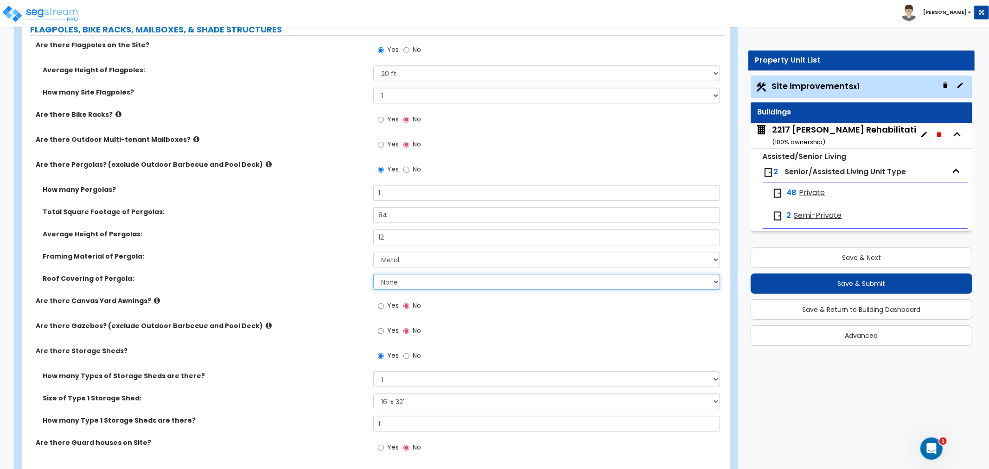
click at [399, 279] on select "None Plastic Fiberglass Metal" at bounding box center [546, 282] width 347 height 16
click at [373, 274] on select "None Plastic Fiberglass Metal" at bounding box center [546, 282] width 347 height 16
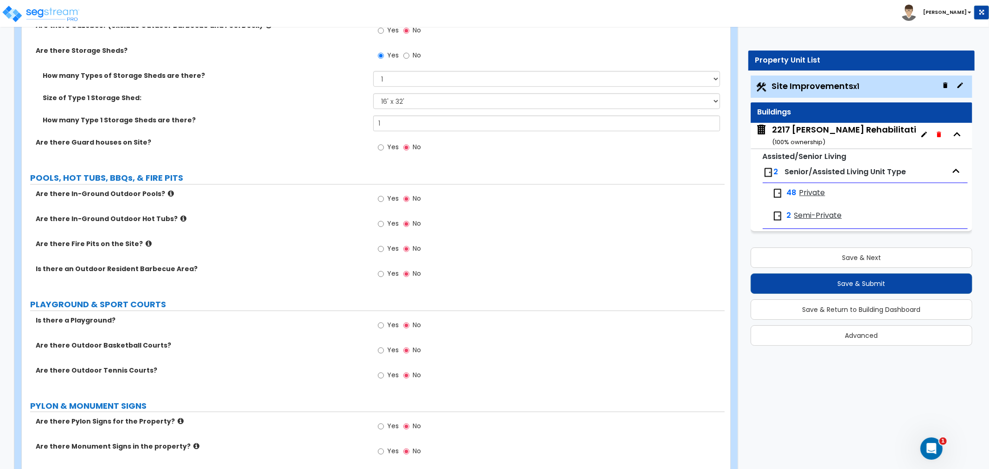
scroll to position [2369, 0]
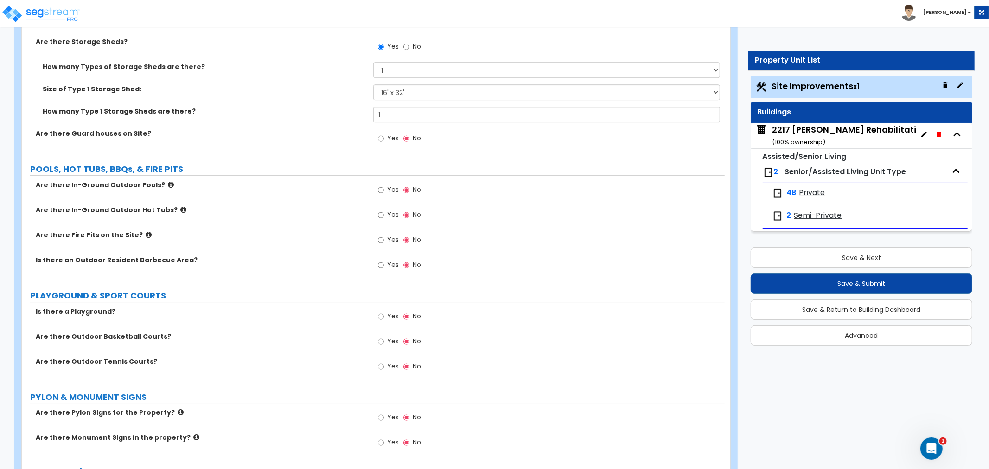
click at [117, 224] on div "Are there In-Ground Outdoor Hot Tubs? Yes No" at bounding box center [373, 217] width 703 height 25
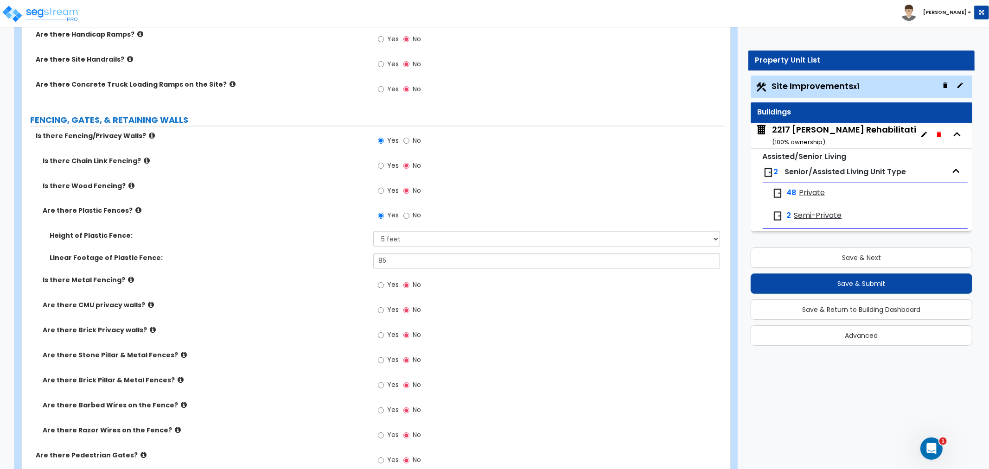
scroll to position [1339, 0]
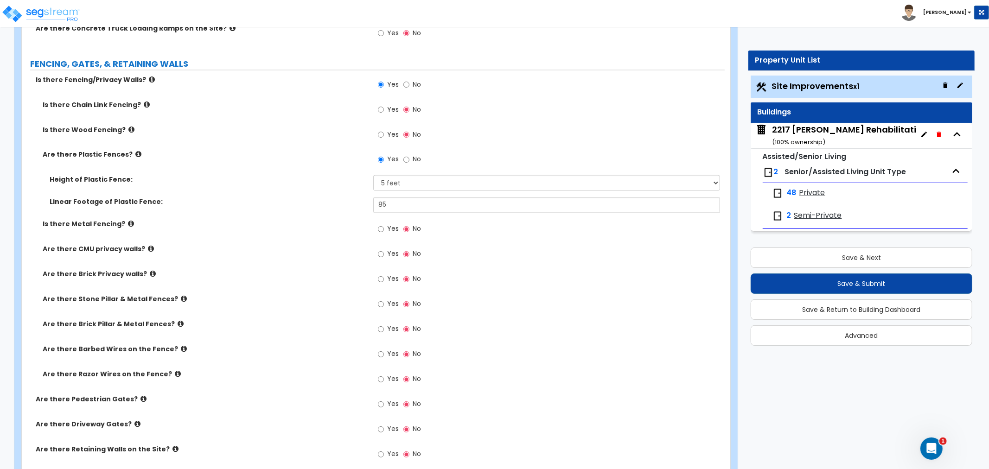
click at [385, 228] on label "Yes" at bounding box center [388, 231] width 21 height 16
click at [384, 228] on input "Yes" at bounding box center [381, 229] width 6 height 10
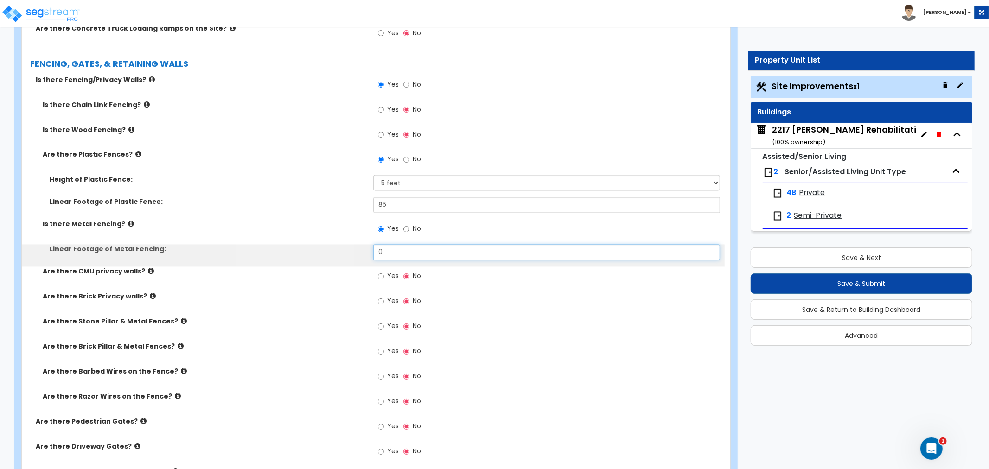
drag, startPoint x: 401, startPoint y: 252, endPoint x: 364, endPoint y: 258, distance: 37.2
click at [364, 258] on div "Linear Footage of Metal Fencing: 0" at bounding box center [373, 256] width 703 height 22
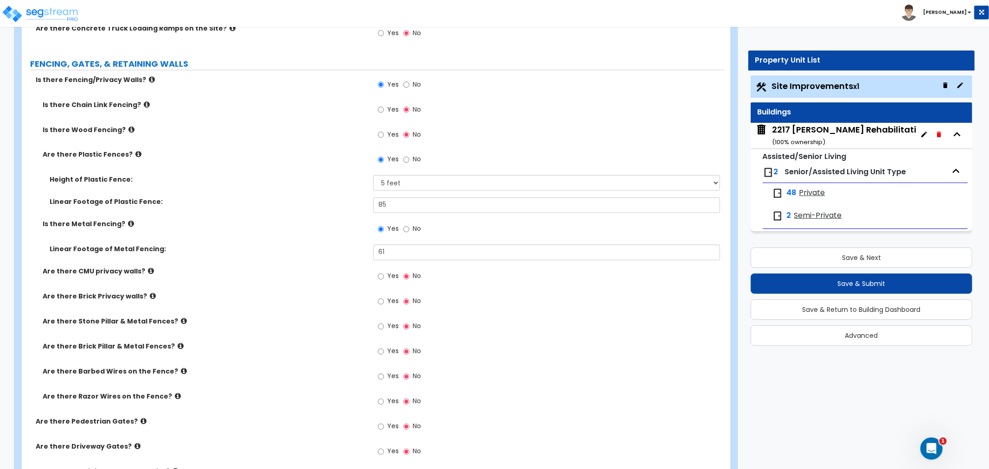
click at [337, 277] on div "Are there CMU privacy walls? Yes No" at bounding box center [373, 279] width 703 height 25
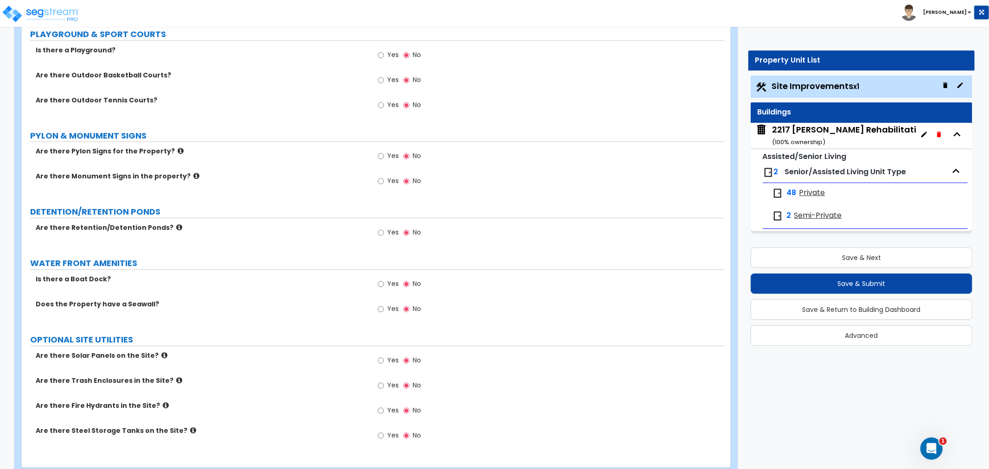
scroll to position [2676, 0]
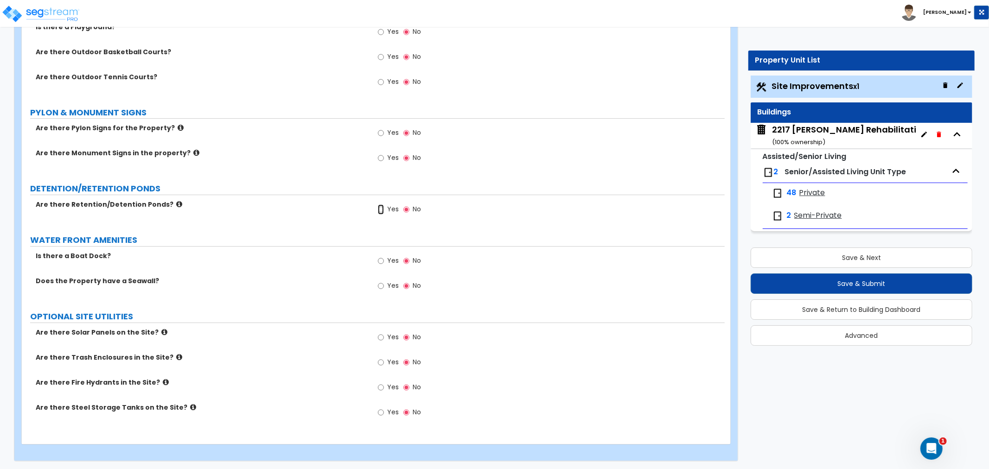
click at [379, 210] on input "Yes" at bounding box center [381, 209] width 6 height 10
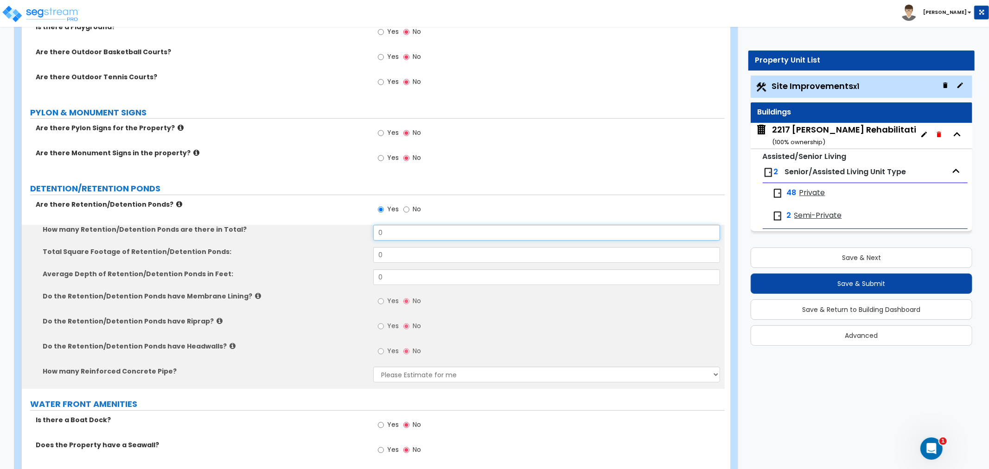
drag, startPoint x: 424, startPoint y: 229, endPoint x: 338, endPoint y: 242, distance: 86.8
click at [338, 242] on div "How many Retention/Detention Ponds are there in Total? 0" at bounding box center [373, 236] width 703 height 22
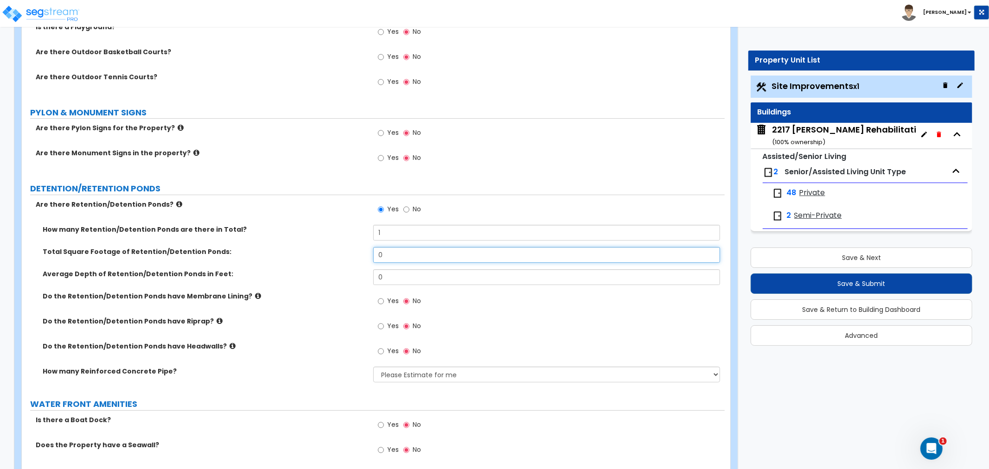
drag, startPoint x: 402, startPoint y: 254, endPoint x: 343, endPoint y: 266, distance: 60.1
click at [342, 266] on div "Total Square Footage of Retention/Detention Ponds: 0" at bounding box center [373, 258] width 703 height 22
drag, startPoint x: 395, startPoint y: 275, endPoint x: 349, endPoint y: 275, distance: 46.4
click at [349, 275] on div "Average Depth of Retention/Detention Ponds in Feet: 0" at bounding box center [373, 280] width 703 height 22
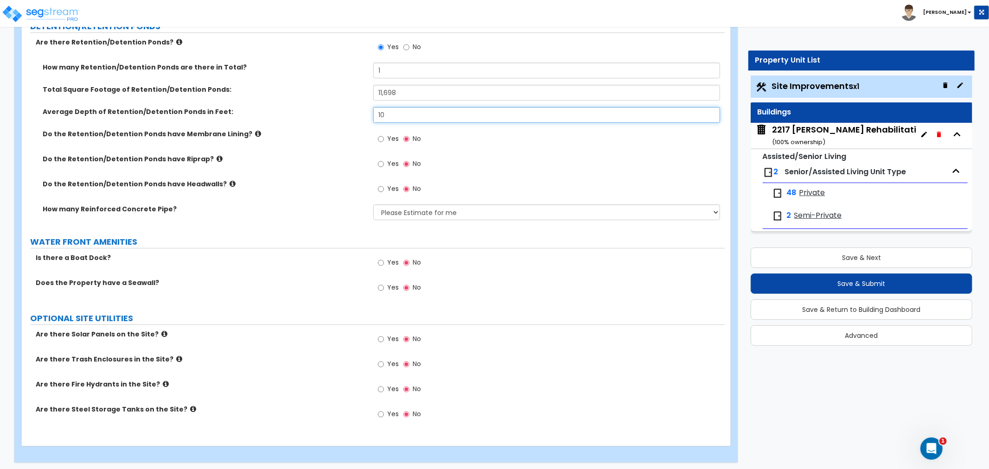
scroll to position [2840, 0]
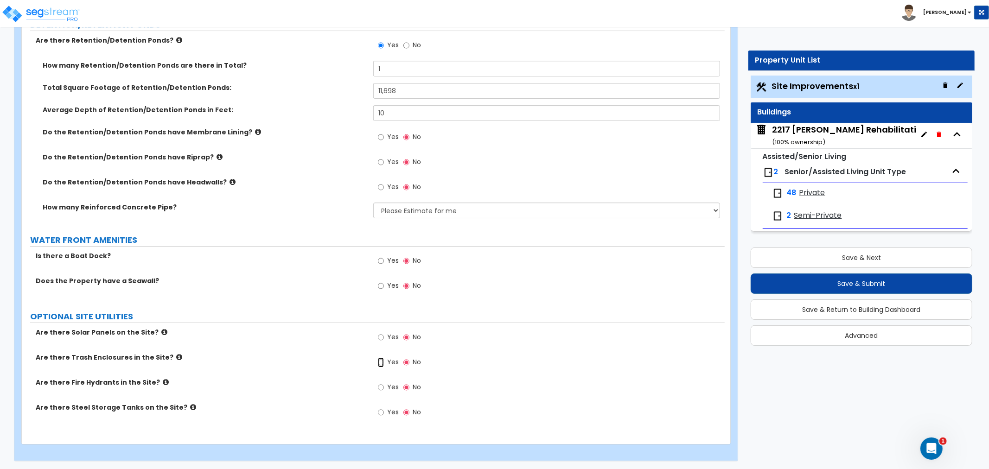
click at [382, 362] on input "Yes" at bounding box center [381, 362] width 6 height 10
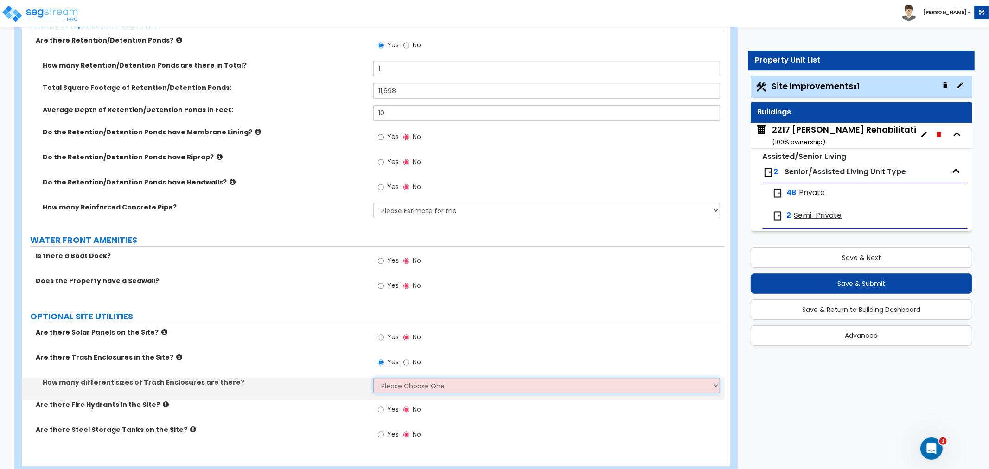
click at [397, 381] on select "Please Choose One 1 2 3" at bounding box center [546, 386] width 347 height 16
click at [373, 378] on select "Please Choose One 1 2 3" at bounding box center [546, 386] width 347 height 16
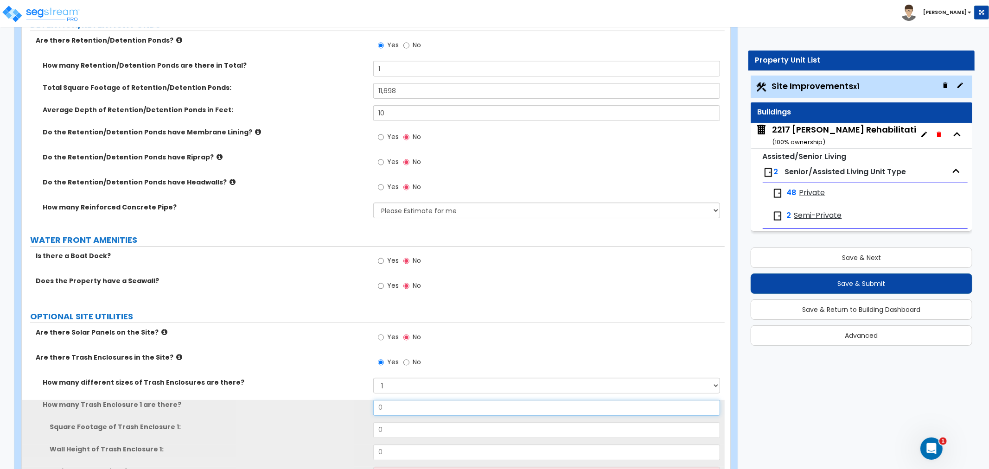
click at [393, 405] on input "0" at bounding box center [546, 408] width 347 height 16
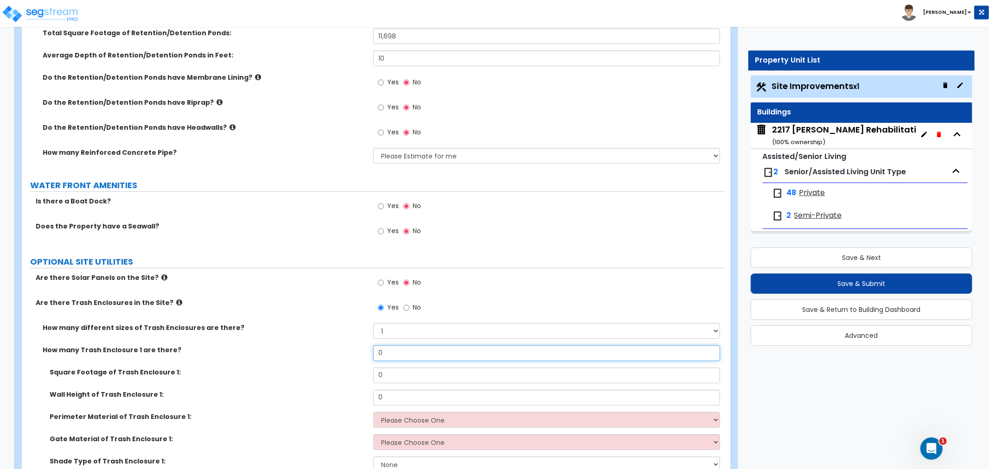
scroll to position [2944, 0]
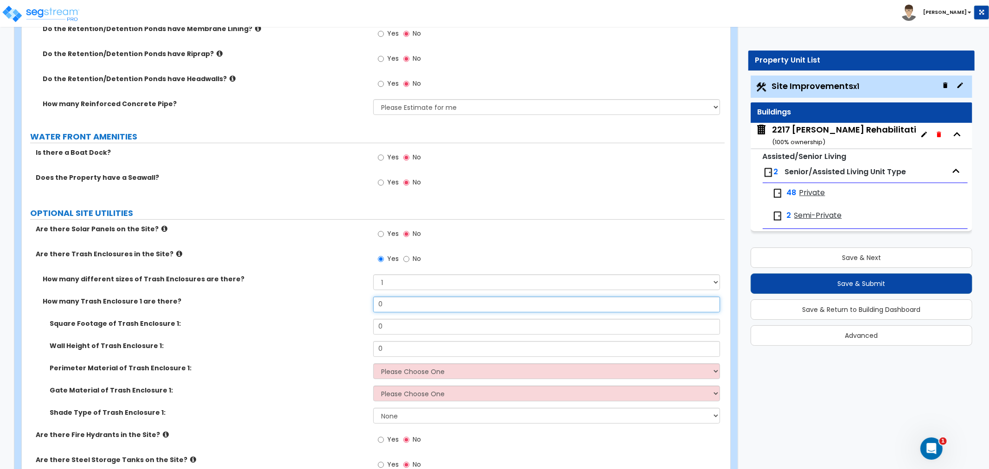
drag, startPoint x: 395, startPoint y: 307, endPoint x: 360, endPoint y: 309, distance: 35.8
click at [360, 309] on div "How many Trash Enclosure 1 are there? 0" at bounding box center [373, 308] width 703 height 22
click at [406, 257] on input "No" at bounding box center [406, 259] width 6 height 10
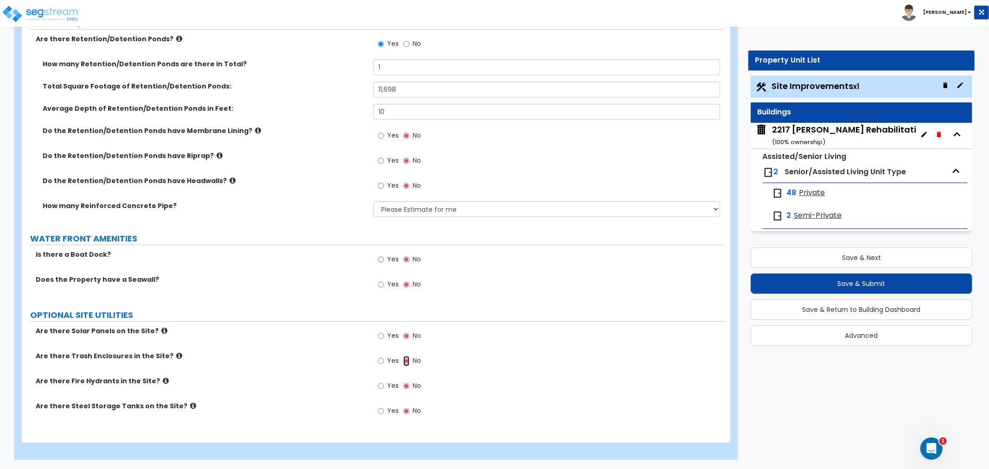
scroll to position [2840, 0]
click at [333, 285] on div "Does the Property have a Seawall? Yes No" at bounding box center [373, 288] width 703 height 25
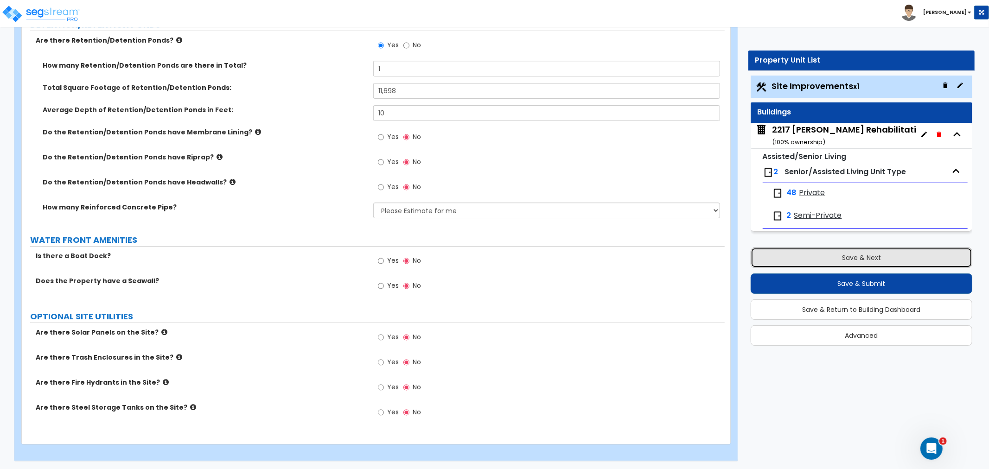
click at [868, 261] on button "Save & Next" at bounding box center [861, 258] width 222 height 20
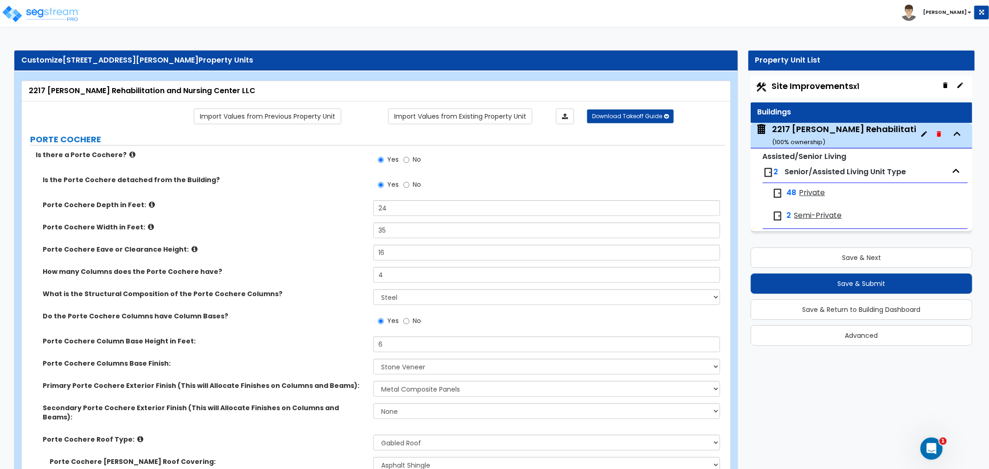
click at [810, 77] on div "Site Improvements x1" at bounding box center [861, 87] width 222 height 22
click at [795, 84] on span "Site Improvements x1" at bounding box center [816, 86] width 88 height 12
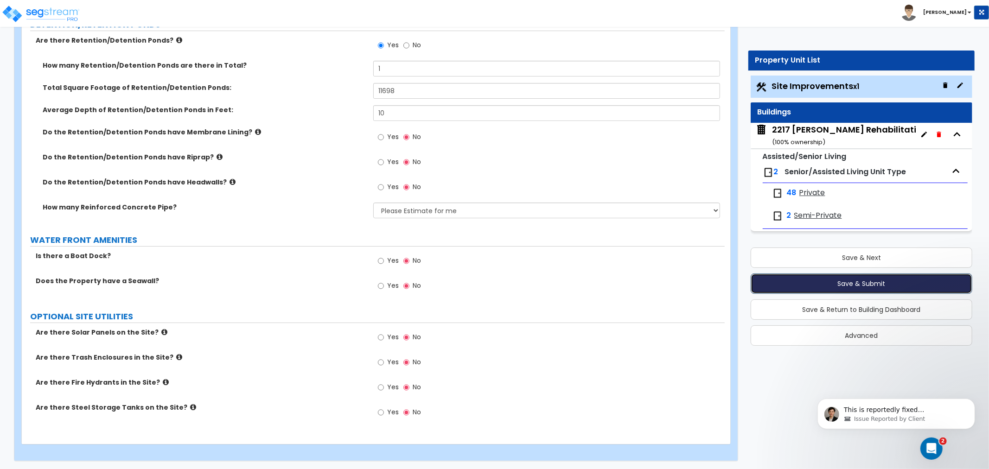
click at [842, 284] on button "Save & Submit" at bounding box center [861, 283] width 222 height 20
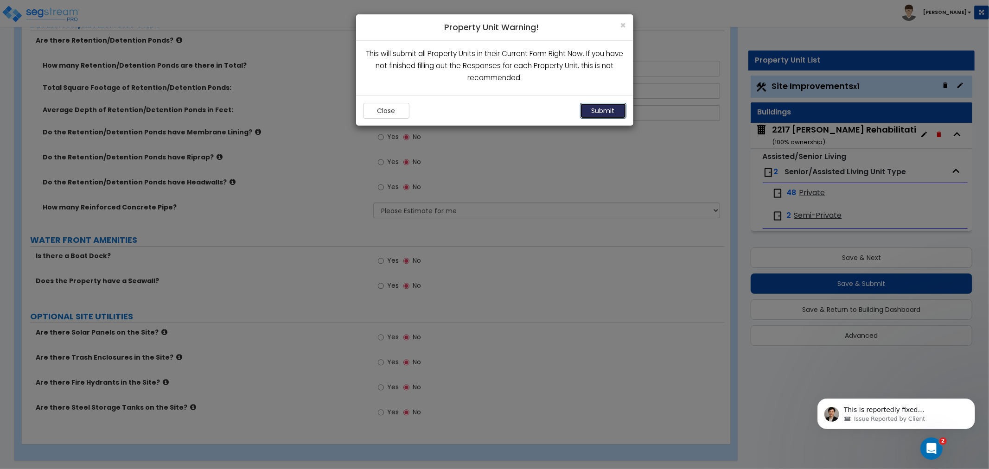
click at [608, 110] on button "Submit" at bounding box center [603, 111] width 46 height 16
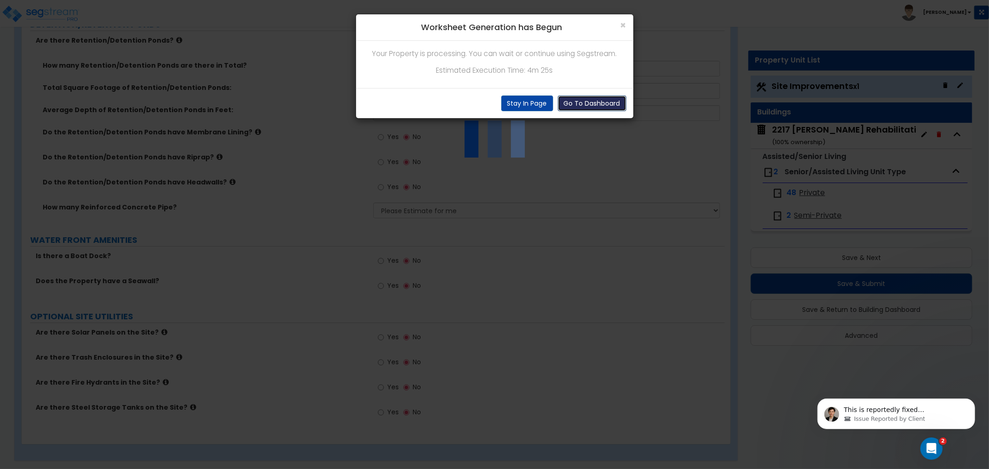
click at [584, 107] on button "Go To Dashboard" at bounding box center [592, 103] width 69 height 16
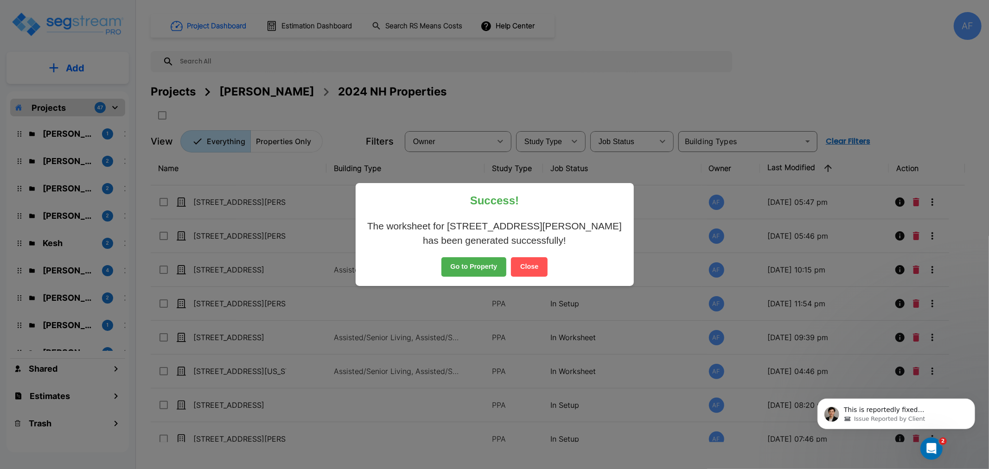
click at [483, 267] on button "Go to Property" at bounding box center [473, 266] width 65 height 19
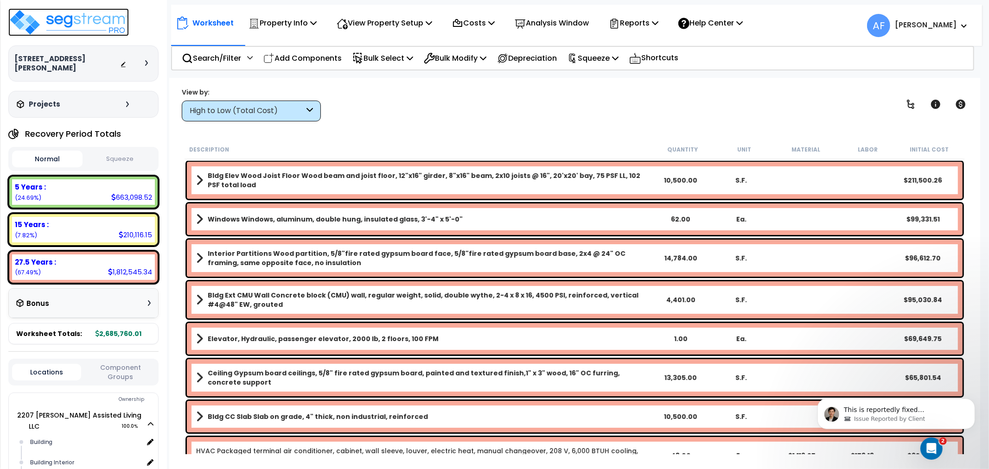
click at [92, 19] on img at bounding box center [68, 22] width 121 height 28
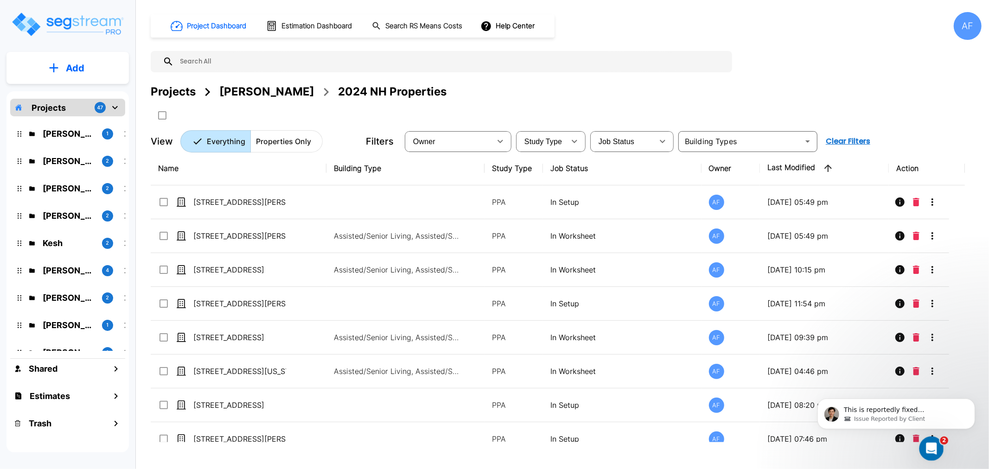
click at [934, 445] on icon "Open Intercom Messenger" at bounding box center [929, 447] width 15 height 15
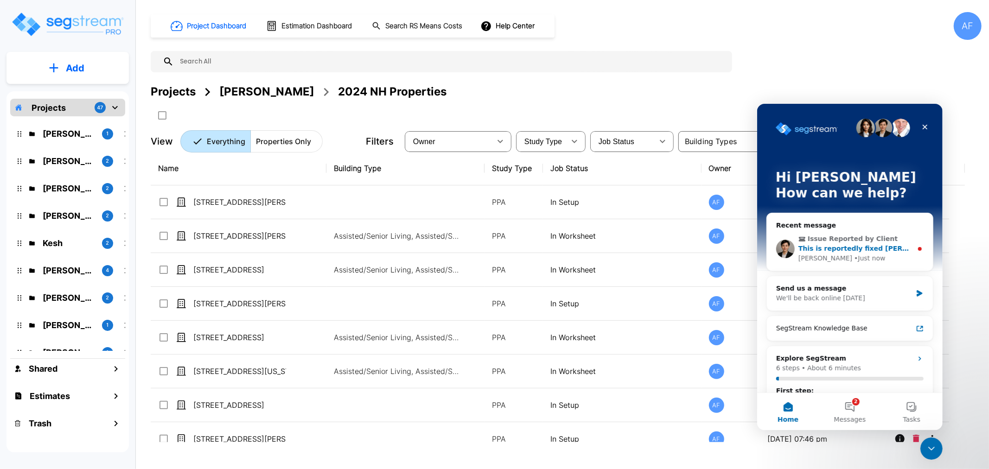
click at [854, 247] on span "This is reportedly fixed [PERSON_NAME]. Can you confirm?" at bounding box center [905, 247] width 215 height 7
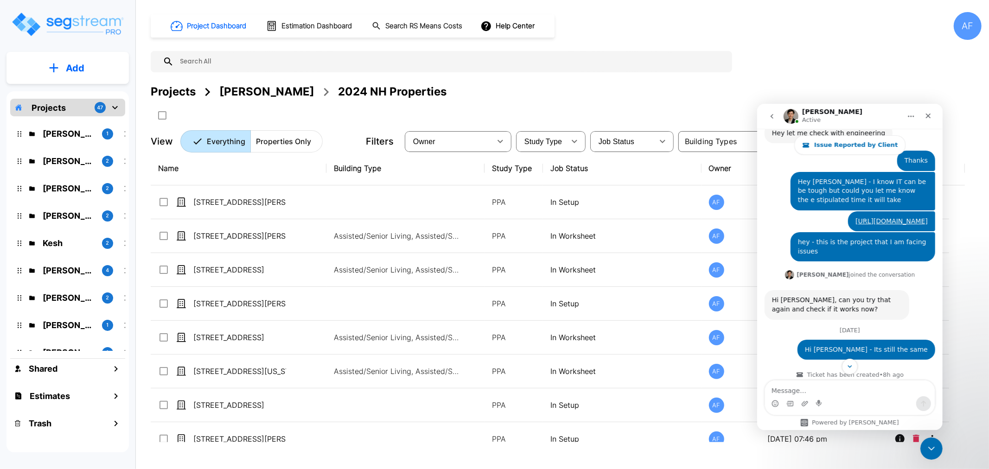
scroll to position [516, 0]
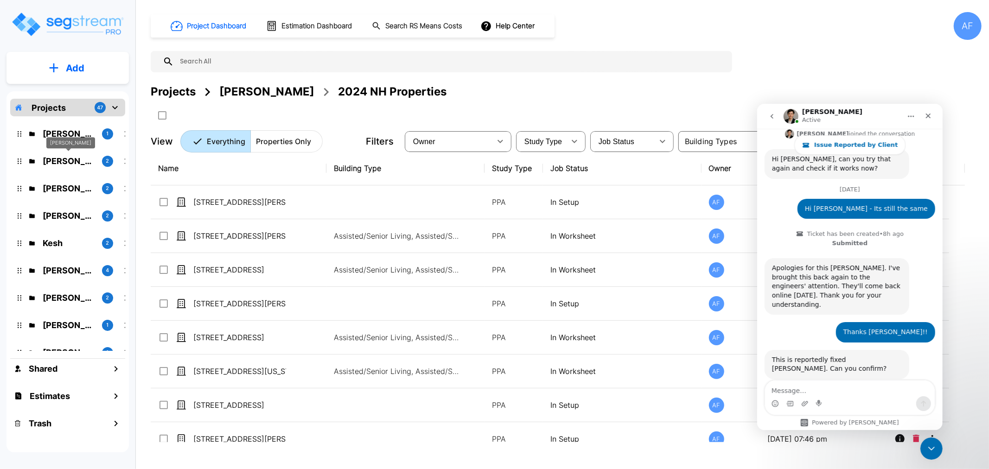
click at [56, 159] on p "[PERSON_NAME]" at bounding box center [69, 161] width 52 height 13
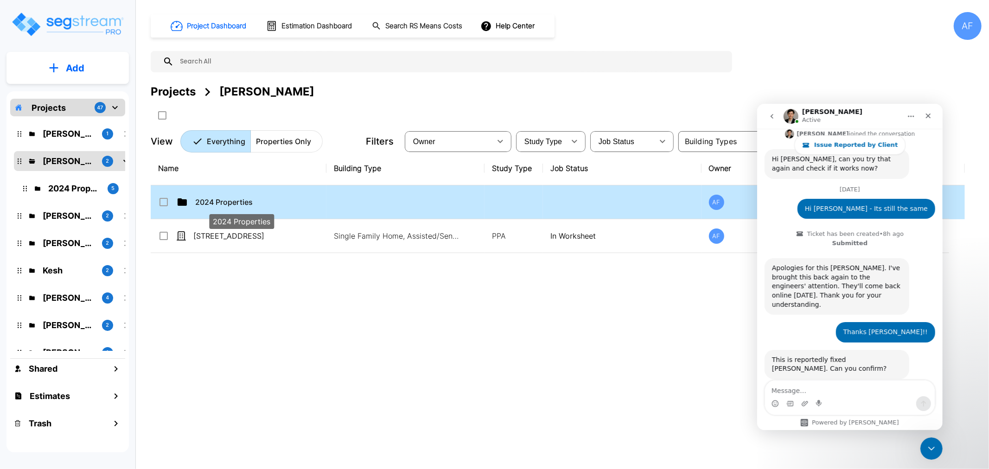
click at [216, 201] on p "2024 Properties" at bounding box center [241, 202] width 93 height 11
checkbox input "true"
click at [216, 201] on p "2024 Properties" at bounding box center [241, 202] width 93 height 11
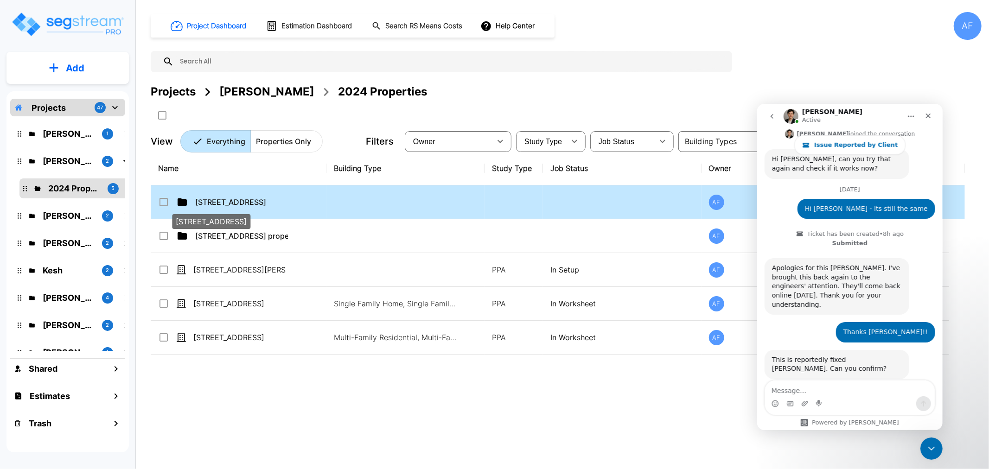
click at [239, 202] on p "[STREET_ADDRESS]" at bounding box center [241, 202] width 93 height 11
checkbox input "true"
click at [239, 202] on p "[STREET_ADDRESS]" at bounding box center [241, 202] width 93 height 11
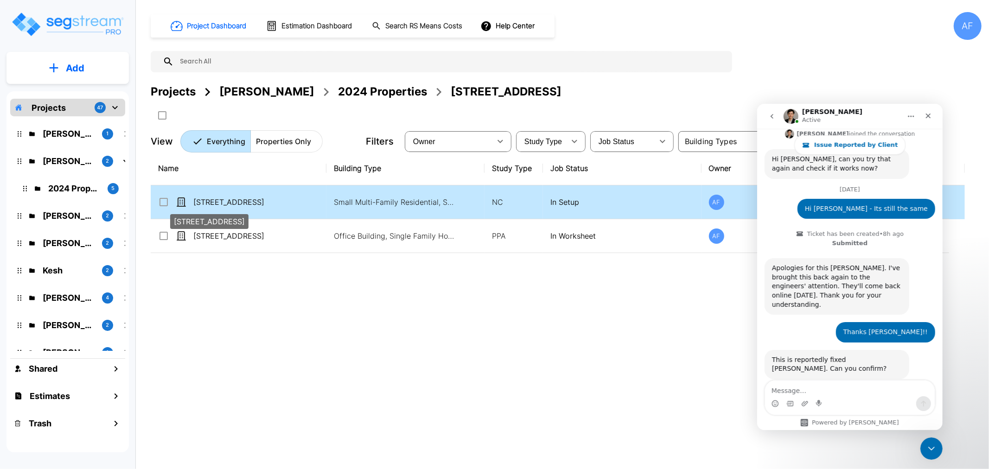
click at [239, 199] on p "[STREET_ADDRESS]" at bounding box center [239, 202] width 93 height 11
checkbox input "true"
click at [239, 199] on p "[STREET_ADDRESS]" at bounding box center [239, 202] width 93 height 11
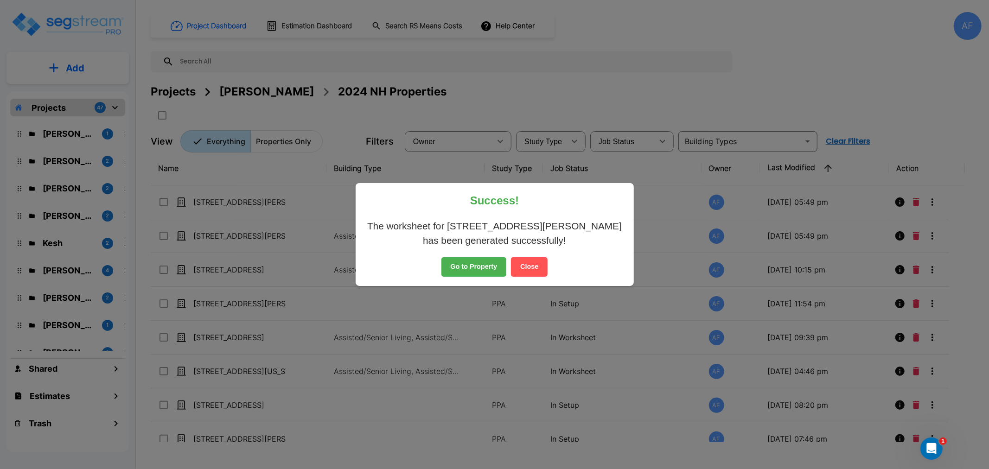
click at [526, 266] on button "Close" at bounding box center [529, 266] width 37 height 19
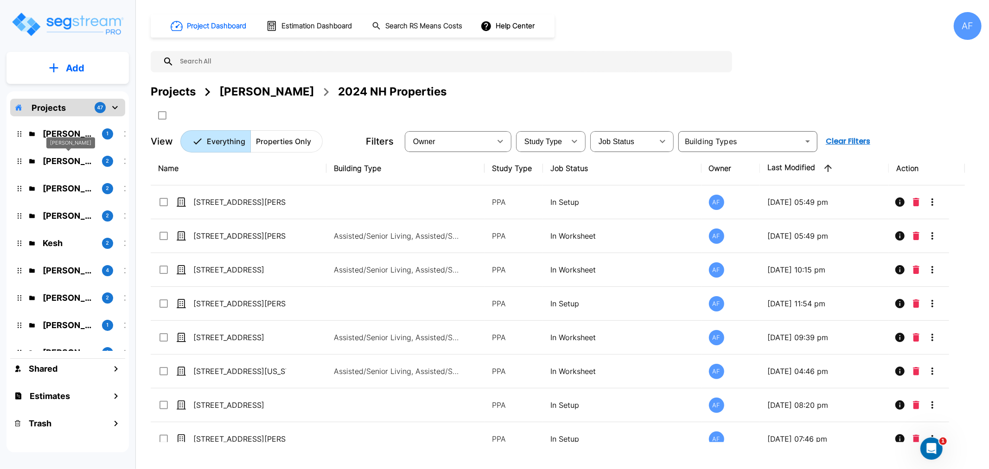
click at [67, 161] on p "[PERSON_NAME]" at bounding box center [69, 161] width 52 height 13
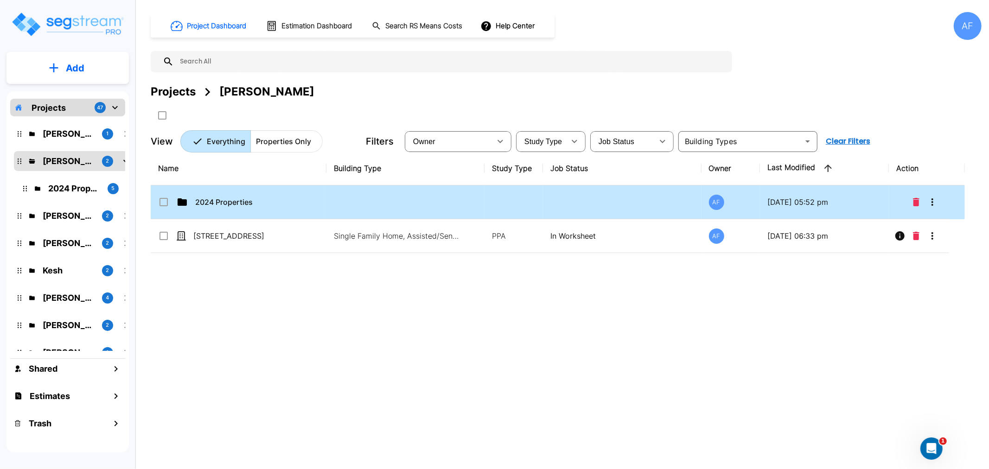
click at [230, 195] on td "2024 Properties" at bounding box center [239, 202] width 176 height 34
checkbox input "true"
click at [230, 195] on td "2024 Properties" at bounding box center [239, 202] width 176 height 34
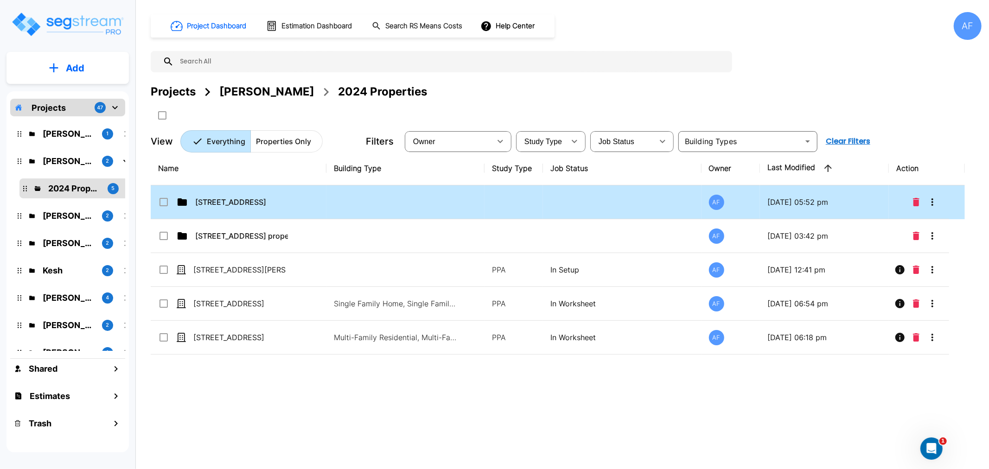
click at [216, 202] on p "[STREET_ADDRESS]" at bounding box center [241, 202] width 93 height 11
checkbox input "true"
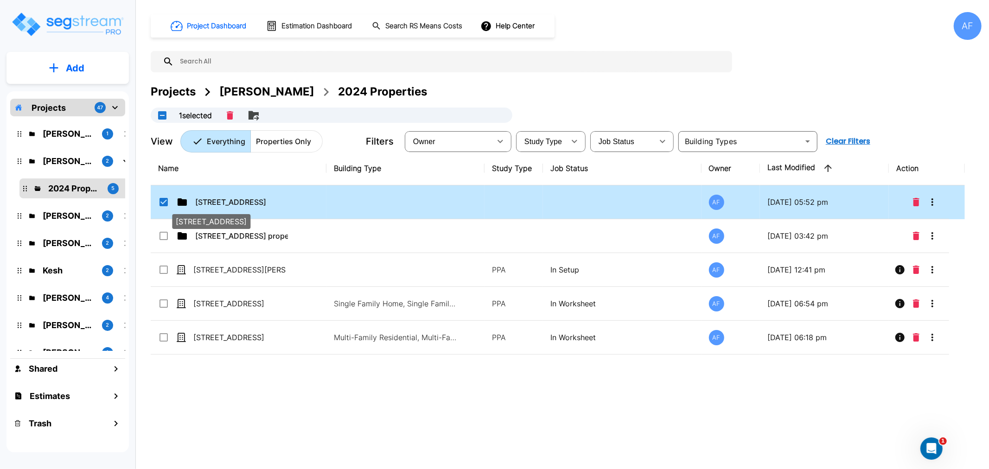
click at [216, 202] on p "[STREET_ADDRESS]" at bounding box center [241, 202] width 93 height 11
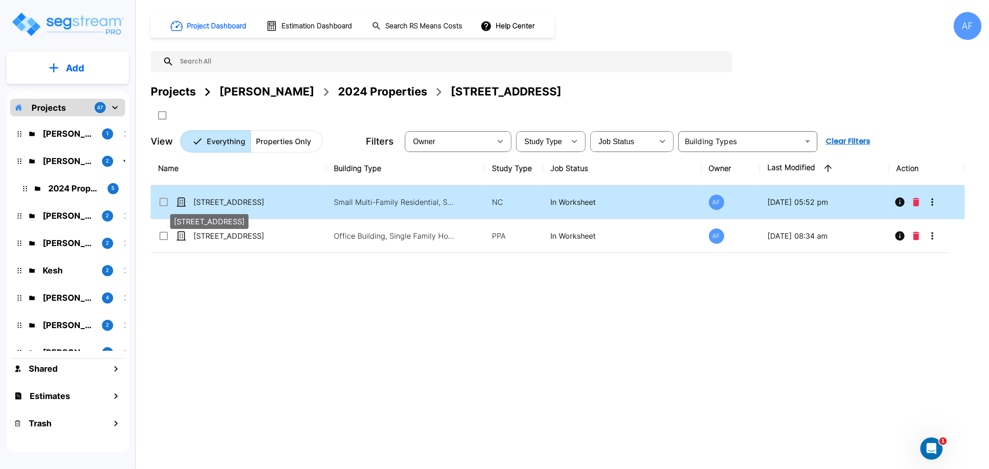
click at [234, 204] on p "[STREET_ADDRESS]" at bounding box center [239, 202] width 93 height 11
checkbox input "true"
click at [234, 204] on p "[STREET_ADDRESS]" at bounding box center [239, 202] width 93 height 11
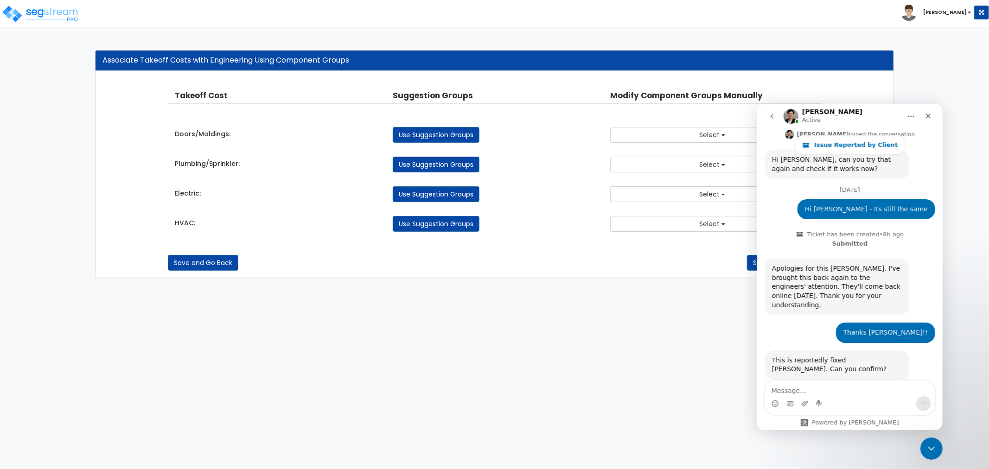
scroll to position [516, 0]
click at [832, 387] on textarea "Message…" at bounding box center [849, 388] width 170 height 16
type textarea "Yes it is Denise"
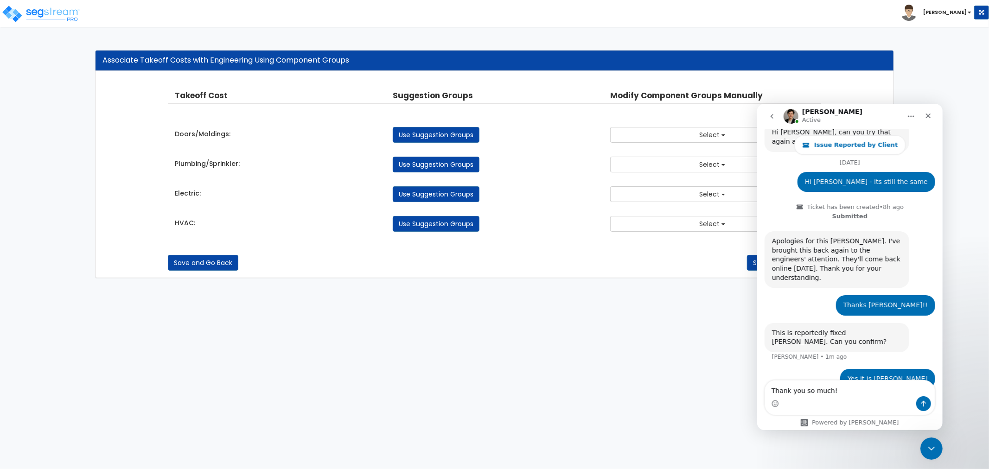
type textarea "Thank you so much!!"
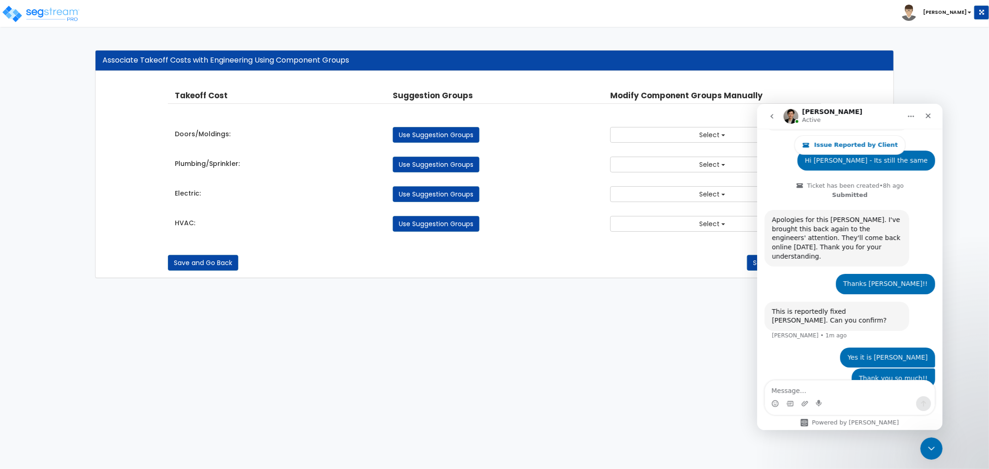
scroll to position [601, 0]
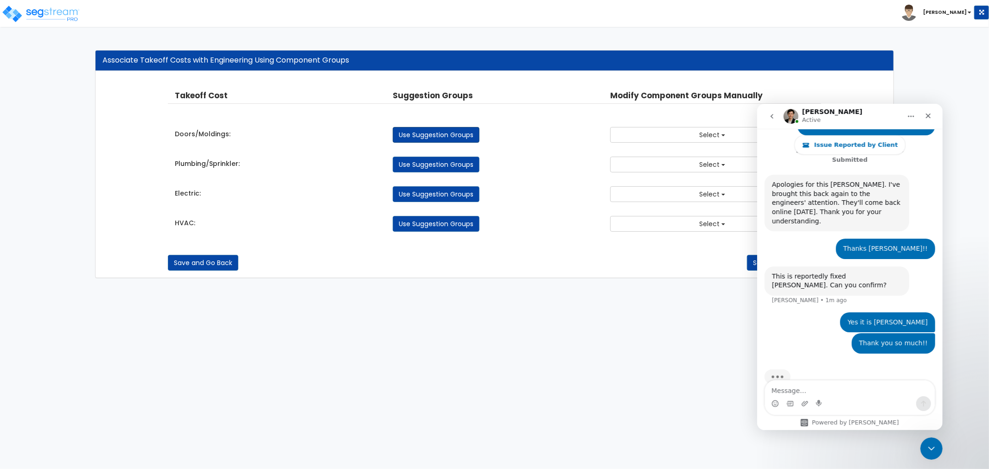
click at [443, 132] on link "Use Suggestion Groups" at bounding box center [436, 135] width 87 height 16
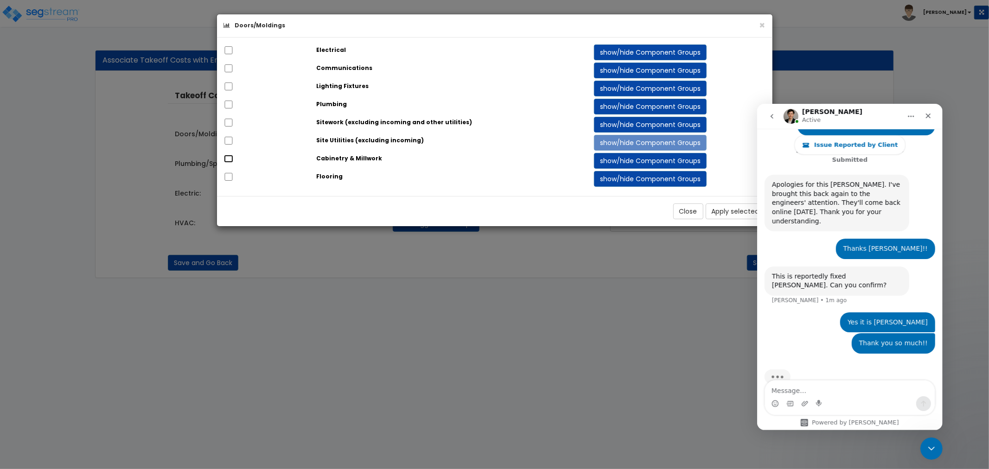
click at [226, 159] on input "checkbox" at bounding box center [228, 159] width 9 height 8
click at [340, 161] on strong "Cabinetry & Millwork" at bounding box center [349, 158] width 66 height 8
click at [344, 158] on strong "Cabinetry & Millwork" at bounding box center [349, 158] width 66 height 8
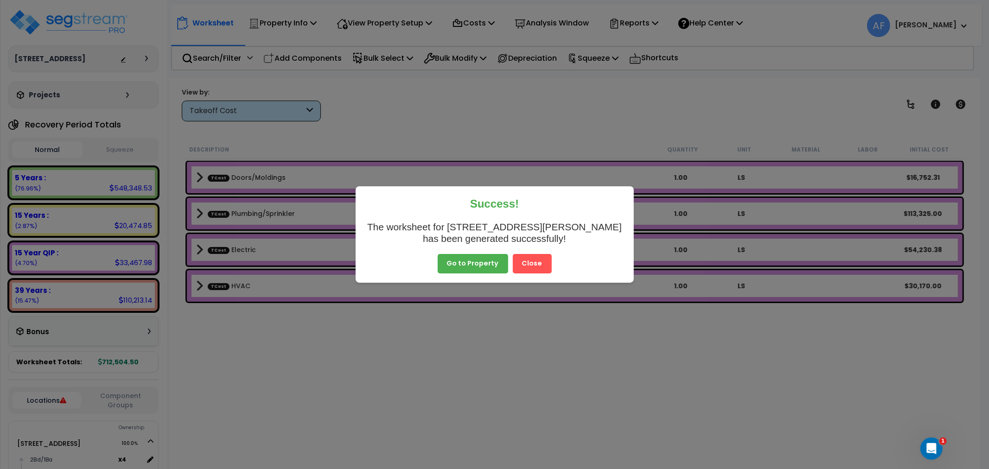
click at [479, 258] on button "Go to Property" at bounding box center [473, 263] width 70 height 19
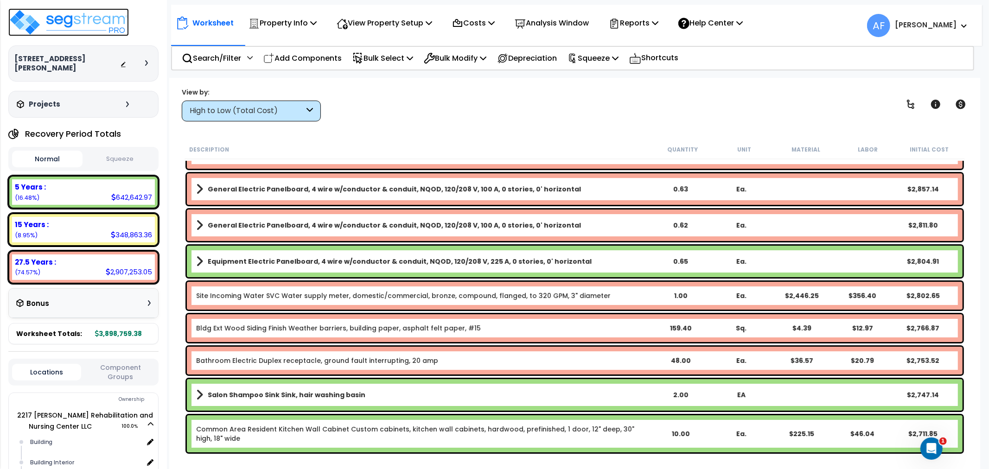
click at [90, 13] on img at bounding box center [68, 22] width 121 height 28
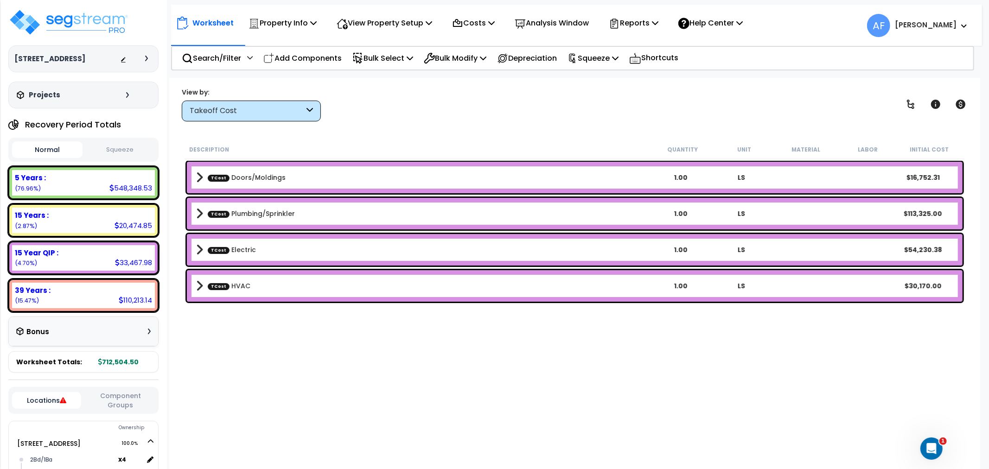
click at [251, 110] on div "Takeoff Cost" at bounding box center [247, 111] width 114 height 11
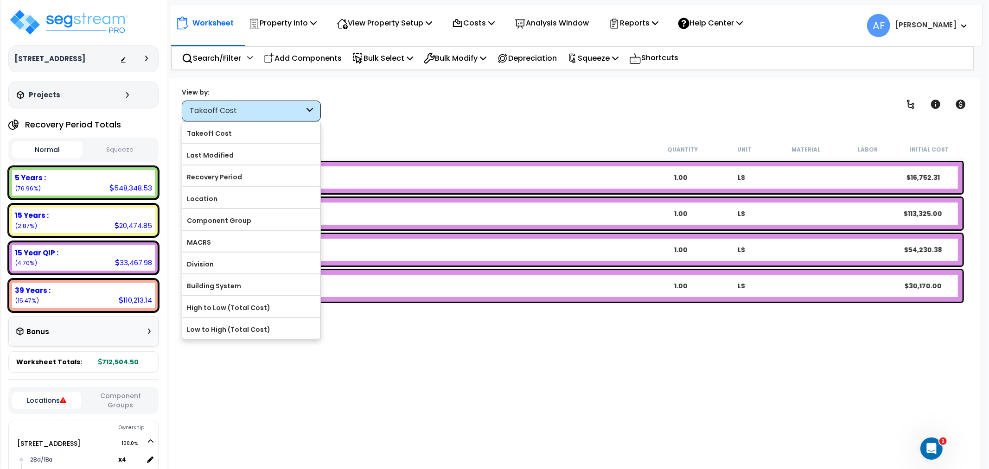
click at [369, 126] on div "Worksheet Property Info Property Setup Add Property Unit Template property Clon…" at bounding box center [574, 312] width 811 height 469
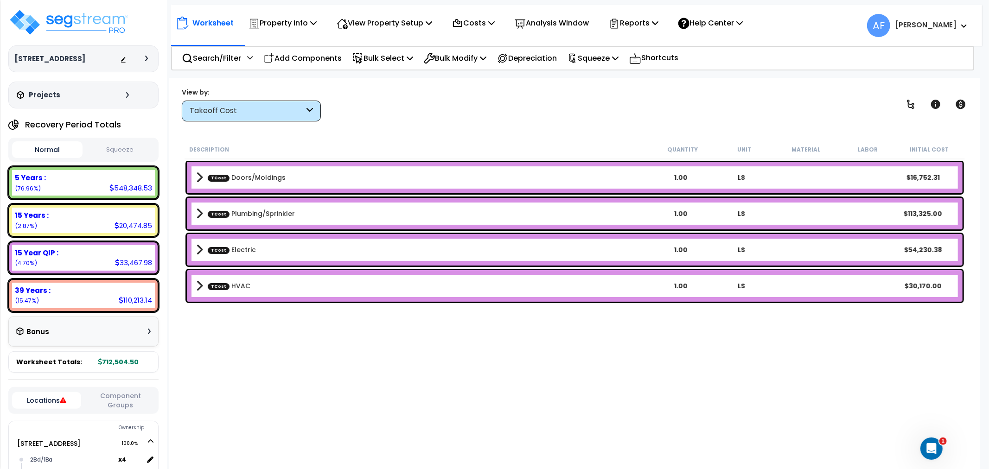
click at [198, 177] on span at bounding box center [199, 177] width 7 height 13
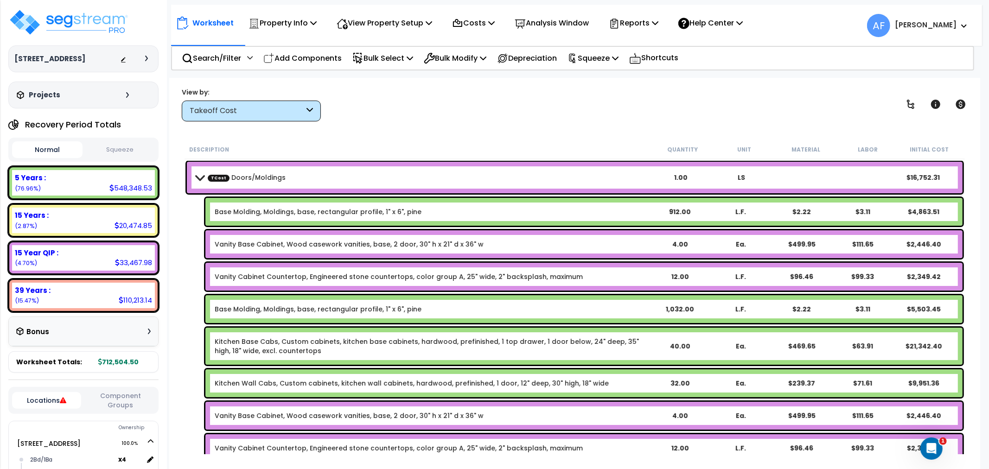
click at [286, 240] on link "Vanity Base Cabinet, Wood casework vanities, base, 2 door, 30" h x 21" d x 36" w" at bounding box center [349, 244] width 269 height 9
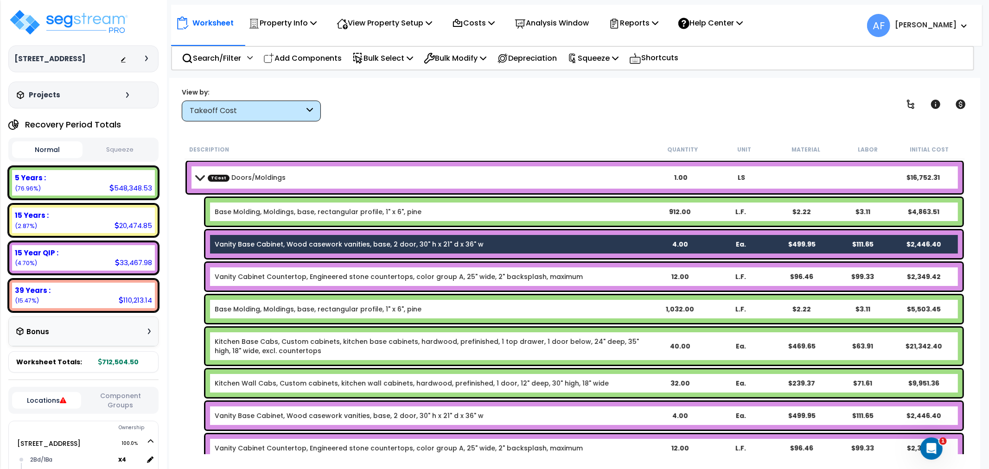
click at [273, 267] on div "Vanity Cabinet Countertop, Engineered stone countertops, color group A, 25" wid…" at bounding box center [583, 277] width 757 height 28
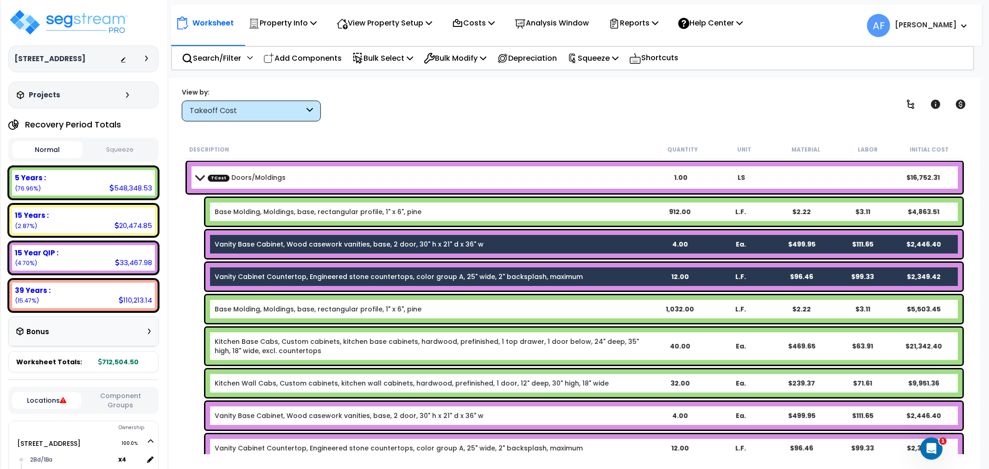
scroll to position [51, 0]
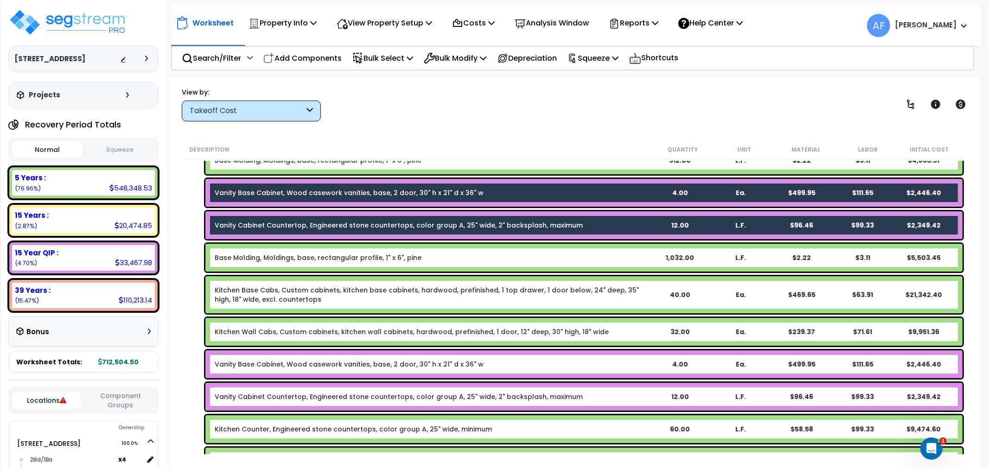
drag, startPoint x: 281, startPoint y: 293, endPoint x: 281, endPoint y: 302, distance: 8.8
click at [281, 293] on link "Kitchen Base Cabs, Custom cabinets, kitchen base cabinets, hardwood, prefinishe…" at bounding box center [432, 295] width 434 height 19
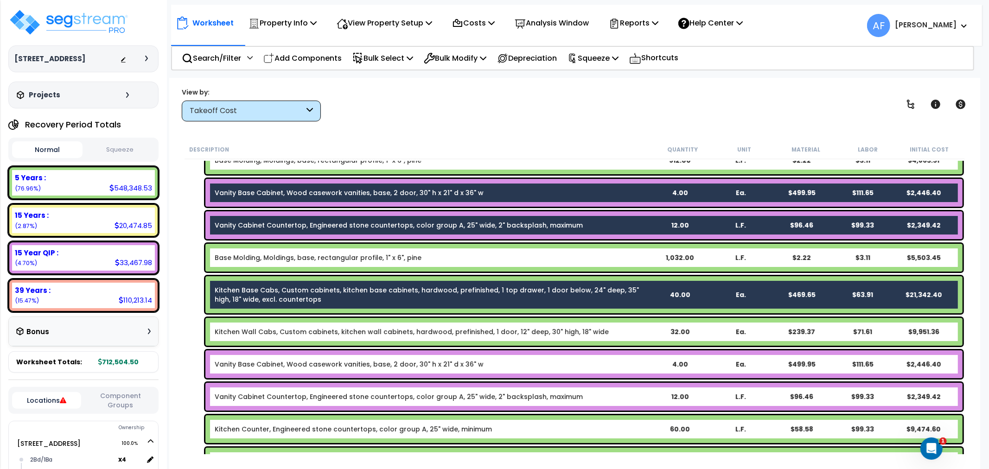
click at [278, 324] on div "Kitchen Wall Cabs, Custom cabinets, kitchen wall cabinets, hardwood, prefinishe…" at bounding box center [583, 332] width 757 height 28
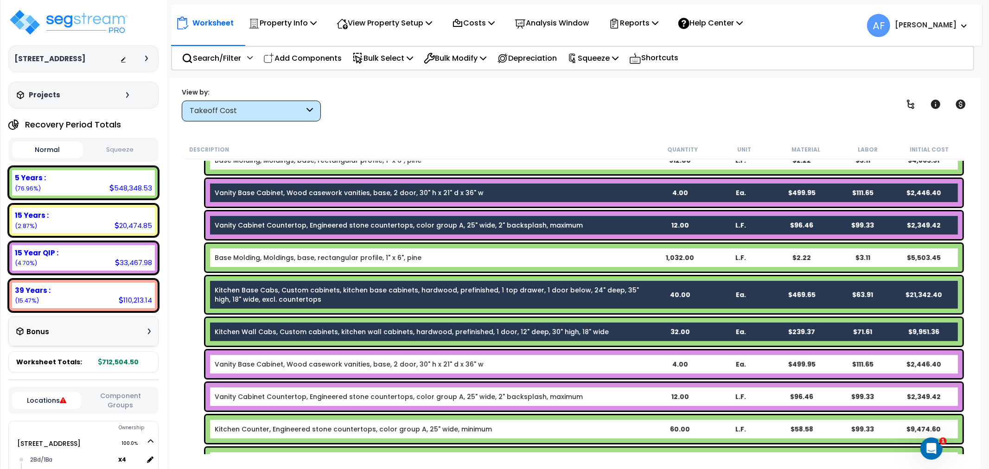
drag, startPoint x: 261, startPoint y: 356, endPoint x: 248, endPoint y: 401, distance: 46.5
click at [261, 357] on div "Vanity Base Cabinet, Wood casework vanities, base, 2 door, 30" h x 21" d x 36" …" at bounding box center [583, 364] width 757 height 28
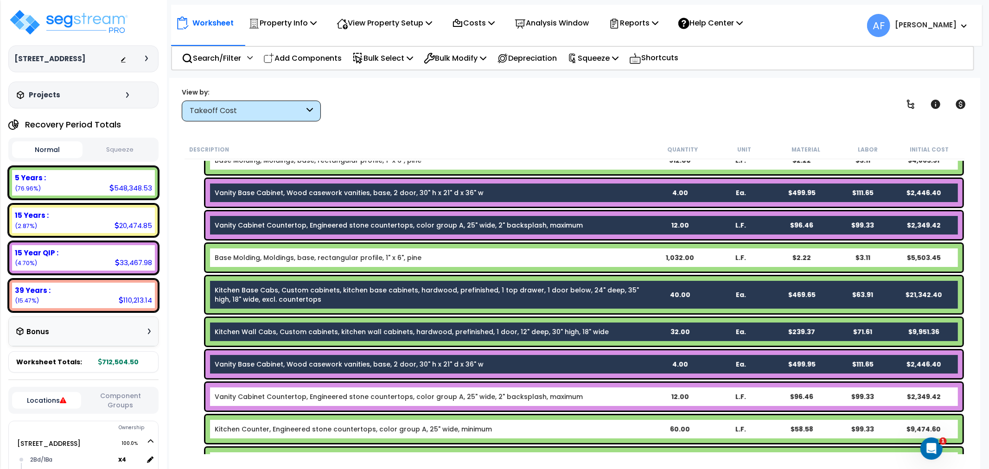
click at [248, 401] on link "Vanity Cabinet Countertop, Engineered stone countertops, color group A, 25" wid…" at bounding box center [399, 396] width 368 height 9
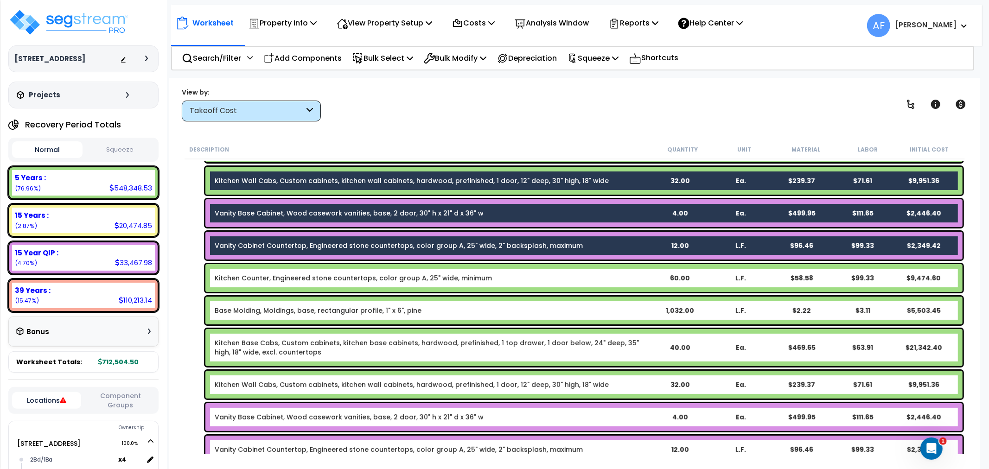
scroll to position [206, 0]
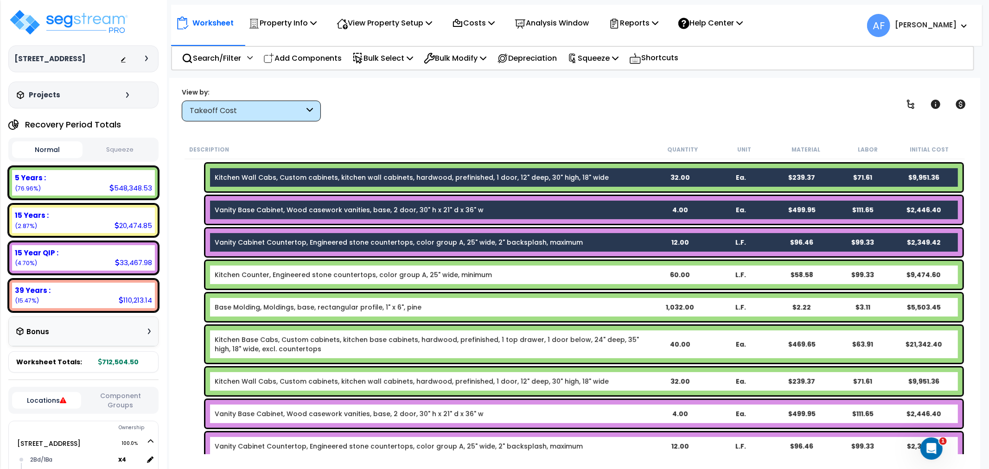
click at [295, 275] on link "Kitchen Counter, Engineered stone countertops, color group A, 25" wide, minimum" at bounding box center [353, 274] width 277 height 9
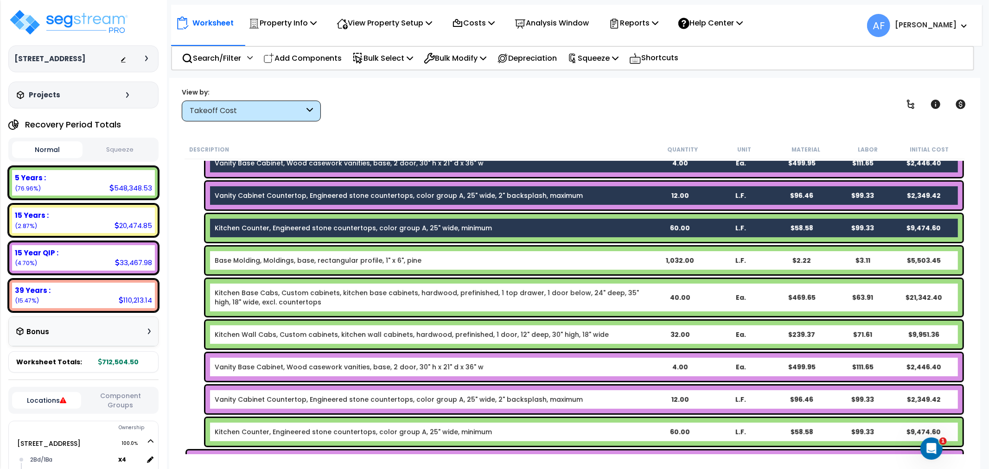
scroll to position [257, 0]
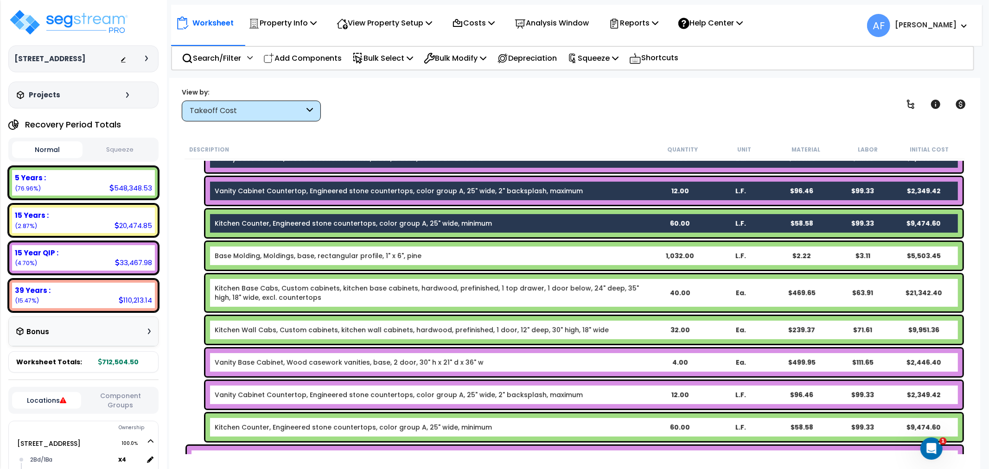
click at [267, 292] on link "Kitchen Base Cabs, Custom cabinets, kitchen base cabinets, hardwood, prefinishe…" at bounding box center [432, 293] width 434 height 19
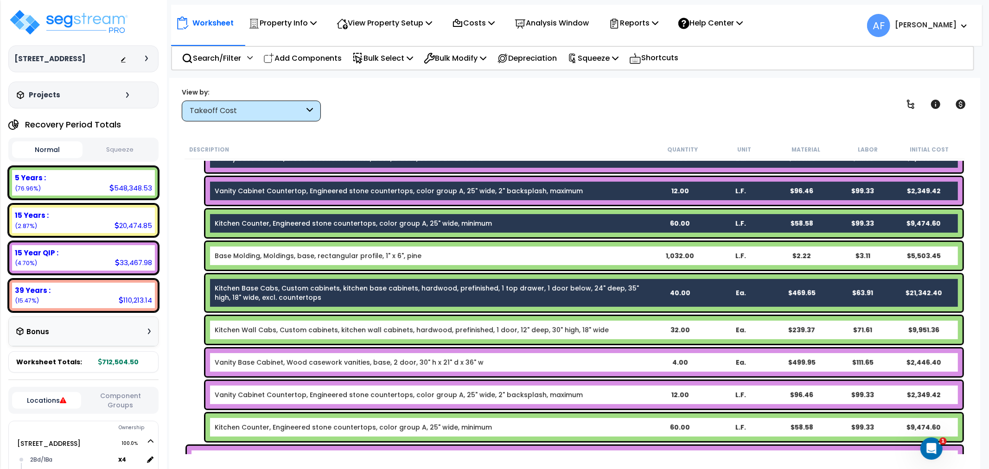
click at [271, 332] on link "Kitchen Wall Cabs, Custom cabinets, kitchen wall cabinets, hardwood, prefinishe…" at bounding box center [412, 329] width 394 height 9
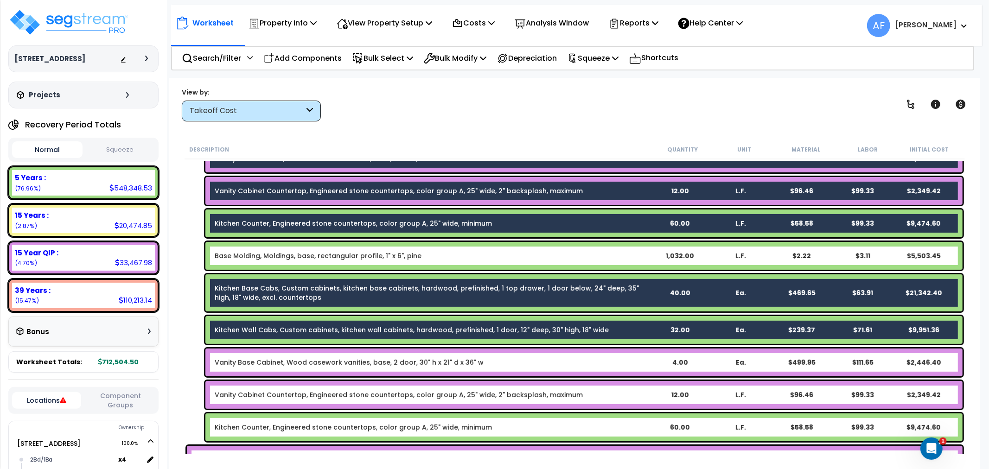
click at [267, 360] on link "Vanity Base Cabinet, Wood casework vanities, base, 2 door, 30" h x 21" d x 36" w" at bounding box center [349, 362] width 269 height 9
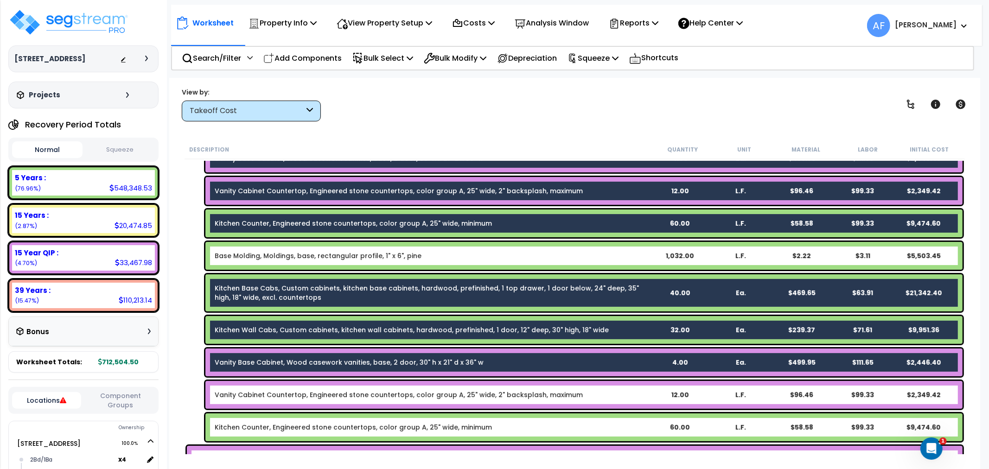
click at [261, 392] on link "Vanity Cabinet Countertop, Engineered stone countertops, color group A, 25" wid…" at bounding box center [399, 394] width 368 height 9
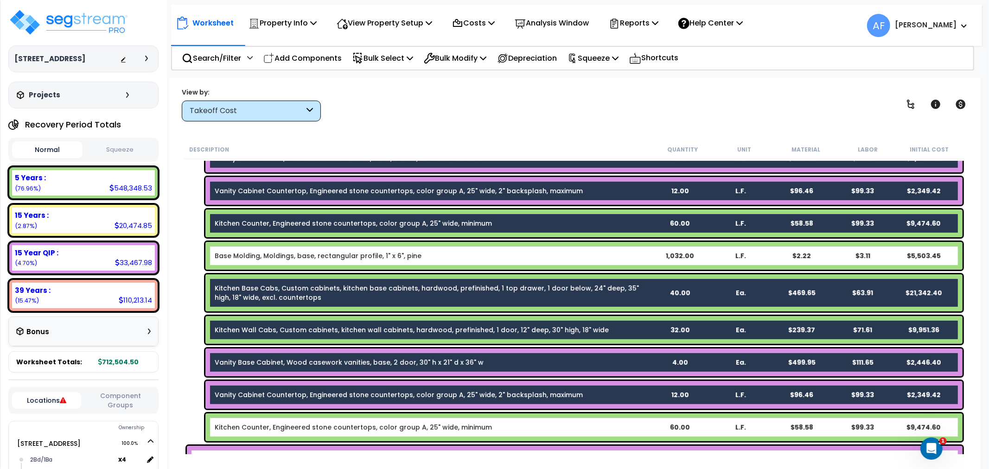
click at [258, 423] on link "Kitchen Counter, Engineered stone countertops, color group A, 25" wide, minimum" at bounding box center [353, 427] width 277 height 9
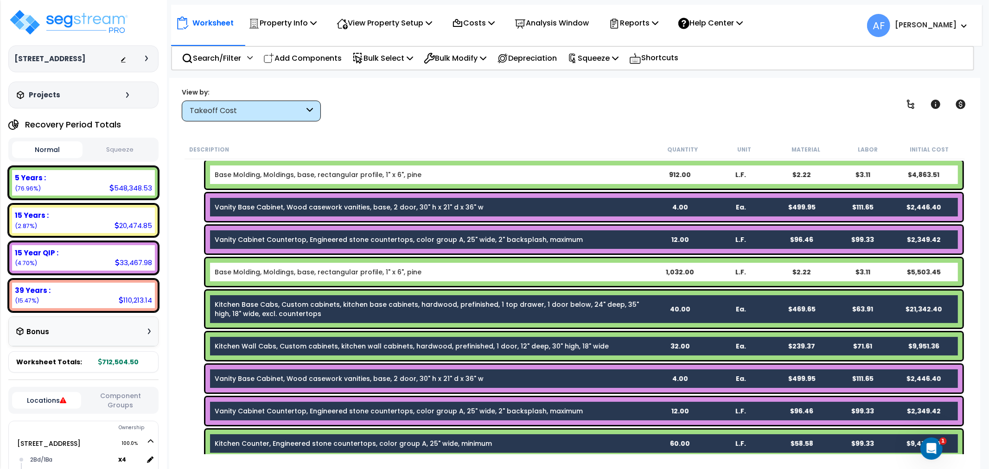
scroll to position [0, 0]
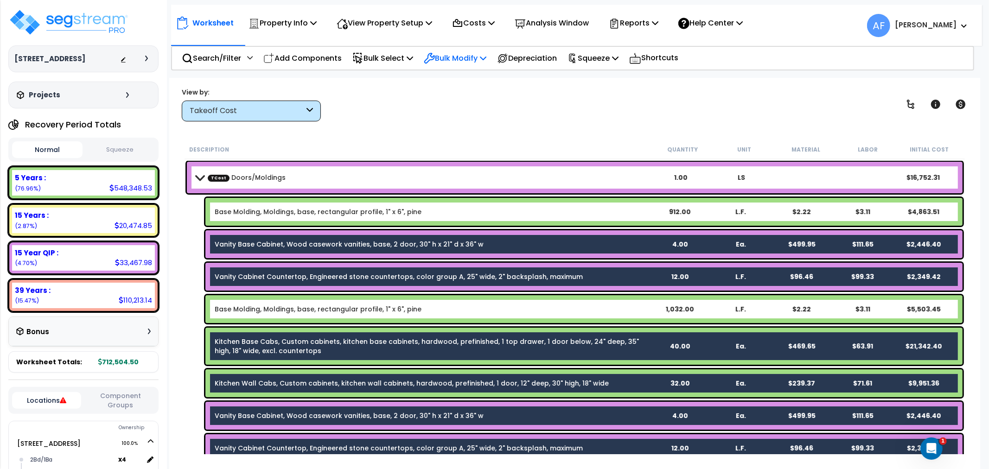
click at [464, 52] on p "Bulk Modify" at bounding box center [455, 58] width 63 height 13
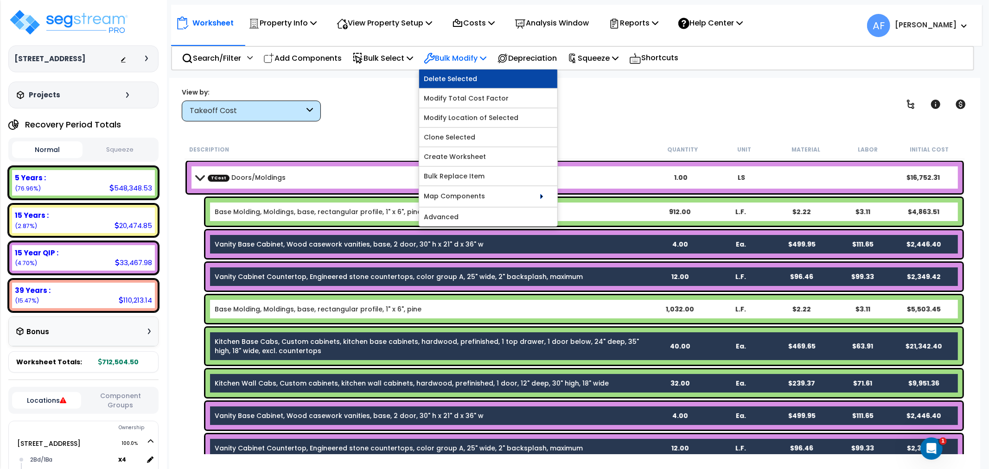
click at [471, 80] on link "Delete Selected" at bounding box center [488, 79] width 138 height 19
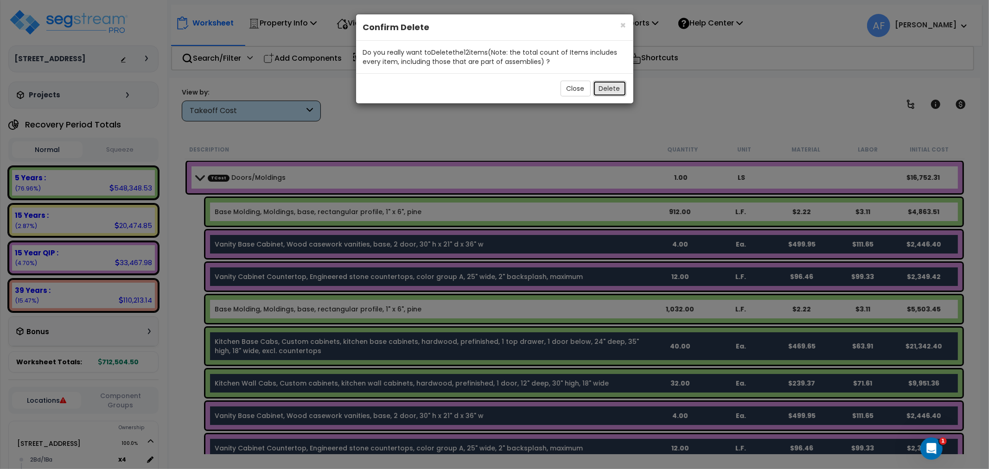
click at [614, 85] on button "Delete" at bounding box center [609, 89] width 33 height 16
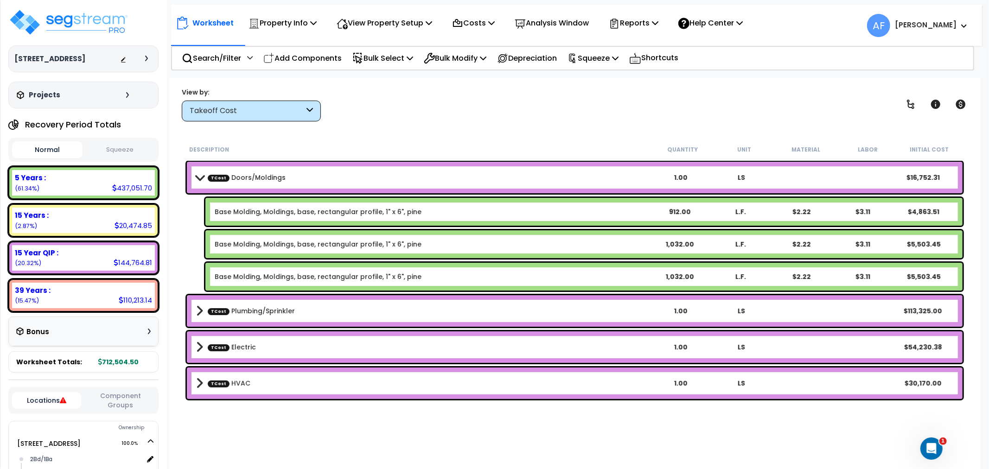
click at [241, 107] on div "Takeoff Cost" at bounding box center [247, 111] width 114 height 11
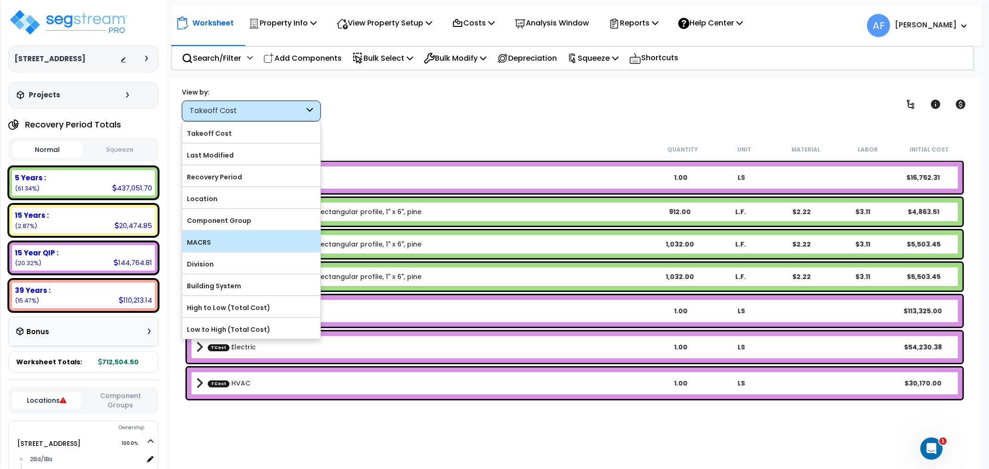
click at [210, 234] on div "MACRS" at bounding box center [251, 241] width 138 height 21
click at [207, 240] on label "MACRS" at bounding box center [251, 242] width 138 height 14
click at [0, 0] on input "MACRS" at bounding box center [0, 0] width 0 height 0
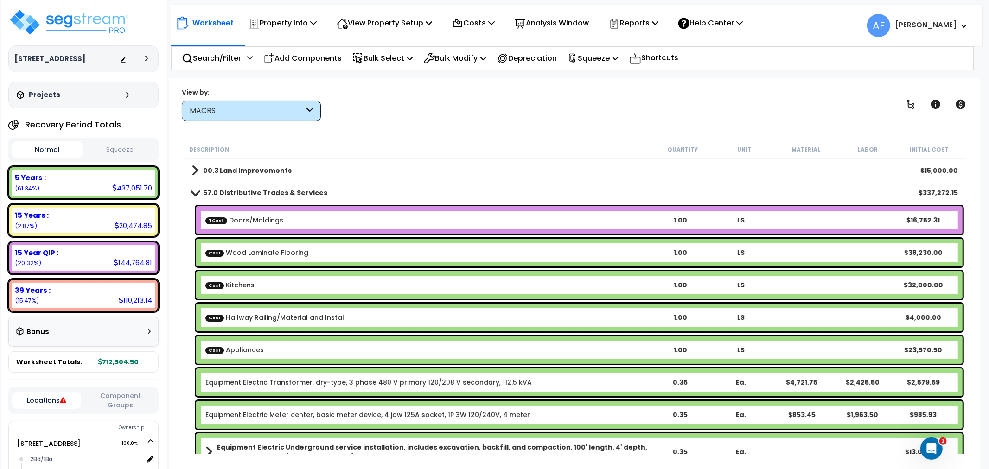
click at [194, 190] on span at bounding box center [194, 192] width 13 height 7
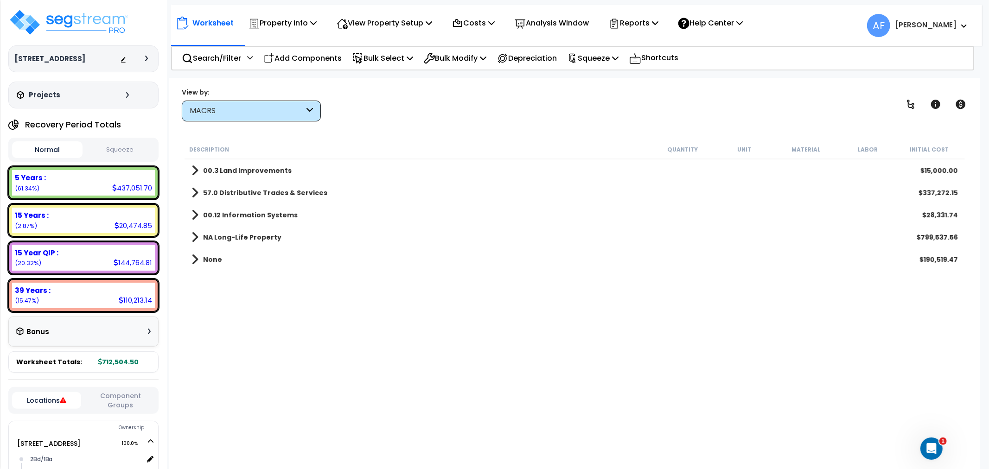
click at [194, 190] on span at bounding box center [194, 192] width 7 height 13
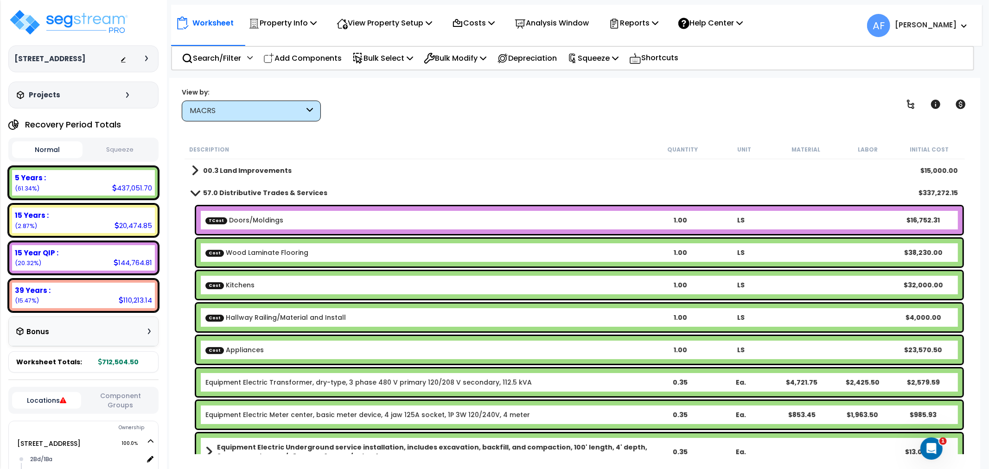
click at [244, 246] on div "Cost Wood Laminate Flooring 1.00 LS $38,230.00" at bounding box center [579, 253] width 766 height 28
click at [195, 191] on span at bounding box center [194, 192] width 13 height 7
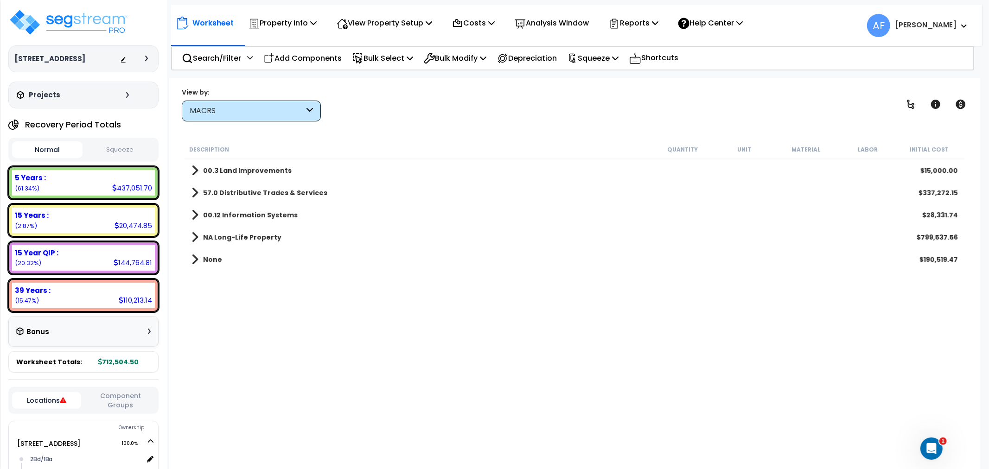
click at [278, 108] on div "MACRS" at bounding box center [247, 111] width 114 height 11
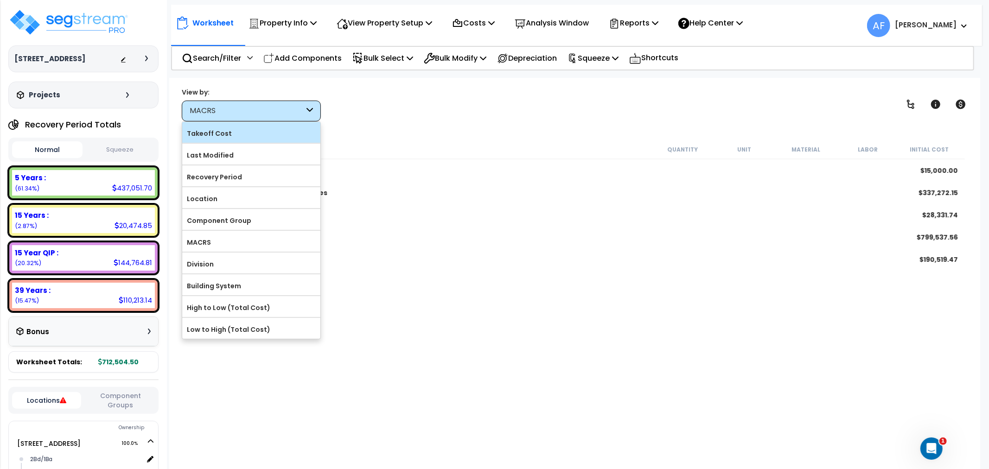
click at [234, 134] on label "Takeoff Cost" at bounding box center [251, 134] width 138 height 14
click at [0, 0] on input "Takeoff Cost" at bounding box center [0, 0] width 0 height 0
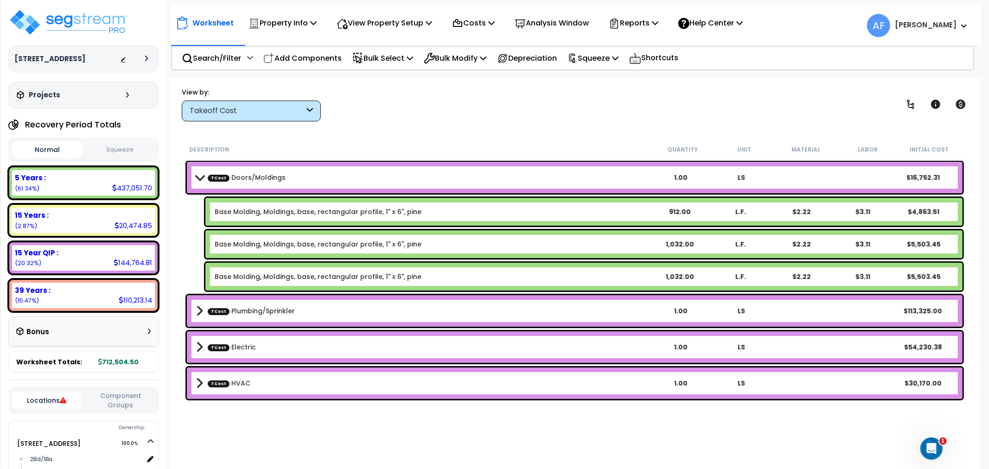
click at [261, 211] on link "Base Molding, Moldings, base, rectangular profile, 1" x 6", pine" at bounding box center [318, 211] width 207 height 9
click at [267, 217] on div "Base Molding, Moldings, base, rectangular profile, 1" x 6", pine 912.00 L.F. $2…" at bounding box center [583, 212] width 757 height 28
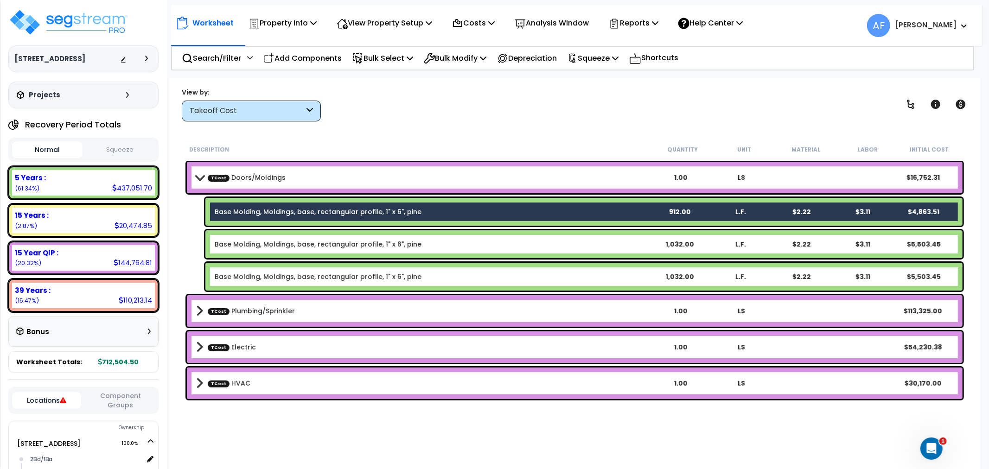
click at [263, 238] on div "Base Molding, Moldings, base, rectangular profile, 1" x 6", pine 1,032.00 L.F. …" at bounding box center [583, 244] width 757 height 28
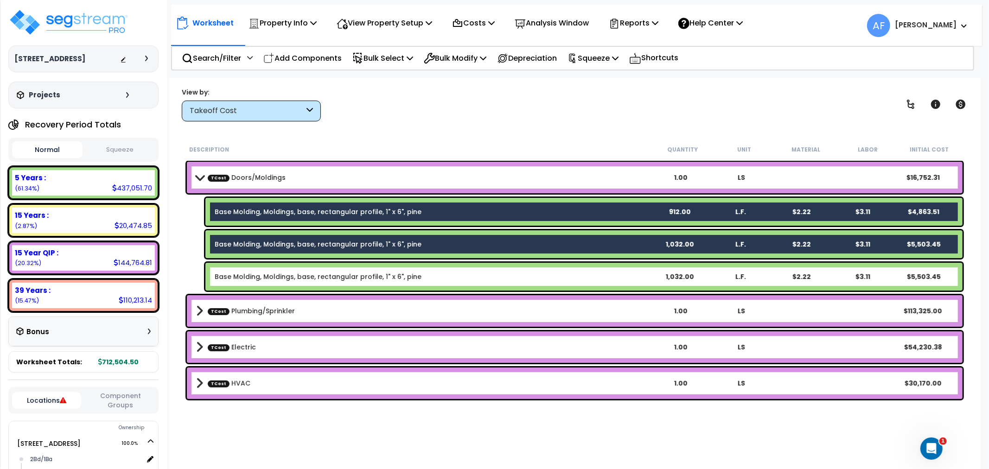
click at [257, 273] on link "Base Molding, Moldings, base, rectangular profile, 1" x 6", pine" at bounding box center [318, 276] width 207 height 9
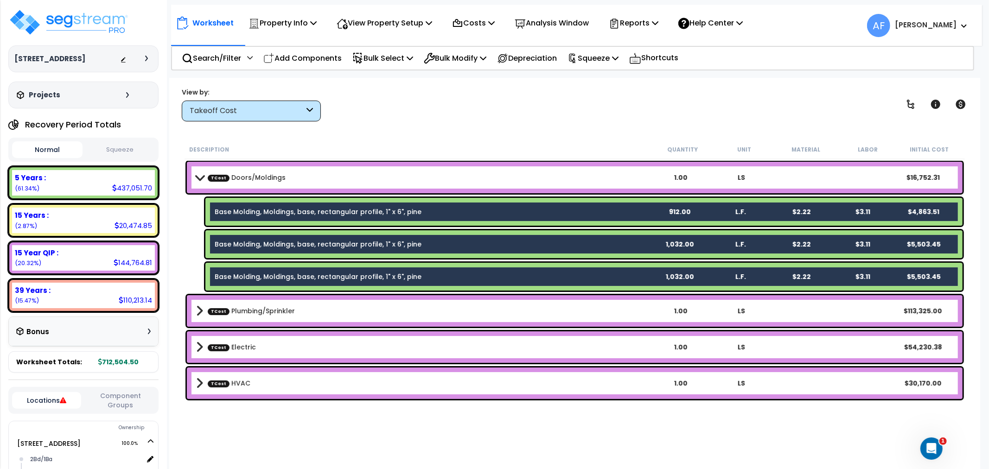
click at [802, 207] on div "$2.22" at bounding box center [801, 211] width 59 height 9
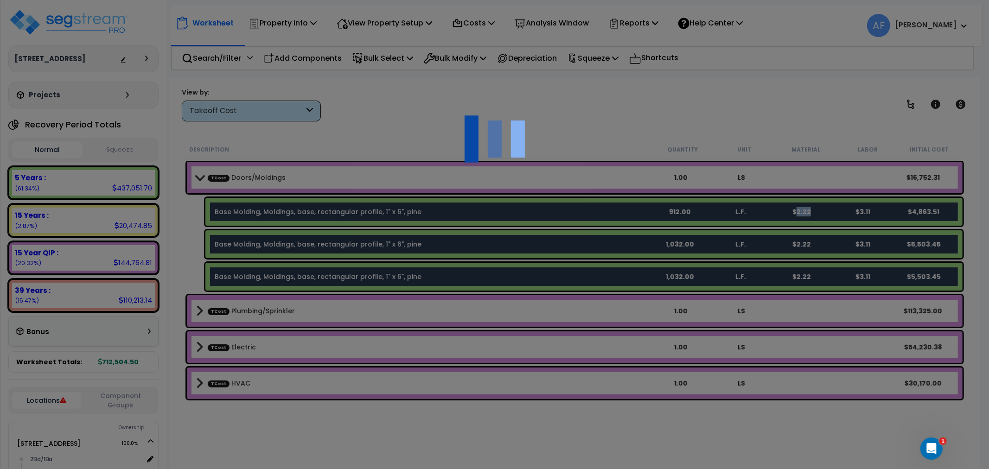
select select "49875"
select select "45241712"
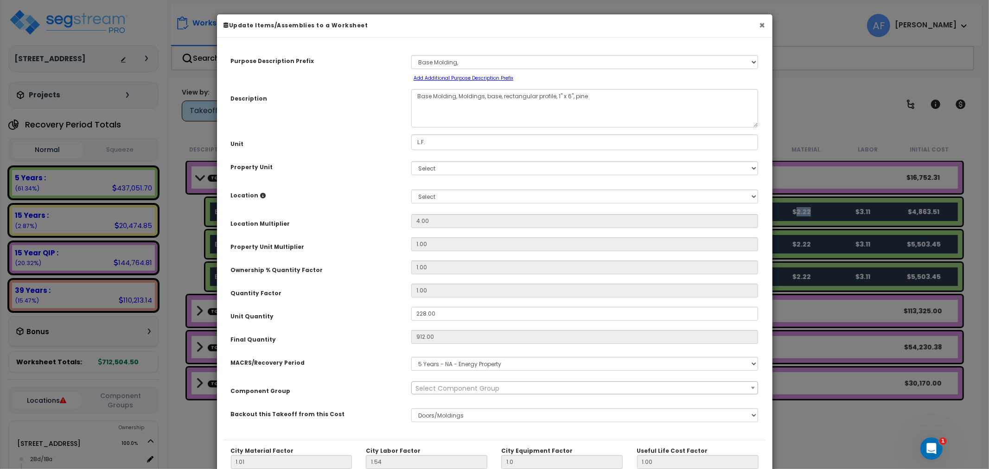
click at [761, 25] on button "×" at bounding box center [762, 25] width 6 height 10
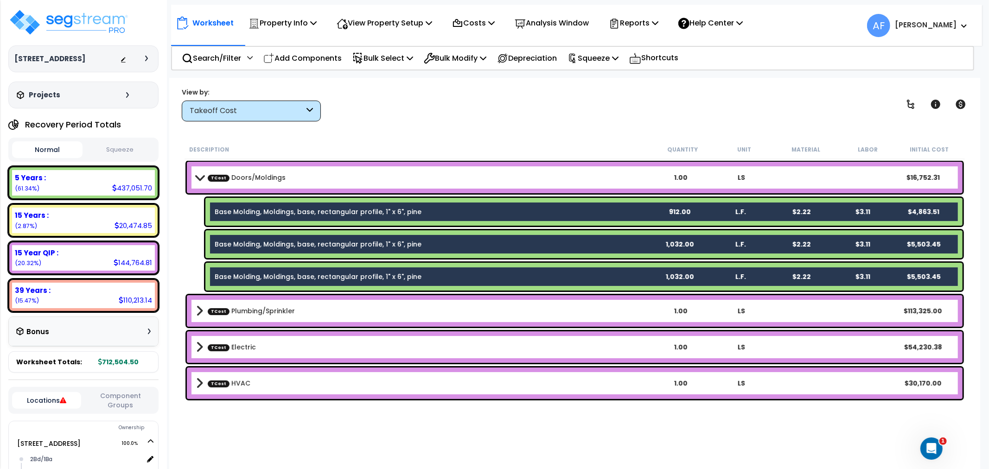
click at [510, 115] on div "View by: Takeoff Cost Takeoff Cost" at bounding box center [574, 104] width 792 height 34
click at [196, 178] on span at bounding box center [199, 177] width 13 height 7
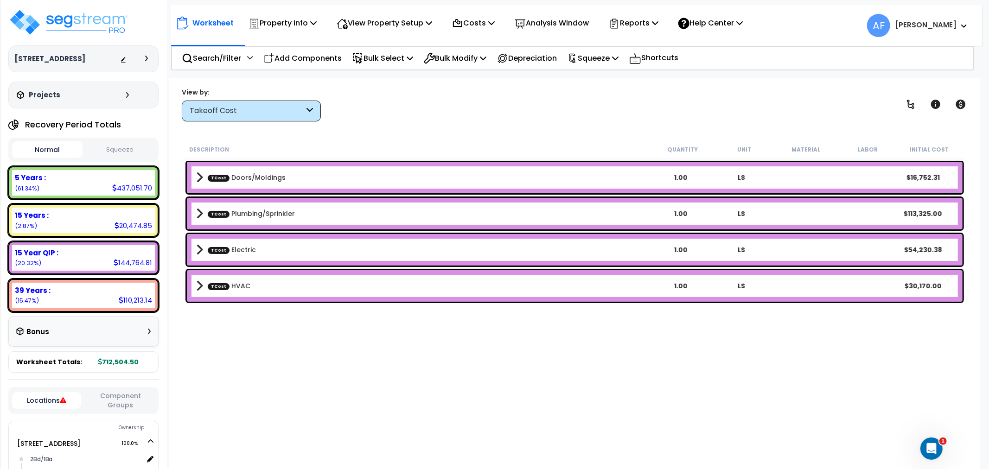
click at [196, 214] on span at bounding box center [199, 213] width 7 height 13
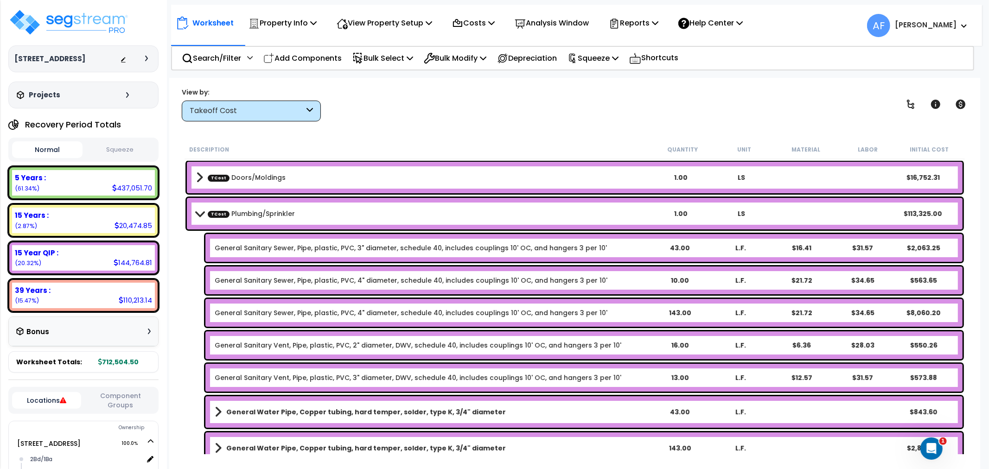
click at [202, 211] on span at bounding box center [199, 213] width 13 height 7
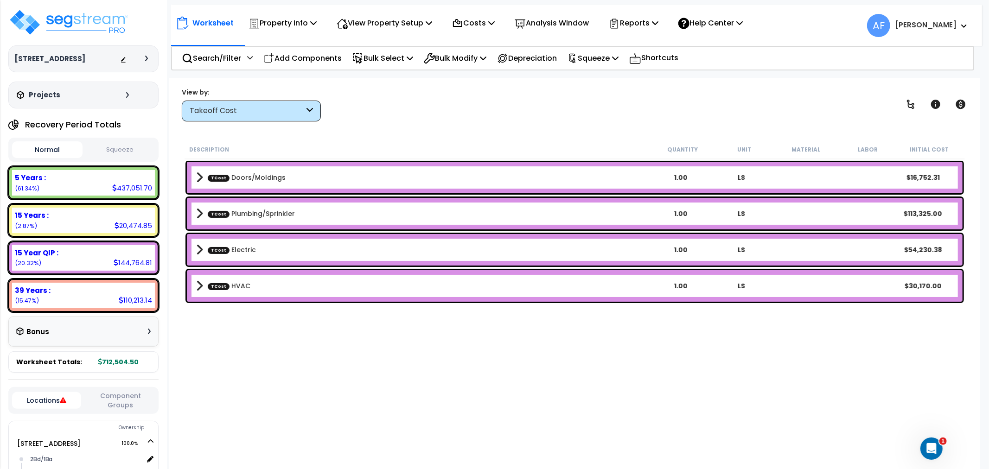
scroll to position [40, 0]
click at [202, 249] on span at bounding box center [199, 249] width 7 height 13
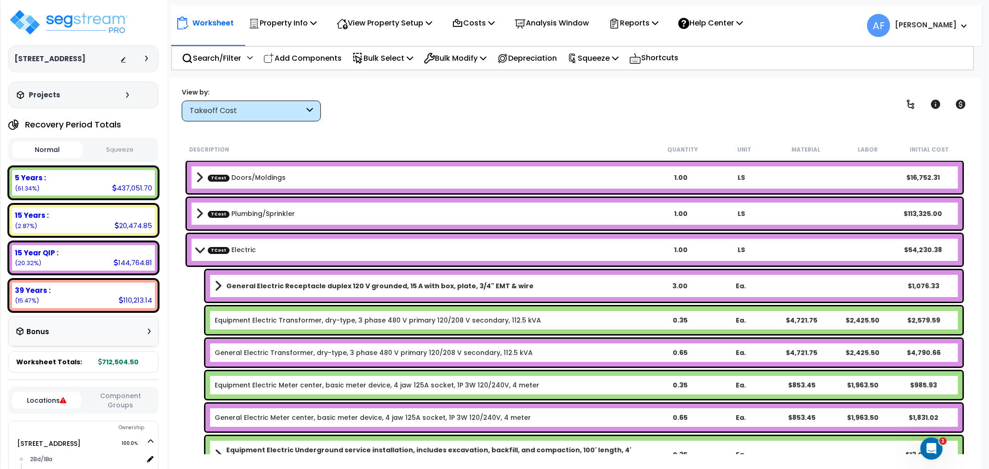
scroll to position [51, 0]
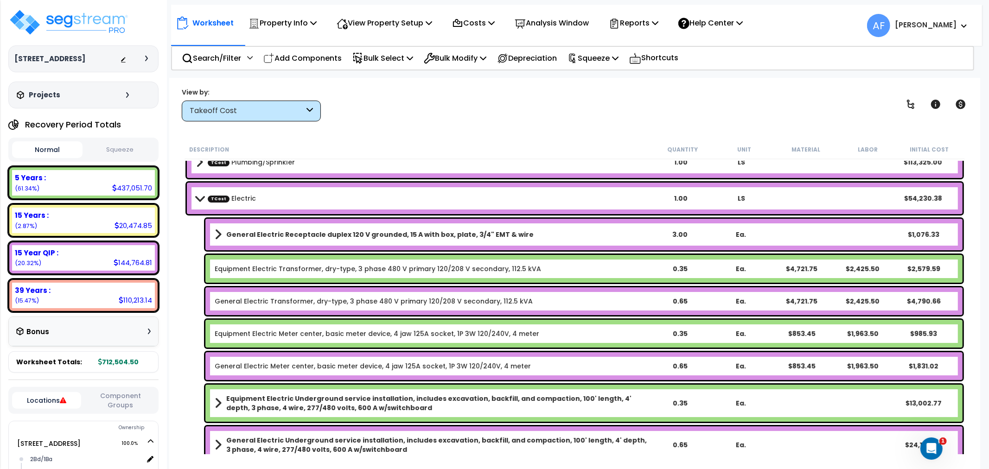
click at [198, 196] on span at bounding box center [199, 198] width 13 height 7
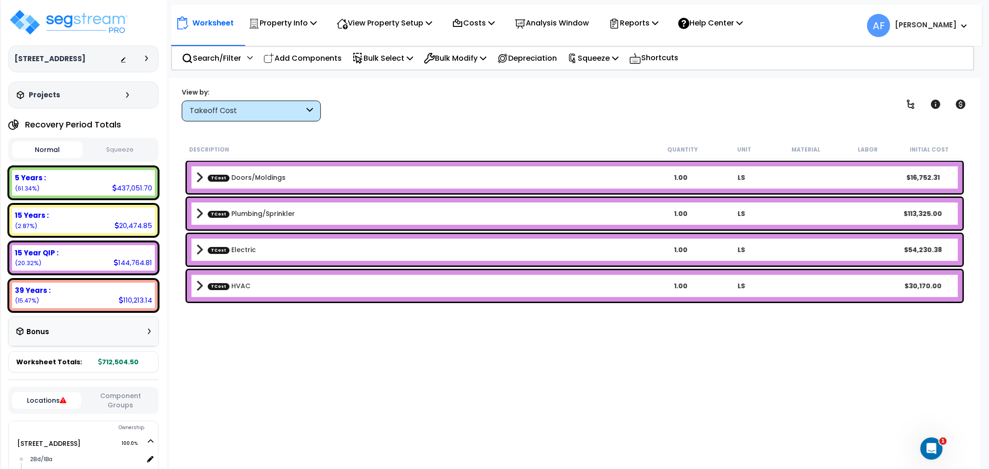
click at [194, 286] on div "TCost HVAC 1.00 LS $30,170.00" at bounding box center [575, 286] width 776 height 32
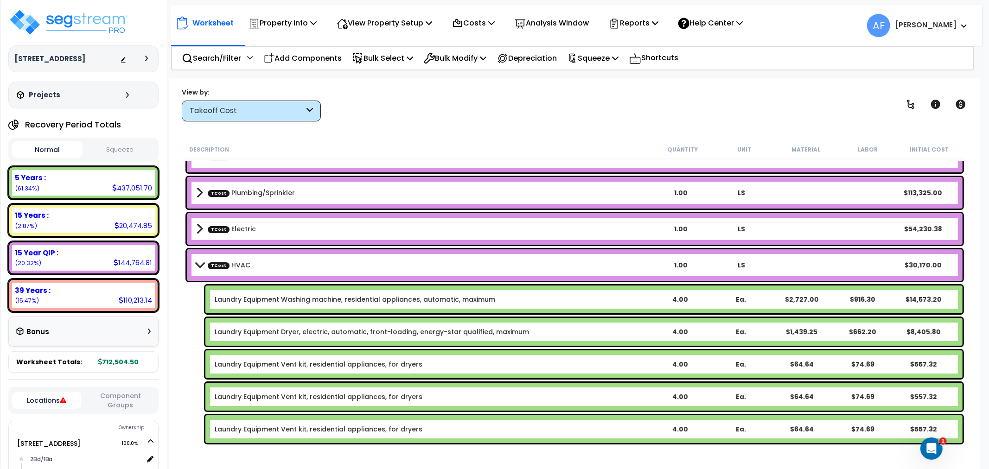
scroll to position [12, 0]
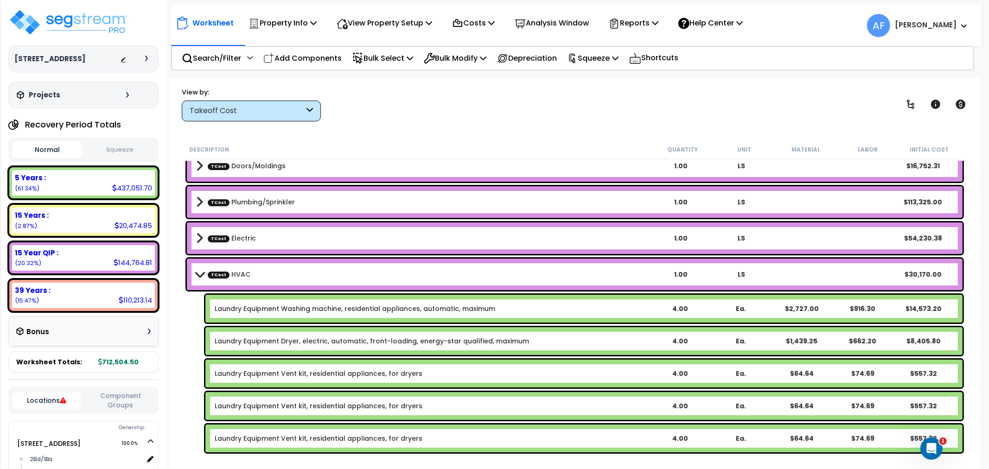
click at [337, 309] on link "Laundry Equipment Washing machine, residential appliances, automatic, maximum" at bounding box center [355, 308] width 280 height 9
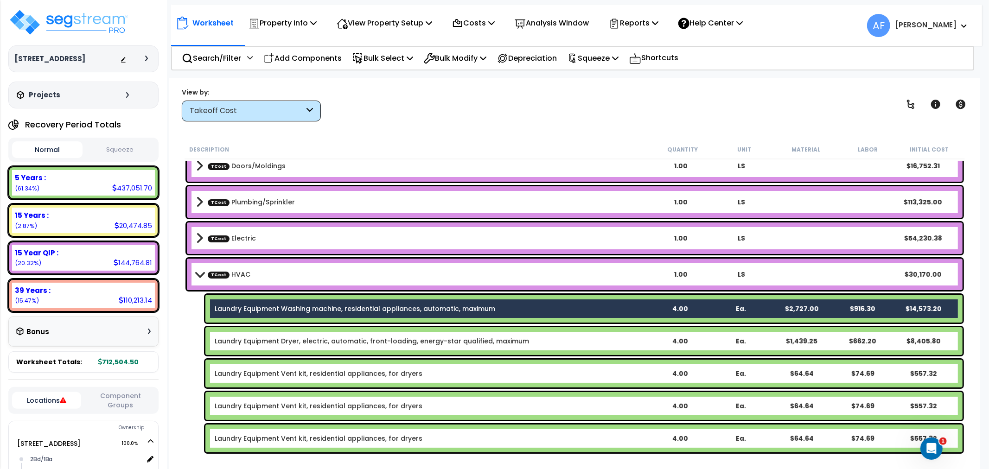
click at [330, 337] on link "Laundry Equipment Dryer, electric, automatic, front-loading, energy-star qualif…" at bounding box center [372, 341] width 314 height 9
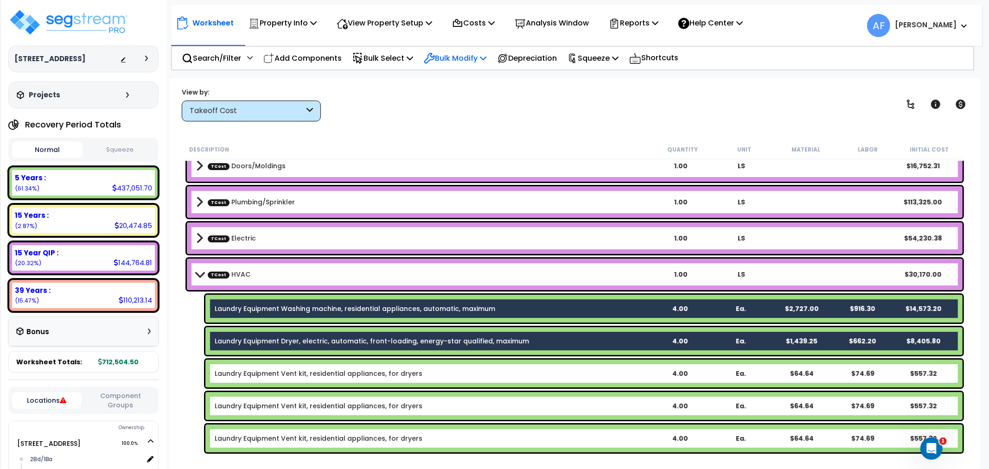
click at [462, 56] on p "Bulk Modify" at bounding box center [455, 58] width 63 height 13
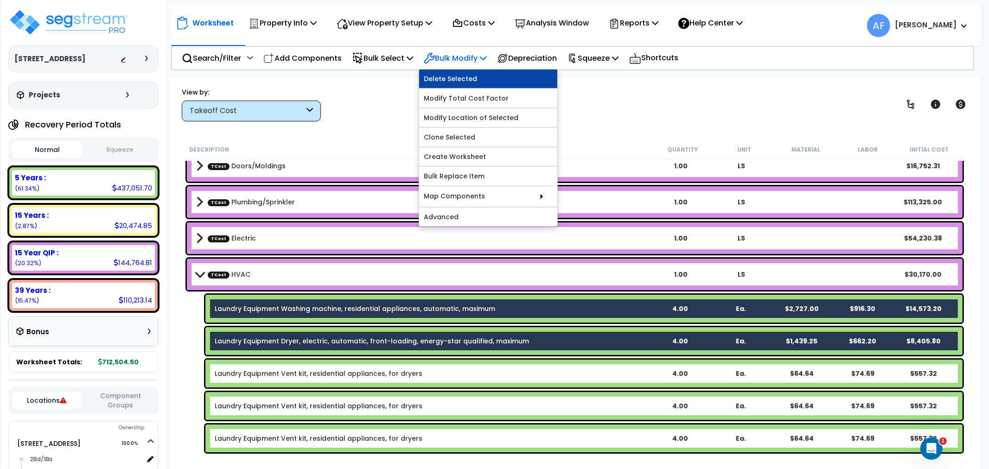
click at [457, 78] on link "Delete Selected" at bounding box center [488, 79] width 138 height 19
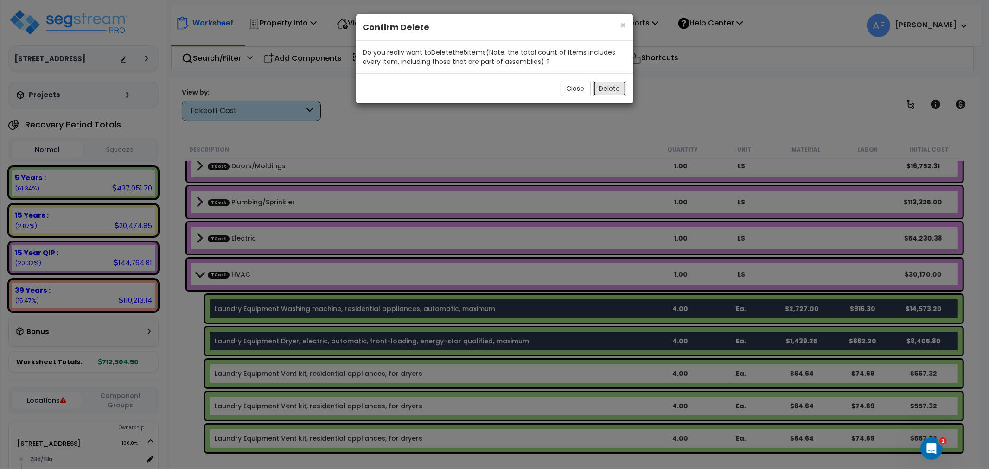
click at [612, 84] on button "Delete" at bounding box center [609, 89] width 33 height 16
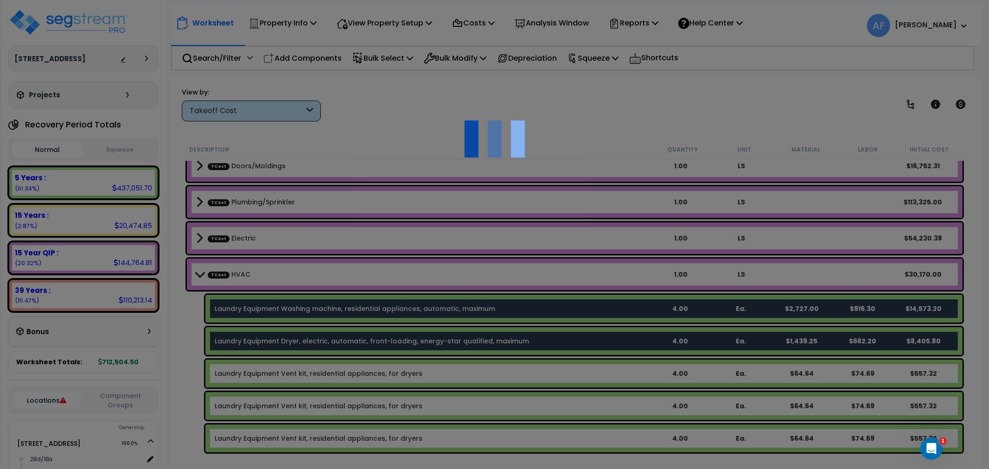
scroll to position [0, 0]
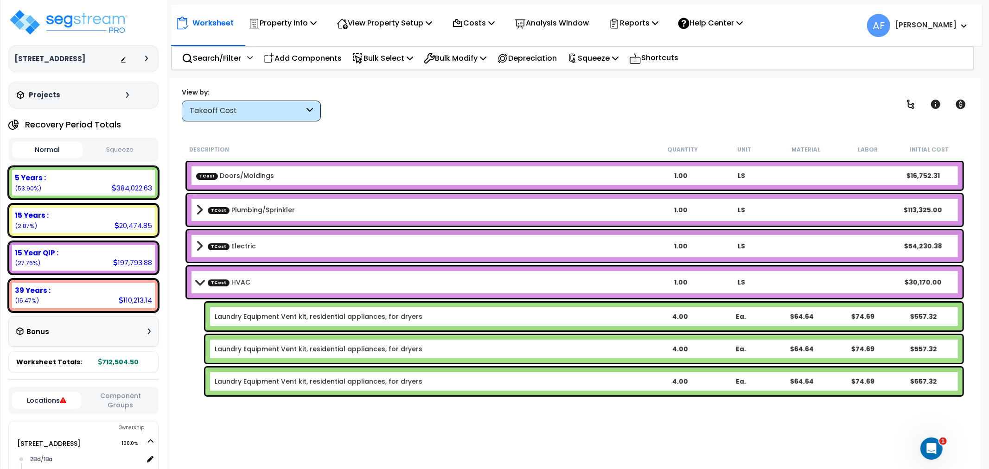
click at [200, 280] on span at bounding box center [199, 282] width 13 height 7
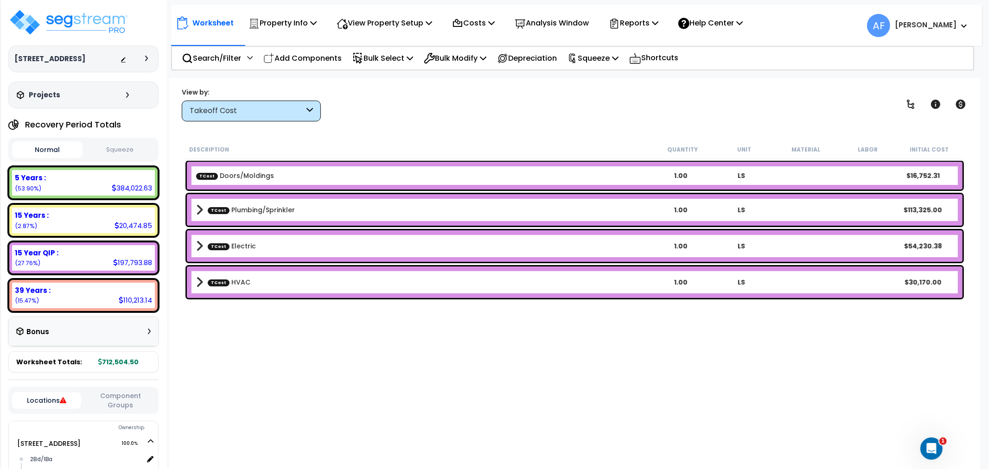
click at [196, 210] on span at bounding box center [199, 210] width 7 height 13
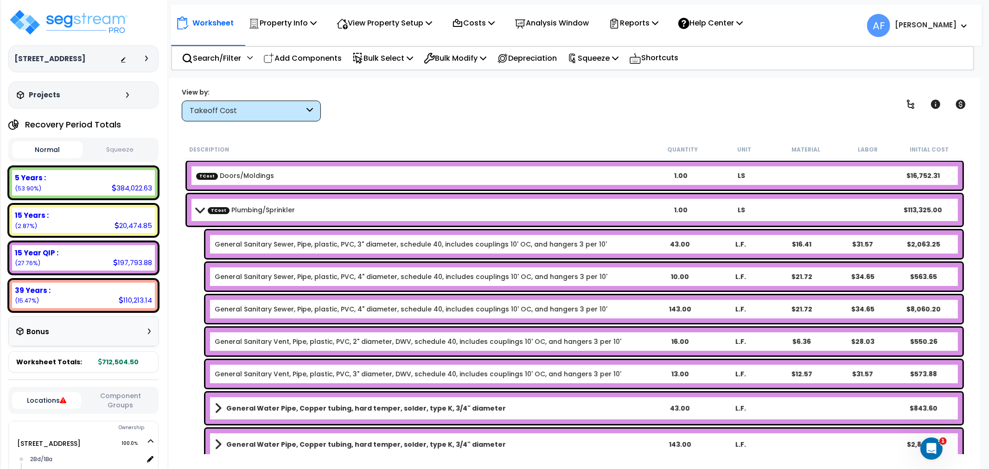
click at [196, 210] on span at bounding box center [199, 209] width 13 height 7
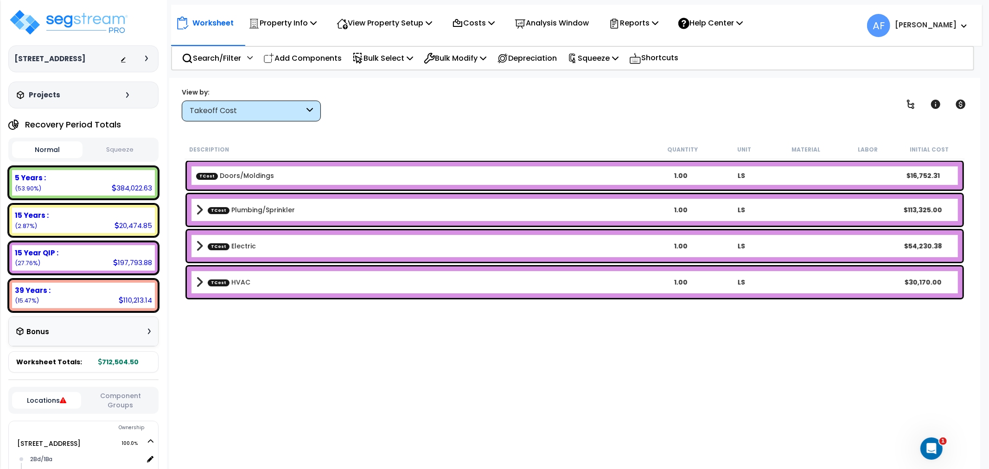
click at [251, 177] on link "TCost Doors/Moldings" at bounding box center [235, 175] width 78 height 9
click at [225, 178] on link "TCost Doors/Moldings" at bounding box center [235, 175] width 78 height 9
click at [374, 21] on p "View Property Setup" at bounding box center [384, 23] width 95 height 13
click at [379, 63] on link "View Questionnaire" at bounding box center [378, 63] width 92 height 19
click at [286, 336] on div "Description Quantity Unit Material Labor Initial Cost TCost Doors/Moldings 1.00…" at bounding box center [574, 297] width 783 height 314
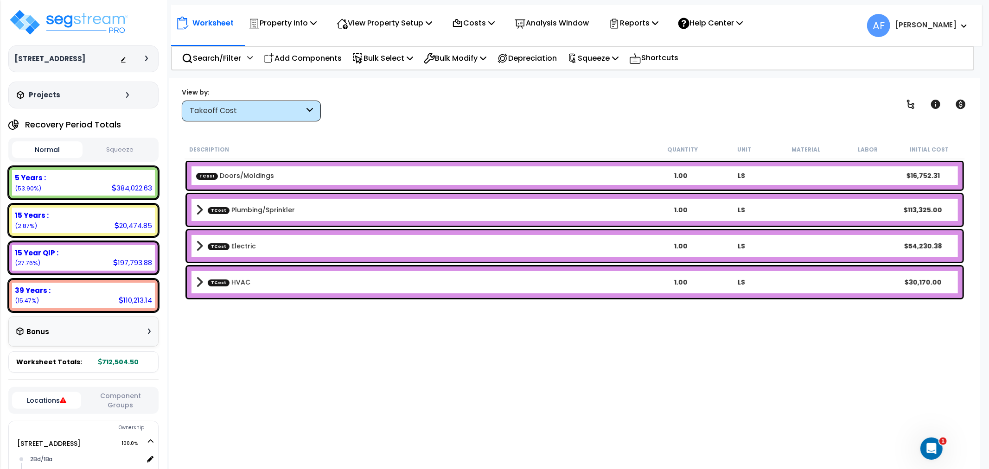
click at [243, 164] on div "TCost Doors/Moldings 1.00 LS $16,752.31" at bounding box center [575, 176] width 776 height 28
click at [242, 178] on link "TCost Doors/Moldings" at bounding box center [235, 175] width 78 height 9
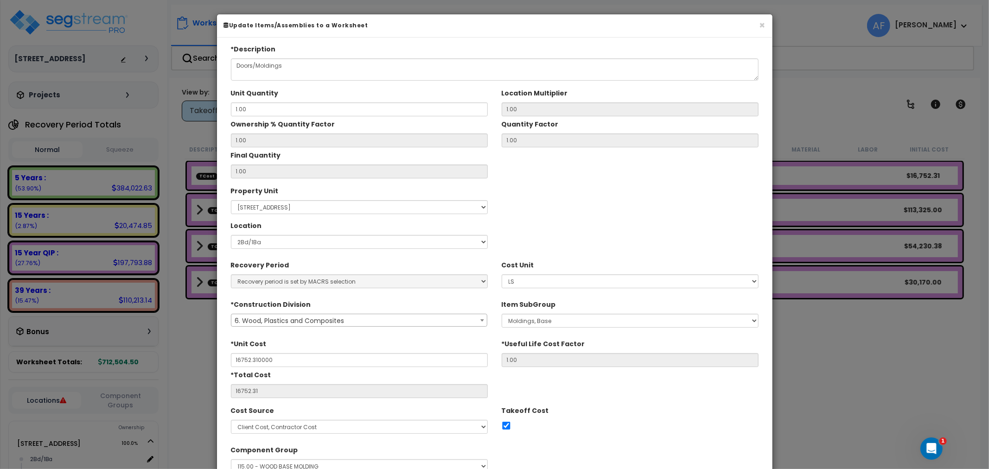
type input "$16,752.31"
click at [765, 25] on div "× Update Items/Assemblies to a Worksheet" at bounding box center [494, 25] width 555 height 23
click at [763, 25] on button "×" at bounding box center [762, 25] width 6 height 10
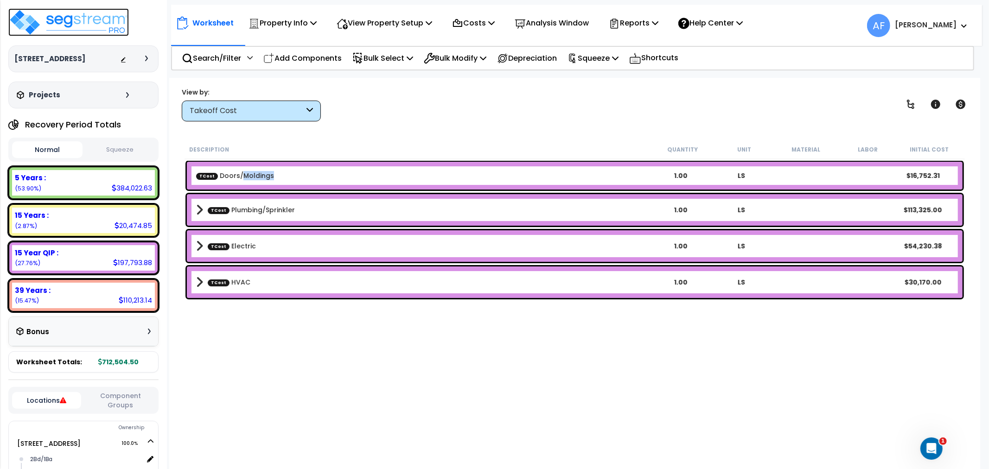
click at [62, 14] on img at bounding box center [68, 22] width 121 height 28
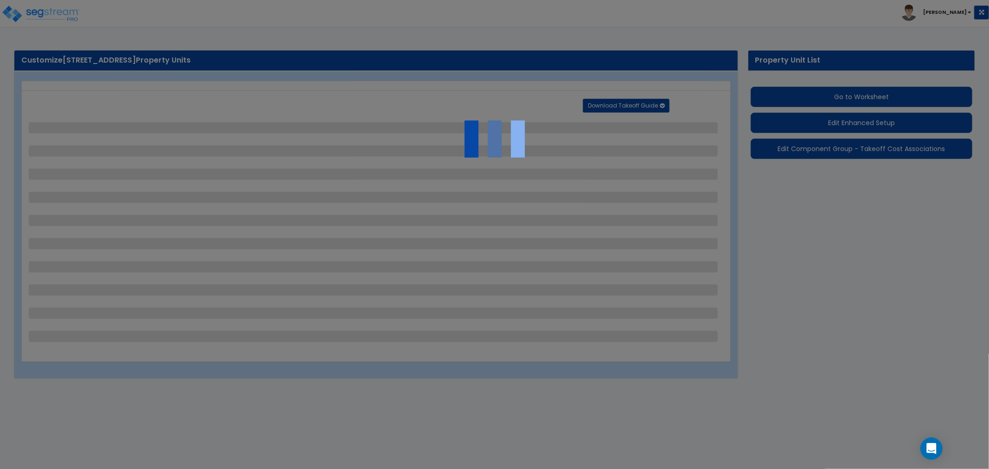
select select "2"
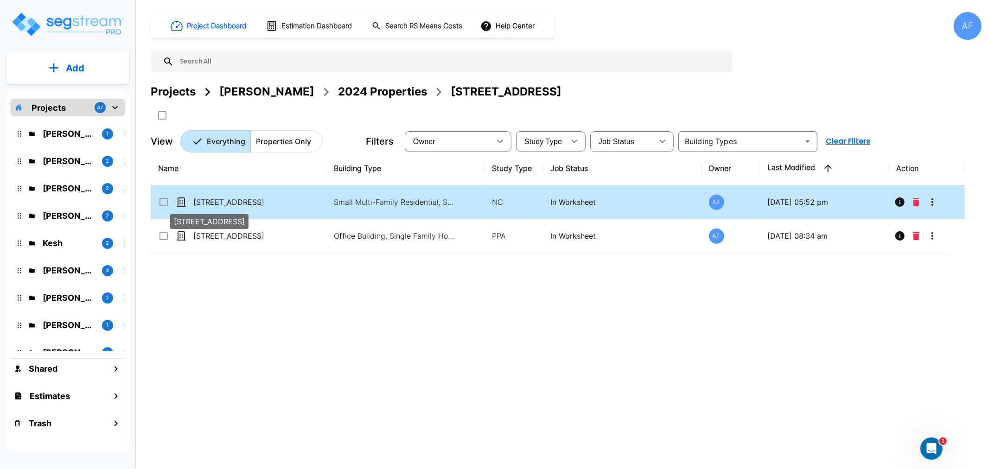
click at [232, 199] on p "[STREET_ADDRESS]" at bounding box center [239, 202] width 93 height 11
checkbox input "true"
click at [232, 199] on p "[STREET_ADDRESS]" at bounding box center [239, 202] width 93 height 11
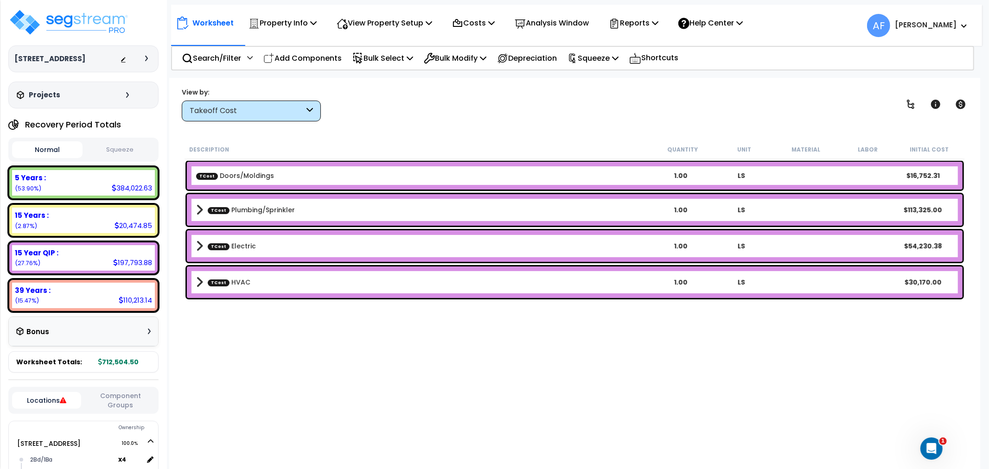
click at [235, 169] on div "TCost Doors/Moldings 1.00 LS $16,752.31" at bounding box center [575, 176] width 776 height 28
click at [201, 210] on span at bounding box center [199, 210] width 7 height 13
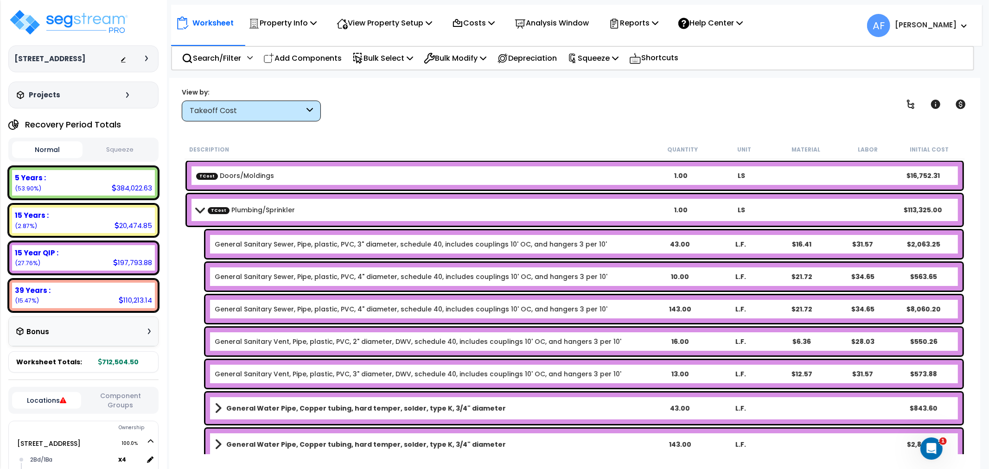
click at [201, 210] on span at bounding box center [199, 209] width 13 height 7
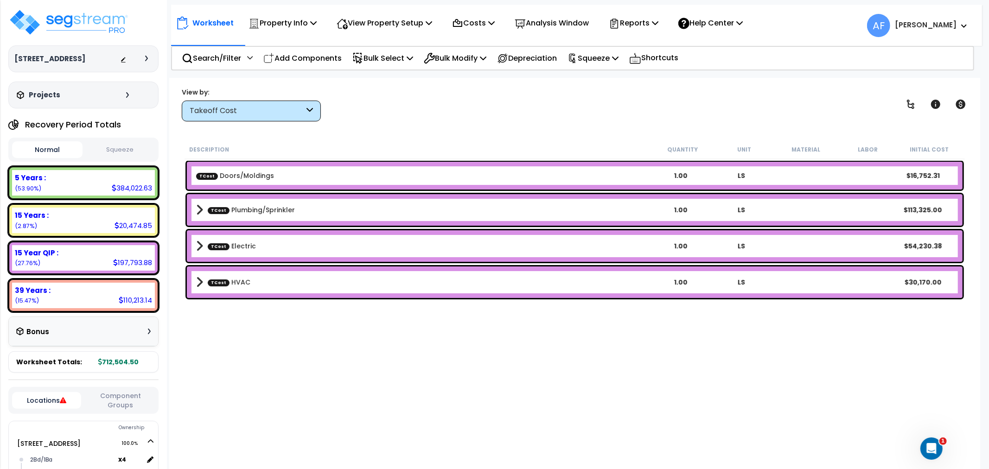
click at [271, 99] on div "View by: Takeoff Cost Takeoff Cost" at bounding box center [251, 105] width 139 height 34
click at [197, 277] on span at bounding box center [199, 282] width 7 height 13
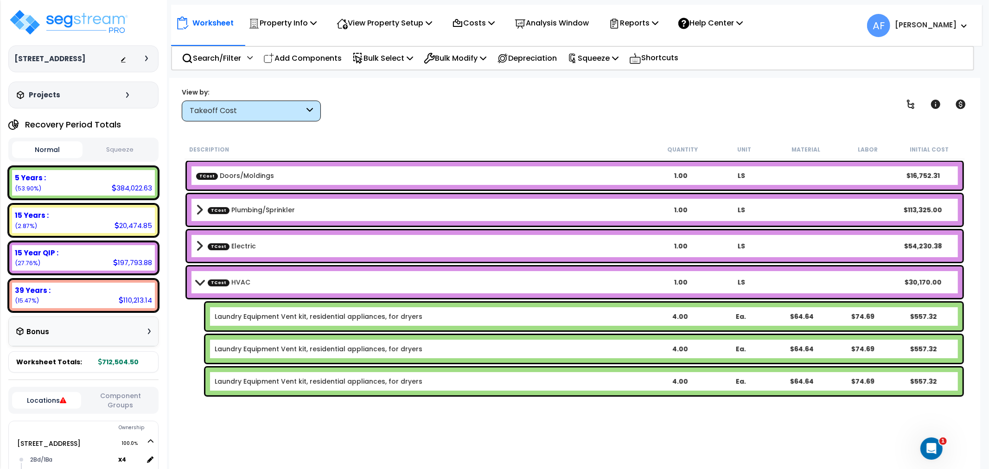
click at [200, 278] on b "TCost HVAC" at bounding box center [423, 282] width 454 height 13
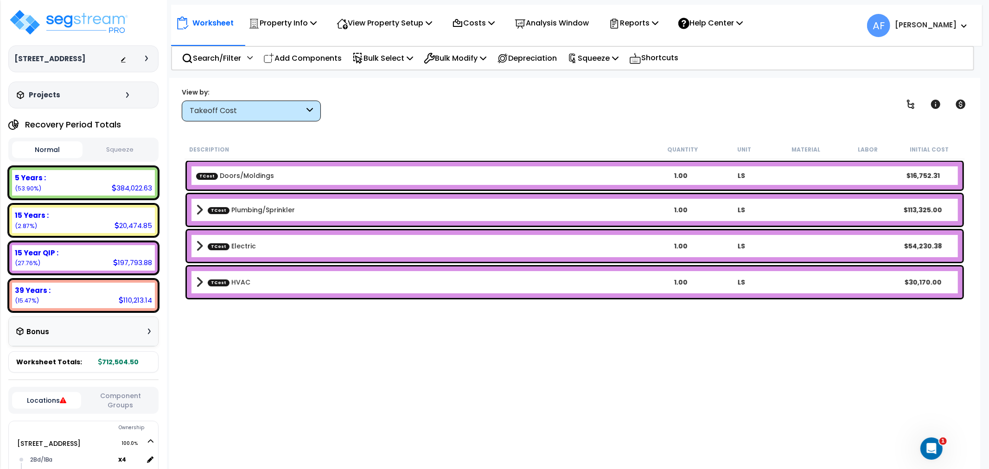
click at [310, 114] on icon at bounding box center [309, 111] width 6 height 11
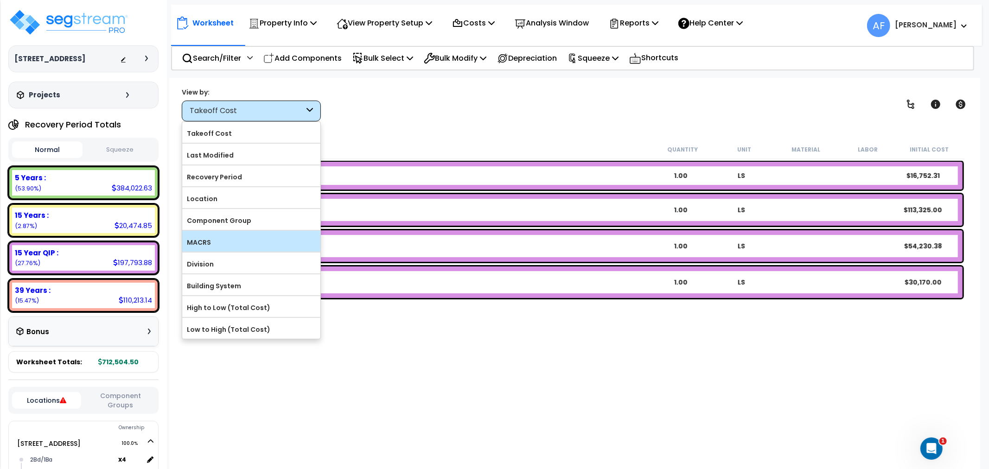
click at [230, 249] on label "MACRS" at bounding box center [251, 242] width 138 height 14
click at [0, 0] on input "MACRS" at bounding box center [0, 0] width 0 height 0
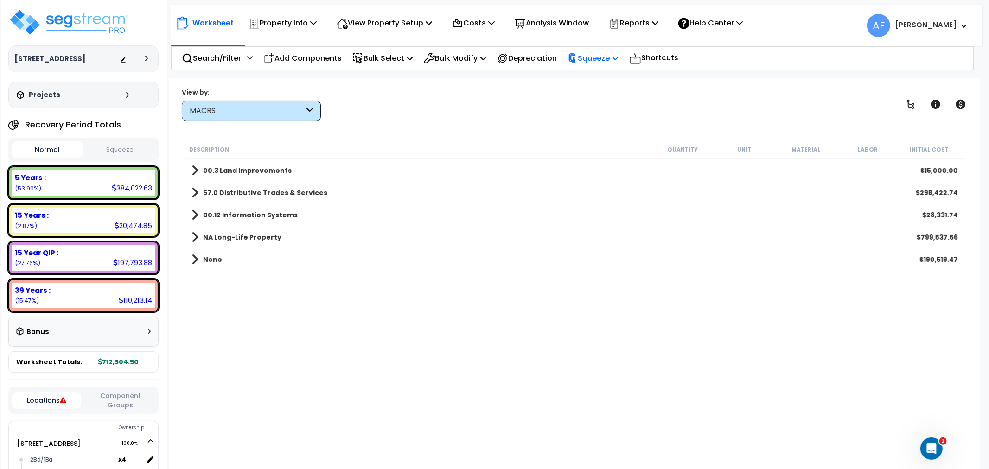
click at [614, 53] on p "Squeeze" at bounding box center [592, 58] width 51 height 13
click at [600, 81] on link "Squeeze" at bounding box center [609, 79] width 92 height 19
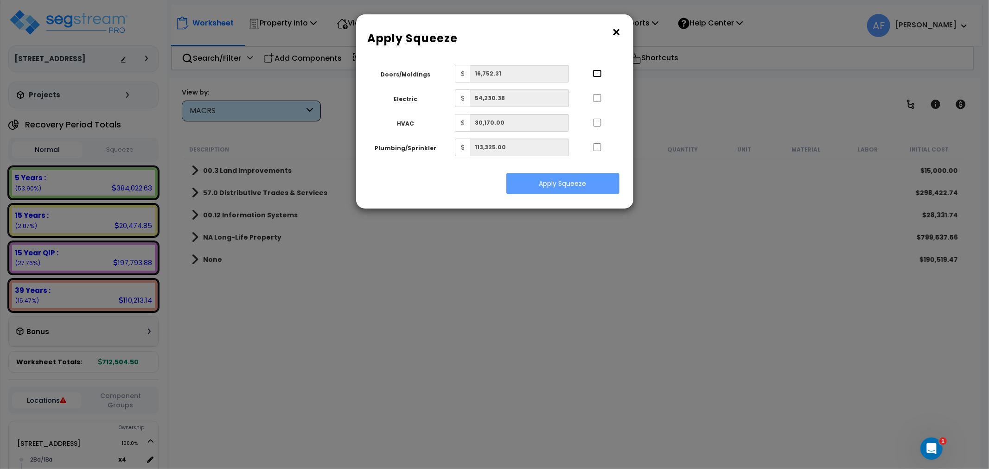
click at [598, 72] on input "..." at bounding box center [596, 74] width 9 height 8
checkbox input "true"
click at [596, 95] on input "..." at bounding box center [596, 98] width 9 height 8
checkbox input "true"
click at [596, 121] on input "..." at bounding box center [596, 123] width 9 height 8
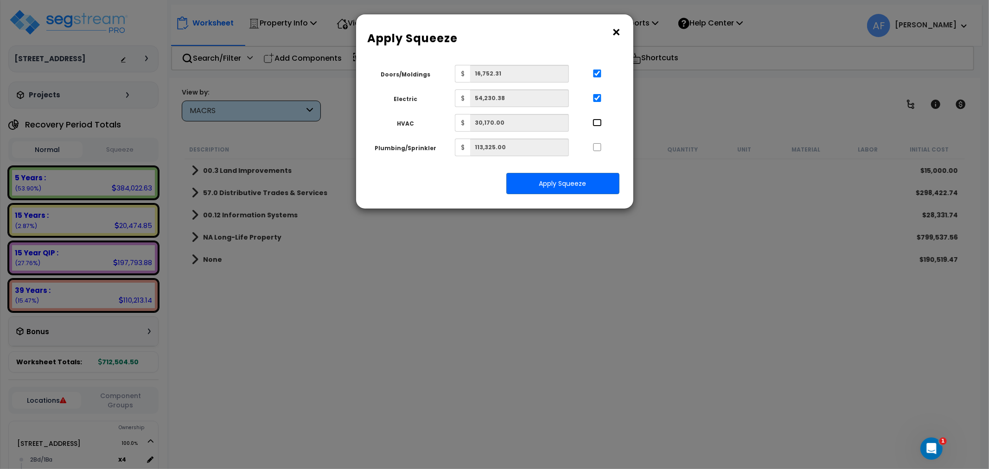
checkbox input "true"
click at [600, 147] on input "..." at bounding box center [596, 147] width 9 height 8
checkbox input "true"
click at [615, 31] on button "×" at bounding box center [616, 32] width 10 height 15
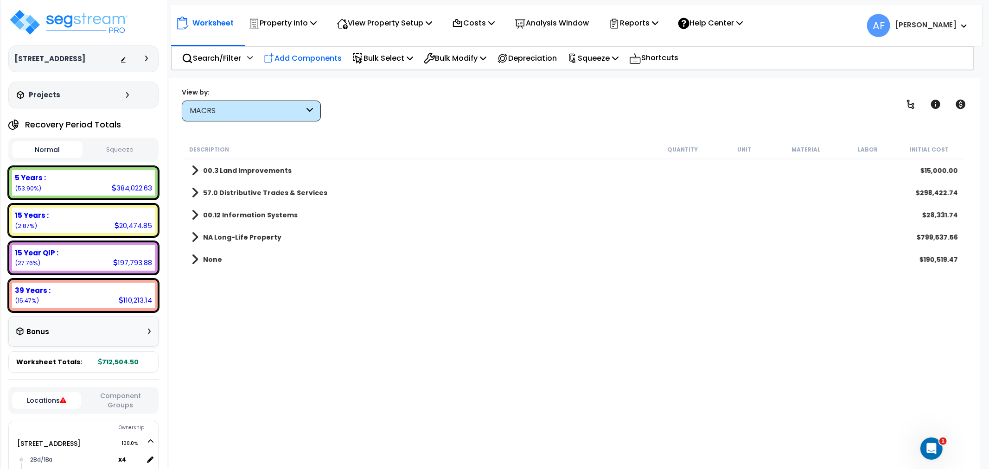
click at [307, 50] on div "Add Components" at bounding box center [302, 58] width 89 height 22
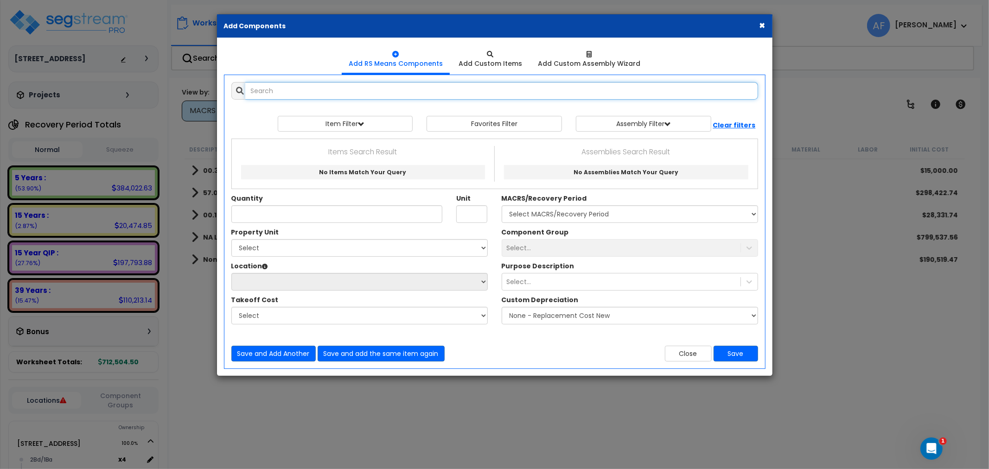
click at [349, 97] on input "text" at bounding box center [501, 91] width 513 height 18
click at [762, 24] on button "×" at bounding box center [762, 25] width 6 height 10
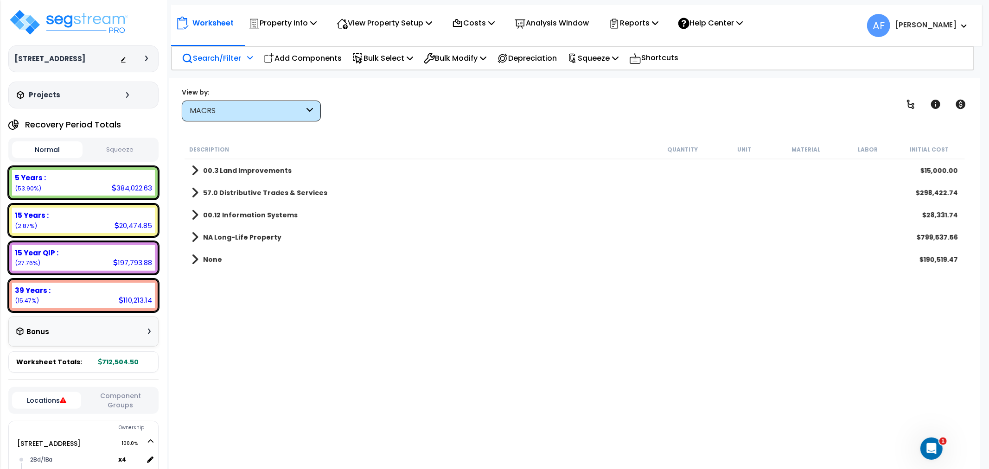
click at [221, 57] on p "Search/Filter" at bounding box center [211, 58] width 59 height 13
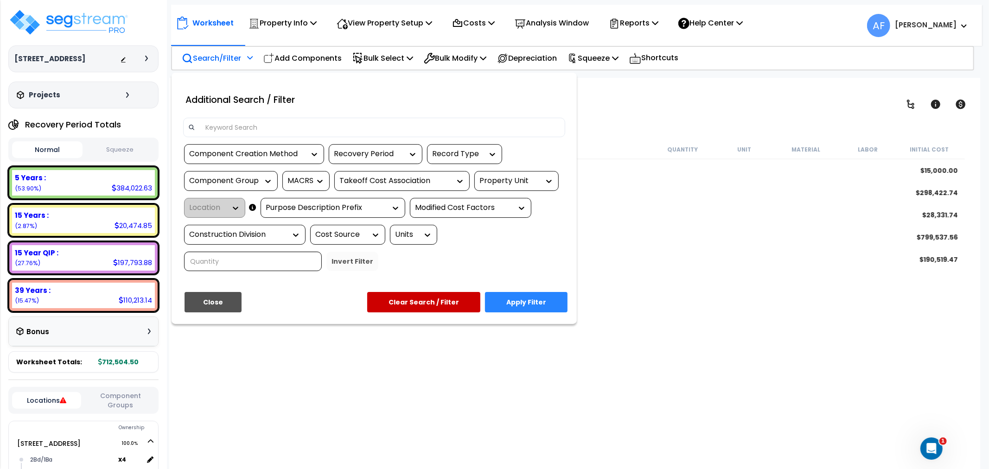
click at [256, 126] on input at bounding box center [380, 128] width 360 height 14
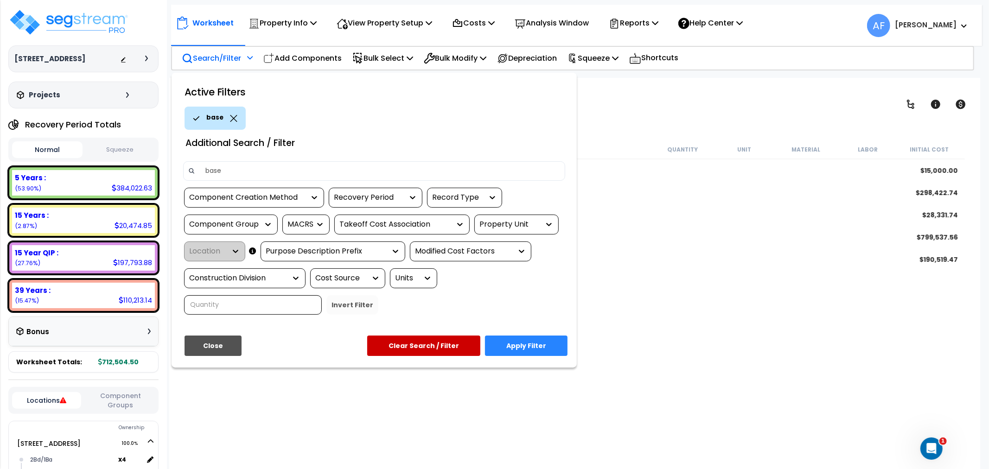
type input "base"
click at [534, 339] on button "Apply Filter" at bounding box center [526, 346] width 83 height 20
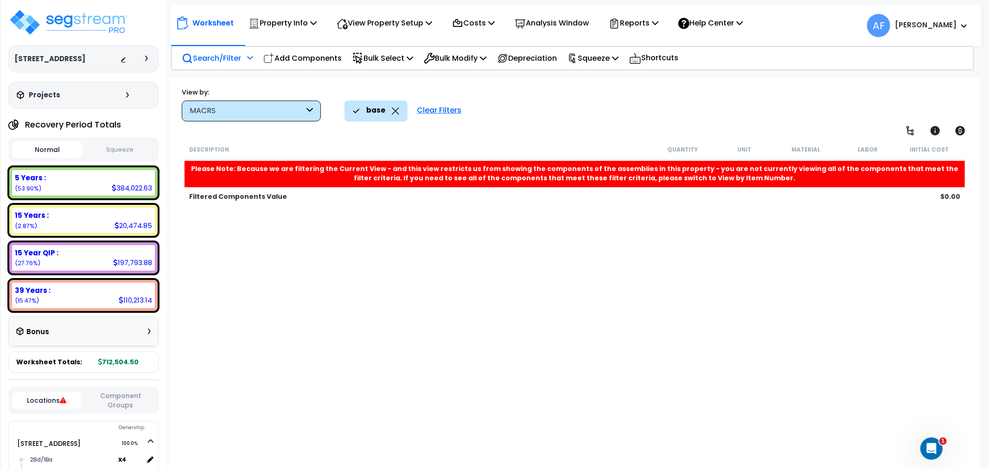
click at [393, 111] on icon at bounding box center [395, 111] width 7 height 7
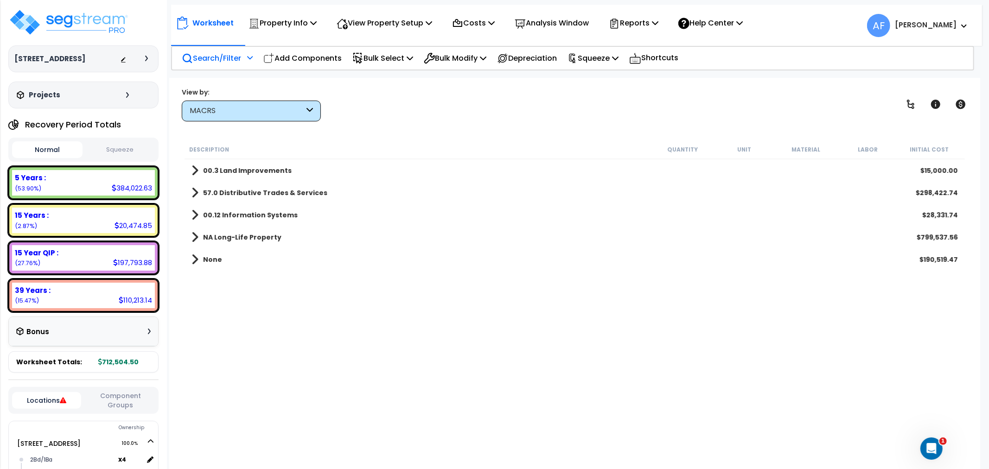
click at [193, 195] on span at bounding box center [194, 192] width 7 height 13
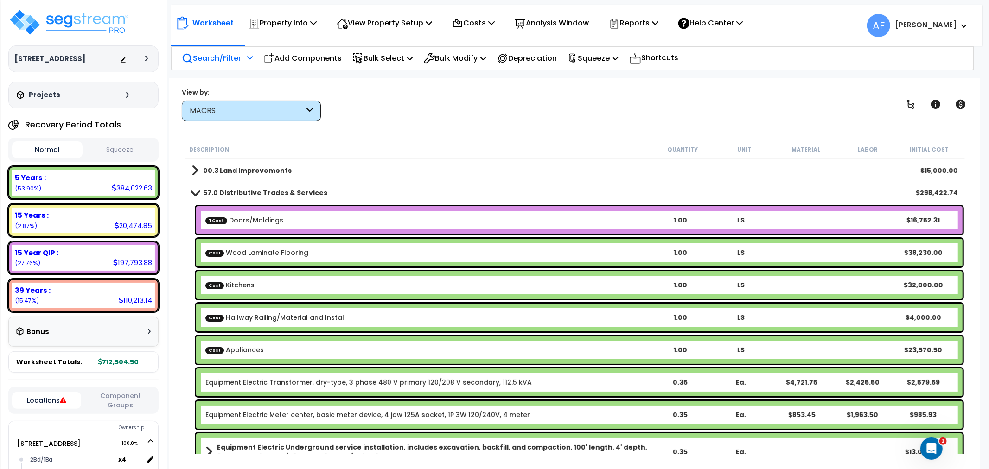
click at [266, 93] on div "View by:" at bounding box center [251, 92] width 139 height 9
click at [273, 113] on div "MACRS" at bounding box center [247, 111] width 114 height 11
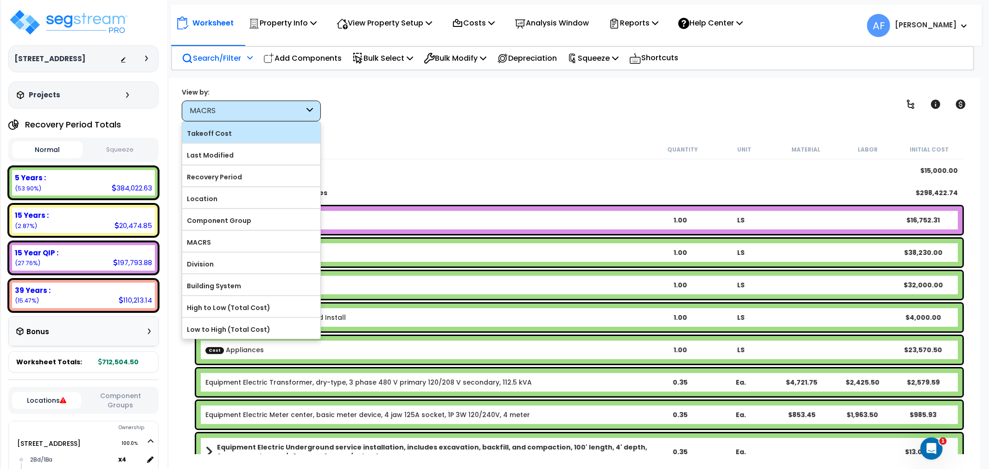
click at [222, 137] on label "Takeoff Cost" at bounding box center [251, 134] width 138 height 14
click at [0, 0] on input "Takeoff Cost" at bounding box center [0, 0] width 0 height 0
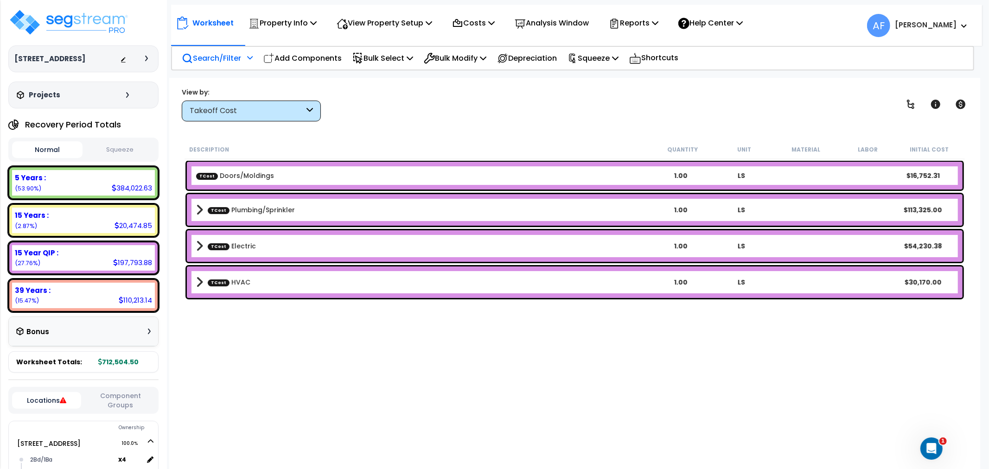
click at [206, 210] on b "TCost Plumbing/Sprinkler" at bounding box center [423, 210] width 454 height 13
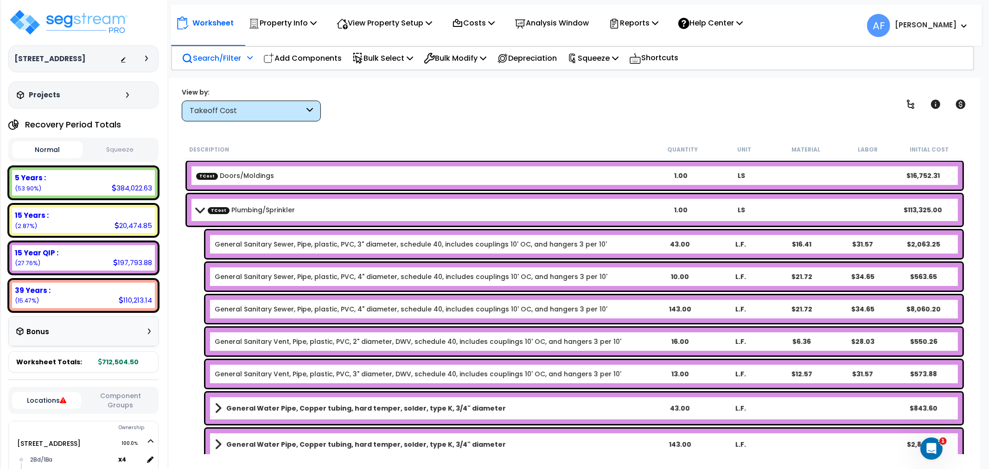
click at [204, 210] on span at bounding box center [199, 209] width 13 height 7
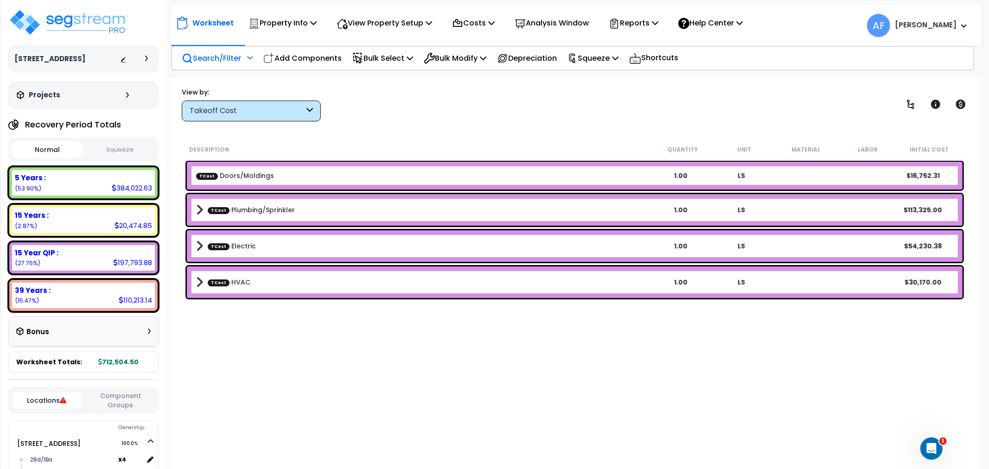
click at [201, 247] on span at bounding box center [199, 246] width 7 height 13
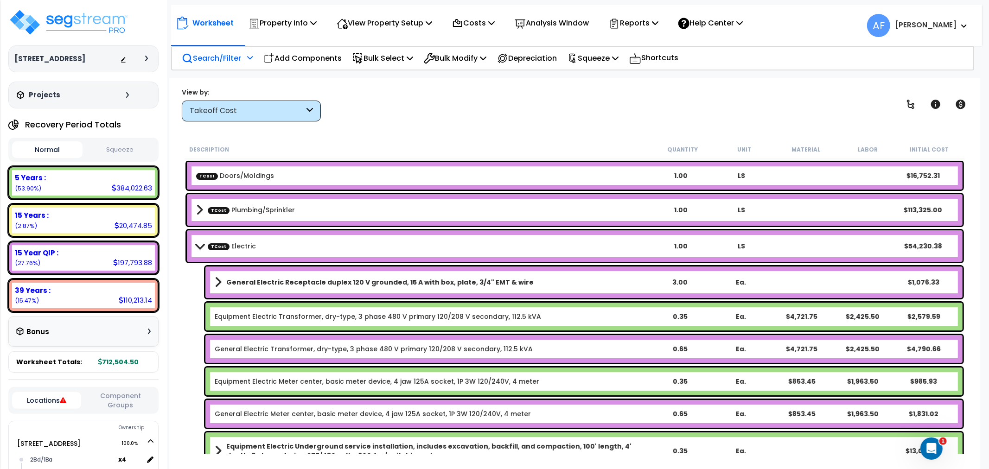
click at [201, 247] on span at bounding box center [199, 245] width 13 height 7
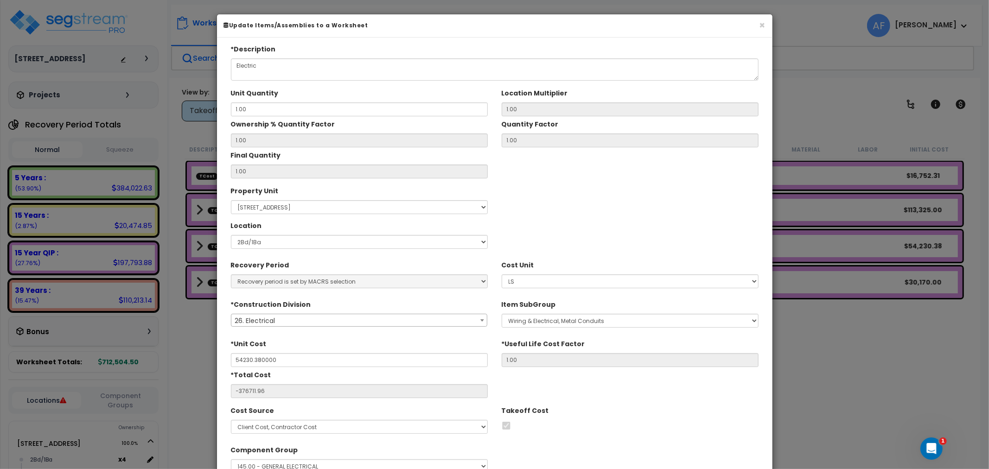
type input "$54,230.38"
type input "-$376,711.96"
click at [764, 28] on button "×" at bounding box center [762, 25] width 6 height 10
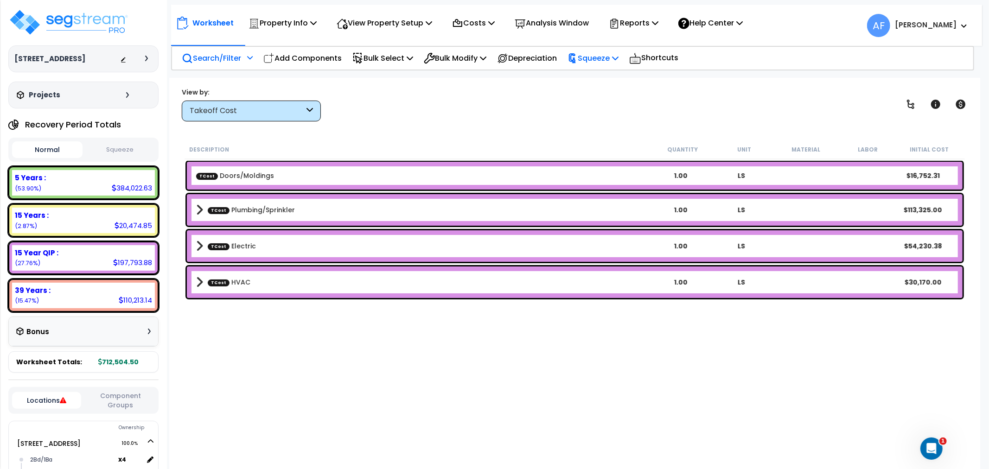
click at [610, 61] on p "Squeeze" at bounding box center [592, 58] width 51 height 13
click at [609, 83] on link "Squeeze" at bounding box center [609, 79] width 92 height 19
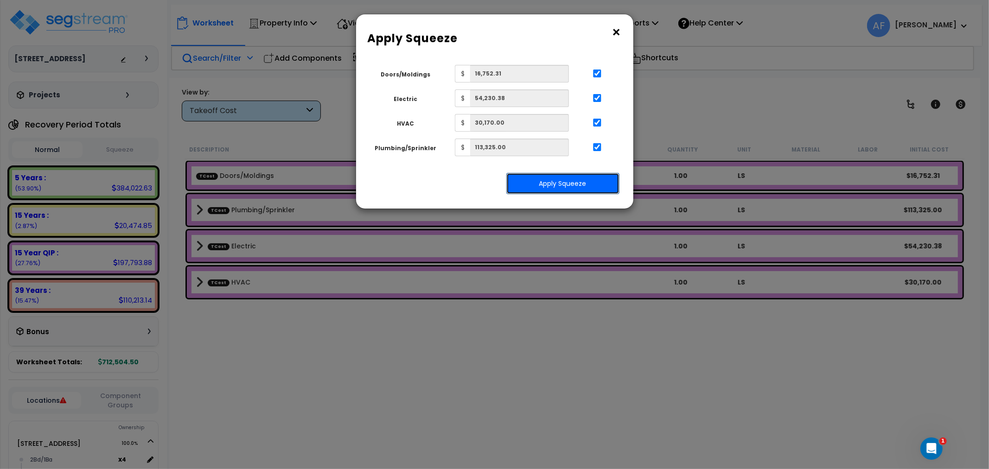
click at [568, 184] on button "Apply Squeeze" at bounding box center [562, 183] width 113 height 21
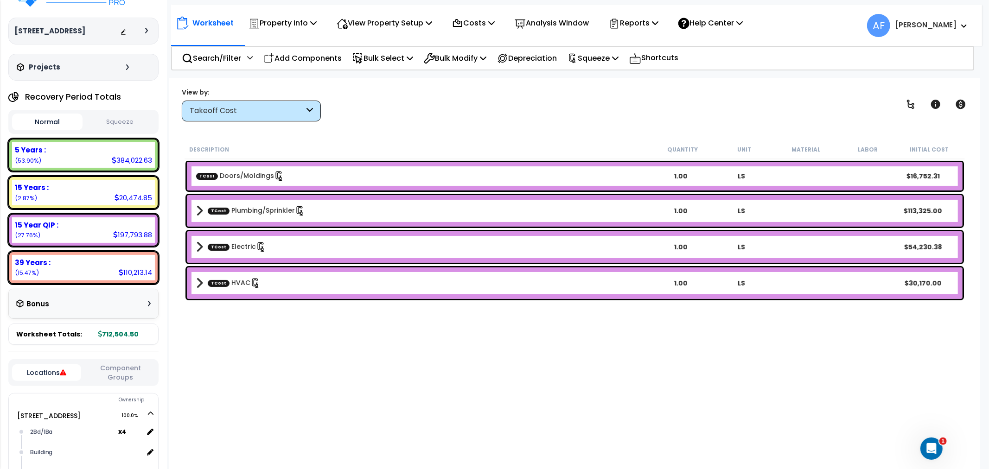
scroll to position [51, 0]
